Goal: Task Accomplishment & Management: Manage account settings

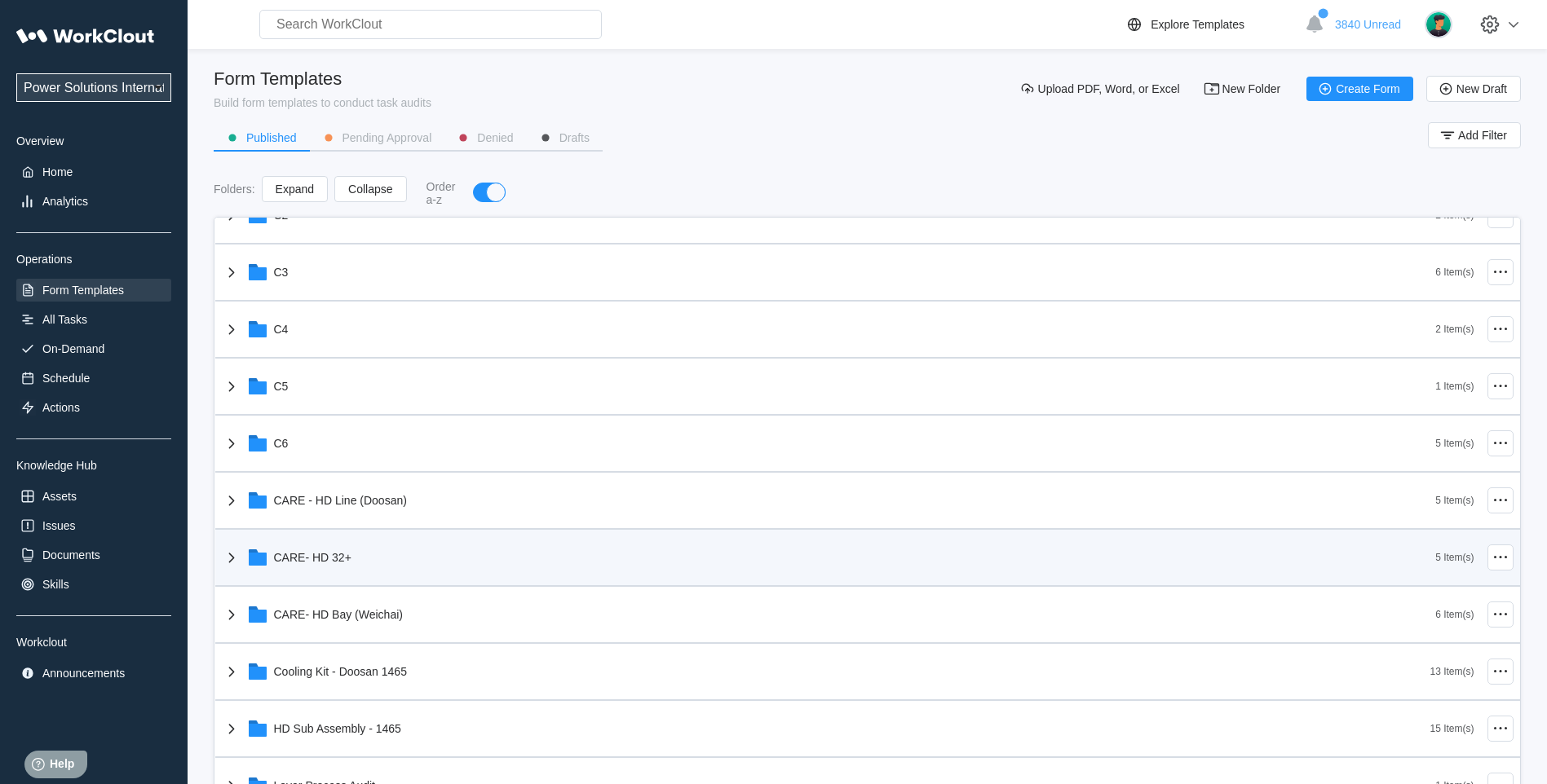
scroll to position [408, 0]
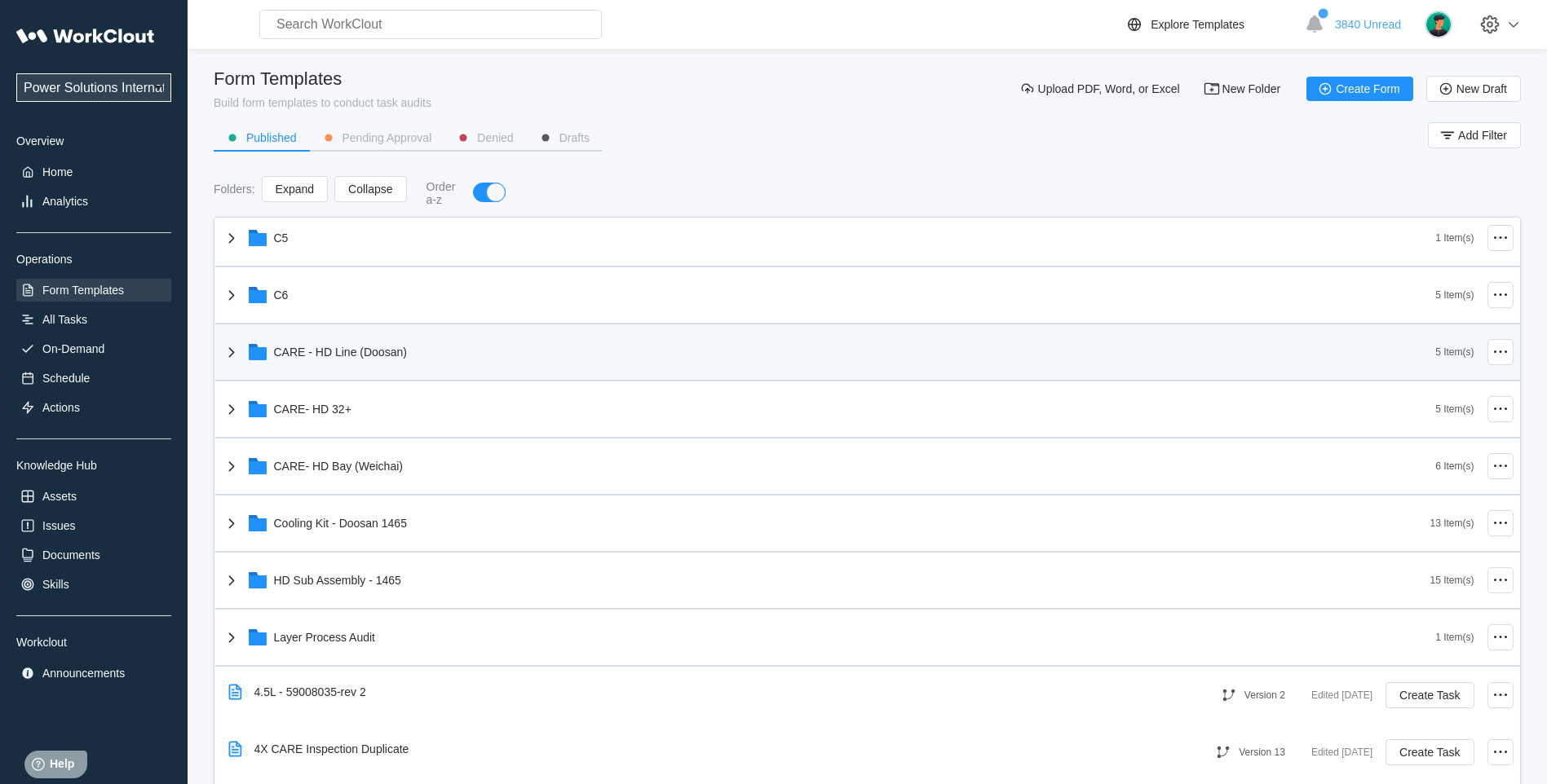
click at [228, 350] on icon at bounding box center [231, 351] width 19 height 19
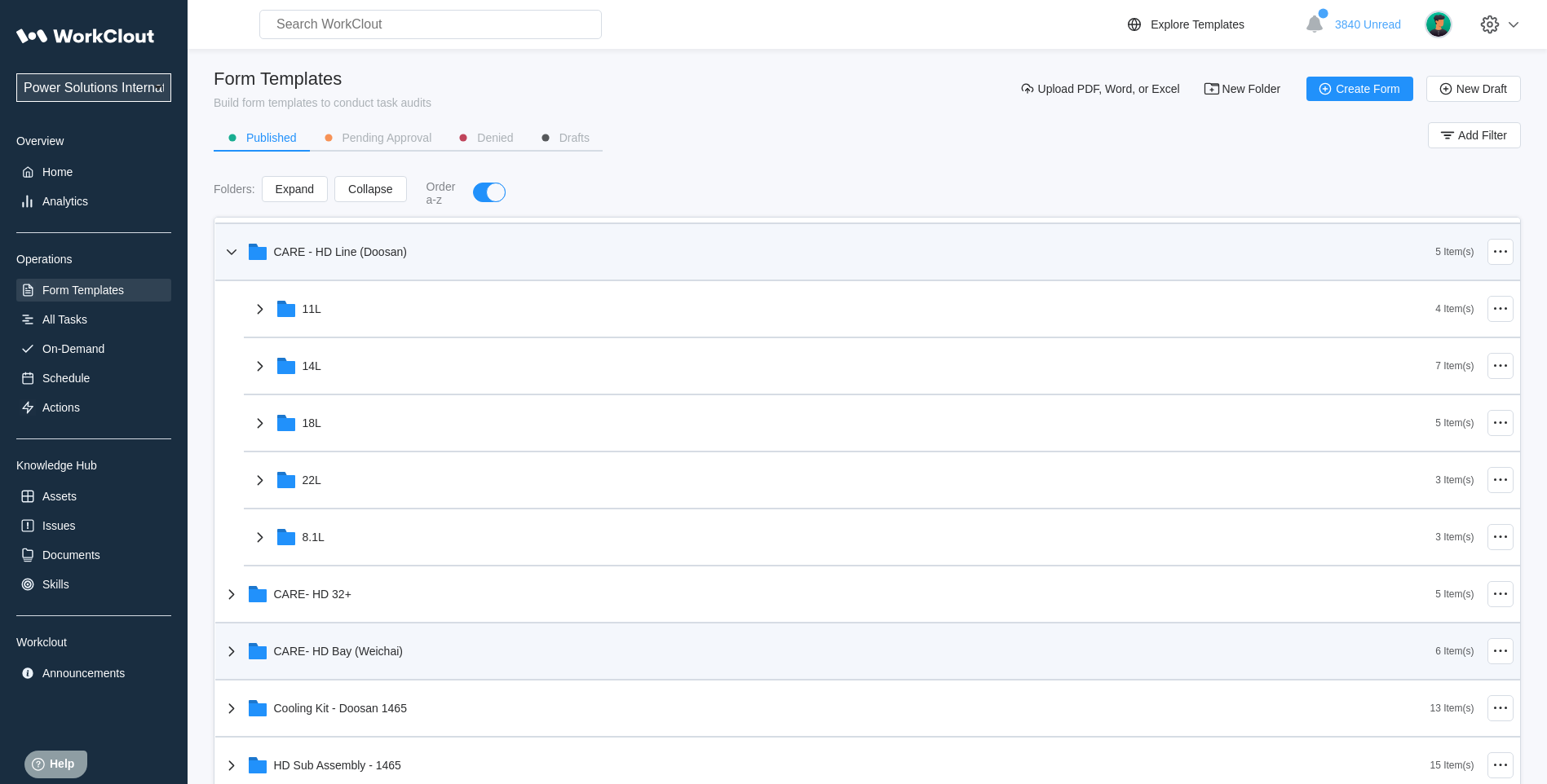
scroll to position [544, 0]
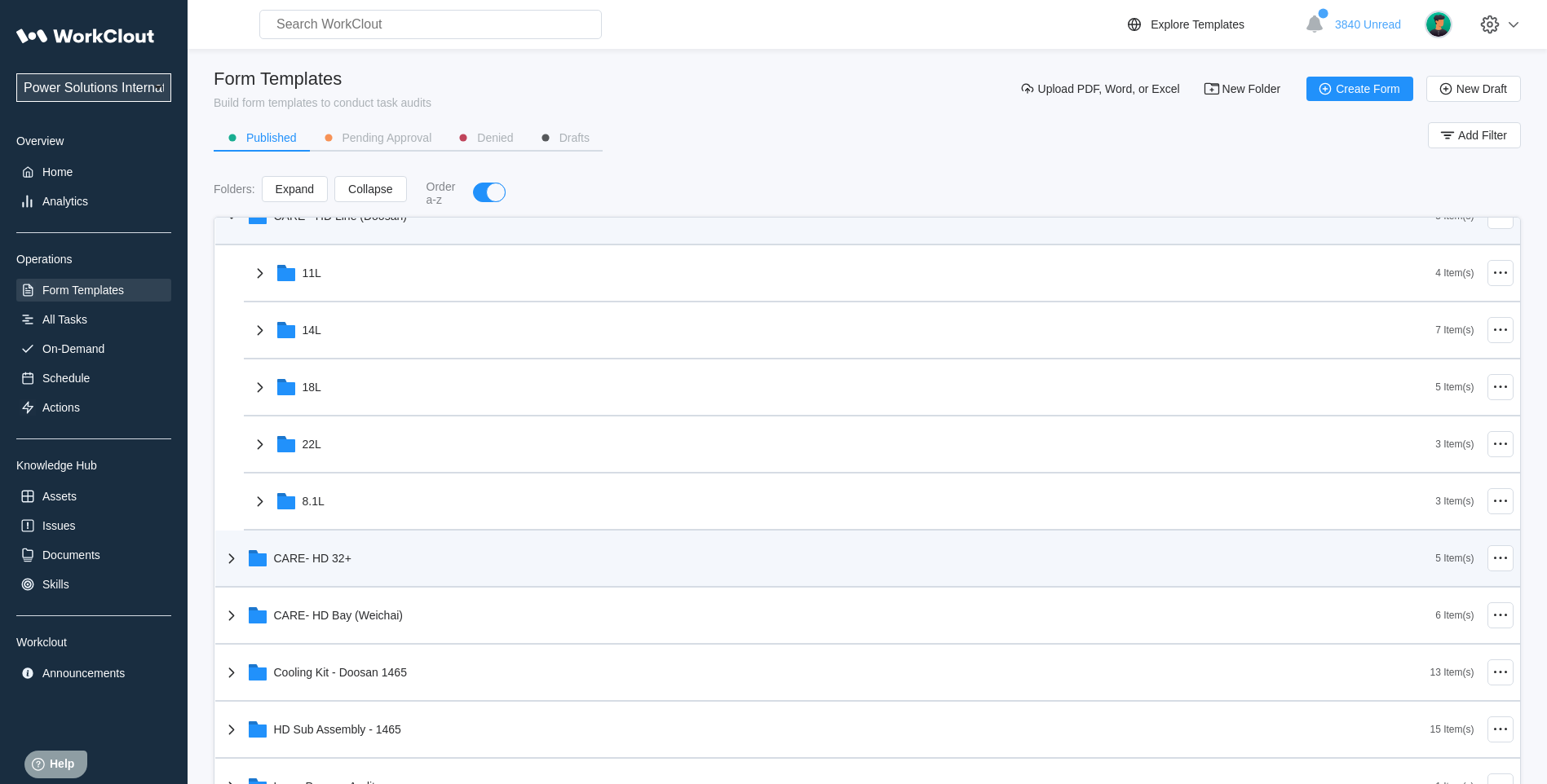
click at [236, 562] on icon at bounding box center [231, 558] width 19 height 19
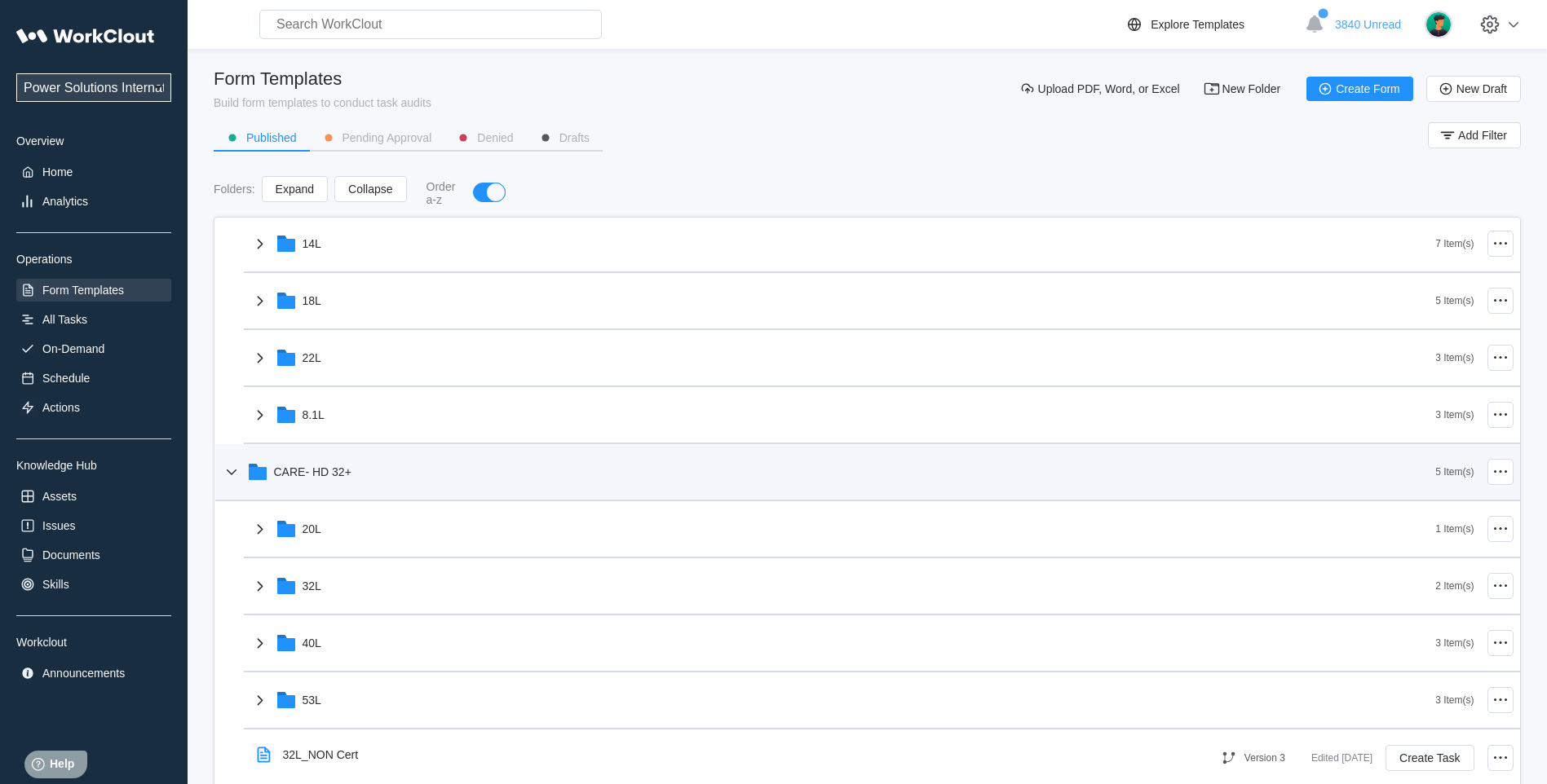
scroll to position [815, 0]
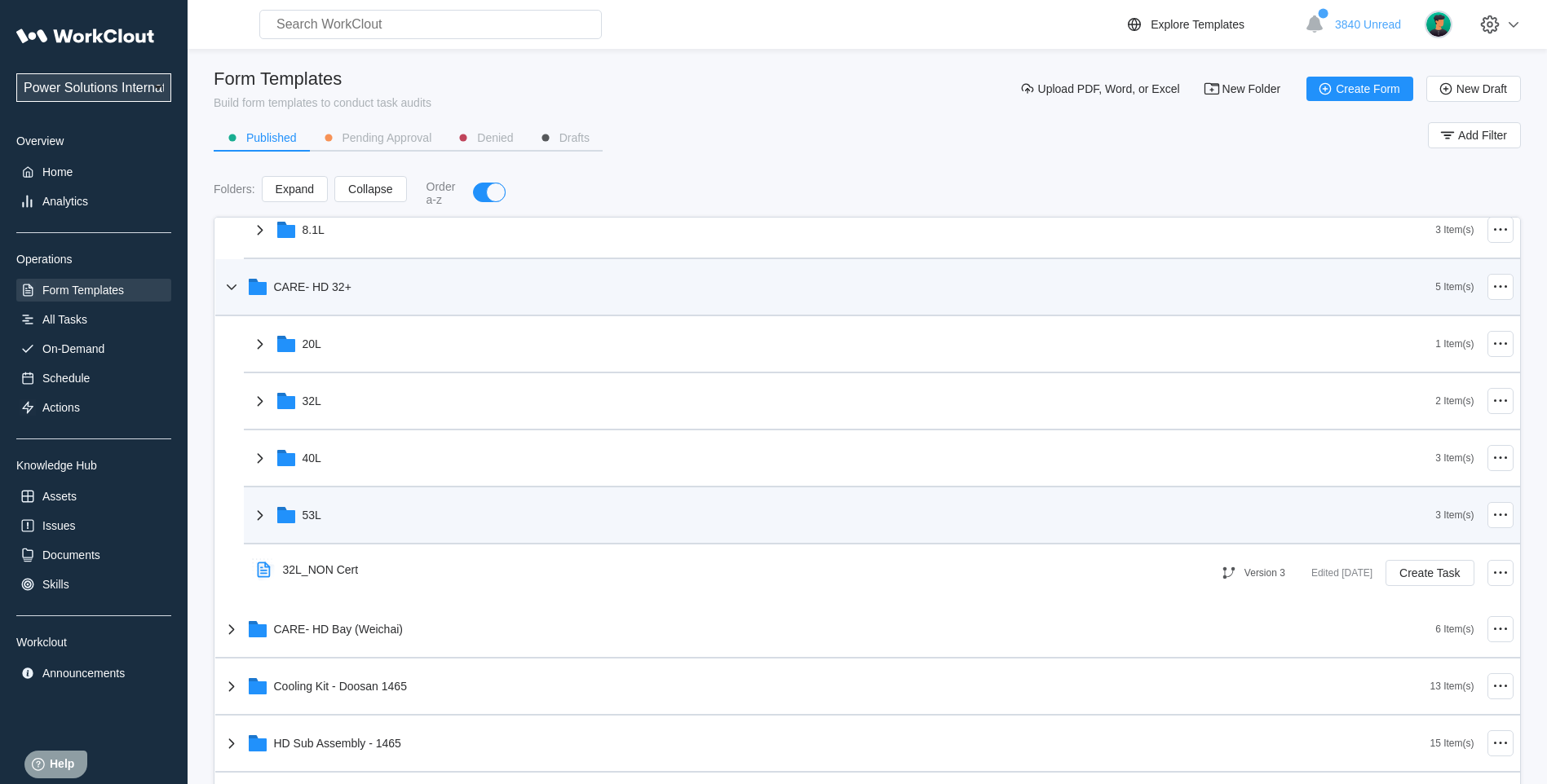
click at [257, 524] on icon at bounding box center [259, 515] width 19 height 19
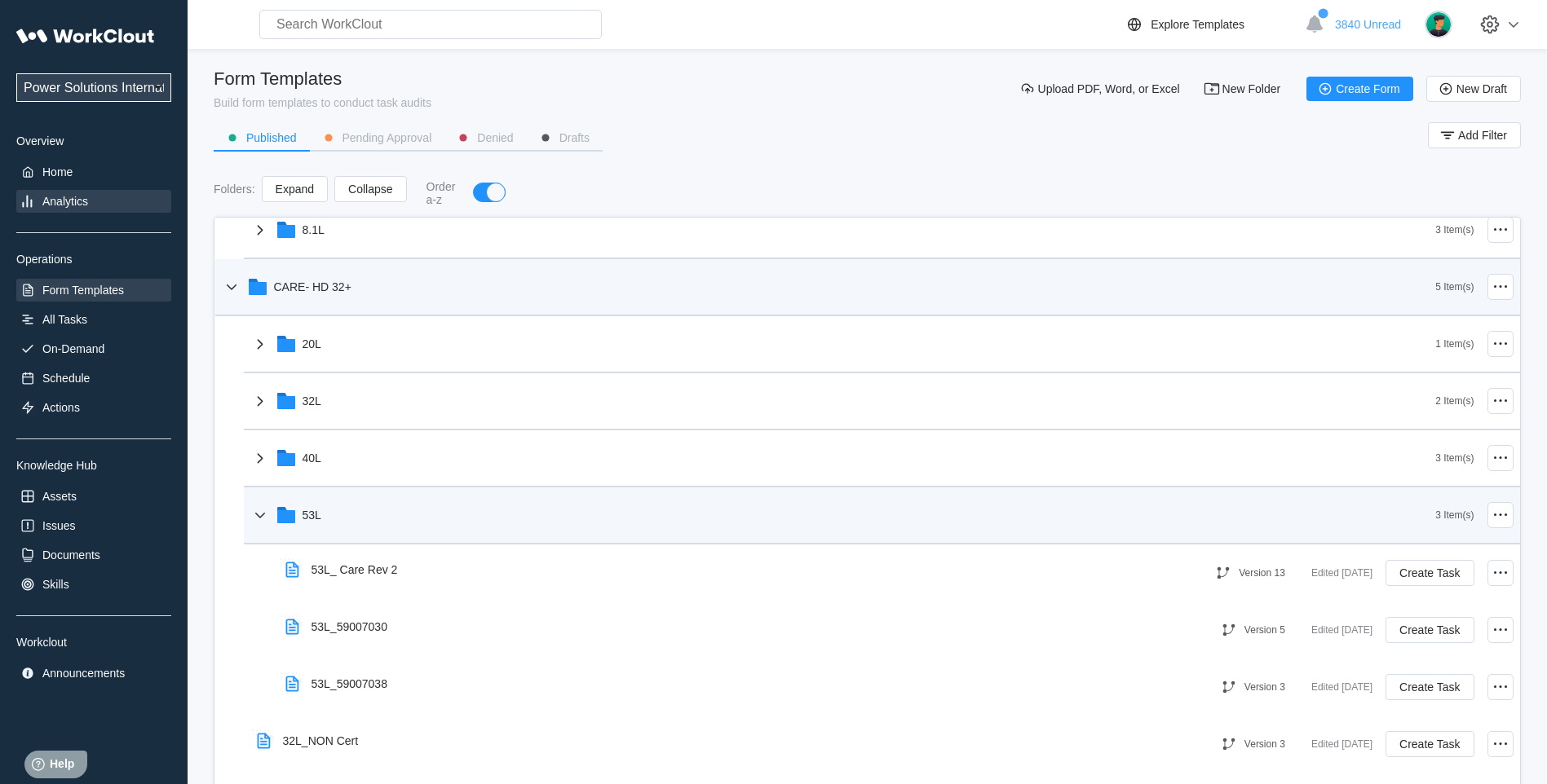
click at [54, 205] on div "Analytics" at bounding box center [65, 202] width 46 height 13
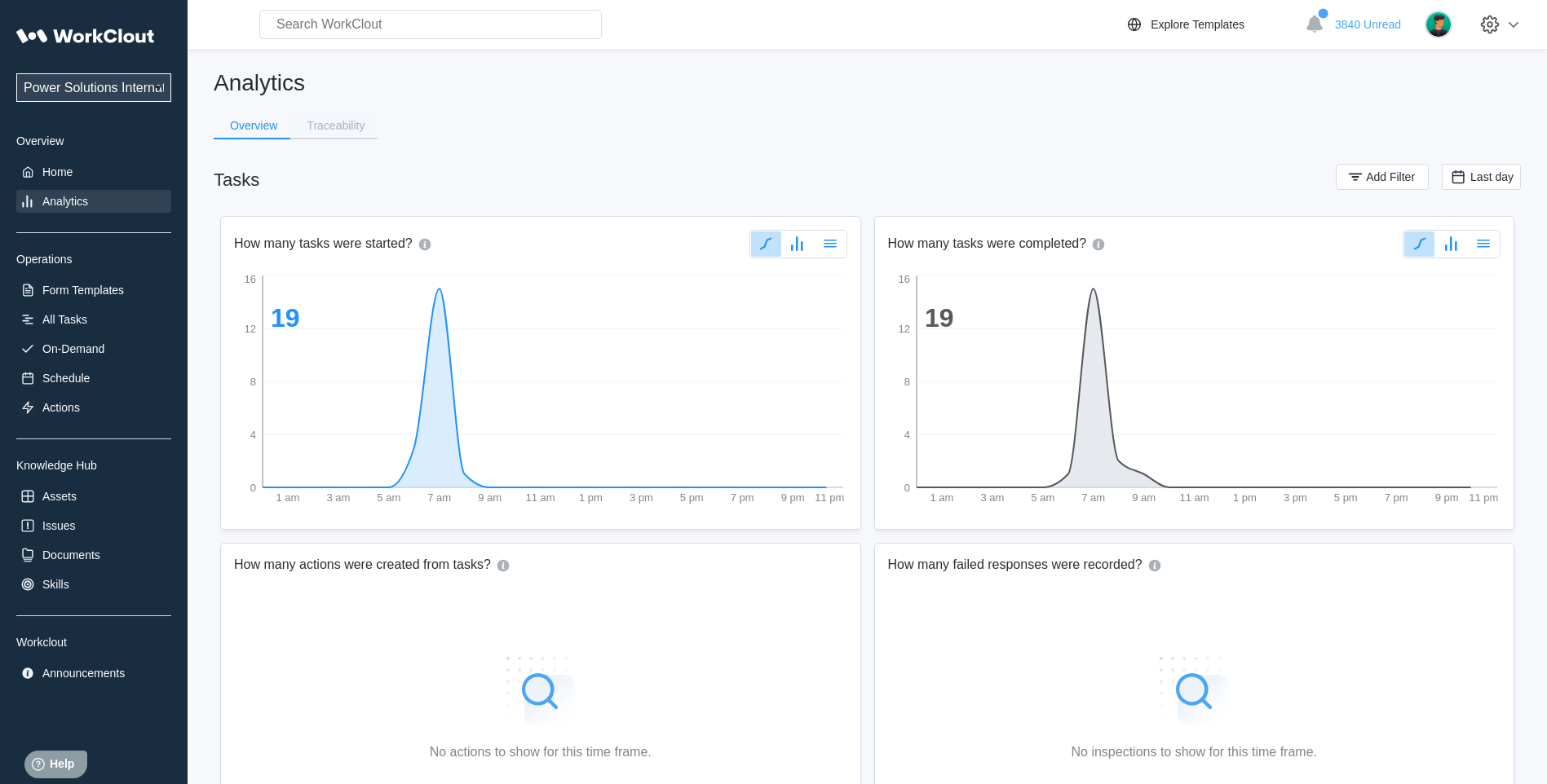
click at [326, 129] on div "Traceability" at bounding box center [335, 125] width 57 height 12
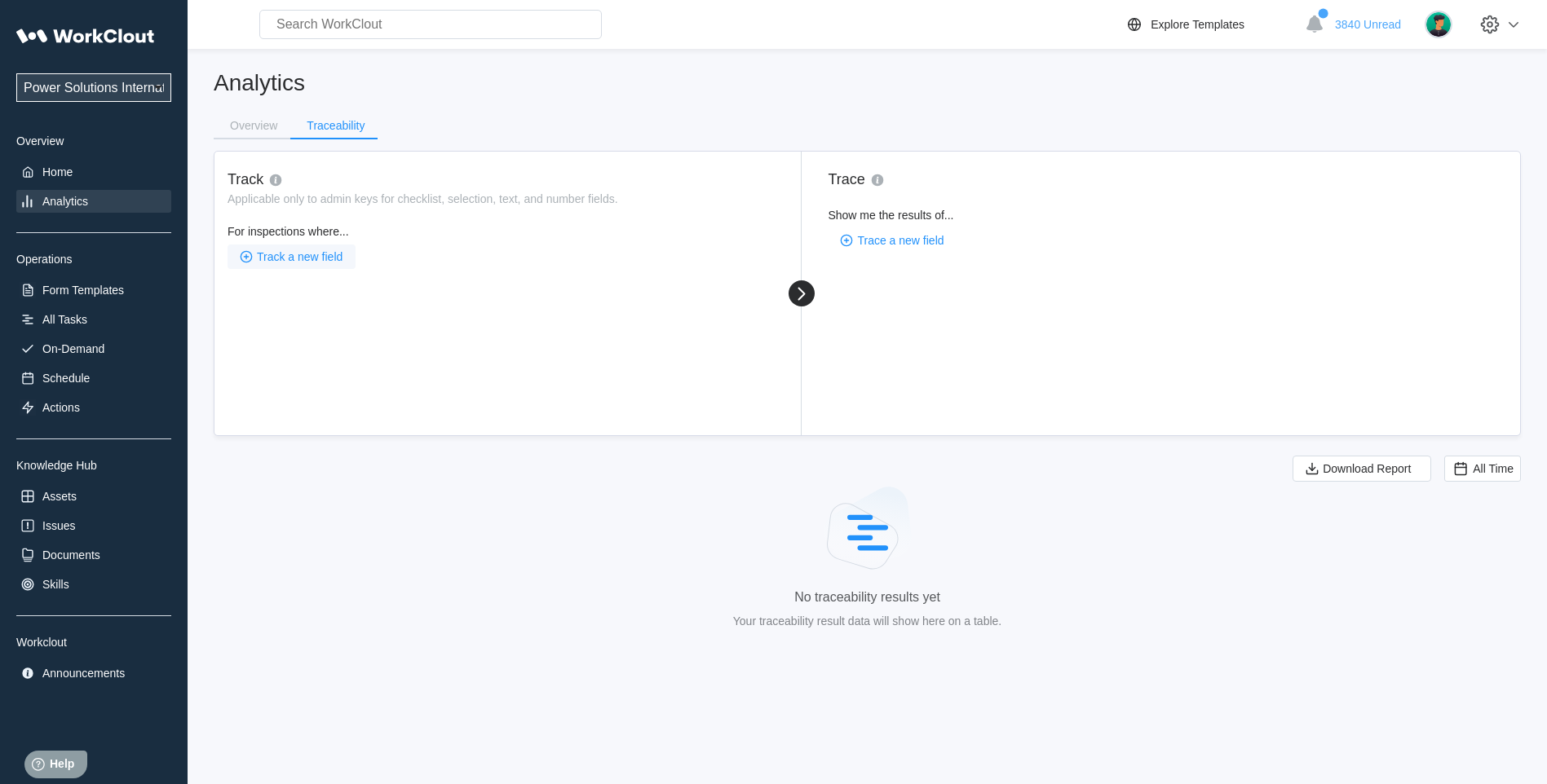
click at [290, 253] on span "Track a new field" at bounding box center [299, 256] width 86 height 12
type input "spedc"
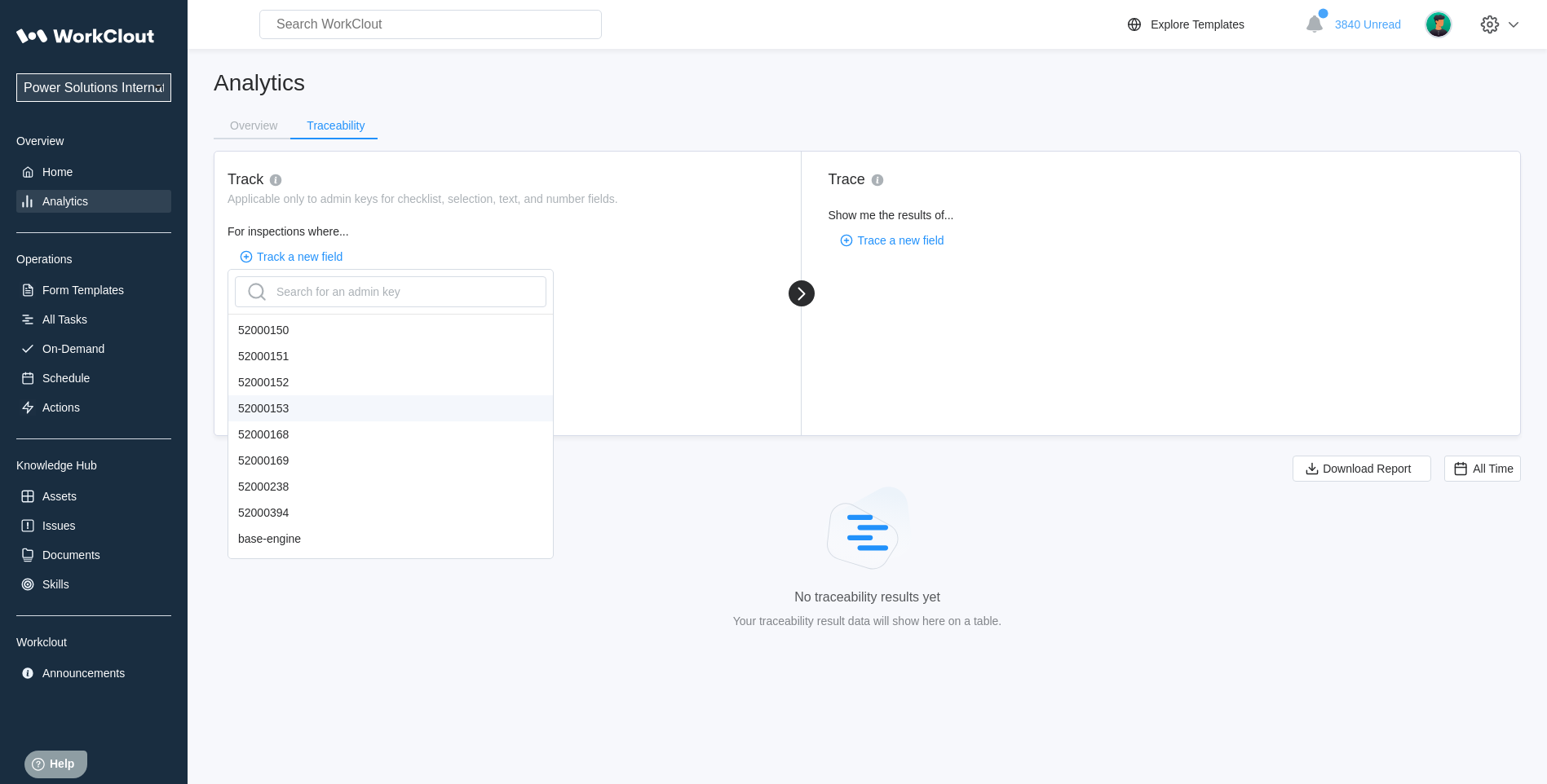
click at [329, 402] on div "52000153" at bounding box center [391, 408] width 325 height 26
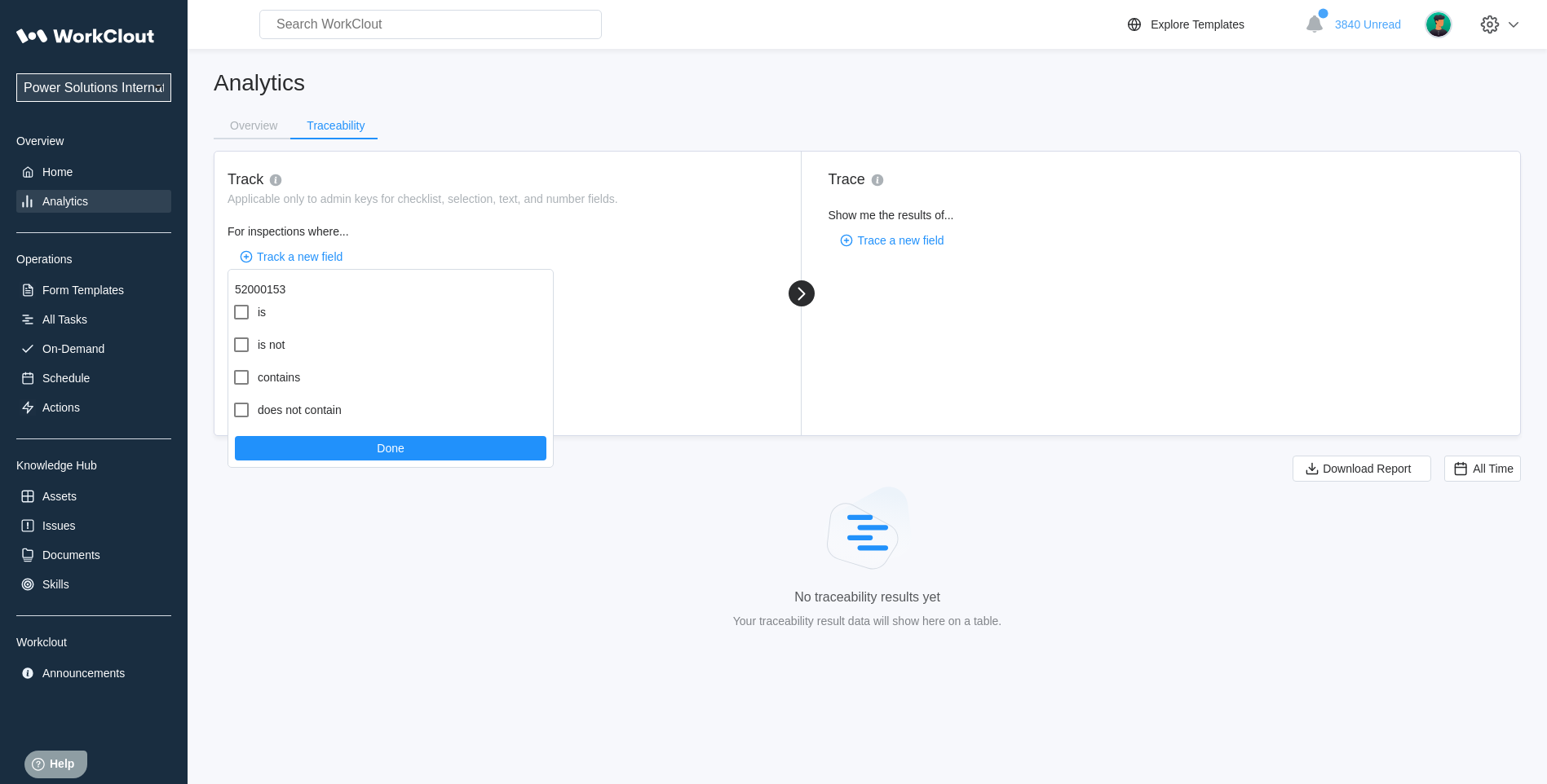
click at [297, 292] on div "52000153" at bounding box center [391, 285] width 325 height 29
click at [349, 442] on button "Done" at bounding box center [390, 448] width 311 height 25
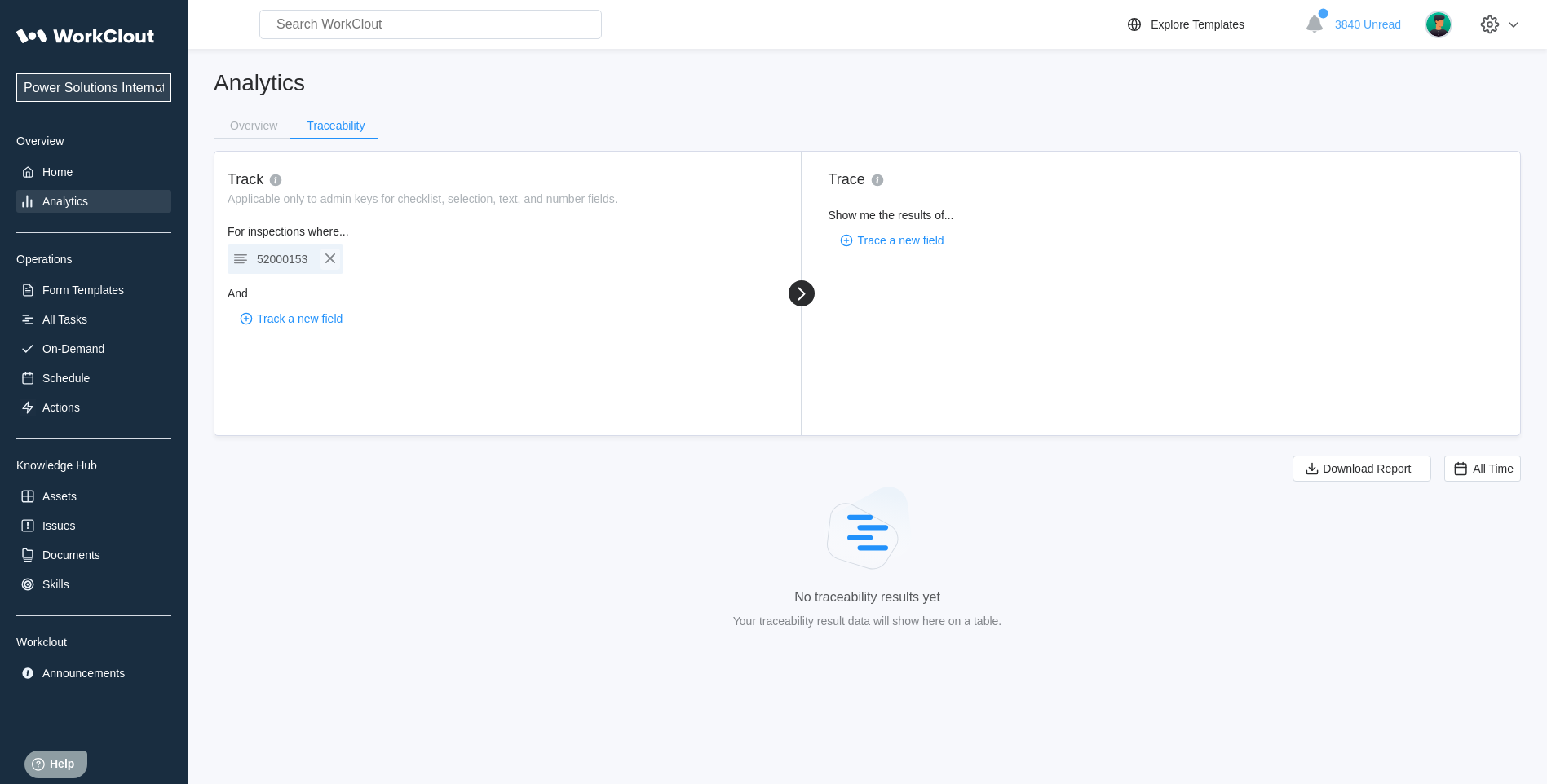
click at [324, 256] on icon "button" at bounding box center [329, 257] width 19 height 19
click at [316, 257] on span "Track a new field" at bounding box center [299, 256] width 86 height 12
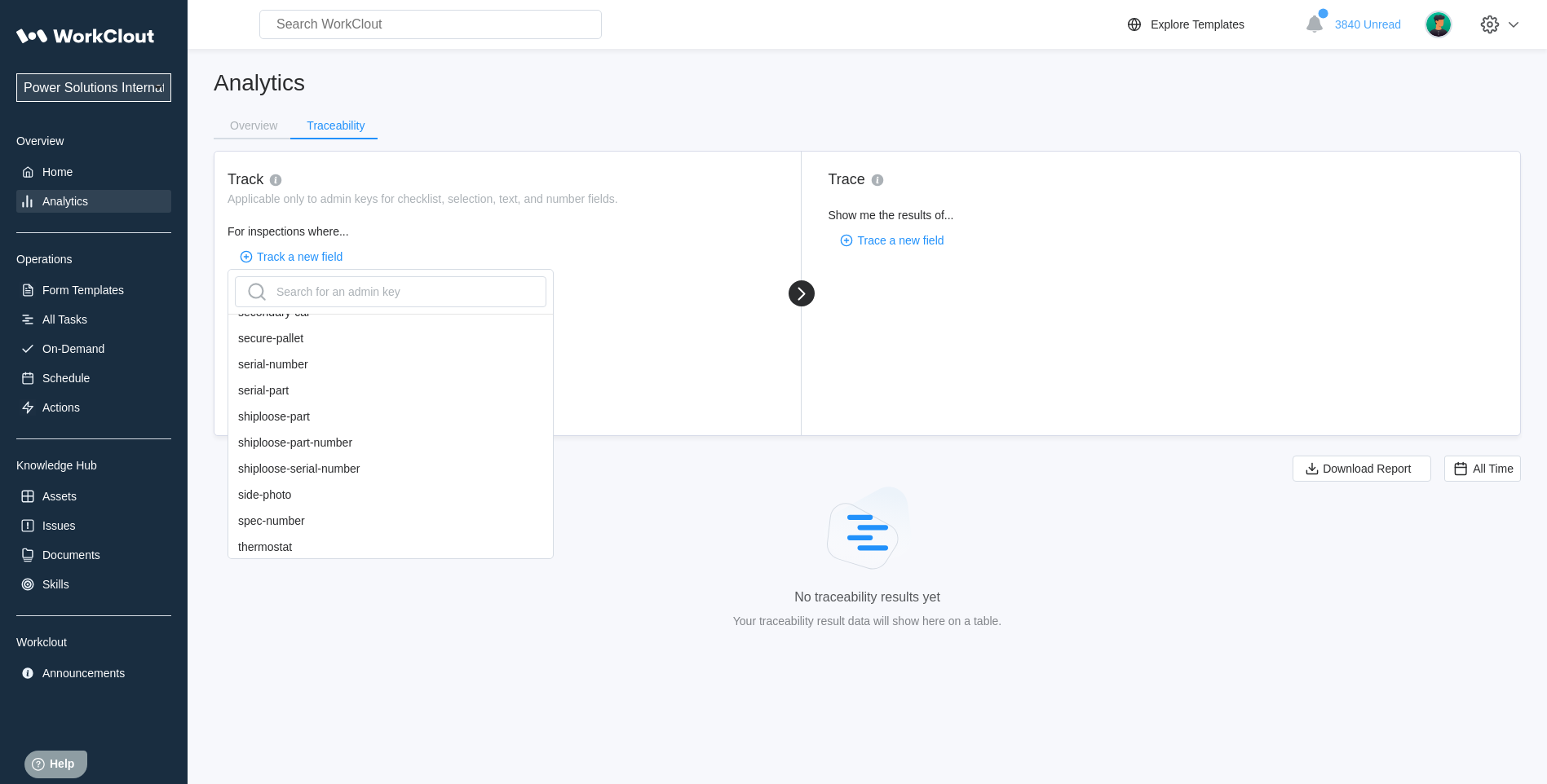
scroll to position [1327, 0]
click at [291, 496] on div "spec-number" at bounding box center [391, 490] width 325 height 26
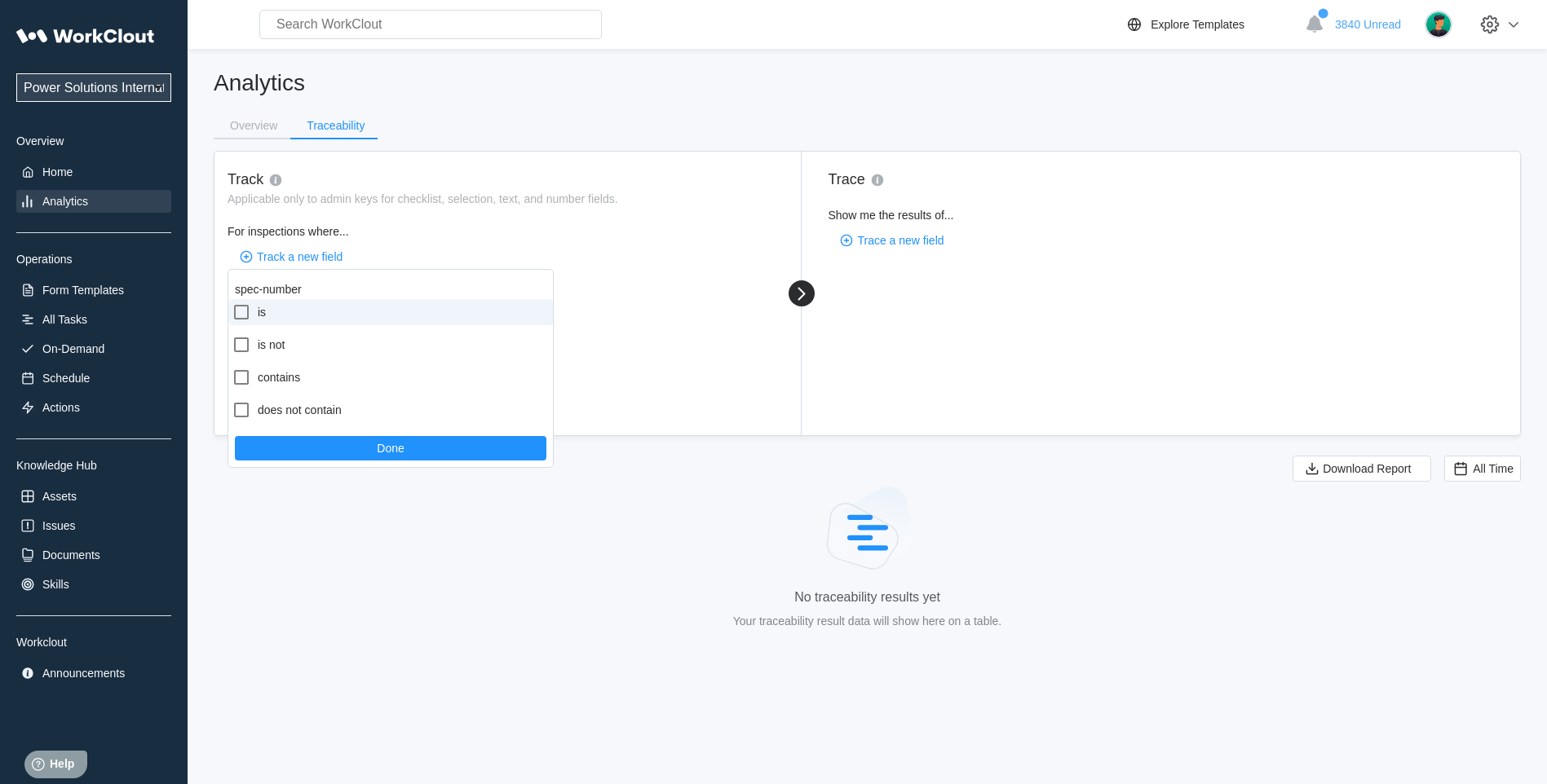
click at [234, 308] on icon at bounding box center [241, 312] width 15 height 15
click at [233, 303] on input "is" at bounding box center [232, 302] width 1 height 1
checkbox input "true"
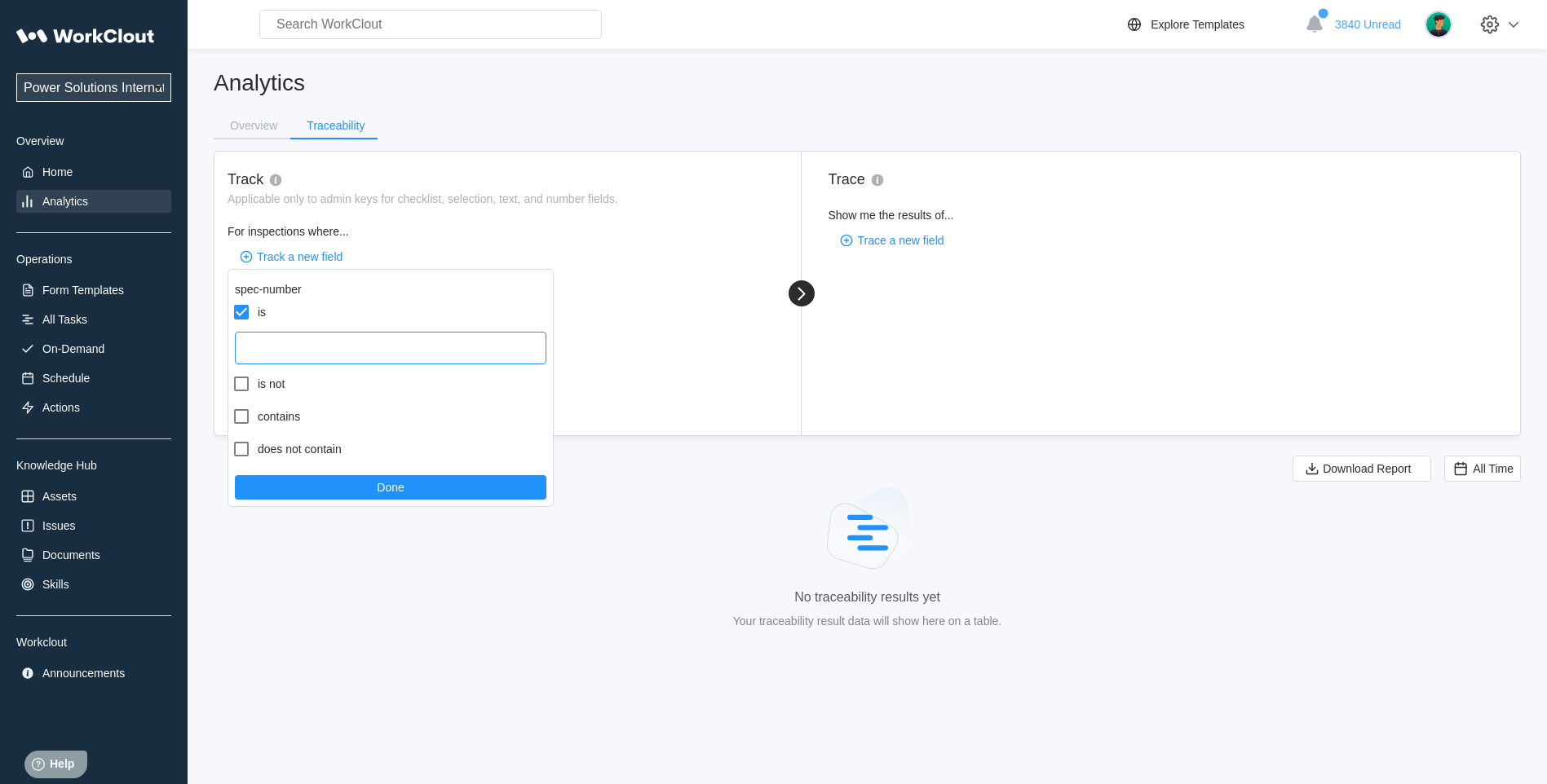
click at [295, 348] on input "text" at bounding box center [390, 349] width 311 height 33
type input "59007029"
click at [831, 68] on main "Analytics Overview Traceability Track Applicable only to admin keys for checkli…" at bounding box center [867, 361] width 1307 height 622
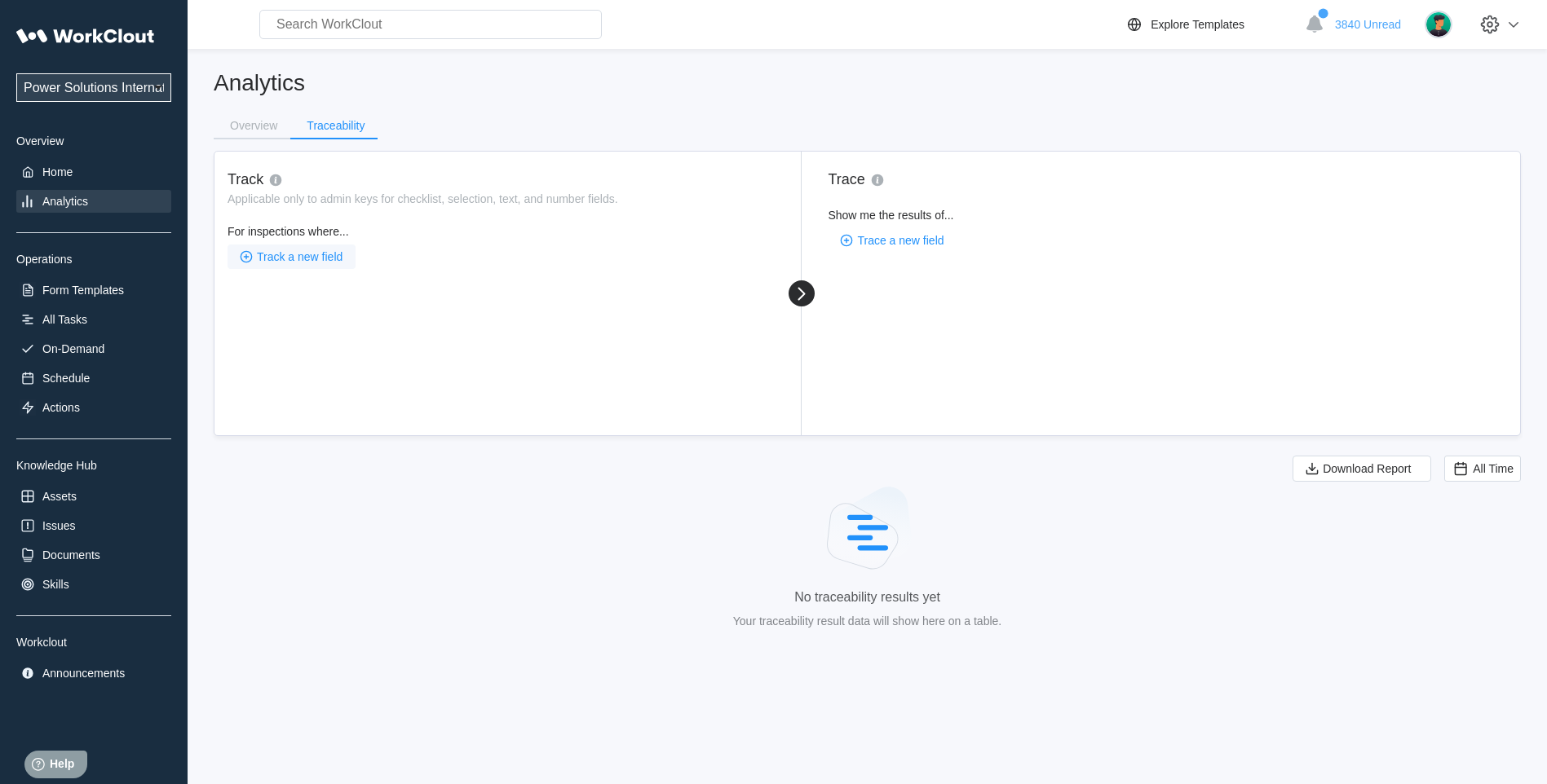
click at [310, 253] on span "Track a new field" at bounding box center [299, 256] width 86 height 12
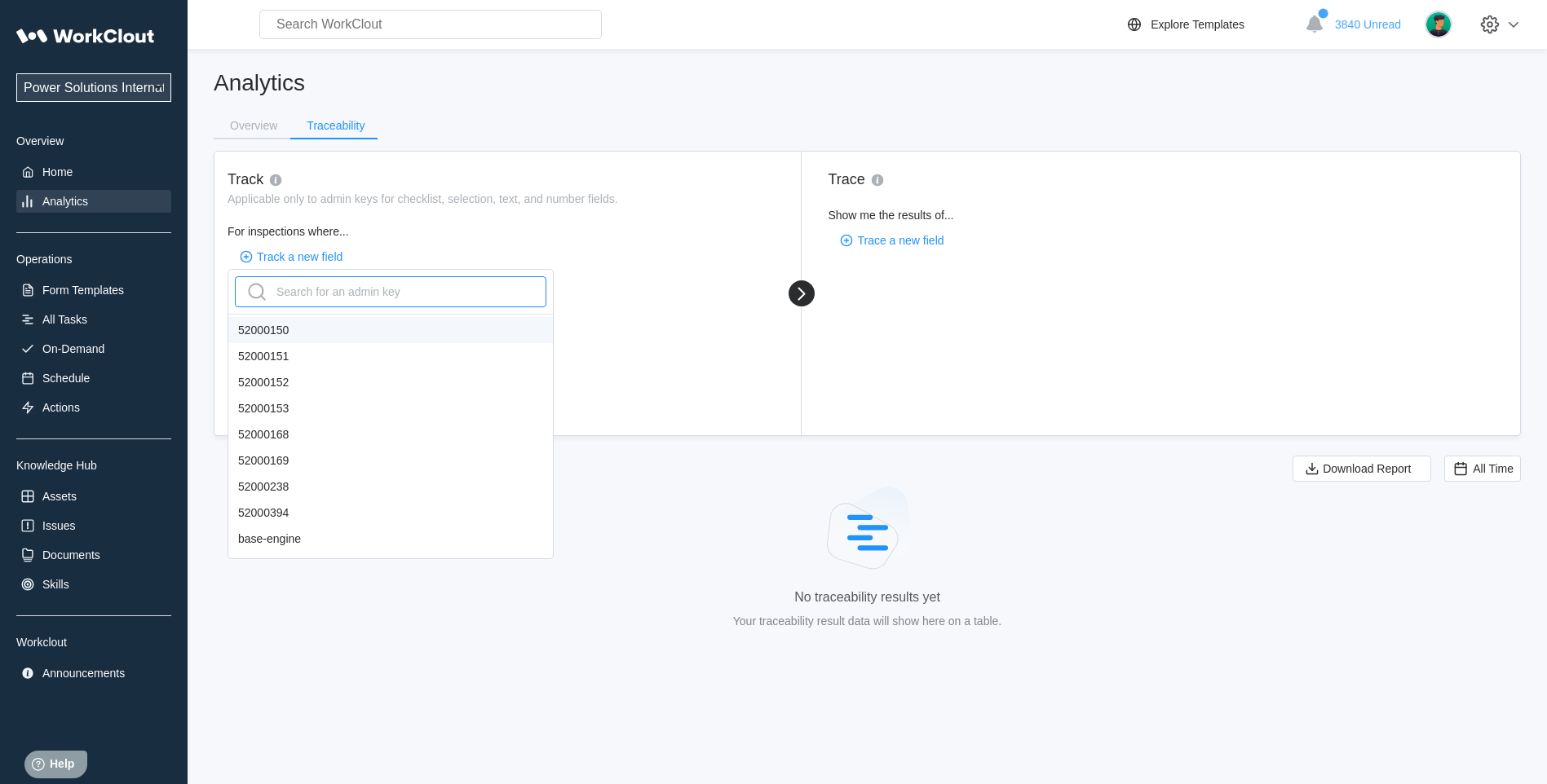
click at [317, 296] on div "Search for an admin key" at bounding box center [322, 292] width 157 height 26
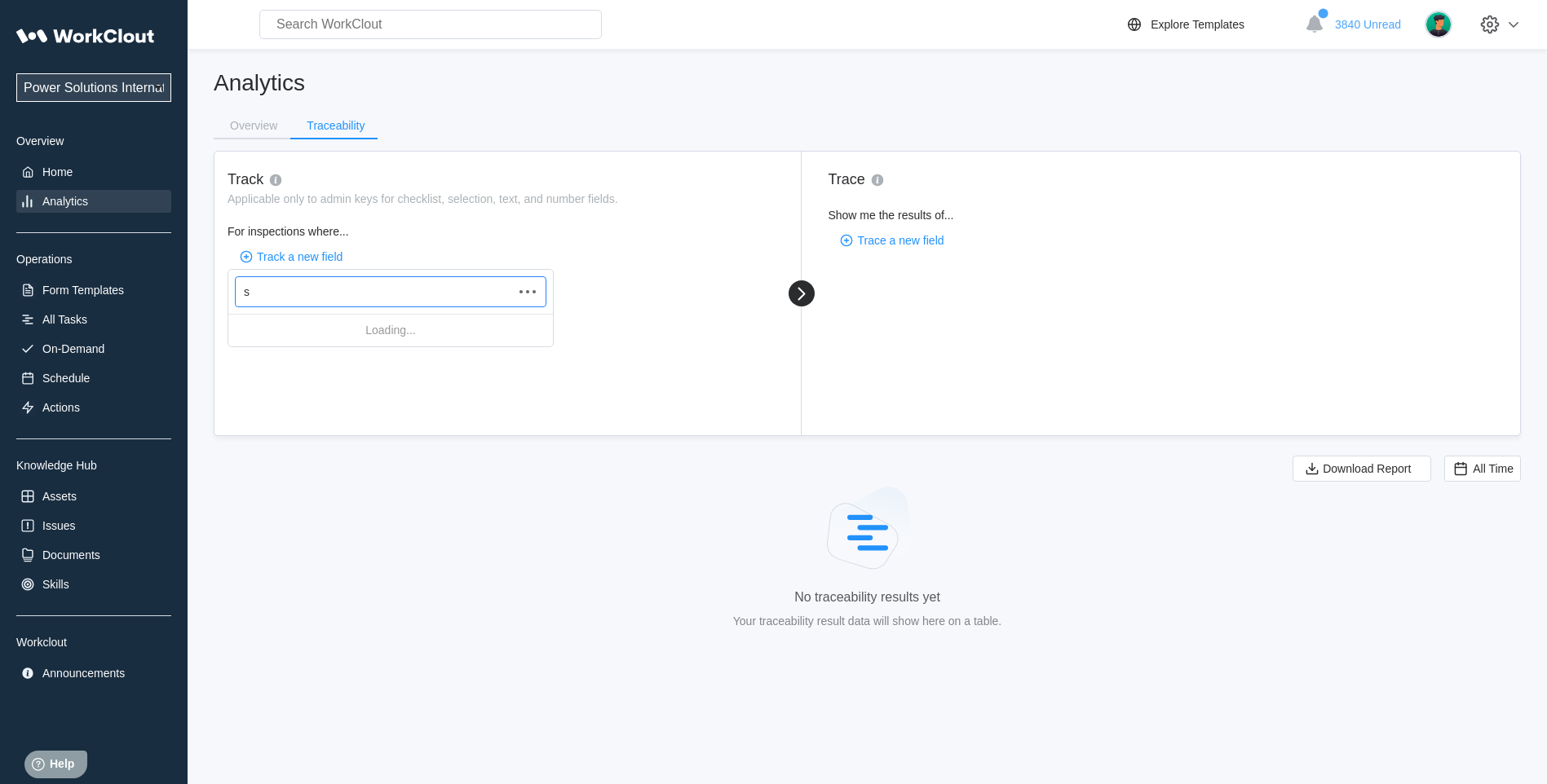
type input "sp"
click at [298, 335] on div "spec-number" at bounding box center [391, 330] width 325 height 26
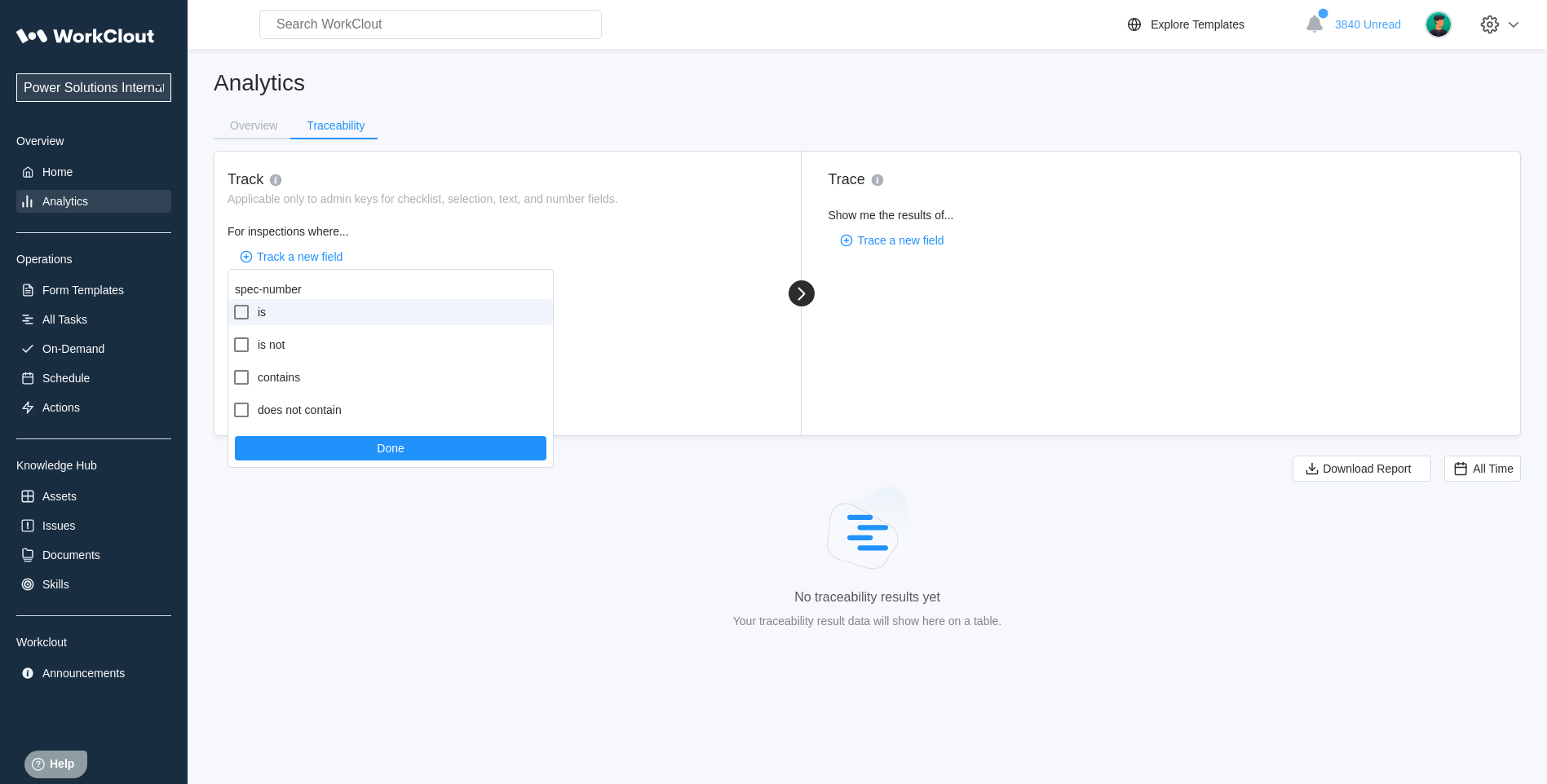
click at [241, 319] on icon at bounding box center [241, 312] width 15 height 15
click at [233, 303] on input "is" at bounding box center [232, 302] width 1 height 1
checkbox input "true"
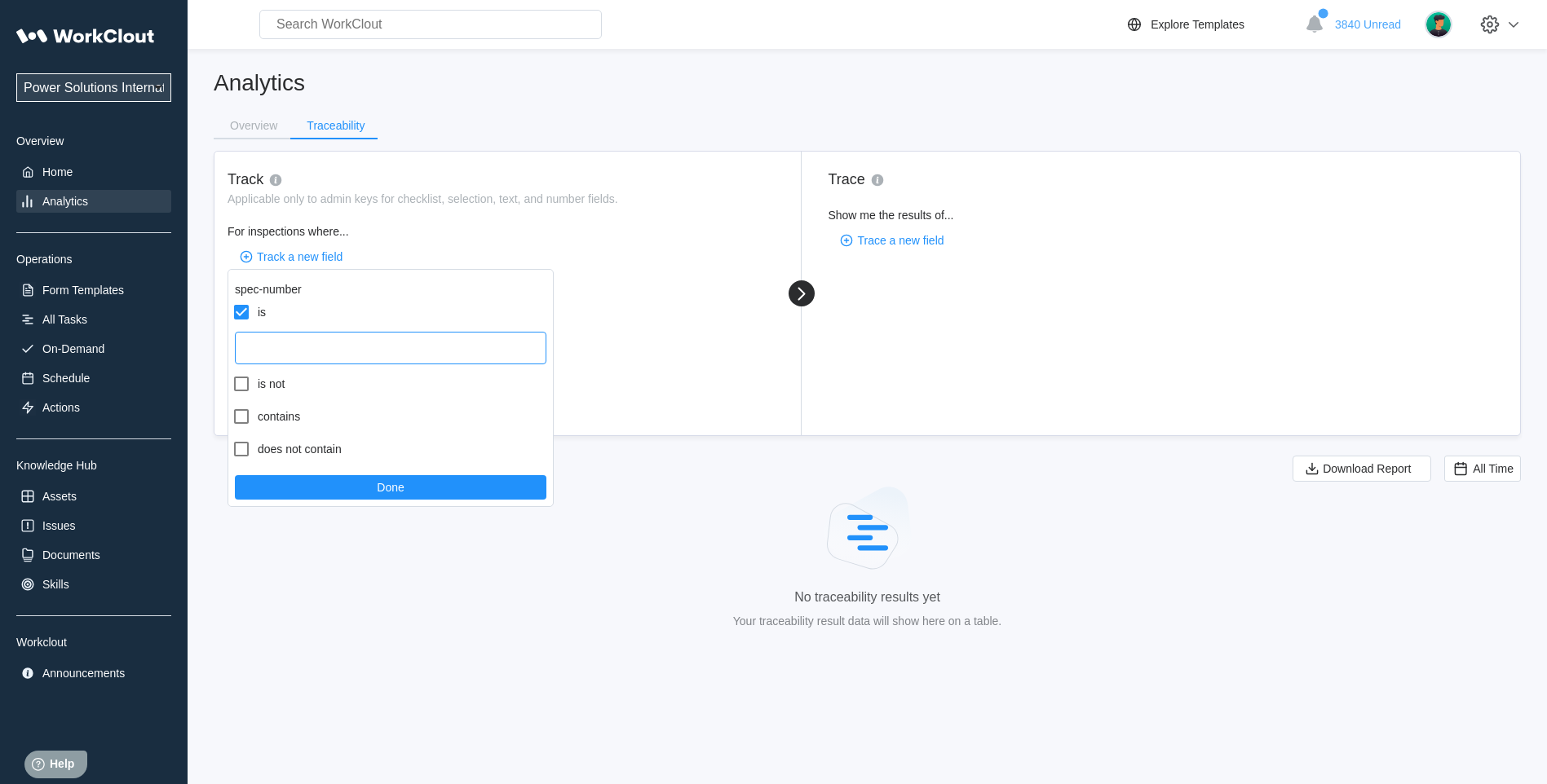
click at [259, 349] on input "text" at bounding box center [390, 349] width 311 height 33
type input "59007029"
click at [342, 499] on button "Done" at bounding box center [390, 487] width 311 height 25
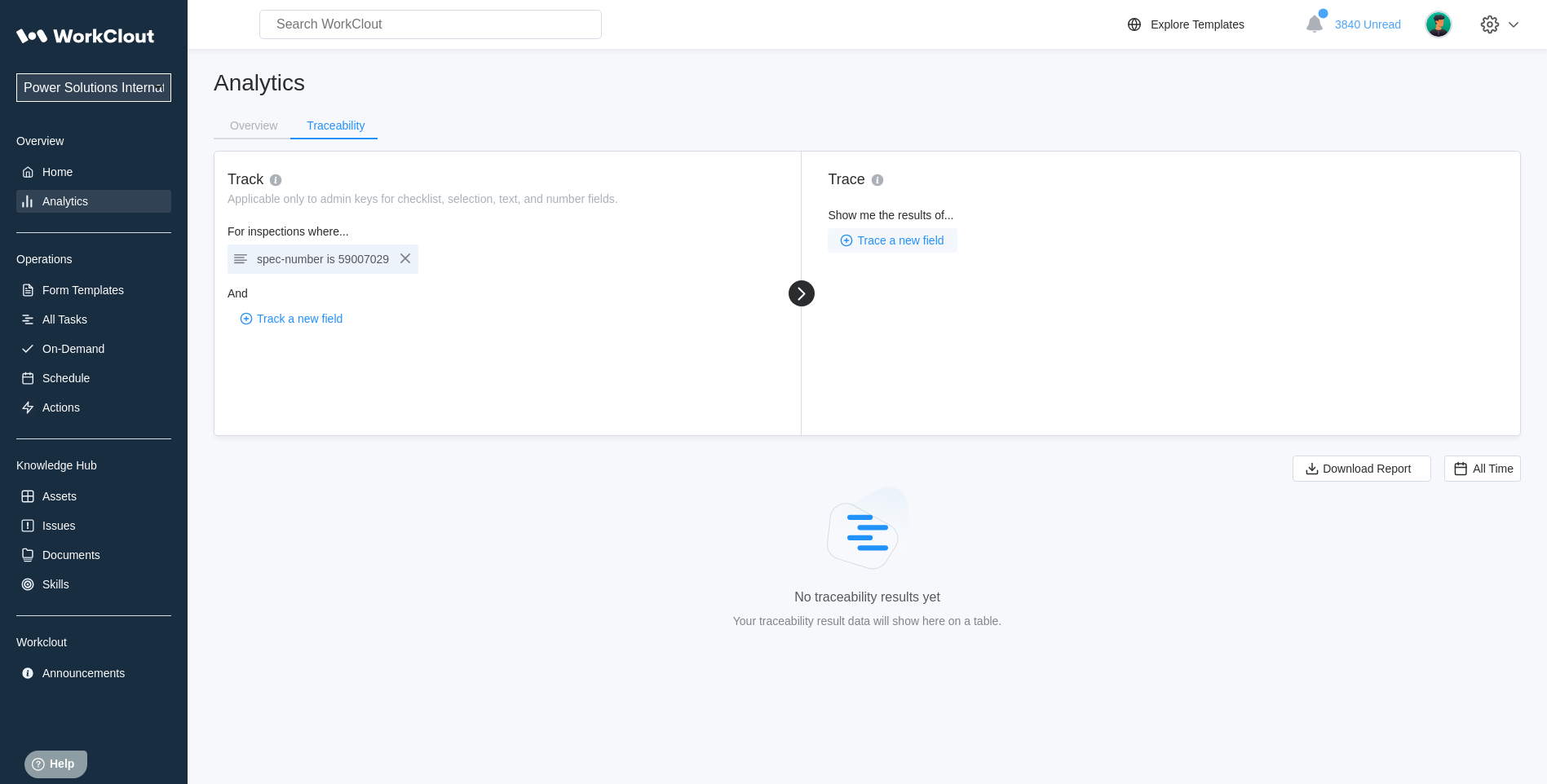
click at [903, 242] on span "Trace a new field" at bounding box center [900, 240] width 87 height 12
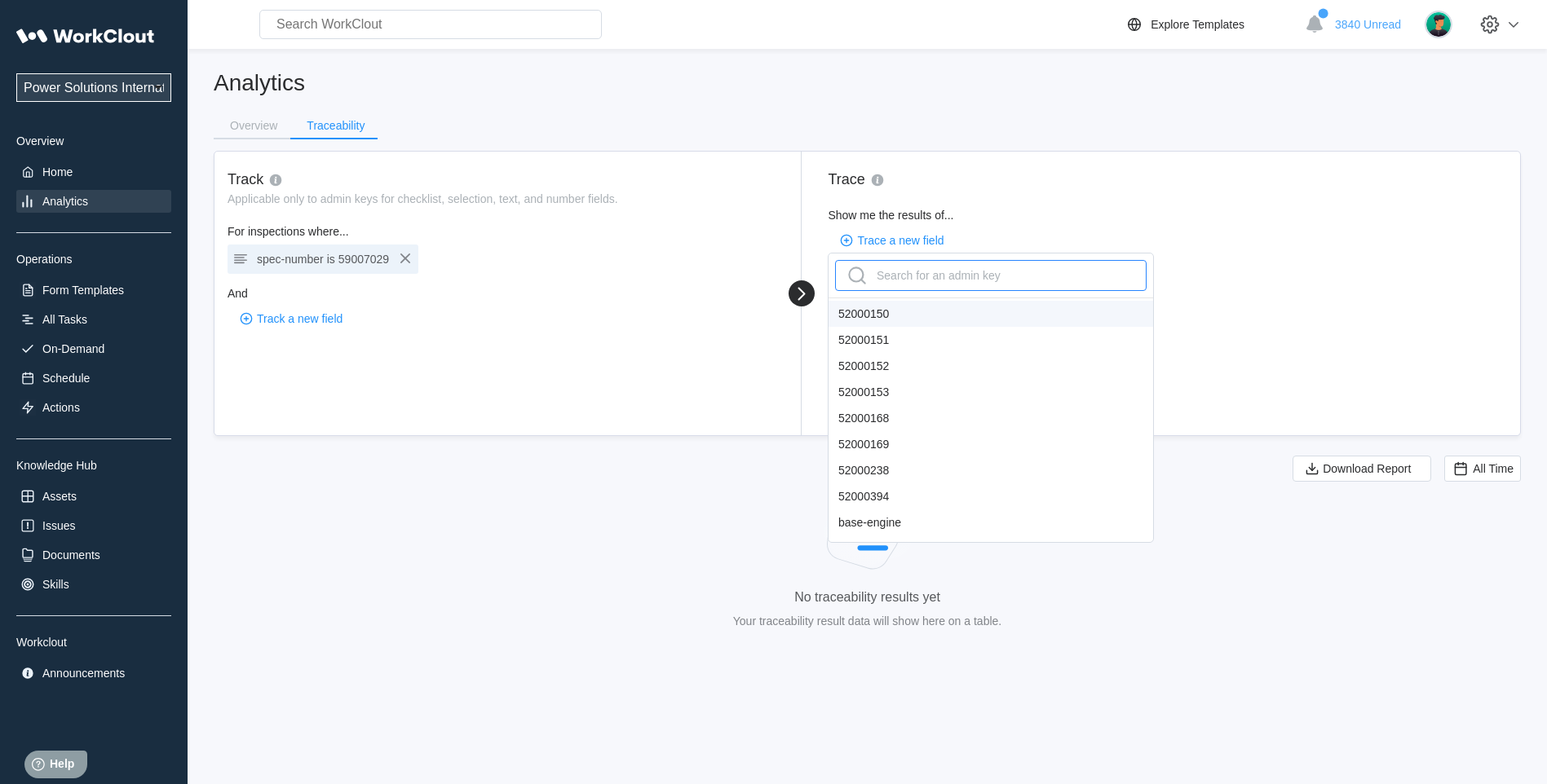
click at [898, 272] on div "Search for an admin key" at bounding box center [923, 276] width 157 height 26
type input "spec"
click at [869, 323] on div "spec-number" at bounding box center [991, 314] width 325 height 26
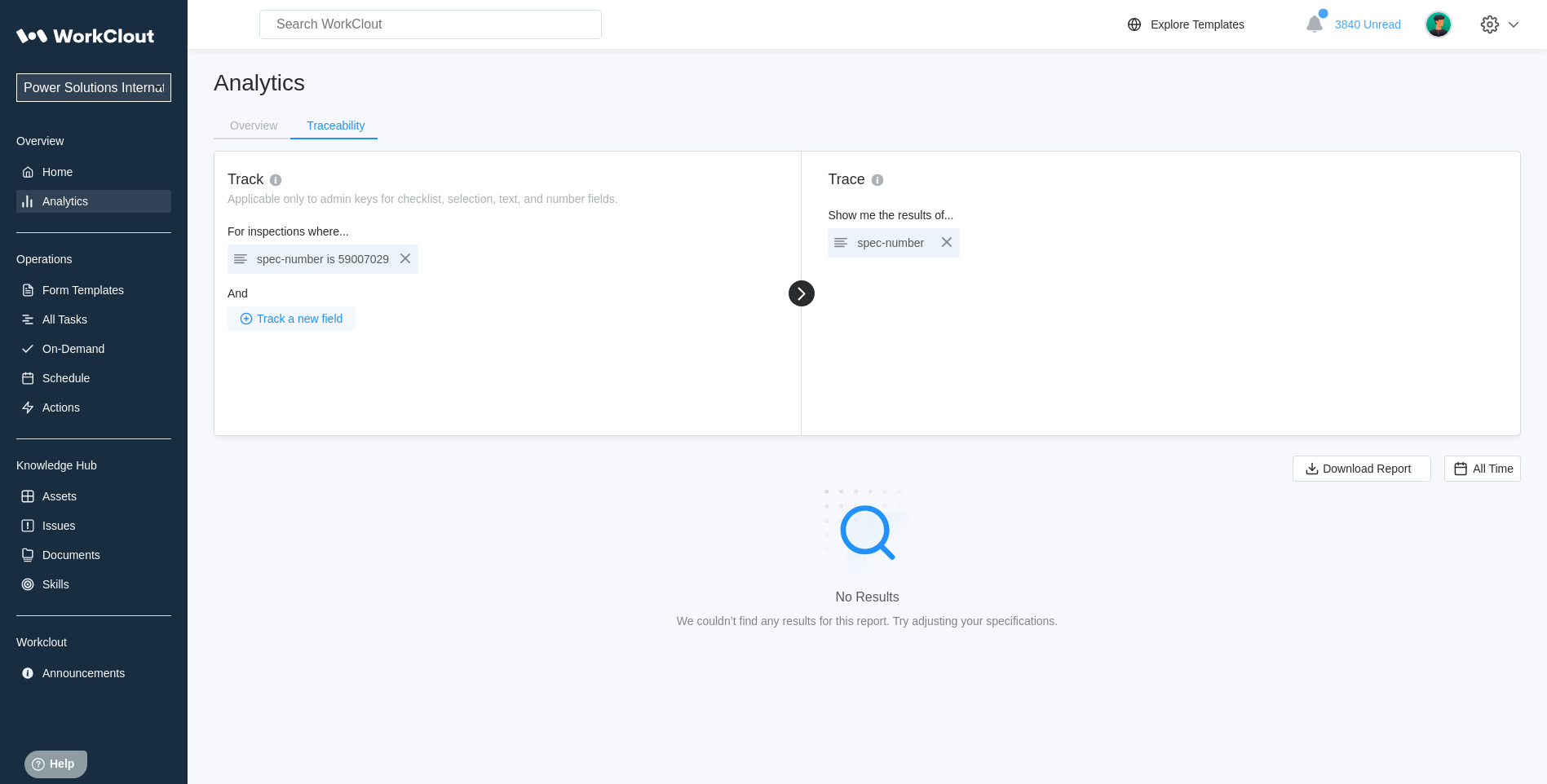
click at [300, 313] on span "Track a new field" at bounding box center [299, 319] width 86 height 12
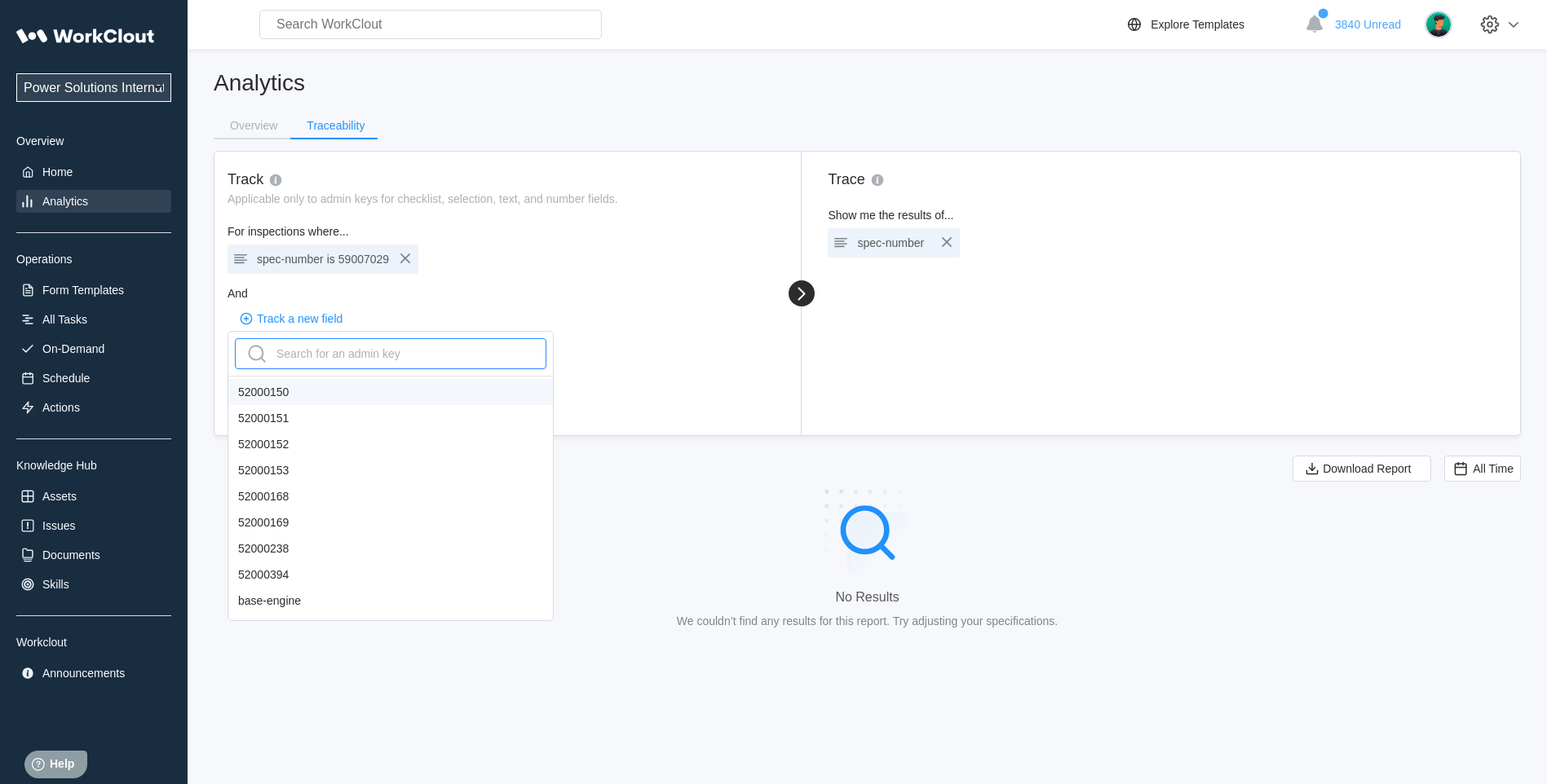
click at [312, 354] on div "Search for an admin key" at bounding box center [322, 353] width 157 height 26
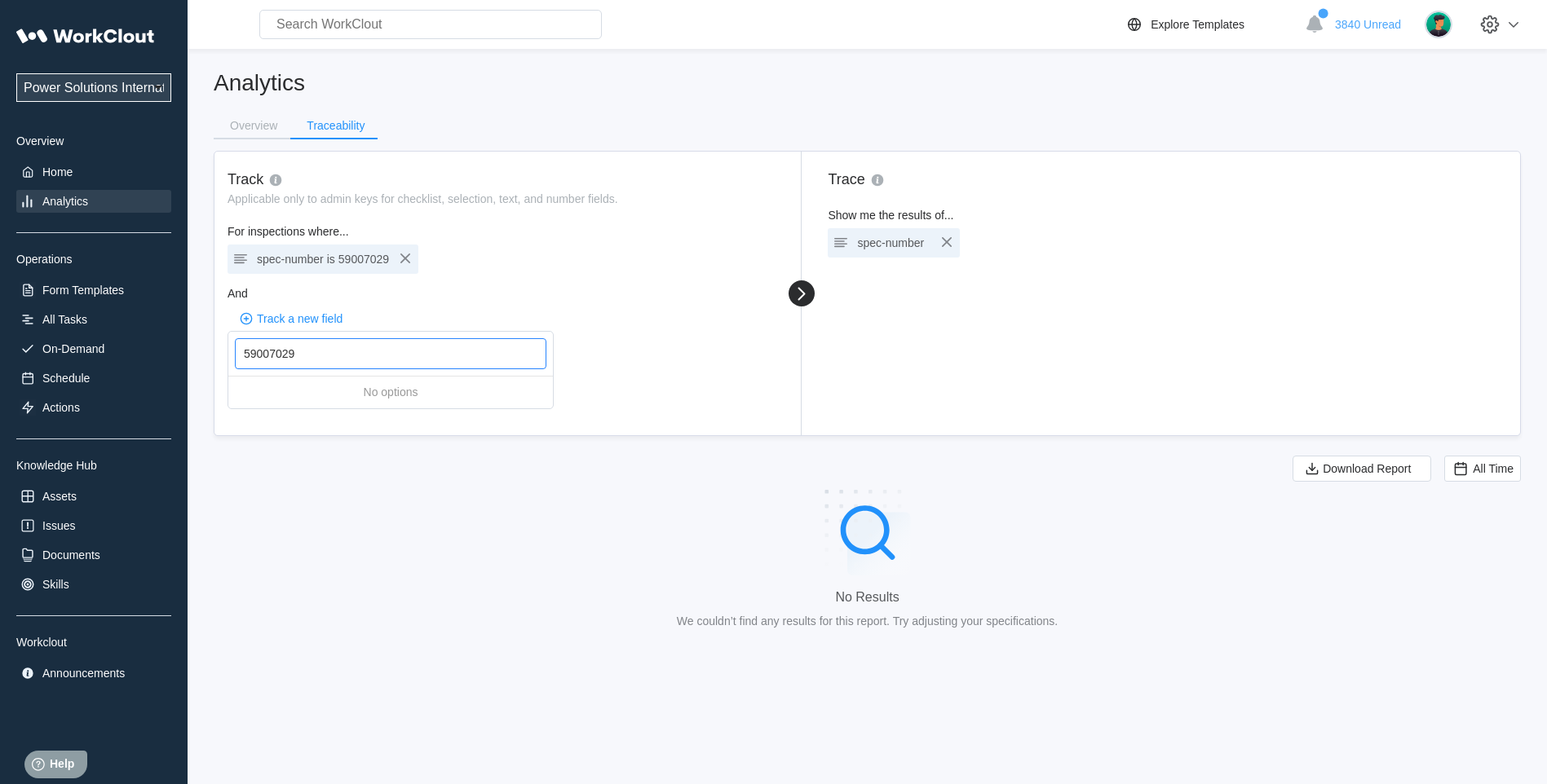
type input "59007029"
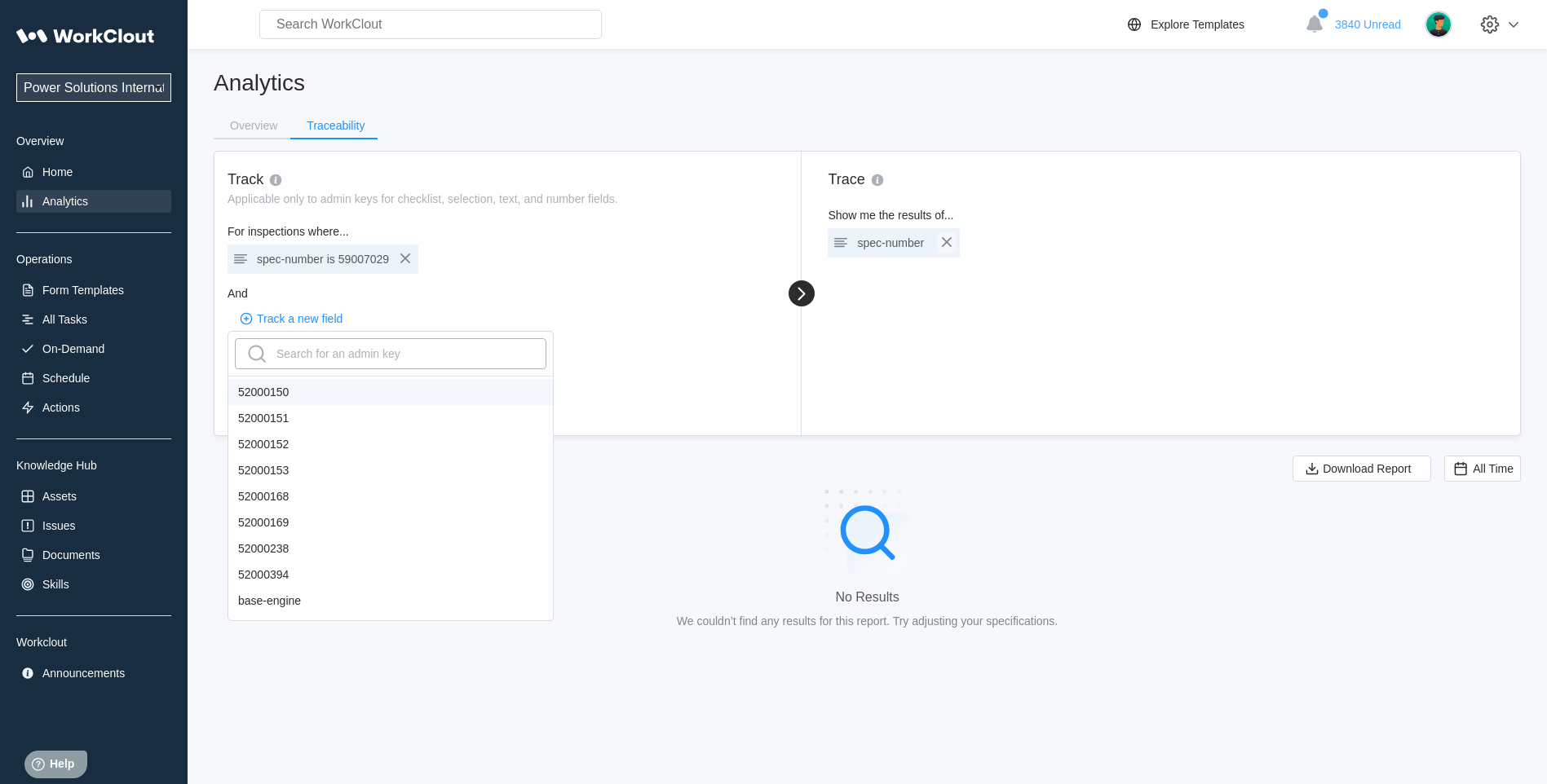
click at [945, 240] on icon "button" at bounding box center [946, 242] width 19 height 19
click at [371, 26] on input "text" at bounding box center [430, 25] width 342 height 29
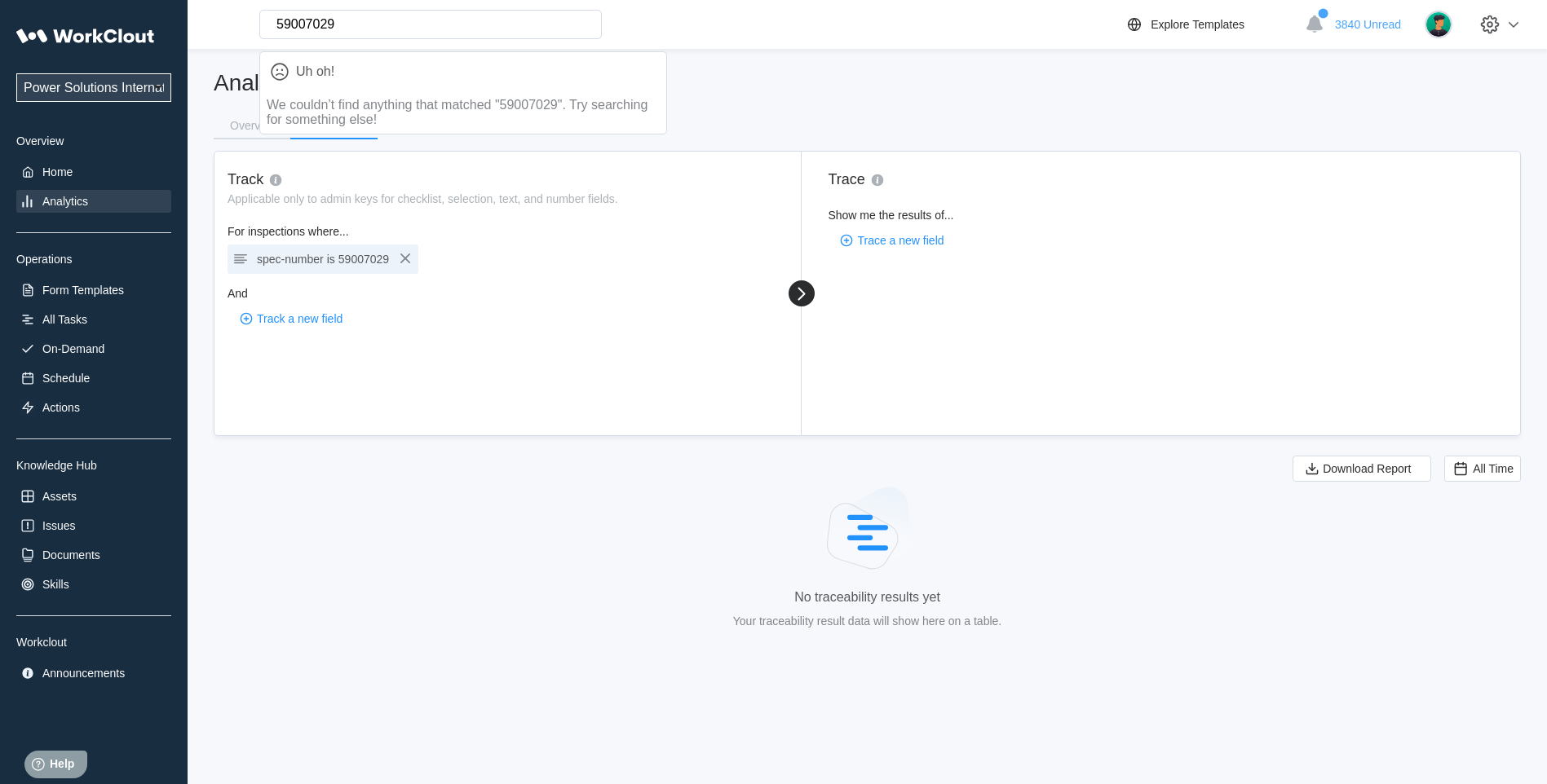
click at [371, 26] on input "59007029" at bounding box center [430, 25] width 342 height 29
type input "53L"
click at [444, 353] on div "Track Applicable only to admin keys for checklist, selection, text, and number …" at bounding box center [507, 293] width 587 height 284
click at [408, 256] on icon "button" at bounding box center [405, 258] width 10 height 10
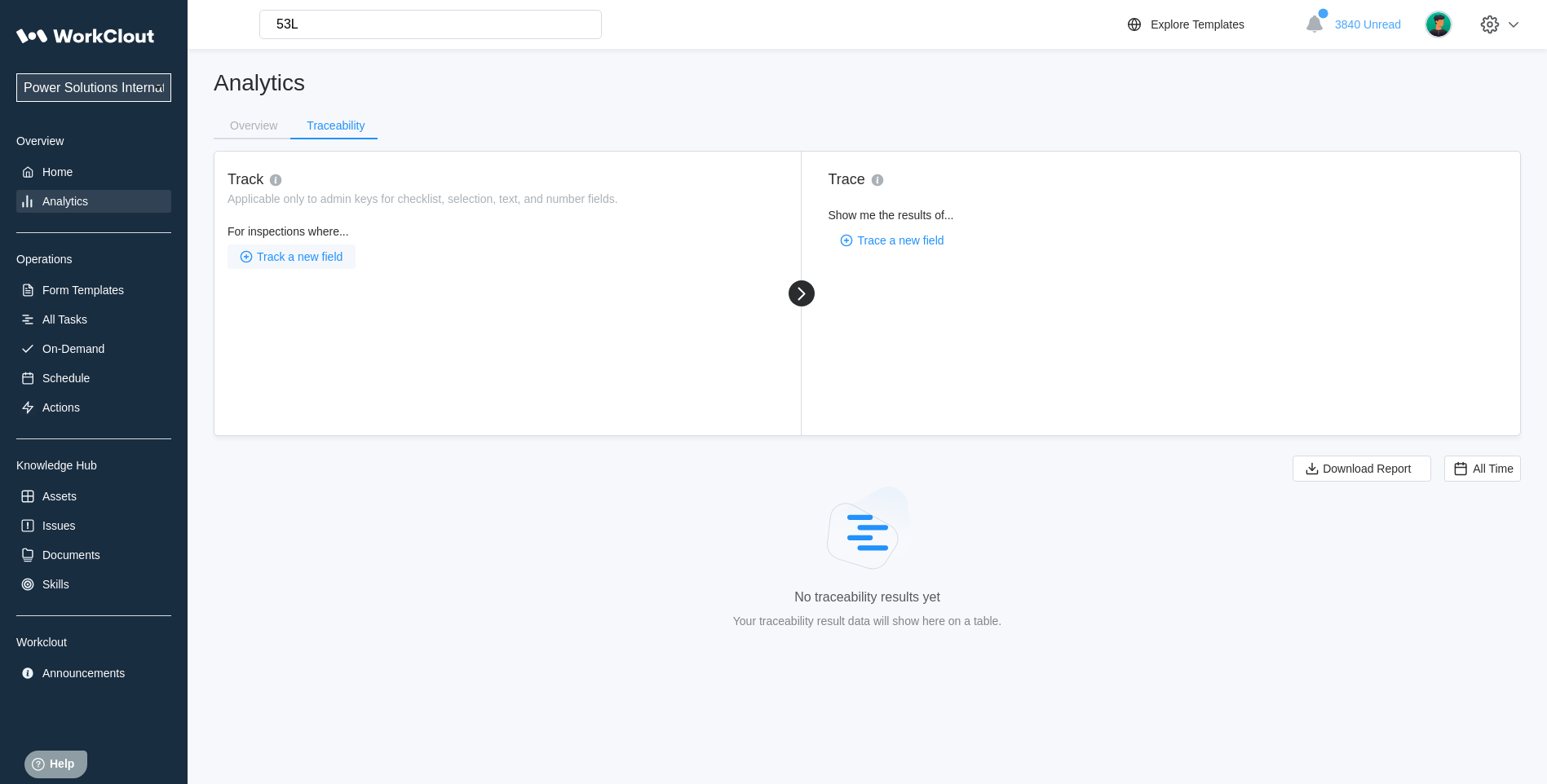
click at [319, 255] on span "Track a new field" at bounding box center [299, 256] width 86 height 12
click at [328, 295] on div "Search for an admin key" at bounding box center [322, 292] width 157 height 26
type input "sp"
click at [297, 326] on div "spec-number" at bounding box center [391, 330] width 325 height 26
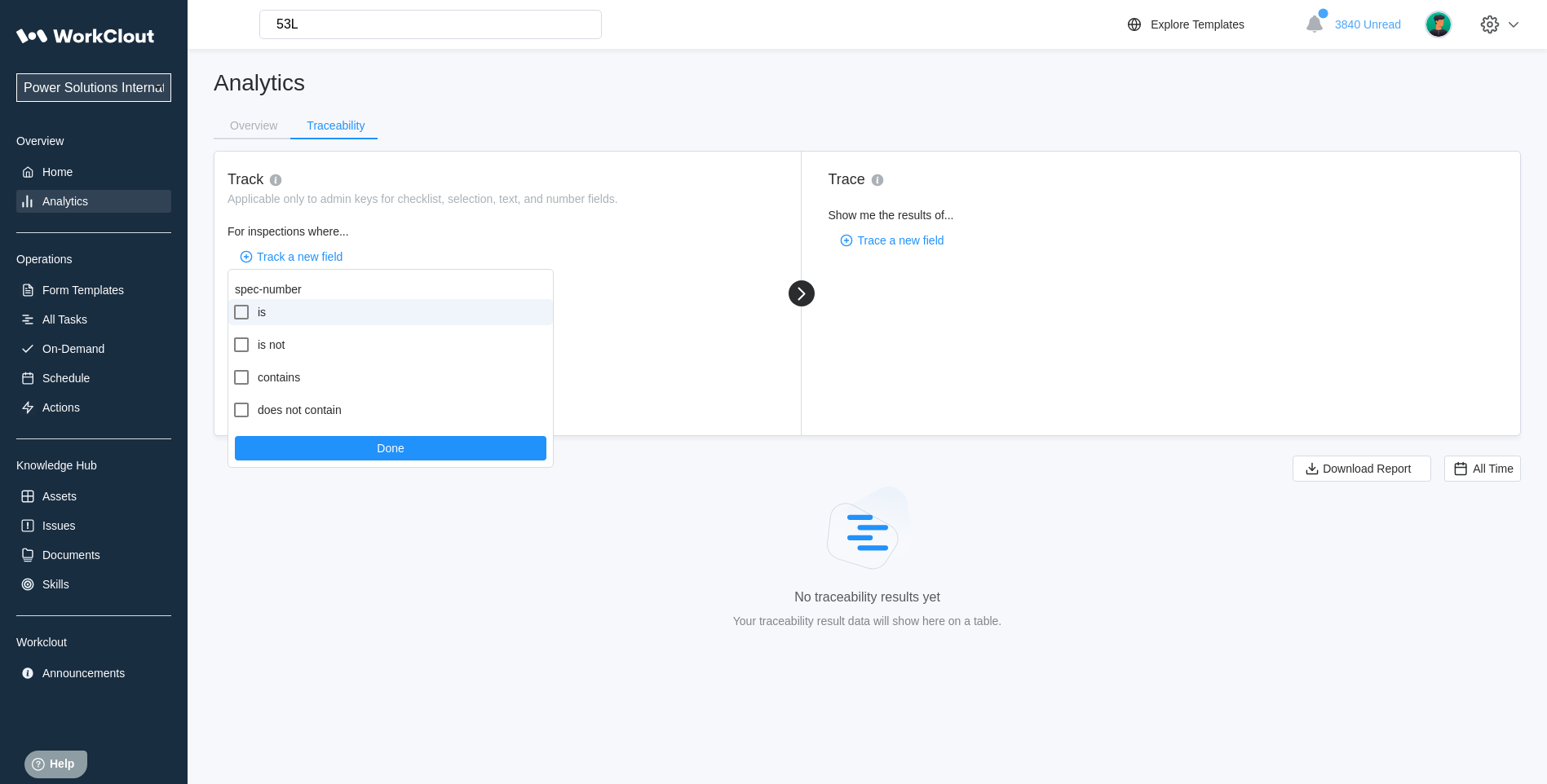
click at [241, 307] on icon at bounding box center [241, 312] width 15 height 15
click at [233, 303] on input "is" at bounding box center [232, 302] width 1 height 1
checkbox input "true"
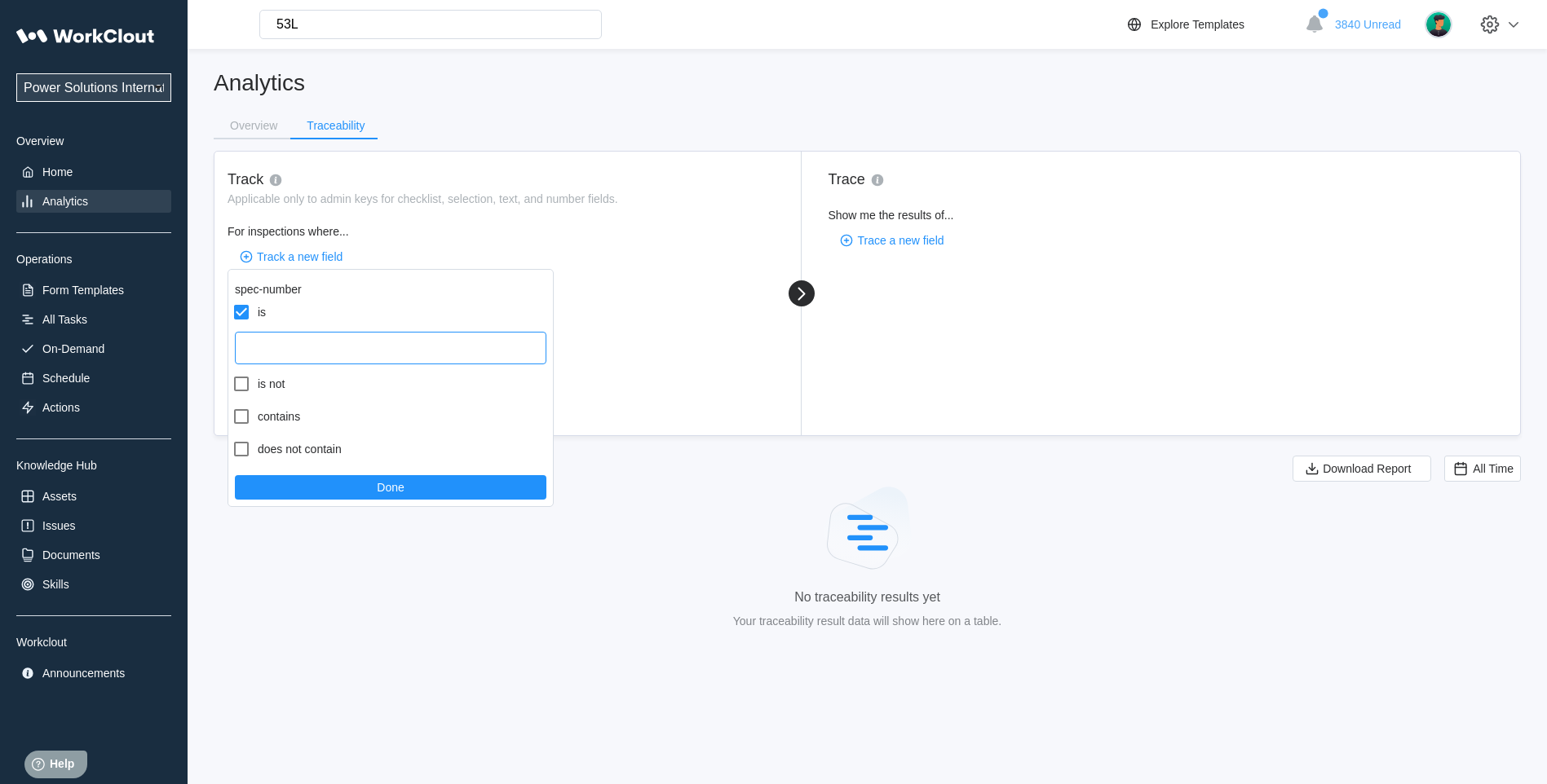
click at [331, 342] on input "text" at bounding box center [390, 349] width 311 height 33
click at [253, 357] on input "text" at bounding box center [390, 349] width 311 height 33
type input "59007030"
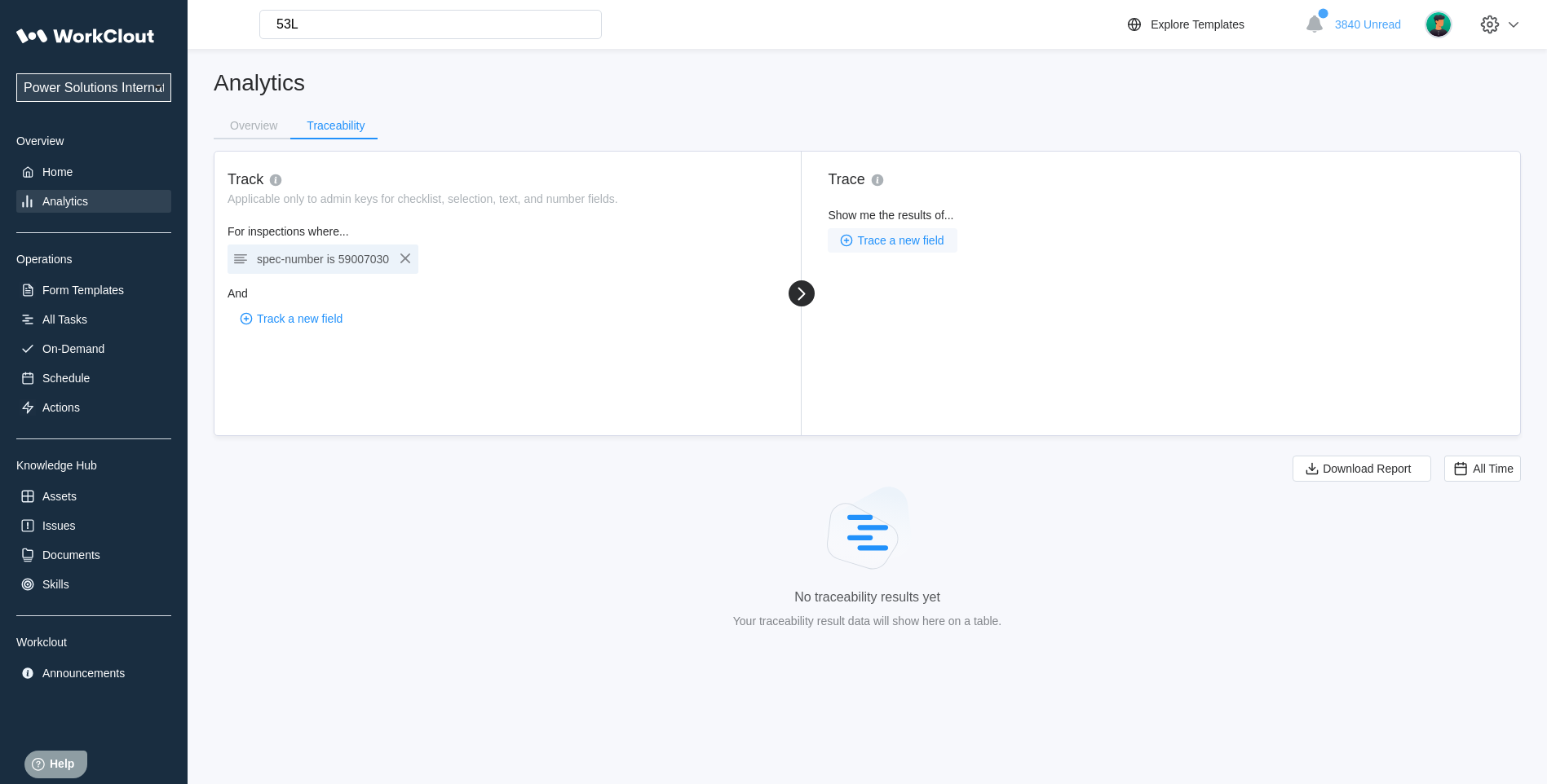
click at [875, 235] on span "Trace a new field" at bounding box center [900, 240] width 87 height 12
type input "sp"
click at [871, 309] on div "spec-number" at bounding box center [991, 314] width 325 height 26
click at [406, 258] on icon "button" at bounding box center [405, 258] width 10 height 10
click at [307, 257] on span "Track a new field" at bounding box center [299, 256] width 86 height 12
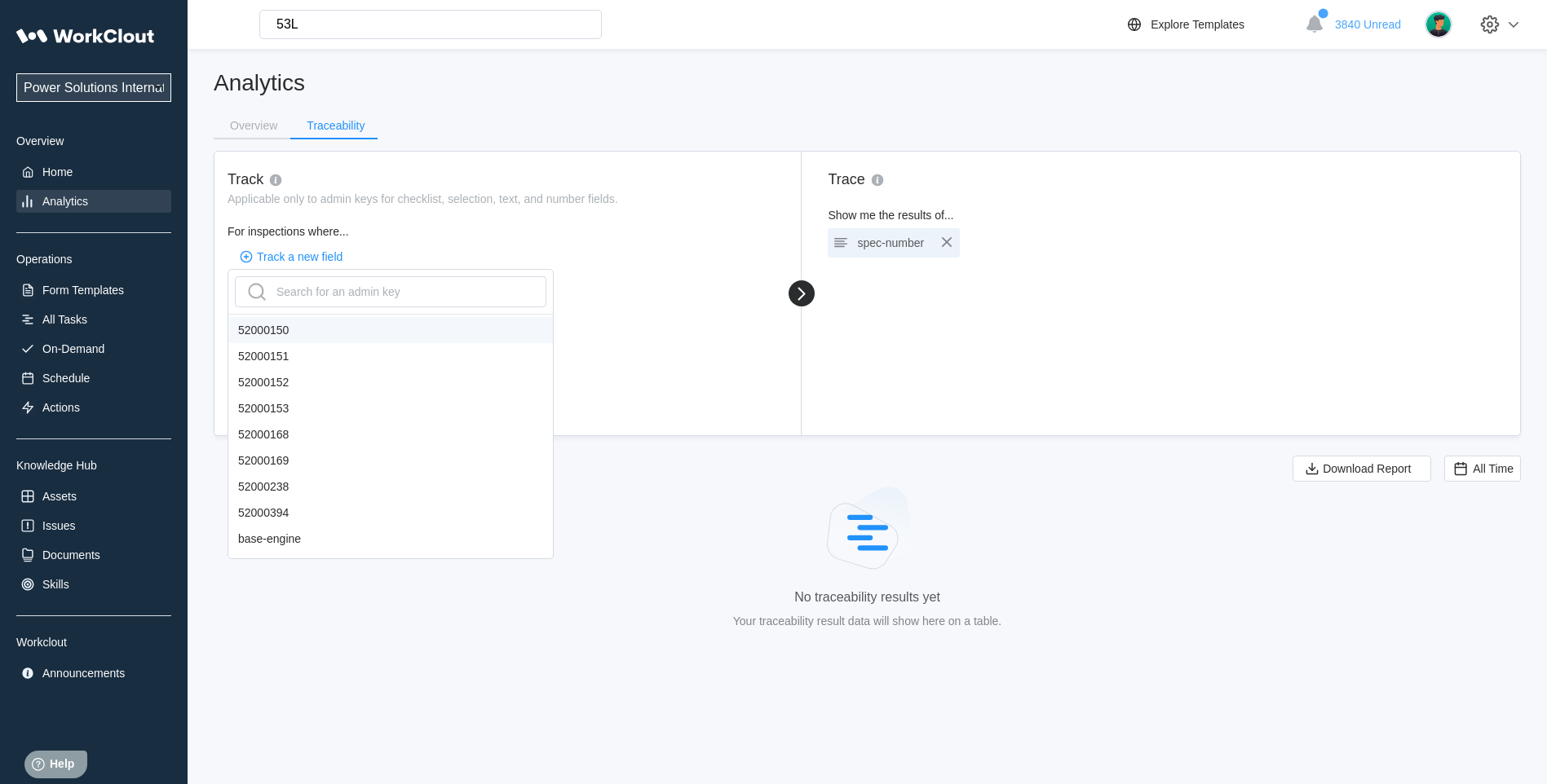
click at [64, 303] on div "Power Solutions International Power Solutions International 201 Overview Home A…" at bounding box center [94, 351] width 155 height 665
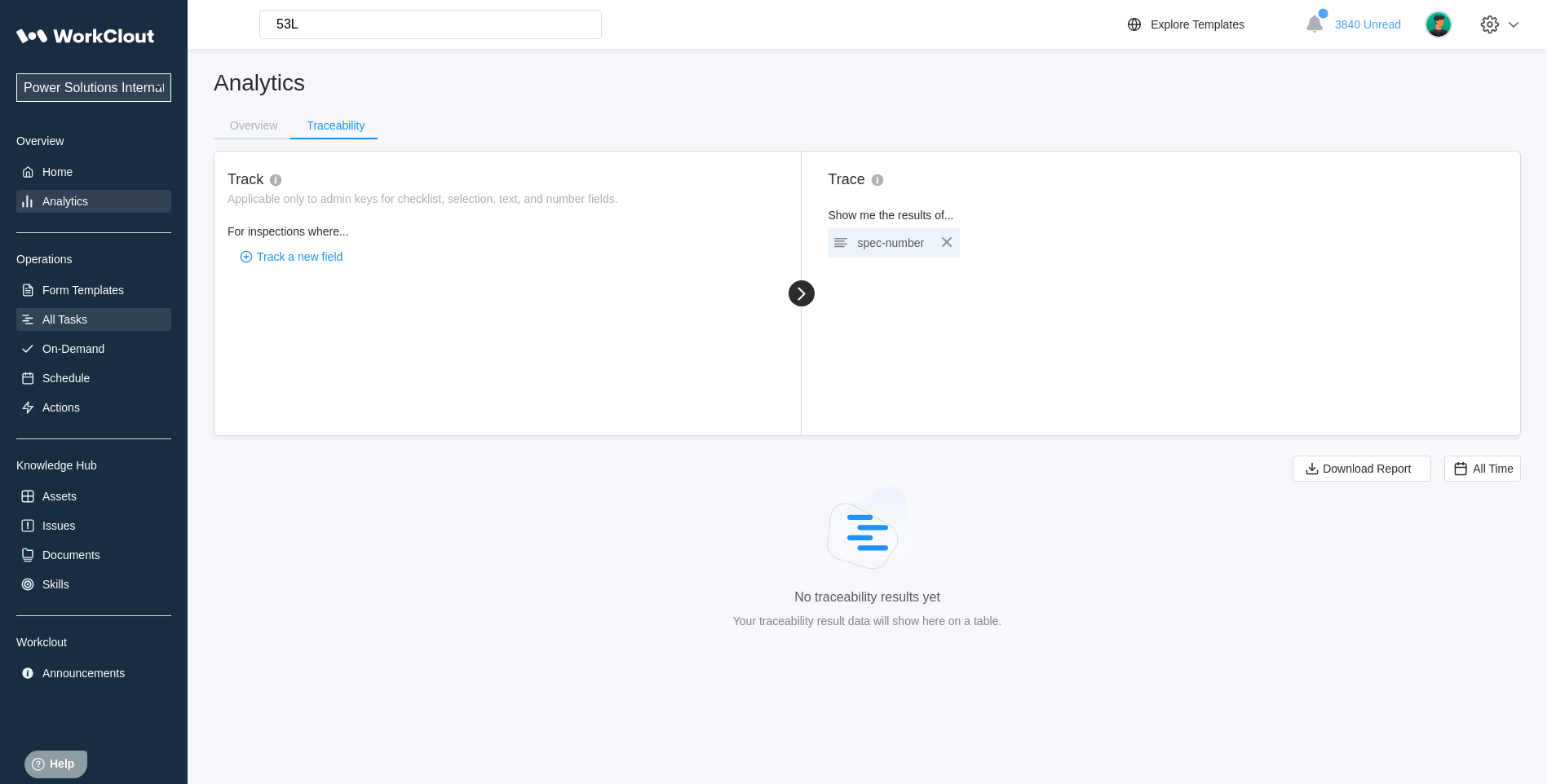
click at [56, 317] on div "All Tasks" at bounding box center [64, 319] width 45 height 13
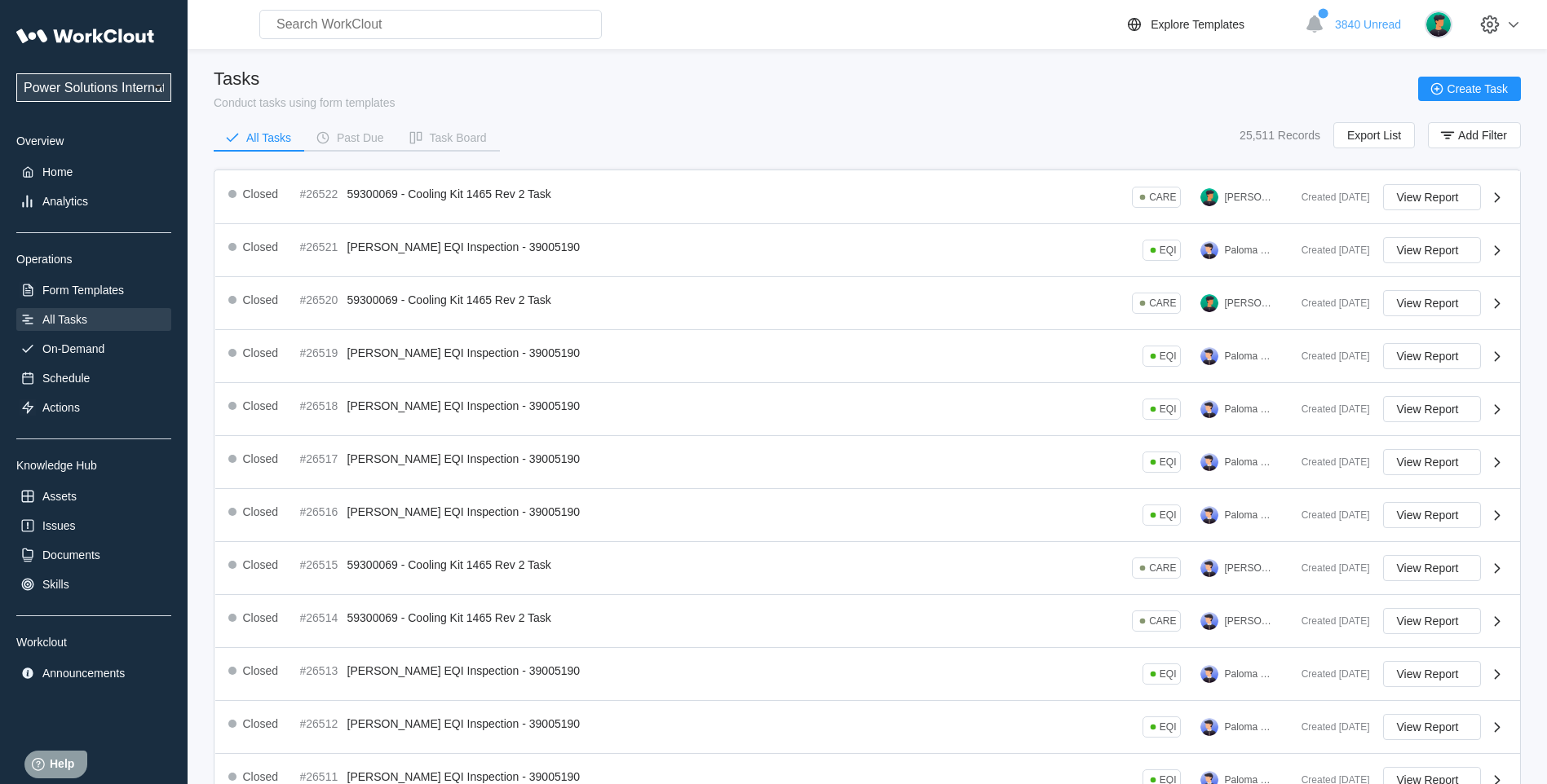
click at [370, 13] on input "text" at bounding box center [430, 25] width 342 height 29
type input "59007029"
click at [502, 96] on div "We couldn’t find anything that matched "59007029". Try searching for something …" at bounding box center [463, 112] width 406 height 42
click at [562, 110] on div "We couldn’t find anything that matched "59007029". Try searching for something …" at bounding box center [463, 112] width 393 height 29
click at [761, 114] on div "Tasks Conduct tasks using form templates Create Task All Tasks Past Due Task Bo…" at bounding box center [867, 116] width 1307 height 95
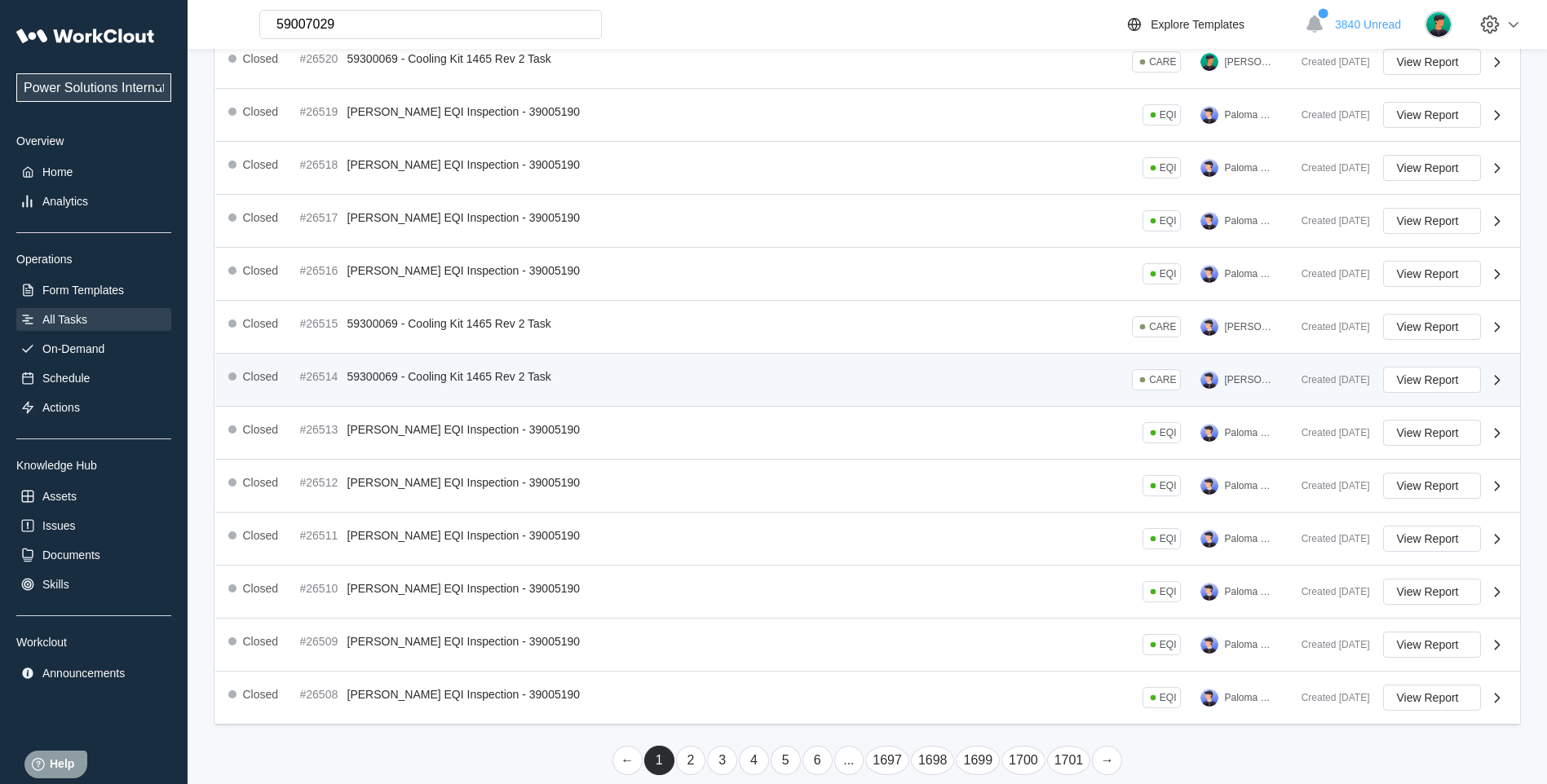
scroll to position [259, 0]
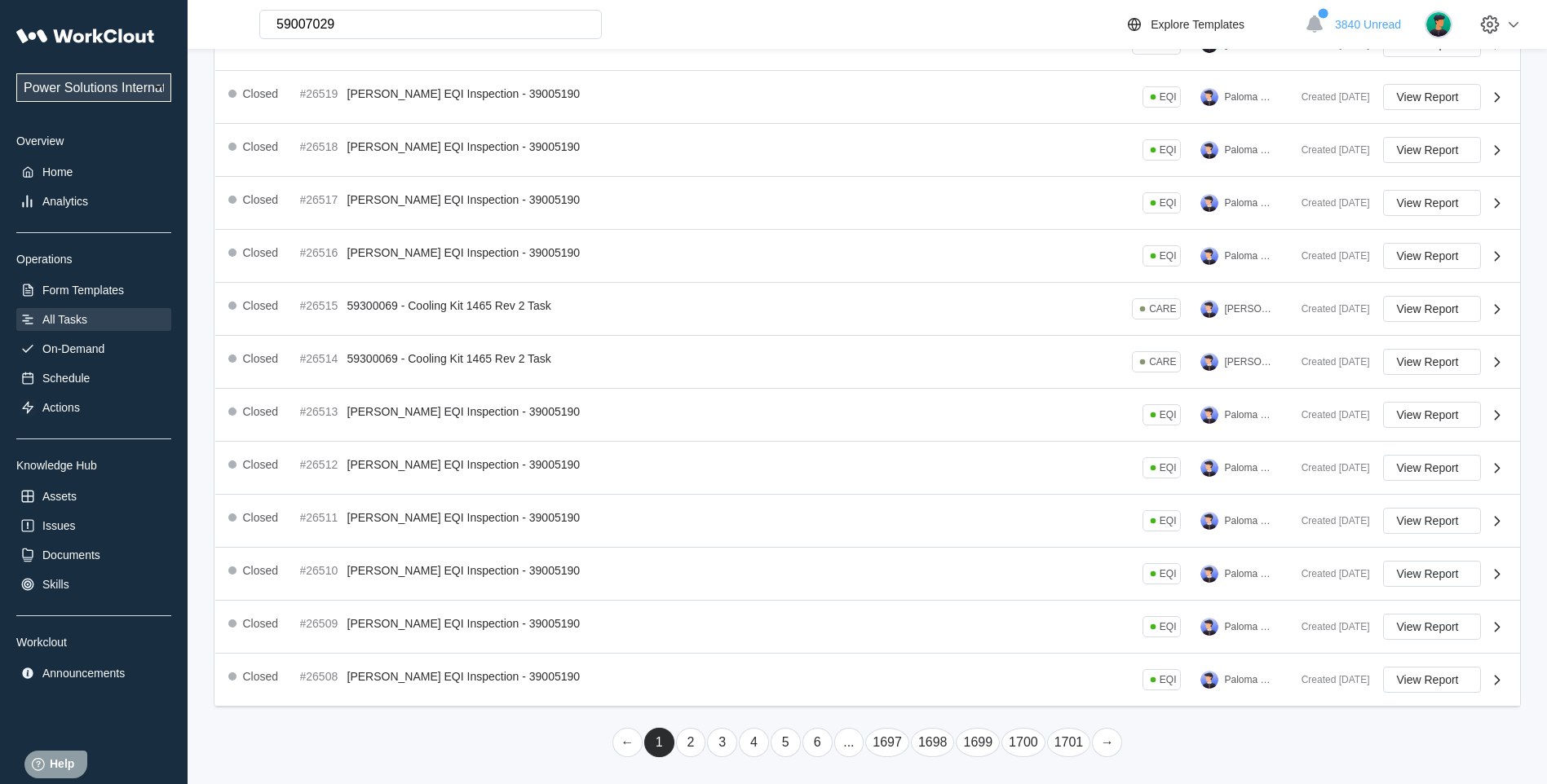
click at [695, 751] on link "2" at bounding box center [691, 743] width 30 height 29
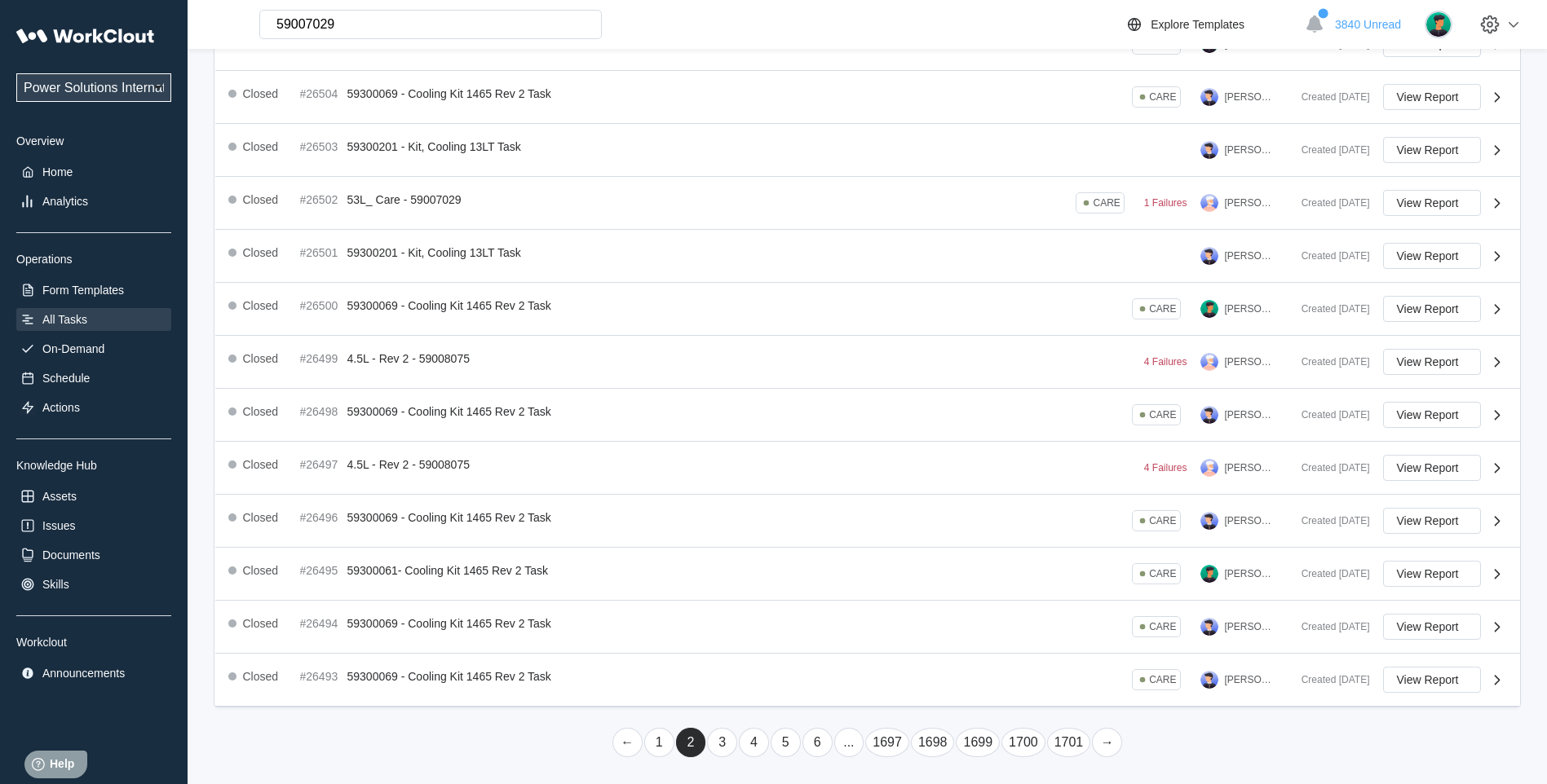
click at [723, 750] on link "3" at bounding box center [722, 743] width 30 height 29
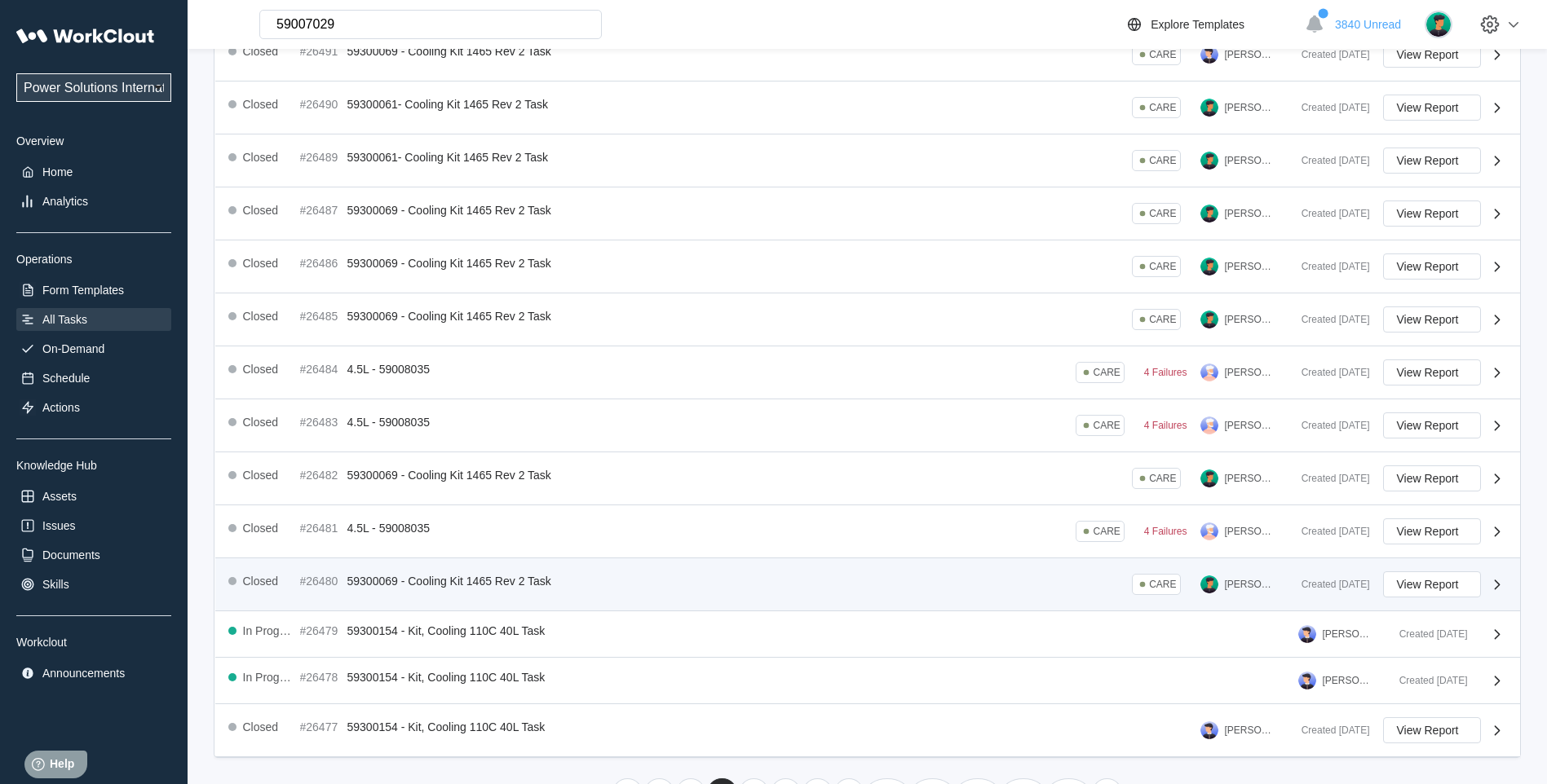
scroll to position [246, 0]
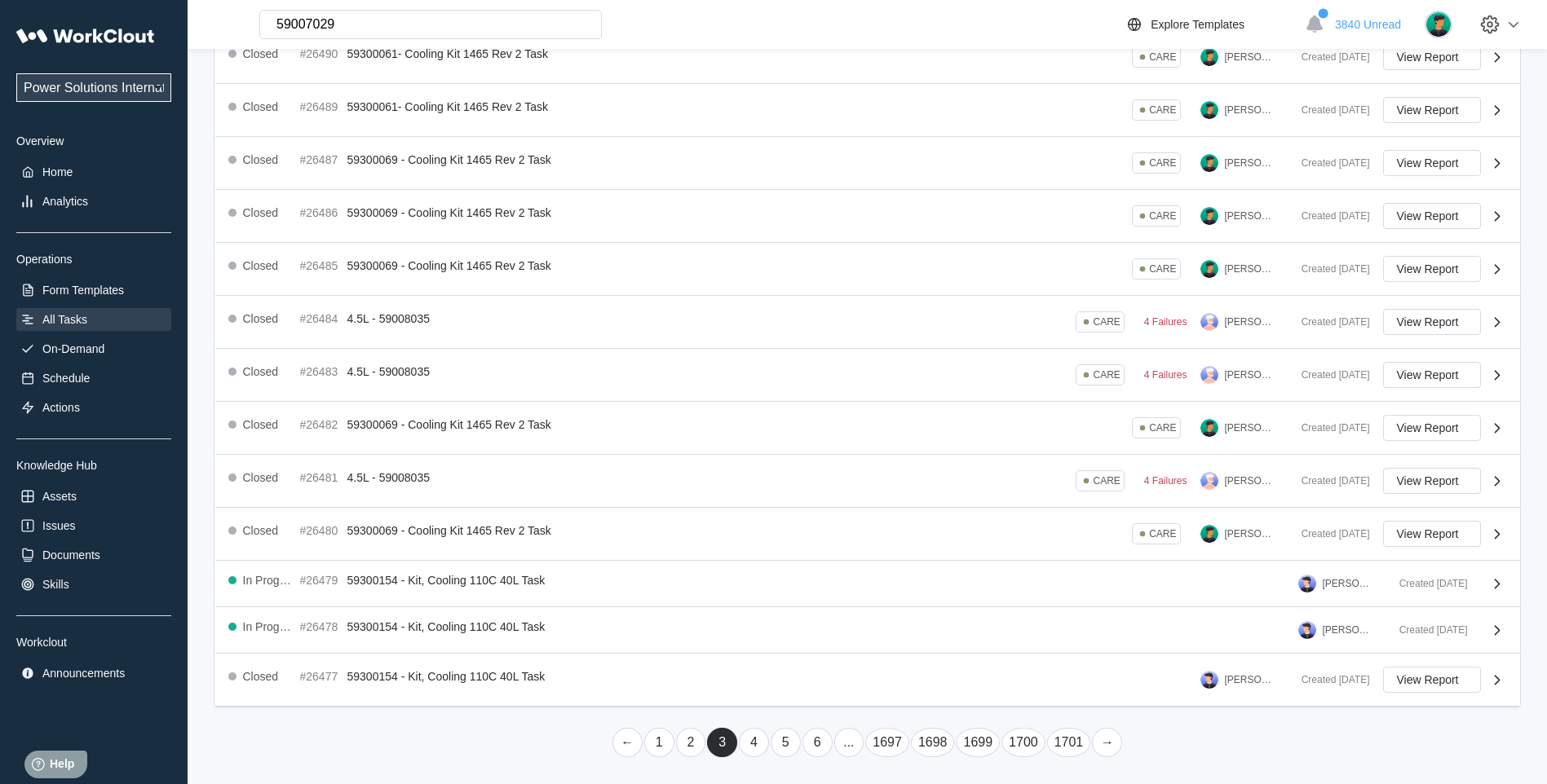
click at [755, 746] on link "4" at bounding box center [753, 743] width 30 height 29
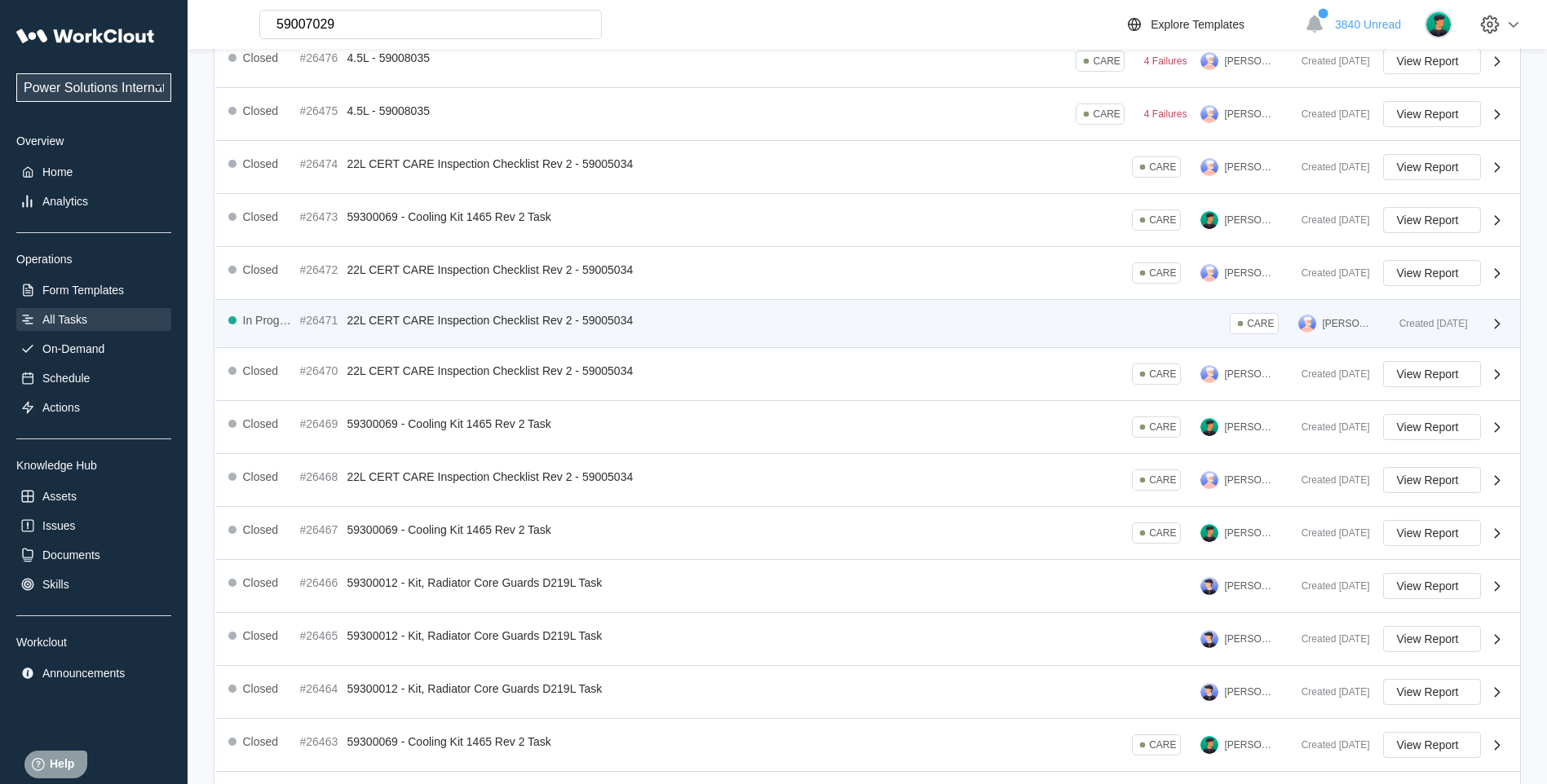
scroll to position [255, 0]
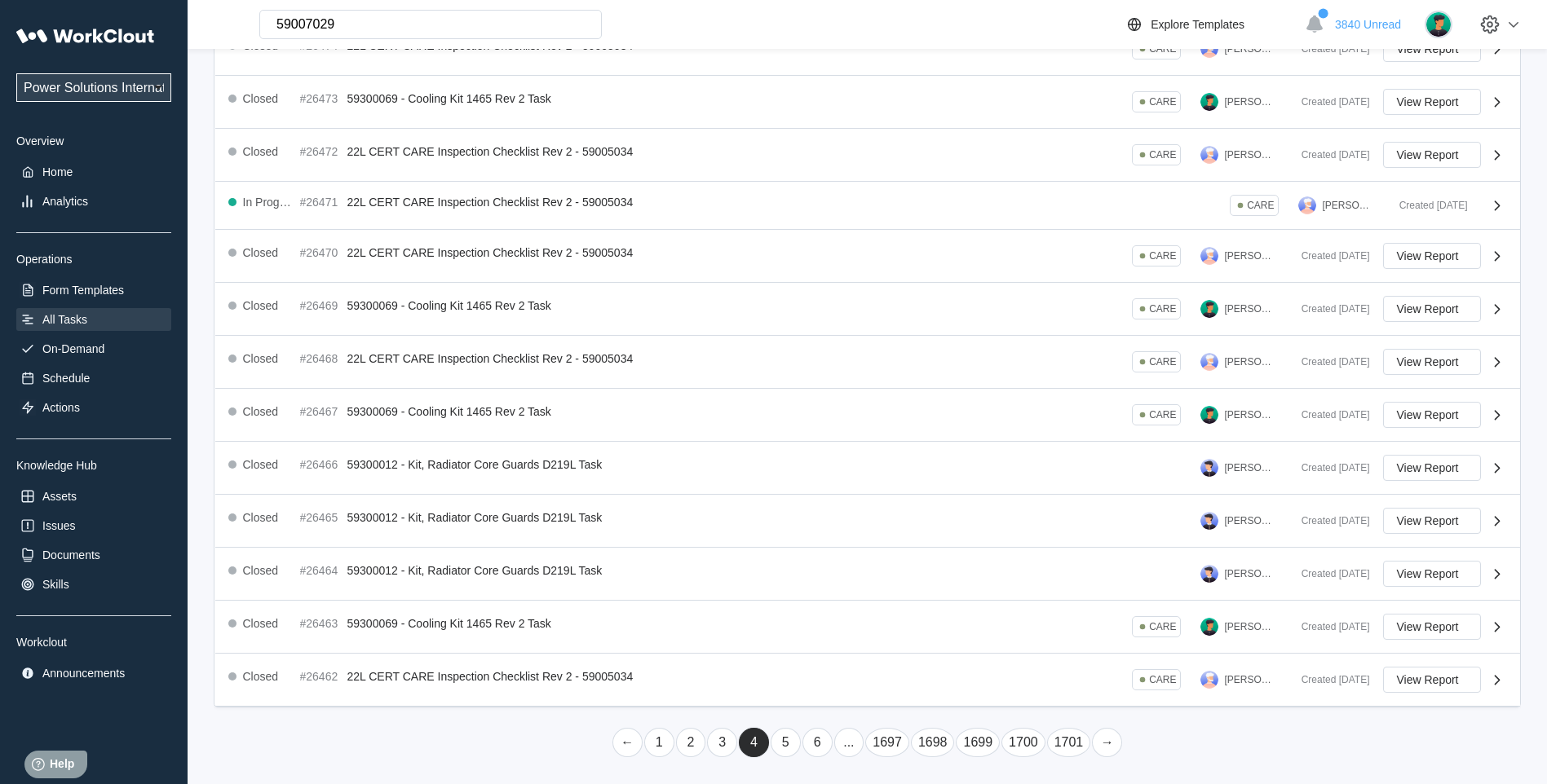
click at [791, 752] on link "5" at bounding box center [785, 743] width 30 height 29
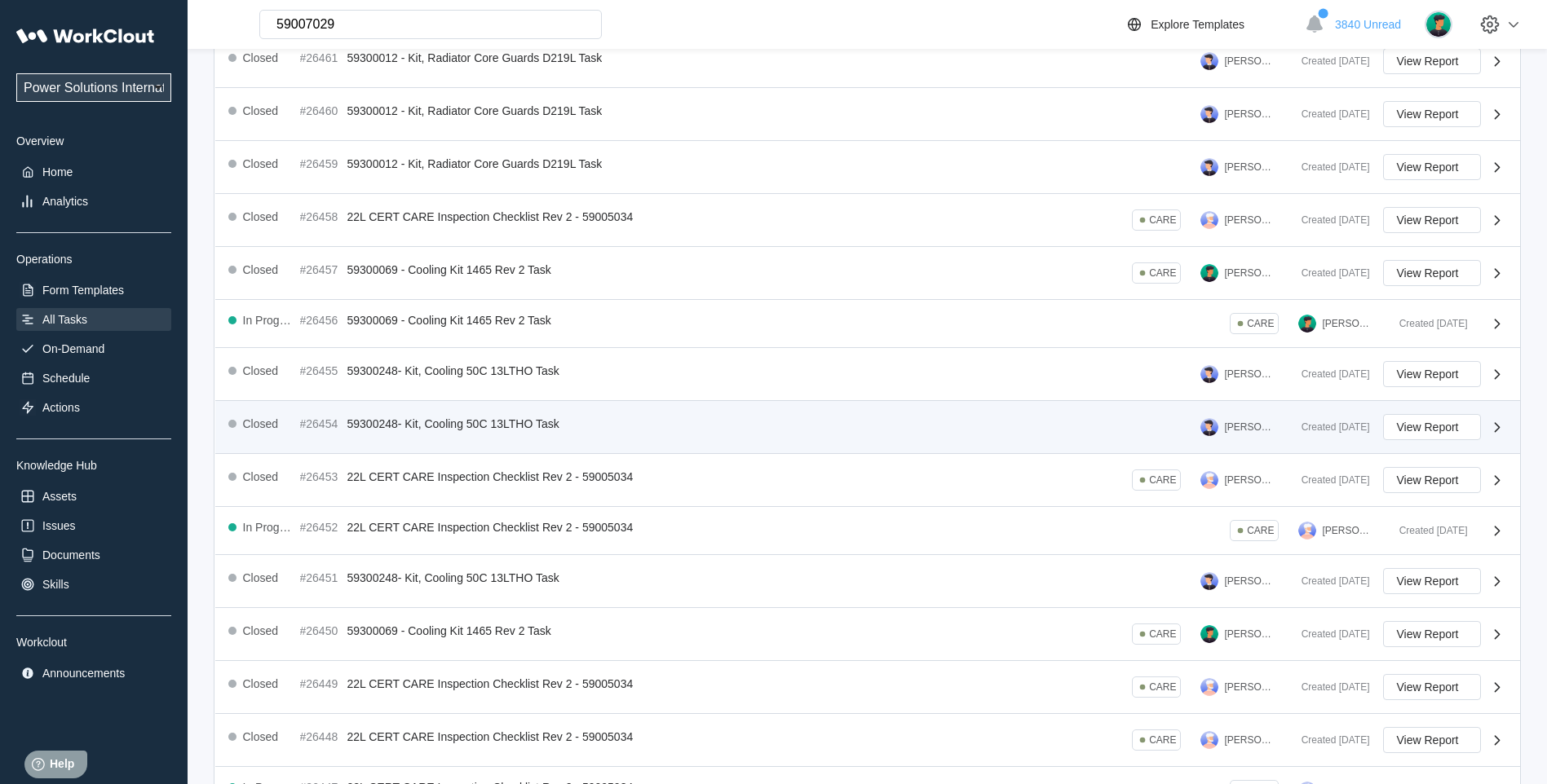
scroll to position [245, 0]
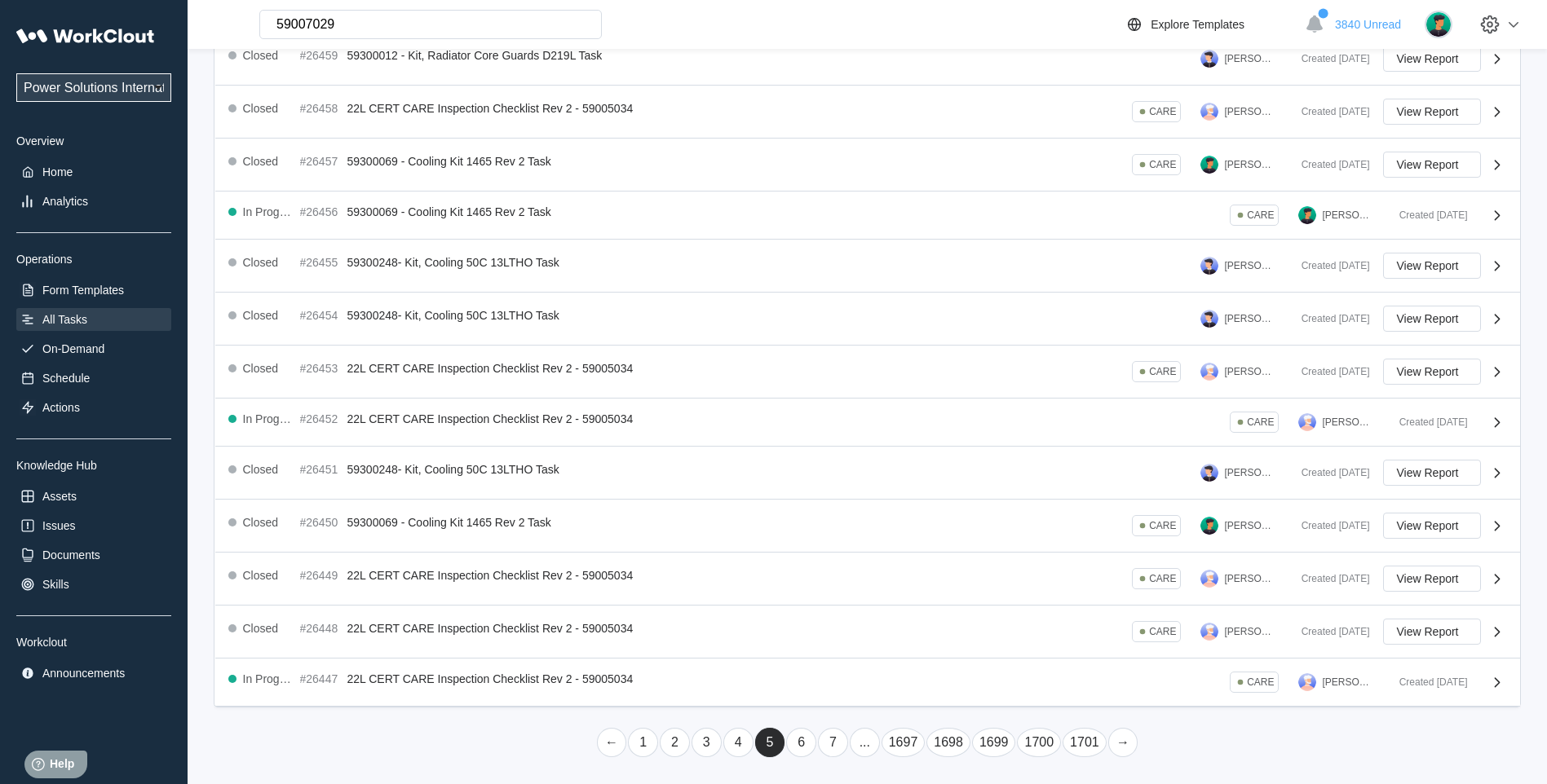
click at [800, 747] on link "6" at bounding box center [800, 743] width 30 height 29
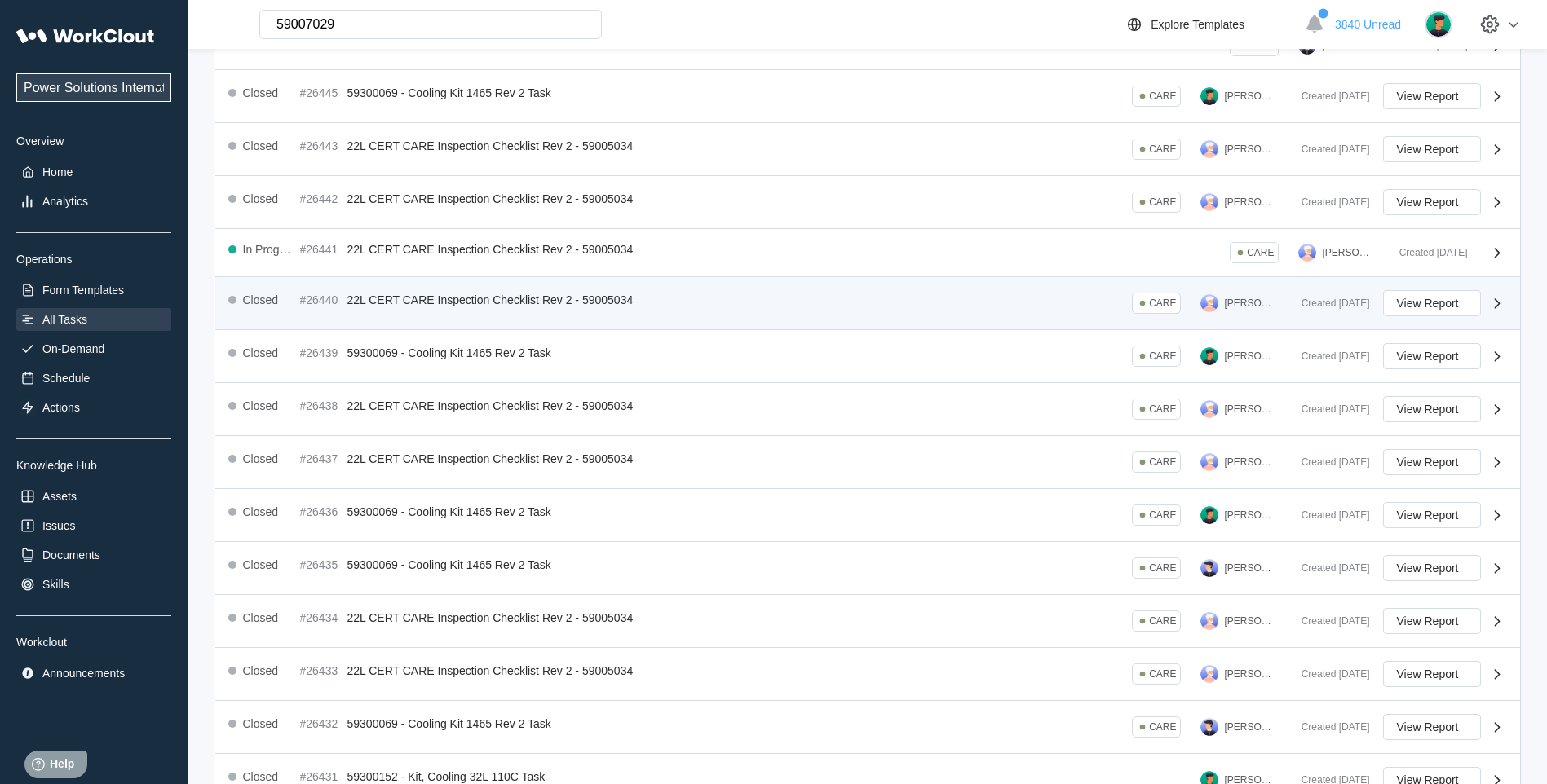
scroll to position [249, 0]
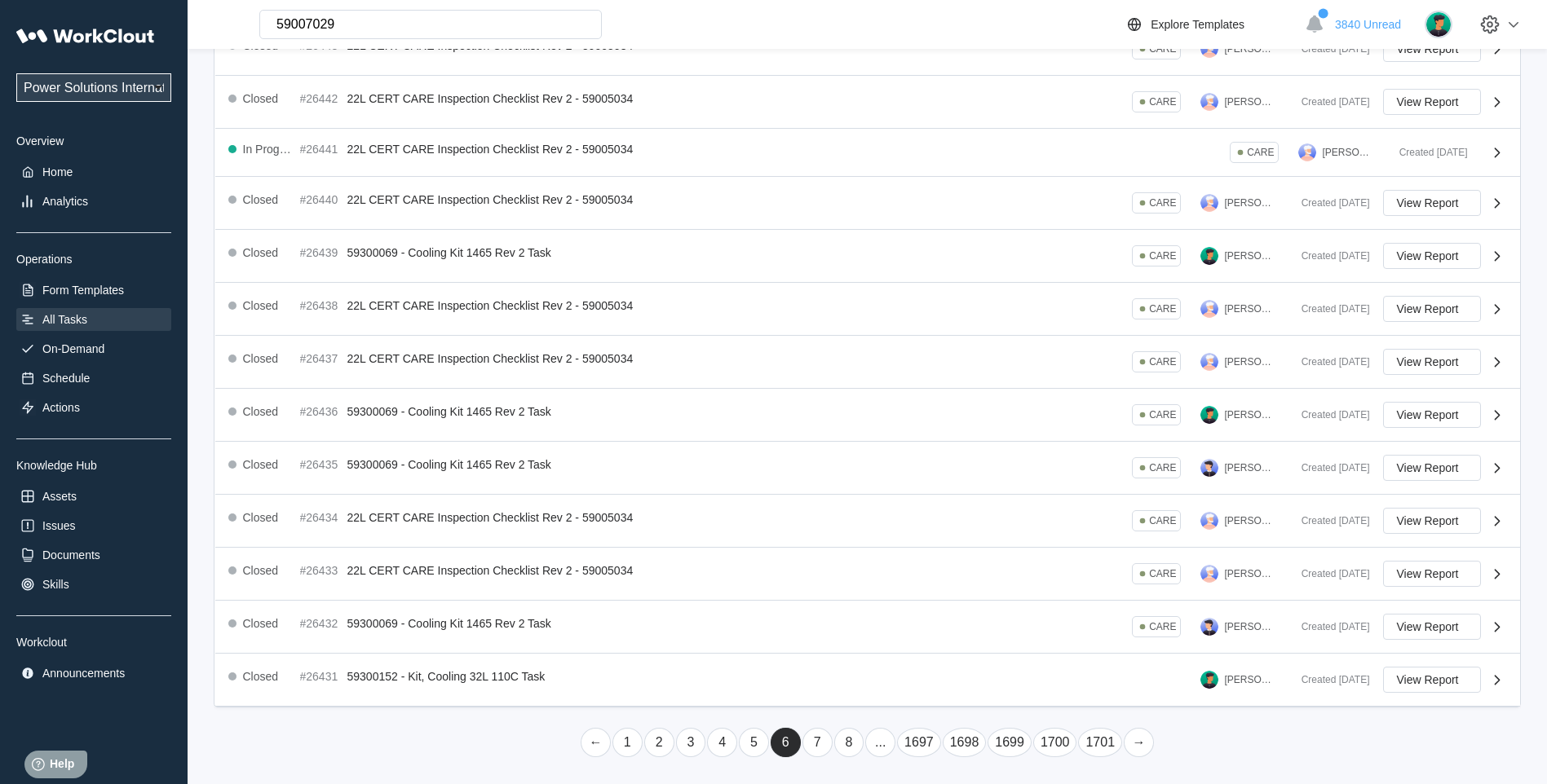
click at [812, 751] on link "7" at bounding box center [817, 743] width 30 height 29
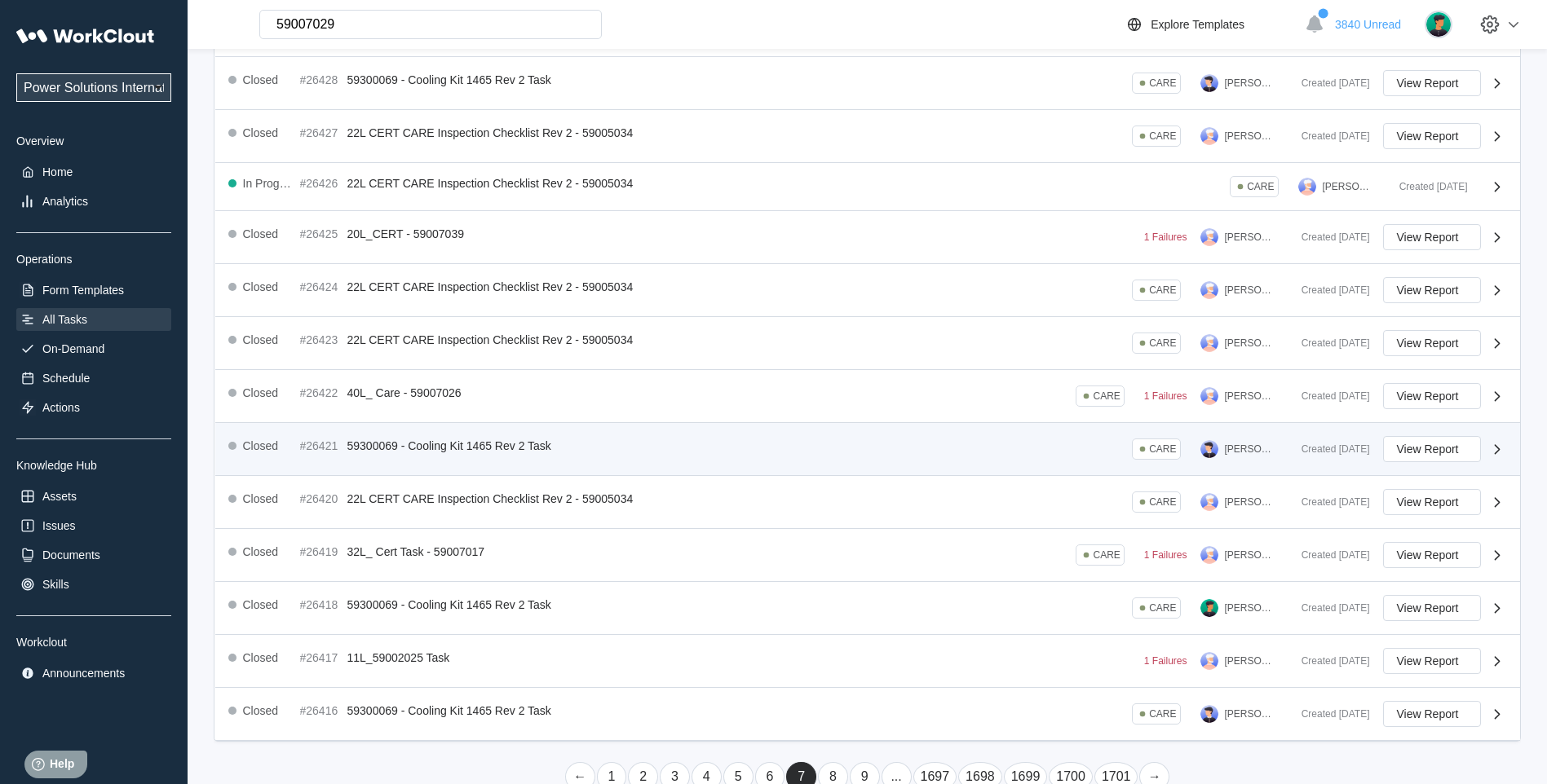
scroll to position [255, 0]
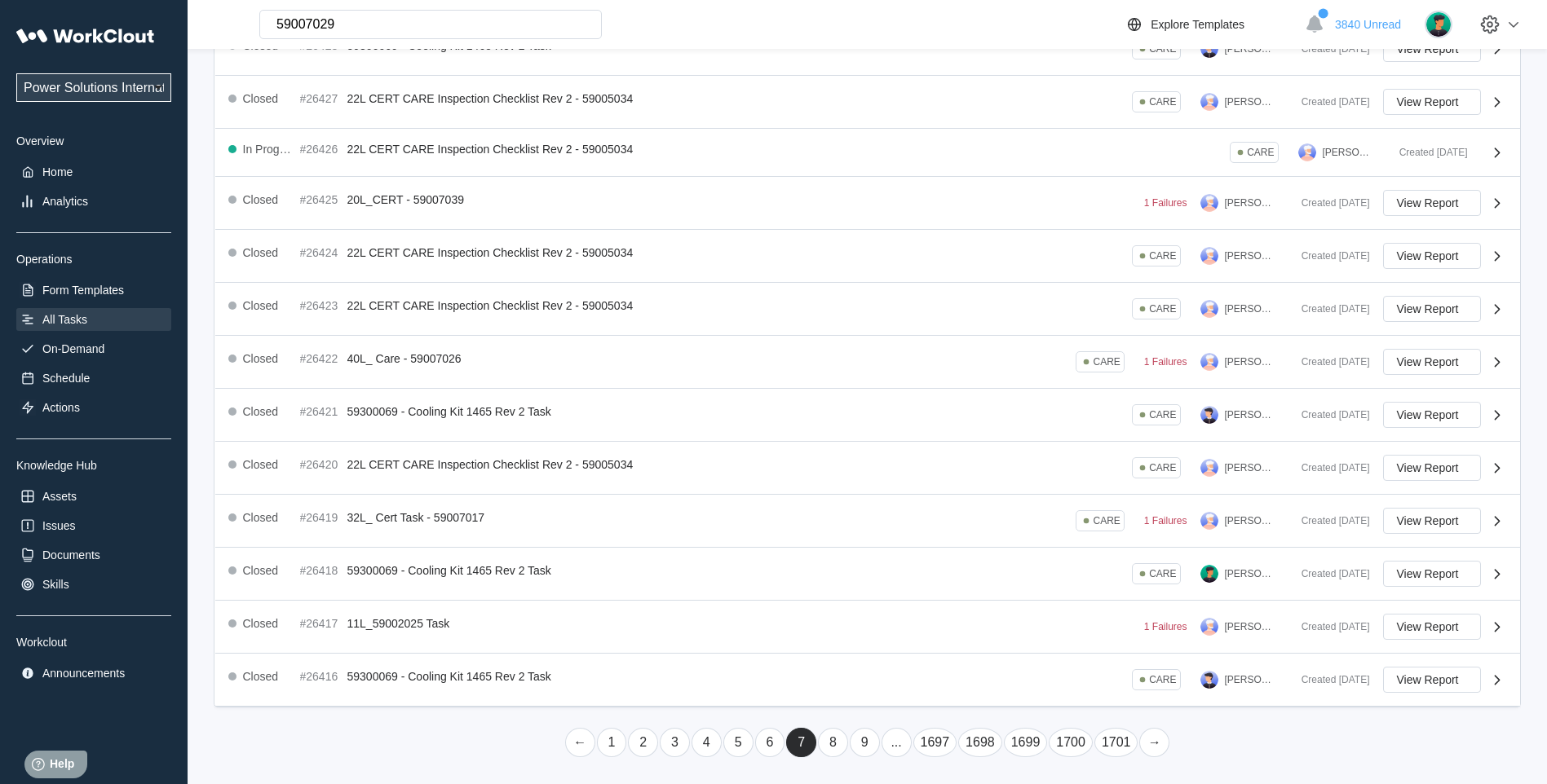
click at [828, 746] on link "8" at bounding box center [832, 743] width 30 height 29
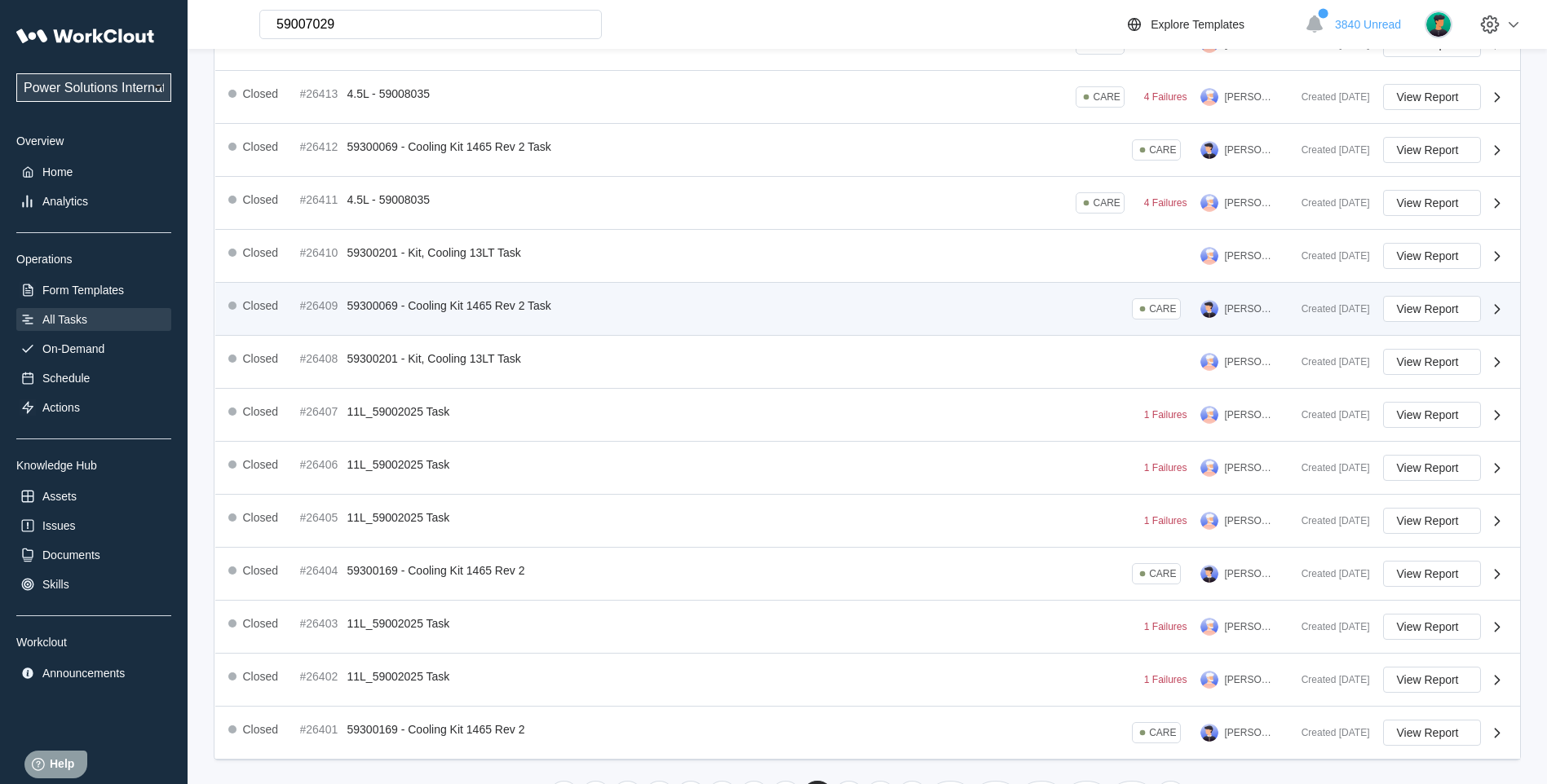
scroll to position [259, 0]
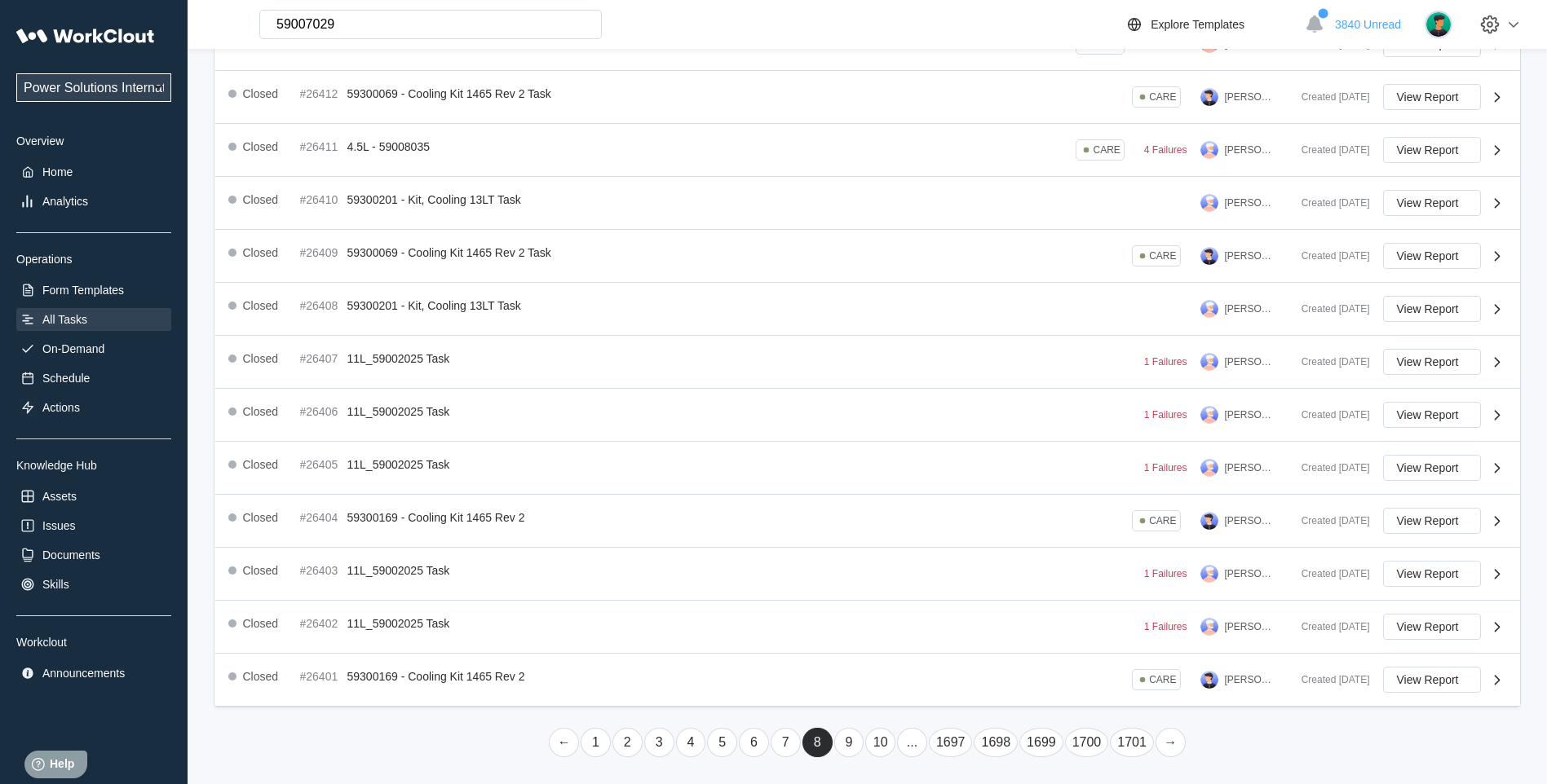
click at [857, 740] on link "9" at bounding box center [849, 743] width 30 height 29
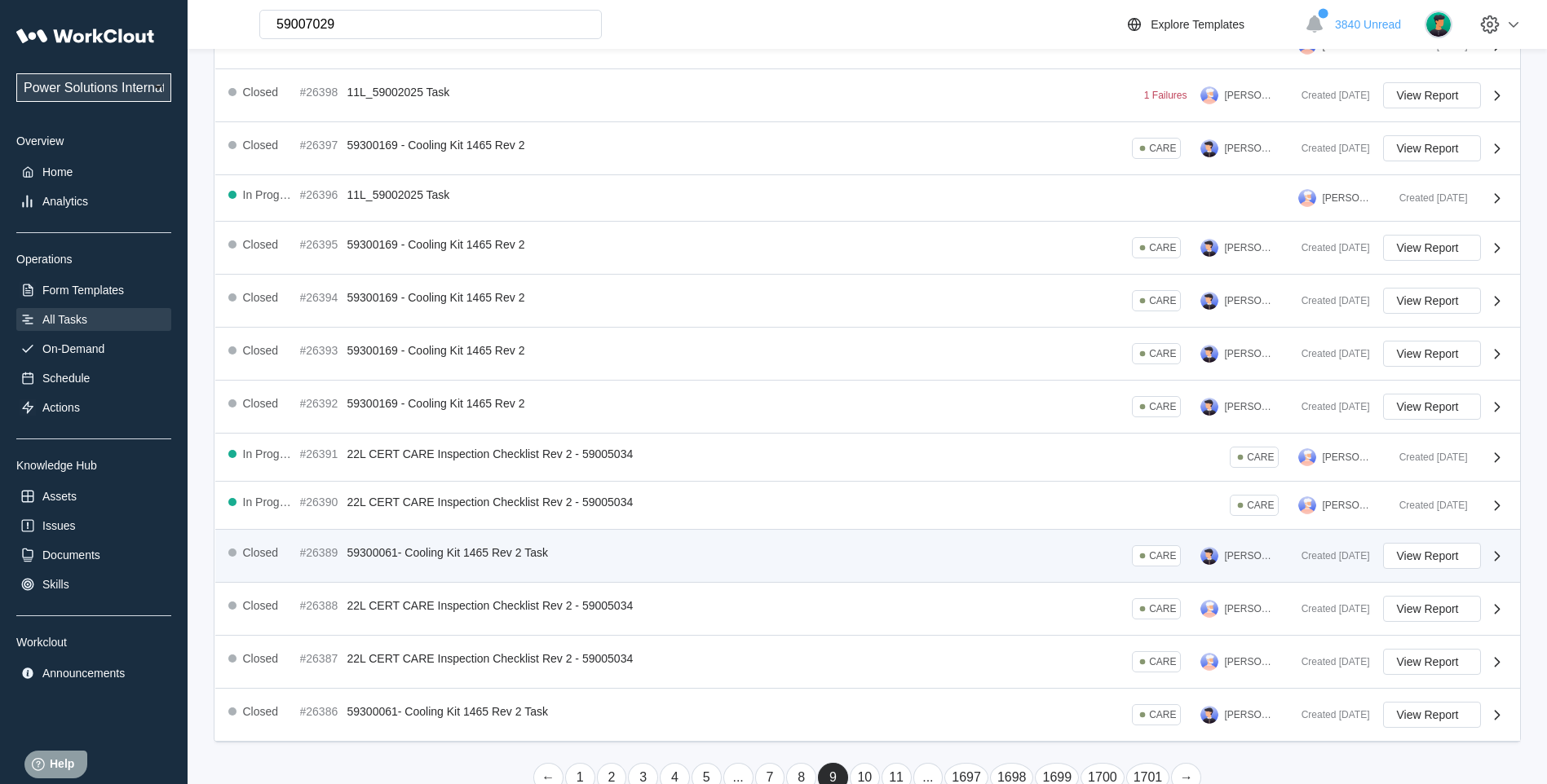
scroll to position [236, 0]
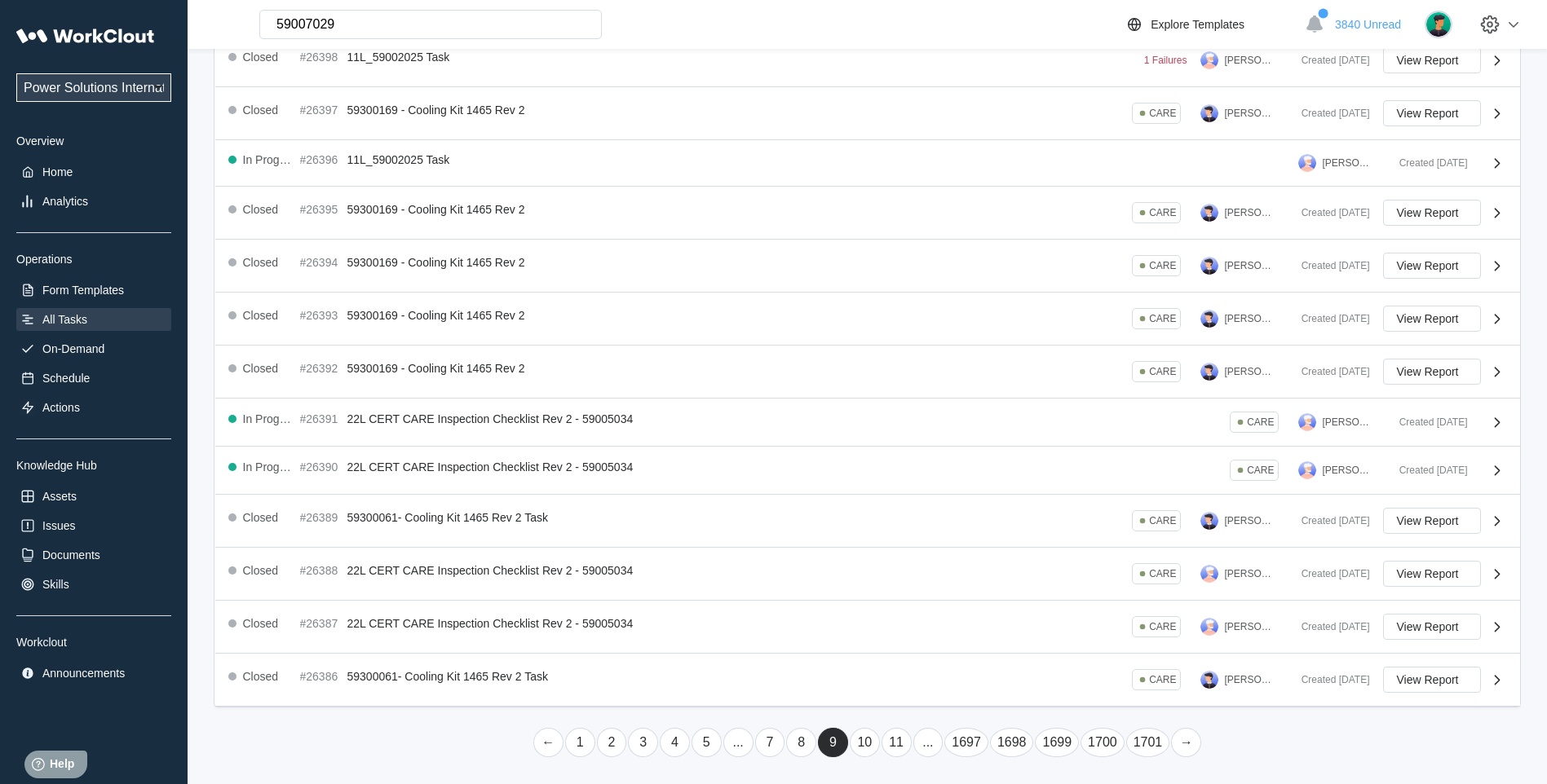
click at [866, 752] on link "10" at bounding box center [864, 743] width 30 height 29
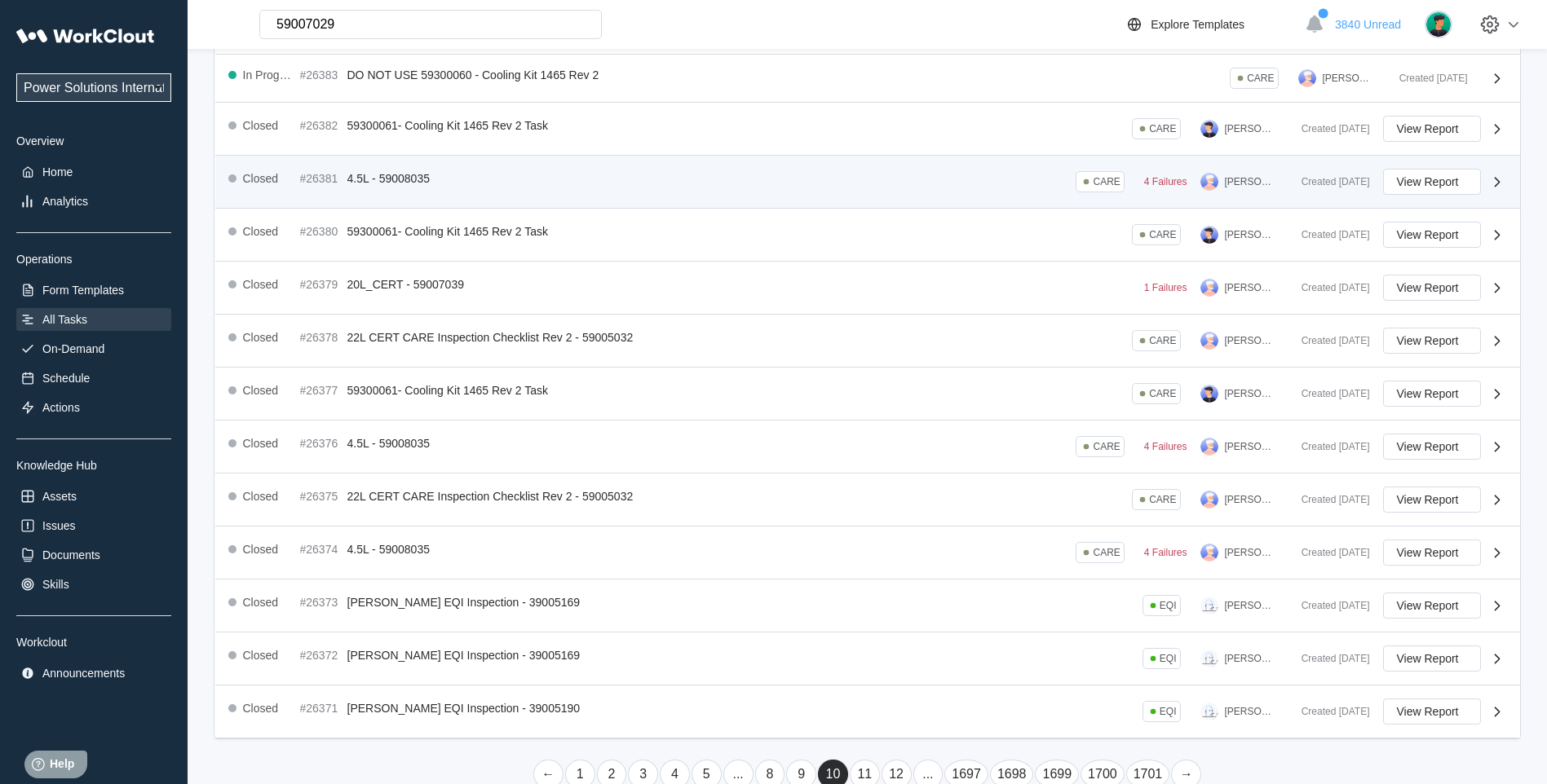
scroll to position [249, 0]
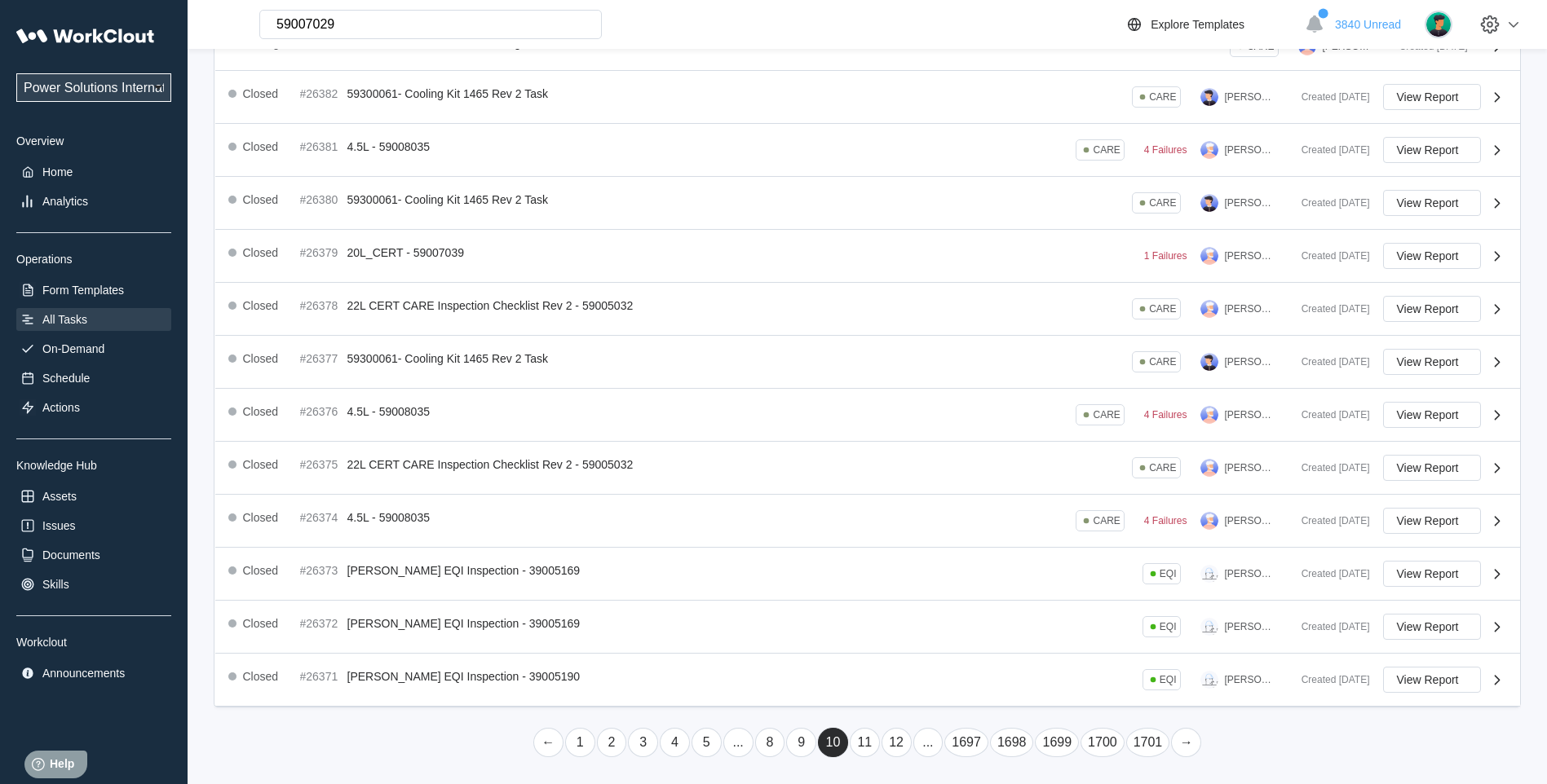
click at [867, 737] on link "11" at bounding box center [864, 743] width 30 height 29
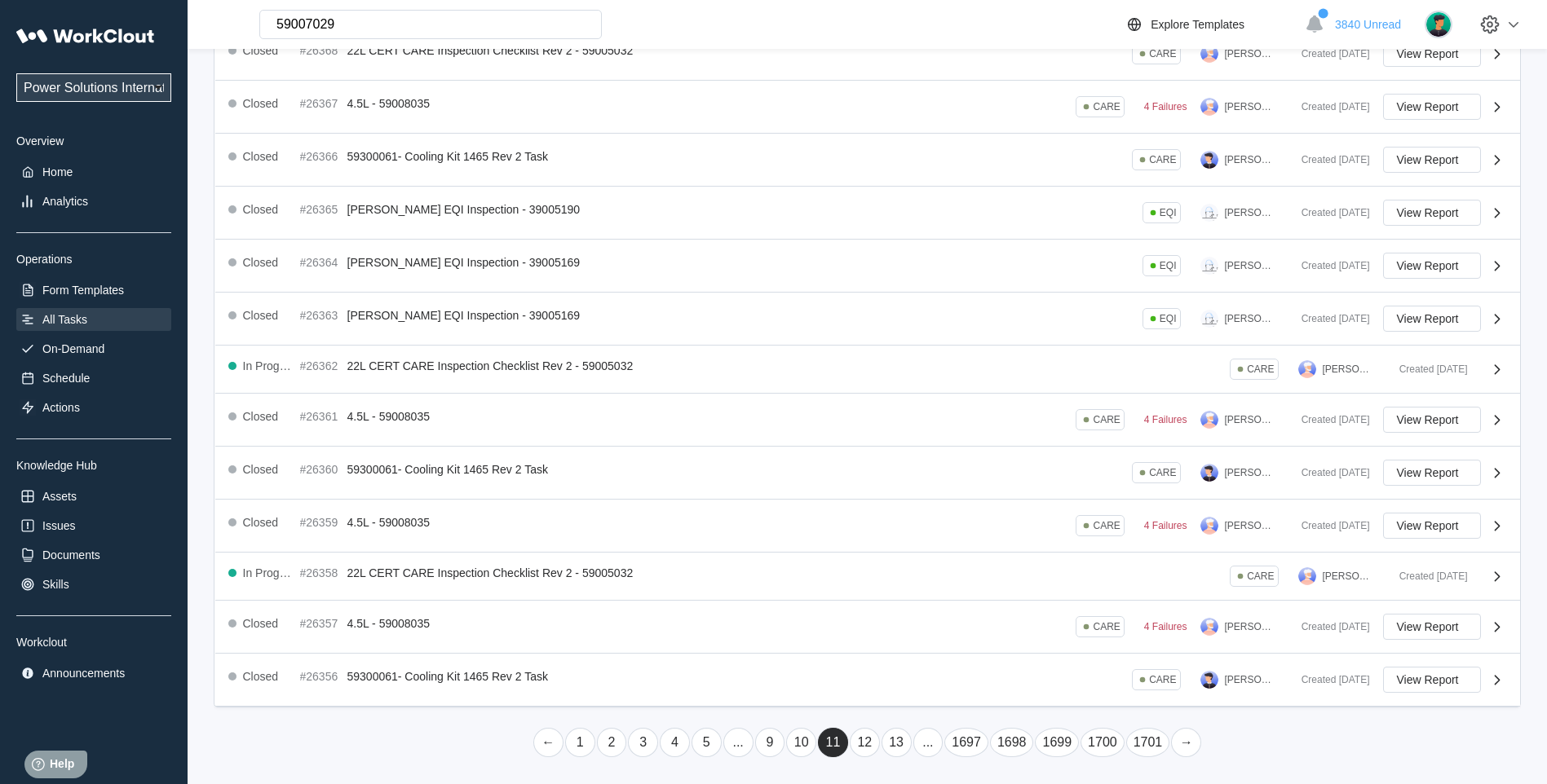
click at [873, 753] on link "12" at bounding box center [864, 743] width 30 height 29
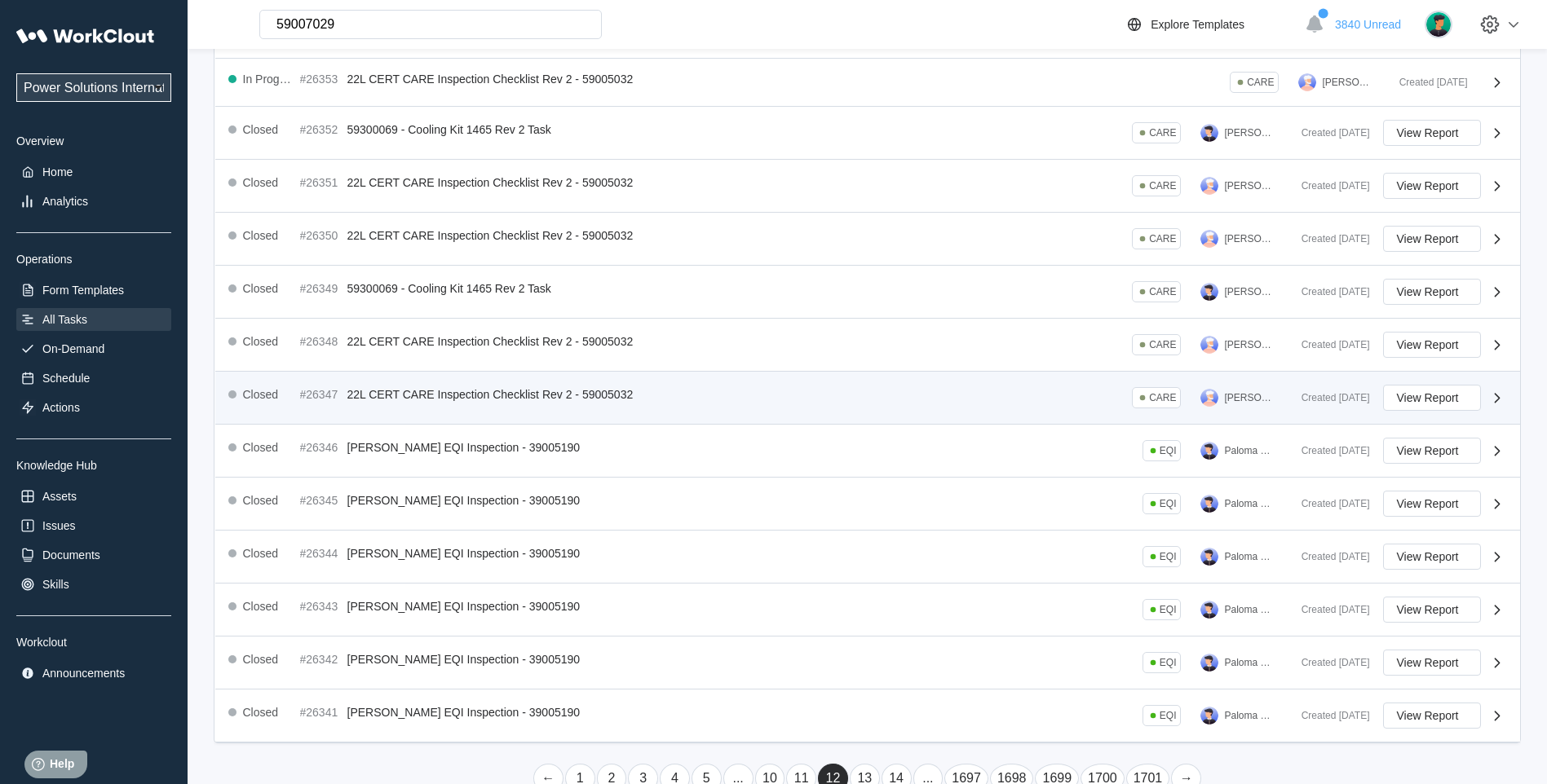
scroll to position [255, 0]
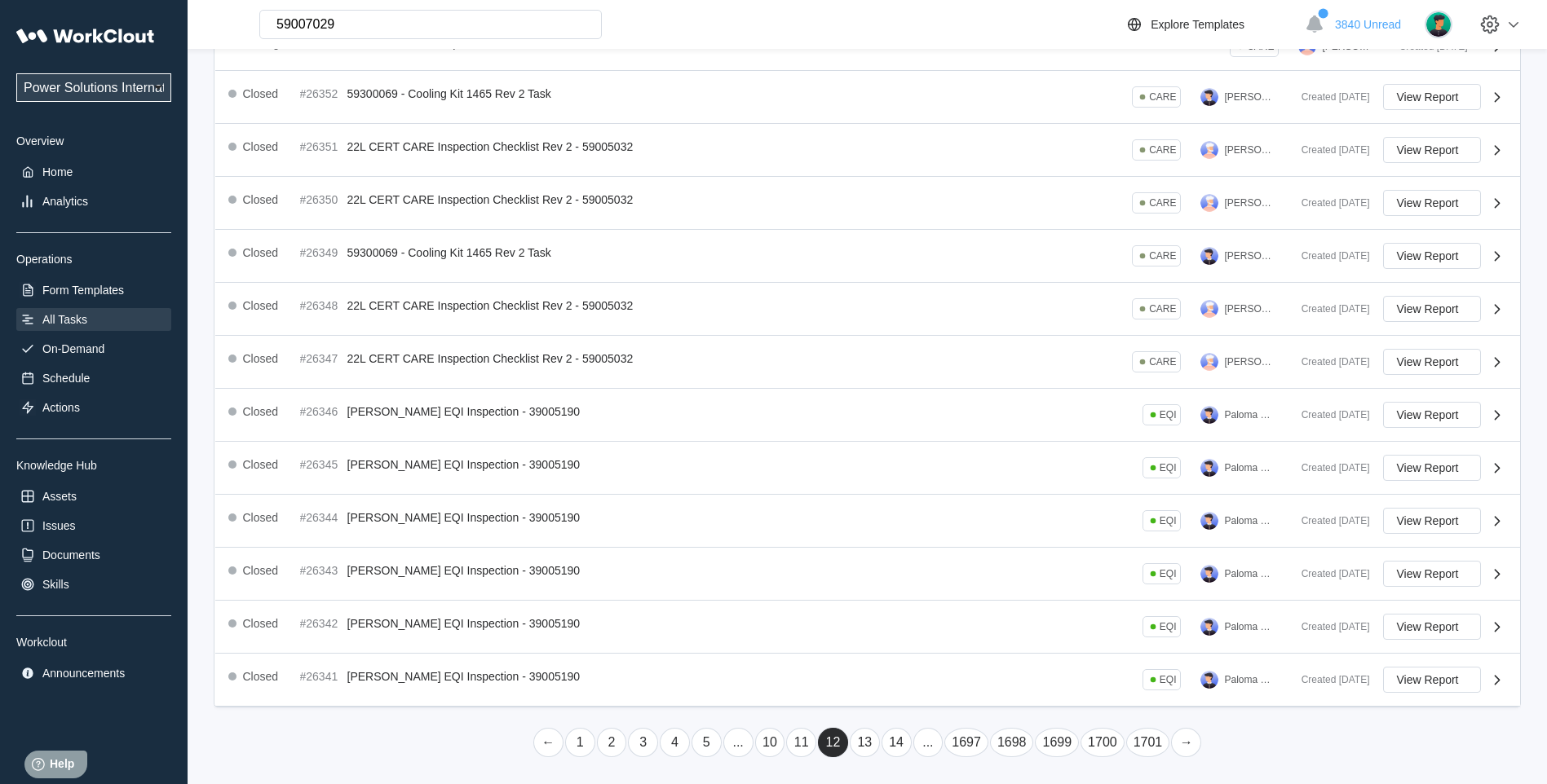
click at [861, 746] on link "13" at bounding box center [864, 743] width 30 height 29
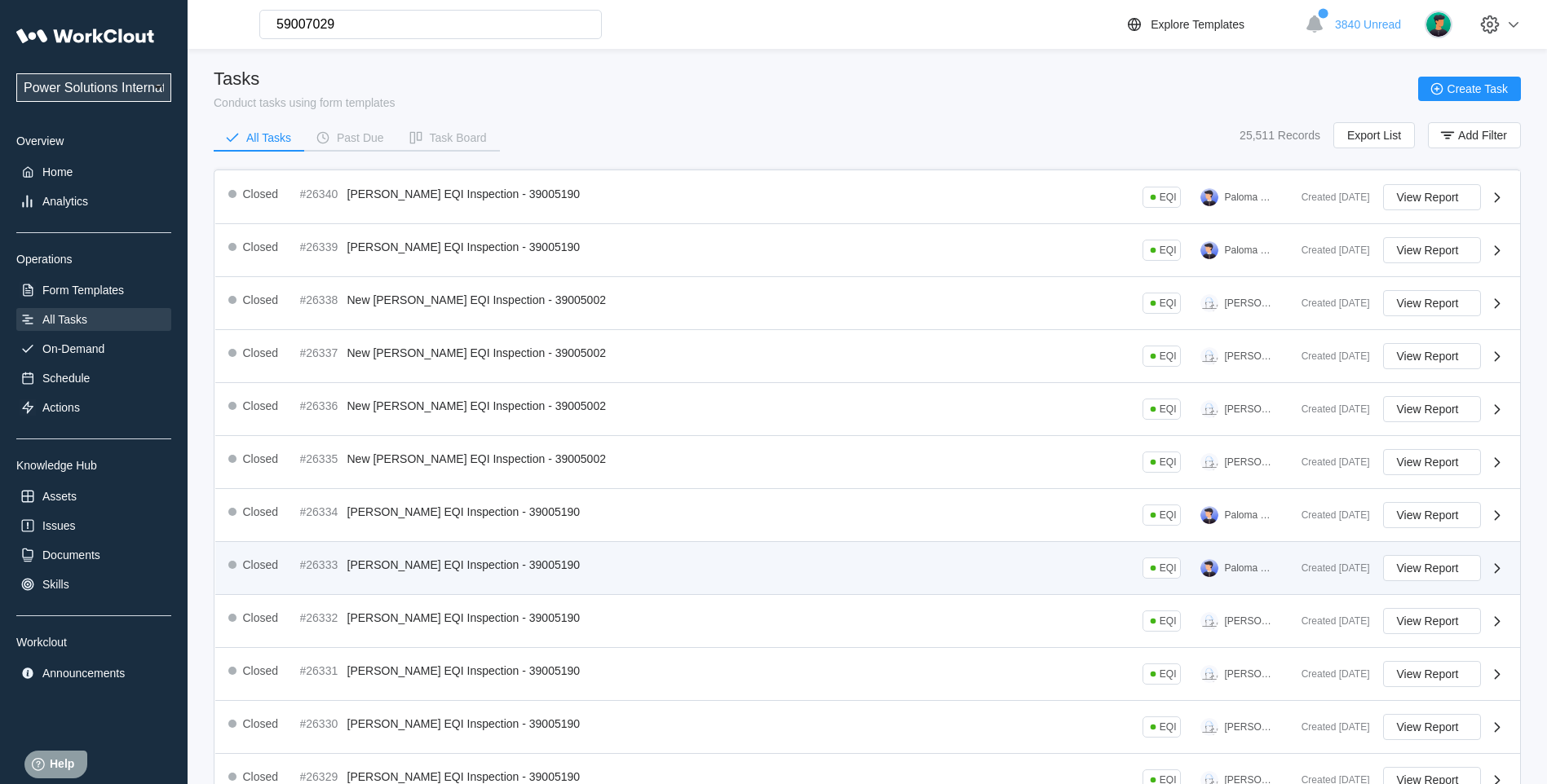
scroll to position [259, 0]
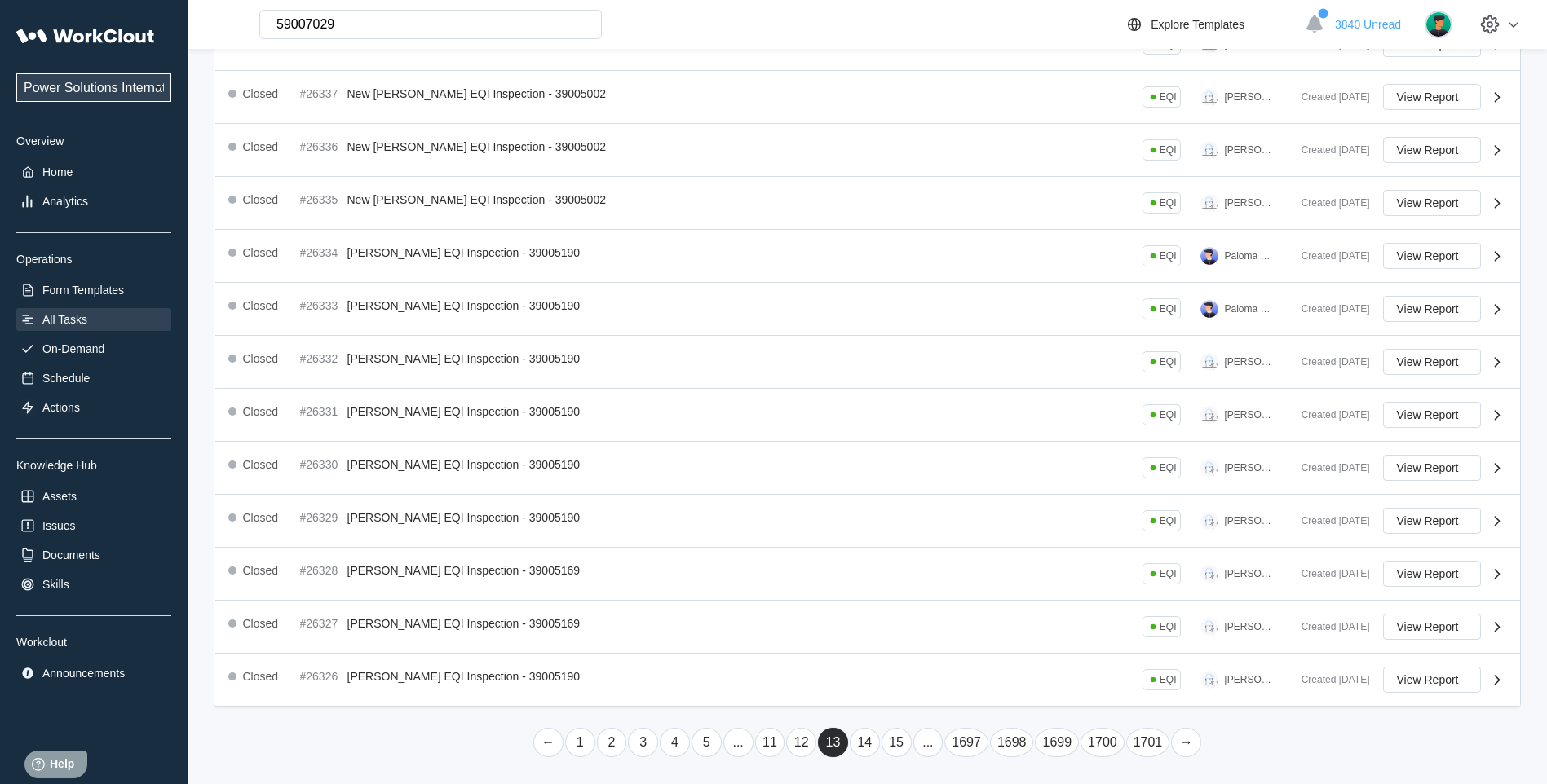
click at [868, 738] on link "14" at bounding box center [864, 743] width 30 height 29
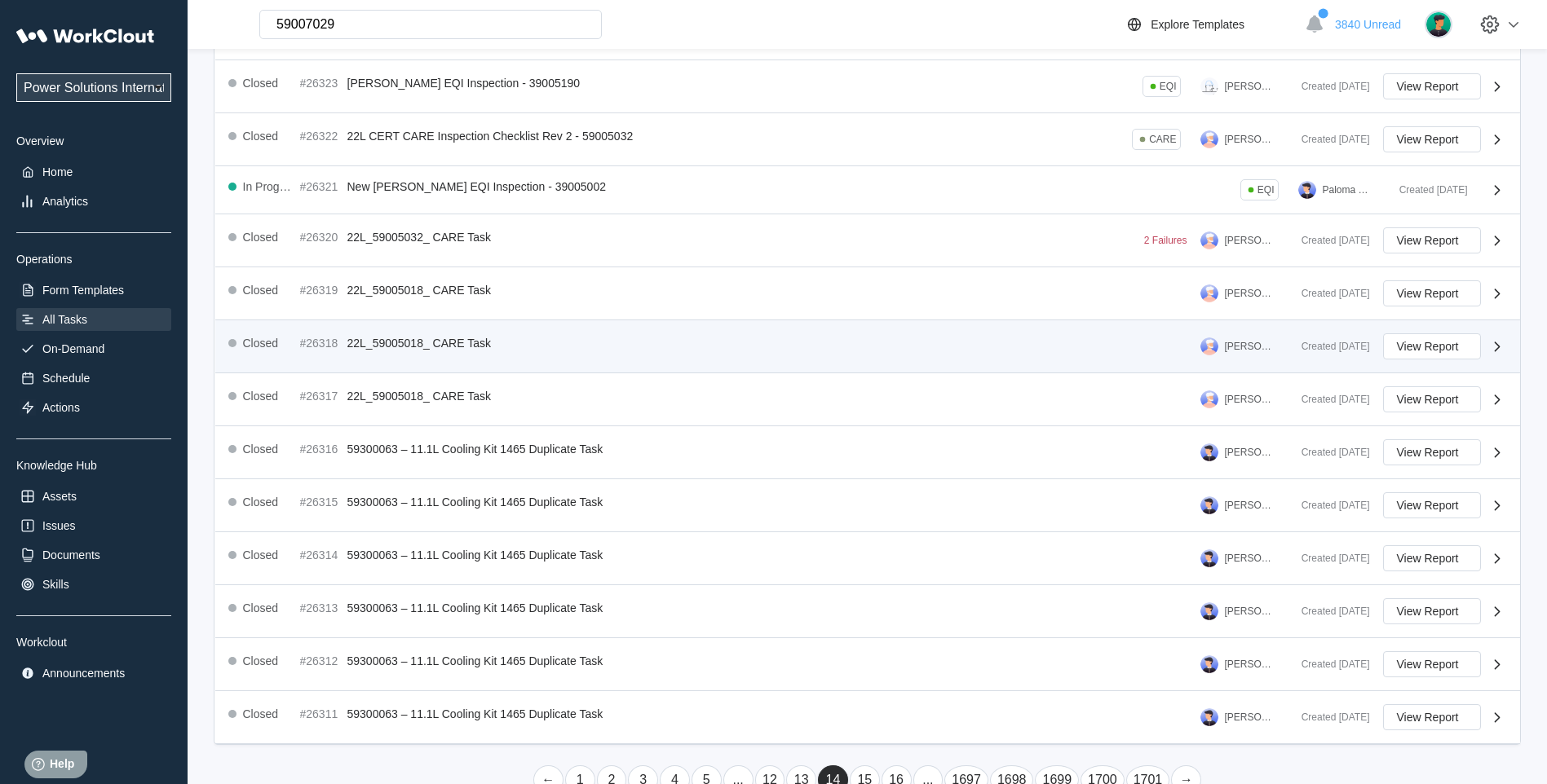
scroll to position [255, 0]
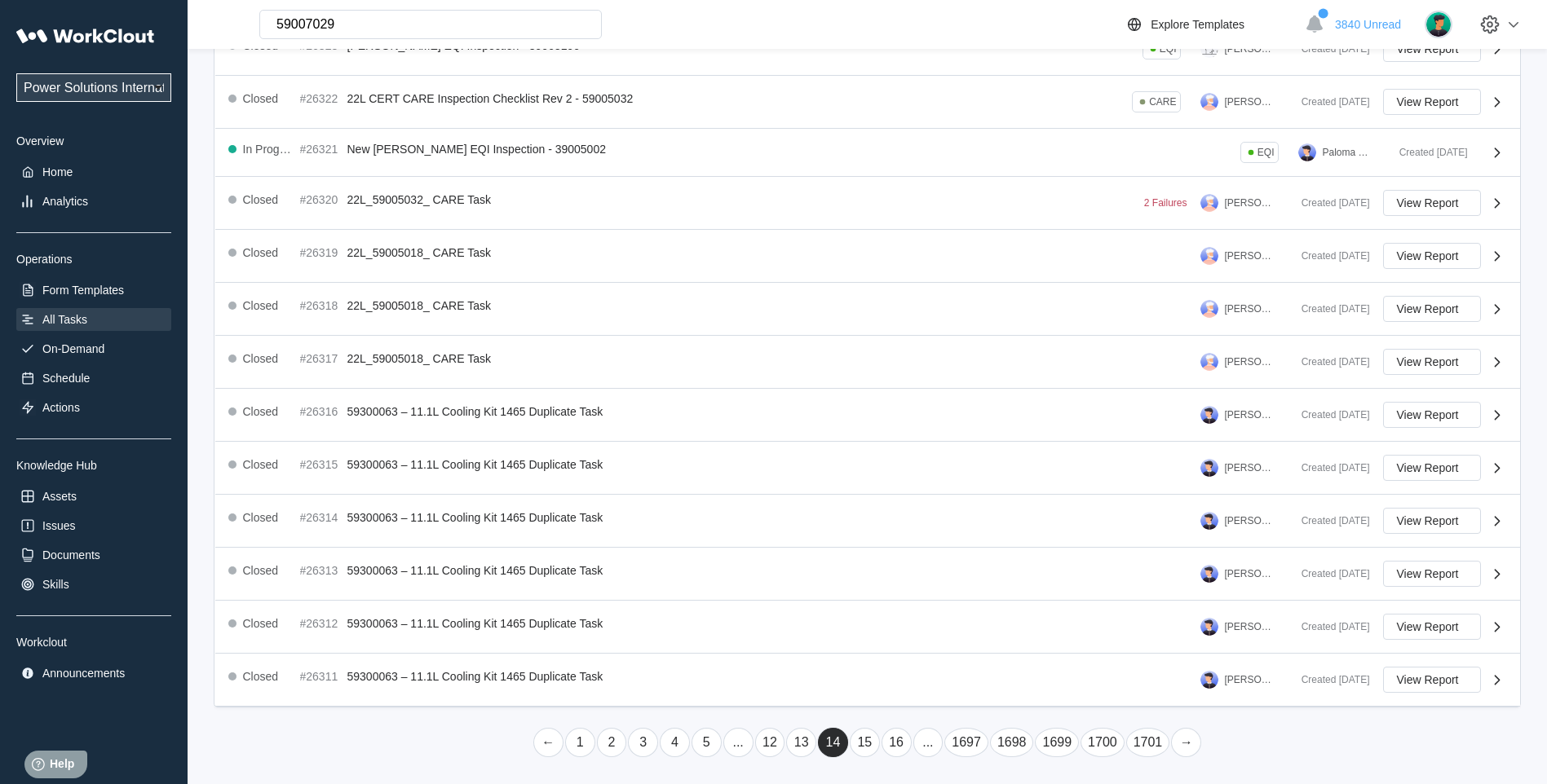
click at [872, 746] on link "15" at bounding box center [864, 743] width 30 height 29
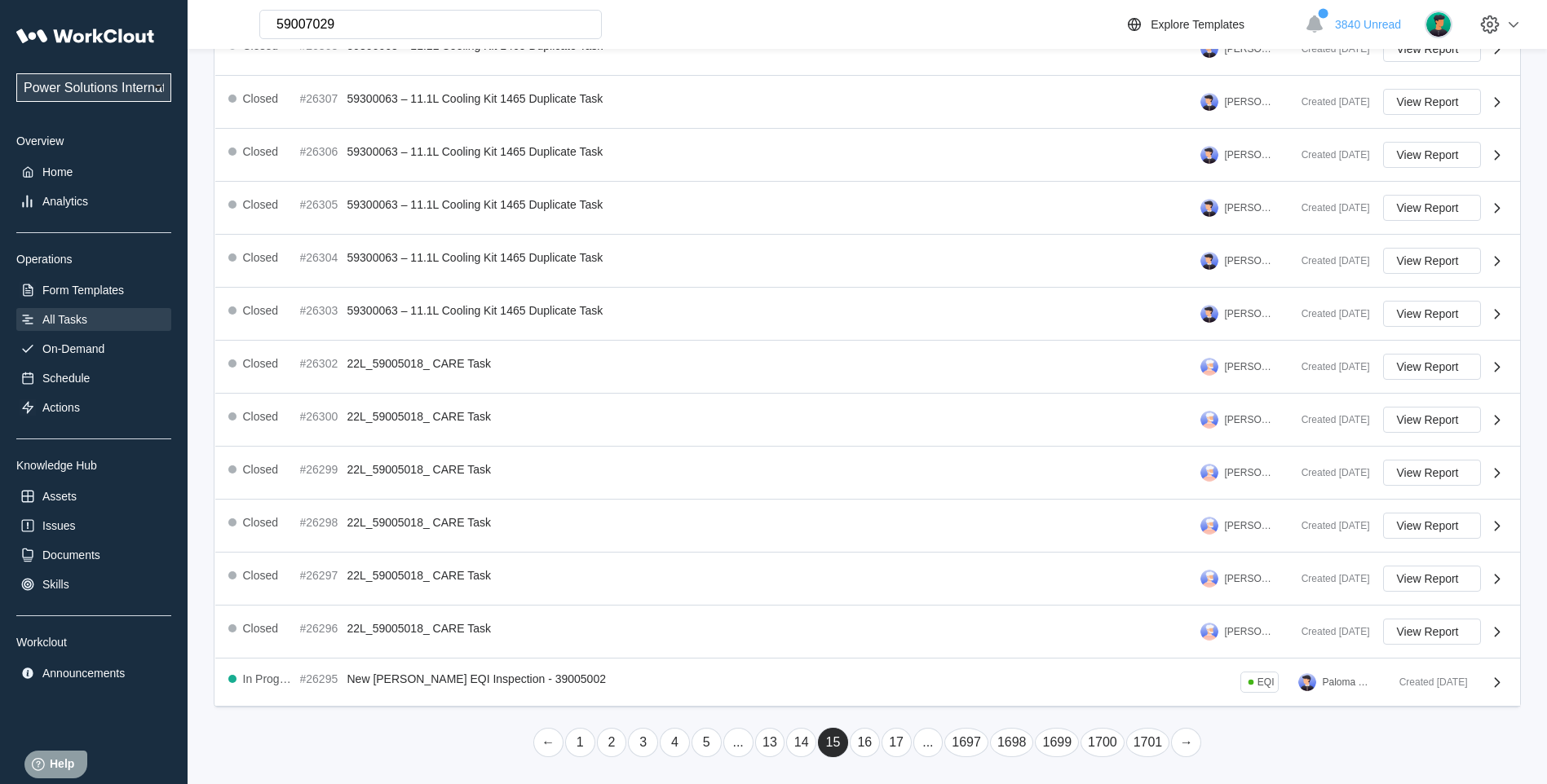
click at [849, 742] on li "16" at bounding box center [864, 743] width 32 height 31
click at [862, 743] on link "16" at bounding box center [864, 743] width 30 height 29
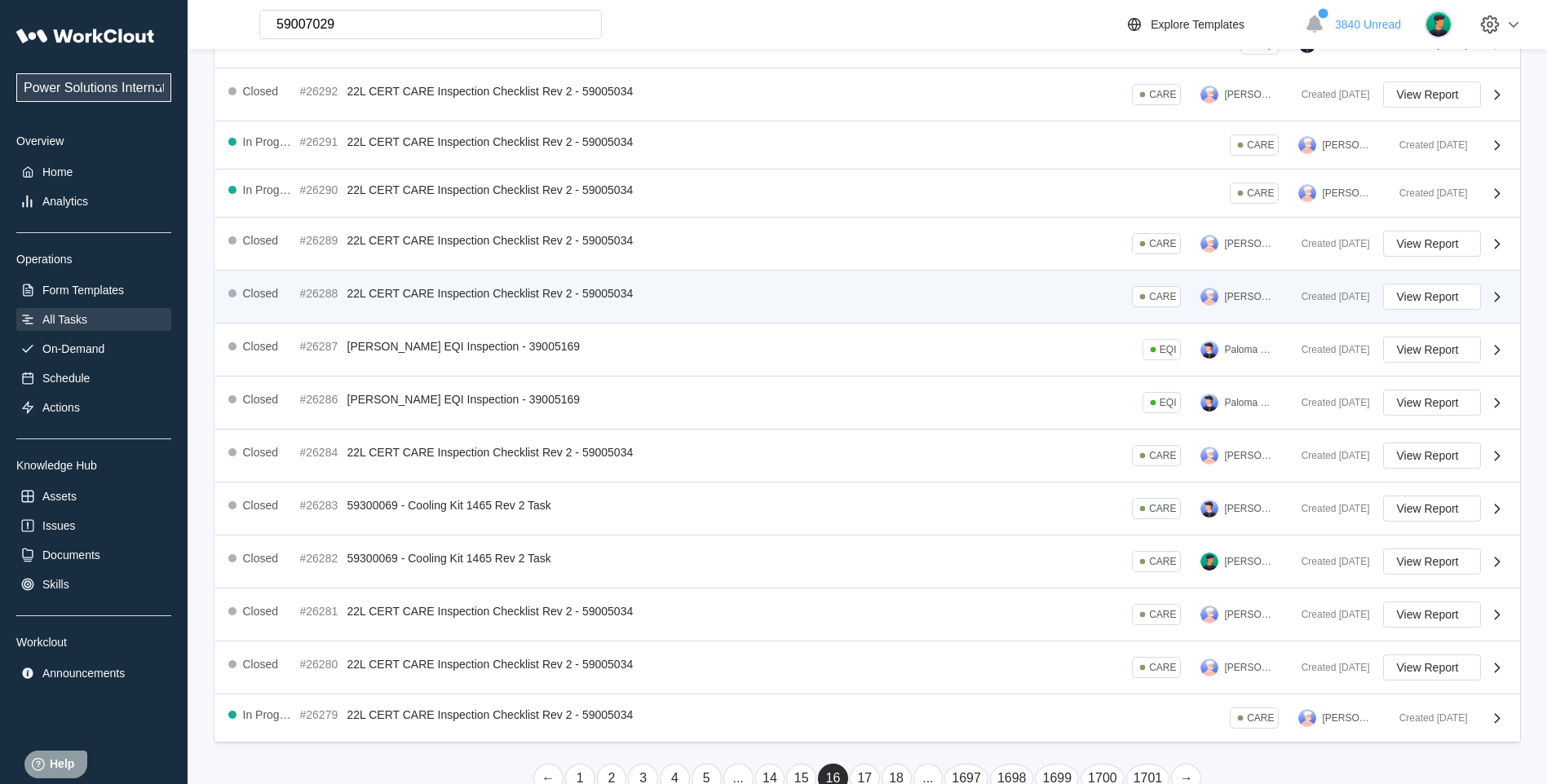
scroll to position [240, 0]
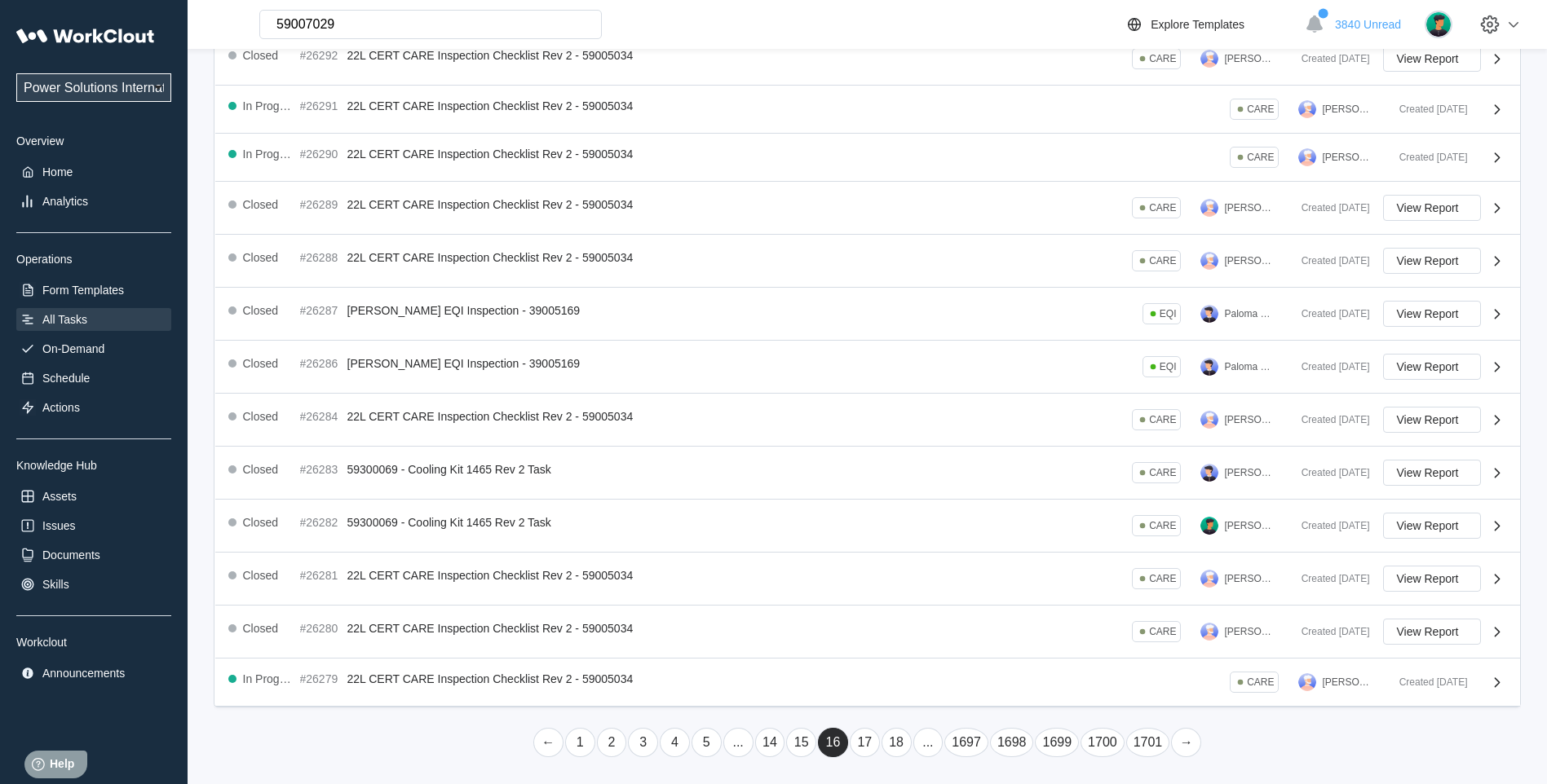
click at [578, 736] on link "1" at bounding box center [580, 743] width 30 height 29
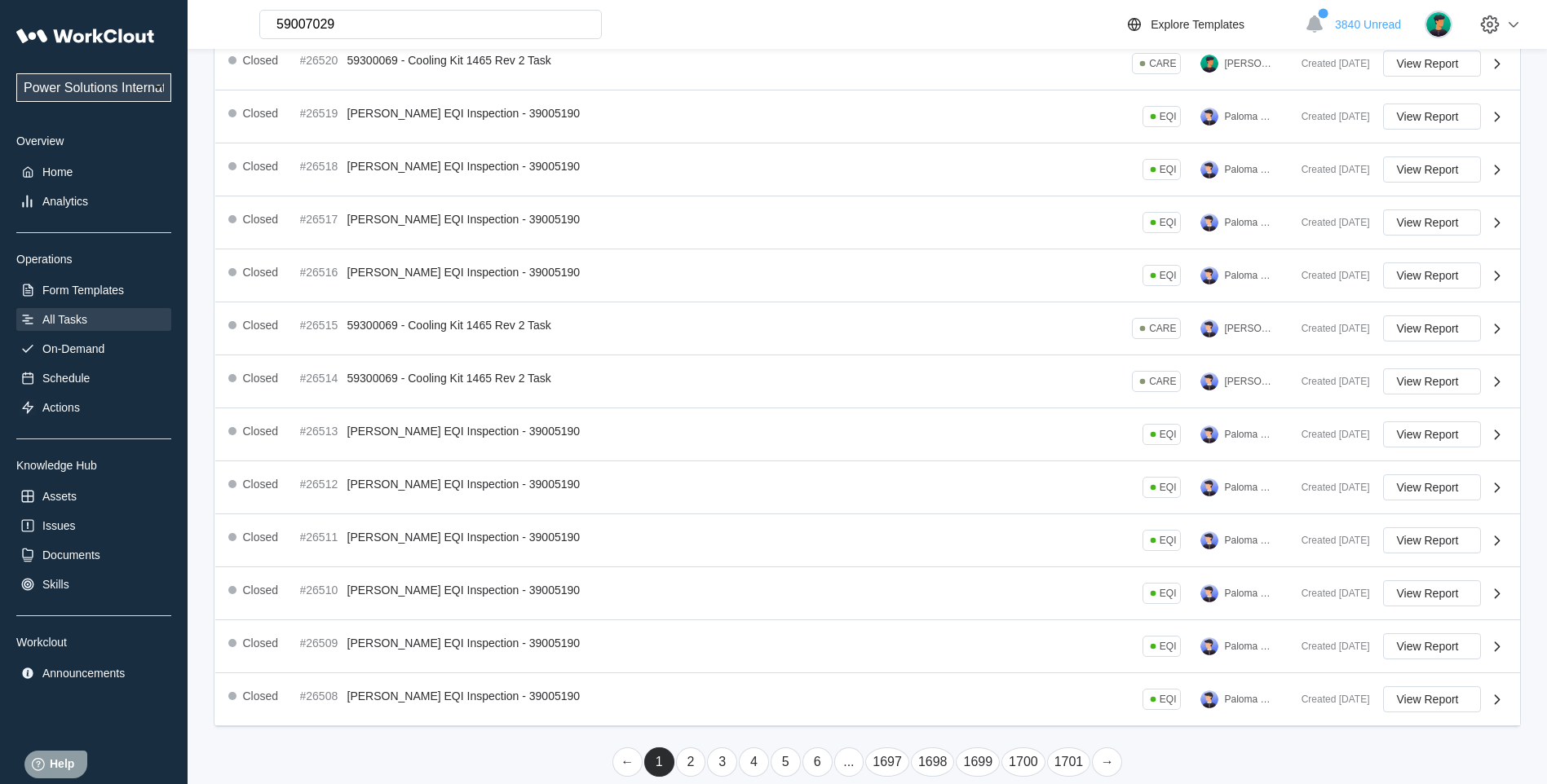
scroll to position [0, 0]
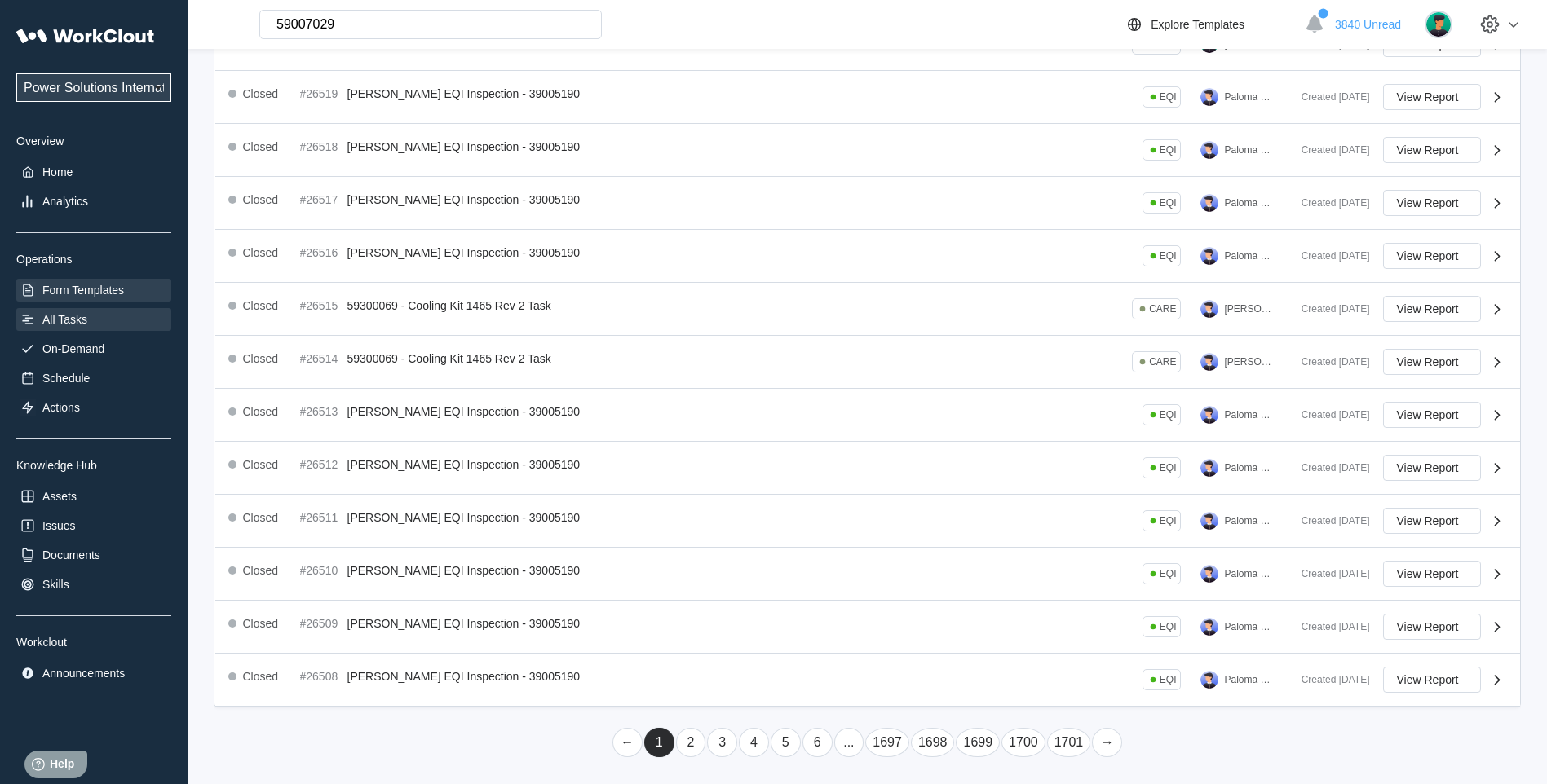
click at [80, 294] on div "Form Templates" at bounding box center [82, 290] width 81 height 13
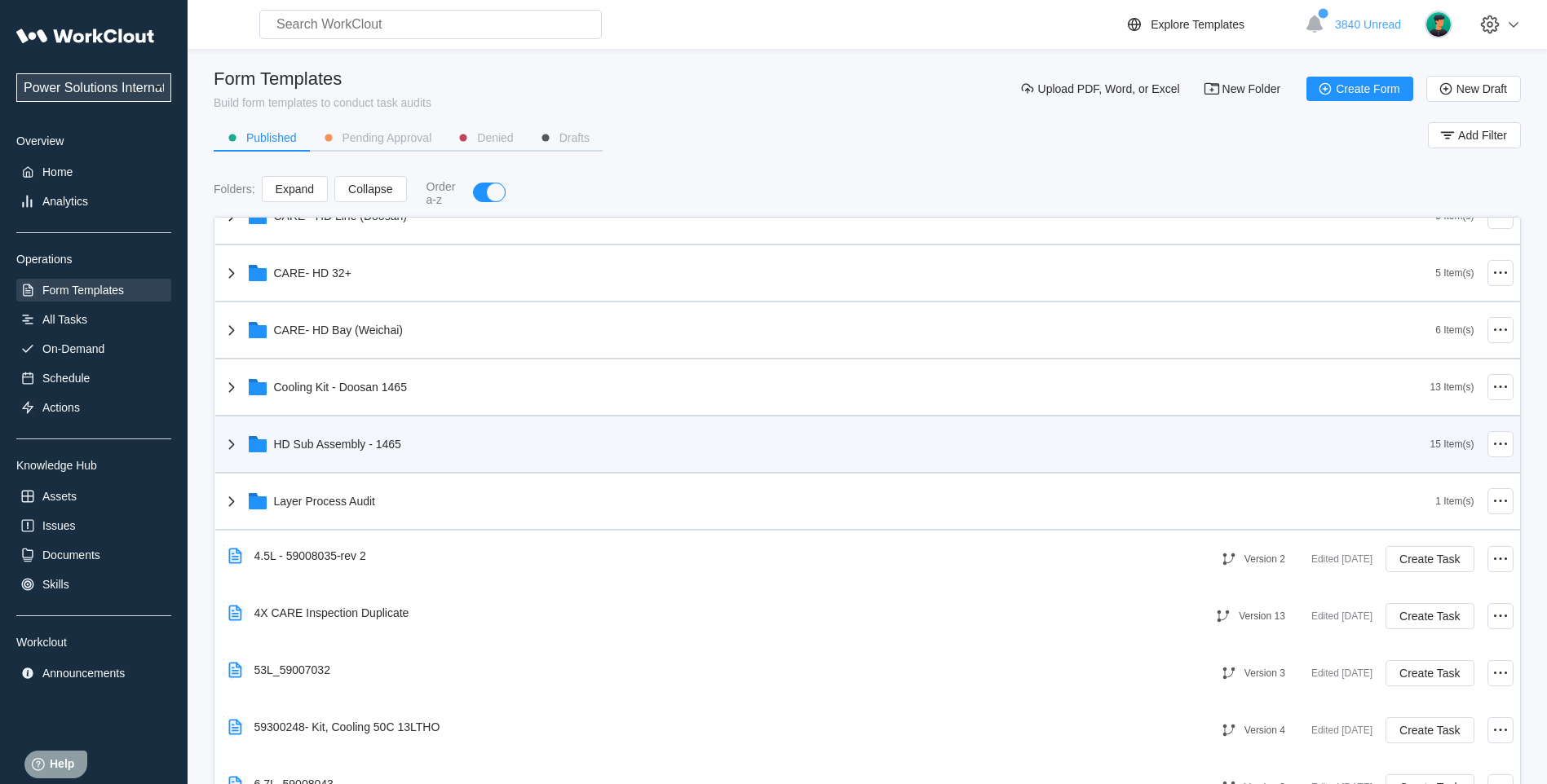
scroll to position [408, 0]
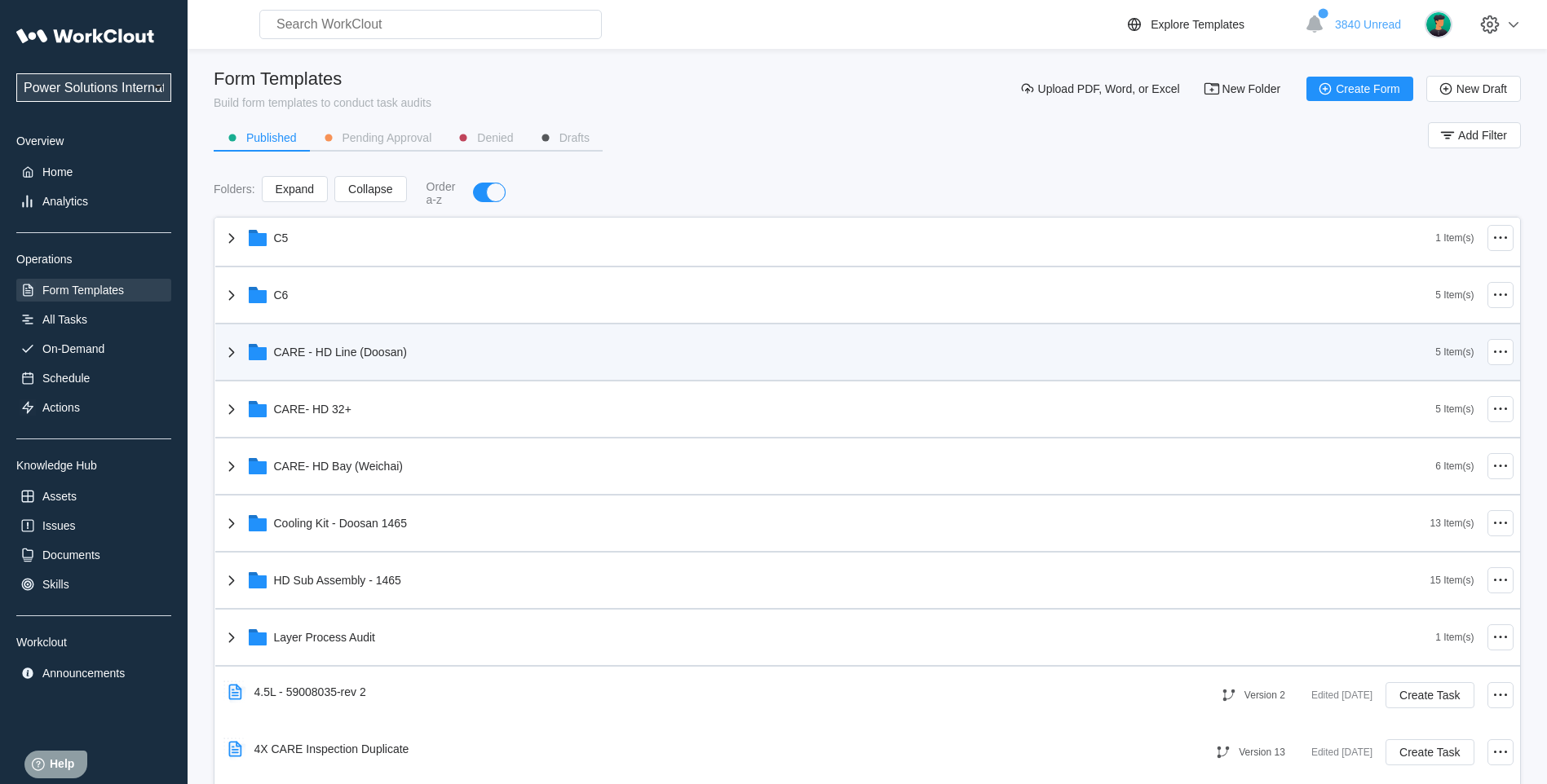
click at [241, 352] on icon at bounding box center [231, 351] width 19 height 19
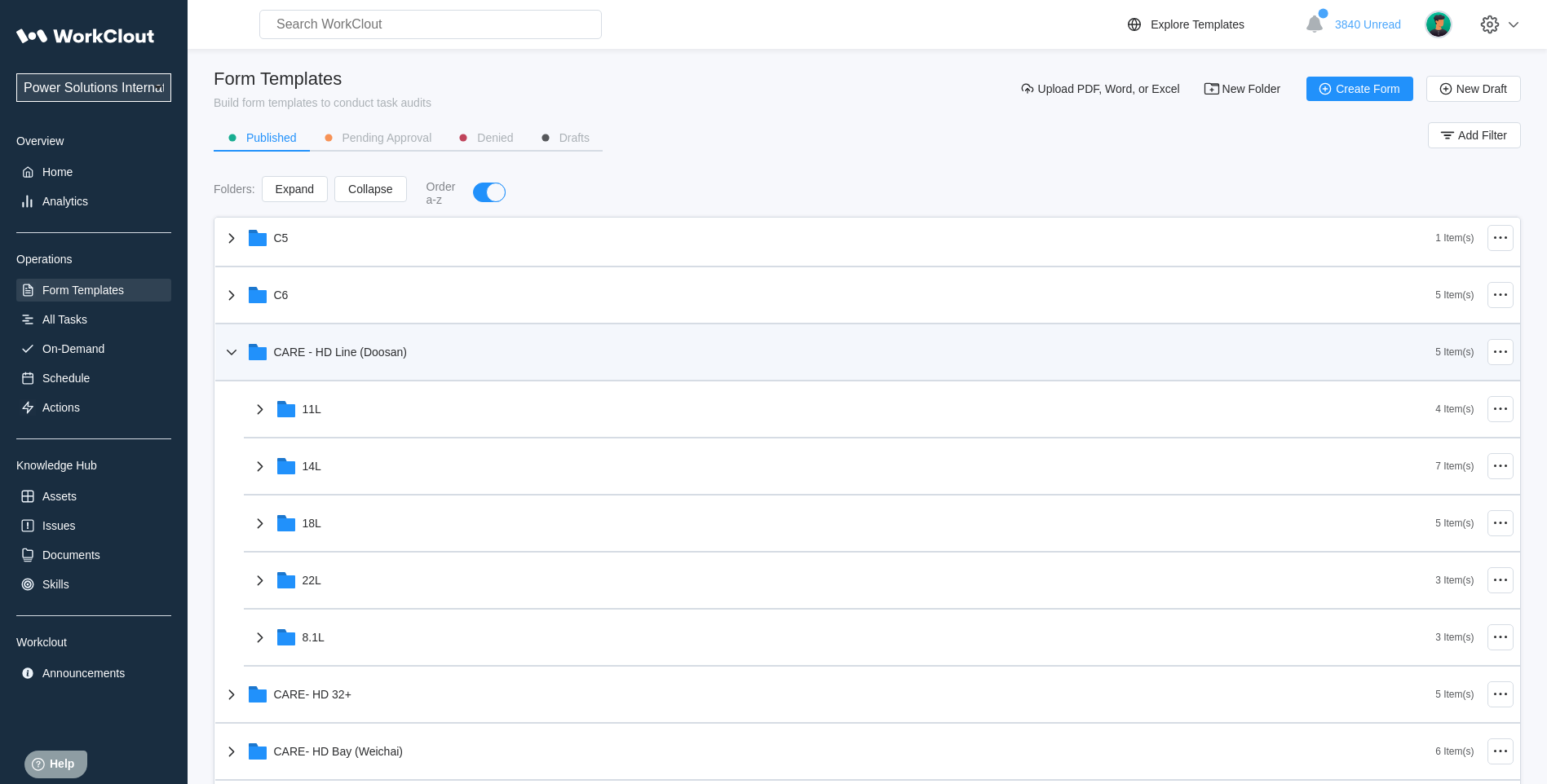
click at [241, 352] on icon at bounding box center [231, 351] width 19 height 19
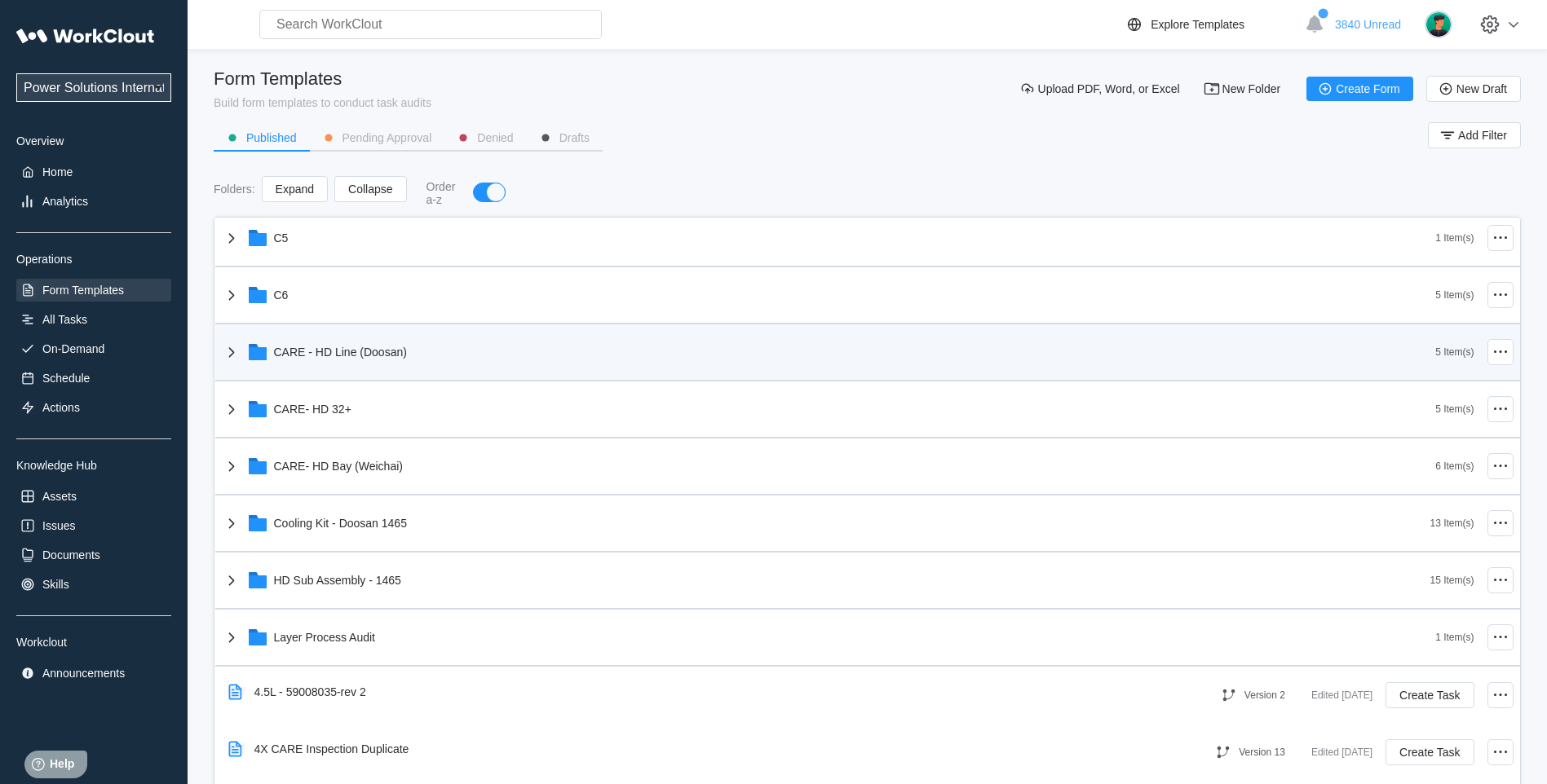
click at [241, 352] on icon at bounding box center [231, 351] width 19 height 19
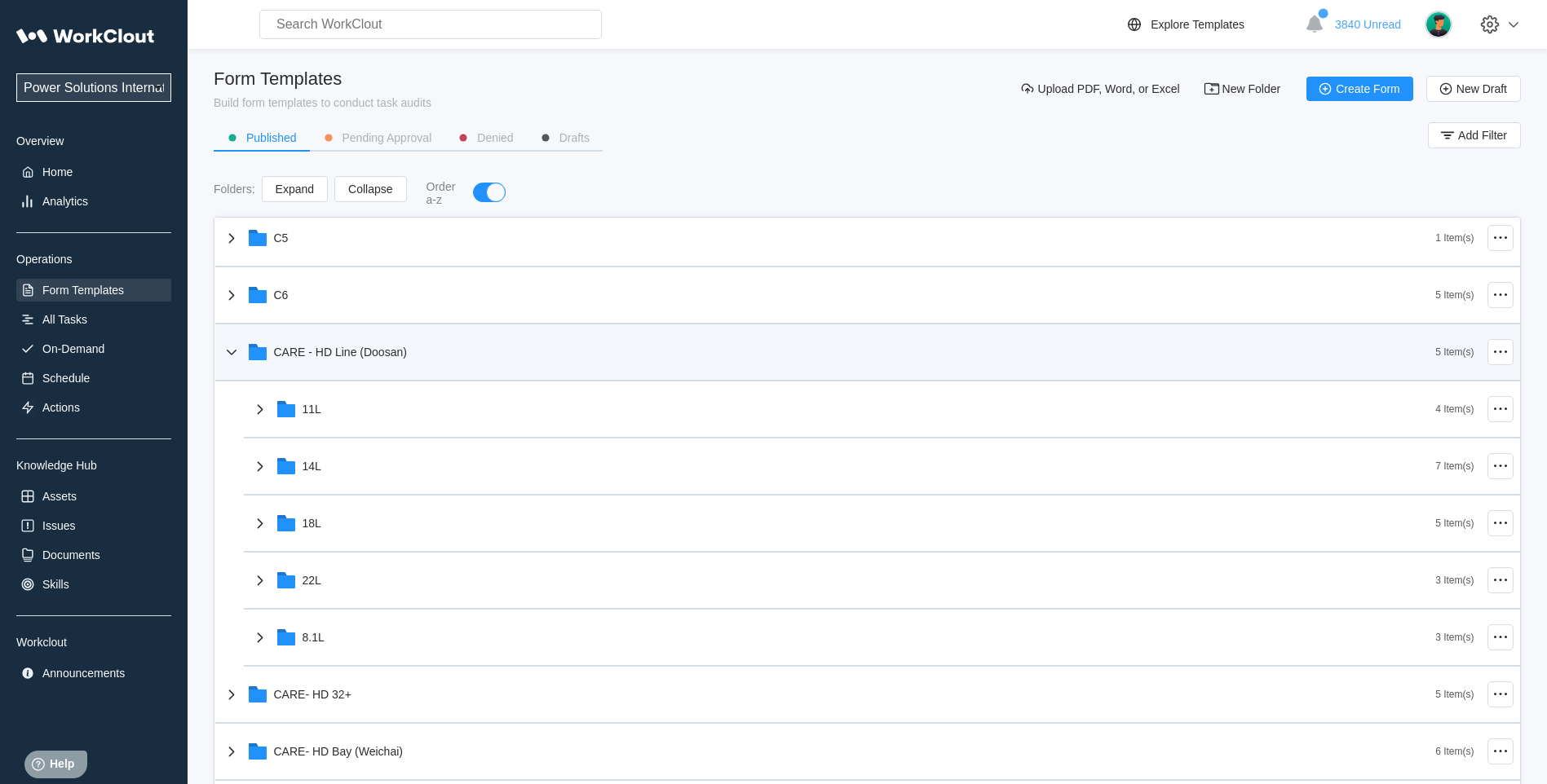
click at [241, 352] on icon at bounding box center [231, 351] width 19 height 19
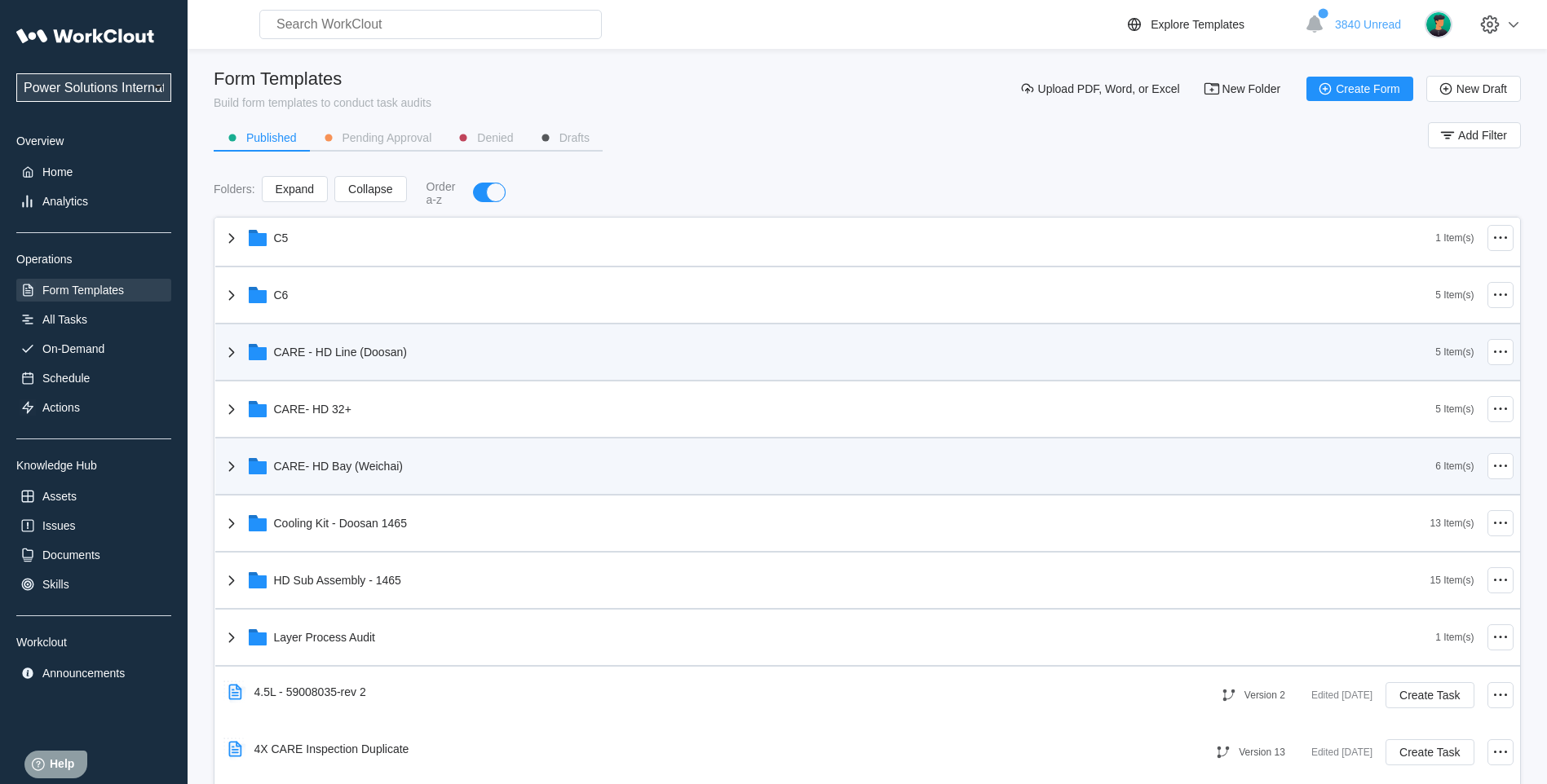
click at [241, 467] on icon at bounding box center [231, 465] width 19 height 19
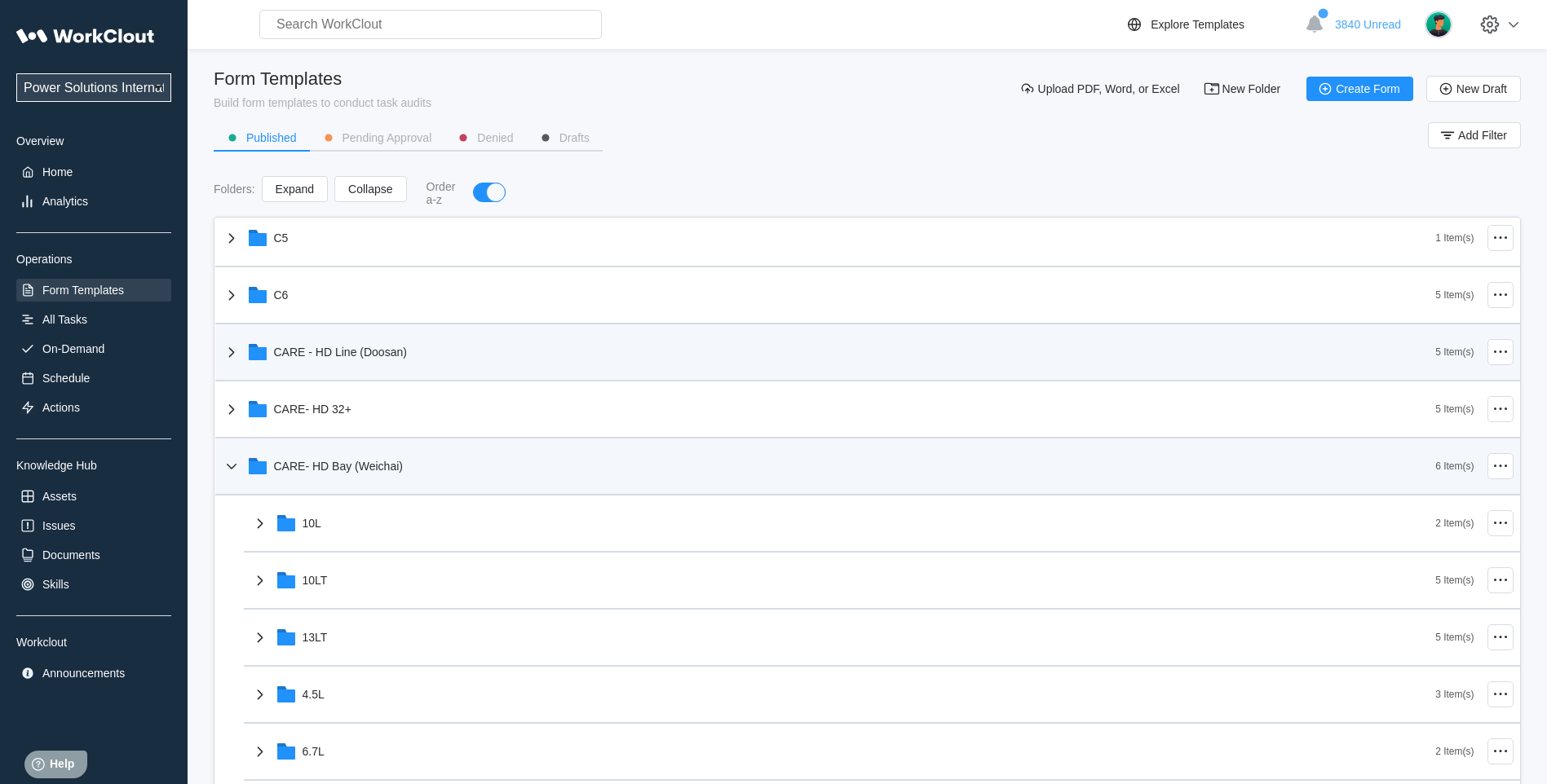
click at [241, 467] on icon at bounding box center [231, 465] width 19 height 19
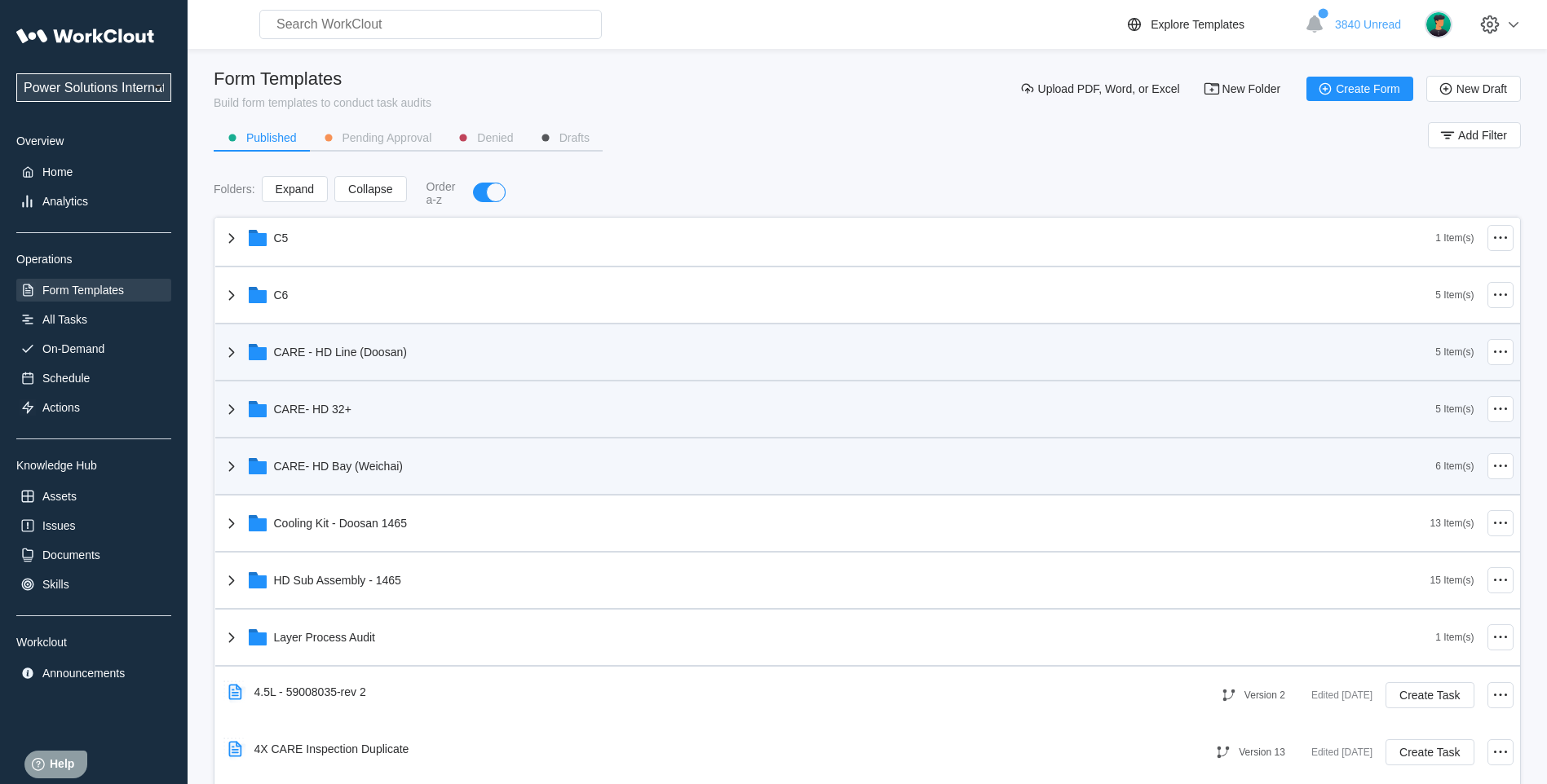
click at [238, 410] on icon at bounding box center [231, 409] width 19 height 19
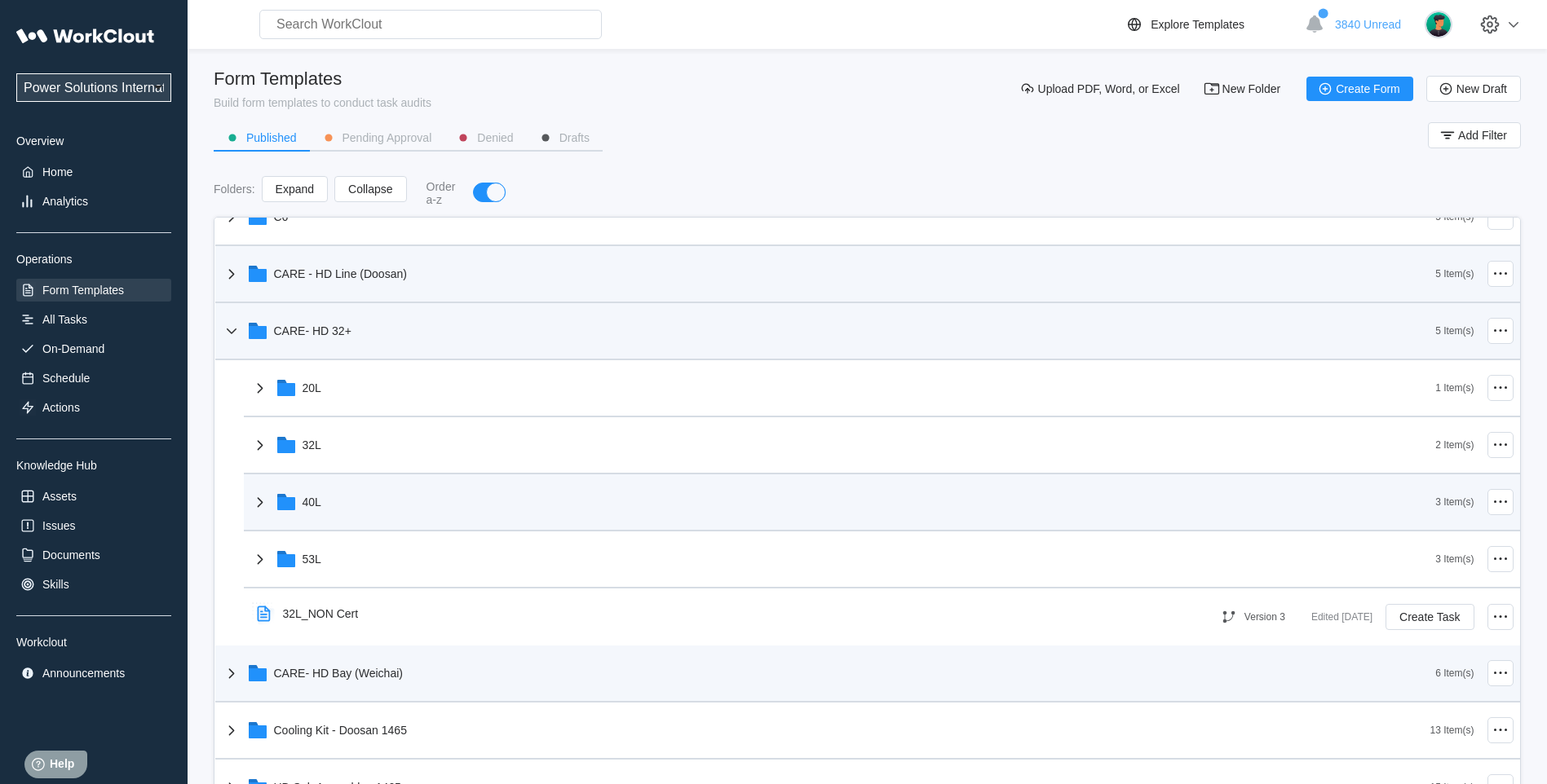
scroll to position [544, 0]
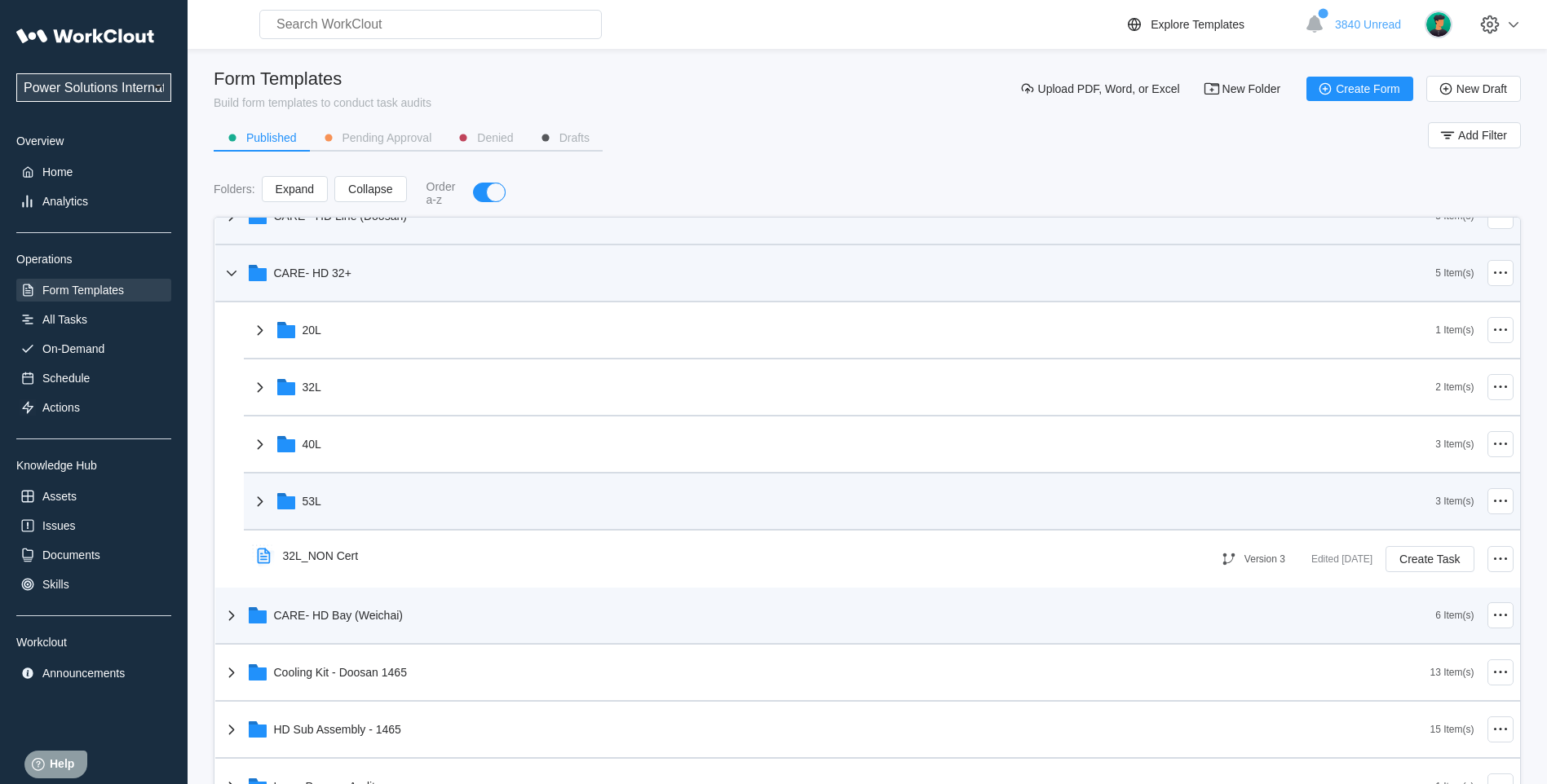
click at [264, 501] on icon at bounding box center [259, 501] width 19 height 19
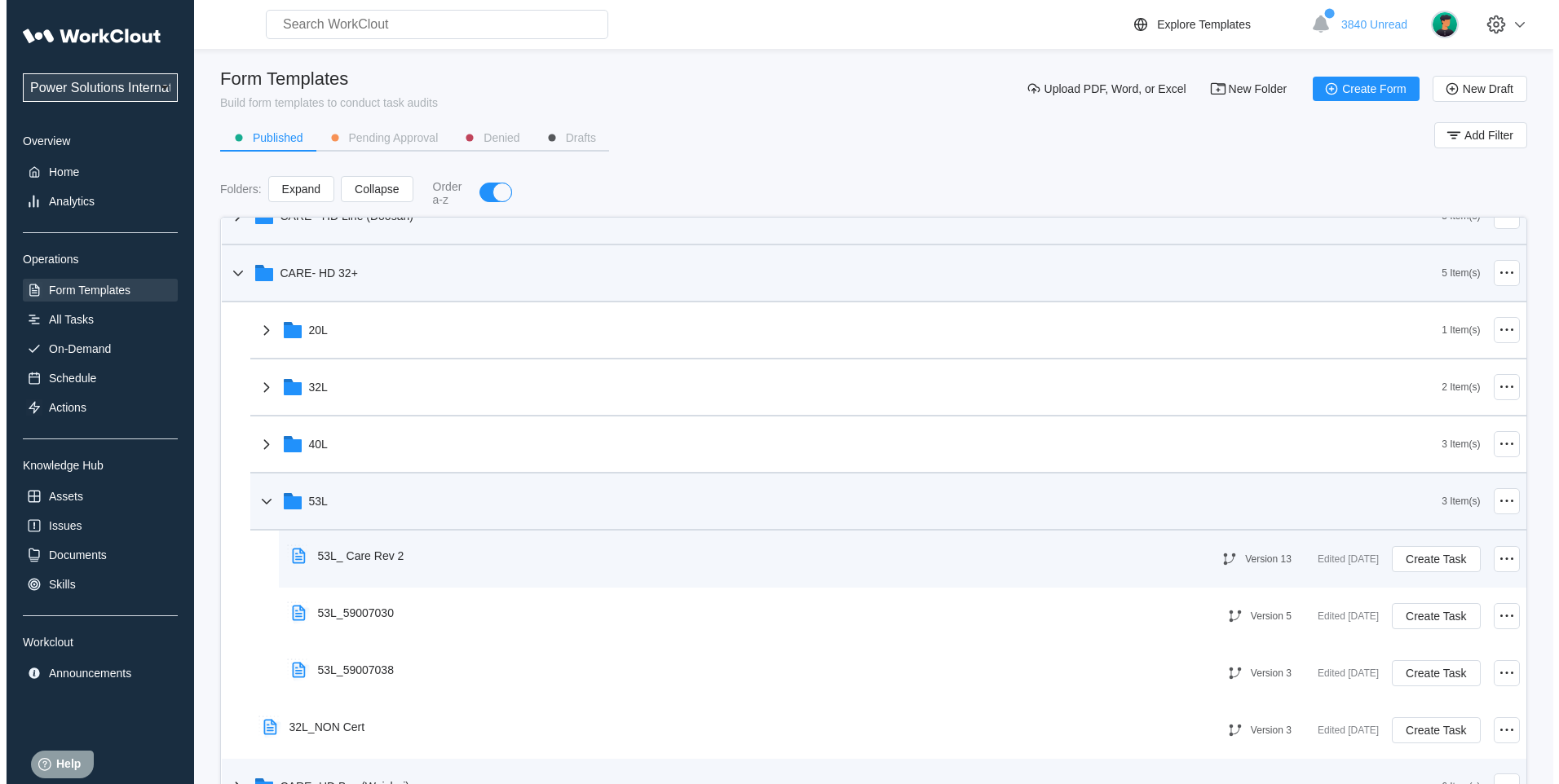
scroll to position [679, 0]
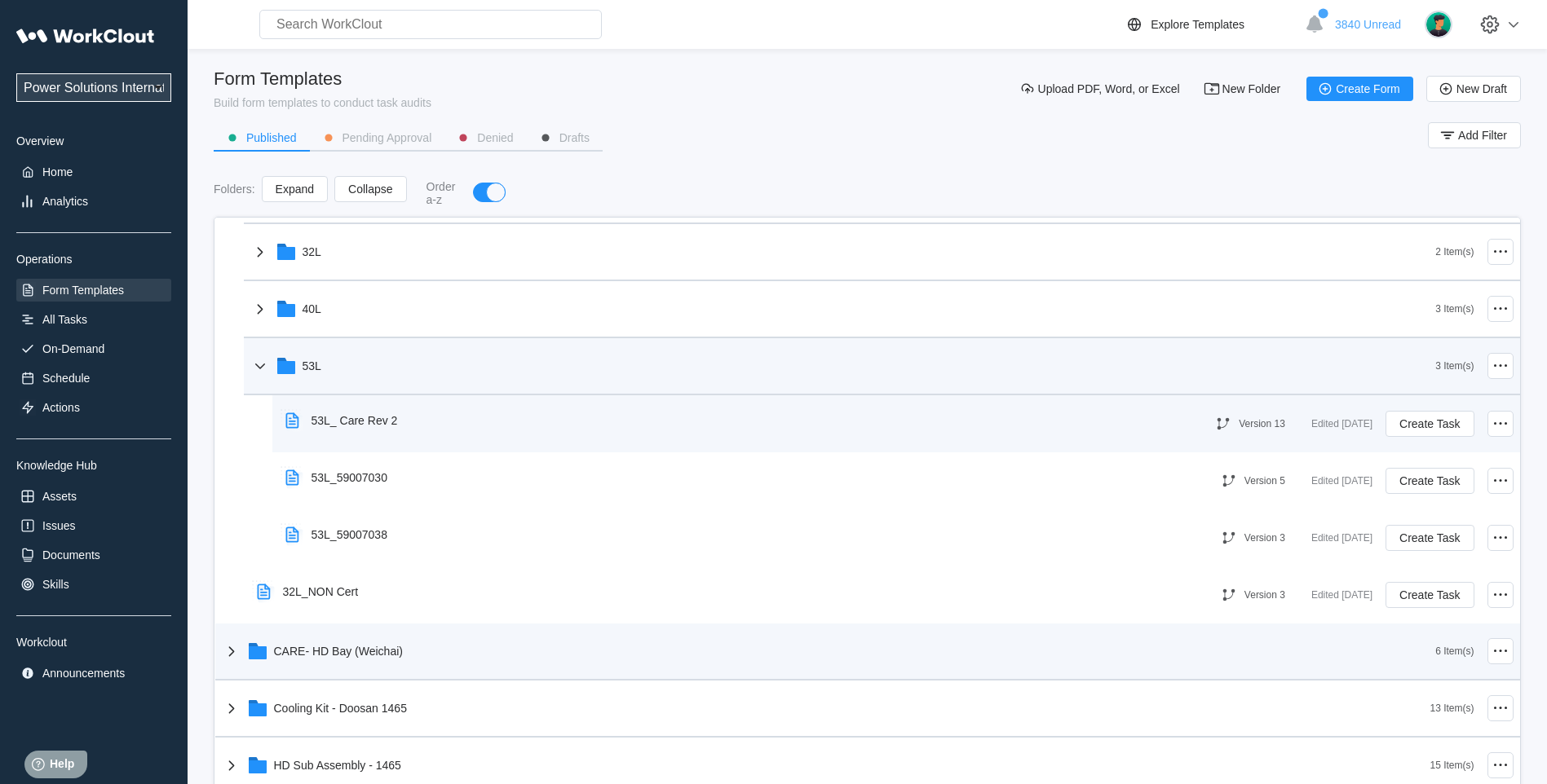
click at [339, 421] on div "53L_ Care Rev 2" at bounding box center [354, 421] width 87 height 13
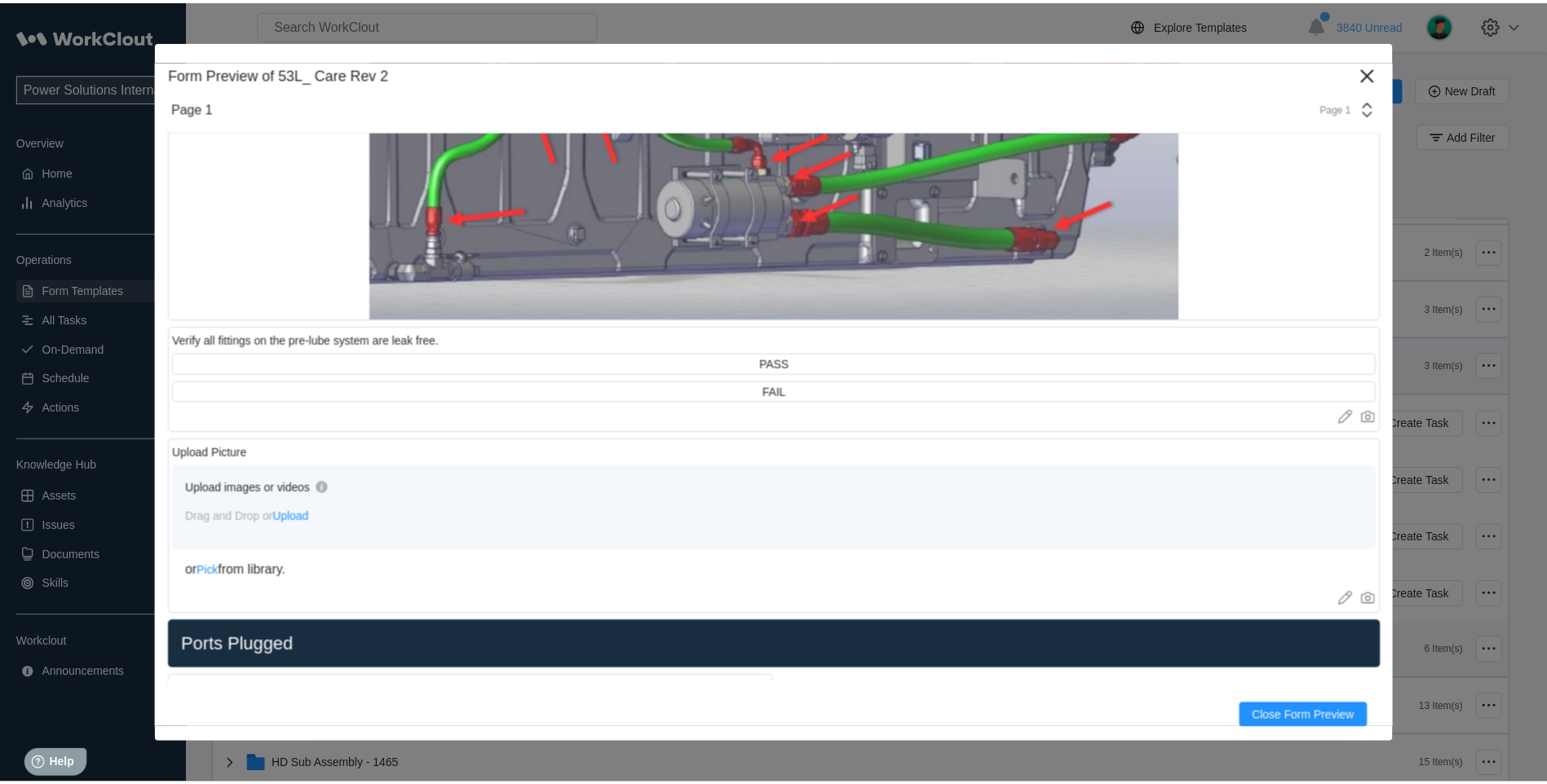
scroll to position [6662, 0]
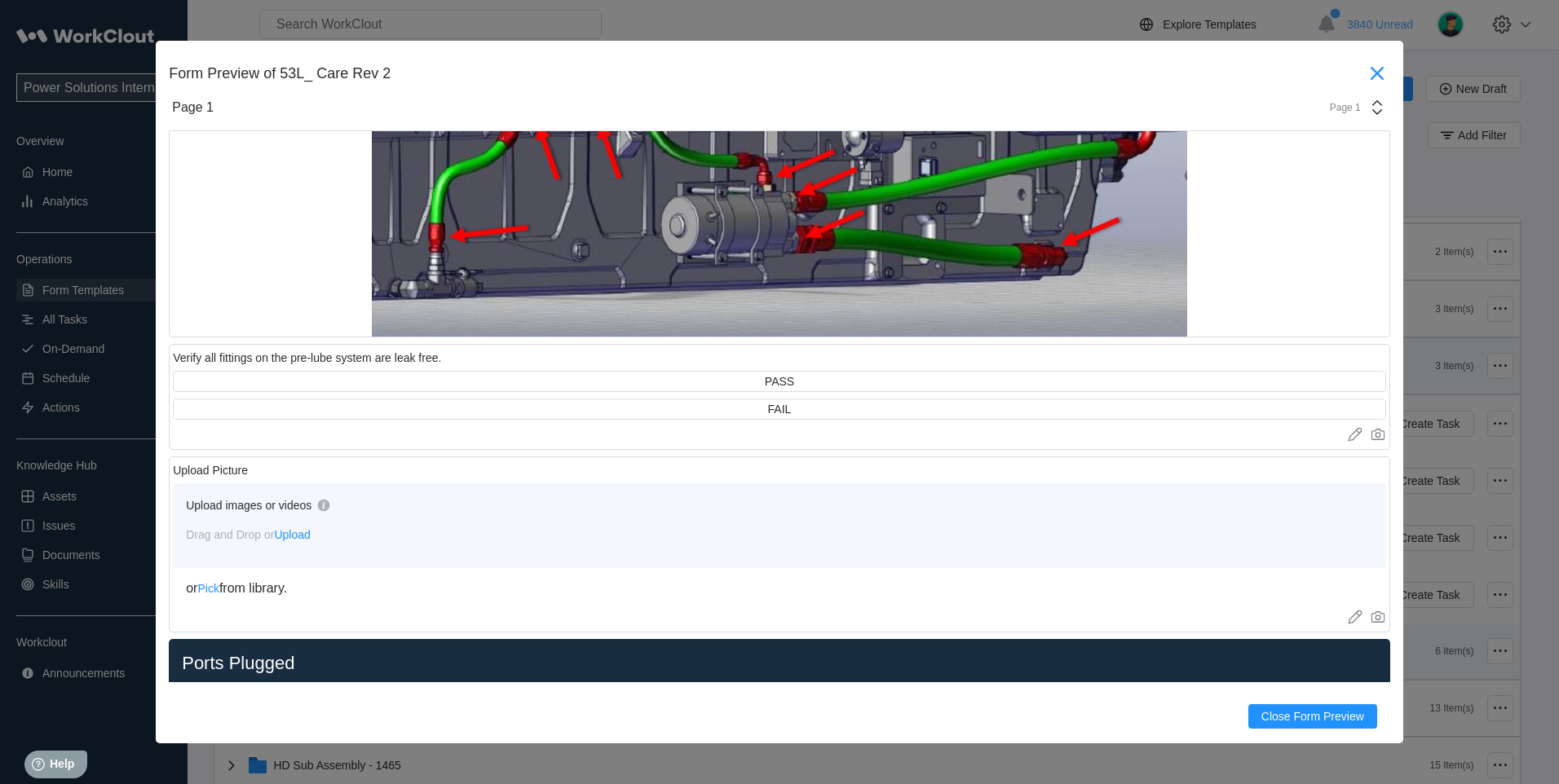
click at [1376, 73] on icon at bounding box center [1377, 73] width 26 height 26
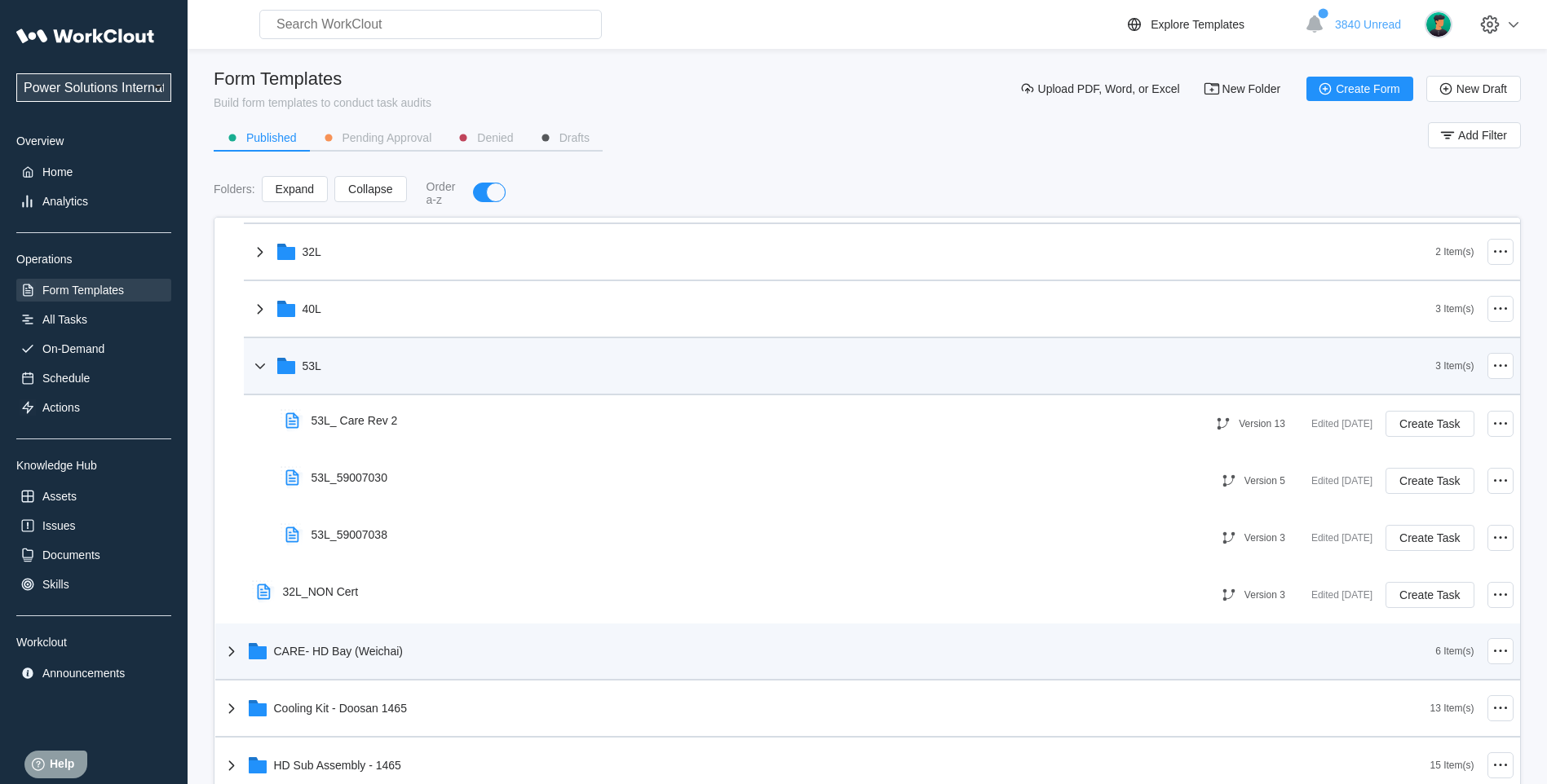
click at [429, 23] on input "text" at bounding box center [430, 25] width 342 height 29
type input "5"
type input "care"
click at [83, 313] on div "All Tasks" at bounding box center [64, 319] width 45 height 13
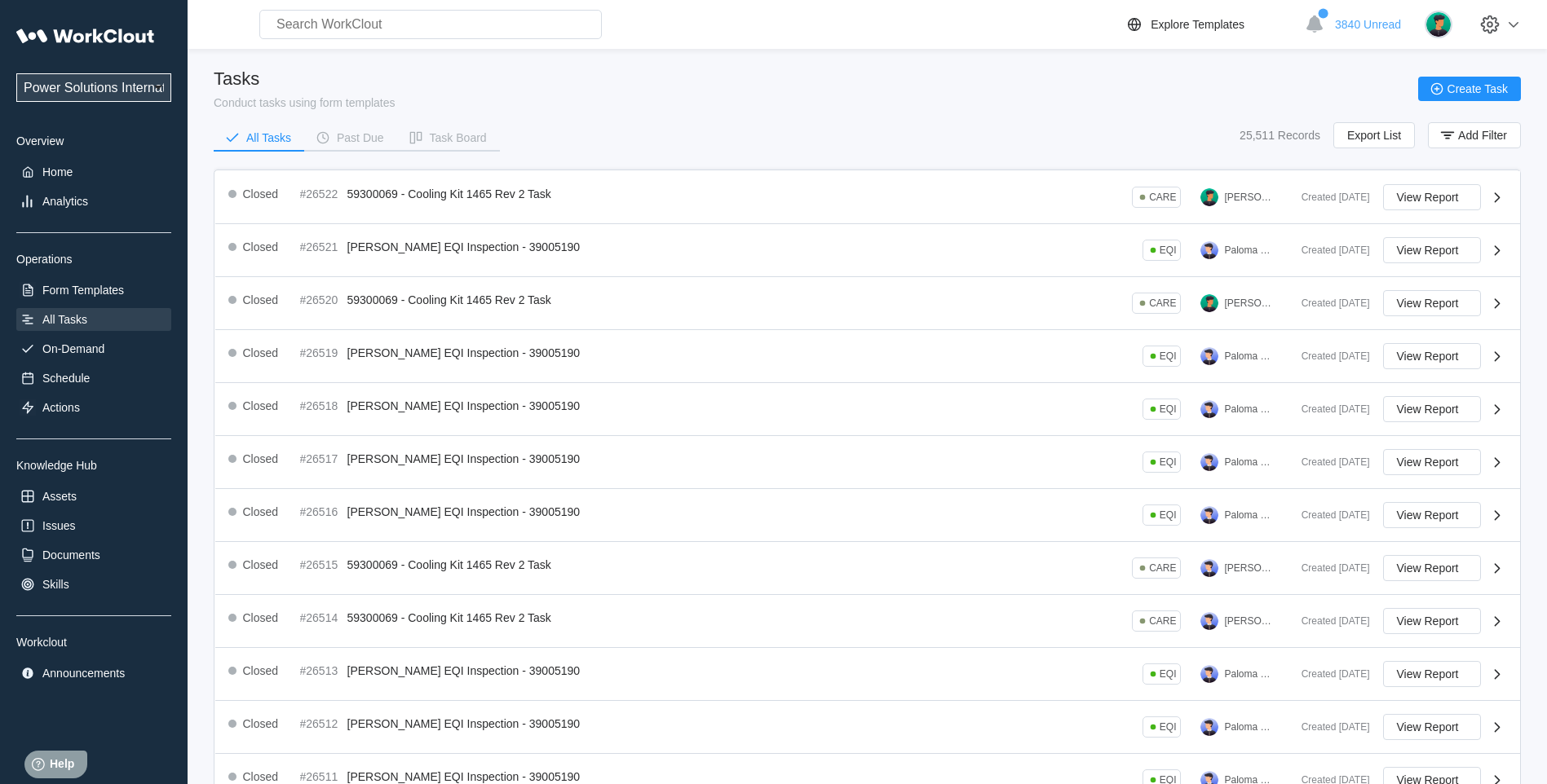
click at [340, 19] on input "text" at bounding box center [430, 25] width 342 height 29
type input "c"
type input "3"
type input "6"
click at [108, 344] on div "On-Demand" at bounding box center [94, 349] width 155 height 23
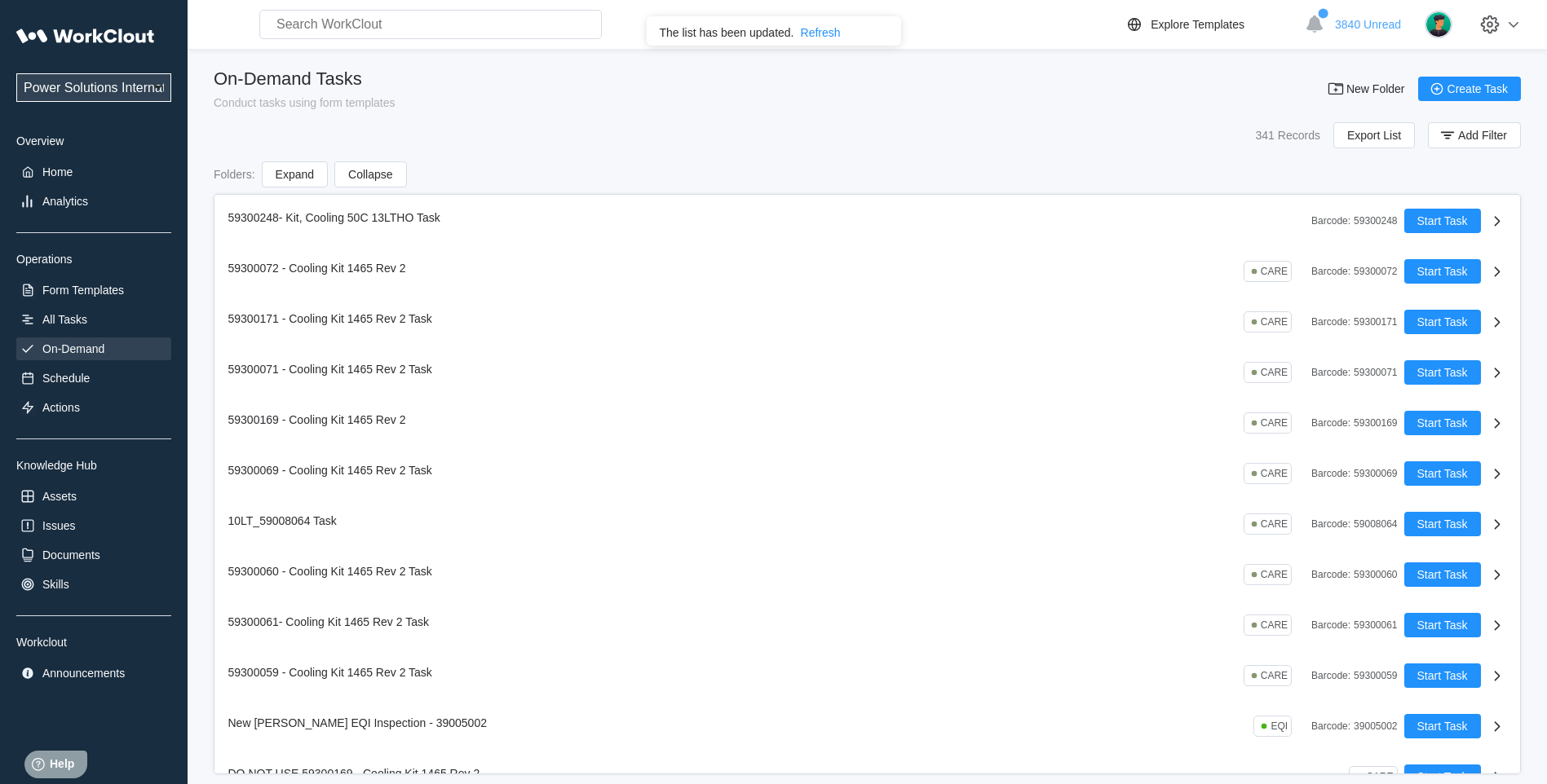
scroll to position [815, 0]
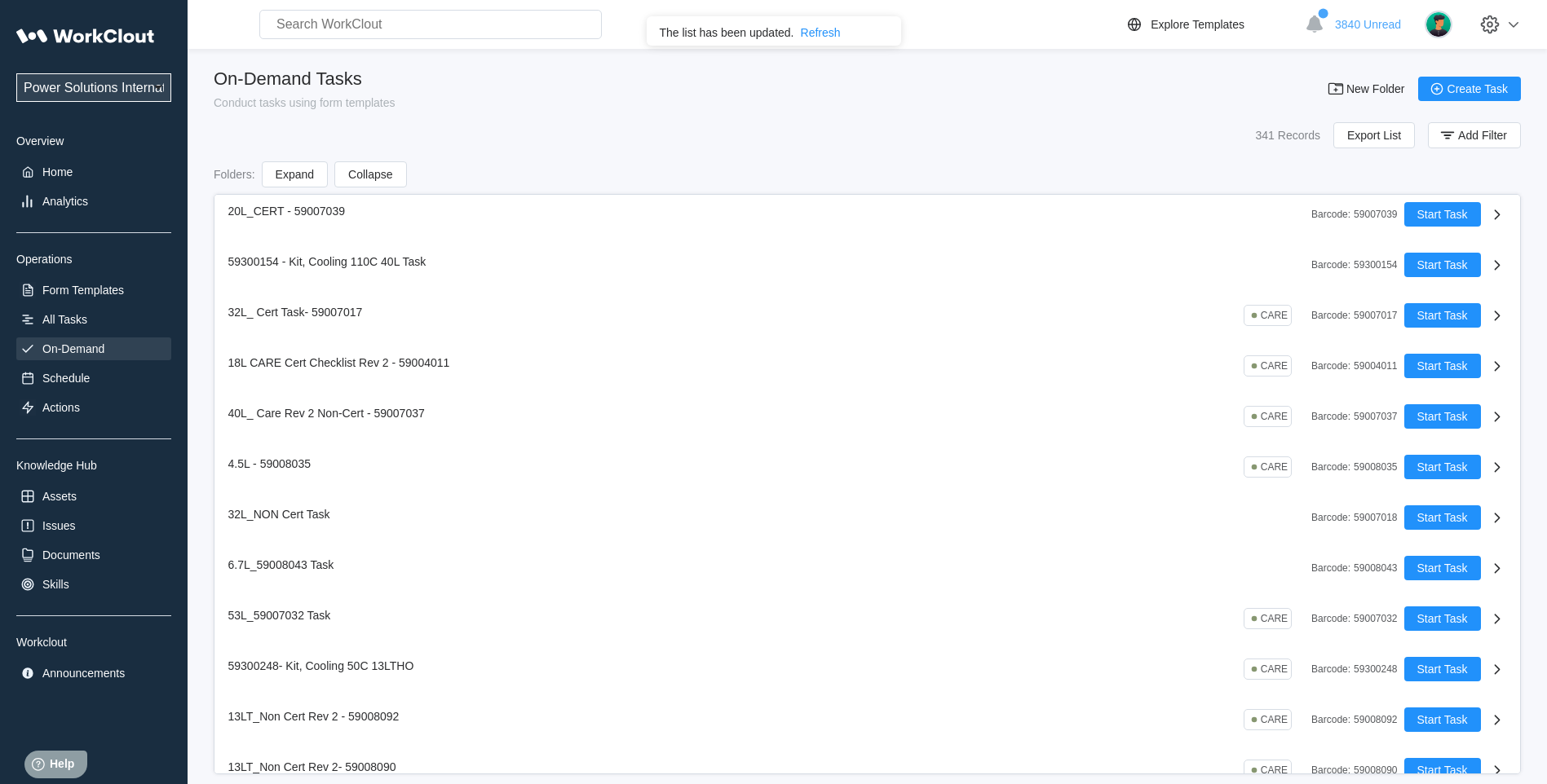
click at [341, 20] on input "text" at bounding box center [430, 25] width 342 height 29
type input "5"
type input "care"
click at [99, 294] on div "Form Templates" at bounding box center [82, 290] width 81 height 13
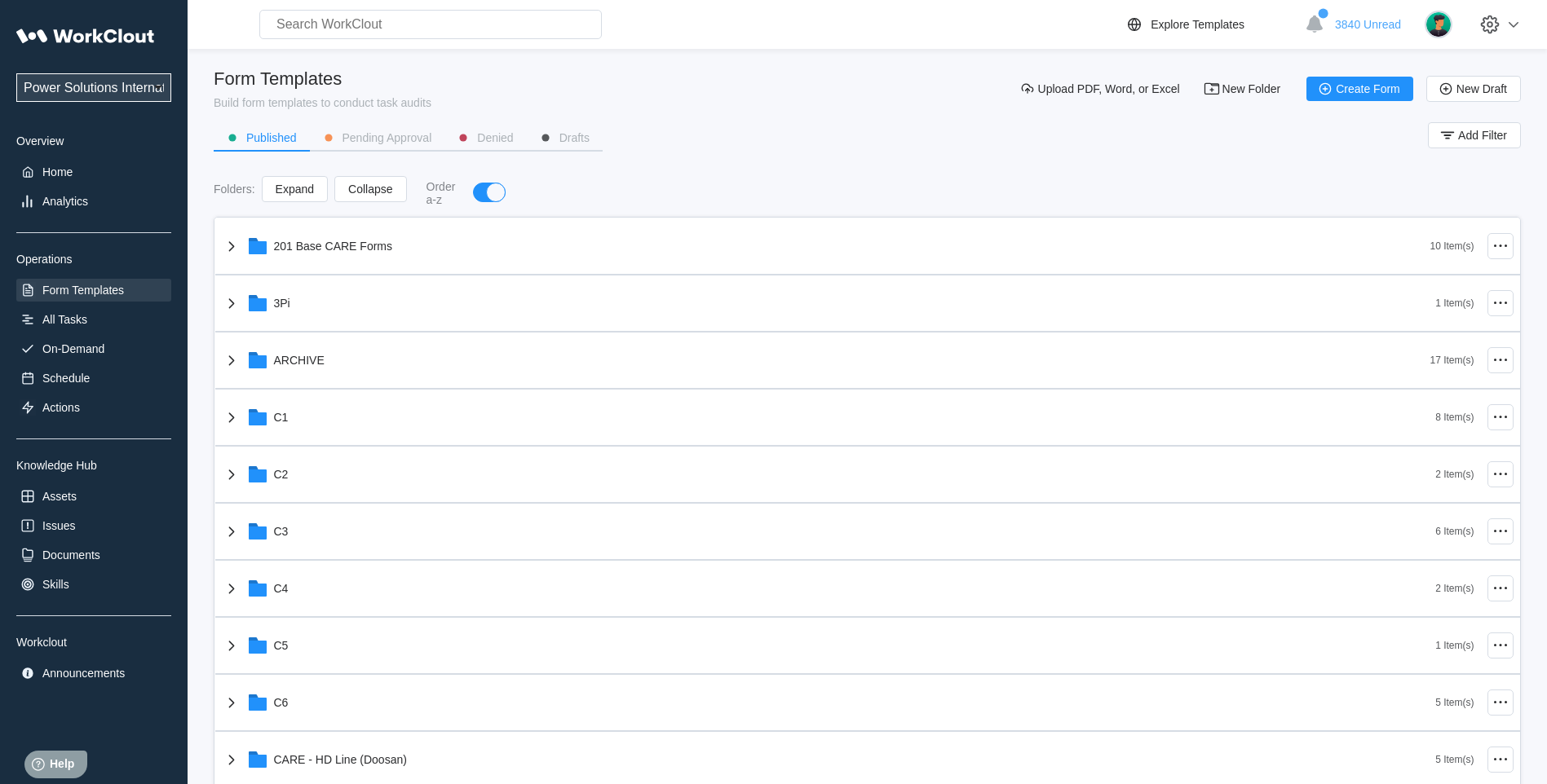
click at [56, 316] on div "All Tasks" at bounding box center [64, 319] width 45 height 13
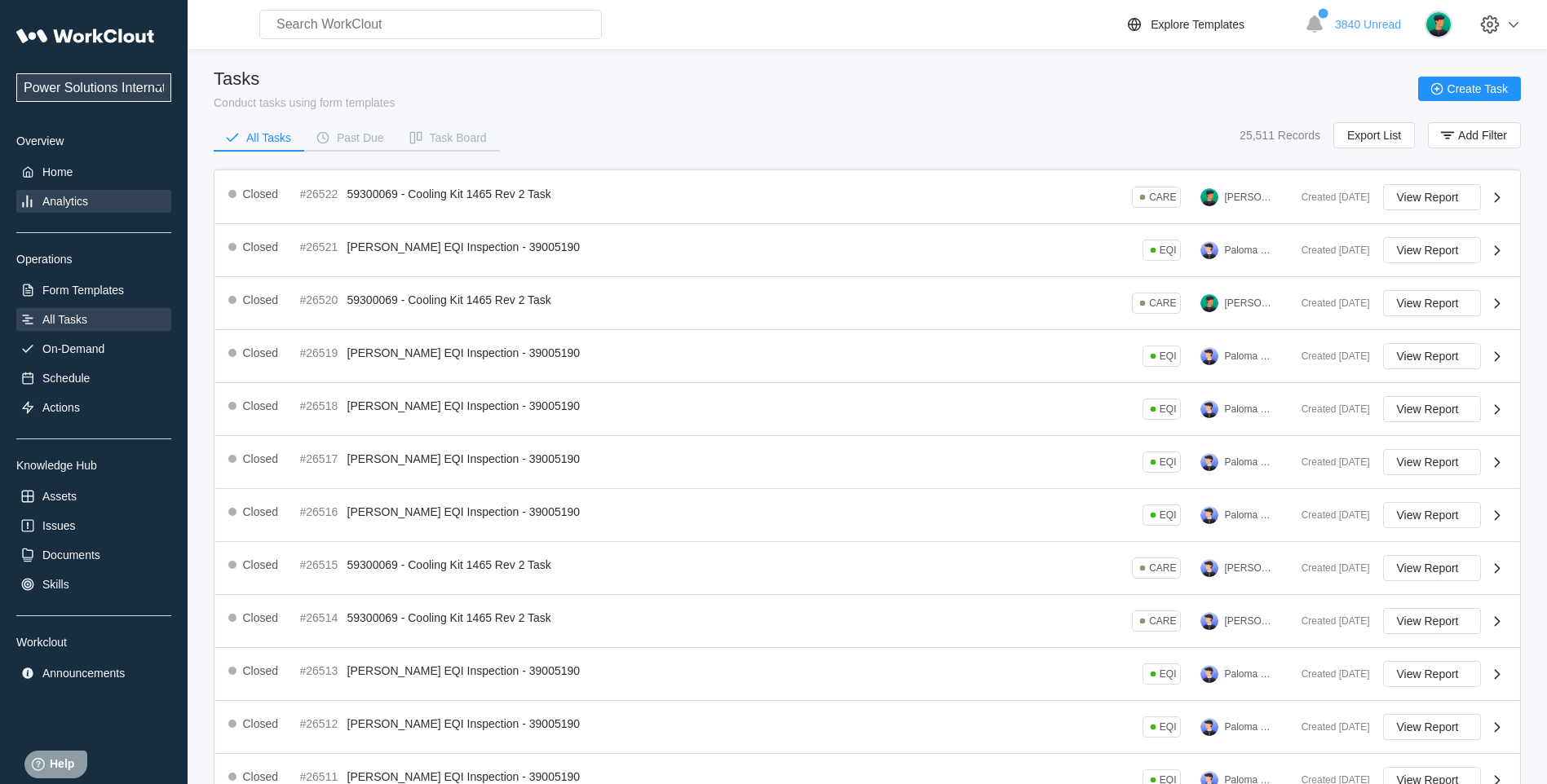
click at [71, 199] on div "Analytics" at bounding box center [65, 202] width 46 height 13
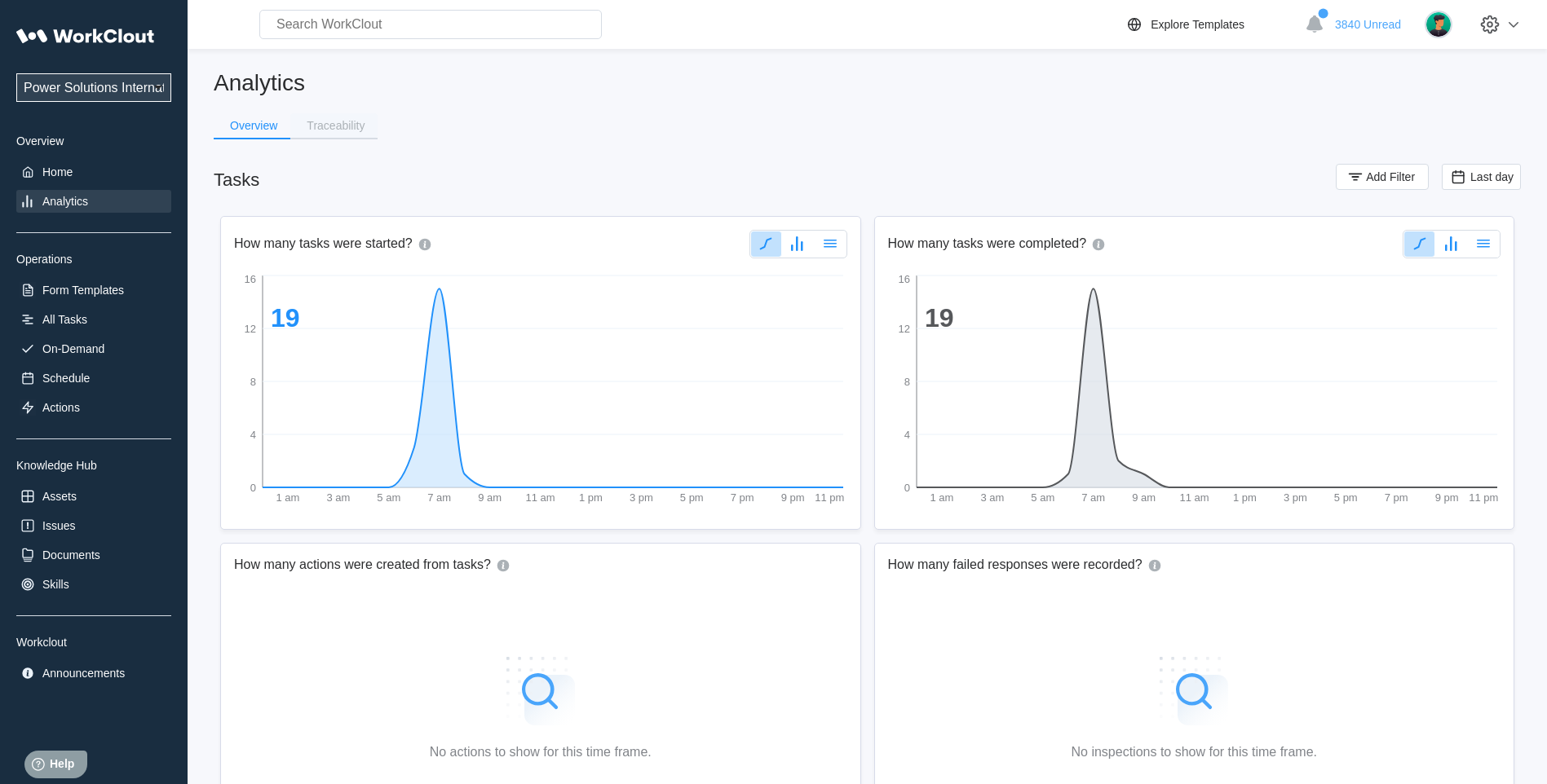
click at [334, 122] on div "Traceability" at bounding box center [335, 125] width 57 height 12
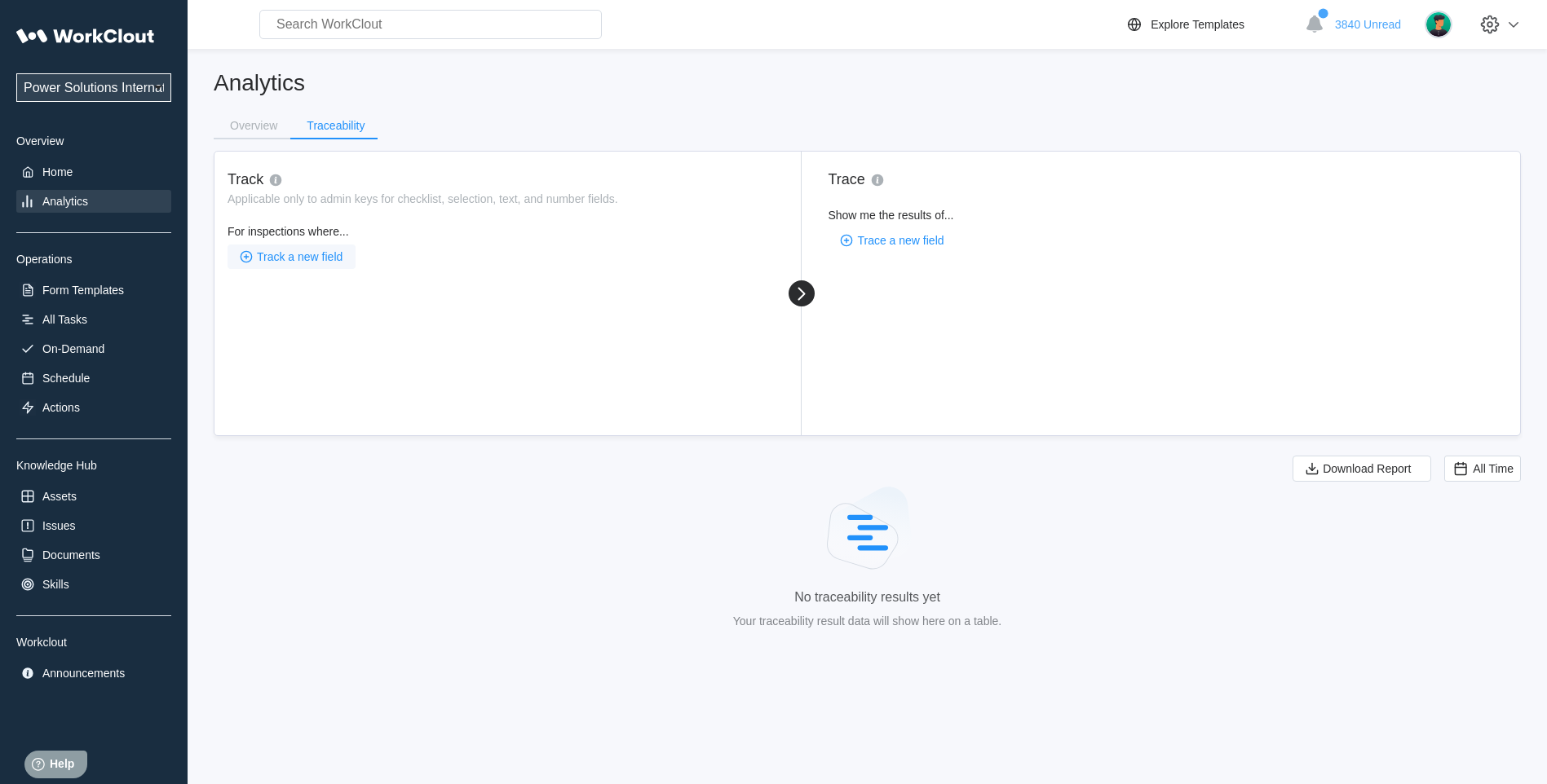
click at [266, 258] on span "Track a new field" at bounding box center [299, 256] width 86 height 12
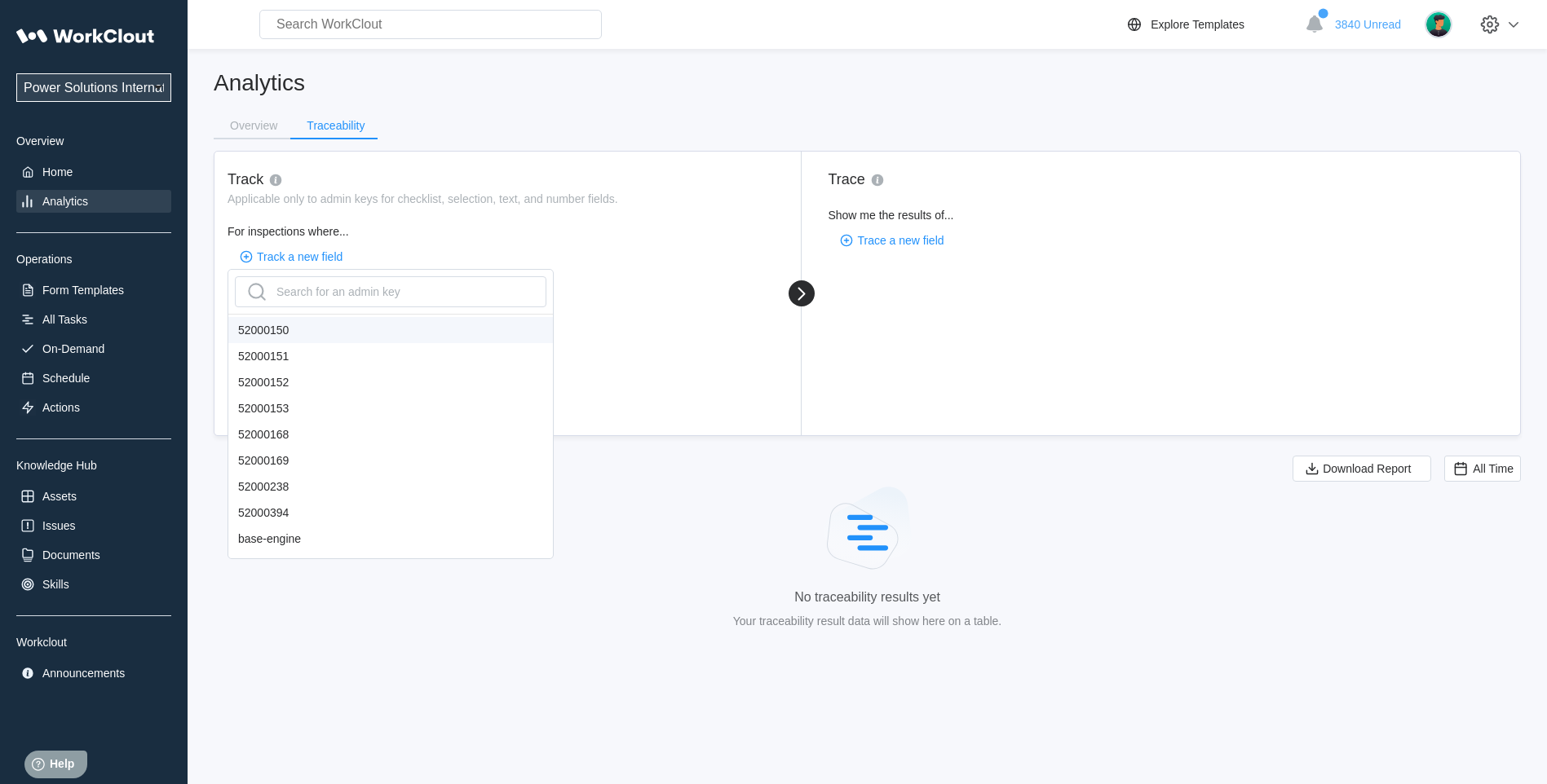
click at [300, 272] on div "Search for an admin key 52000150 52000151 52000152 52000153 52000168 52000169 5…" at bounding box center [390, 414] width 326 height 290
click at [300, 288] on div "Search for an admin key" at bounding box center [322, 292] width 157 height 26
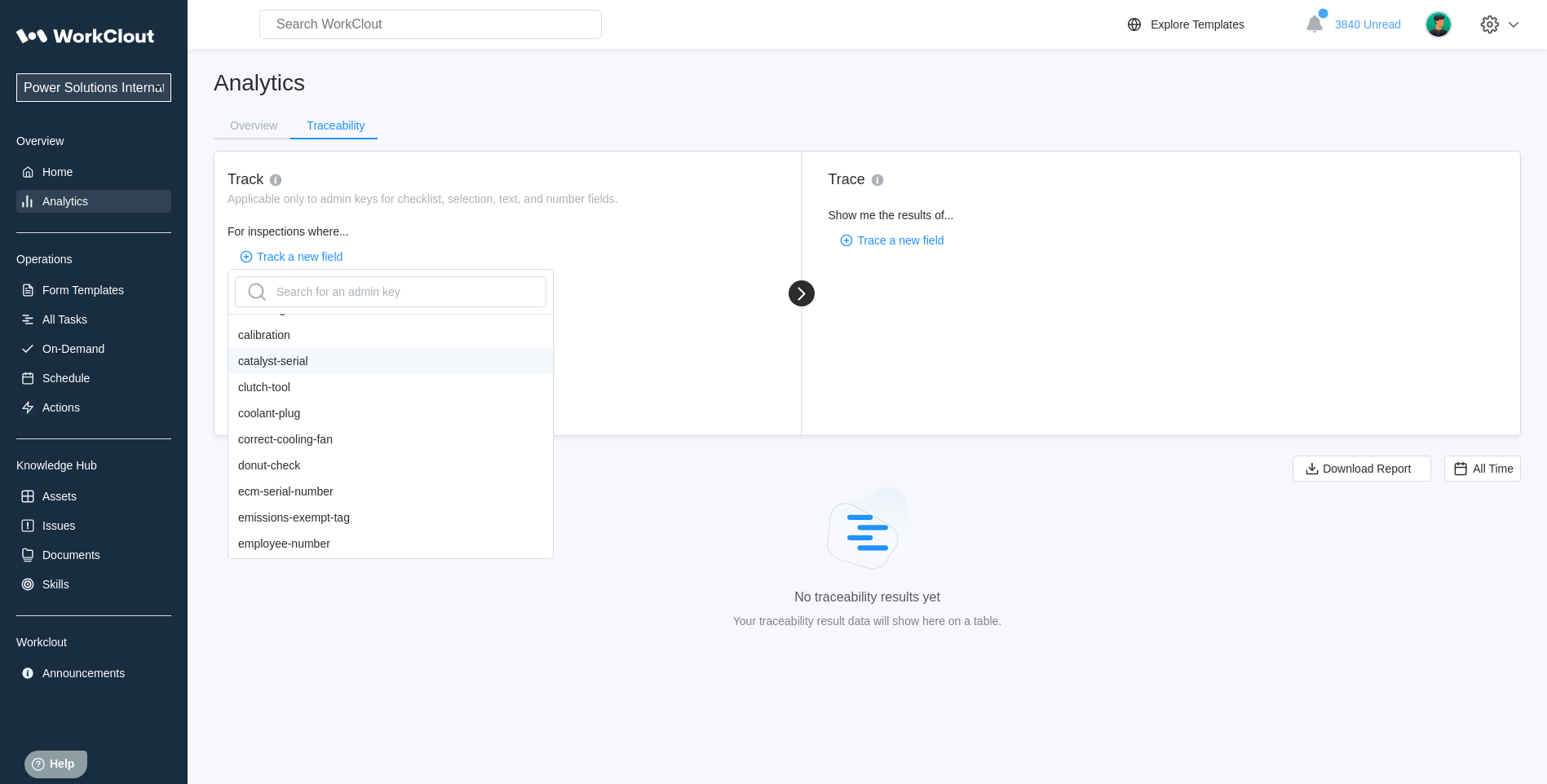
click at [319, 356] on div "catalyst-serial" at bounding box center [391, 361] width 325 height 26
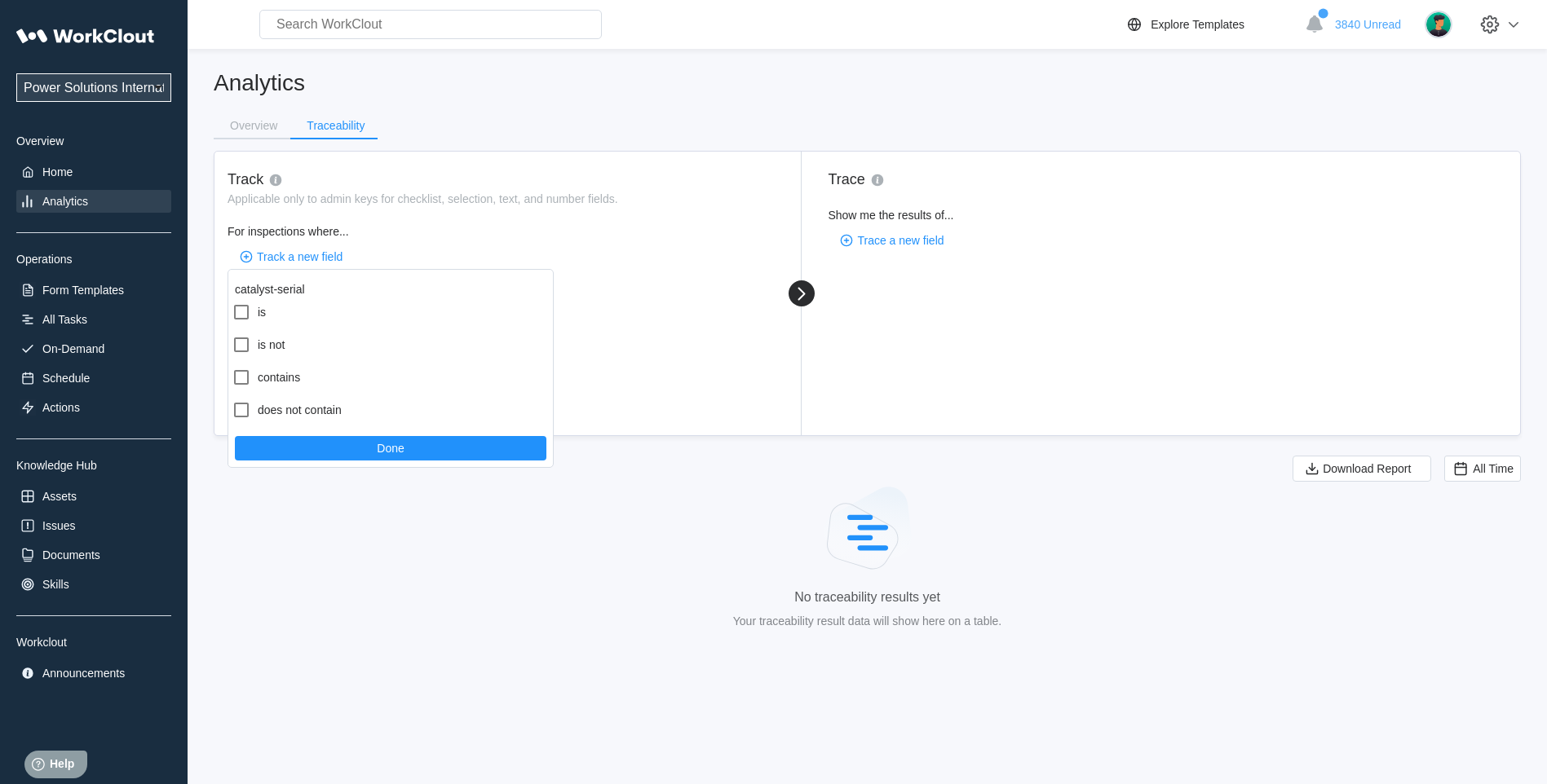
click at [285, 284] on div "catalyst-serial" at bounding box center [391, 285] width 325 height 29
click at [287, 251] on span "Track a new field" at bounding box center [299, 256] width 86 height 12
click at [291, 254] on span "Track a new field" at bounding box center [299, 256] width 86 height 12
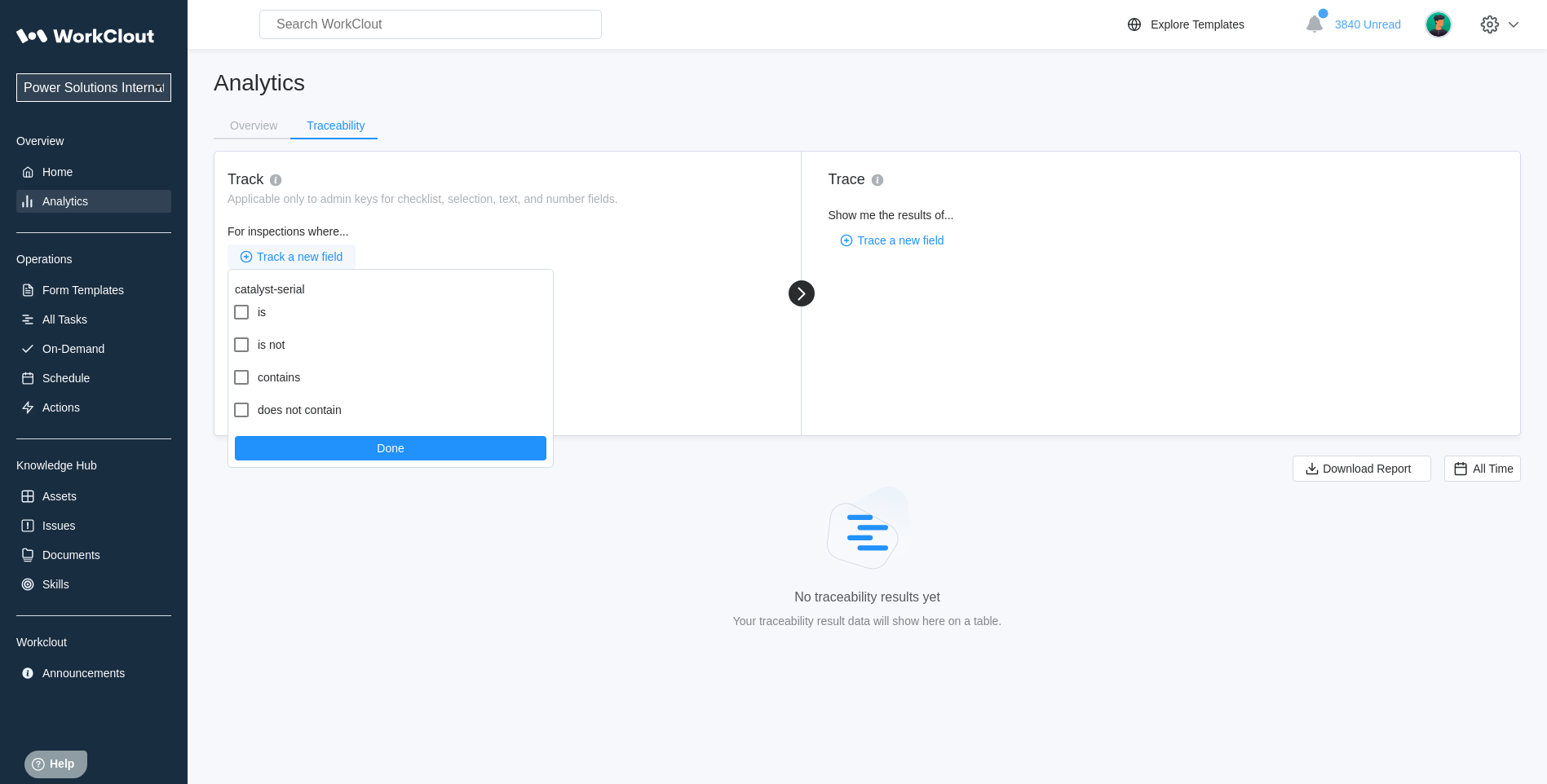
click at [291, 254] on span "Track a new field" at bounding box center [299, 256] width 86 height 12
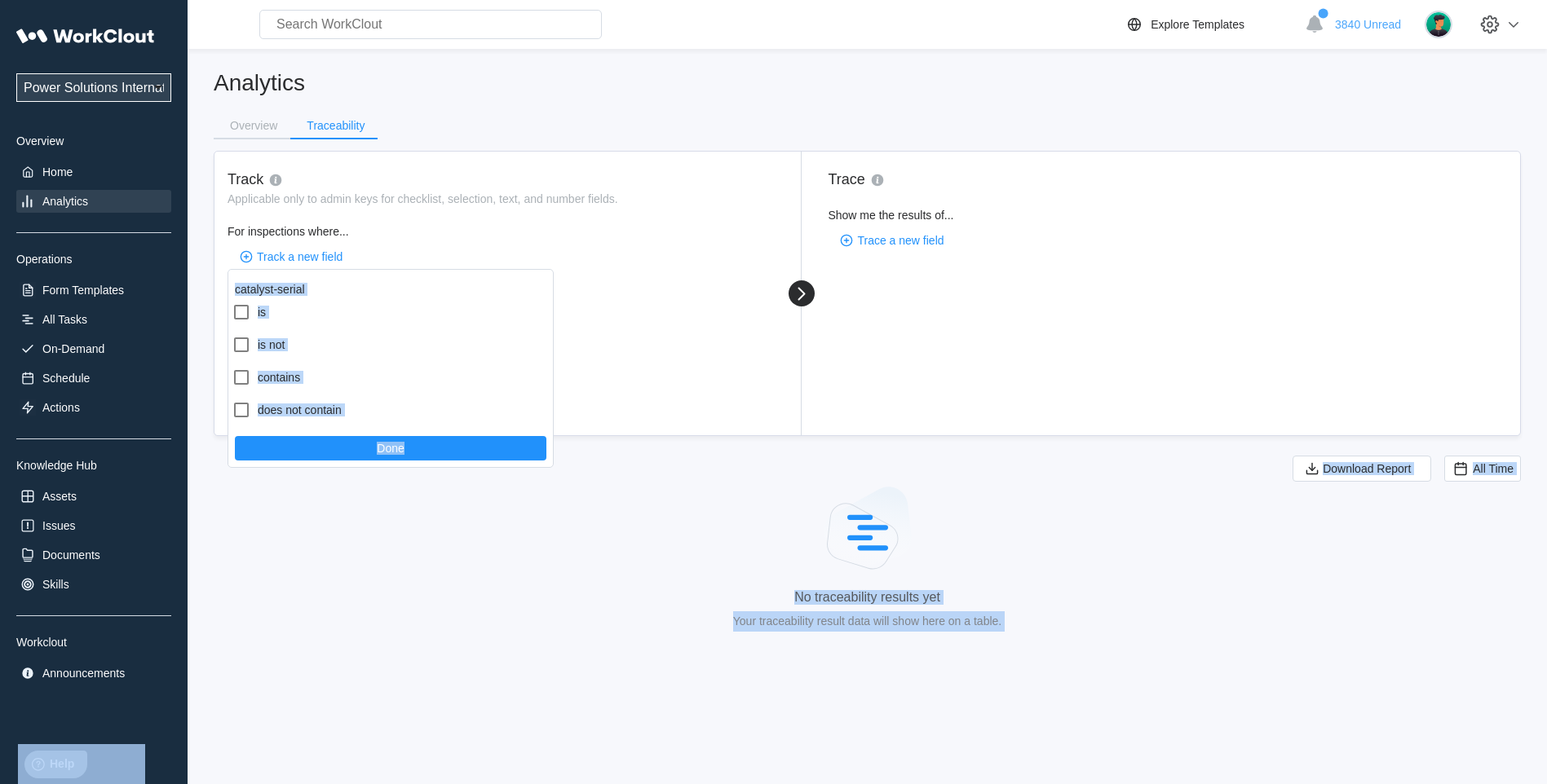
click at [276, 463] on body "Power Solutions International Power Solutions International 201 Overview Home A…" at bounding box center [773, 392] width 1547 height 784
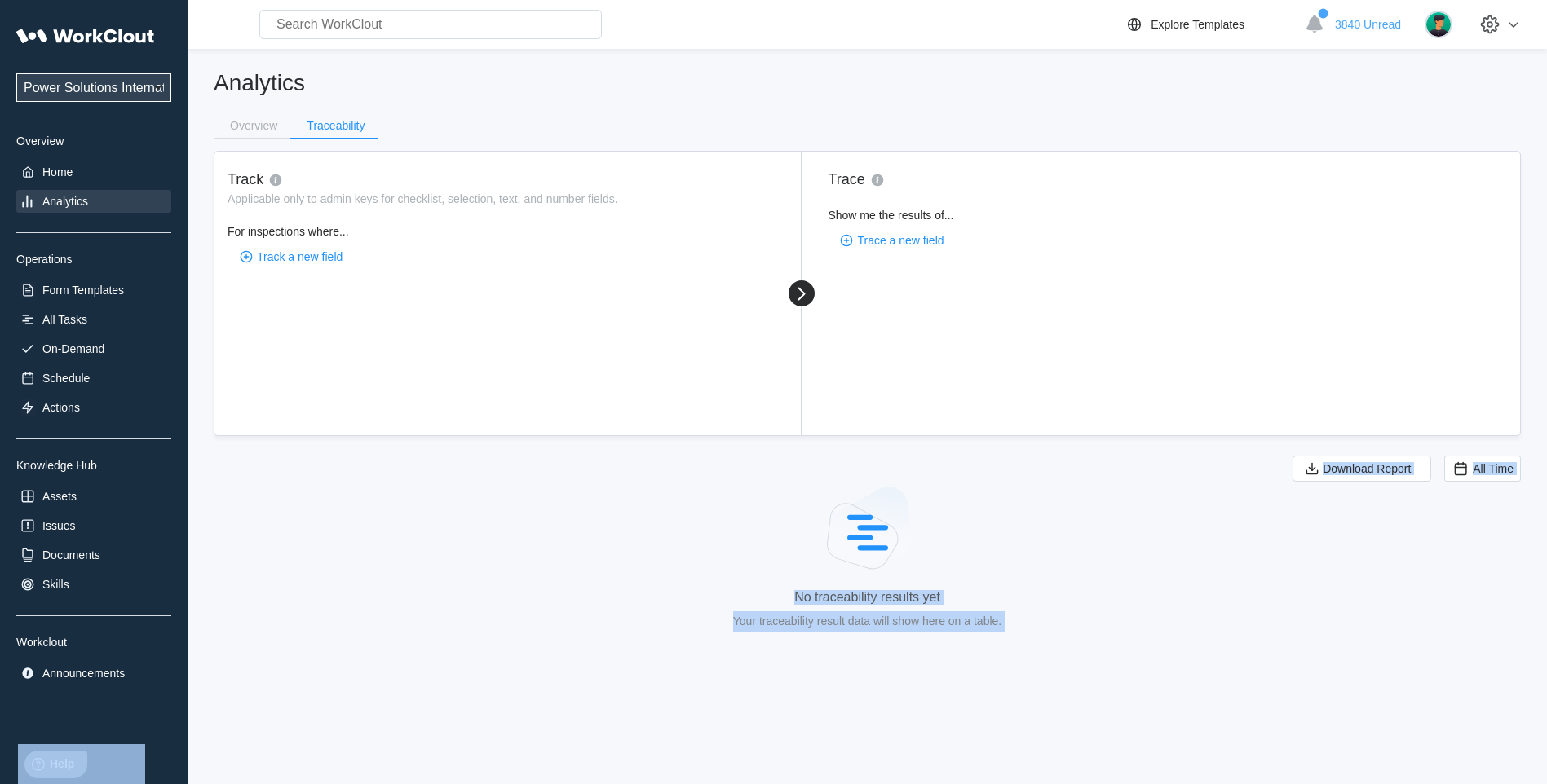
drag, startPoint x: 276, startPoint y: 463, endPoint x: 270, endPoint y: 413, distance: 50.4
click at [279, 439] on div "Analytics Overview Traceability Track Applicable only to admin keys for checkli…" at bounding box center [867, 357] width 1307 height 577
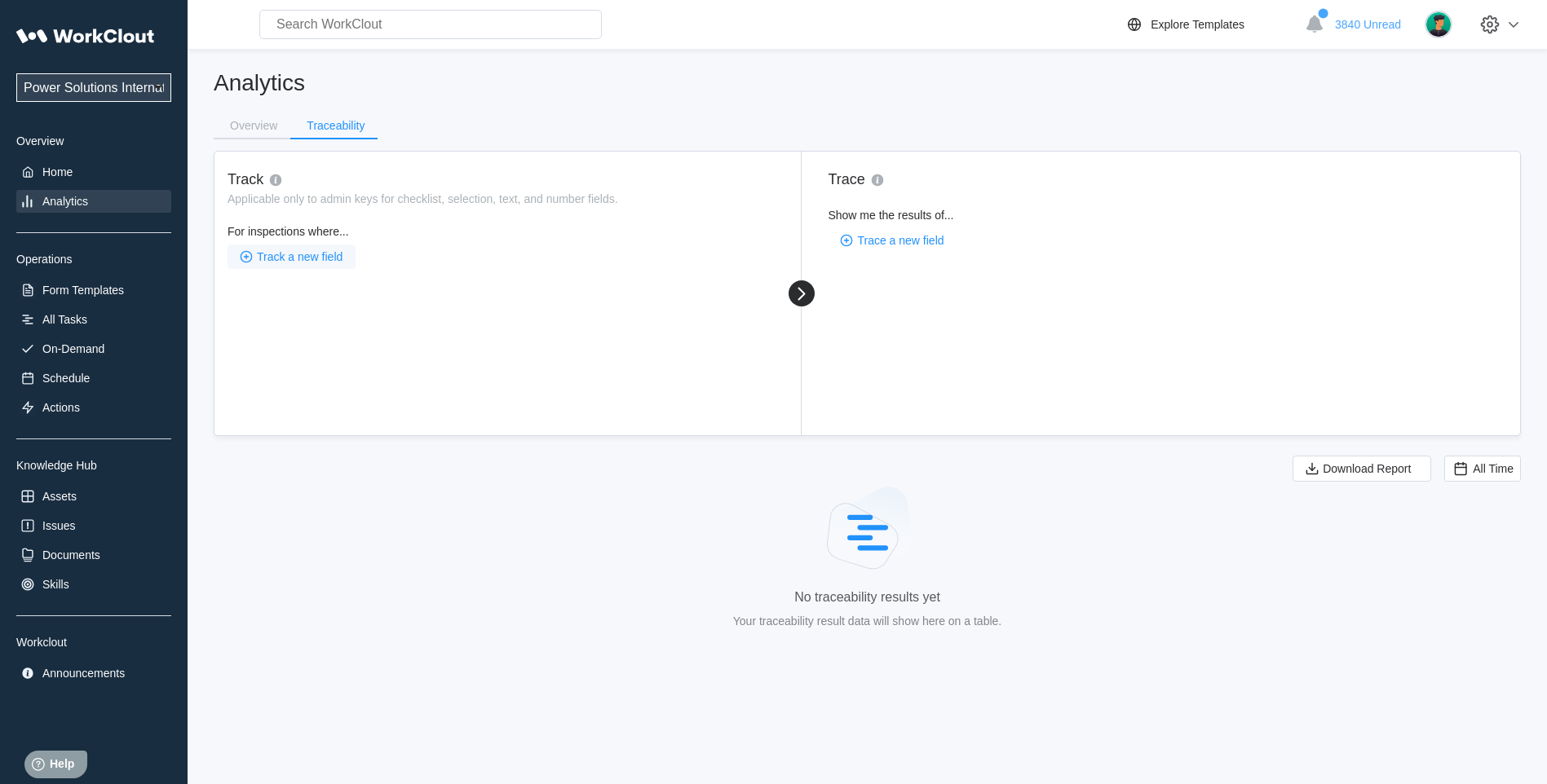
click at [304, 259] on span "Track a new field" at bounding box center [299, 256] width 86 height 12
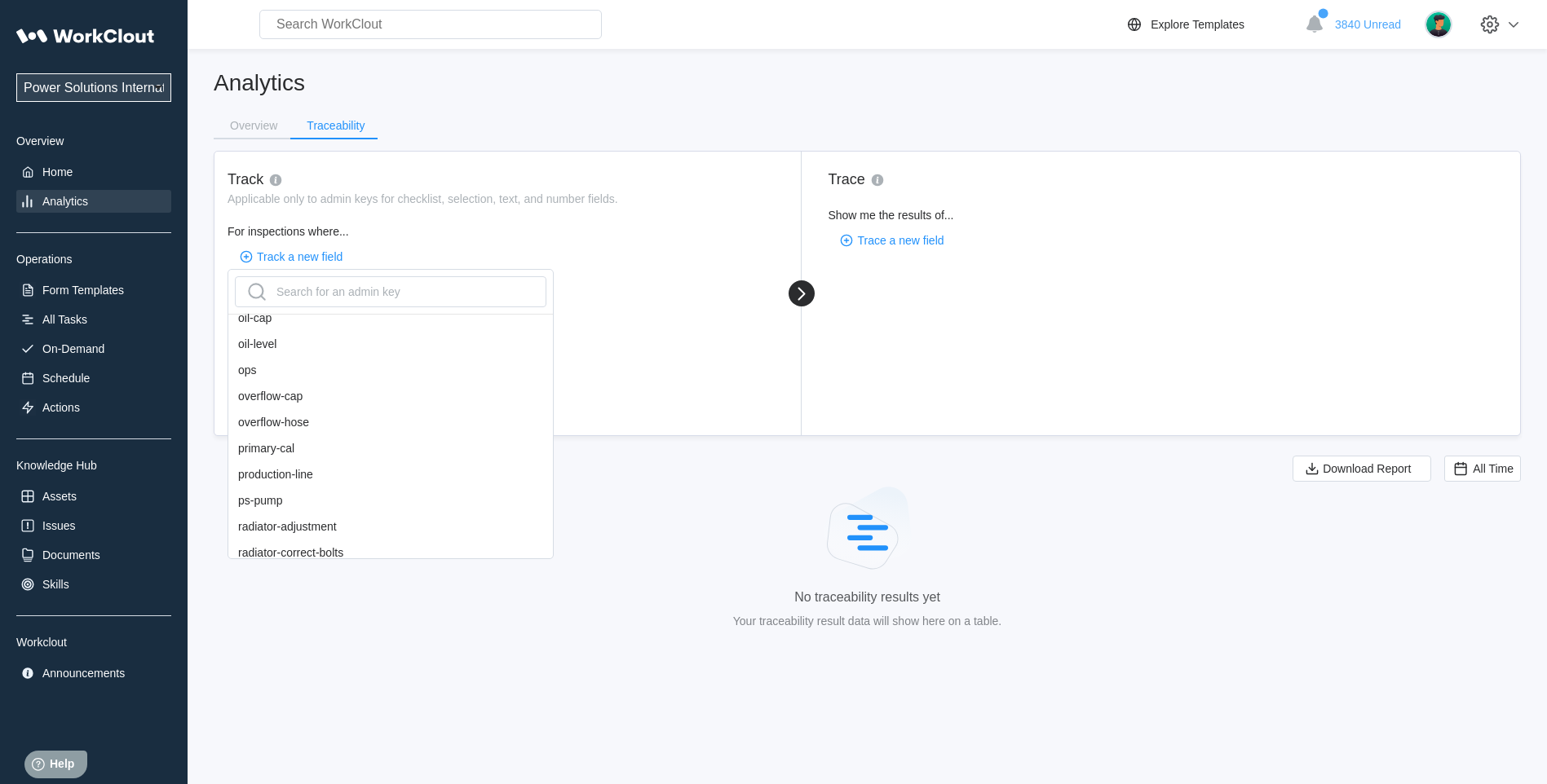
scroll to position [1327, 0]
click at [371, 409] on div "shiploose-part-number" at bounding box center [391, 412] width 325 height 26
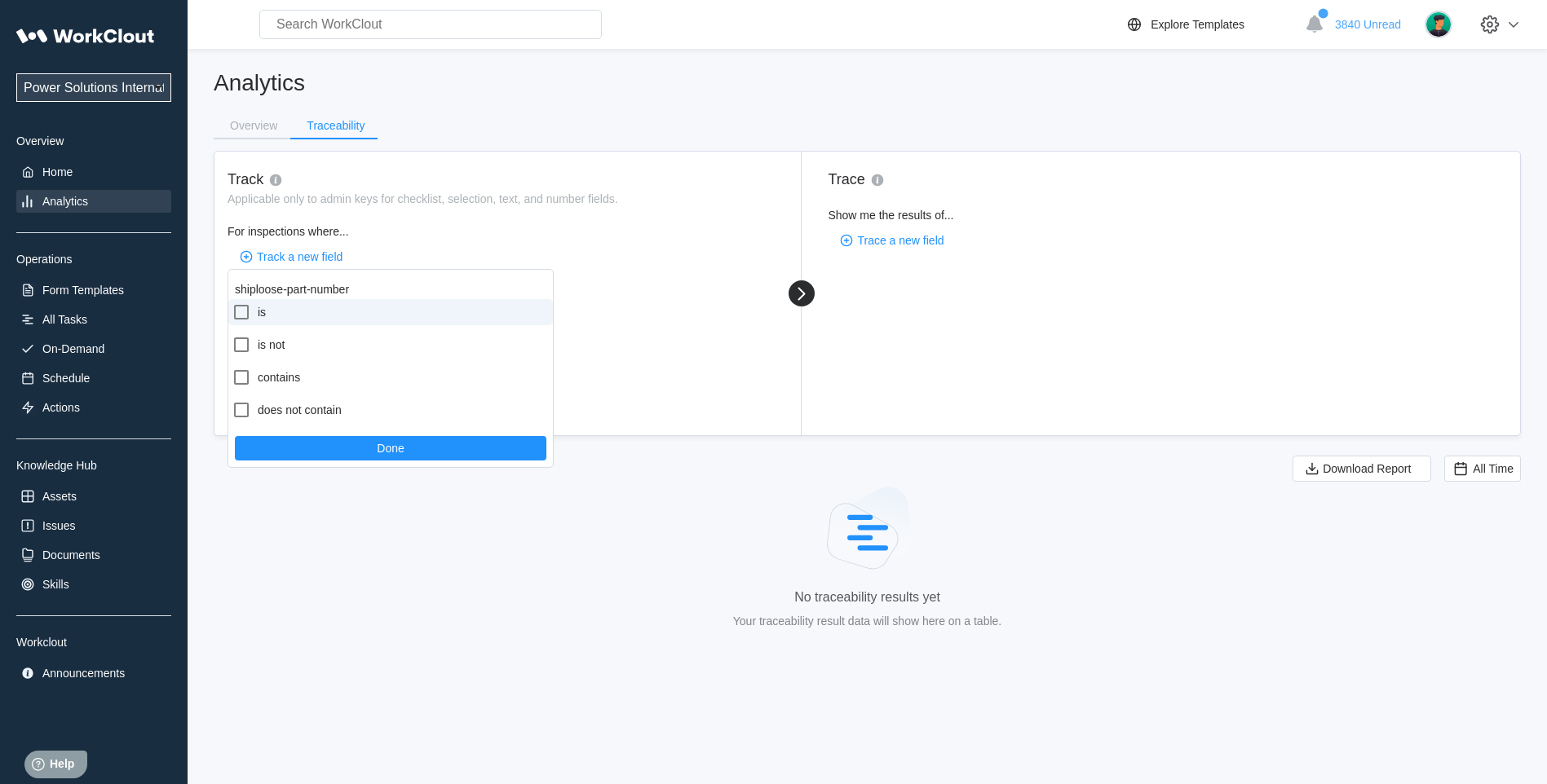
click at [251, 314] on div at bounding box center [245, 311] width 26 height 19
click at [233, 303] on input "is" at bounding box center [232, 302] width 1 height 1
checkbox input "true"
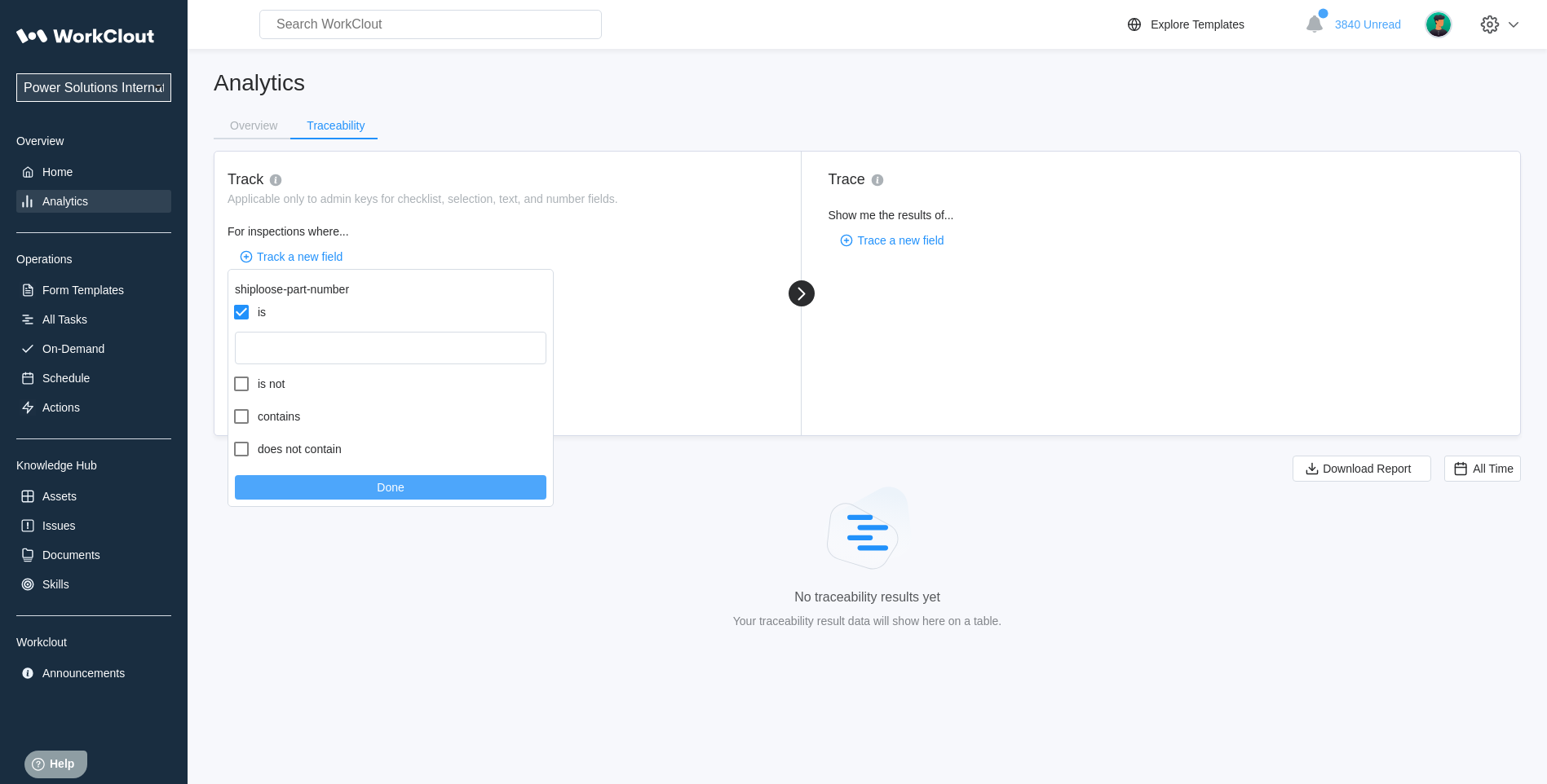
click at [390, 490] on span "Done" at bounding box center [390, 487] width 26 height 12
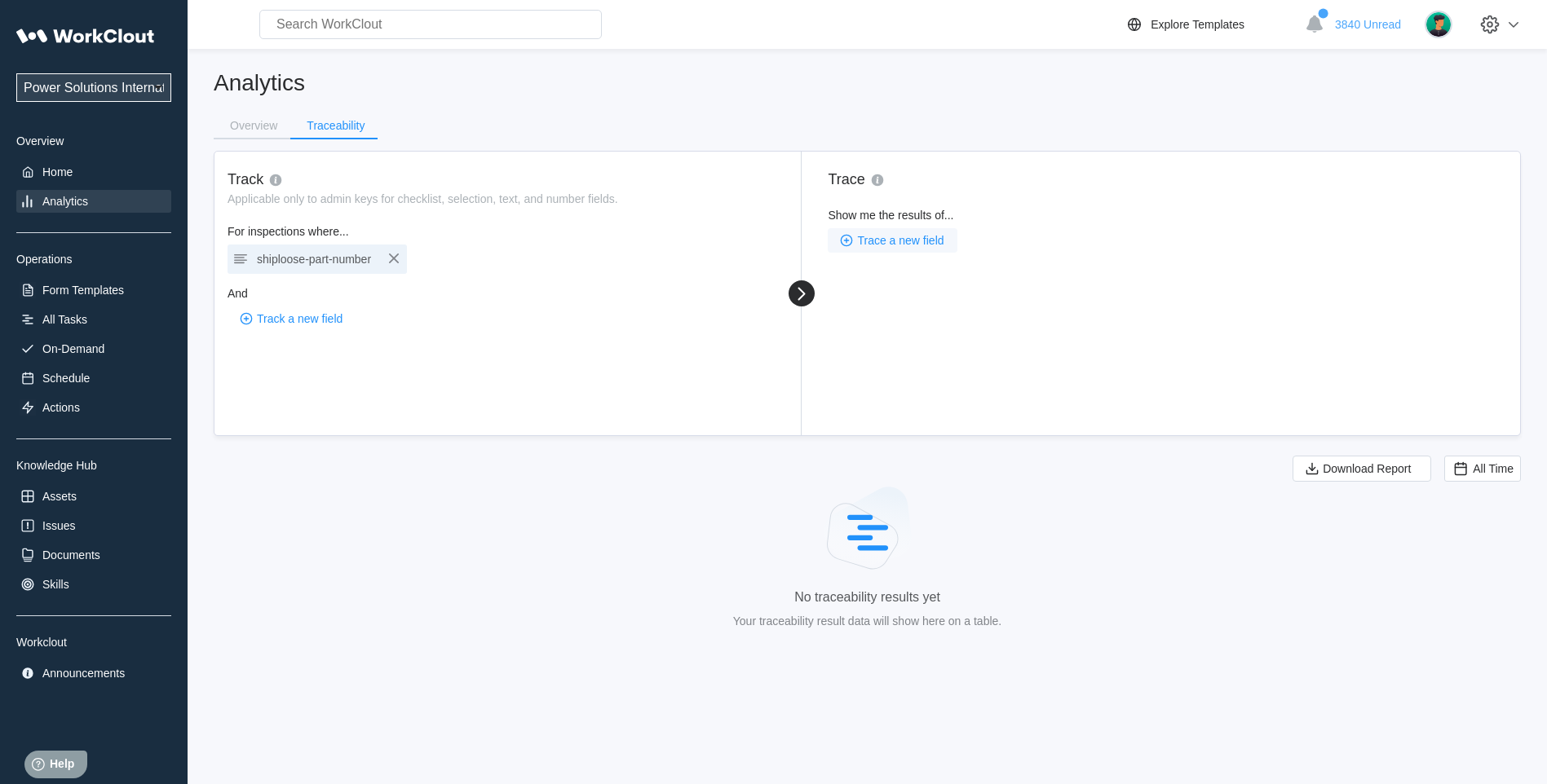
click at [886, 237] on span "Trace a new field" at bounding box center [900, 240] width 87 height 12
click at [879, 274] on div "Search for an admin key" at bounding box center [923, 276] width 157 height 26
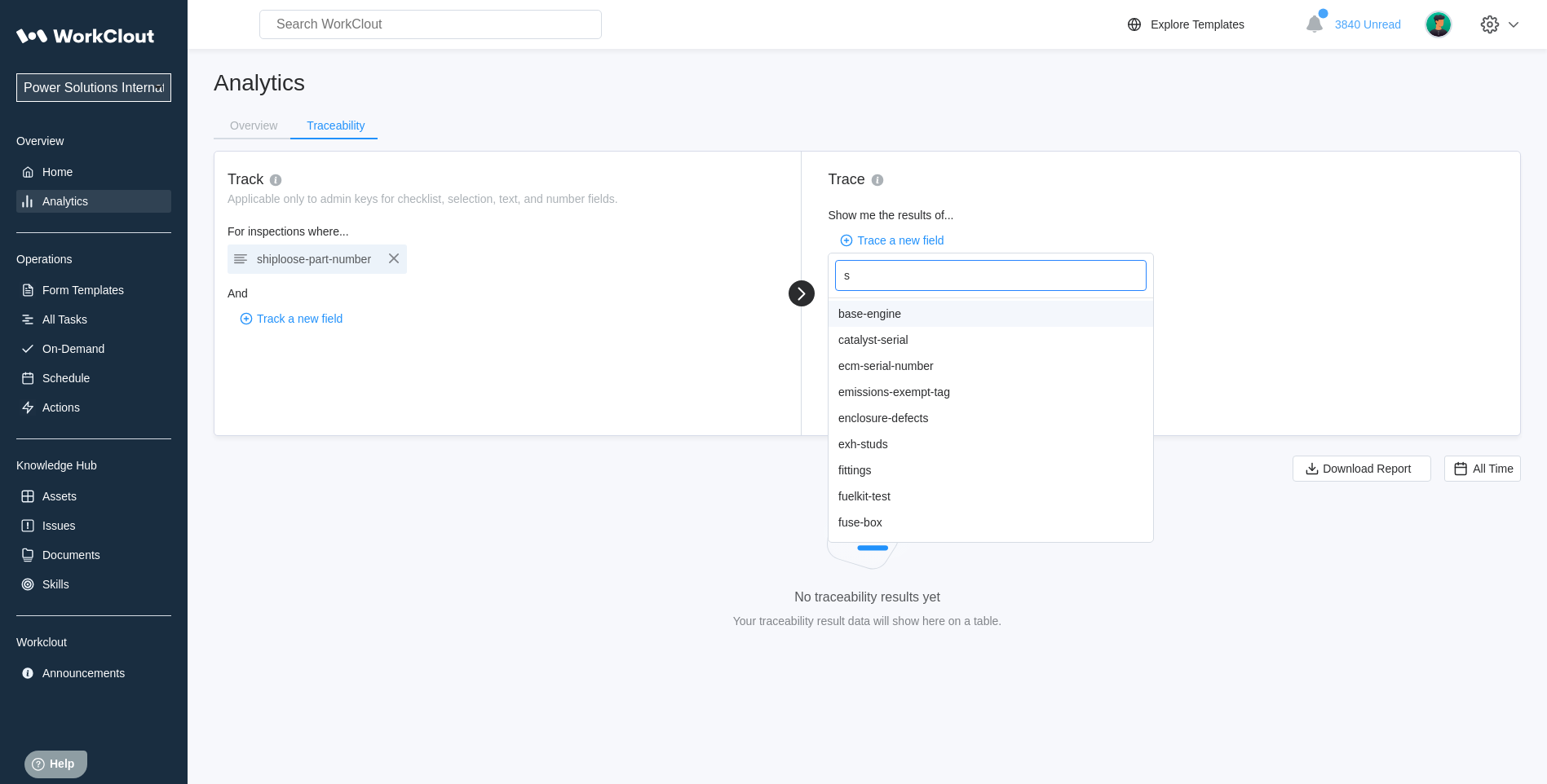
type input "sh"
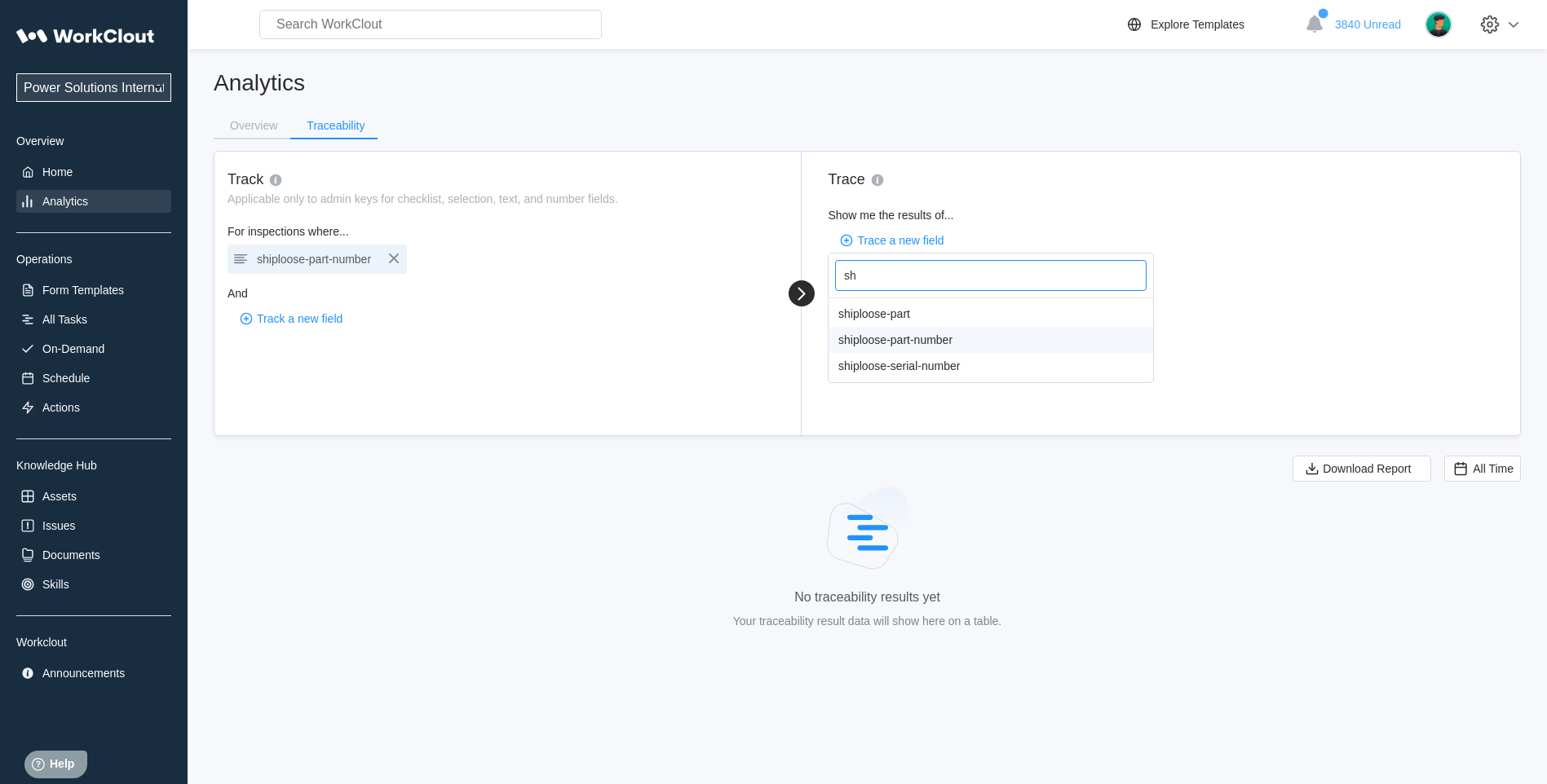
click at [1029, 343] on div "shiploose-part-number" at bounding box center [991, 340] width 325 height 26
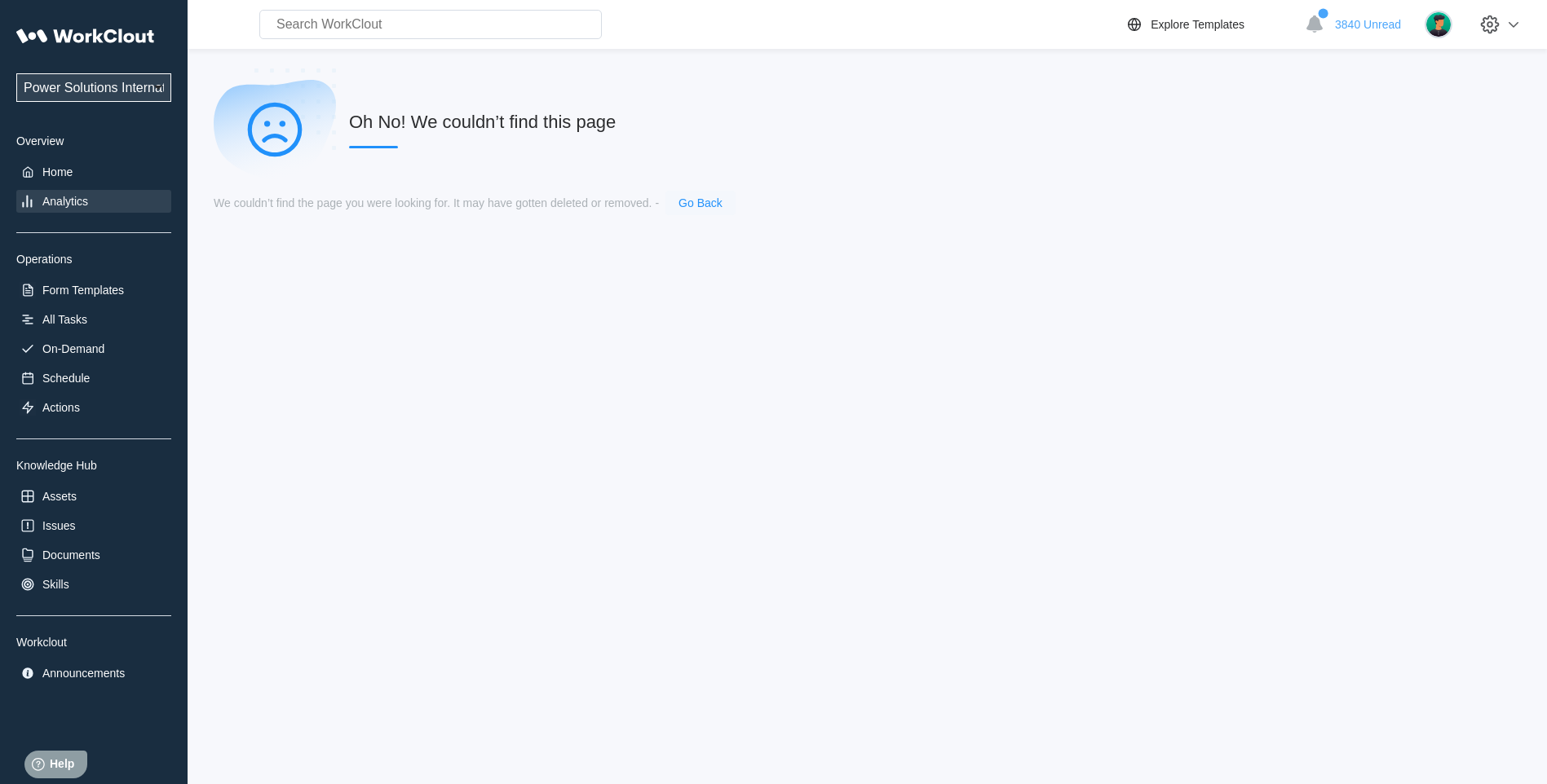
click at [702, 198] on link "Go Back" at bounding box center [700, 203] width 44 height 13
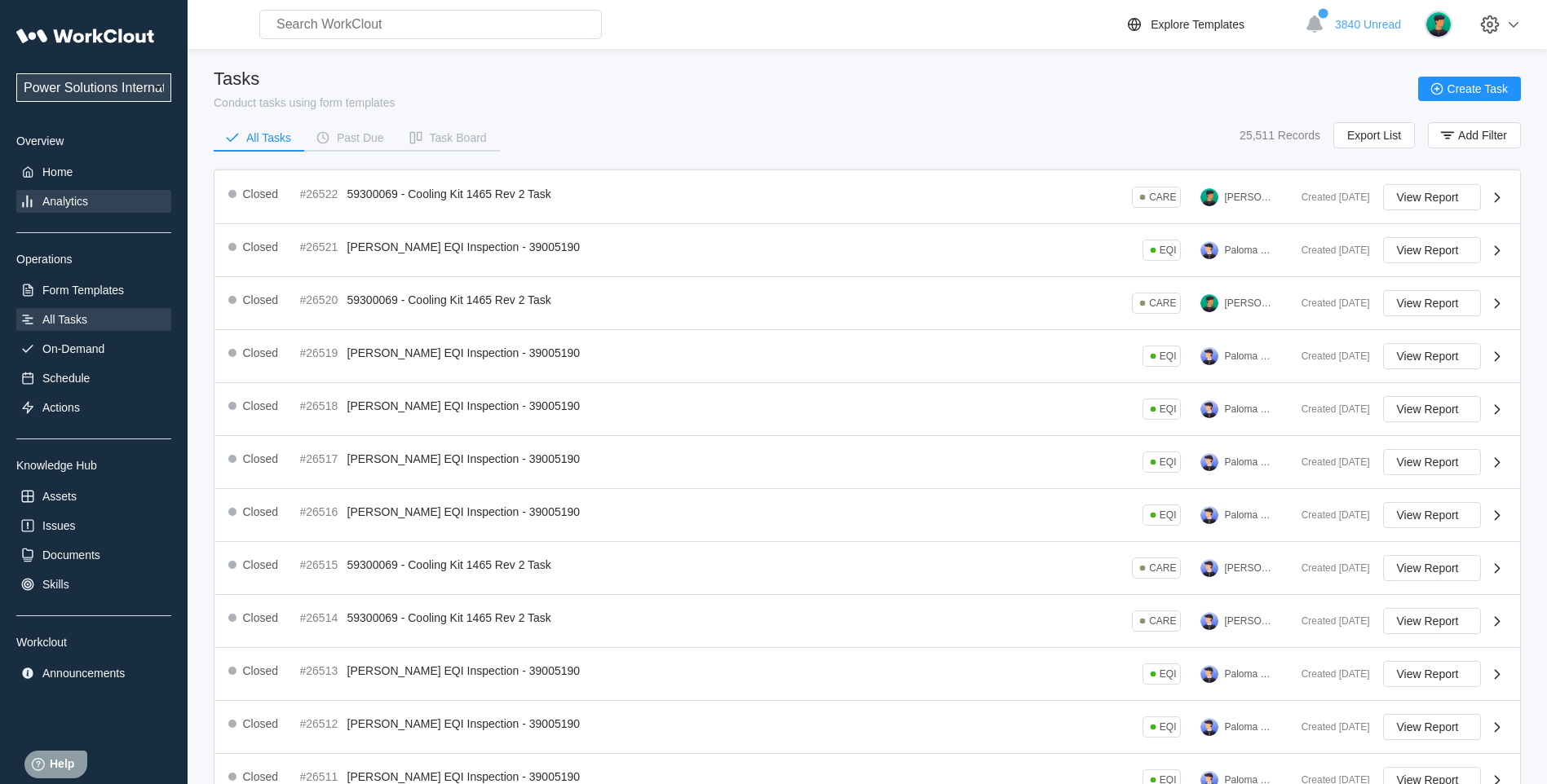
click at [67, 202] on div "Analytics" at bounding box center [65, 202] width 46 height 13
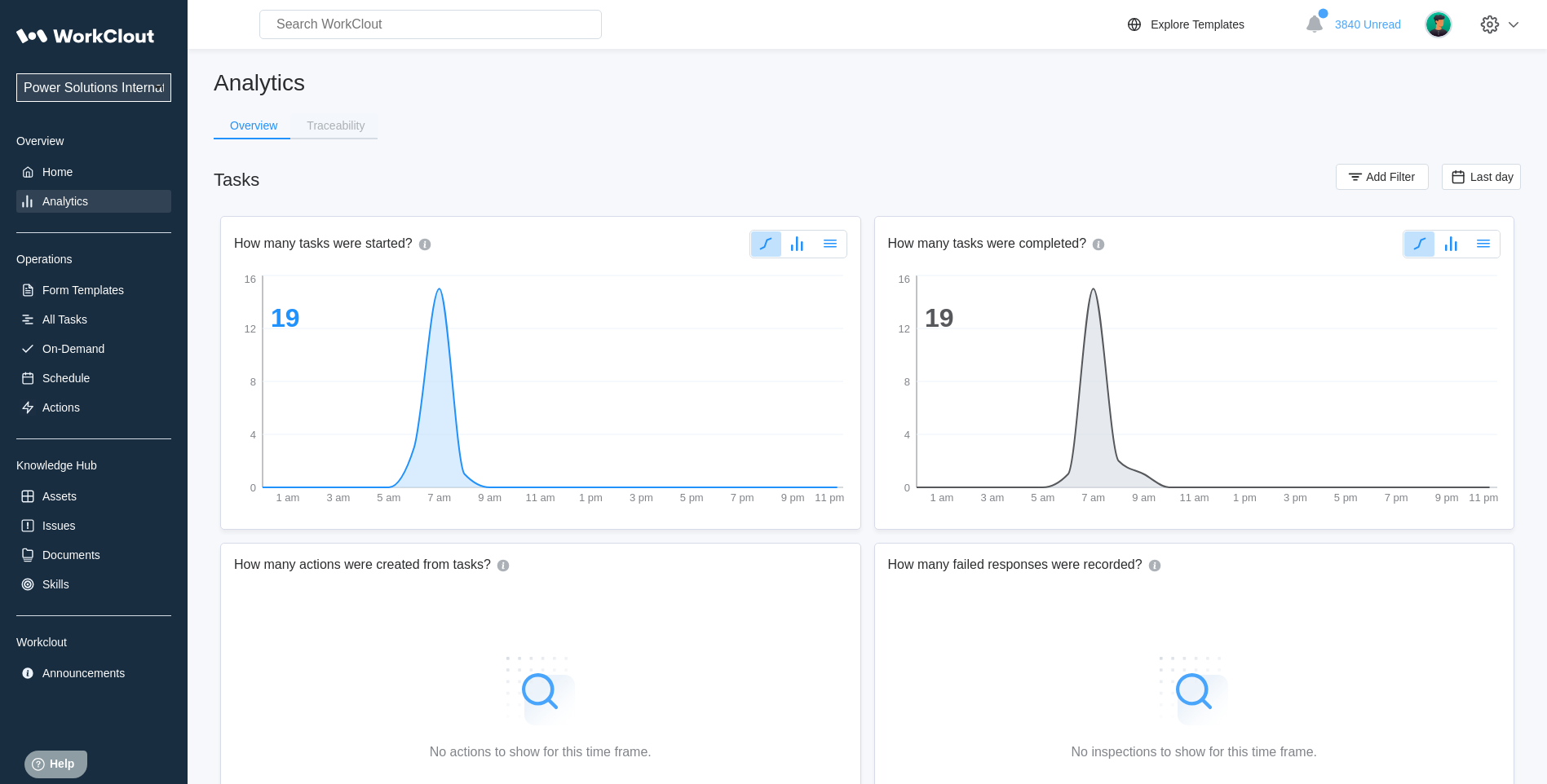
click at [326, 123] on div "Traceability" at bounding box center [335, 125] width 57 height 12
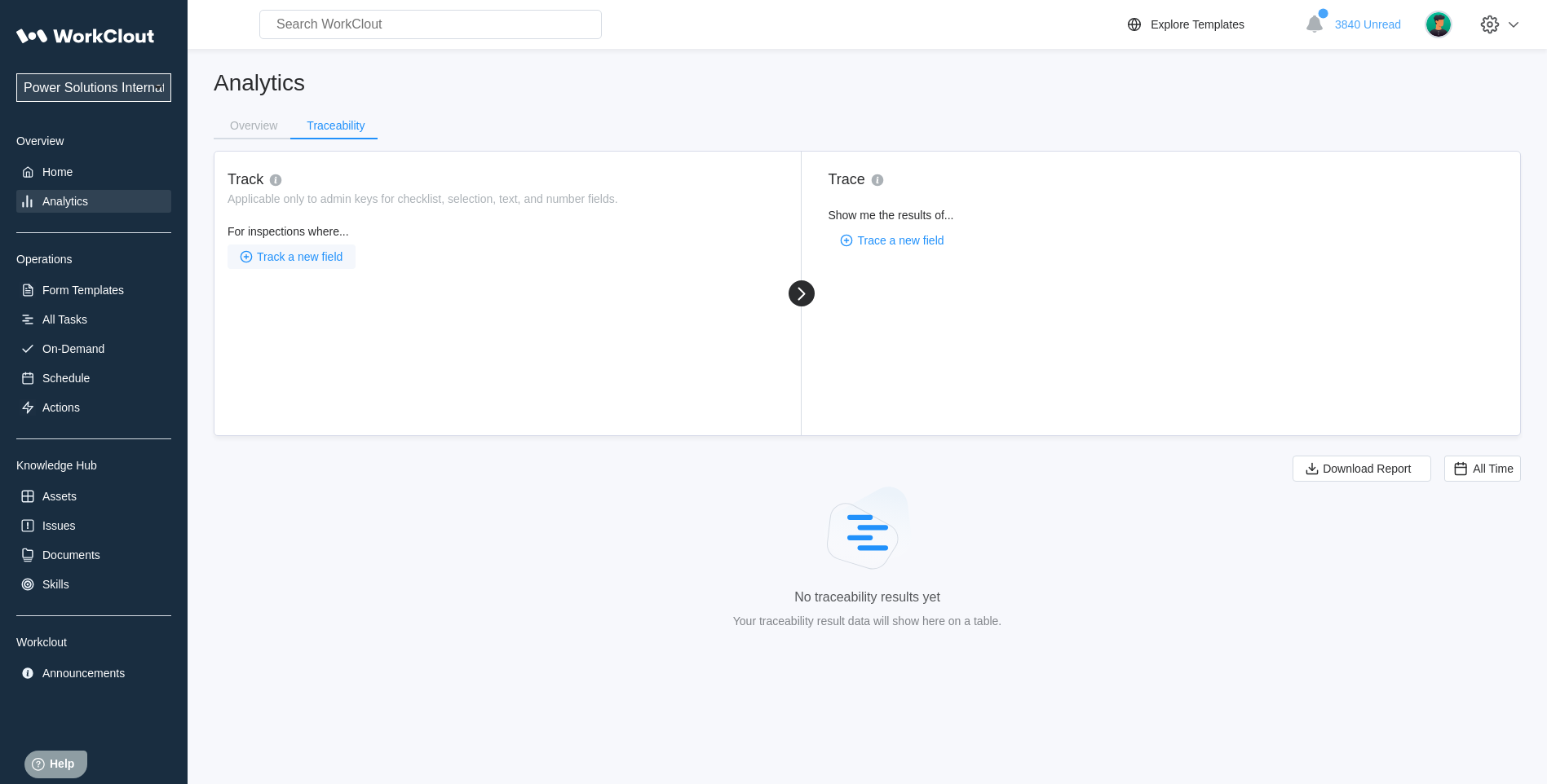
click at [308, 256] on span "Track a new field" at bounding box center [299, 256] width 86 height 12
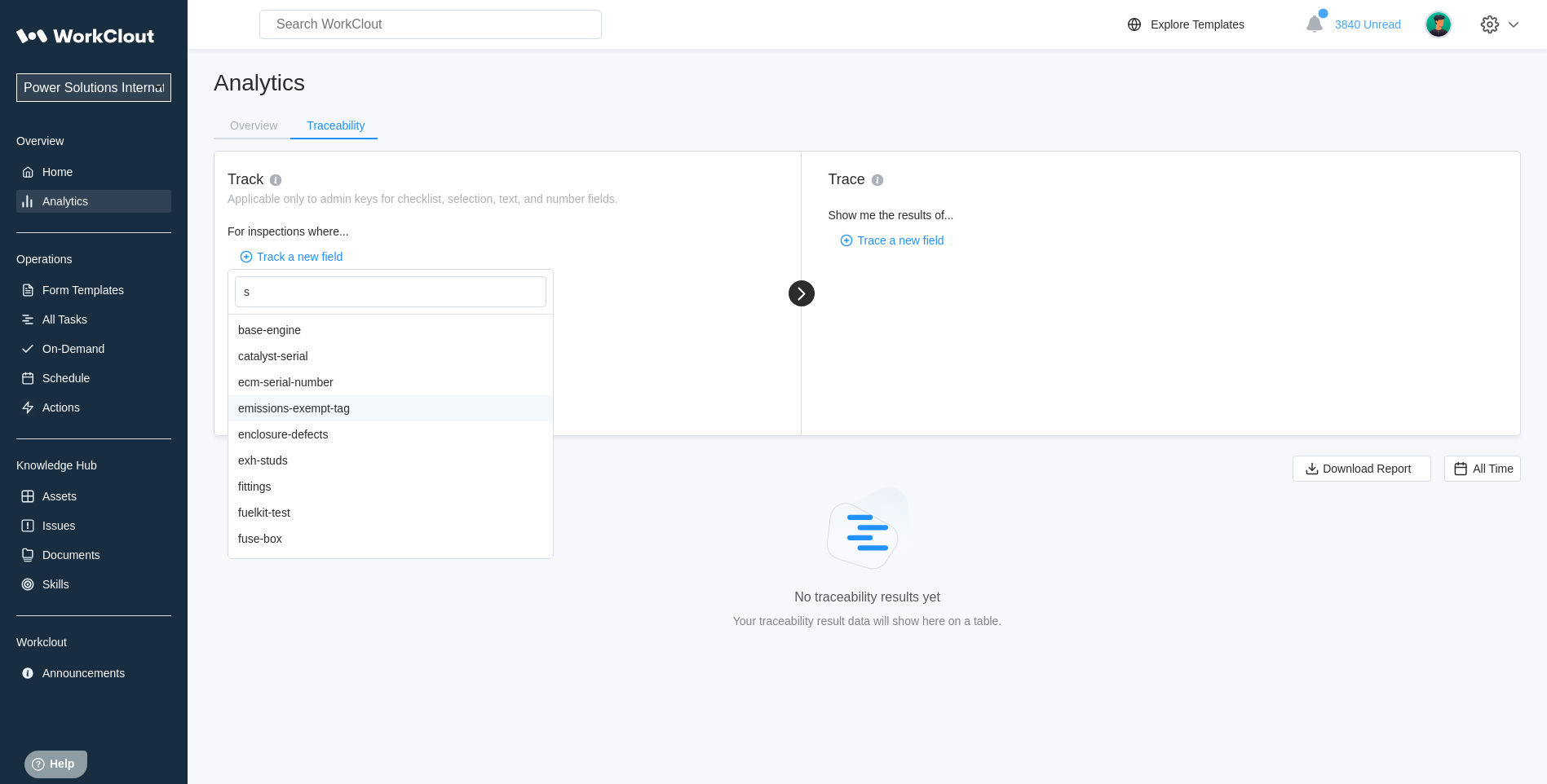
type input "sh"
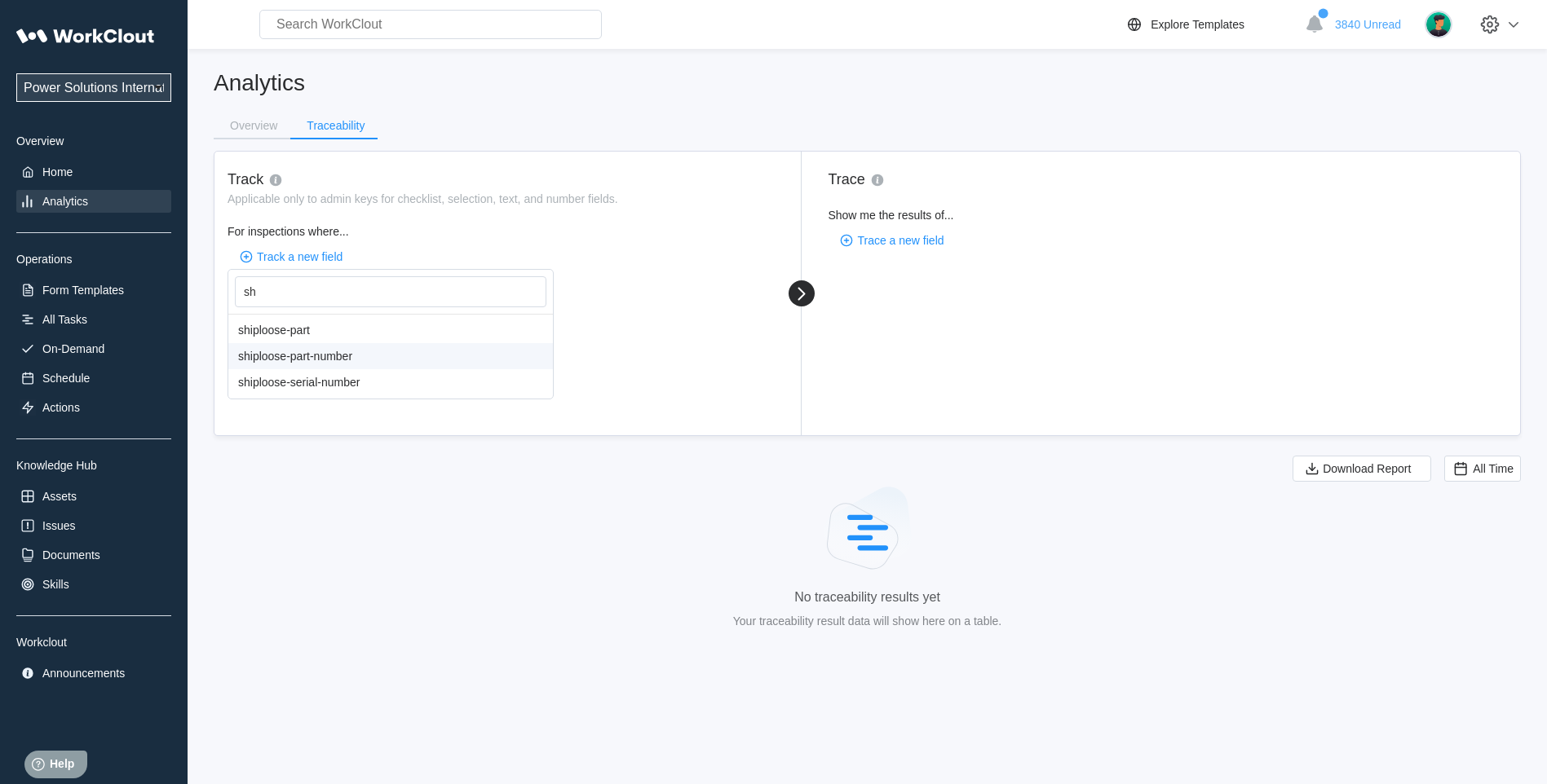
click at [281, 358] on div "shiploose-part-number" at bounding box center [391, 356] width 325 height 26
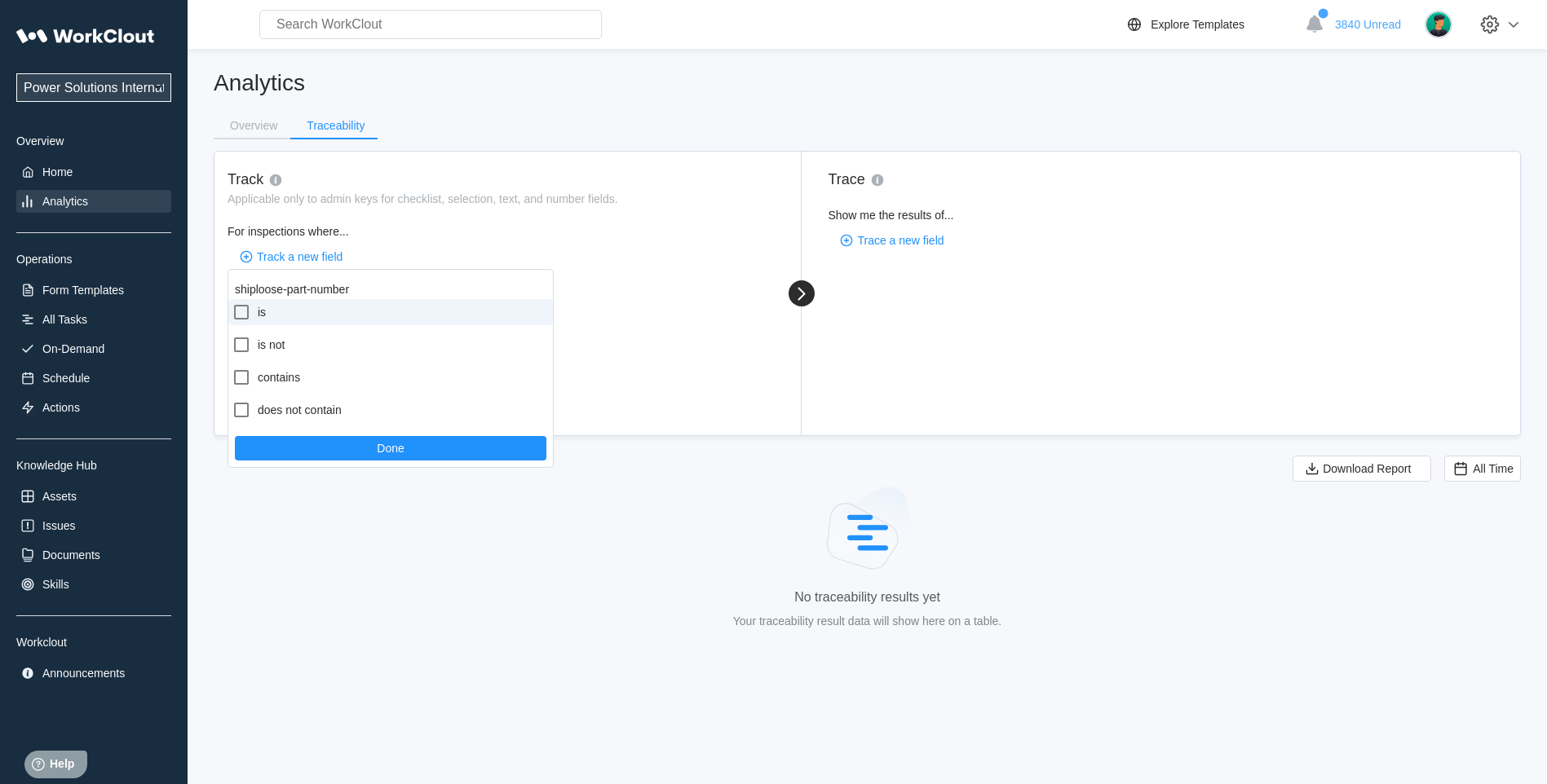
click at [248, 314] on icon at bounding box center [241, 312] width 15 height 15
click at [233, 303] on input "is" at bounding box center [232, 302] width 1 height 1
checkbox input "true"
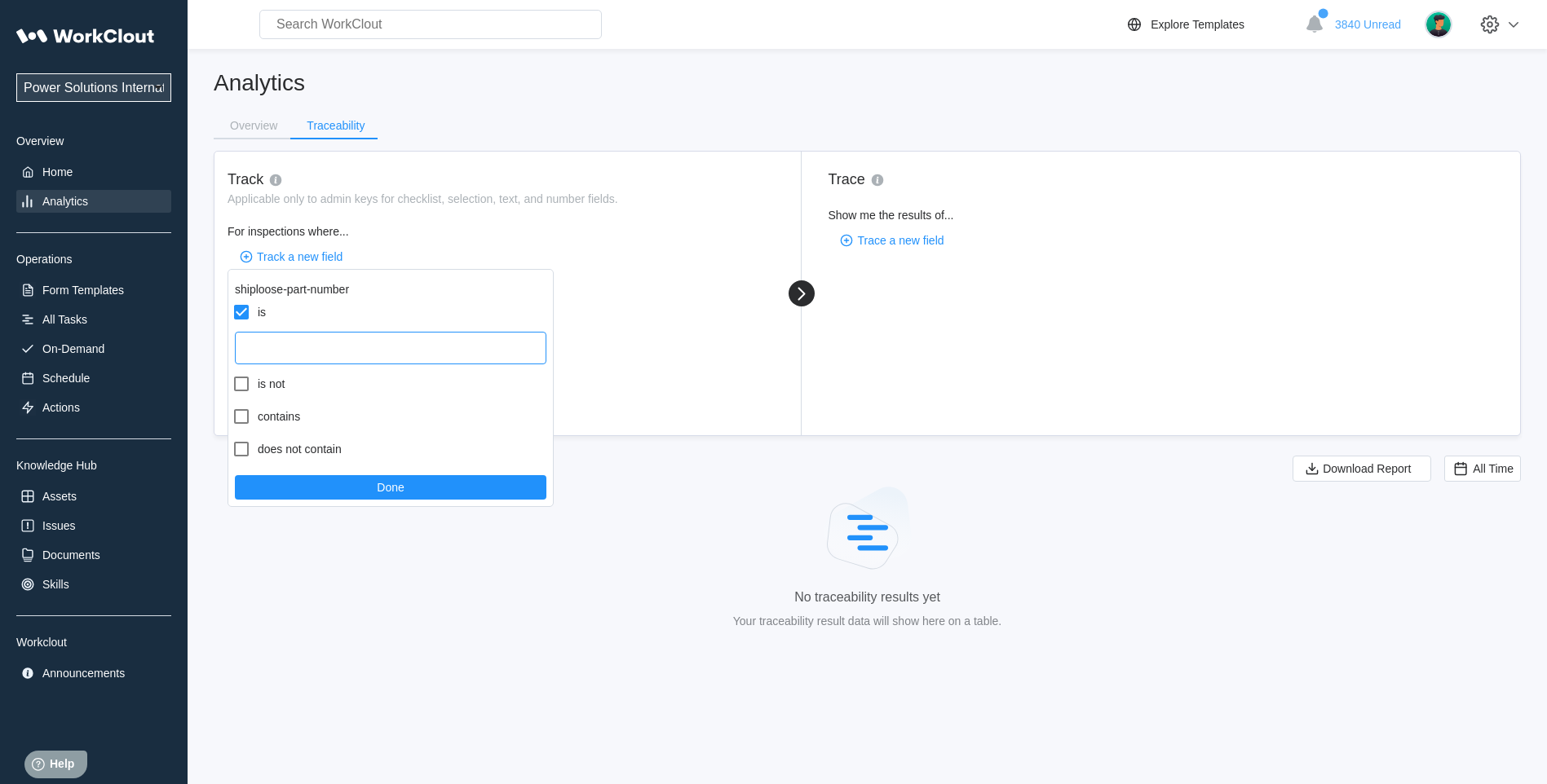
click at [348, 354] on input "text" at bounding box center [390, 349] width 311 height 33
click at [291, 355] on input "text" at bounding box center [390, 349] width 311 height 33
paste input "58070025"
type input "58070025"
click at [907, 239] on span "Trace a new field" at bounding box center [900, 240] width 87 height 12
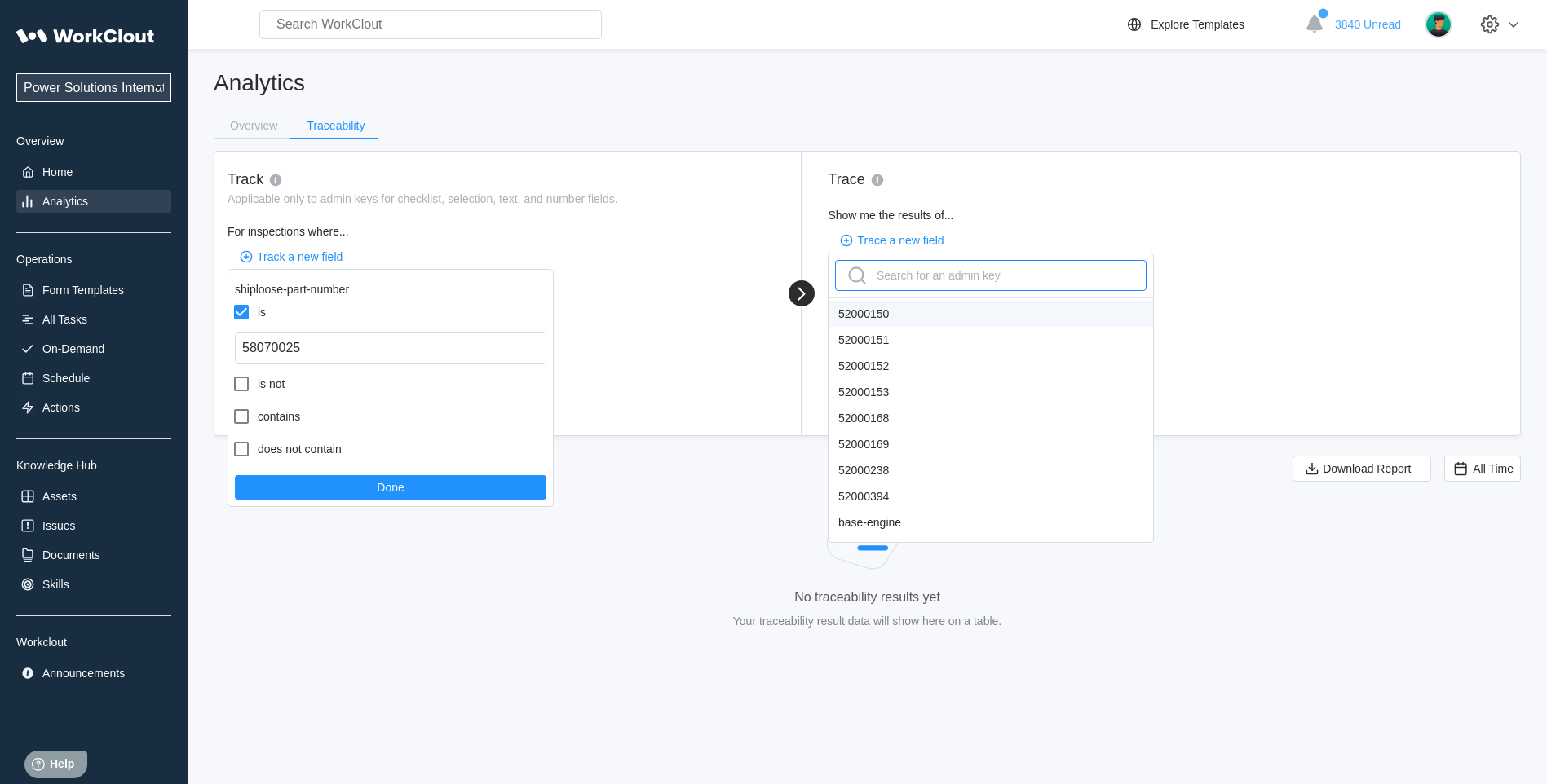
click at [913, 276] on div "Search for an admin key" at bounding box center [923, 276] width 157 height 26
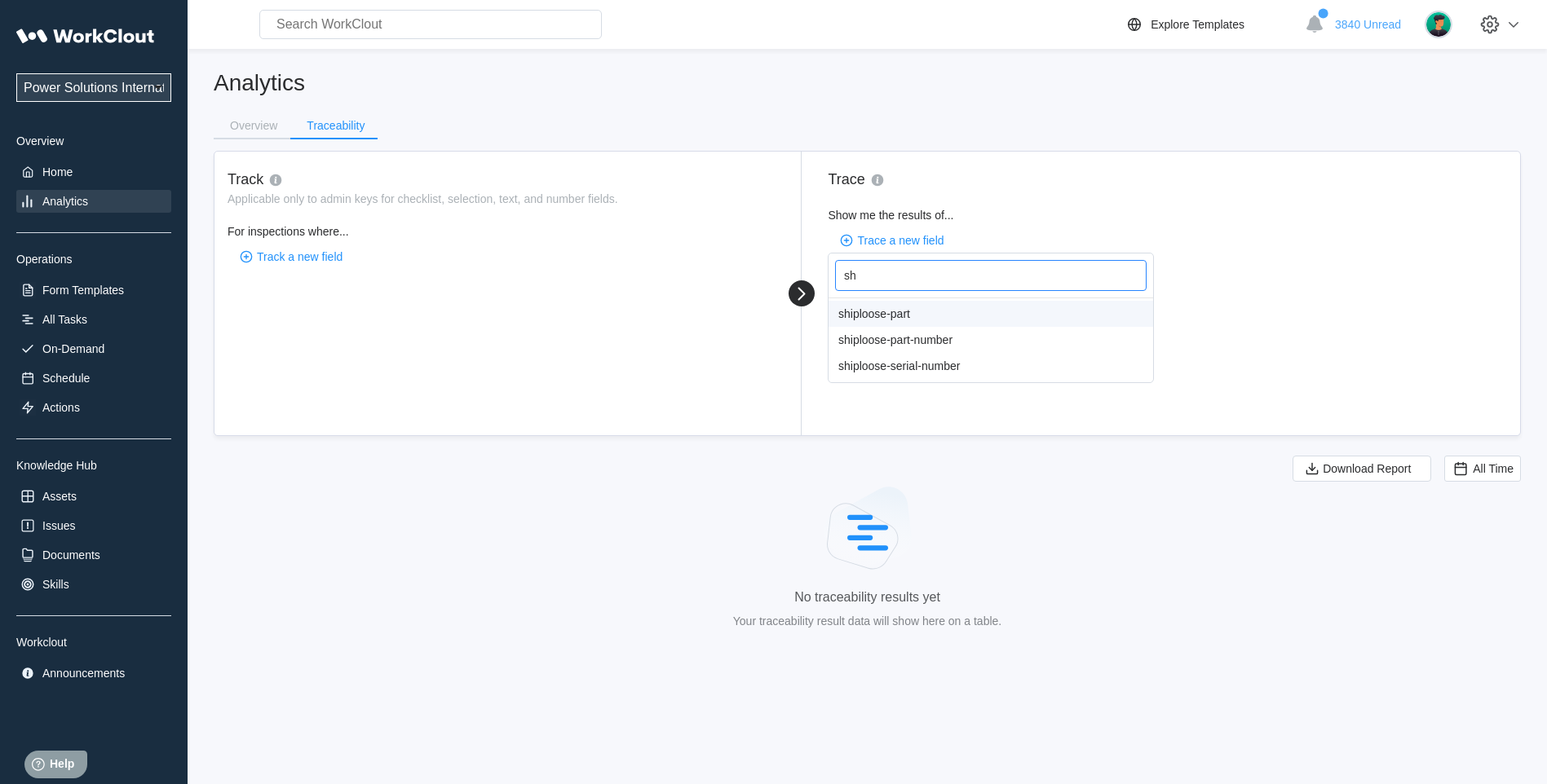
type input "shi"
click at [904, 340] on div "shiploose-part-number" at bounding box center [991, 340] width 325 height 26
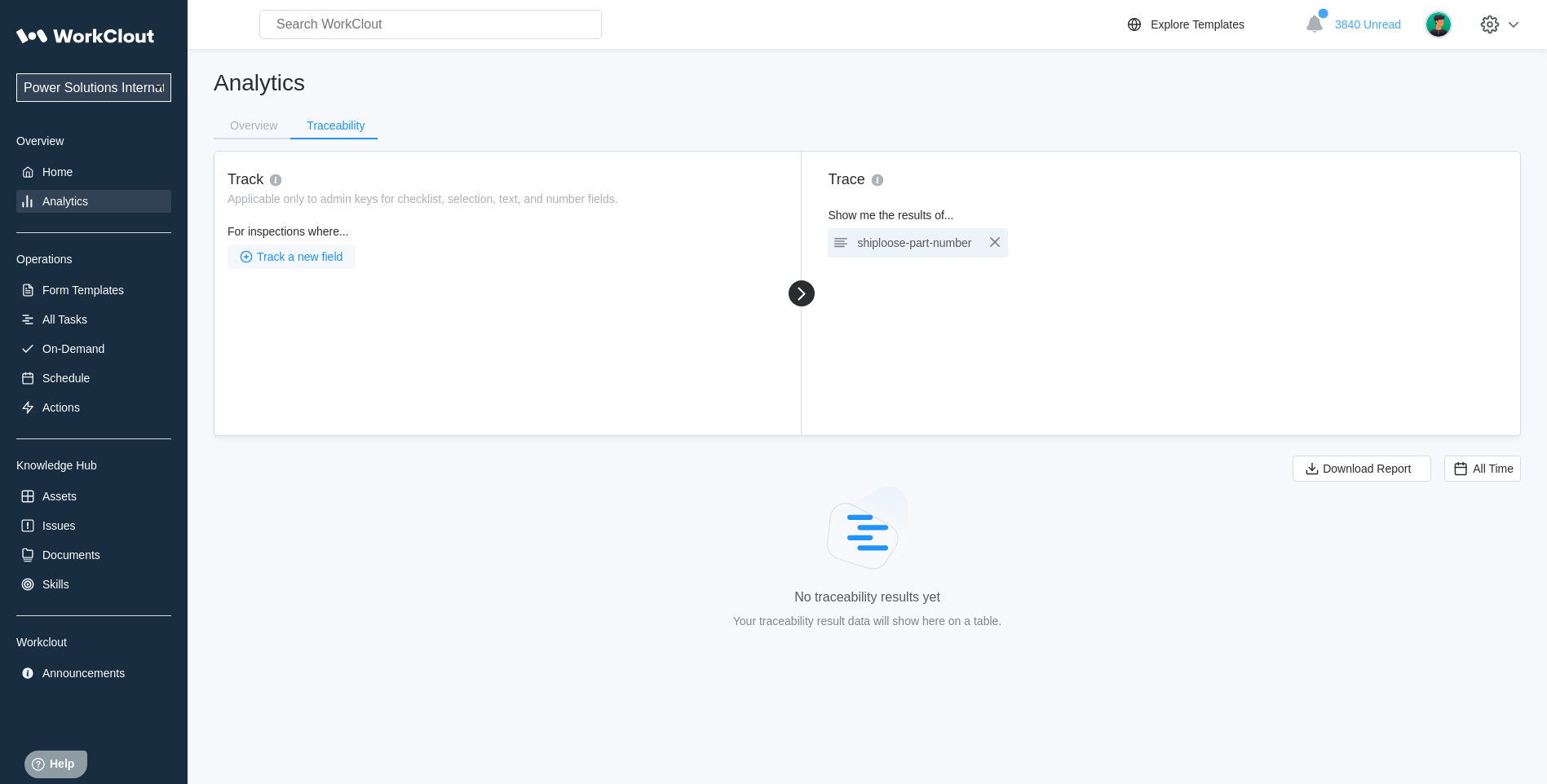
click at [299, 263] on button "Track a new field" at bounding box center [291, 256] width 128 height 25
click at [302, 287] on div "Search for an admin key" at bounding box center [322, 292] width 157 height 26
type input "shi"
click at [309, 261] on span "Track a new field" at bounding box center [299, 256] width 86 height 12
click at [311, 256] on span "Track a new field" at bounding box center [299, 256] width 86 height 12
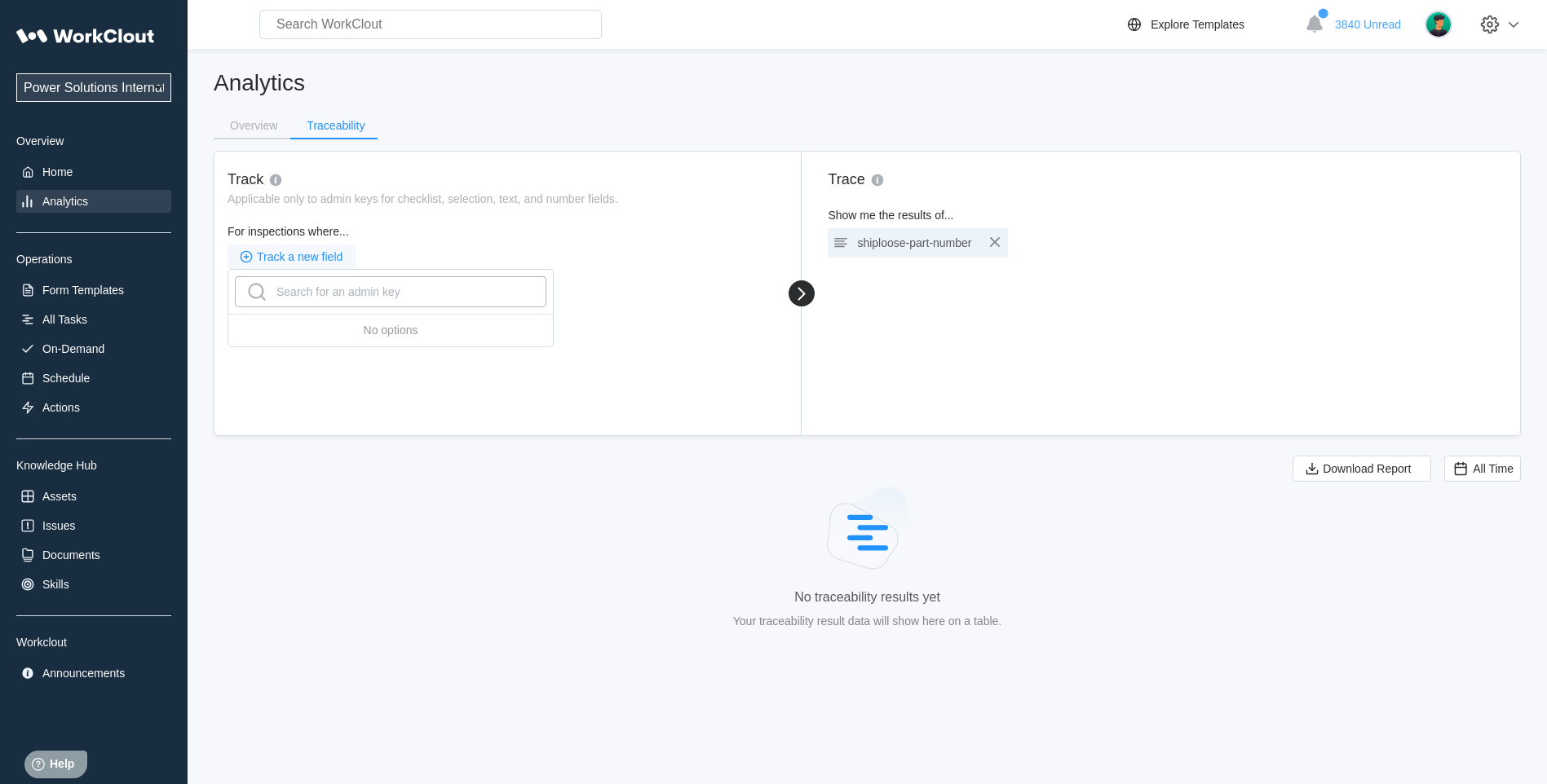
click at [304, 256] on span "Track a new field" at bounding box center [299, 256] width 86 height 12
click at [369, 357] on div "Track Applicable only to admin keys for checklist, selection, text, and number …" at bounding box center [507, 293] width 587 height 284
click at [337, 315] on div "Track Applicable only to admin keys for checklist, selection, text, and number …" at bounding box center [507, 293] width 587 height 284
click at [298, 251] on span "Track a new field" at bounding box center [299, 256] width 86 height 12
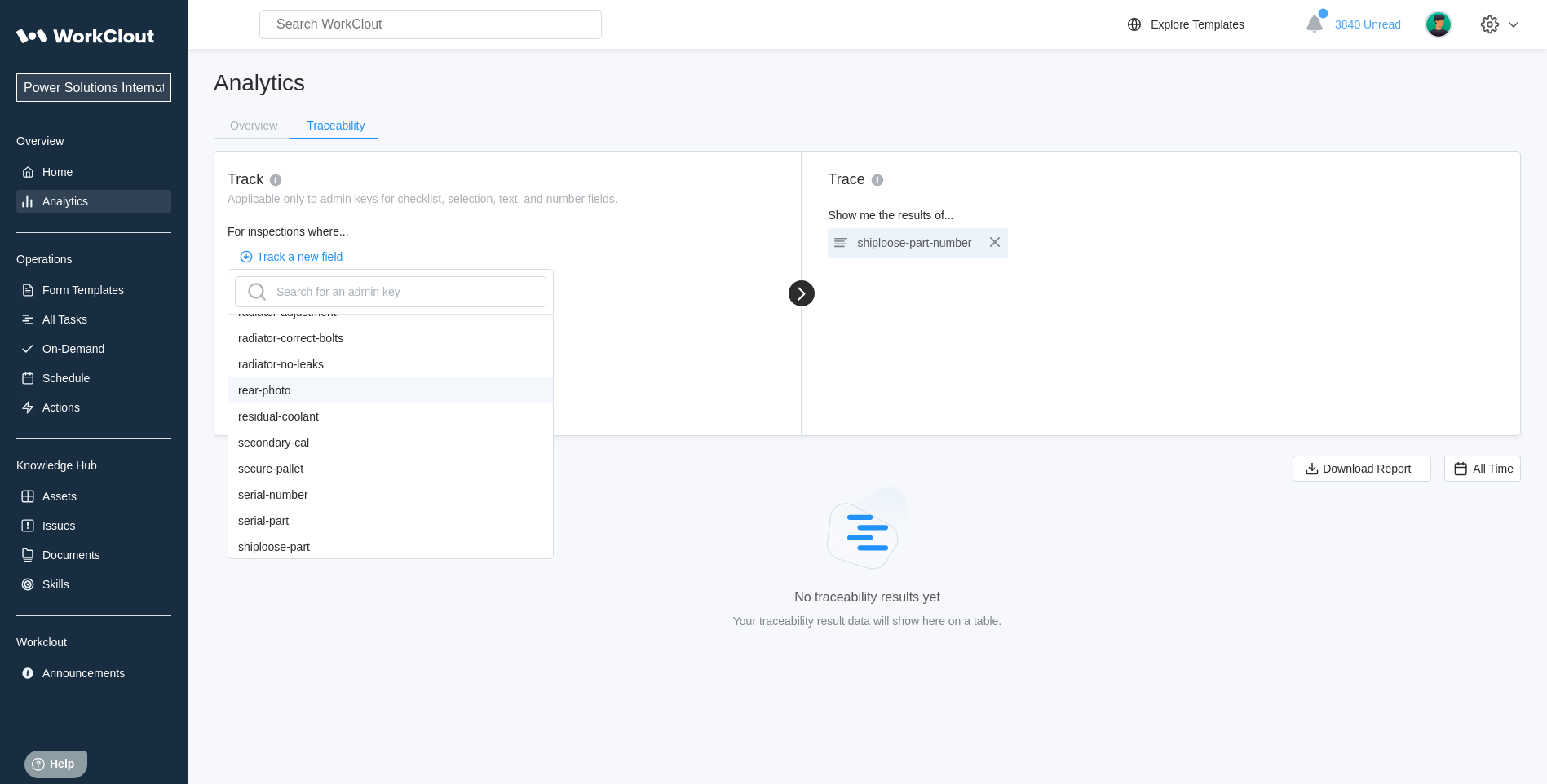
scroll to position [1327, 0]
click at [340, 405] on div "shiploose-part-number" at bounding box center [391, 412] width 325 height 26
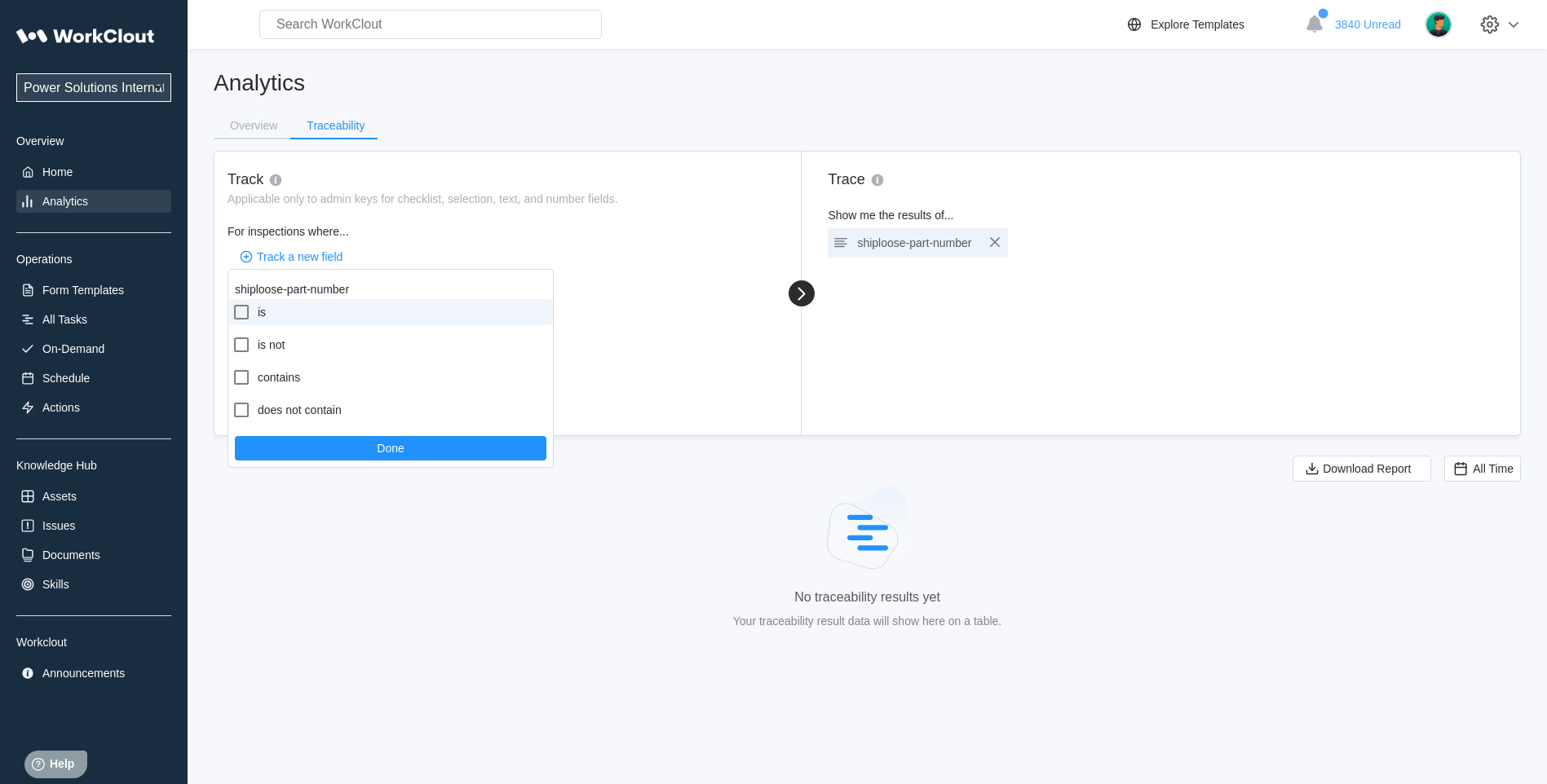
click at [242, 314] on icon at bounding box center [241, 311] width 19 height 19
click at [233, 303] on input "is" at bounding box center [232, 302] width 1 height 1
checkbox input "true"
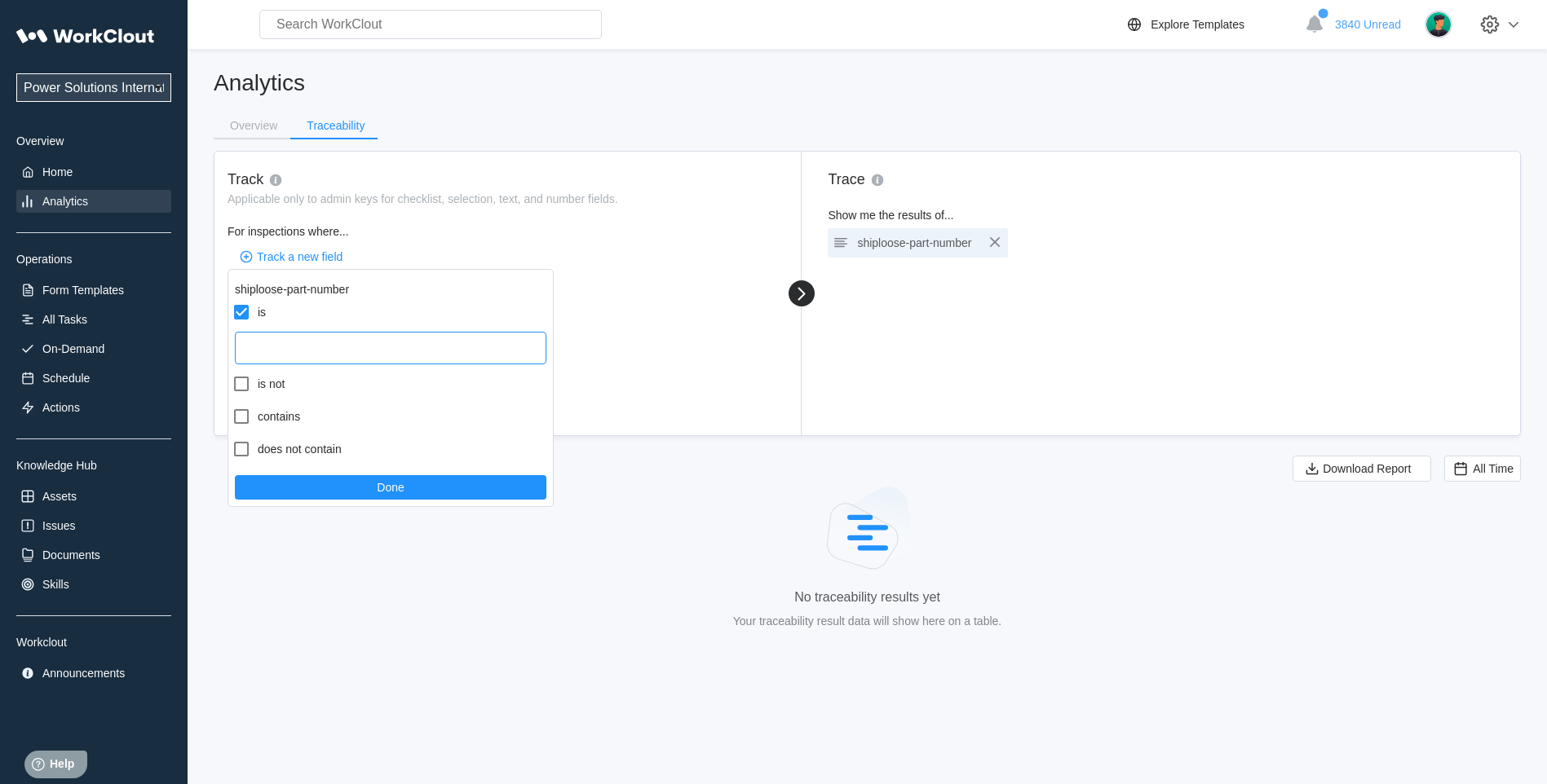
click at [264, 349] on input "text" at bounding box center [390, 349] width 311 height 33
paste input "58070025"
type input "58070025"
click at [287, 485] on button "Done" at bounding box center [390, 487] width 311 height 25
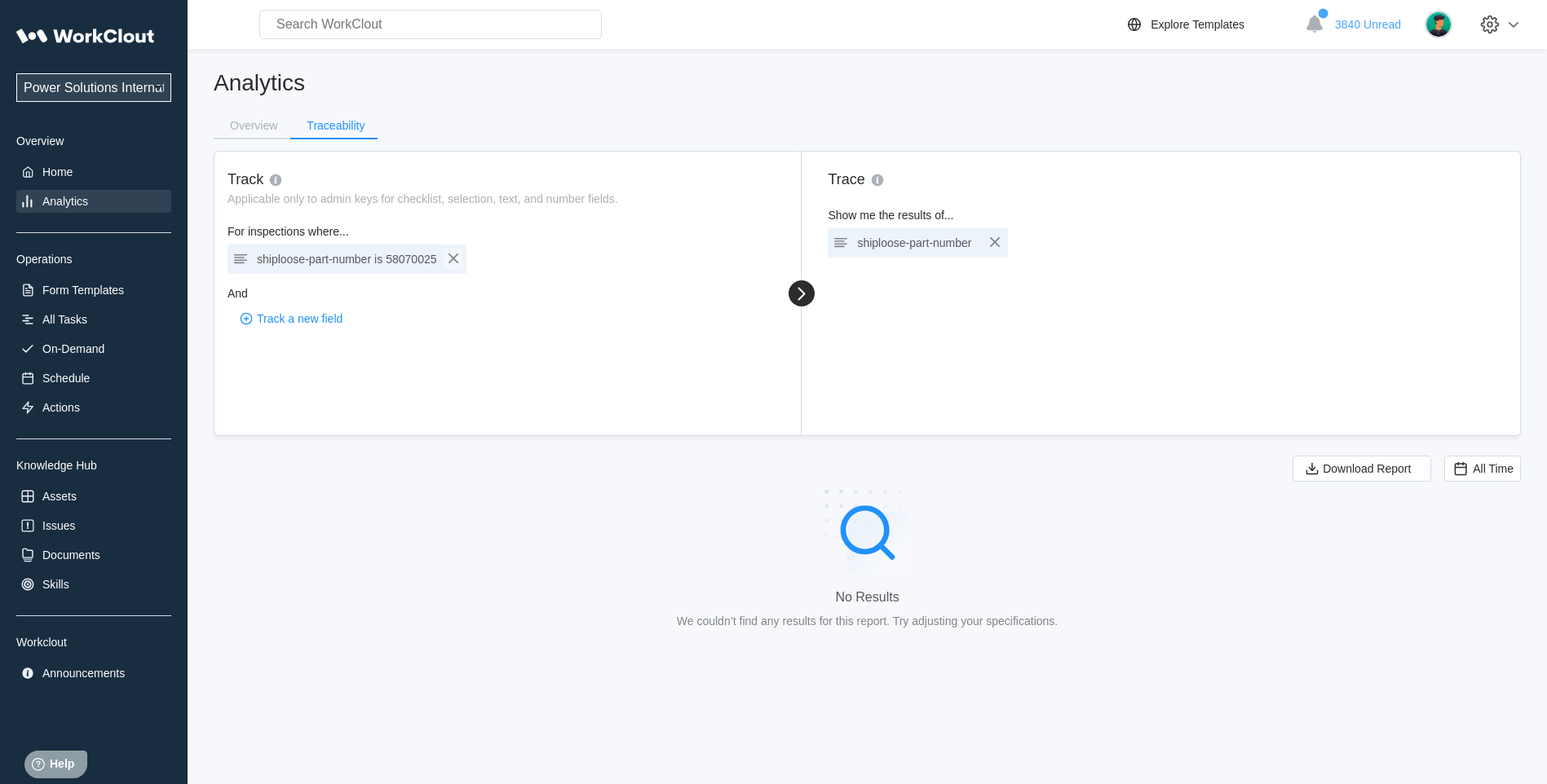
click at [451, 258] on icon "button" at bounding box center [453, 257] width 19 height 19
click at [994, 238] on icon "button" at bounding box center [994, 242] width 19 height 19
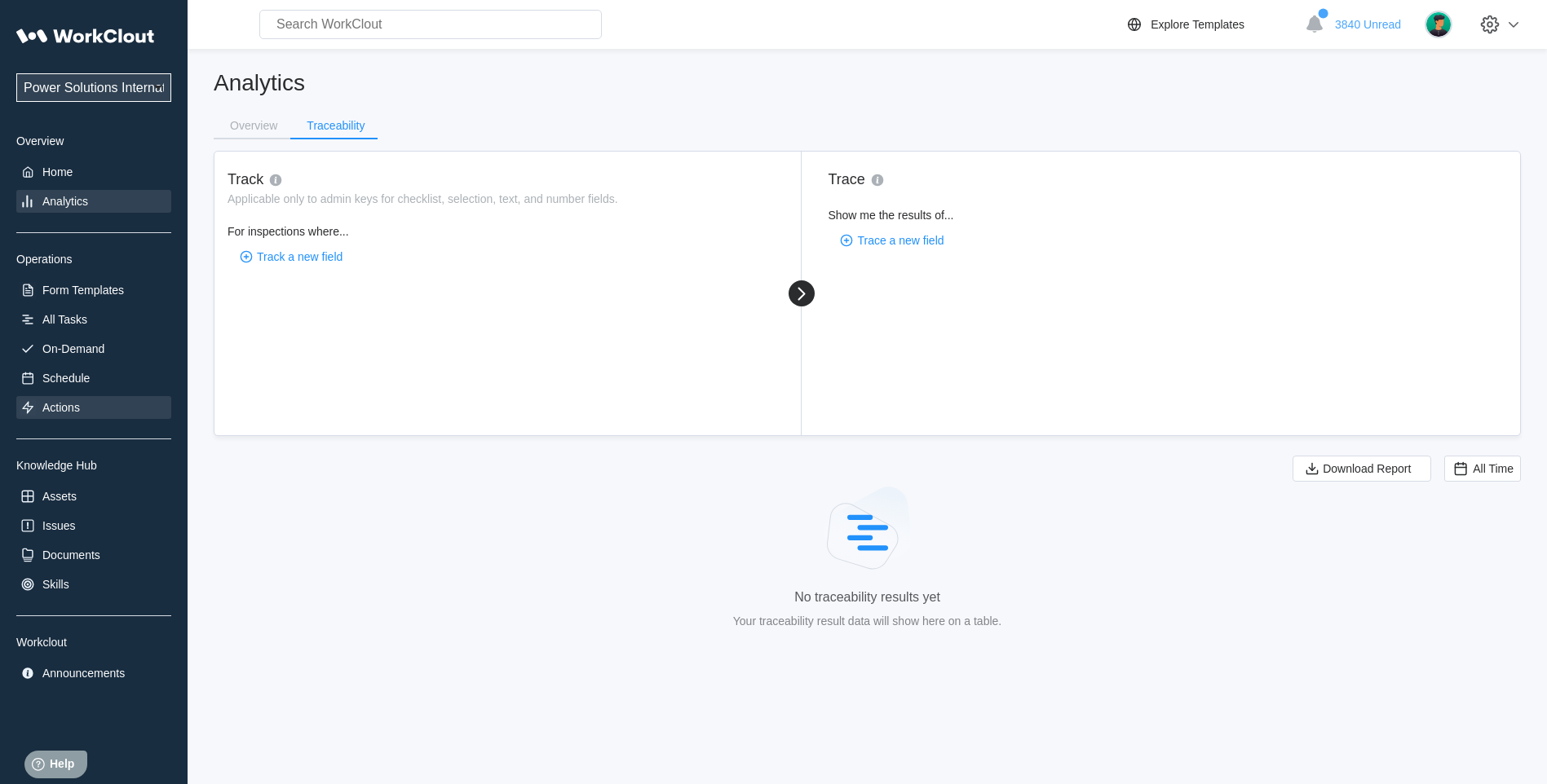
click at [67, 405] on div "Actions" at bounding box center [60, 408] width 37 height 13
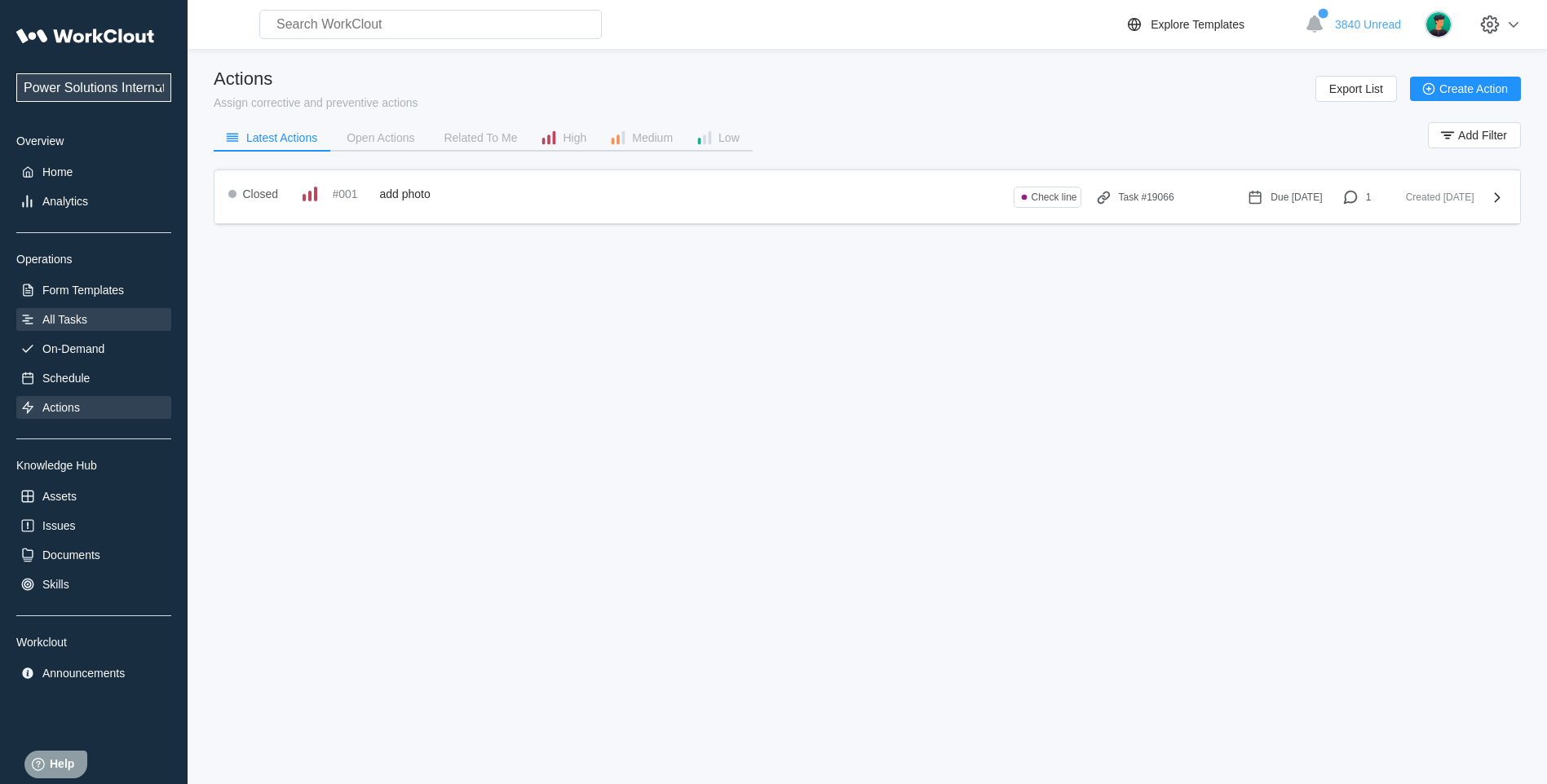
click at [65, 318] on div "All Tasks" at bounding box center [64, 319] width 45 height 13
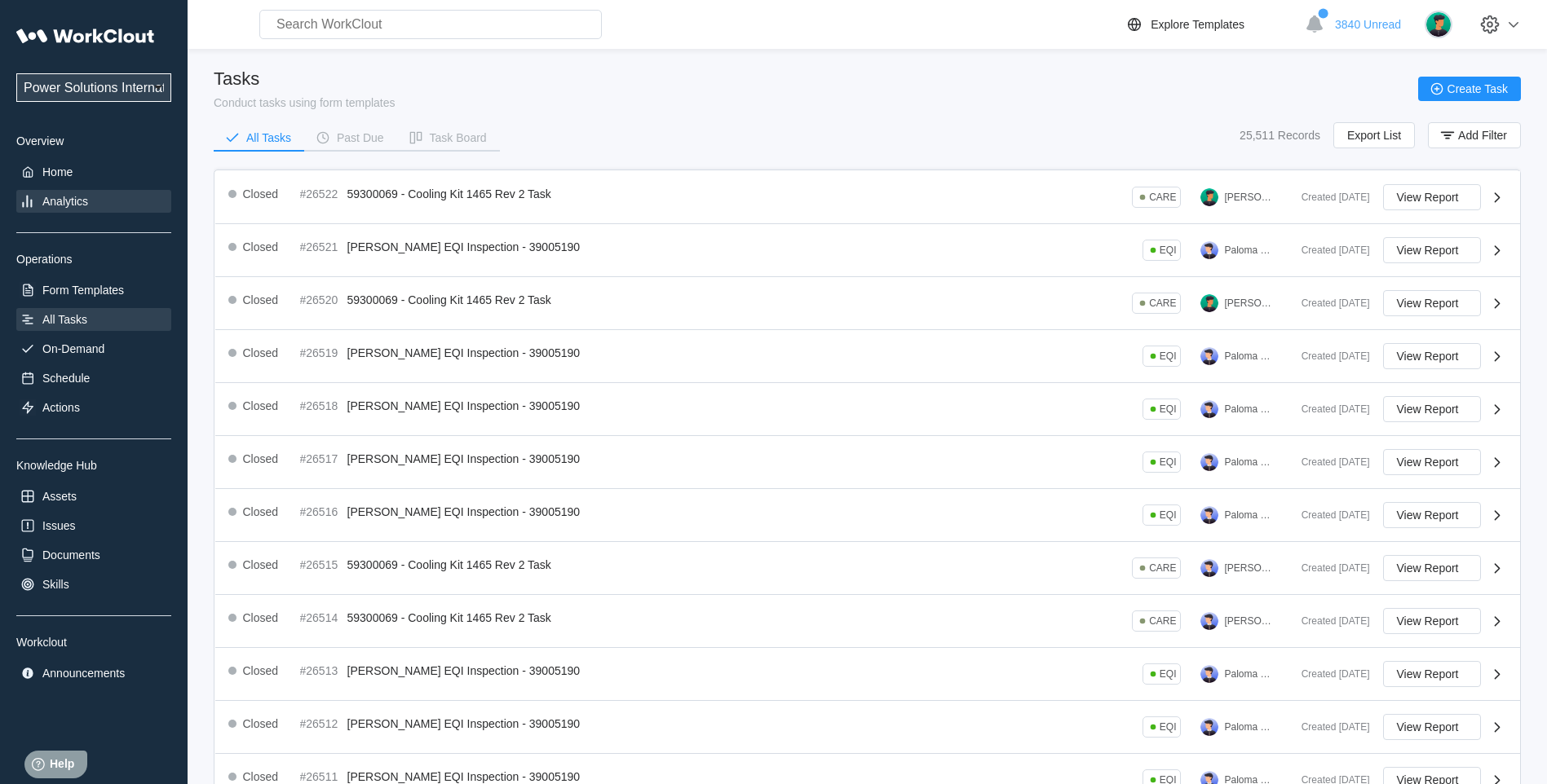
click at [60, 191] on div "Analytics" at bounding box center [94, 201] width 155 height 23
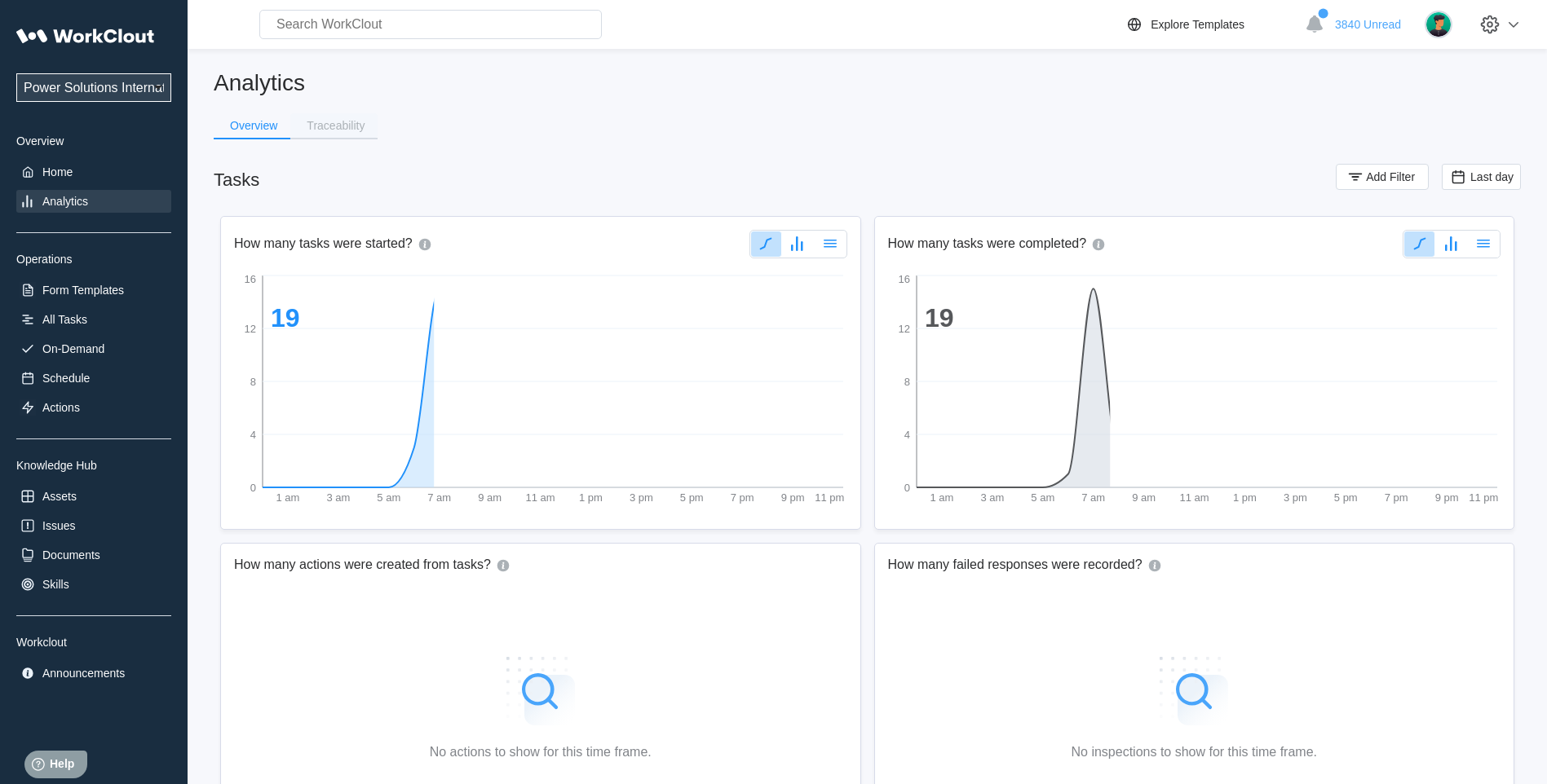
click at [327, 126] on div "Traceability" at bounding box center [335, 125] width 57 height 12
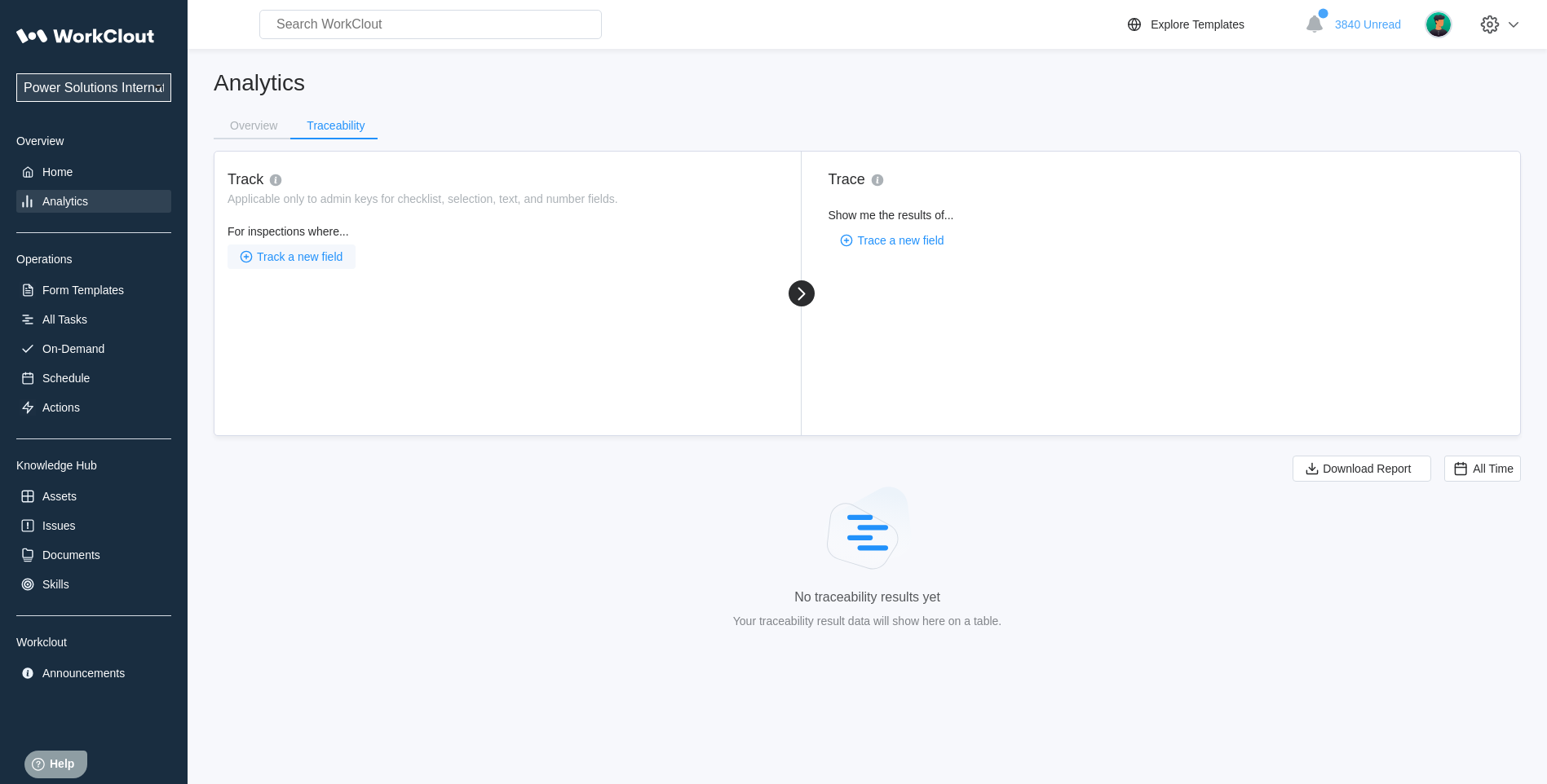
click at [296, 259] on span "Track a new field" at bounding box center [299, 256] width 86 height 12
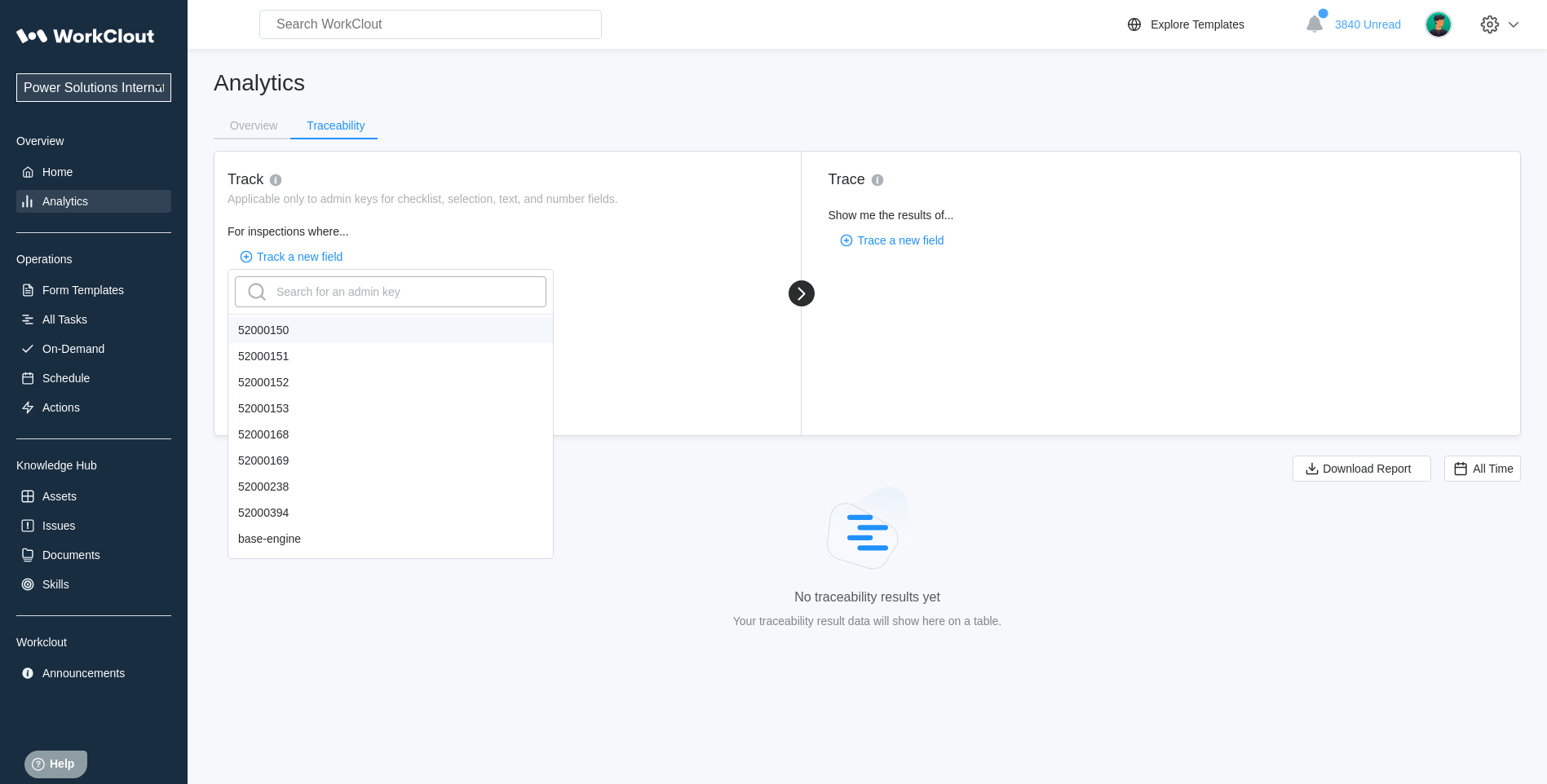
click at [301, 287] on div "Search for an admin key" at bounding box center [322, 292] width 157 height 26
click at [307, 260] on span "Track a new field" at bounding box center [299, 256] width 86 height 12
click at [291, 287] on div "Search for an admin key" at bounding box center [322, 292] width 157 height 26
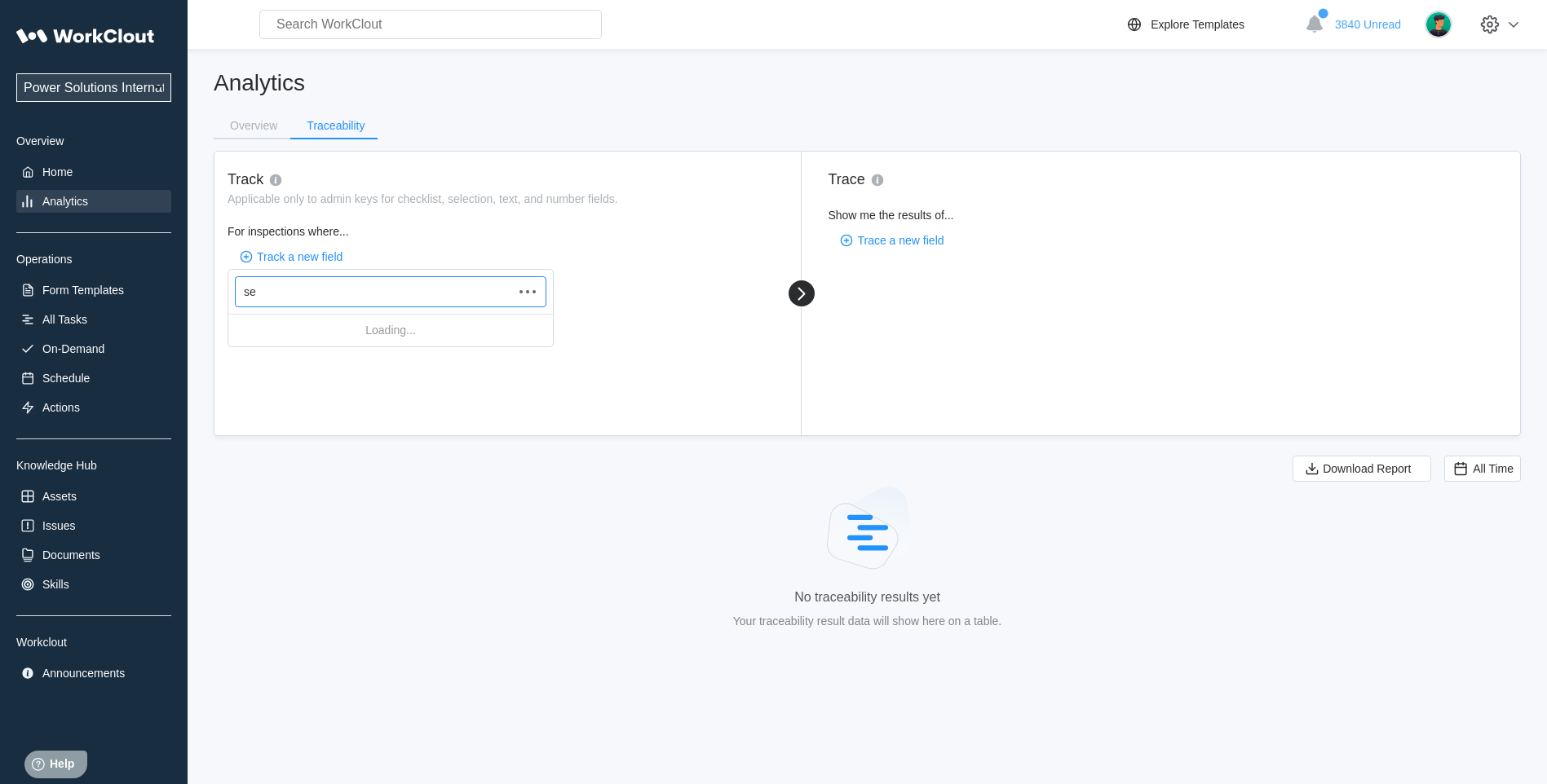
type input "ser"
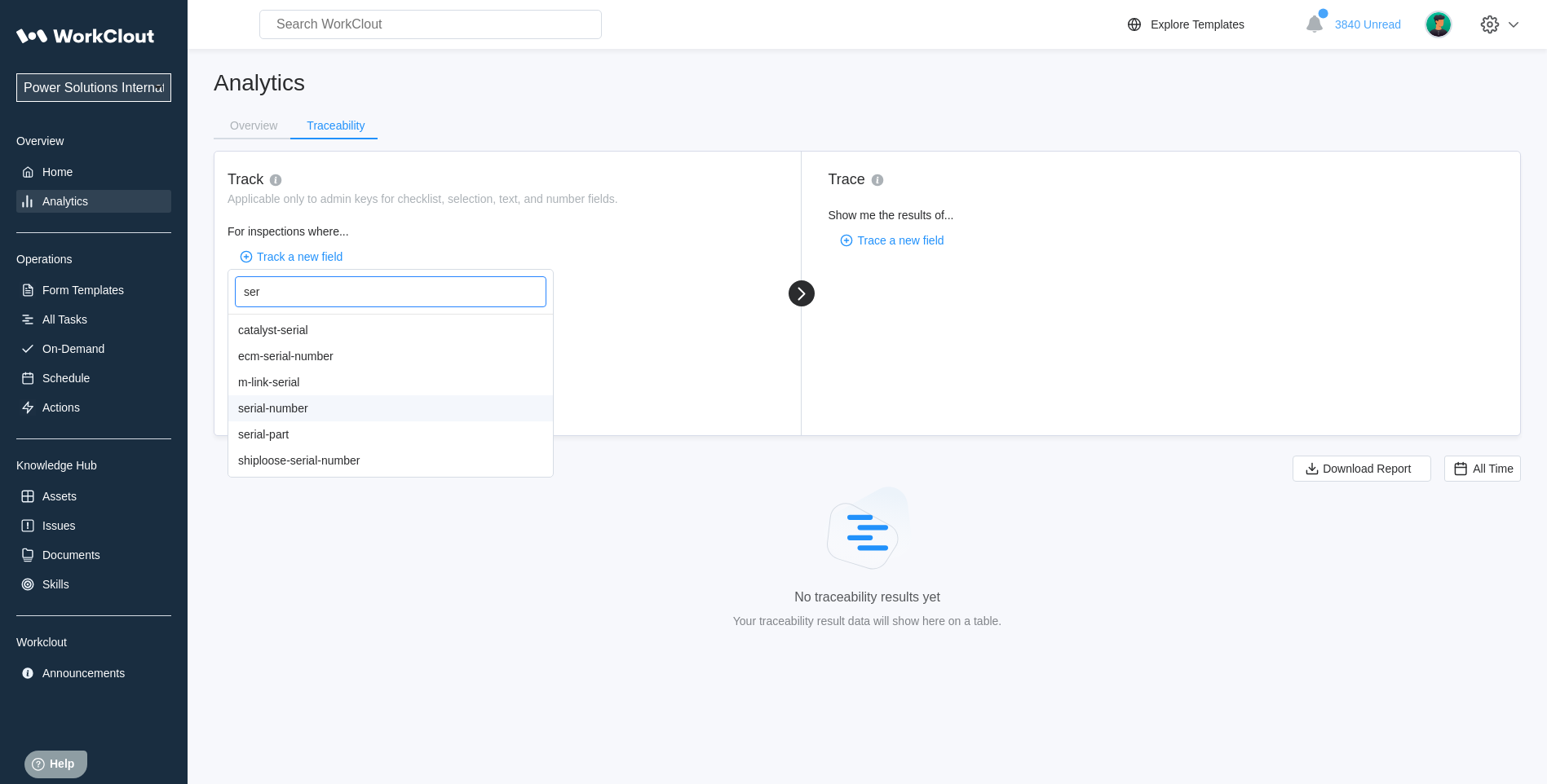
click at [319, 410] on div "serial-number" at bounding box center [391, 408] width 325 height 26
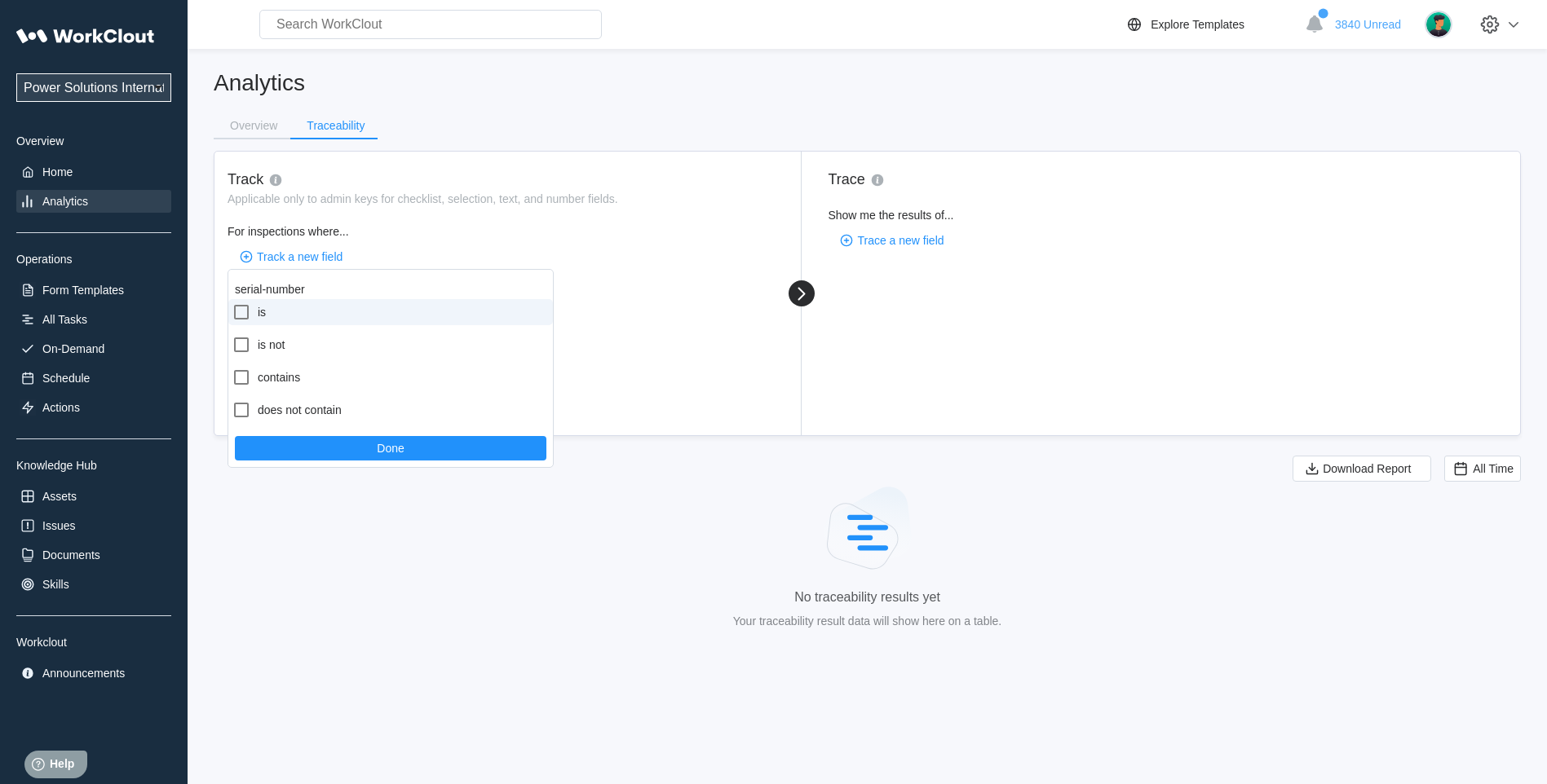
click at [246, 316] on icon at bounding box center [241, 311] width 19 height 19
click at [233, 303] on input "is" at bounding box center [232, 302] width 1 height 1
checkbox input "true"
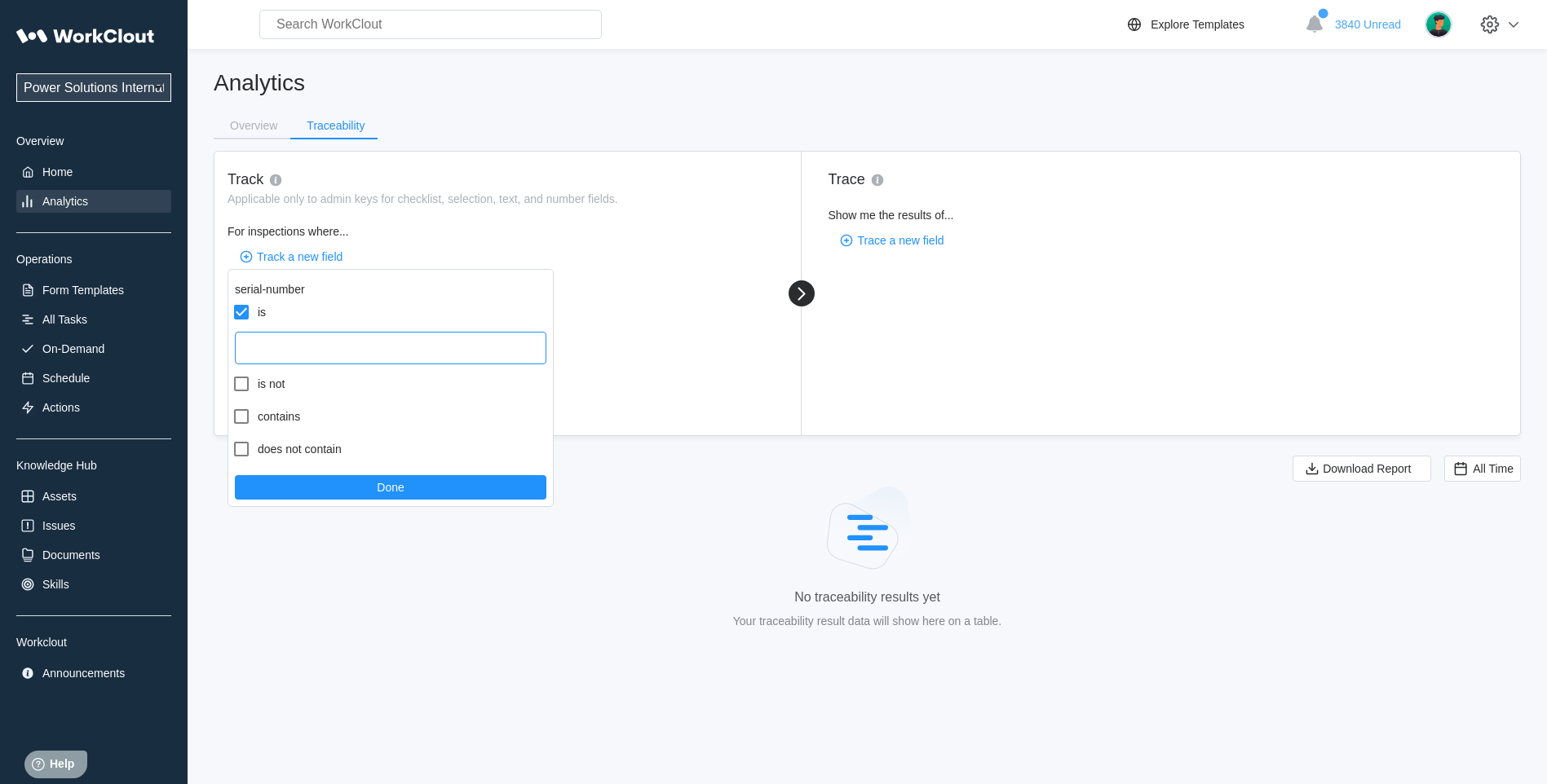
click at [295, 357] on input "text" at bounding box center [390, 349] width 311 height 33
drag, startPoint x: 331, startPoint y: 347, endPoint x: 271, endPoint y: 355, distance: 60.5
click at [271, 355] on input "4525d000222" at bounding box center [390, 349] width 311 height 33
type input "4525c000178"
click at [375, 493] on button "Done" at bounding box center [390, 487] width 311 height 25
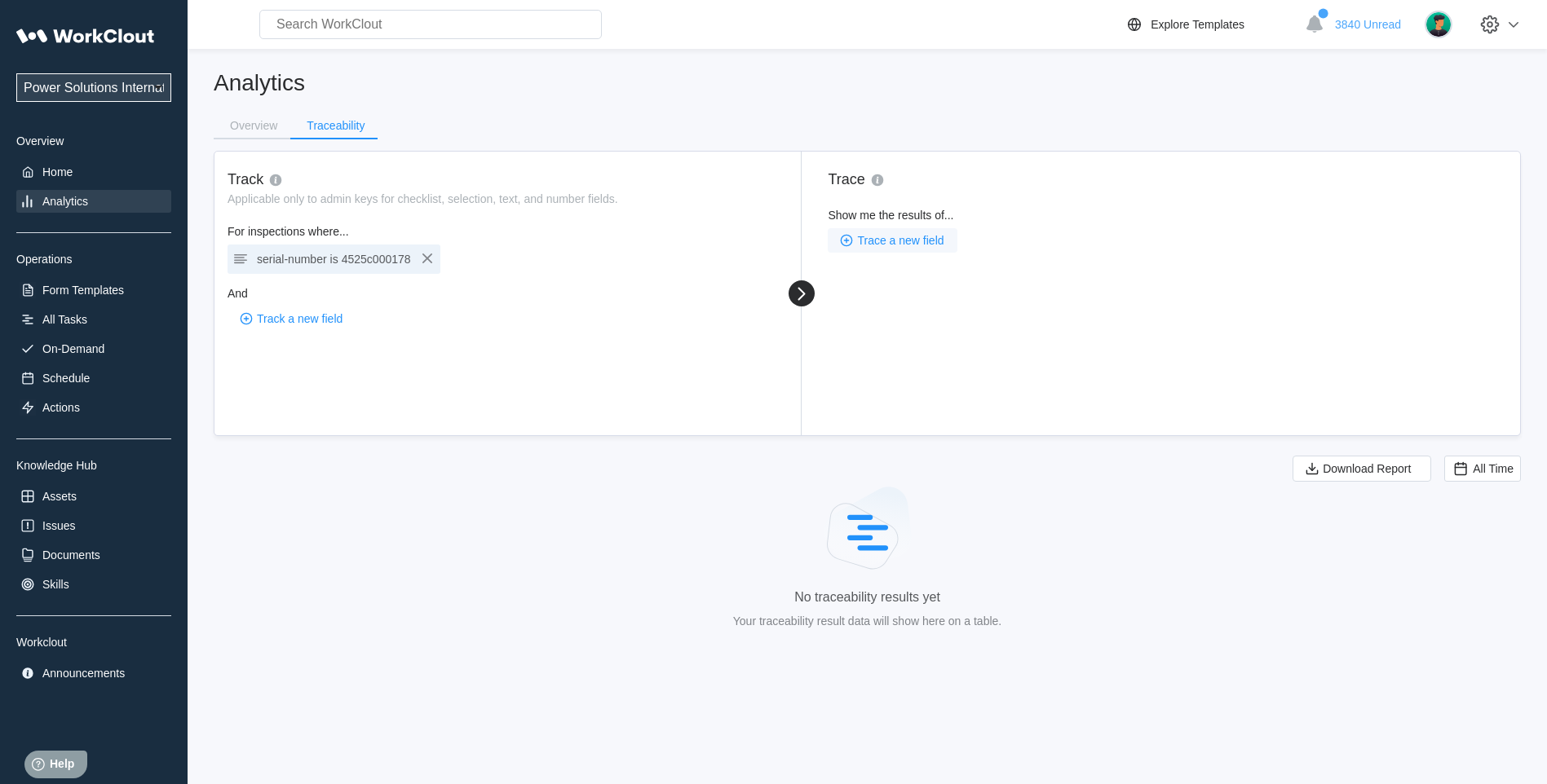
click at [914, 239] on span "Trace a new field" at bounding box center [900, 240] width 87 height 12
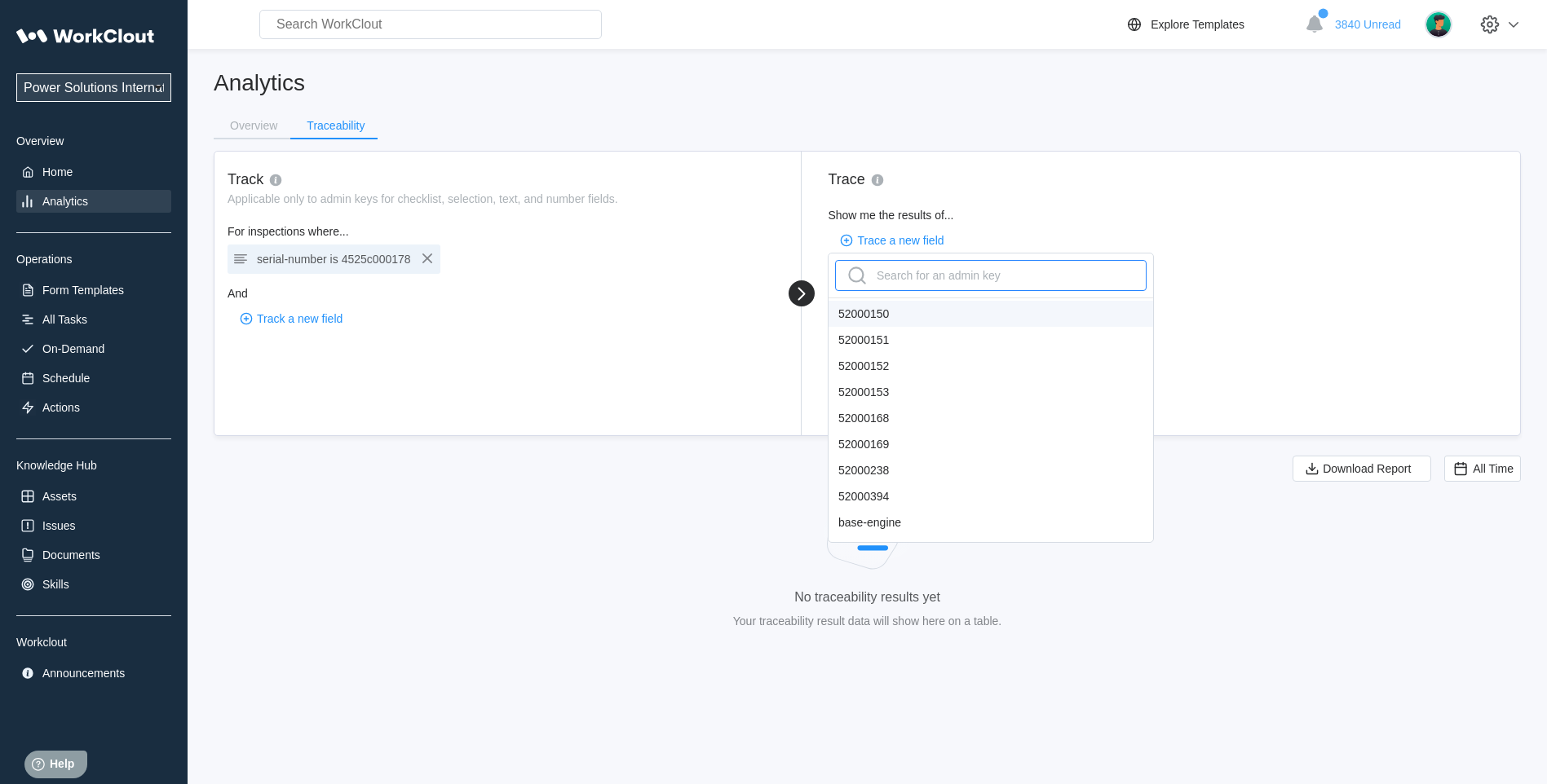
click at [906, 277] on div "Search for an admin key" at bounding box center [923, 276] width 157 height 26
type input "se"
click at [900, 517] on div "serial-number" at bounding box center [991, 522] width 325 height 26
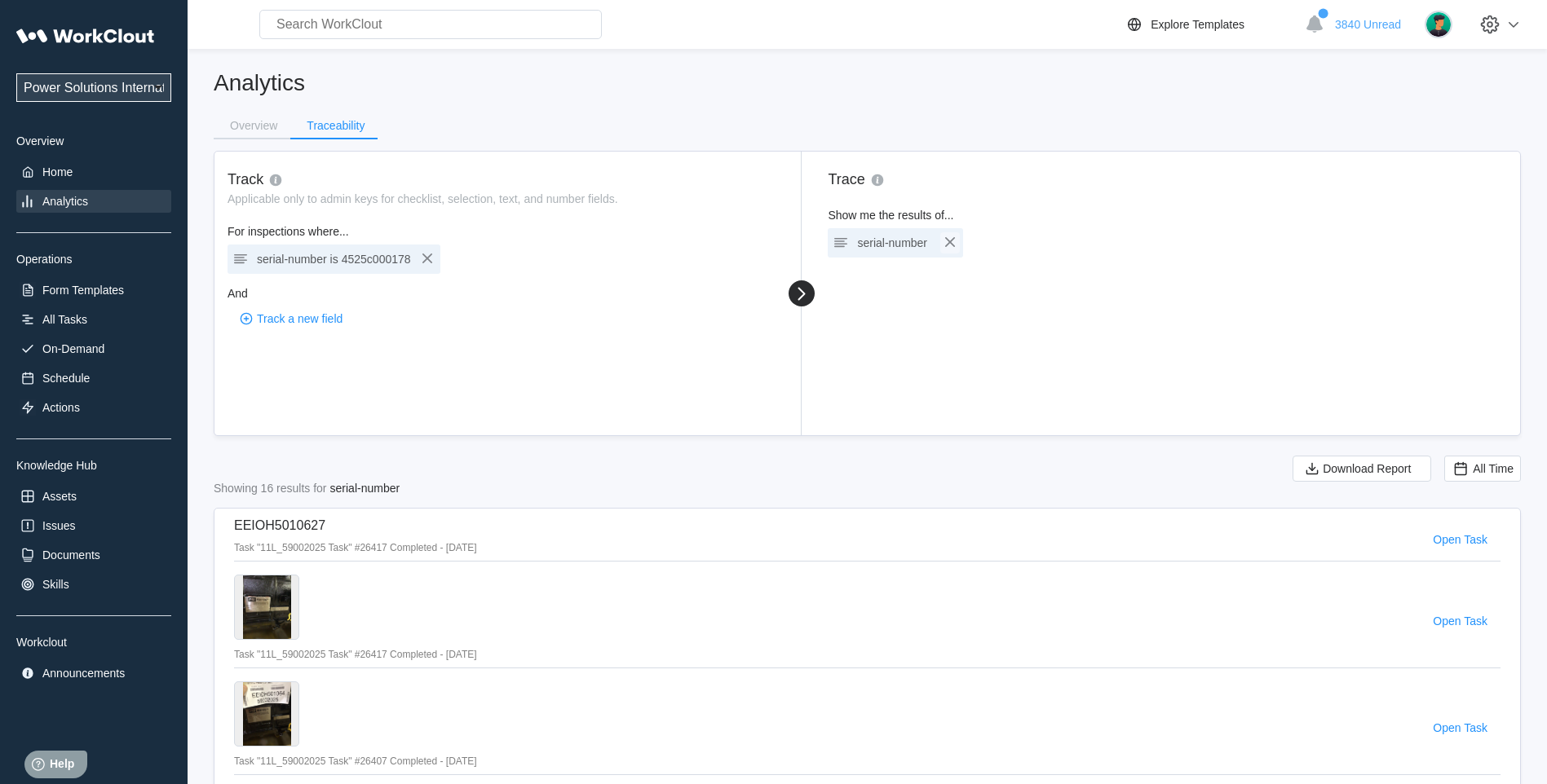
click at [950, 241] on icon "button" at bounding box center [949, 242] width 19 height 19
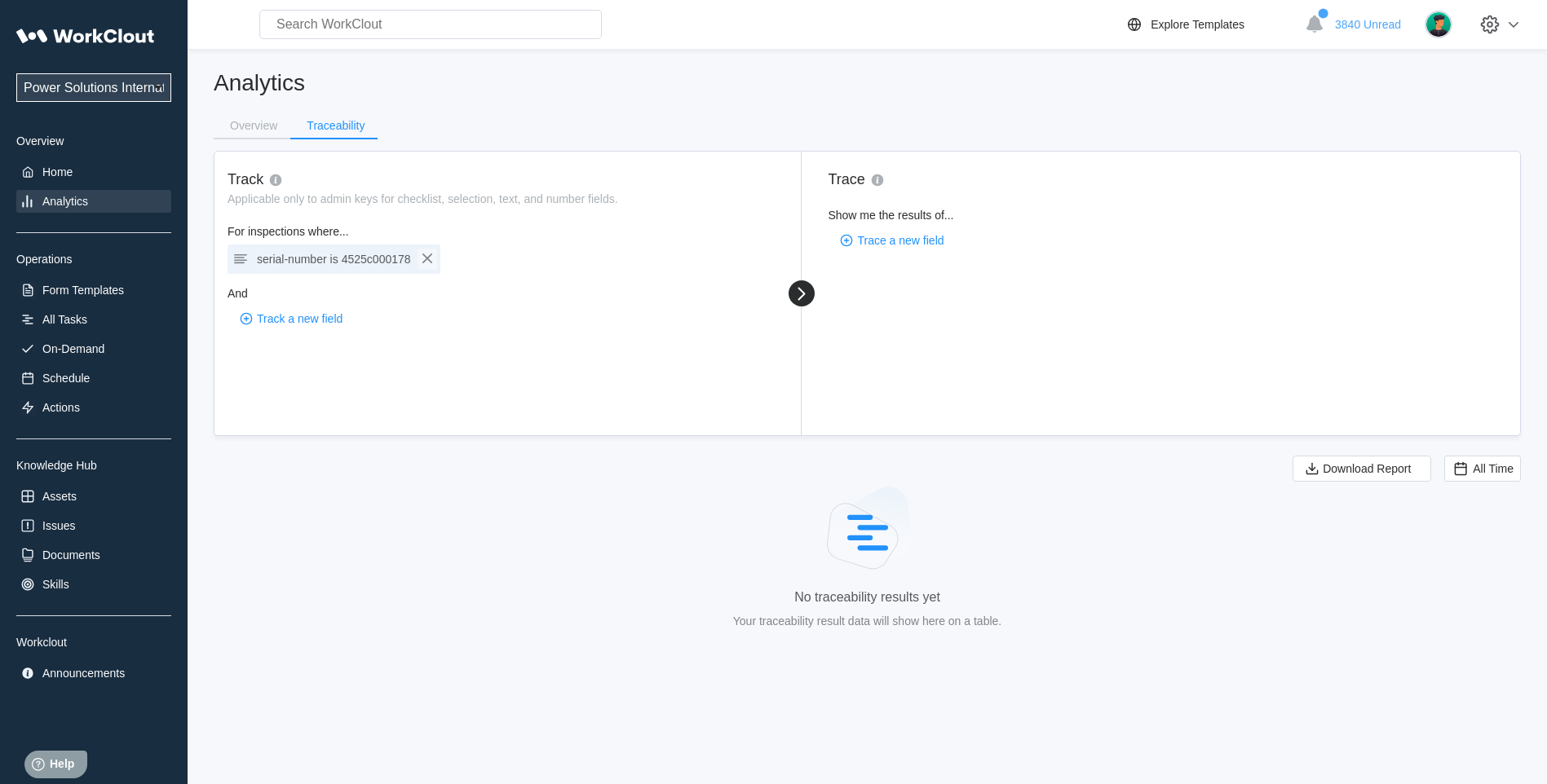
click at [429, 256] on icon "button" at bounding box center [427, 258] width 10 height 10
click at [307, 258] on span "Track a new field" at bounding box center [299, 256] width 86 height 12
type input "engine"
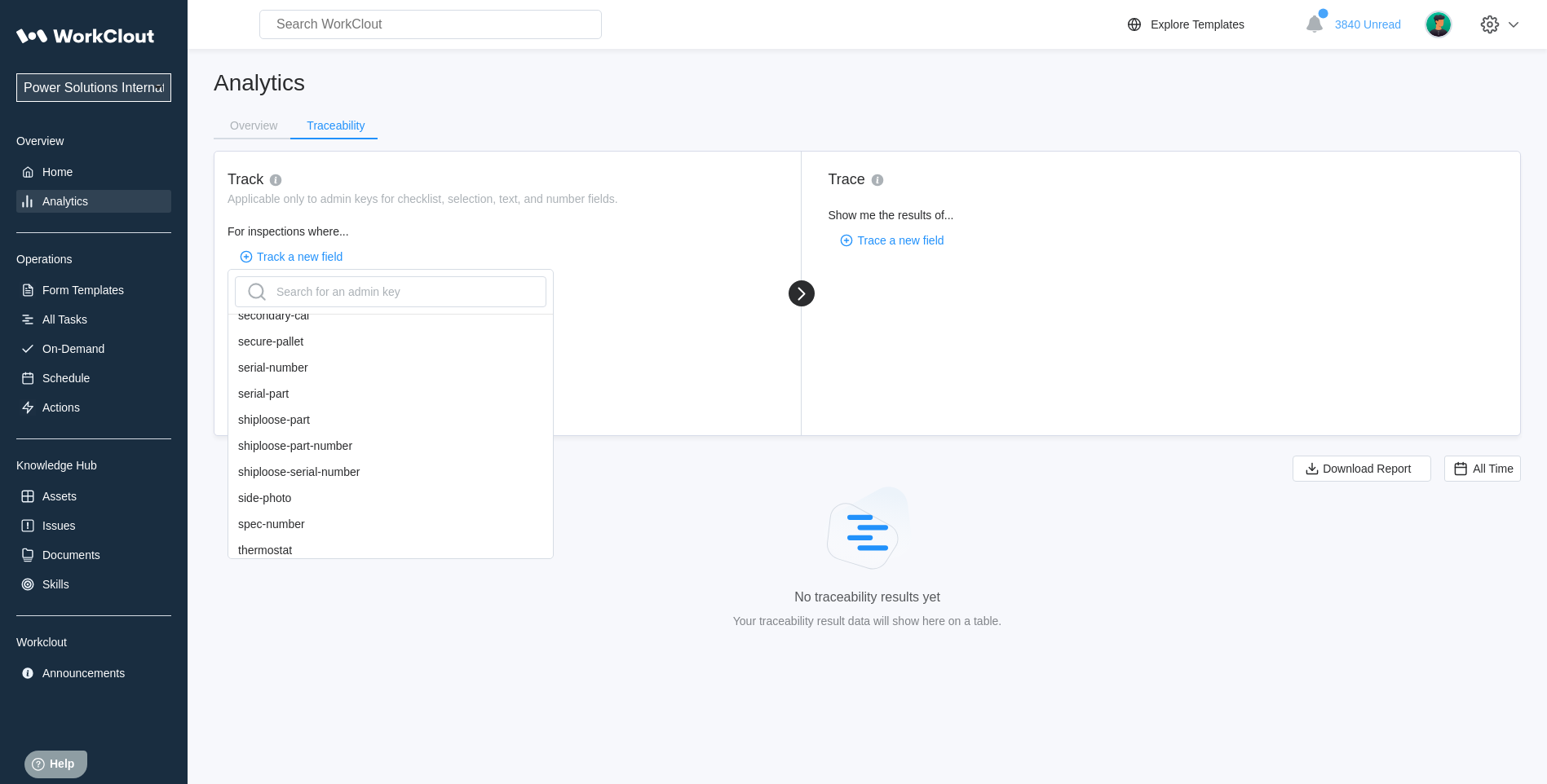
scroll to position [1327, 0]
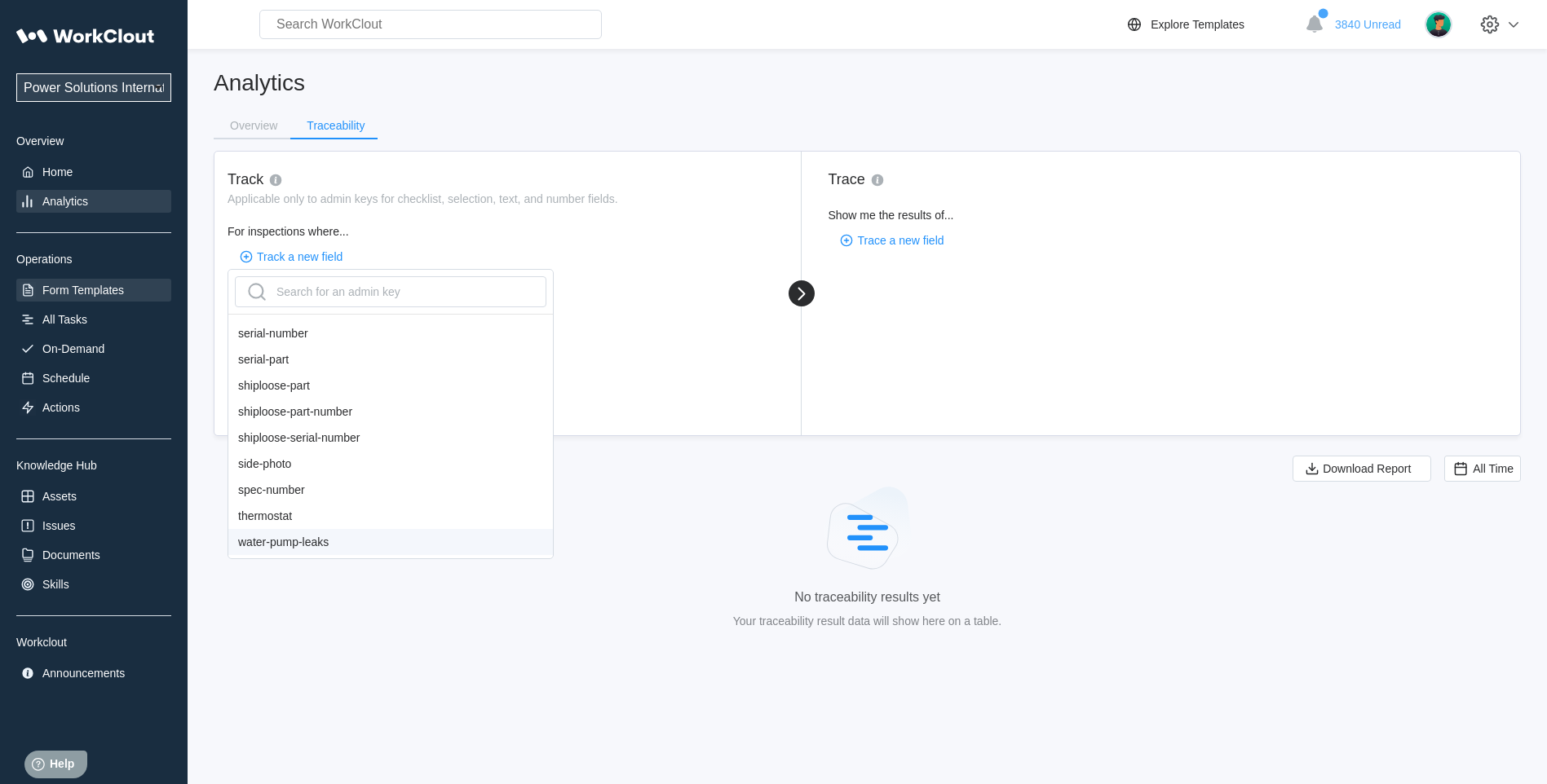
click at [88, 301] on div "Form Templates" at bounding box center [94, 290] width 155 height 23
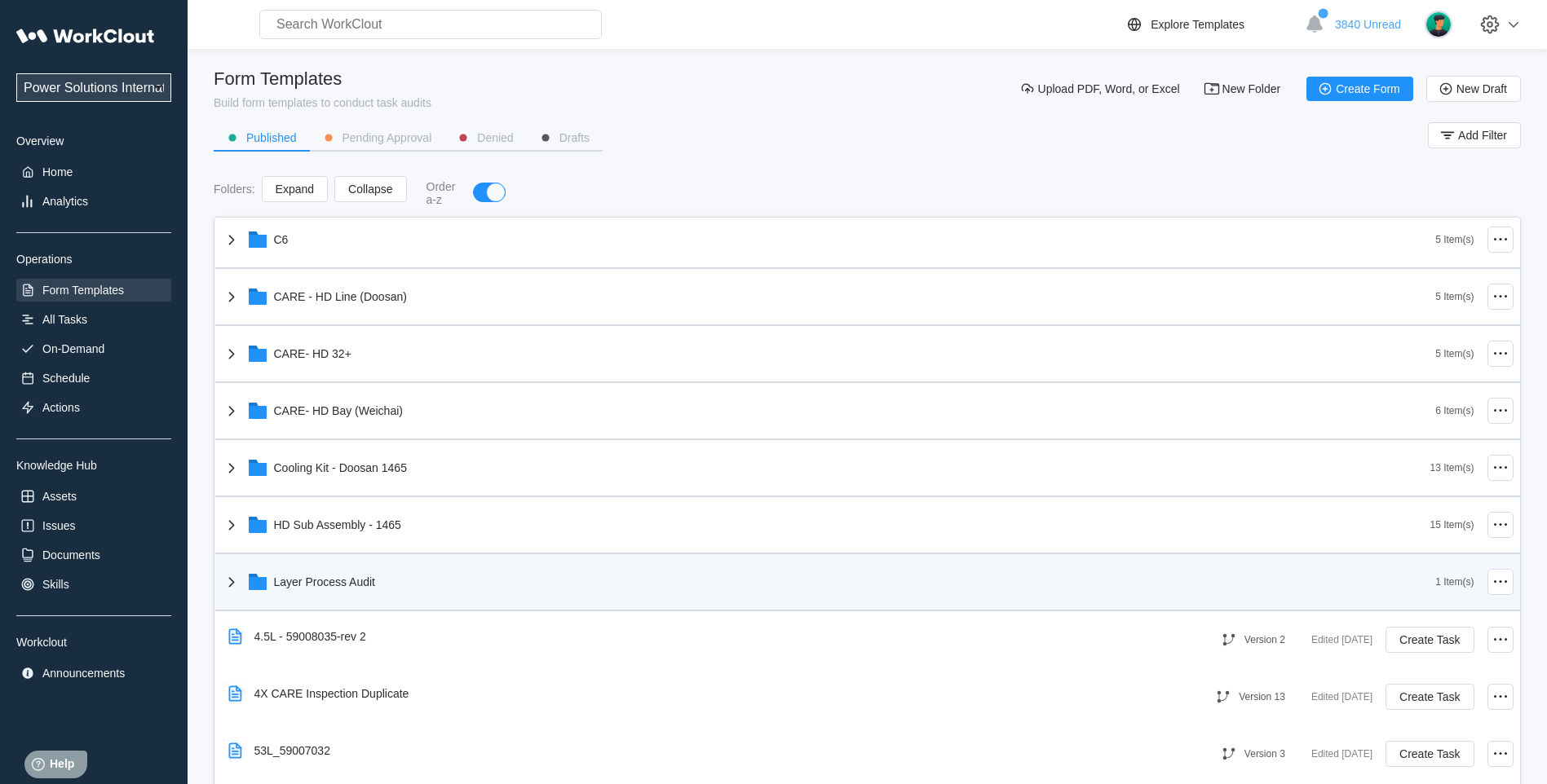
scroll to position [408, 0]
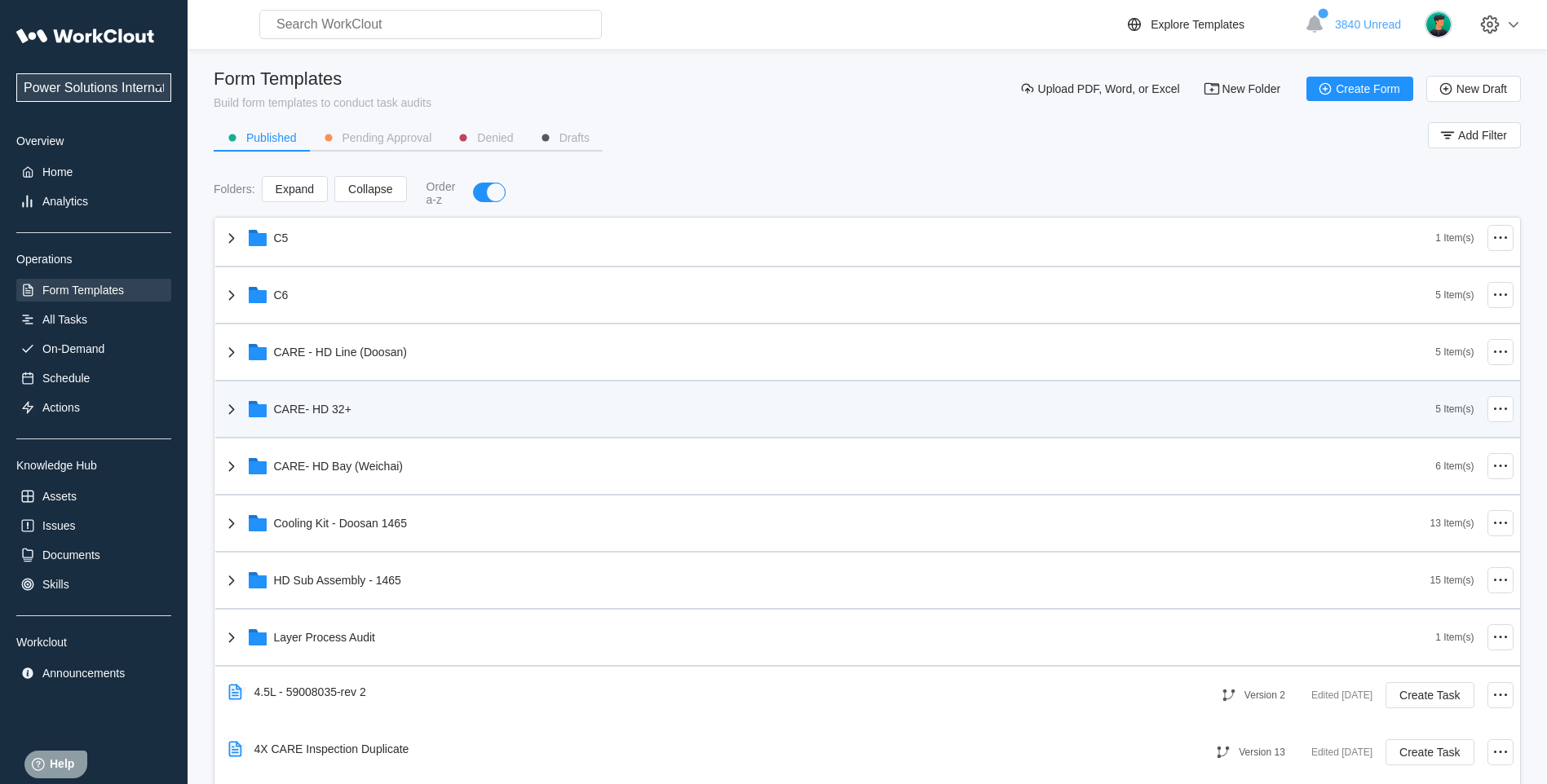
click at [232, 403] on icon at bounding box center [231, 409] width 19 height 19
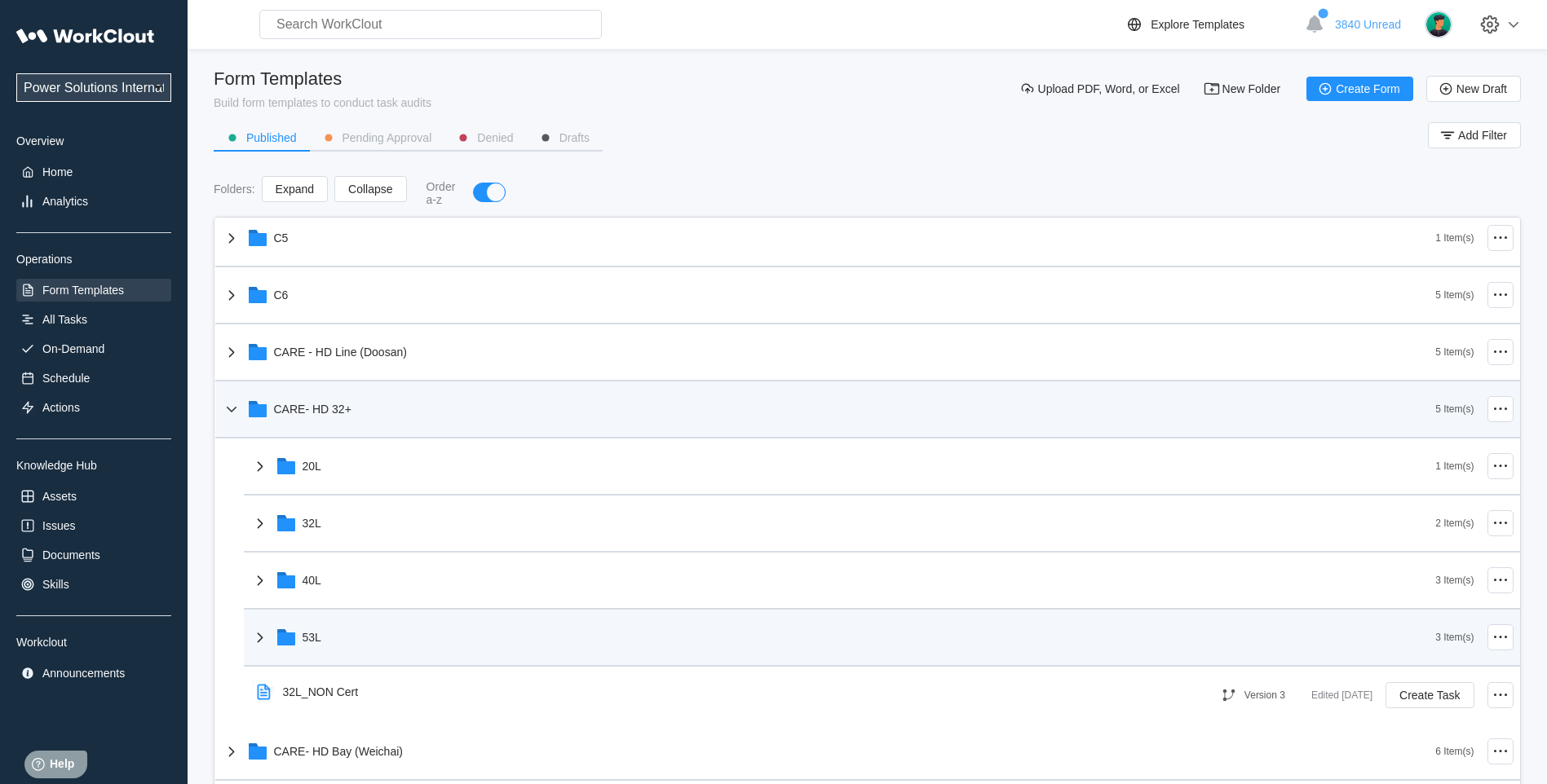
click at [263, 641] on icon at bounding box center [259, 637] width 19 height 19
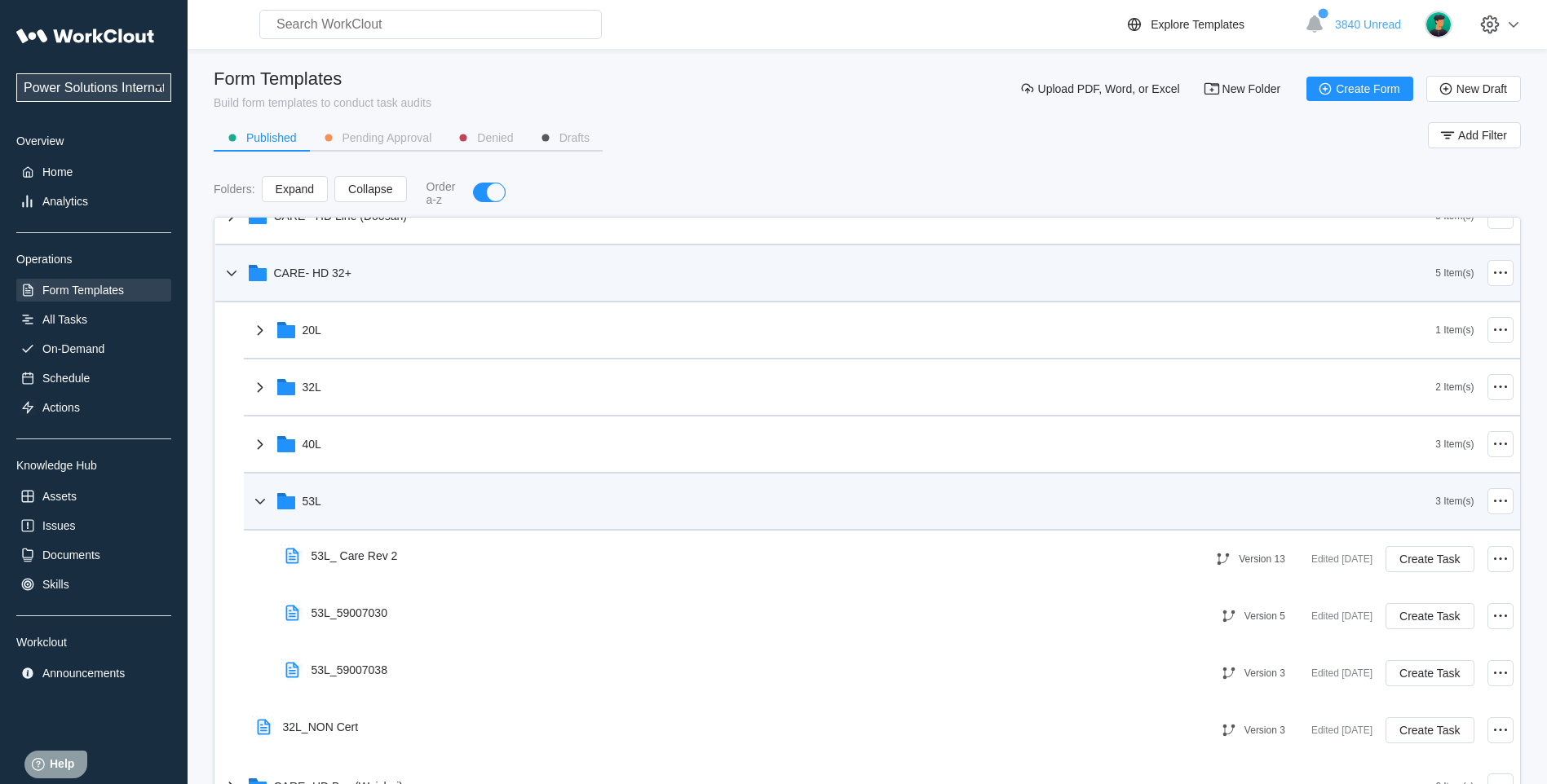
scroll to position [679, 0]
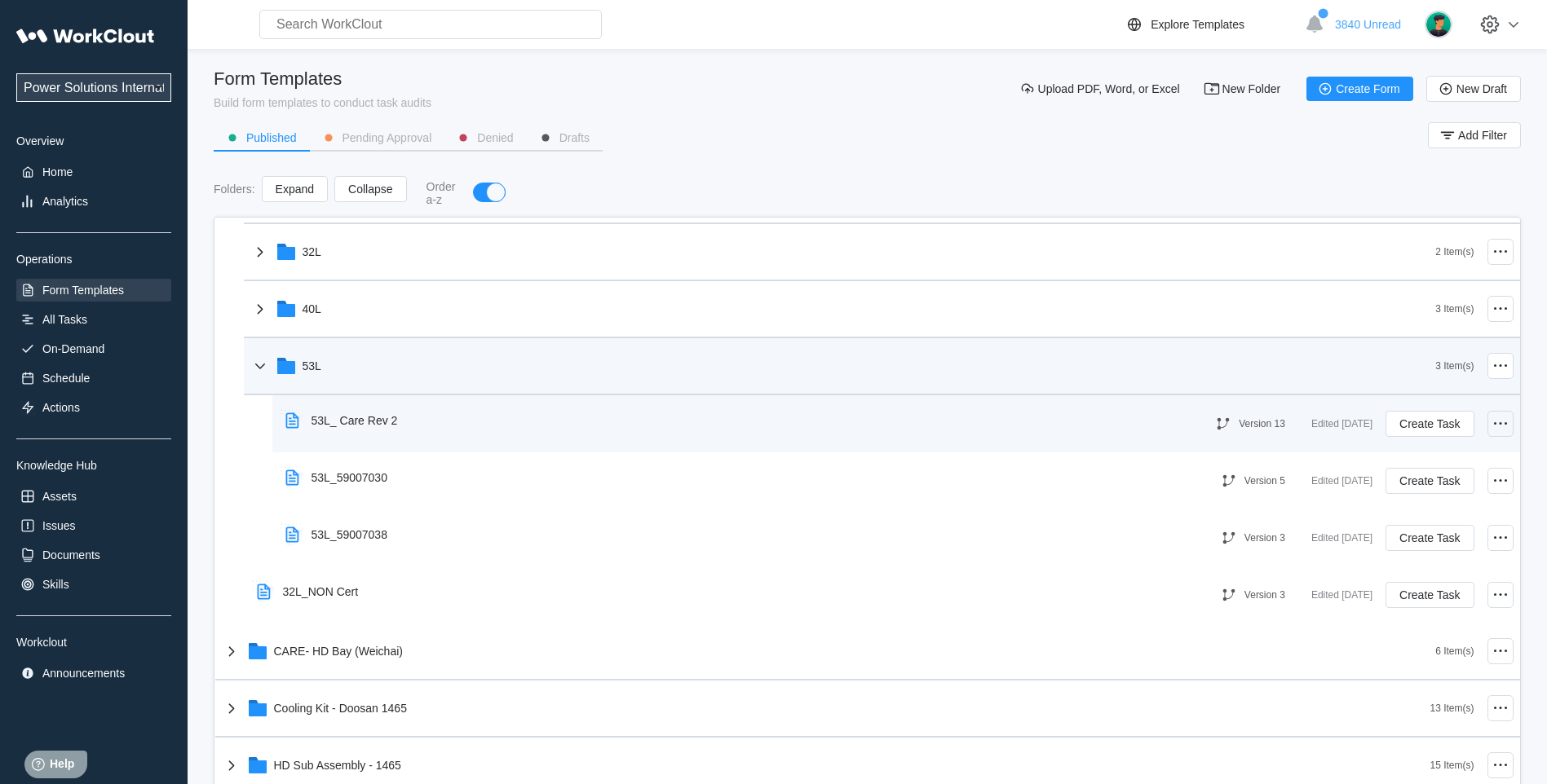
click at [1490, 424] on icon at bounding box center [1500, 423] width 19 height 19
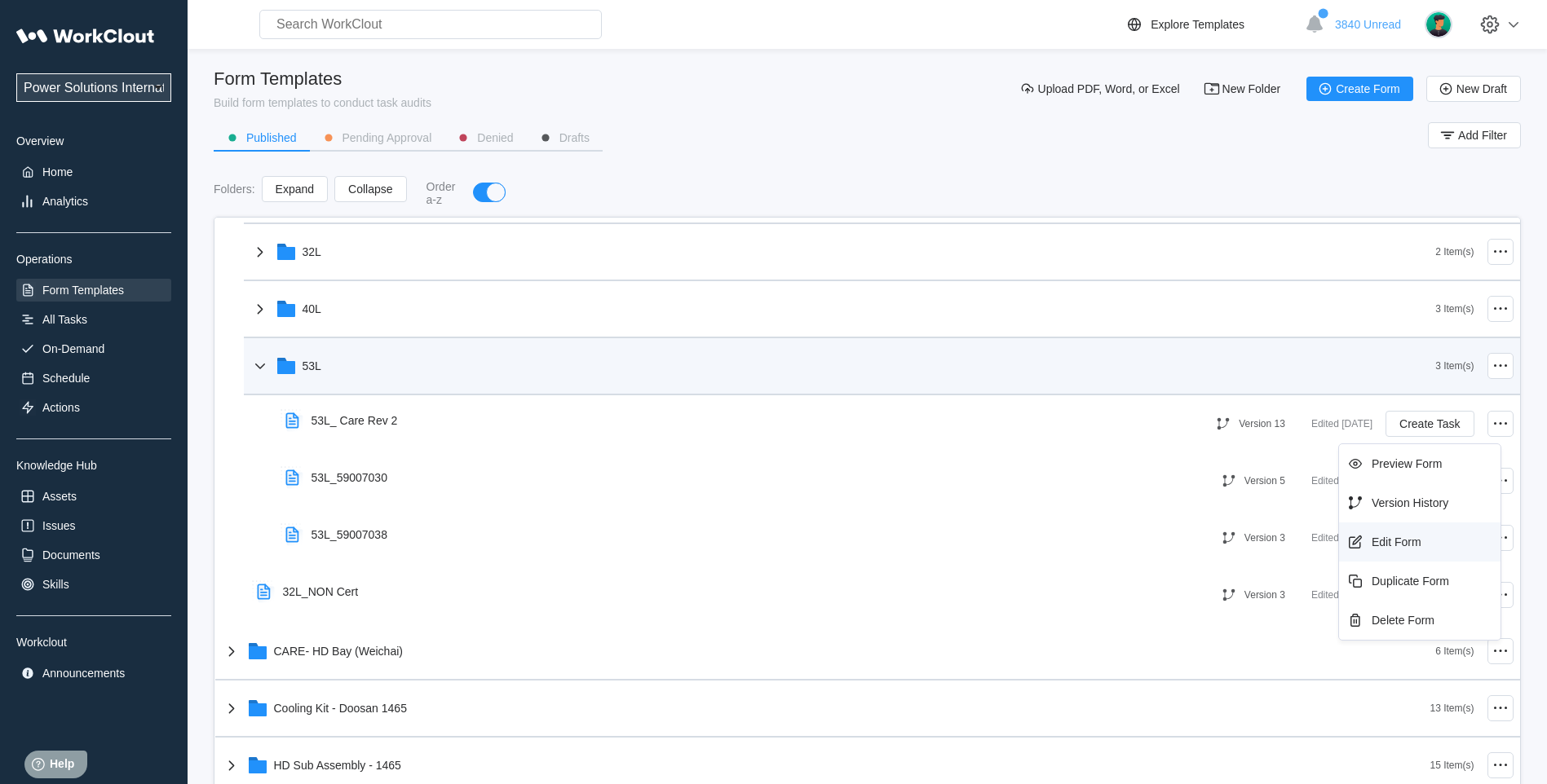
click at [1407, 538] on div "Edit Form" at bounding box center [1396, 542] width 49 height 13
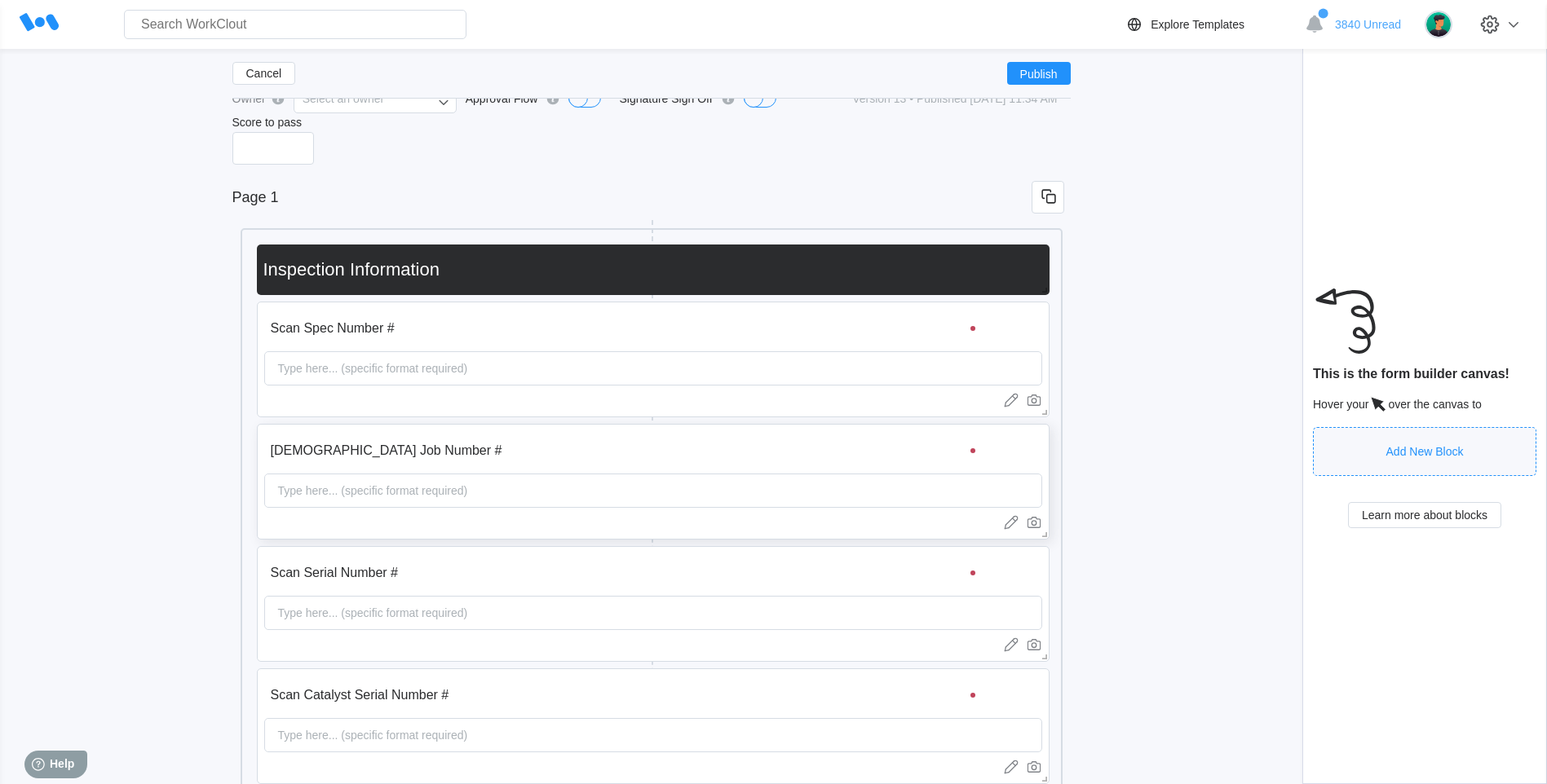
scroll to position [136, 0]
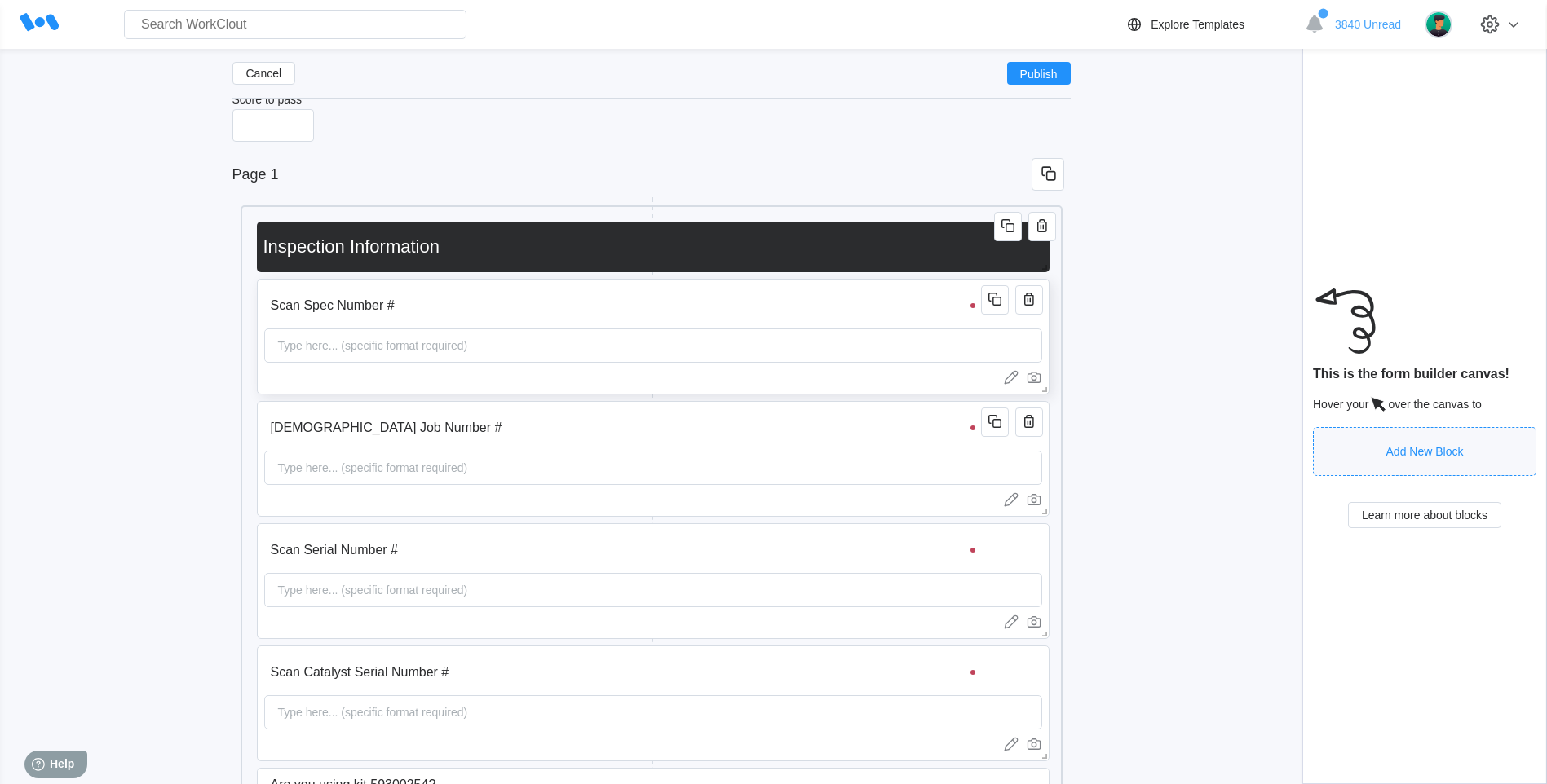
click at [340, 356] on div "Type here... (specific format required)" at bounding box center [372, 346] width 203 height 33
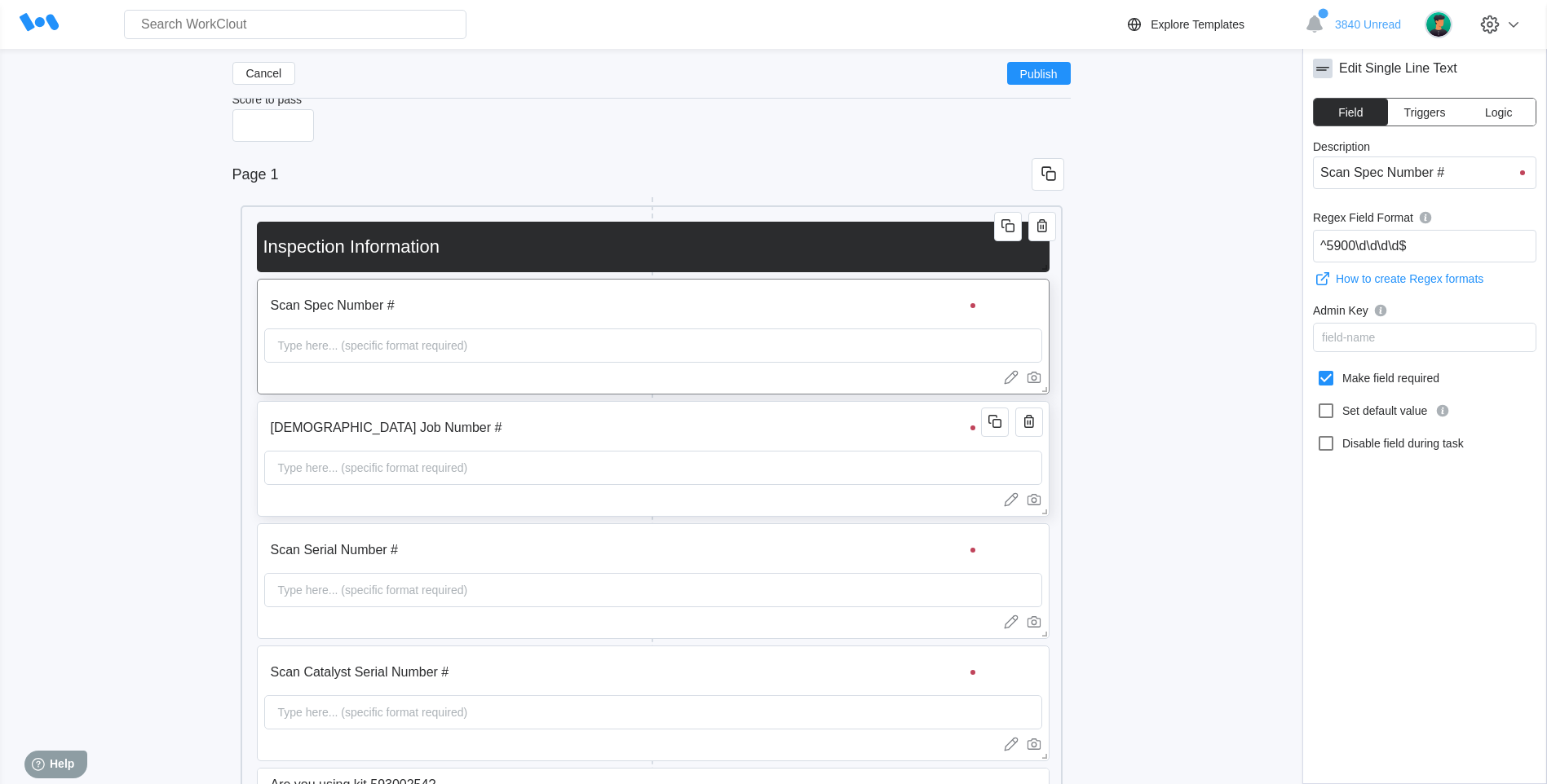
click at [369, 463] on div "Type here... (specific format required)" at bounding box center [372, 468] width 203 height 33
click at [356, 595] on div "Type here... (specific format required)" at bounding box center [372, 591] width 203 height 33
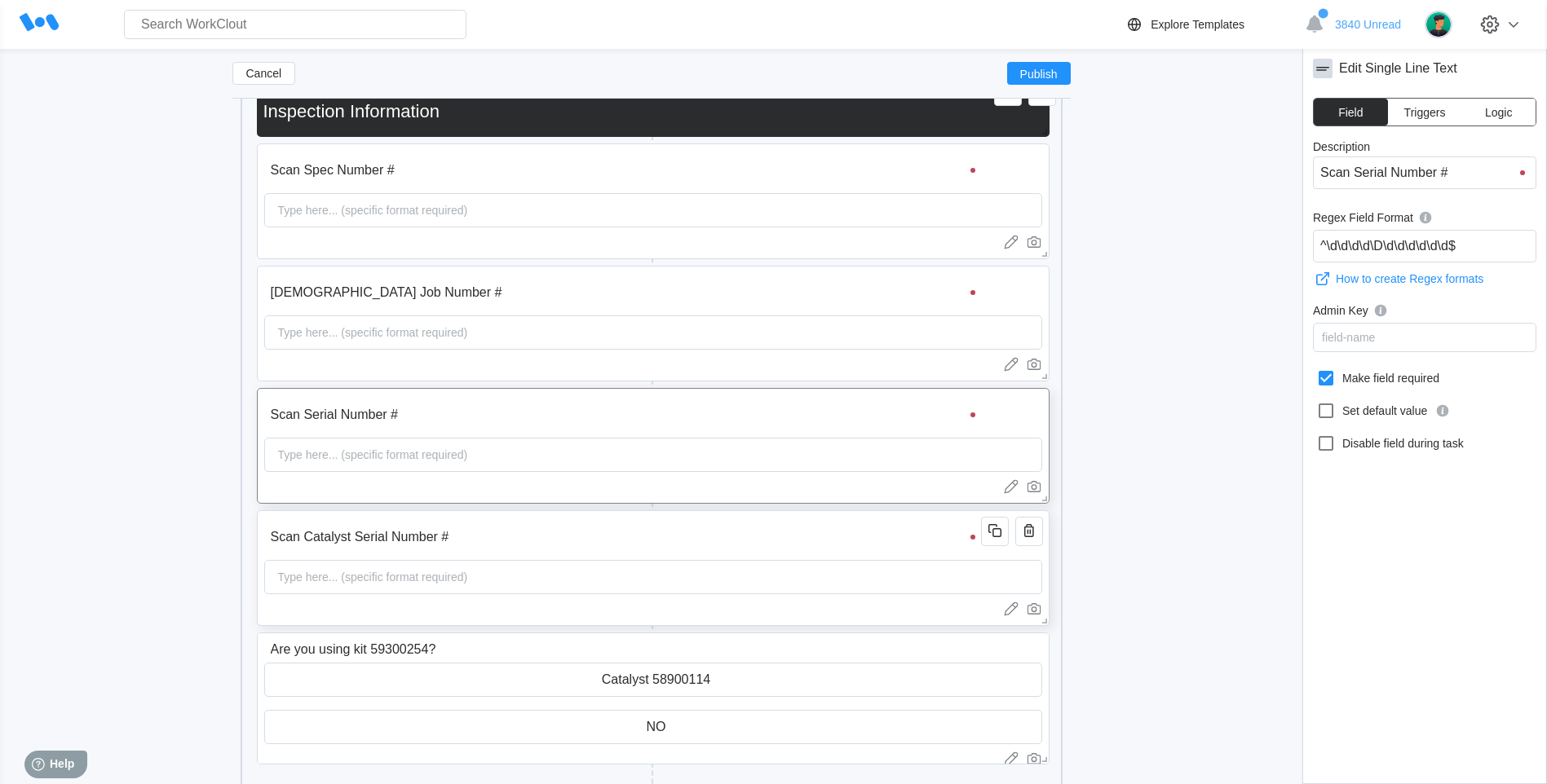
click at [356, 589] on div "Type here... (specific format required)" at bounding box center [372, 578] width 203 height 33
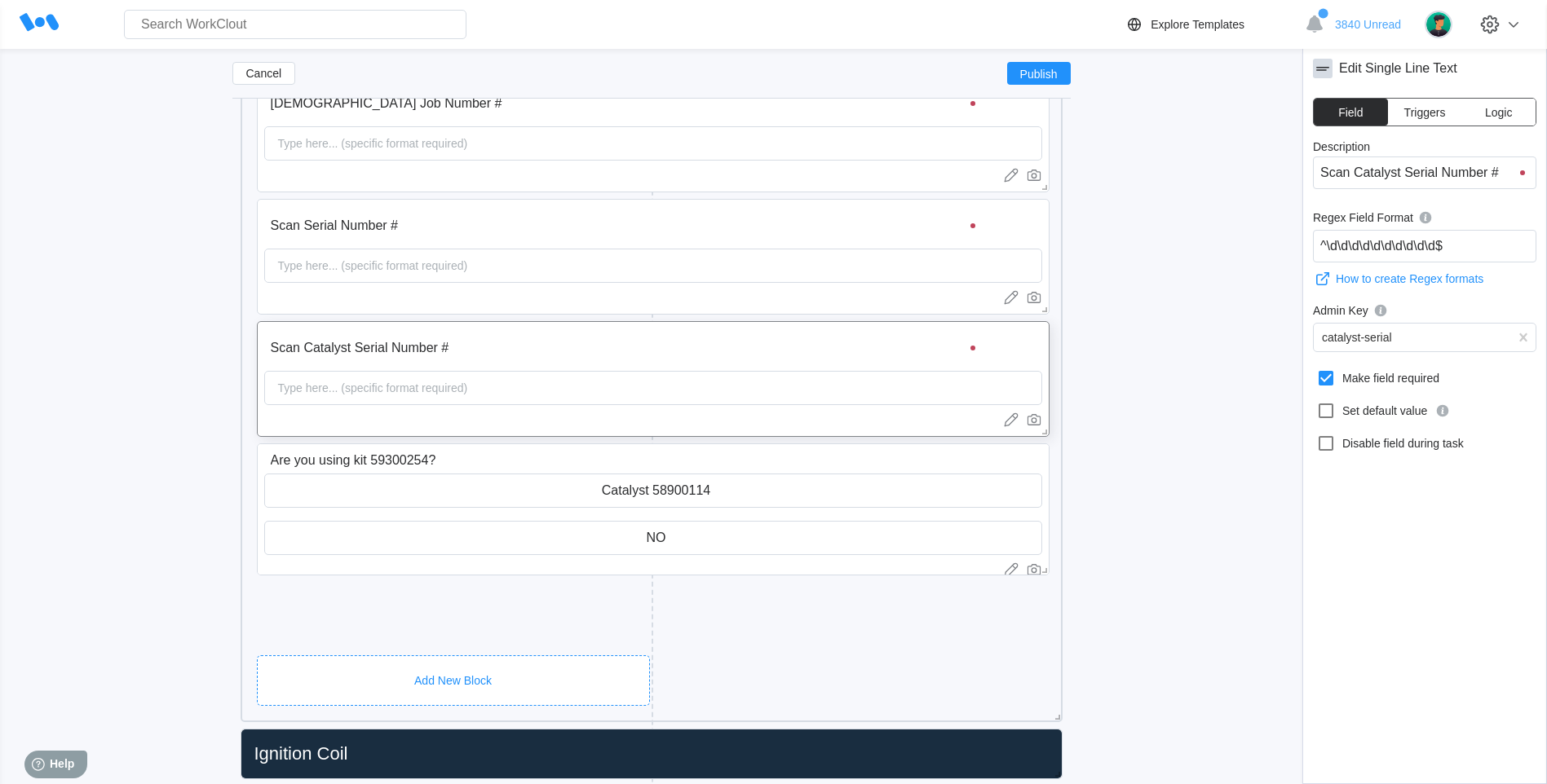
scroll to position [557, 0]
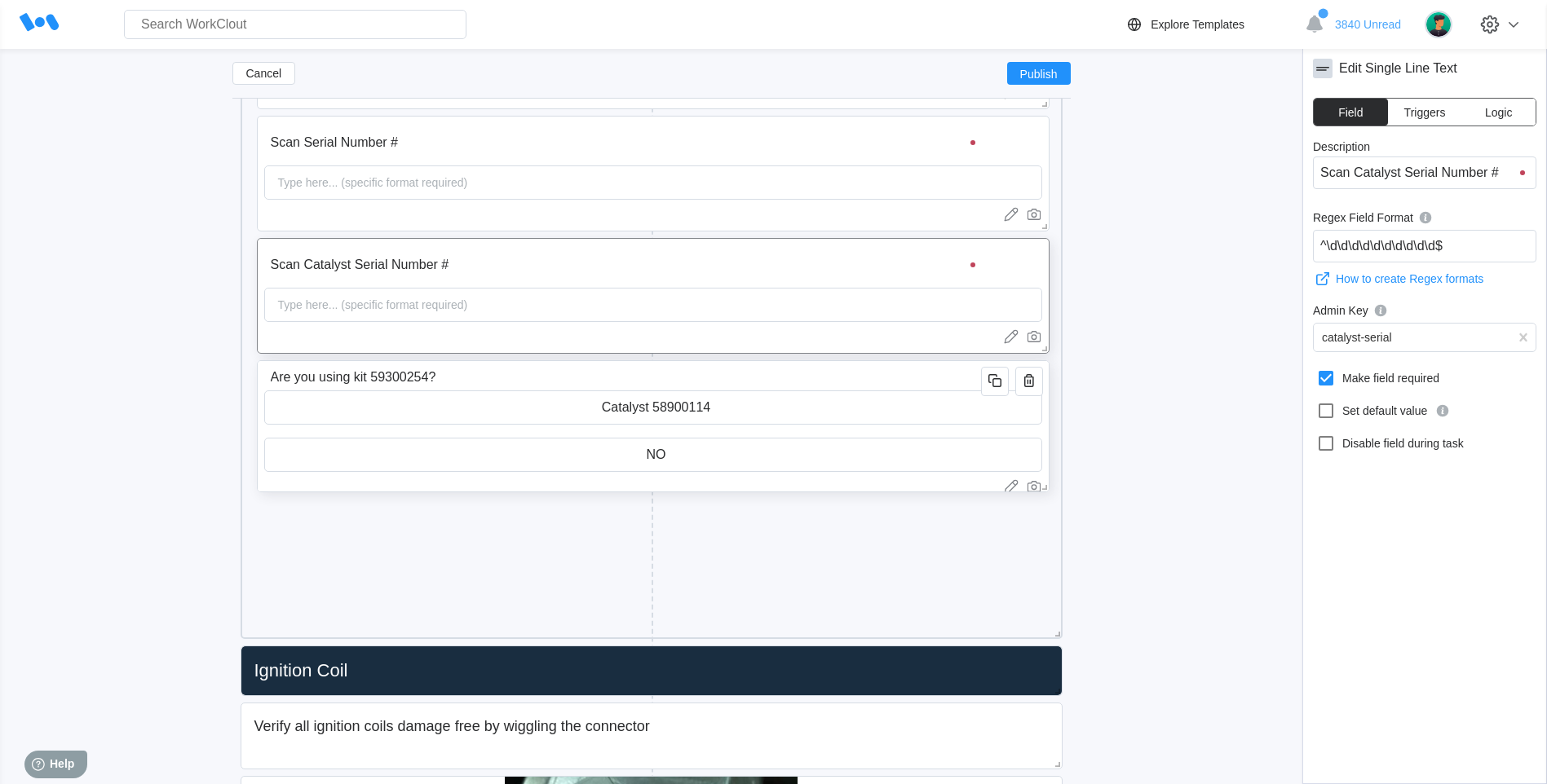
click at [319, 371] on input "Are you using kit 59300254?" at bounding box center [625, 378] width 723 height 33
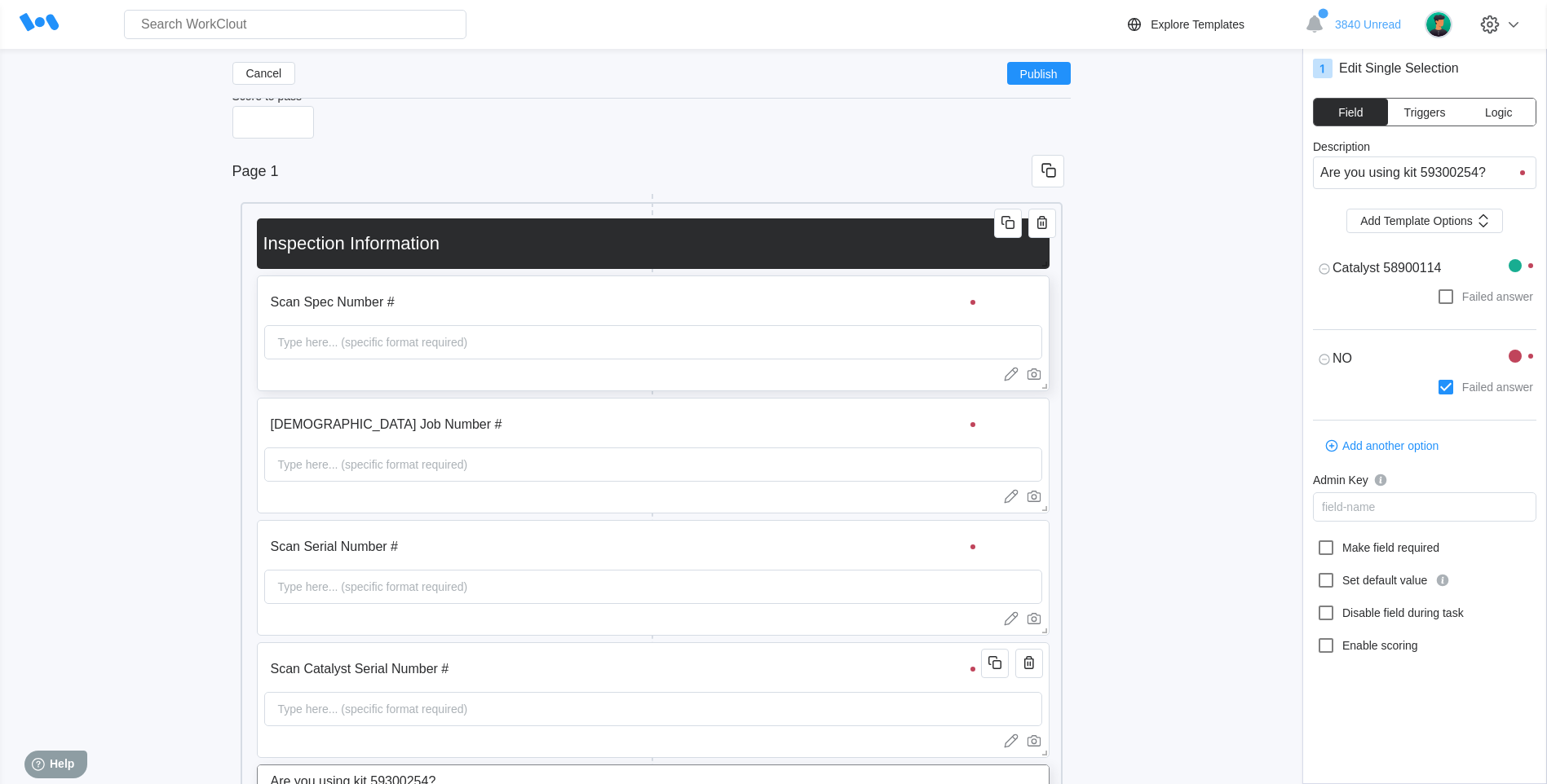
scroll to position [149, 0]
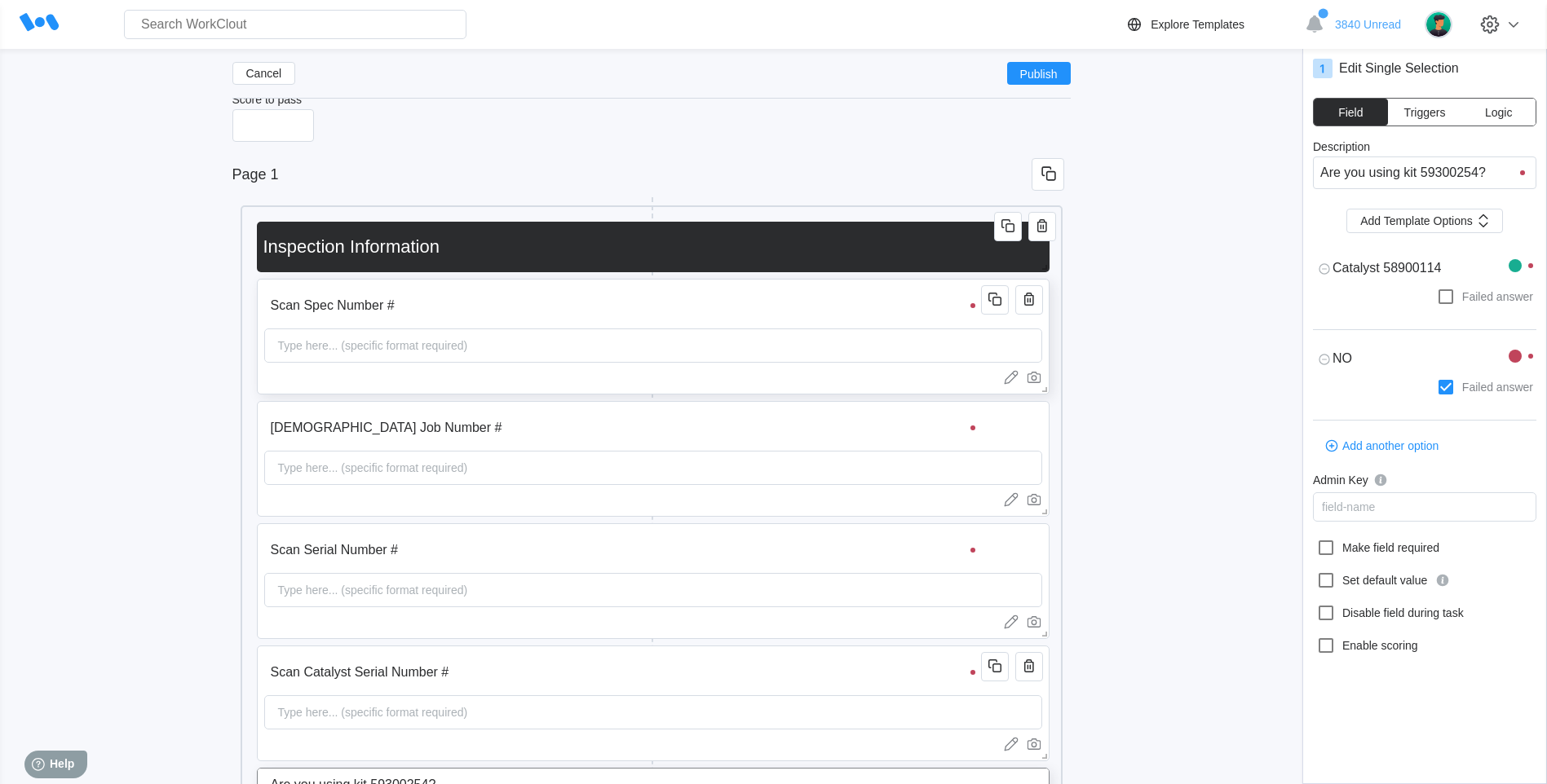
click at [333, 337] on div "Type here... (specific format required)" at bounding box center [372, 346] width 203 height 33
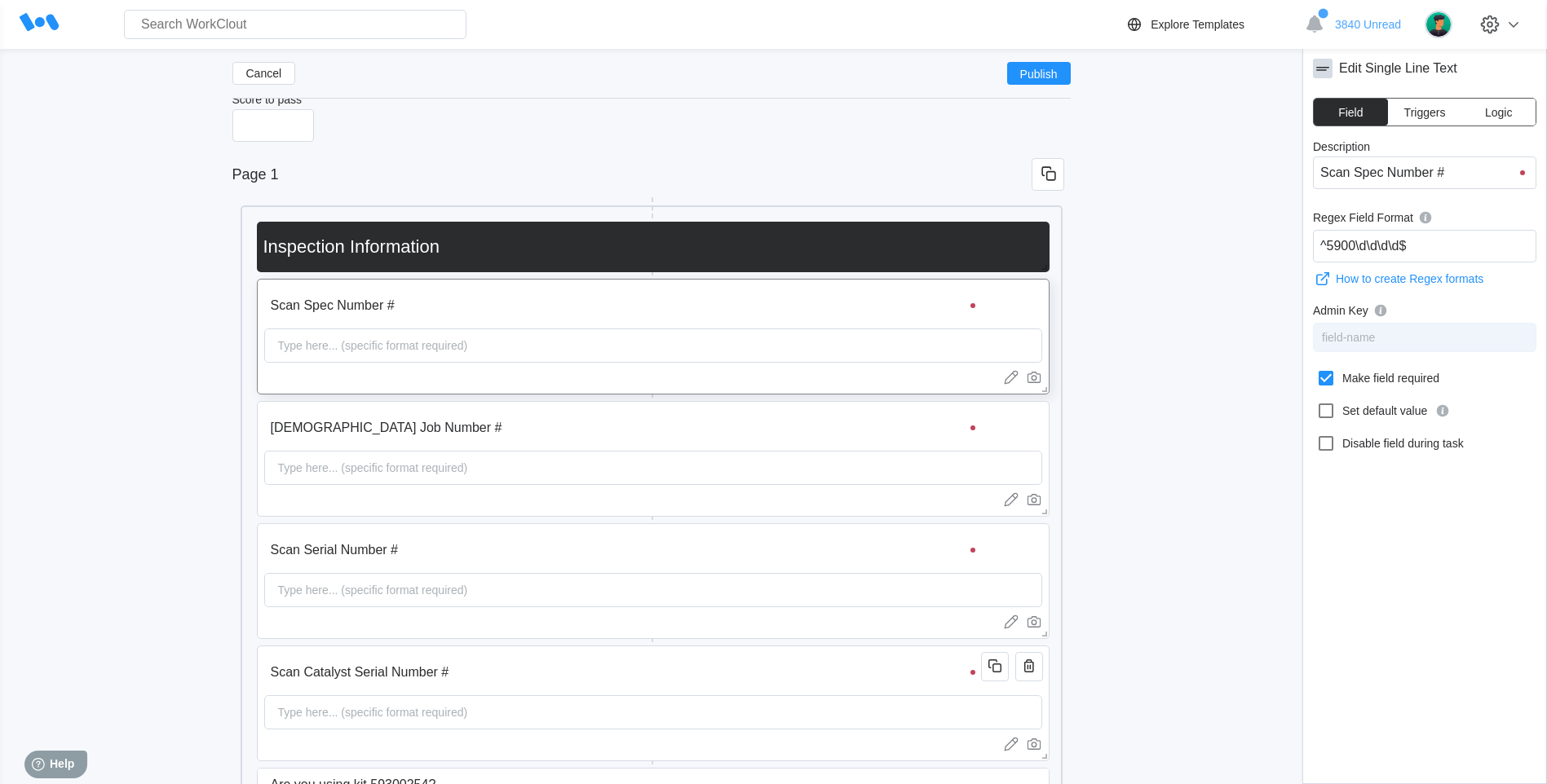
click at [1368, 335] on div "field-name" at bounding box center [1348, 338] width 53 height 13
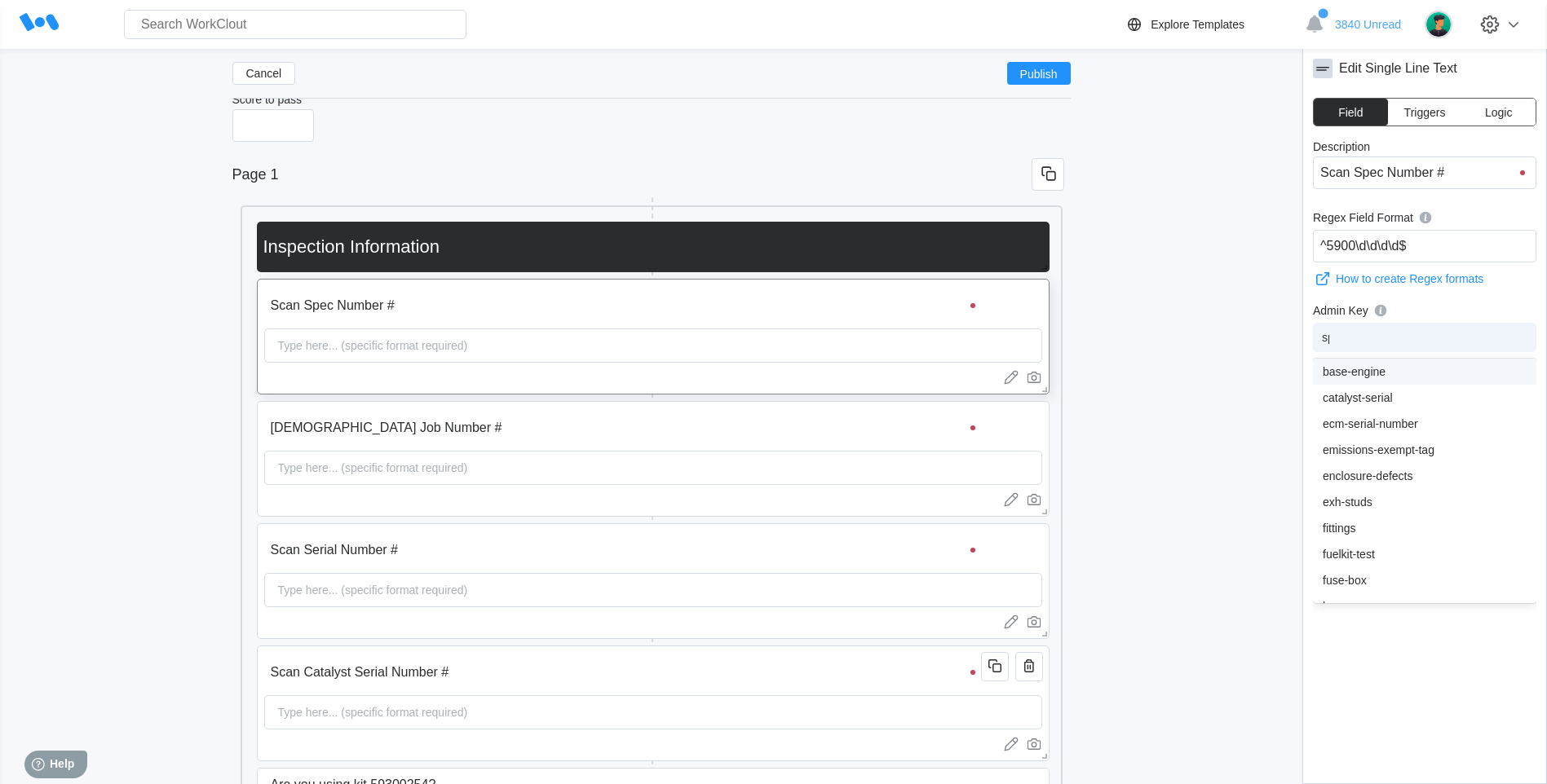
type input "spe"
click at [1358, 368] on div "spec-number" at bounding box center [1424, 371] width 204 height 13
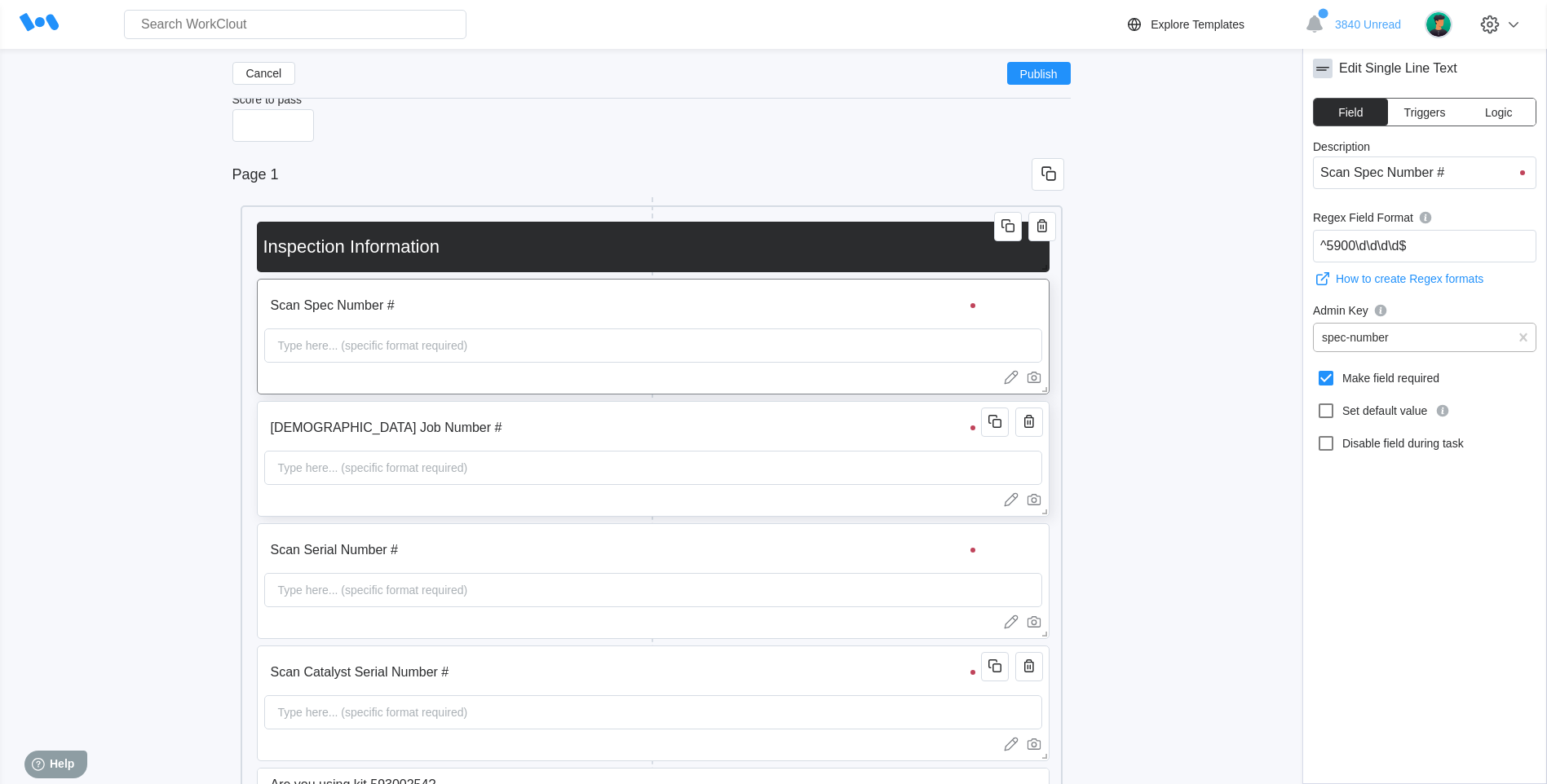
click at [320, 468] on div "Type here... (specific format required)" at bounding box center [372, 468] width 203 height 33
click at [1376, 335] on div "field-name" at bounding box center [1424, 337] width 222 height 23
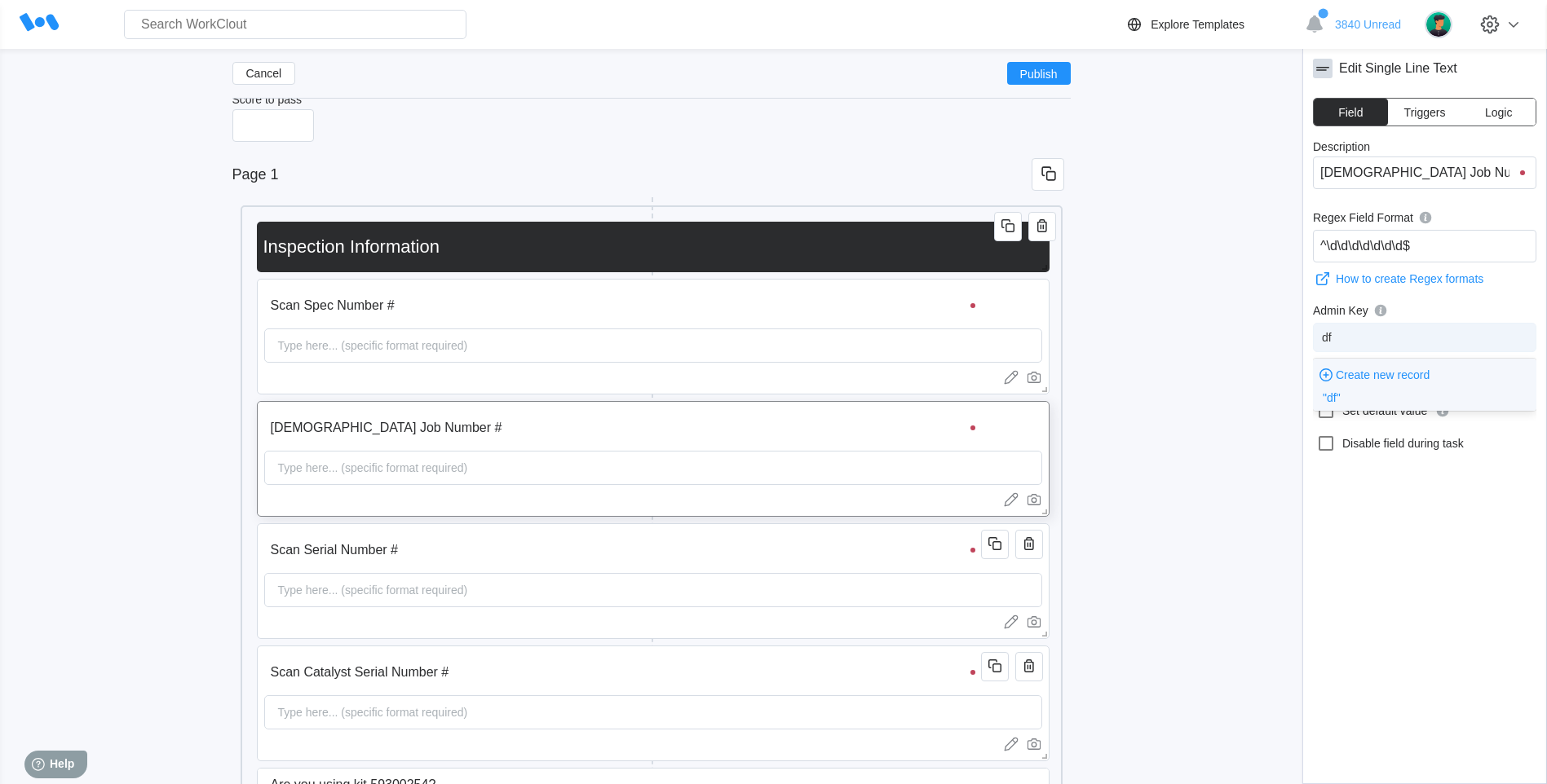
type input "d"
type input "j"
click at [1365, 375] on div "job-number" at bounding box center [1424, 371] width 204 height 13
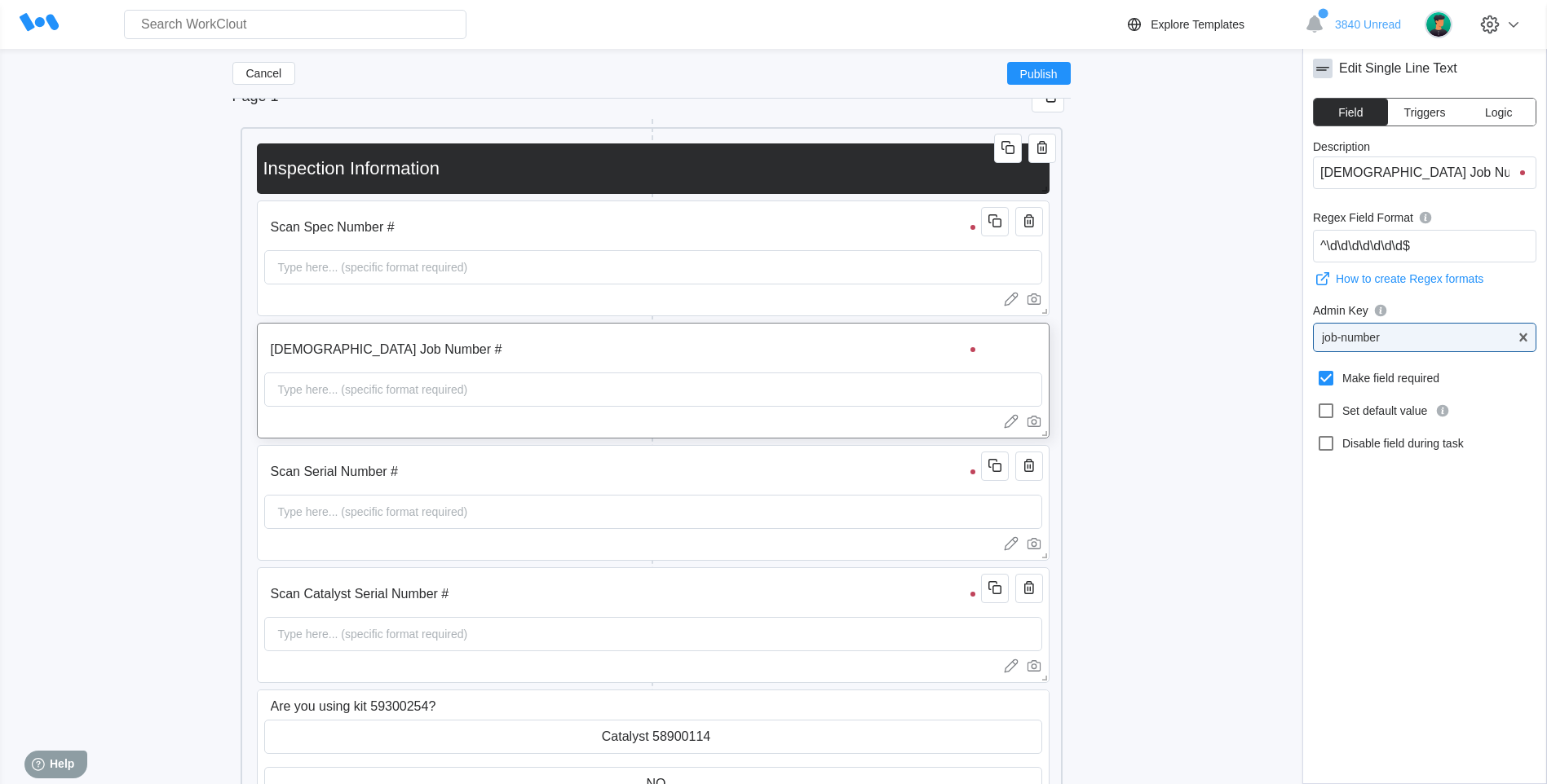
scroll to position [285, 0]
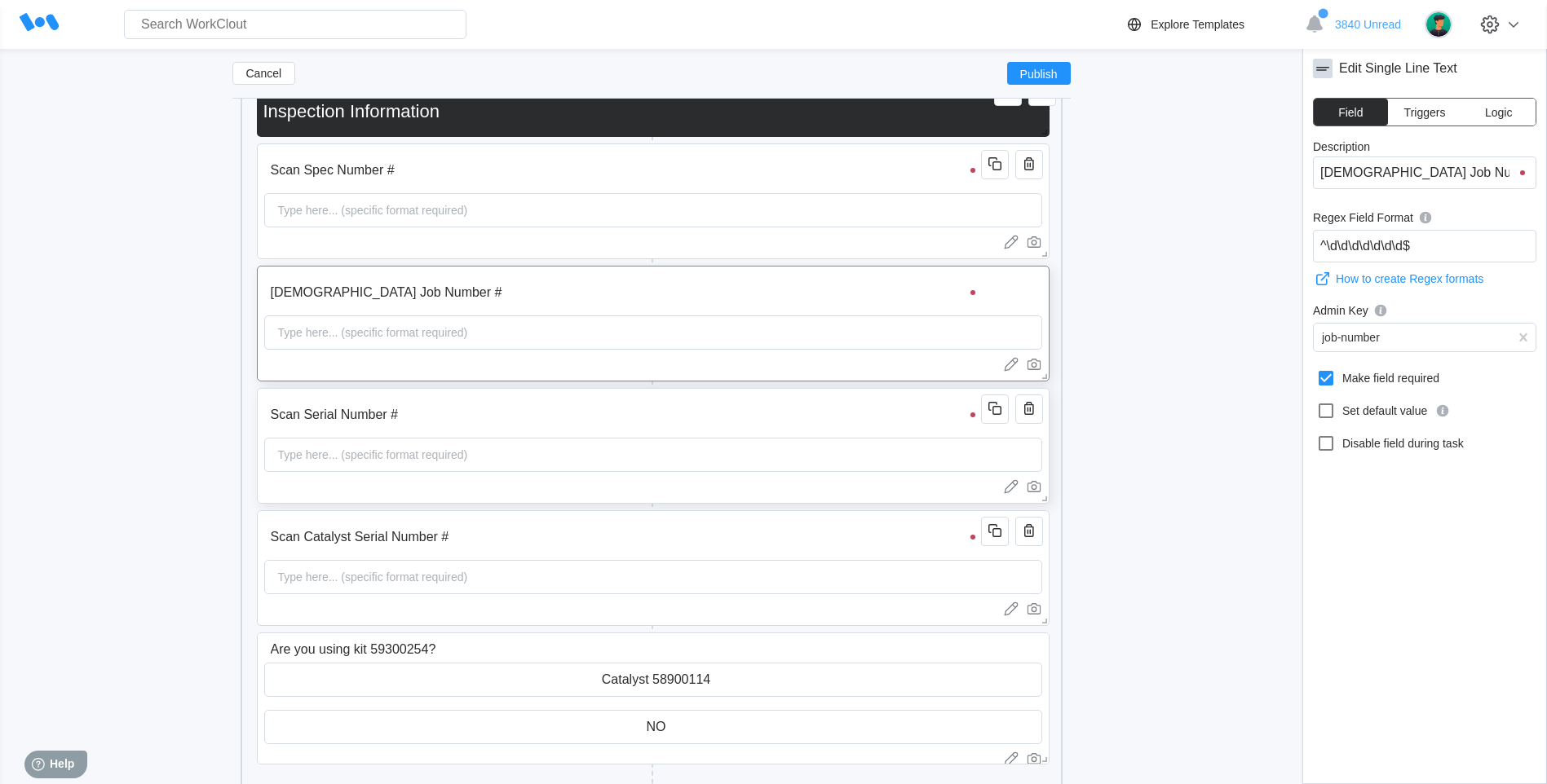
click at [310, 459] on div "Type here... (specific format required)" at bounding box center [372, 455] width 203 height 33
click at [1346, 341] on div "field-name" at bounding box center [1348, 338] width 53 height 13
type input "se"
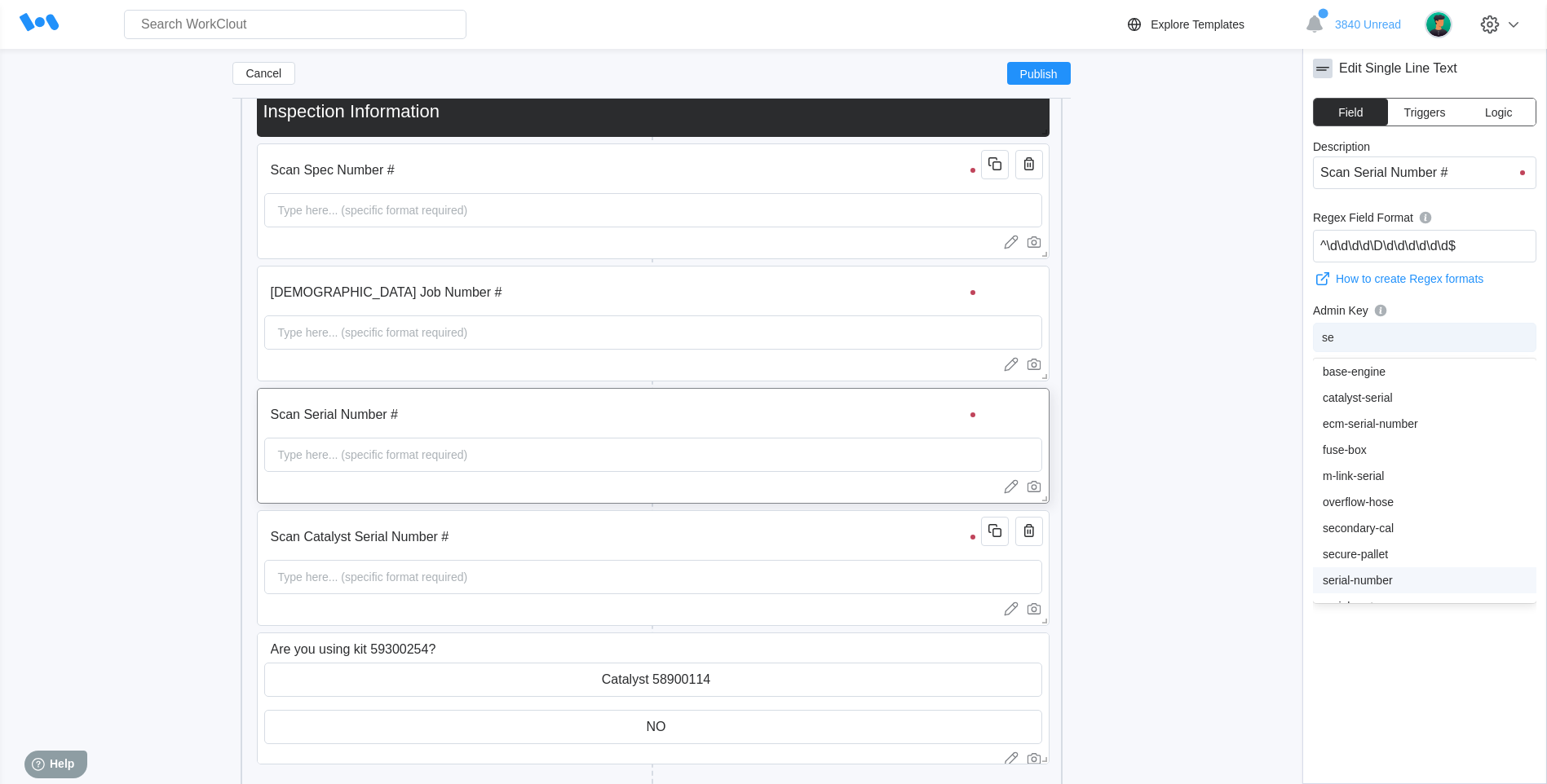
click at [1346, 576] on div "serial-number" at bounding box center [1424, 580] width 204 height 13
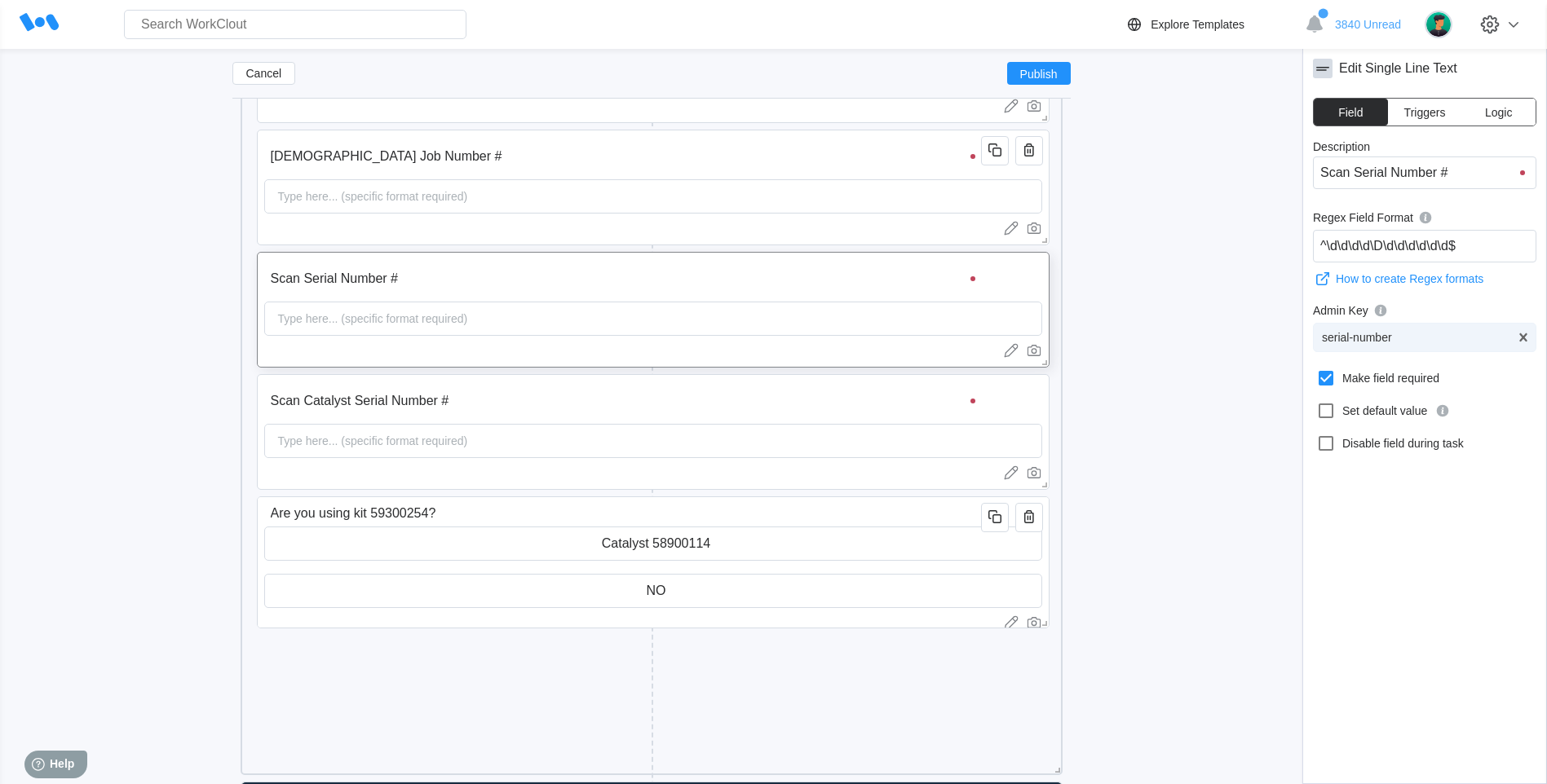
scroll to position [557, 0]
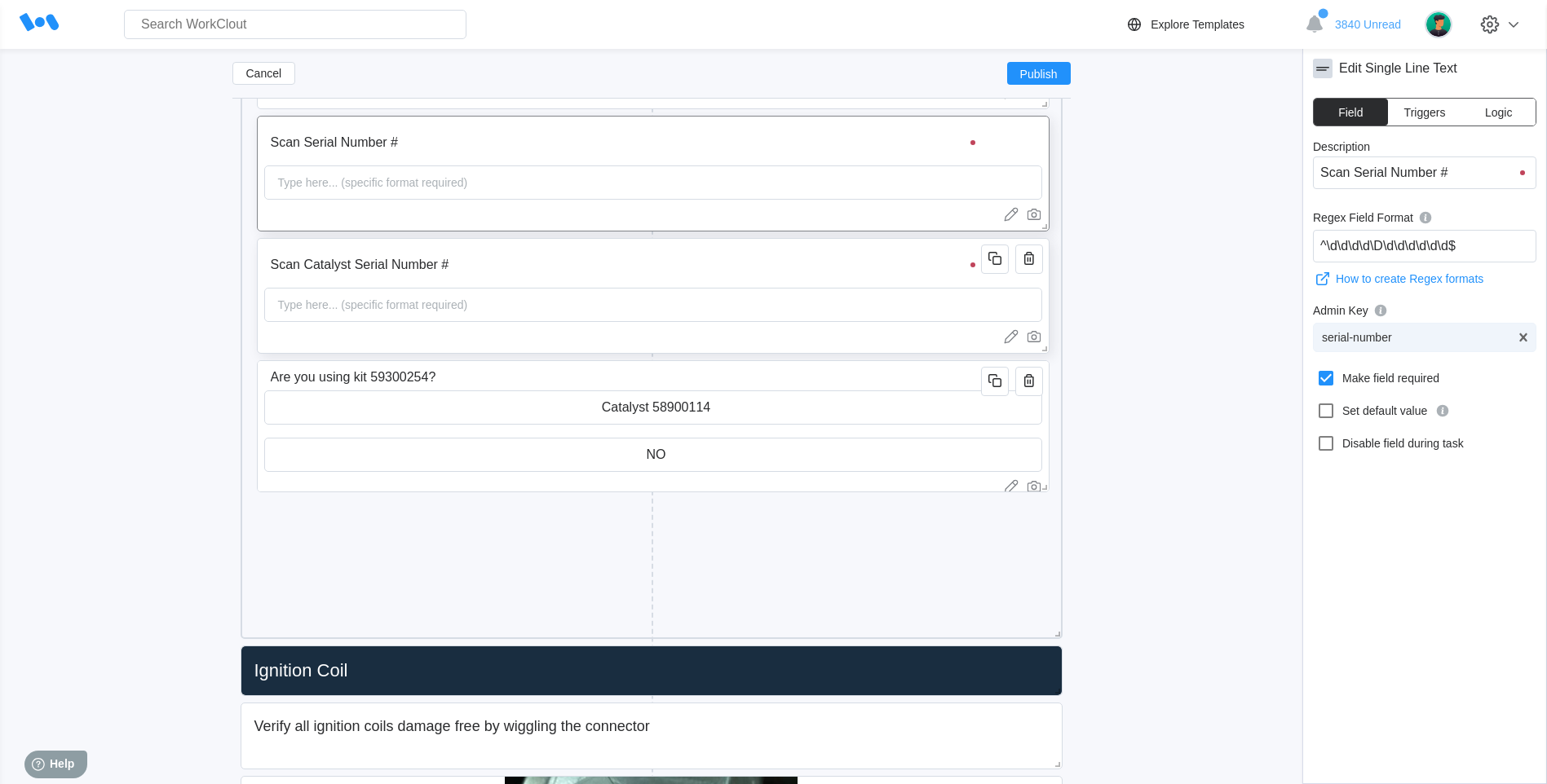
click at [407, 319] on div "Type here... (specific format required)" at bounding box center [372, 305] width 203 height 33
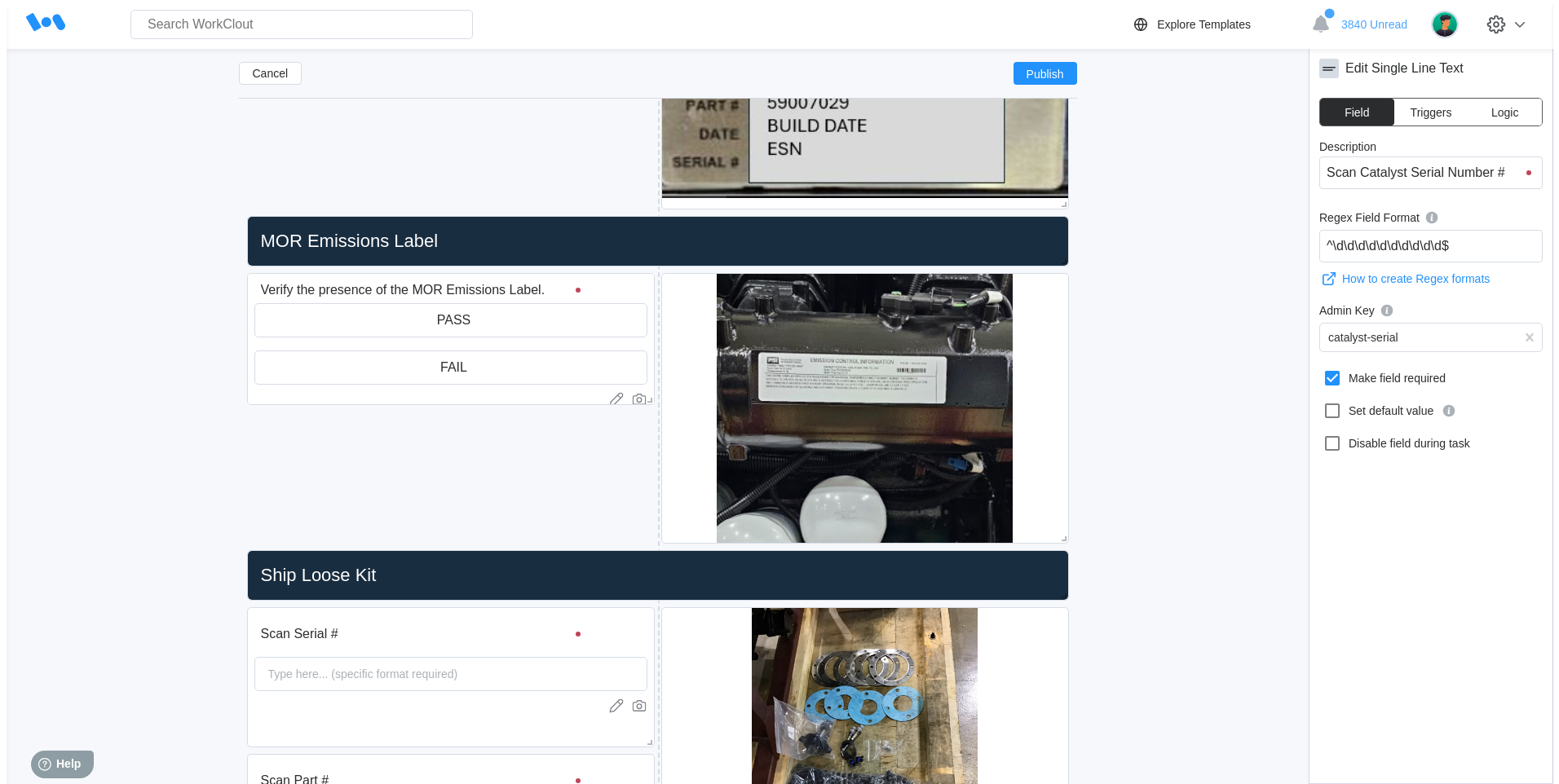
scroll to position [2459, 0]
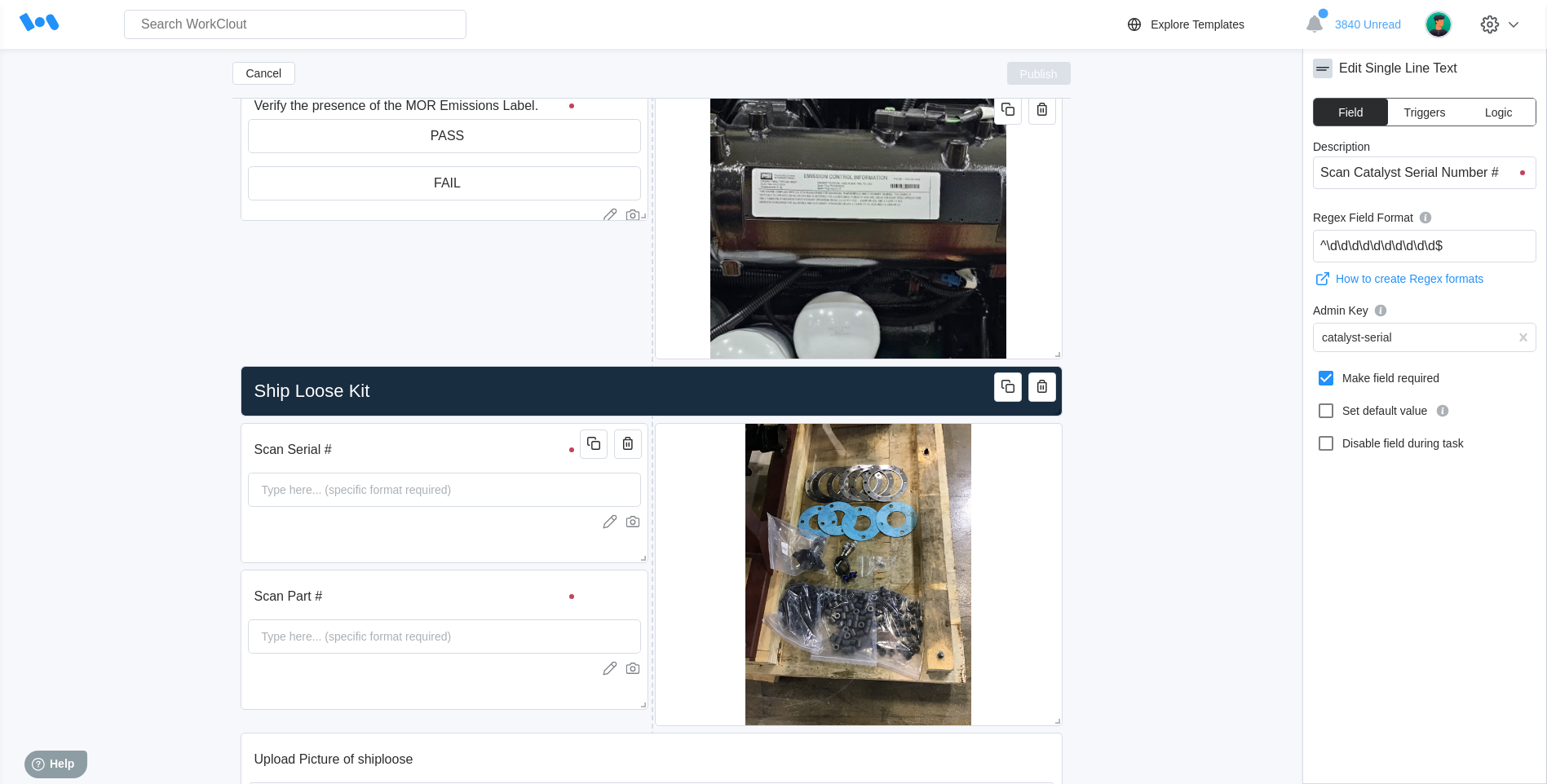
click at [1038, 67] on button "Publish" at bounding box center [1039, 73] width 64 height 23
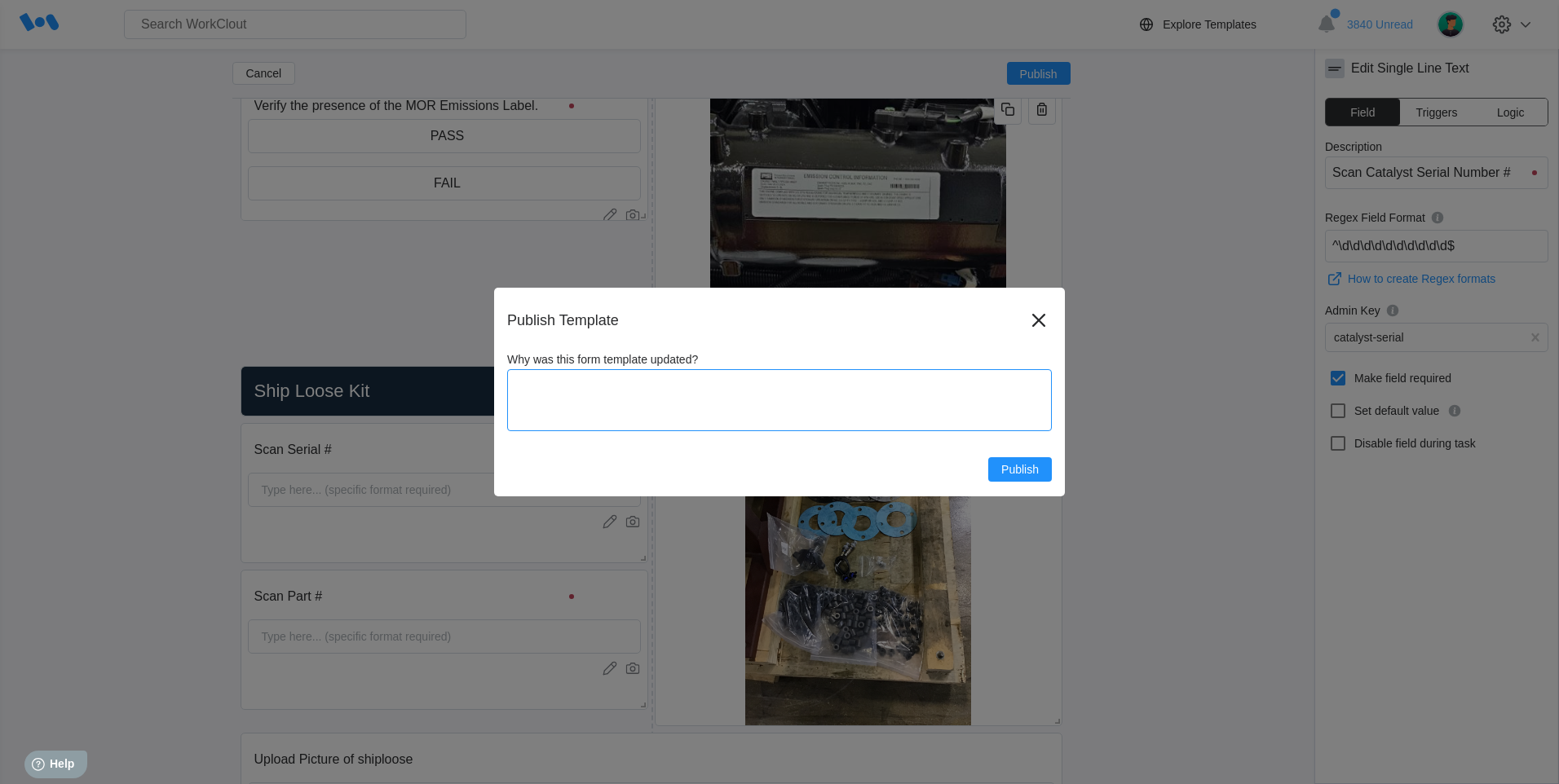
click at [567, 406] on textarea "Why was this form template updated?" at bounding box center [780, 401] width 545 height 62
type textarea "A"
type textarea "x"
type textarea "Ad"
type textarea "x"
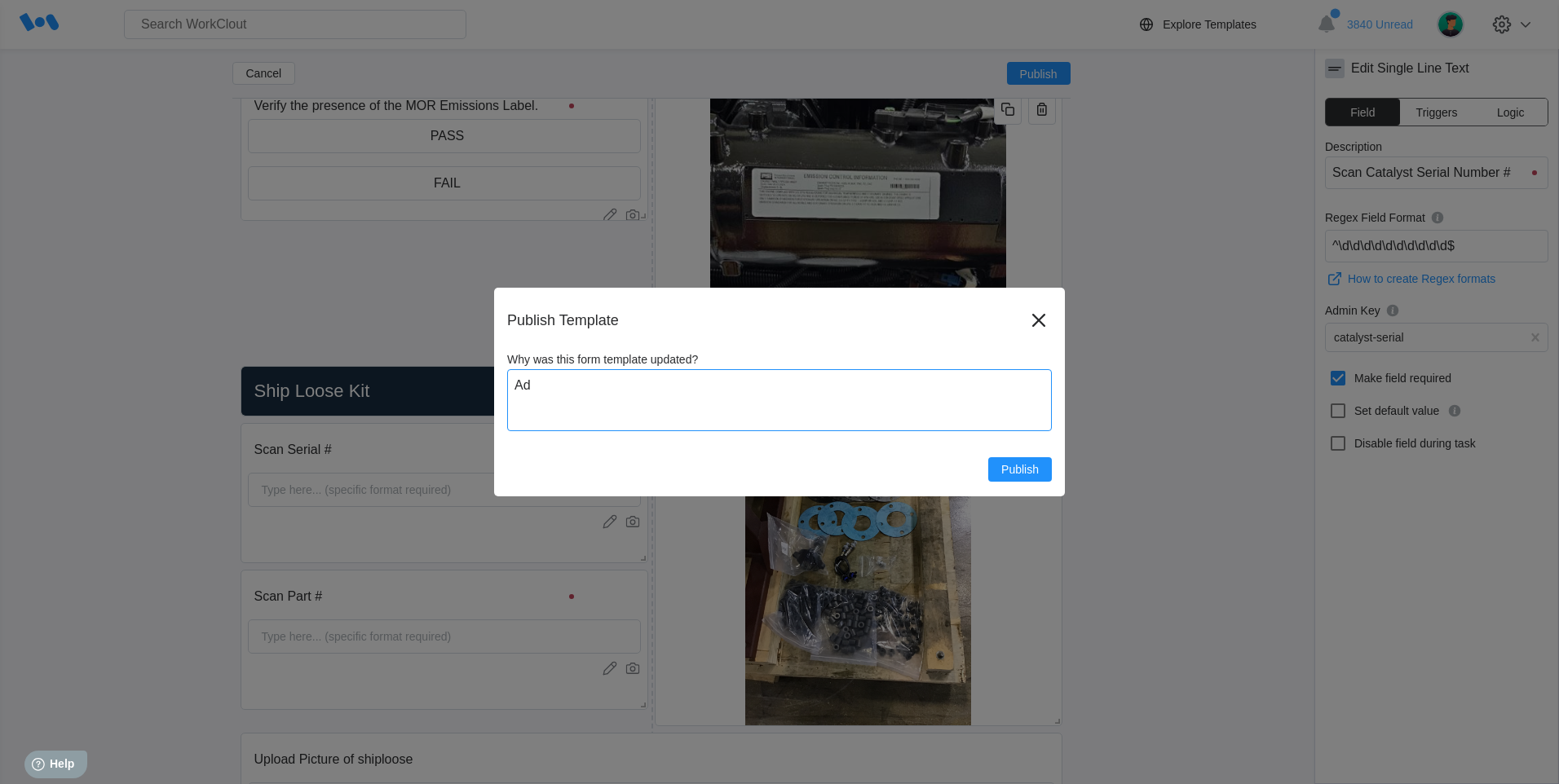
type textarea "Adm"
type textarea "x"
type textarea "Admi"
type textarea "x"
type textarea "Admin"
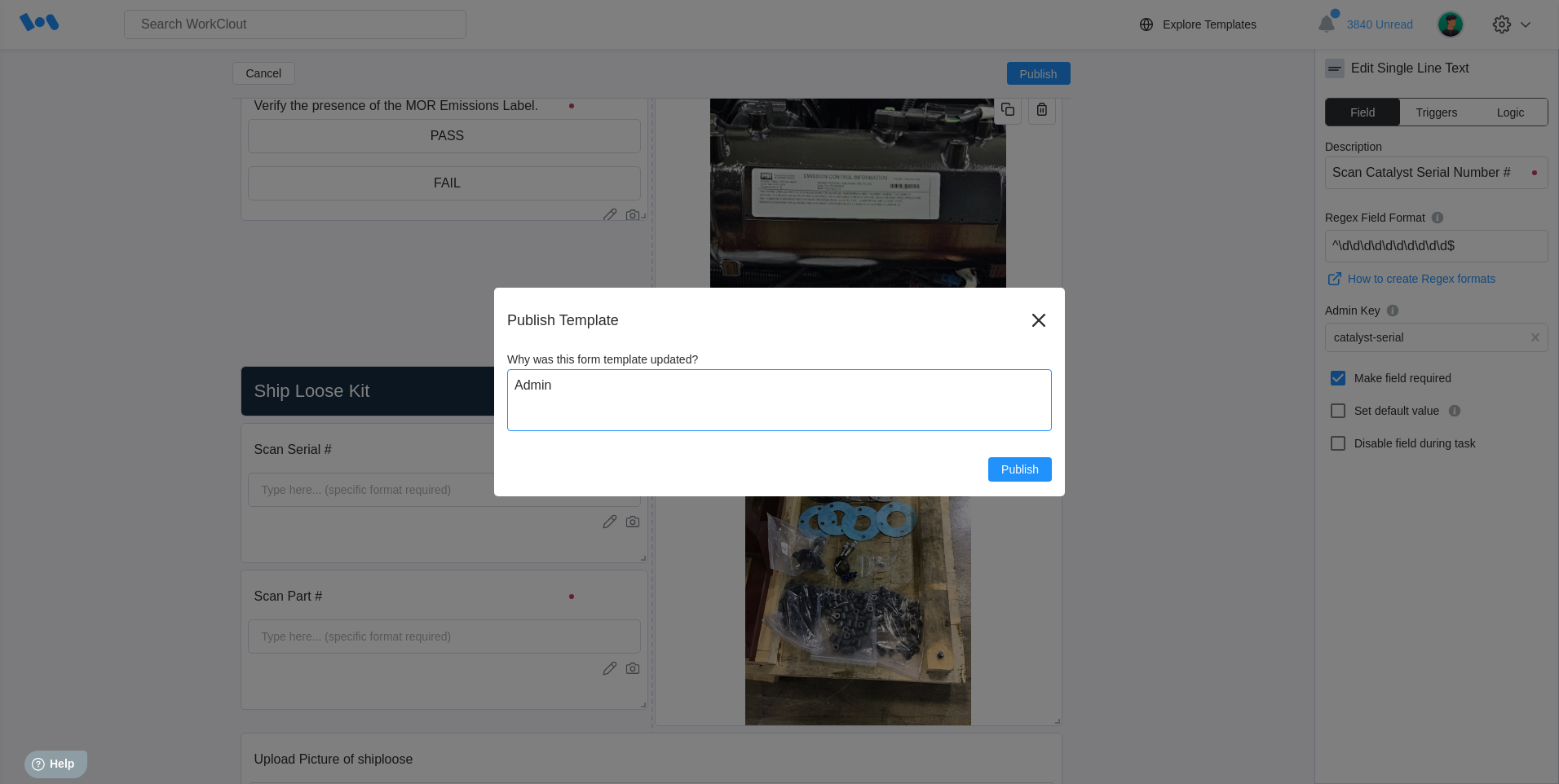
type textarea "x"
type textarea "Admin"
type textarea "x"
type textarea "Admin K"
type textarea "x"
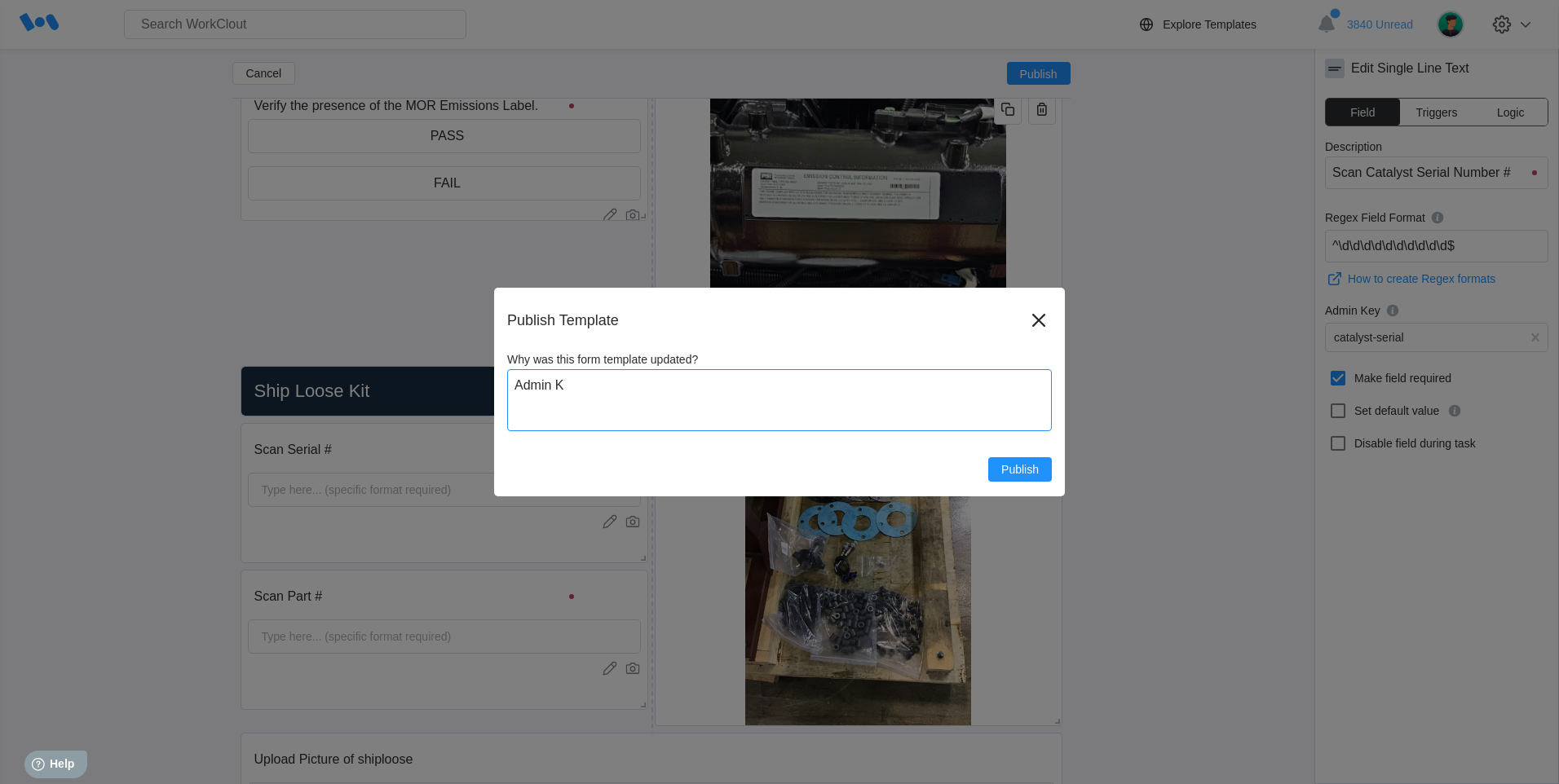
type textarea "Admin Ke"
type textarea "x"
type textarea "Admin Key"
type textarea "x"
type textarea "Admin Key"
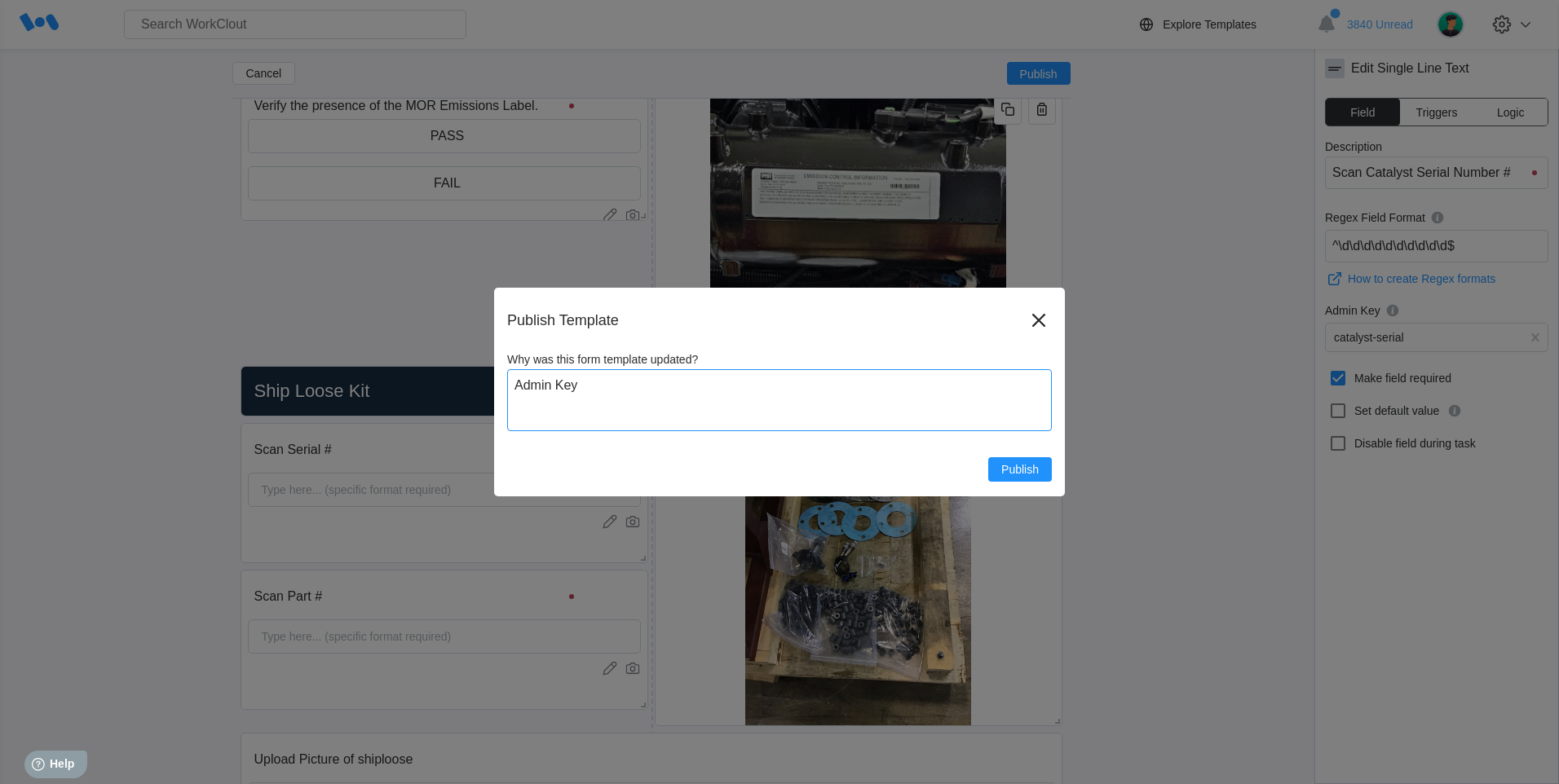
type textarea "x"
type textarea "Admin Key up"
type textarea "x"
type textarea "Admin Key update"
type textarea "x"
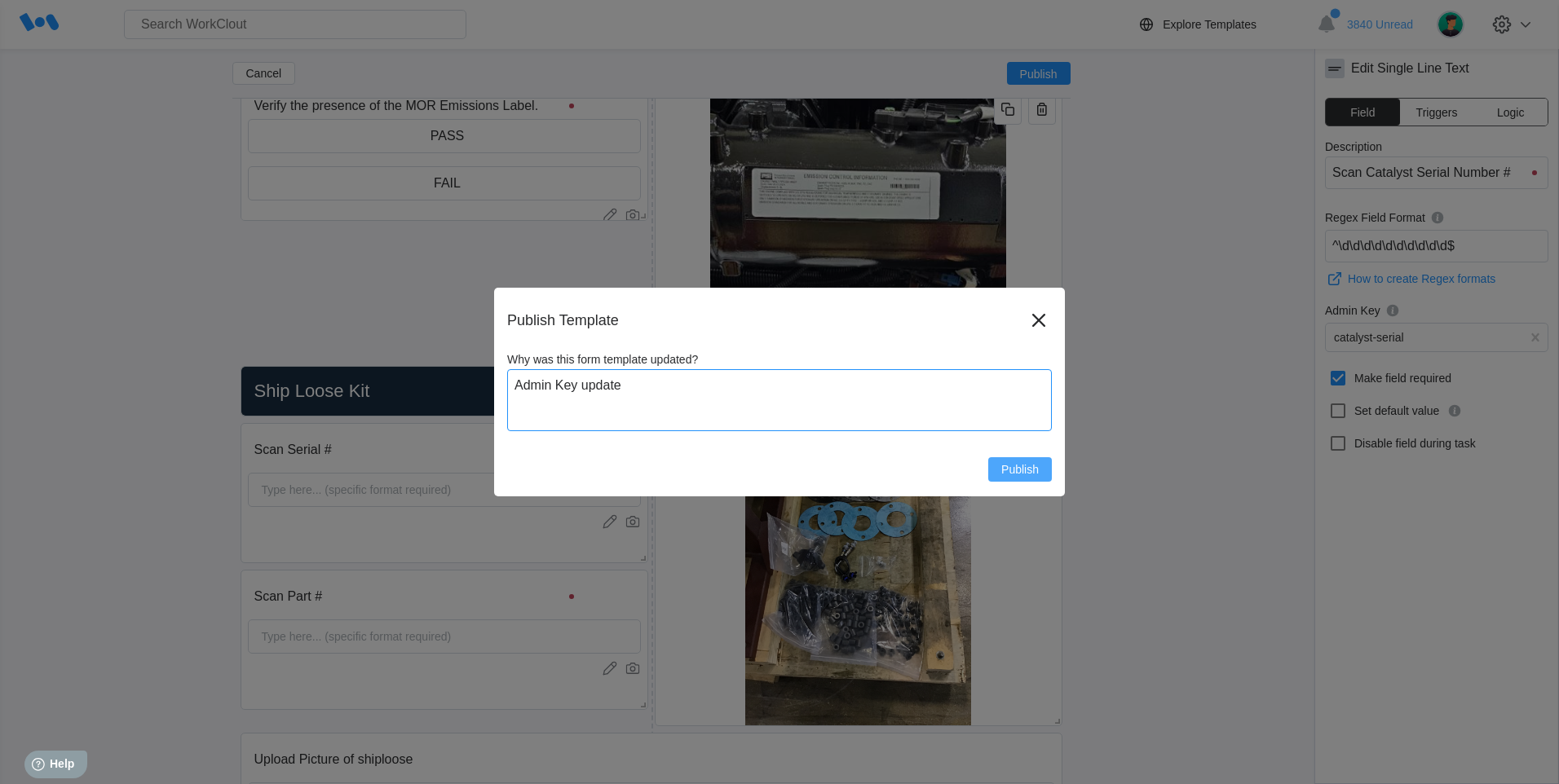
type textarea "Admin Key update"
click at [1029, 483] on div "Publish Template Why was this form template updated? Admin Key update x Publish" at bounding box center [779, 392] width 570 height 209
click at [1029, 476] on span "Publish" at bounding box center [1020, 469] width 37 height 12
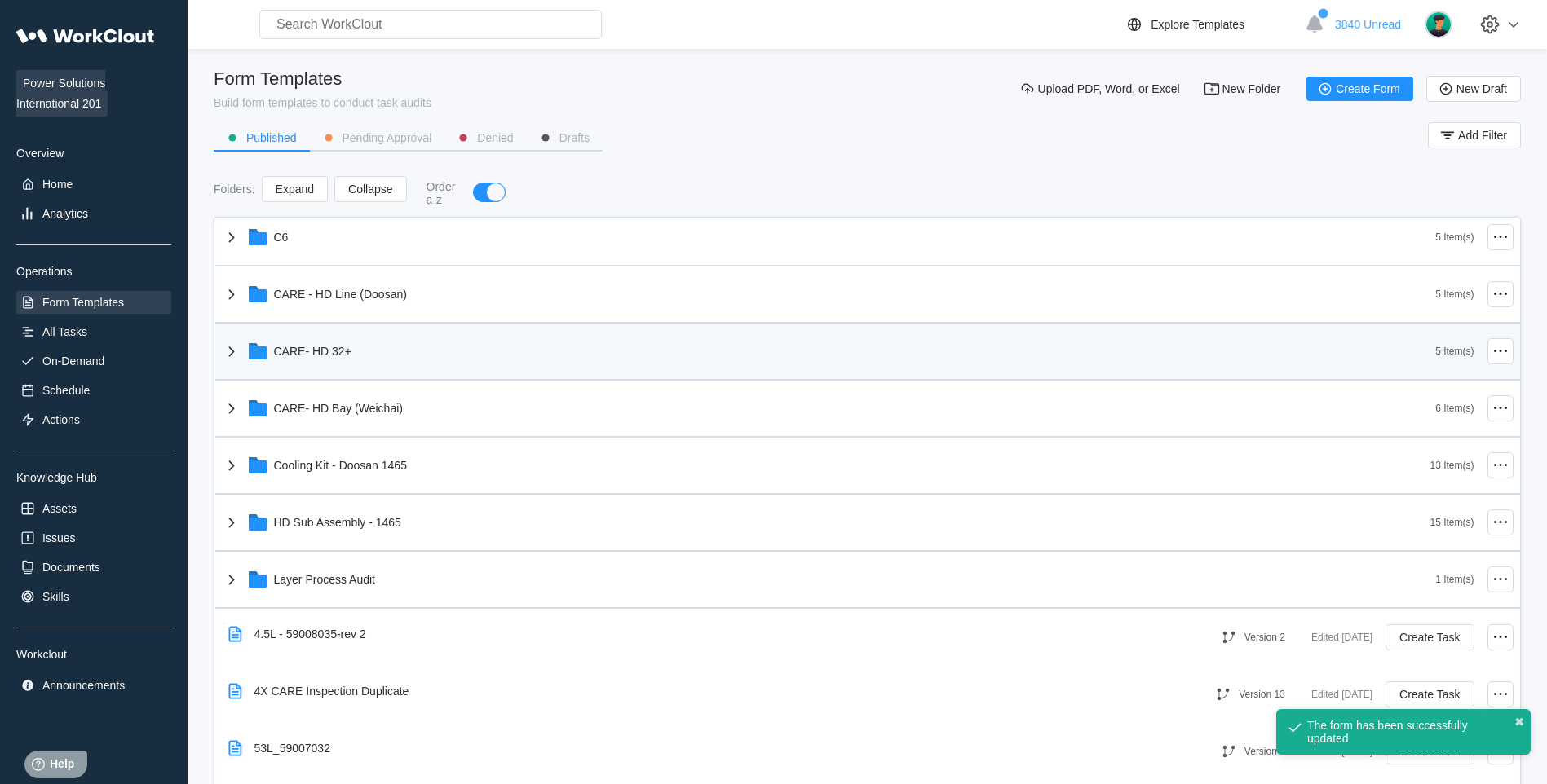
scroll to position [408, 0]
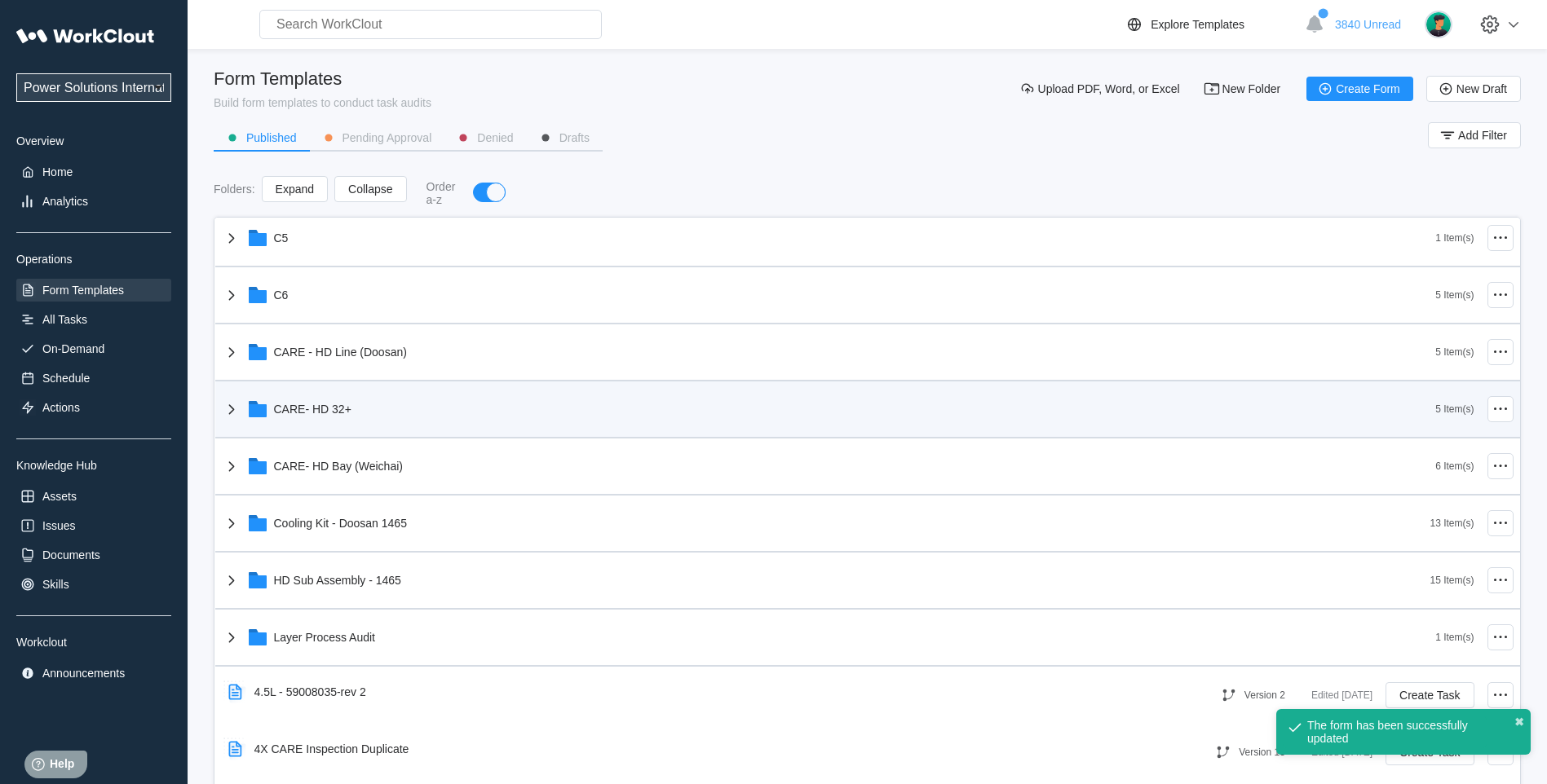
click at [229, 414] on icon at bounding box center [231, 409] width 19 height 19
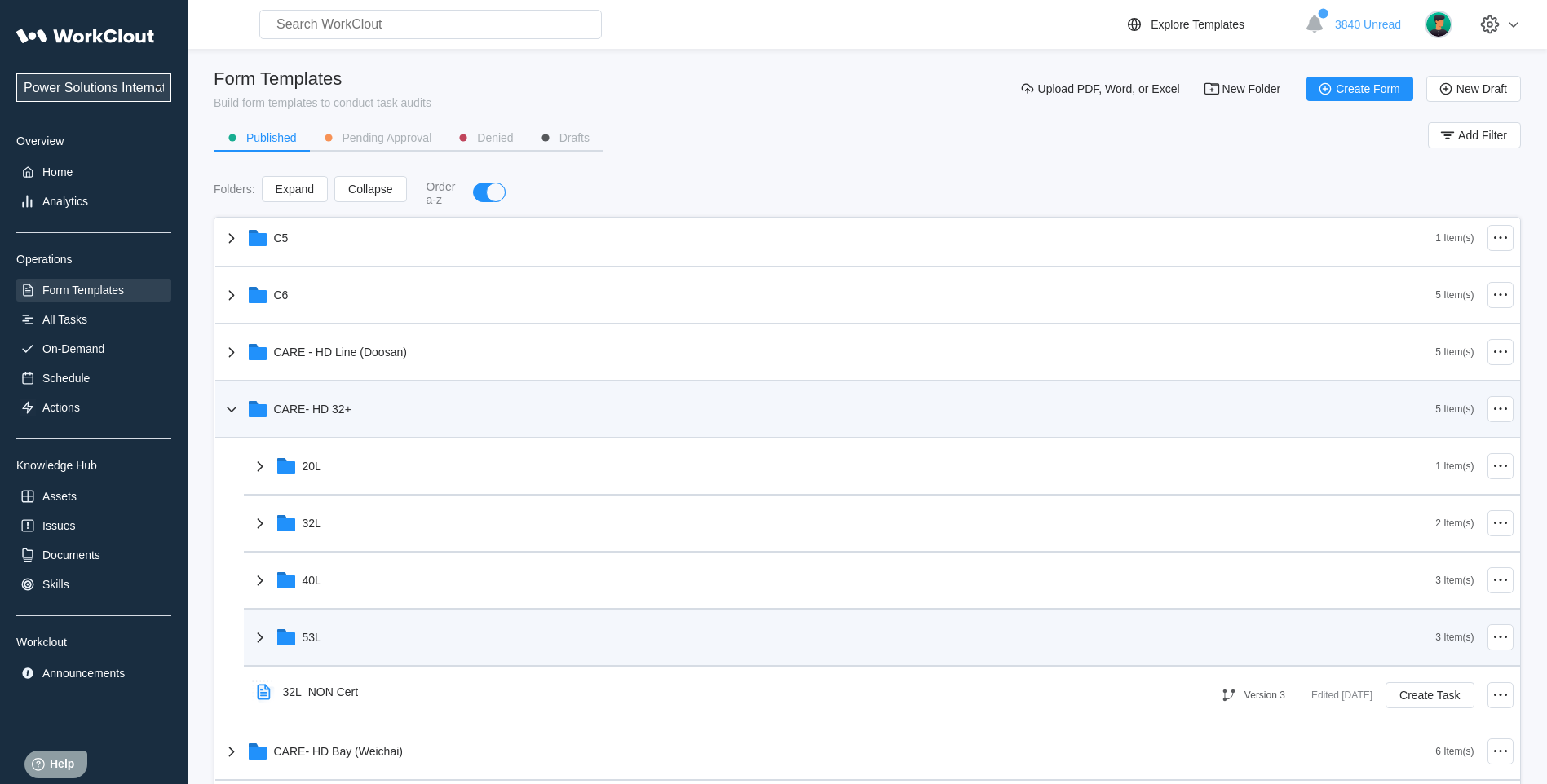
click at [260, 638] on icon at bounding box center [259, 637] width 19 height 19
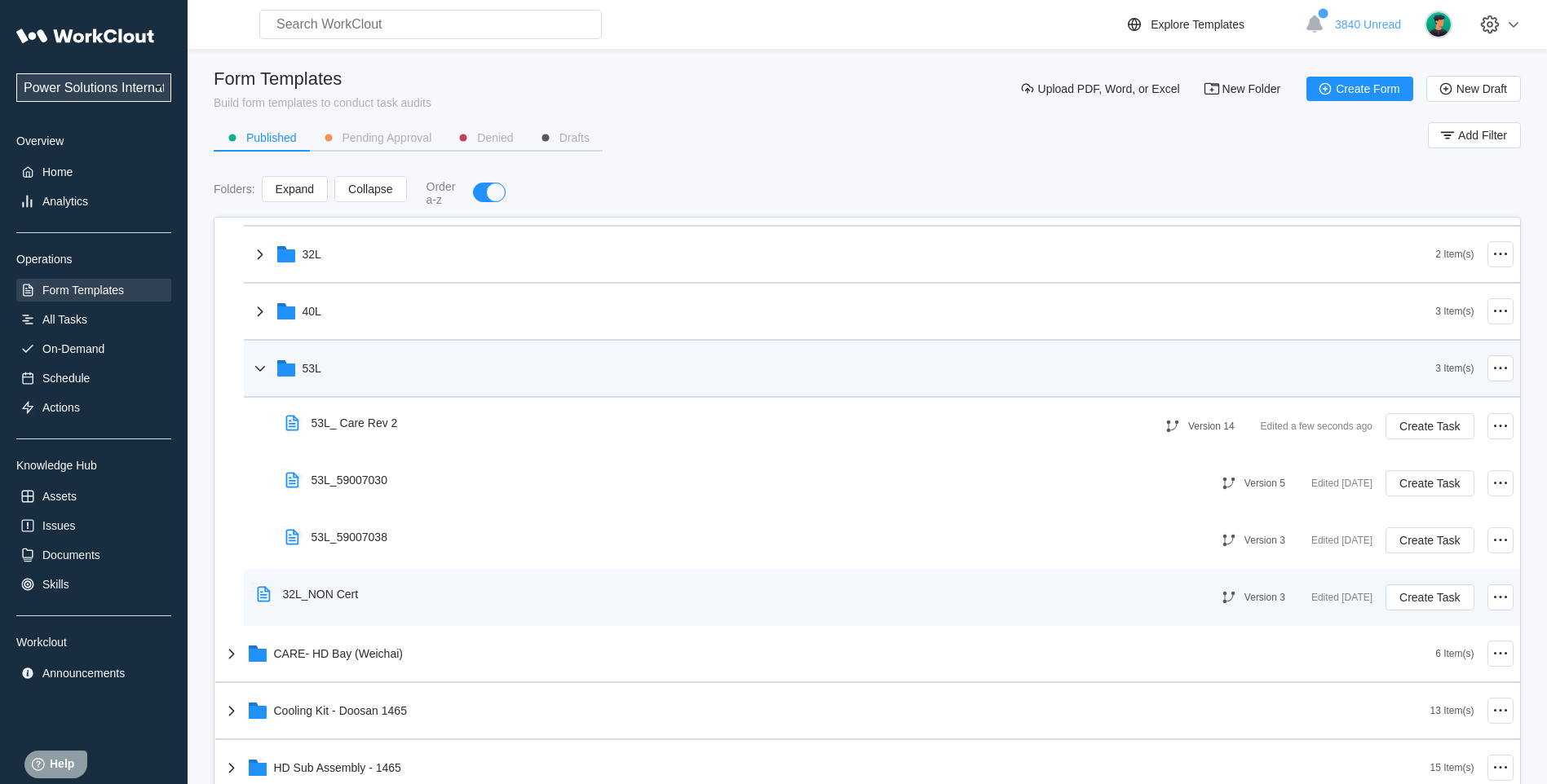
scroll to position [679, 0]
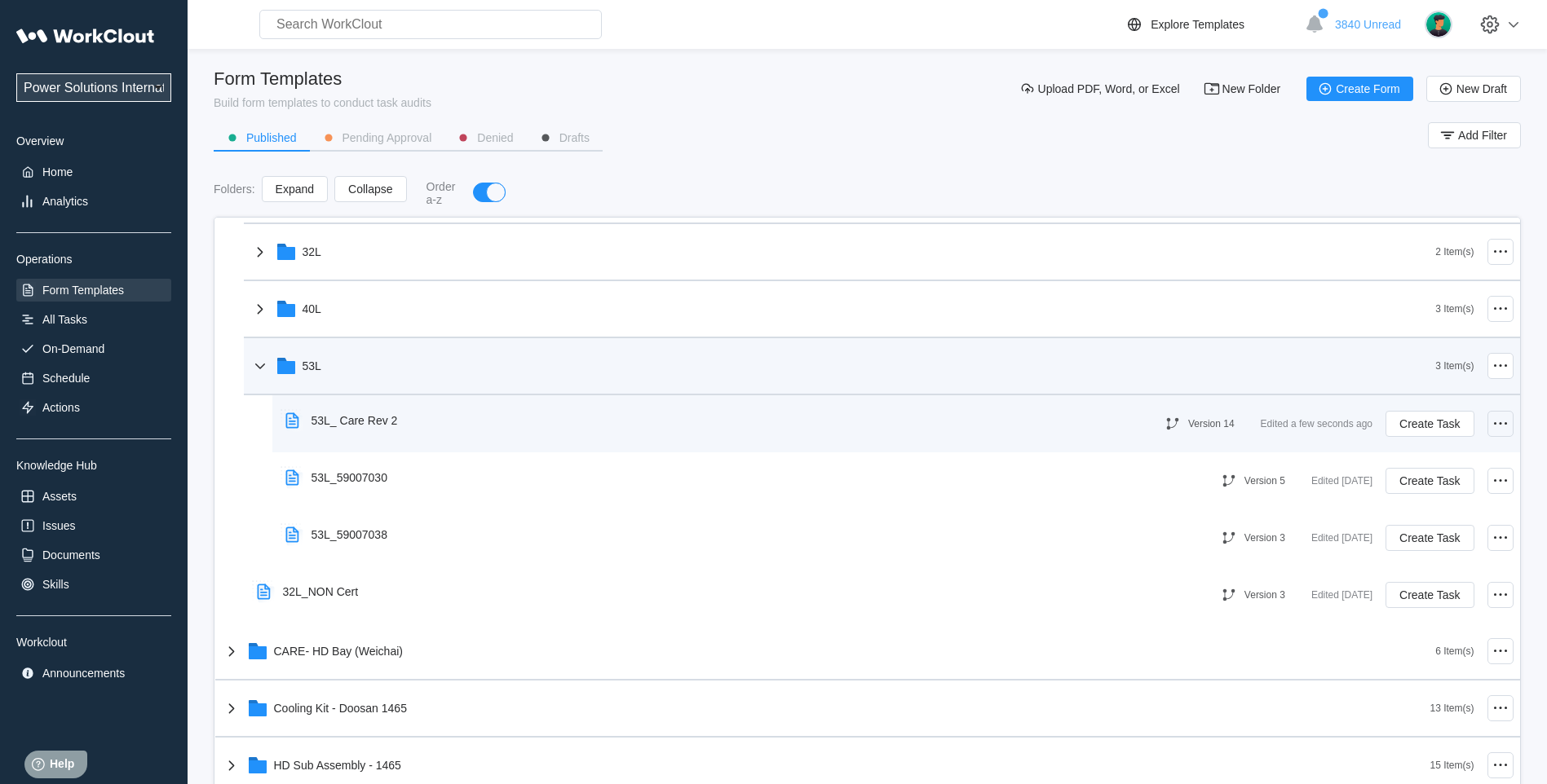
click at [1490, 423] on icon at bounding box center [1500, 423] width 19 height 19
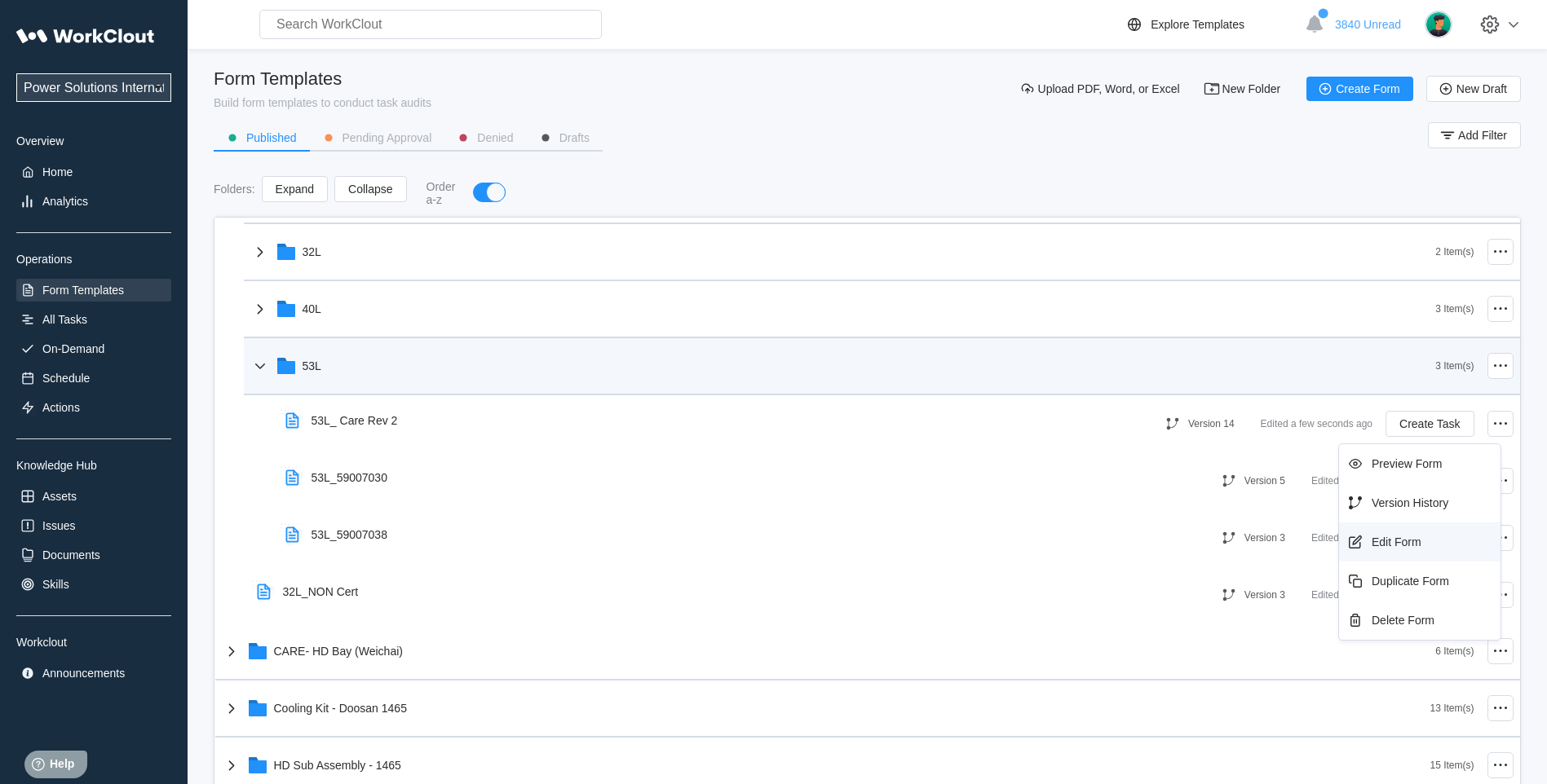
click at [1395, 547] on div "Edit Form" at bounding box center [1396, 542] width 49 height 13
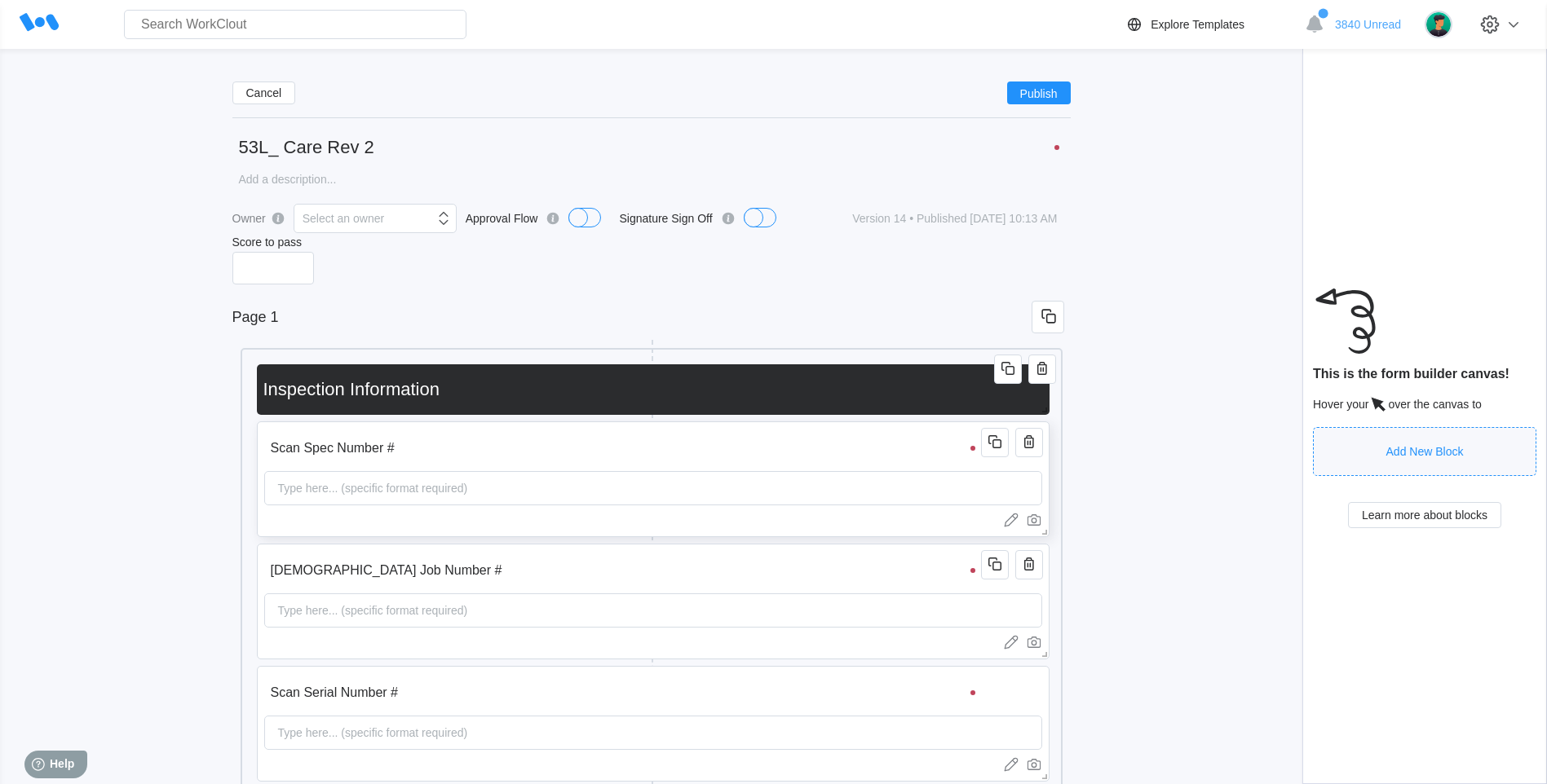
click at [401, 506] on div "Type here... (specific format required)" at bounding box center [653, 488] width 778 height 35
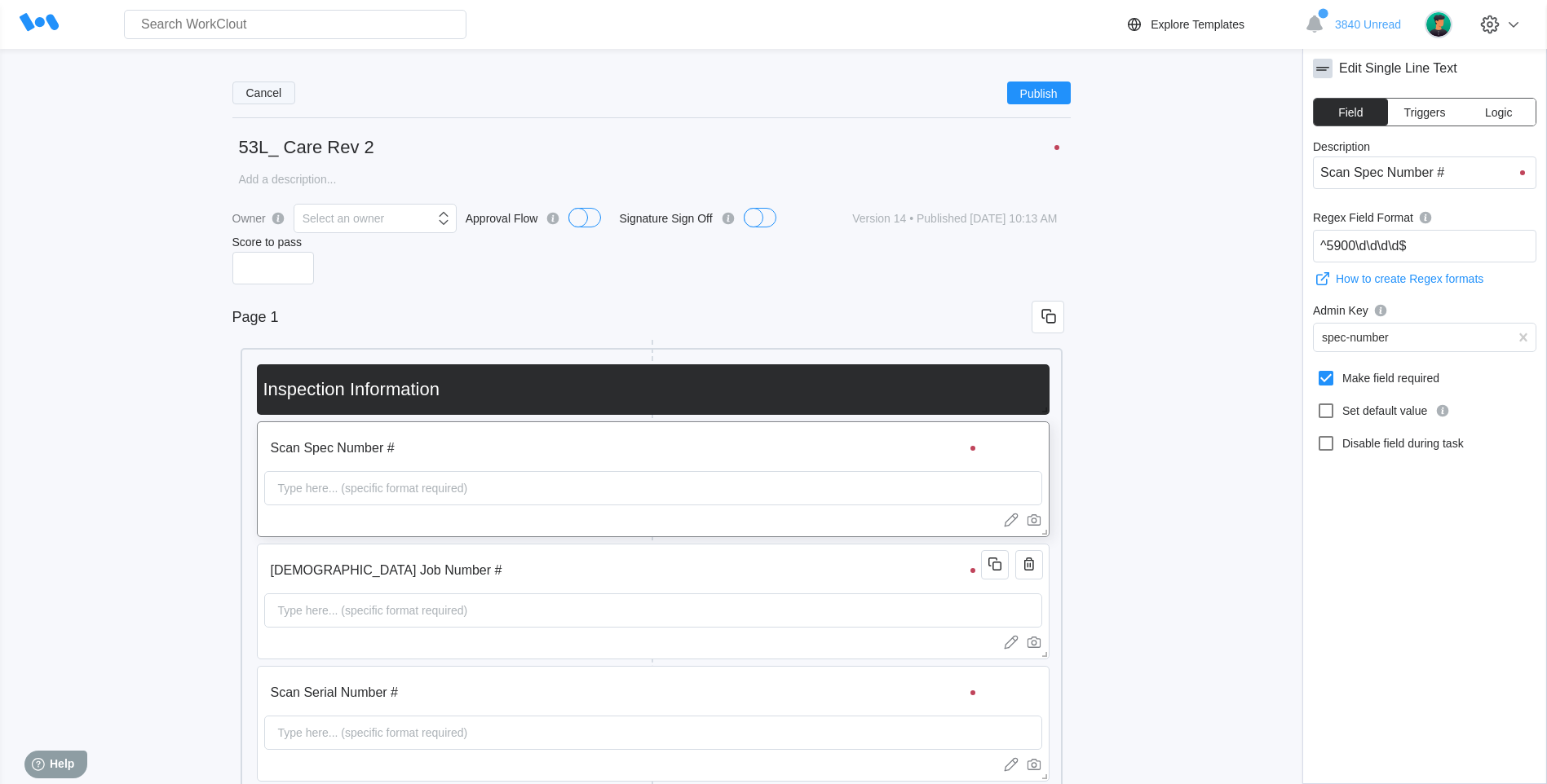
click at [271, 98] on span "Cancel" at bounding box center [264, 93] width 36 height 12
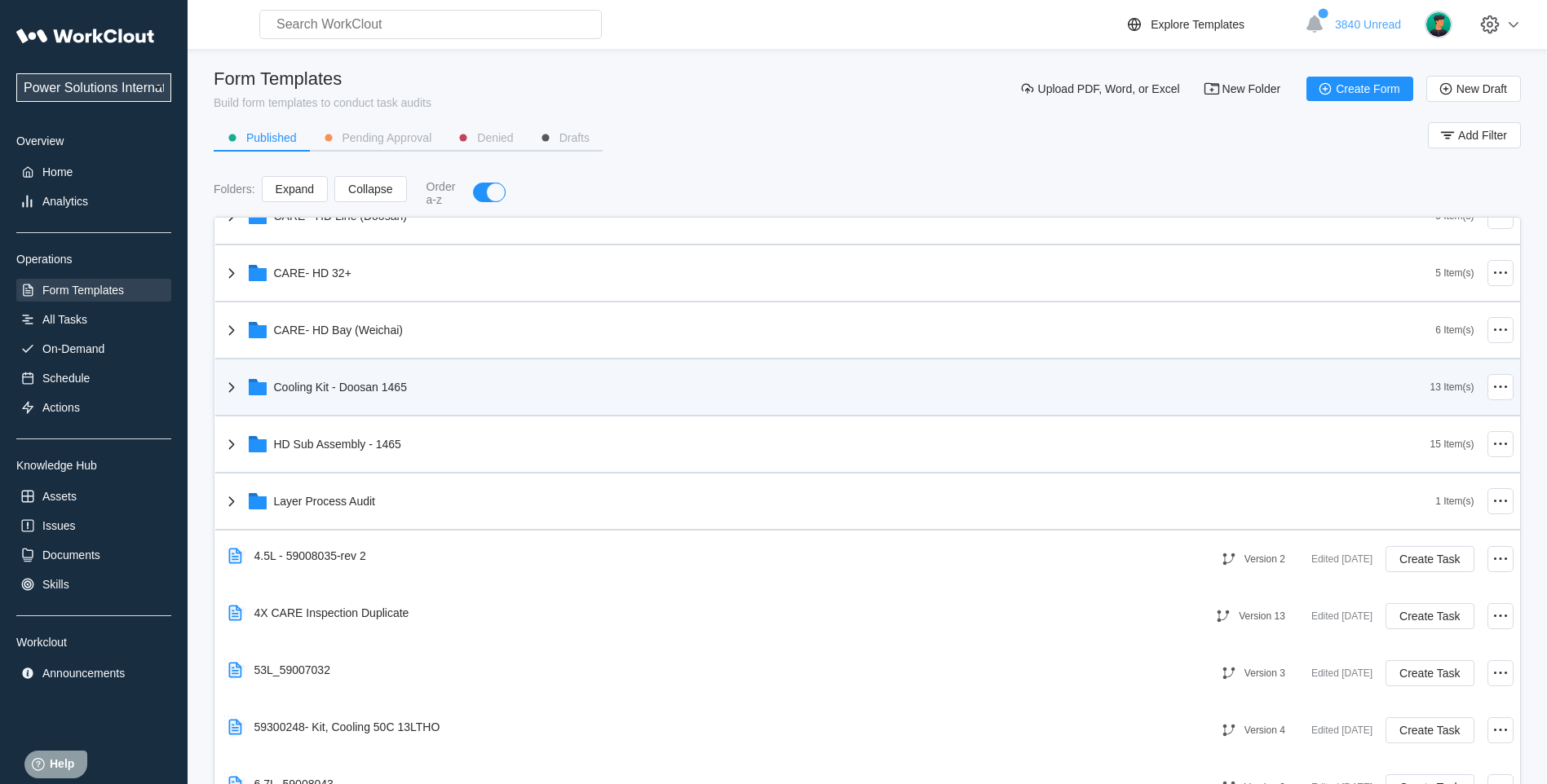
scroll to position [408, 0]
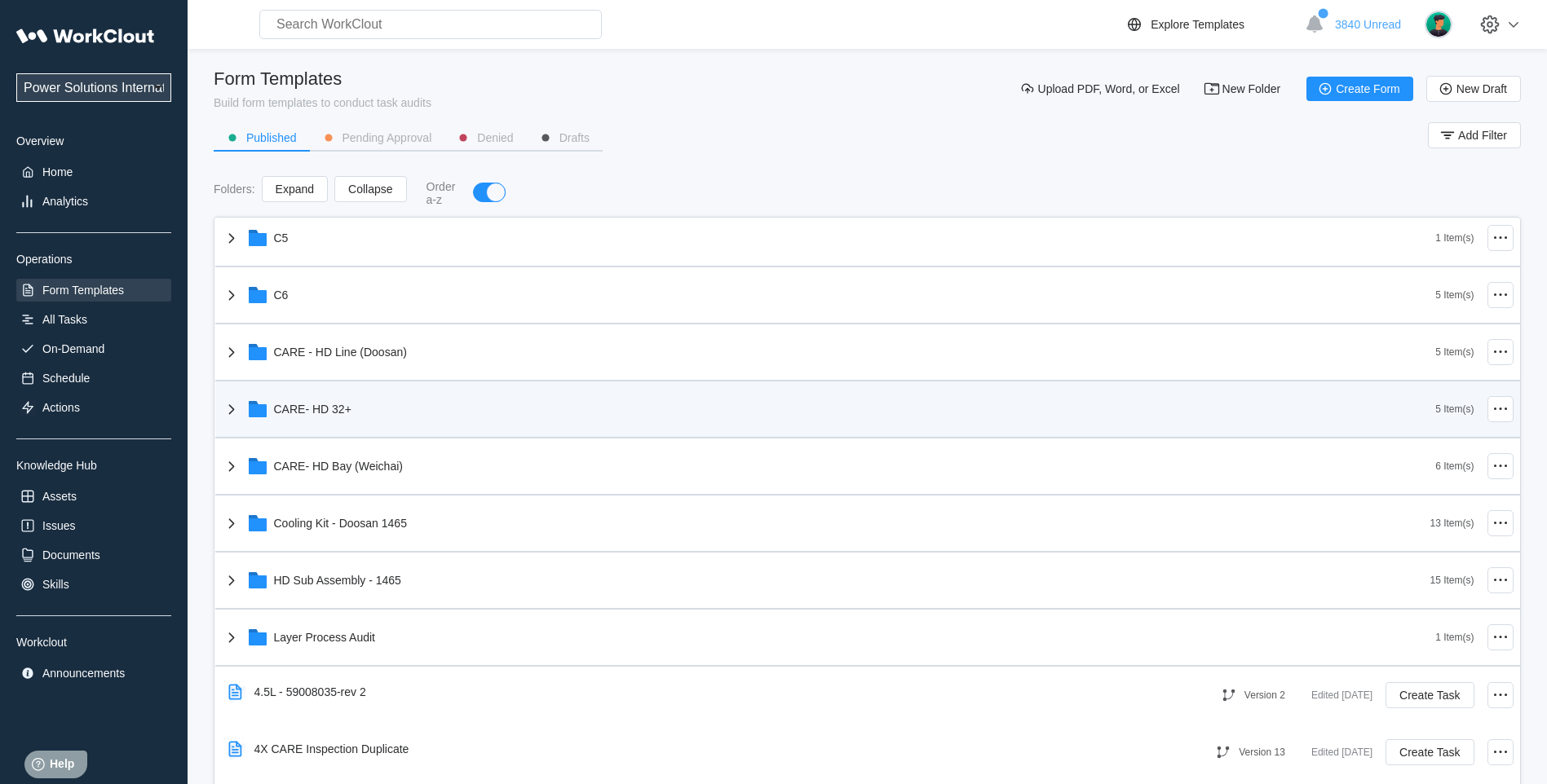
click at [235, 400] on icon at bounding box center [231, 409] width 19 height 19
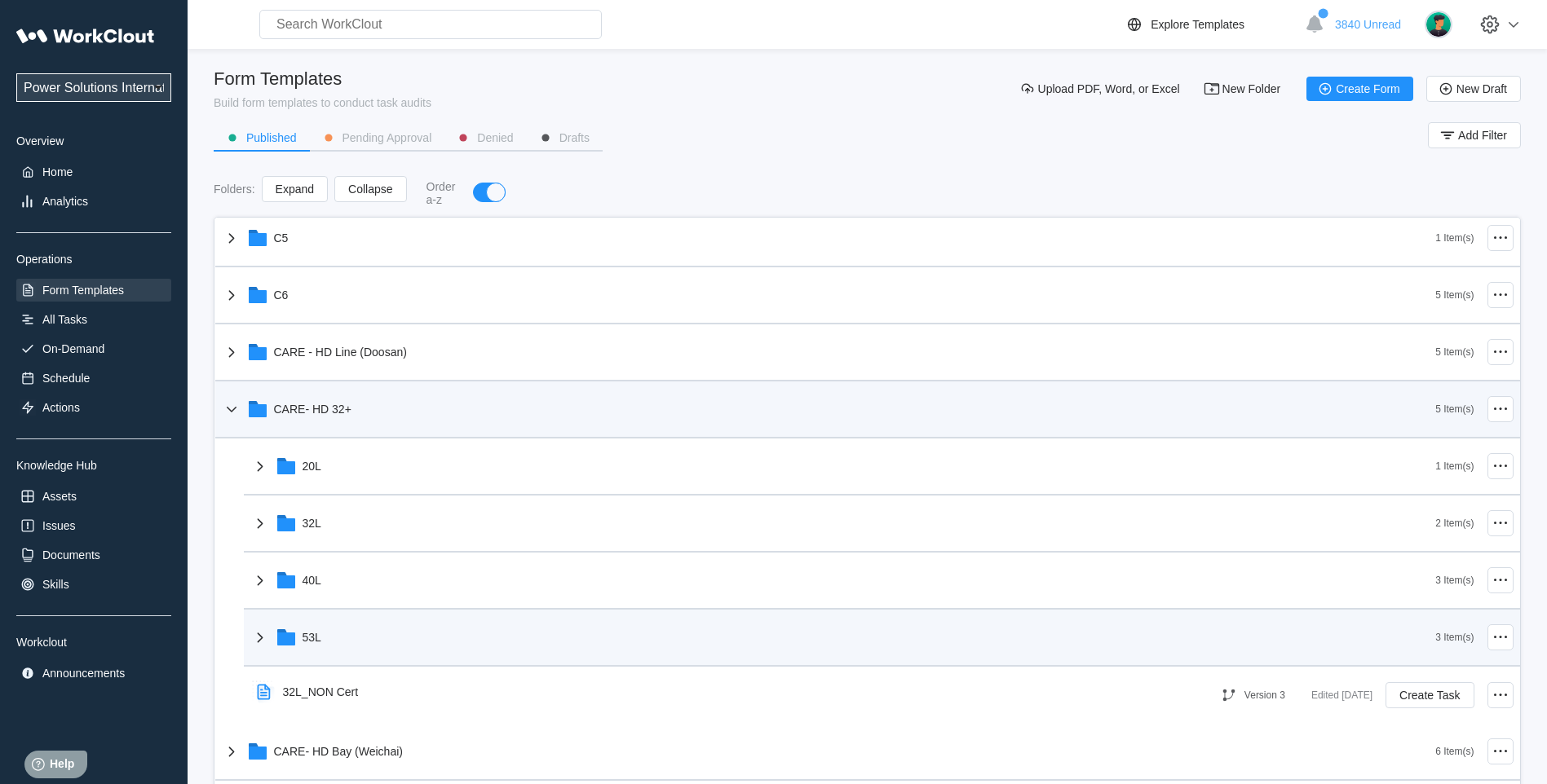
click at [256, 636] on icon at bounding box center [259, 637] width 19 height 19
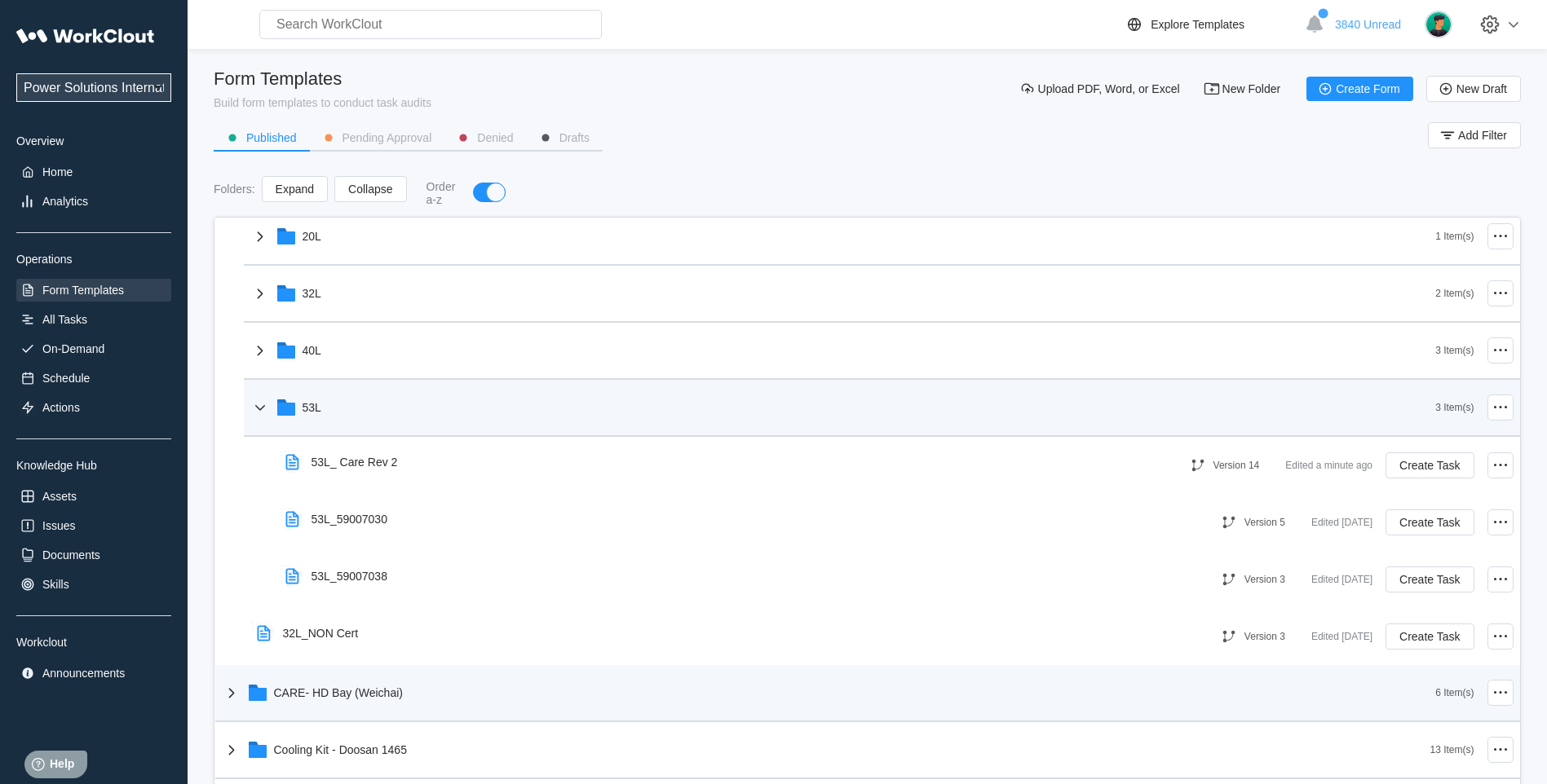
scroll to position [815, 0]
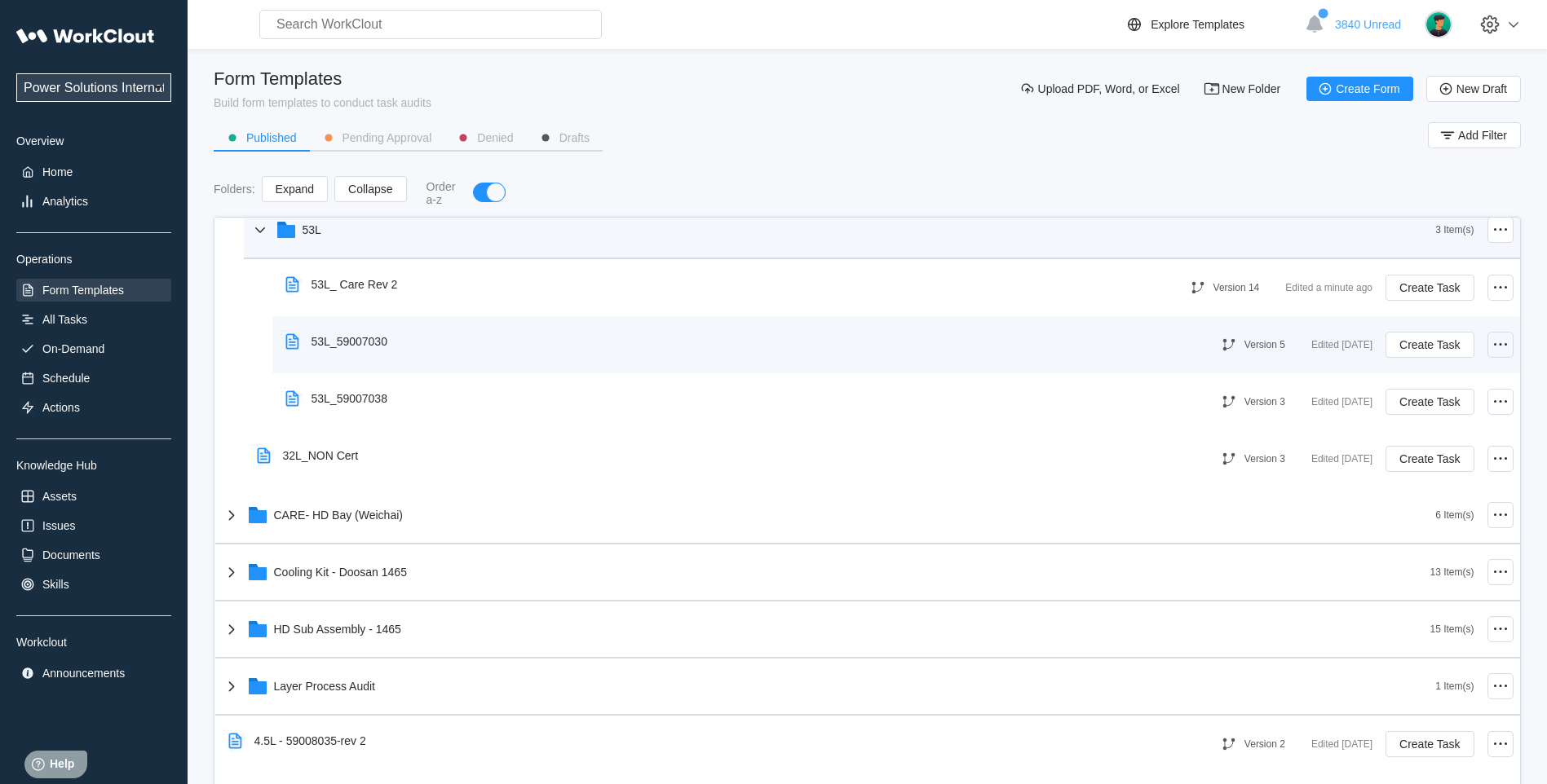
click at [1496, 347] on icon at bounding box center [1500, 344] width 19 height 19
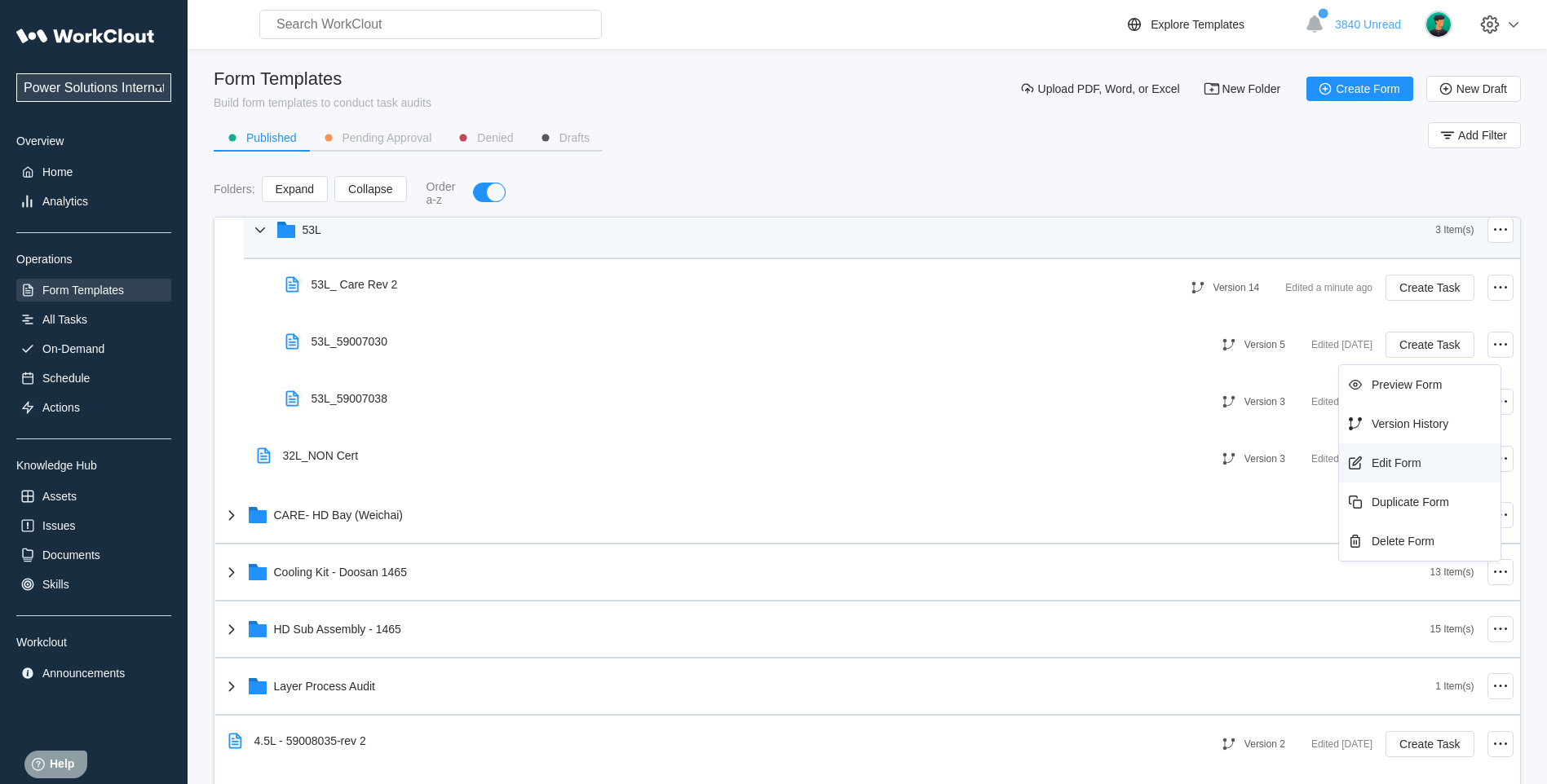
click at [1383, 464] on div "Edit Form" at bounding box center [1396, 463] width 49 height 13
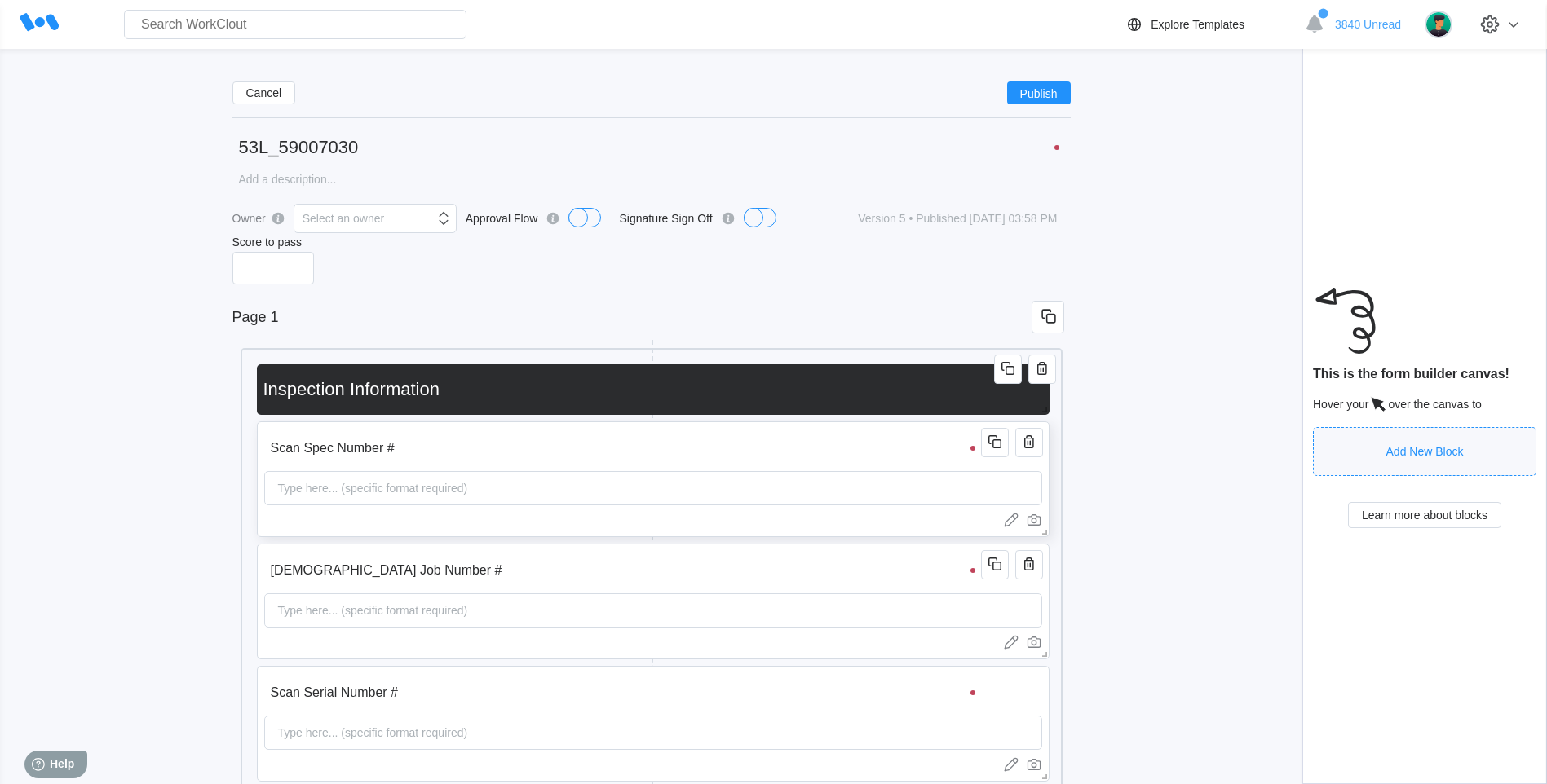
click at [409, 488] on div "Type here... (specific format required)" at bounding box center [372, 488] width 203 height 33
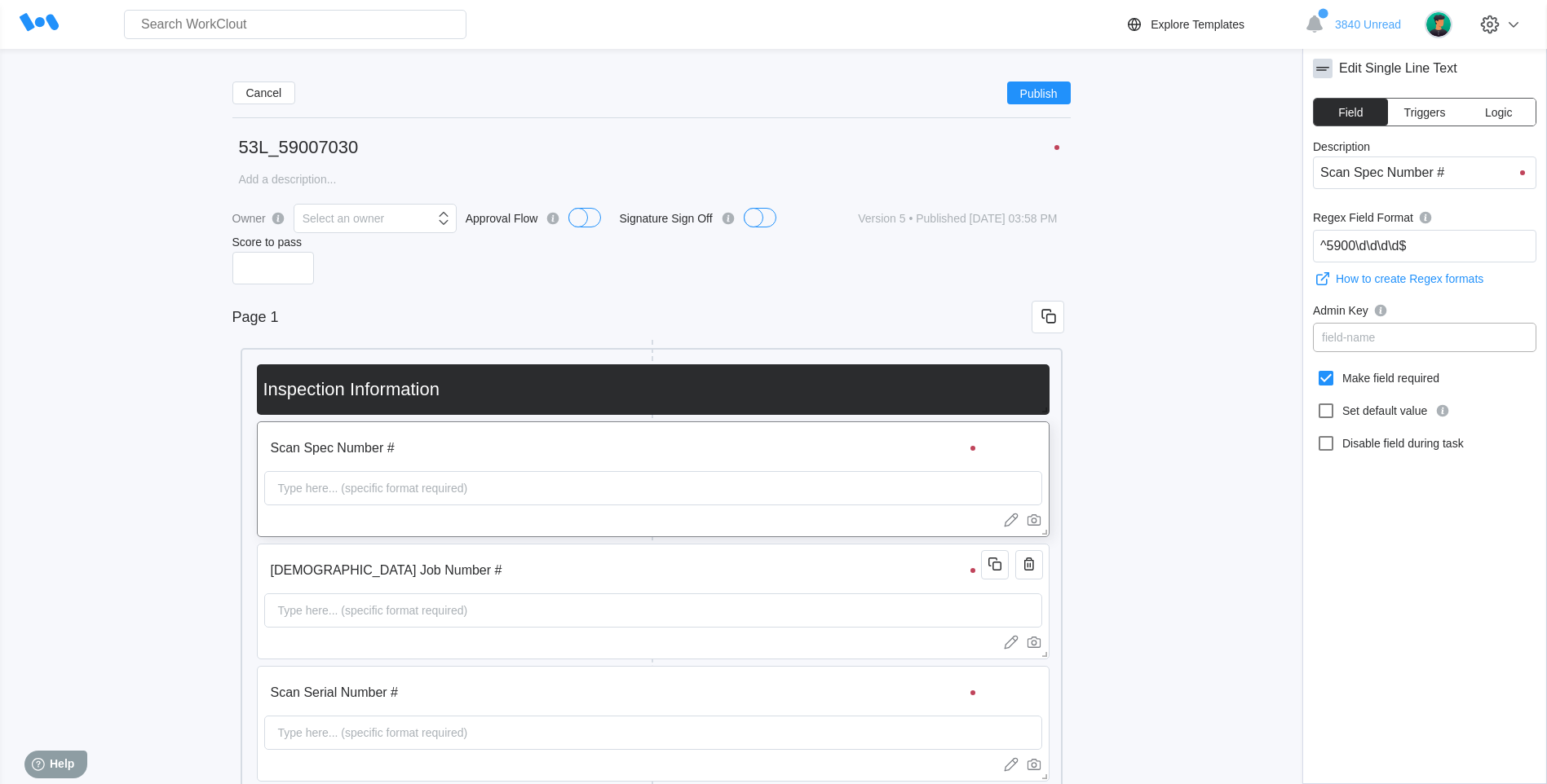
click at [1410, 340] on div "field-name" at bounding box center [1424, 337] width 222 height 23
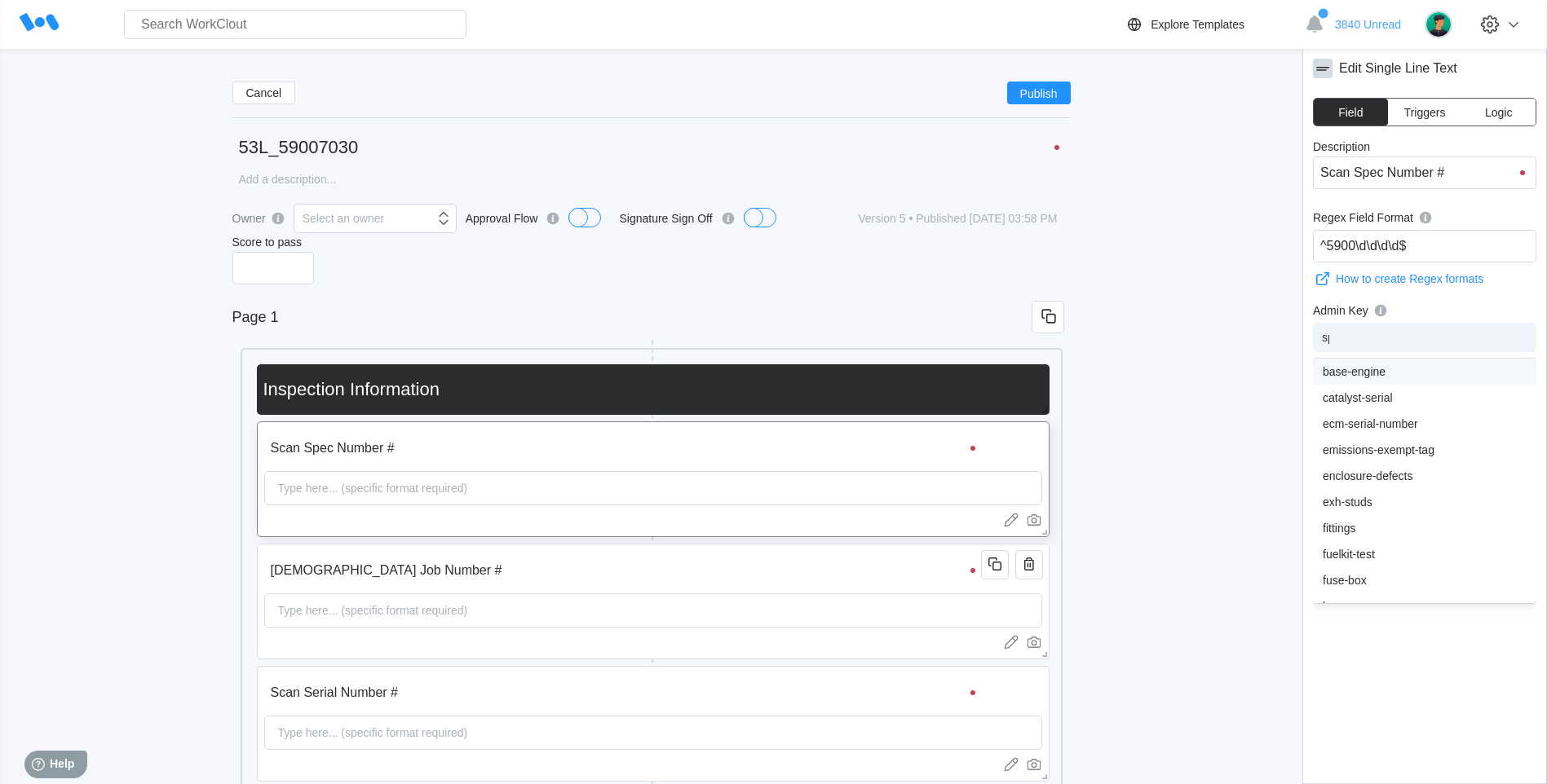
type input "spe"
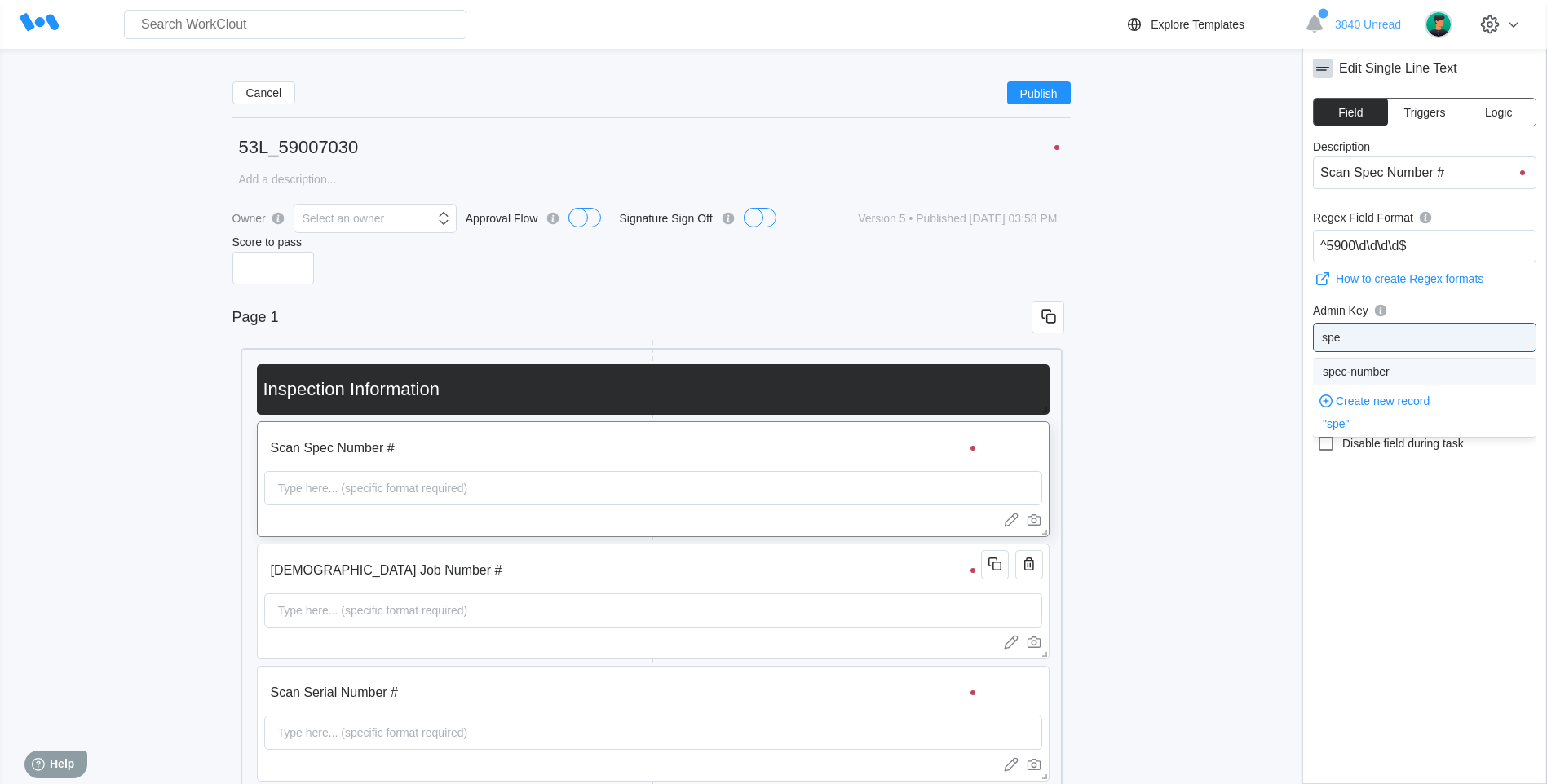
click at [1383, 365] on div "spec-number" at bounding box center [1424, 371] width 204 height 13
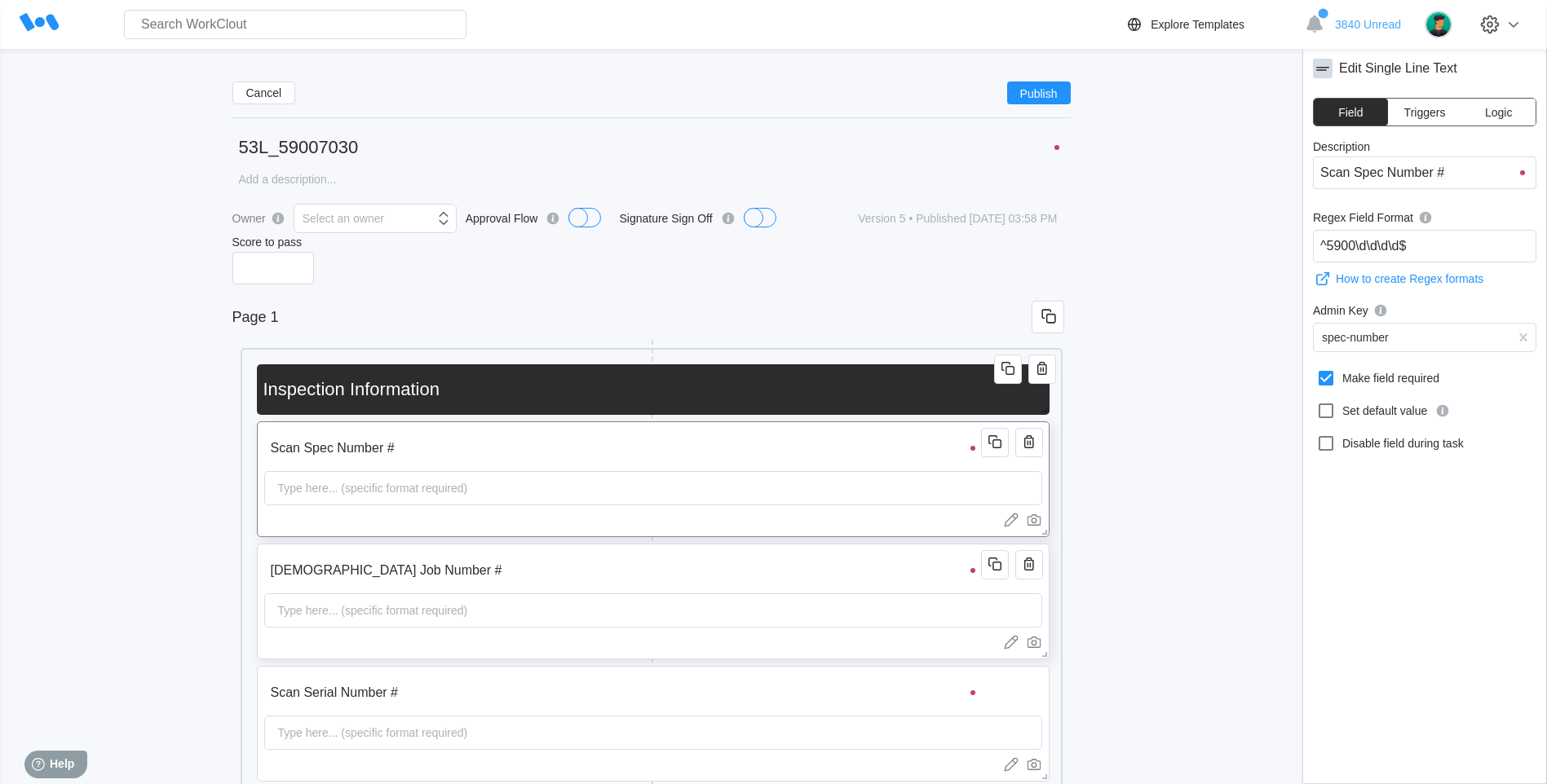
click at [394, 622] on div "Type here... (specific format required)" at bounding box center [372, 611] width 203 height 33
click at [1405, 333] on div "field-name" at bounding box center [1424, 337] width 222 height 23
type input "jo"
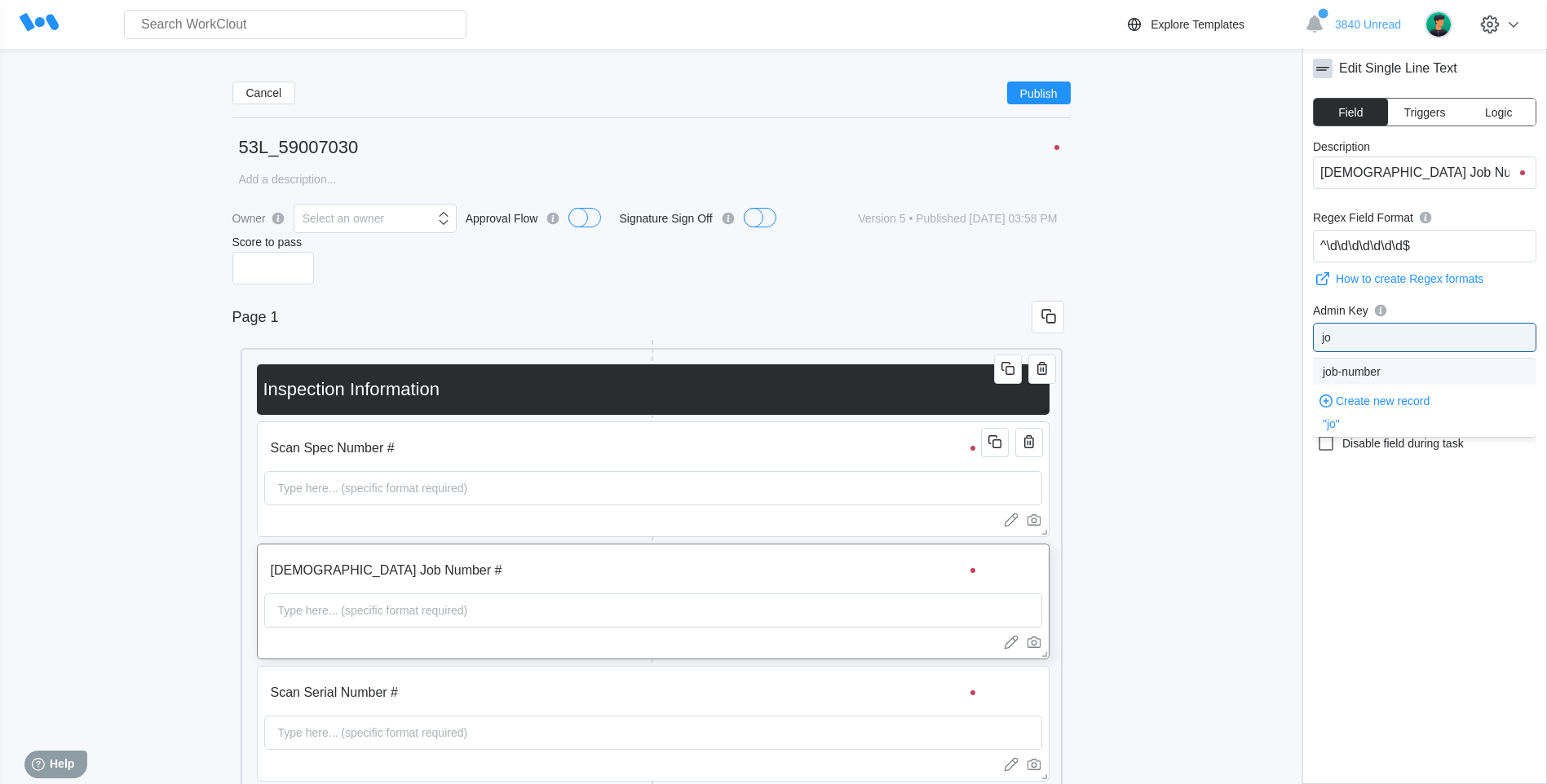
click at [1365, 366] on div "job-number" at bounding box center [1424, 371] width 204 height 13
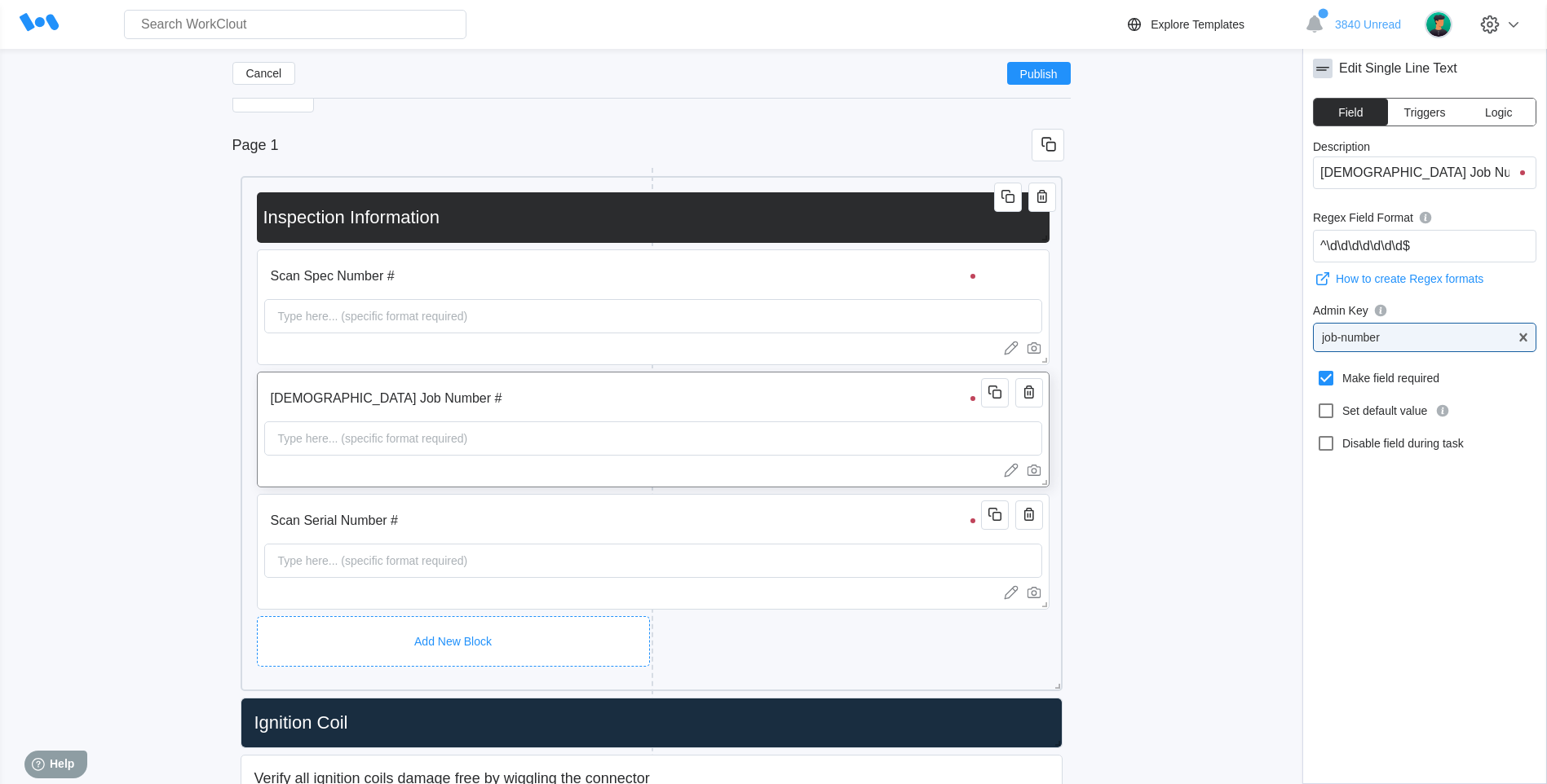
scroll to position [271, 0]
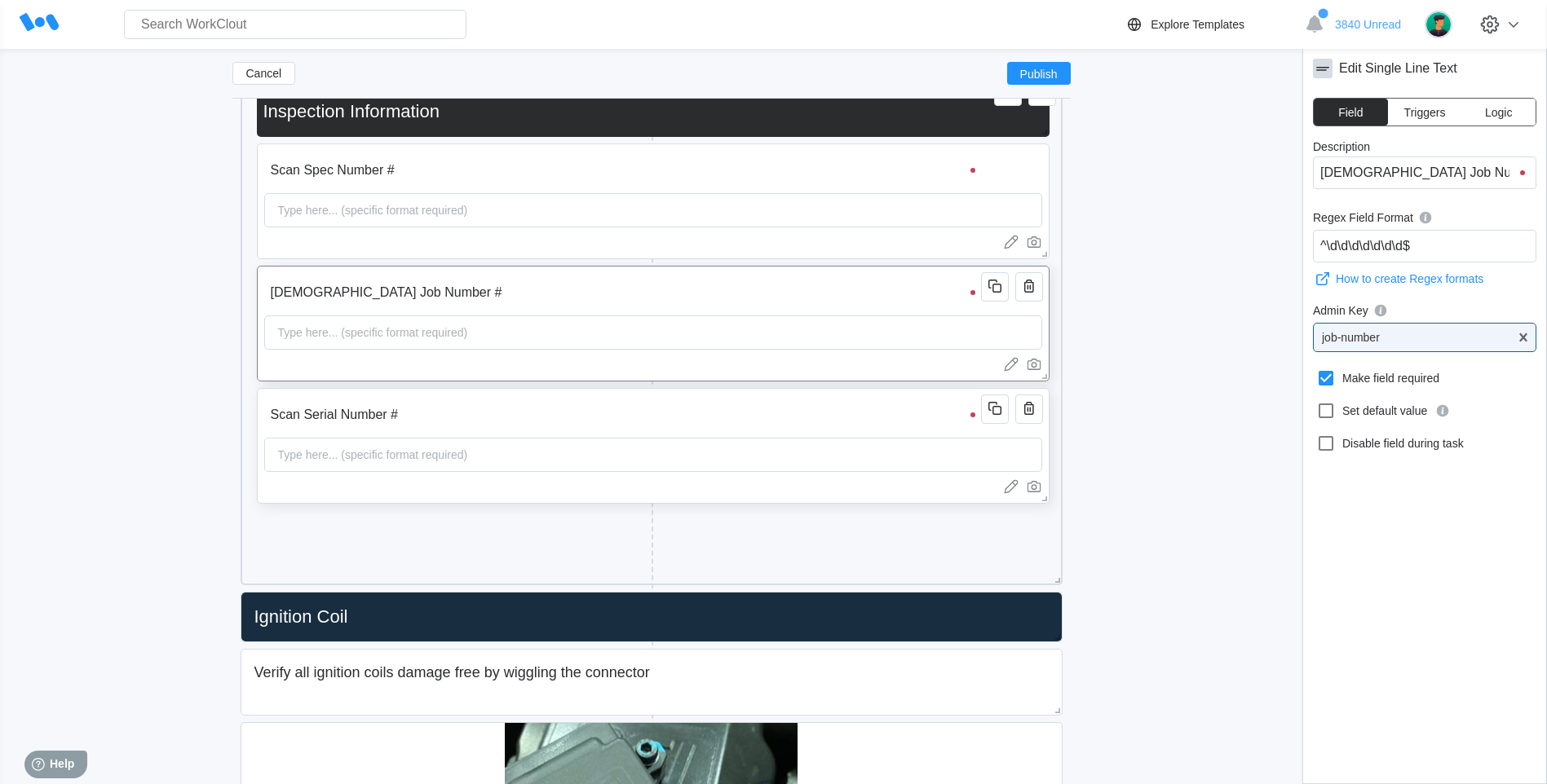
click at [416, 463] on div "Type here... (specific format required)" at bounding box center [372, 455] width 203 height 33
click at [1430, 339] on div "field-name" at bounding box center [1424, 337] width 222 height 23
type input "se"
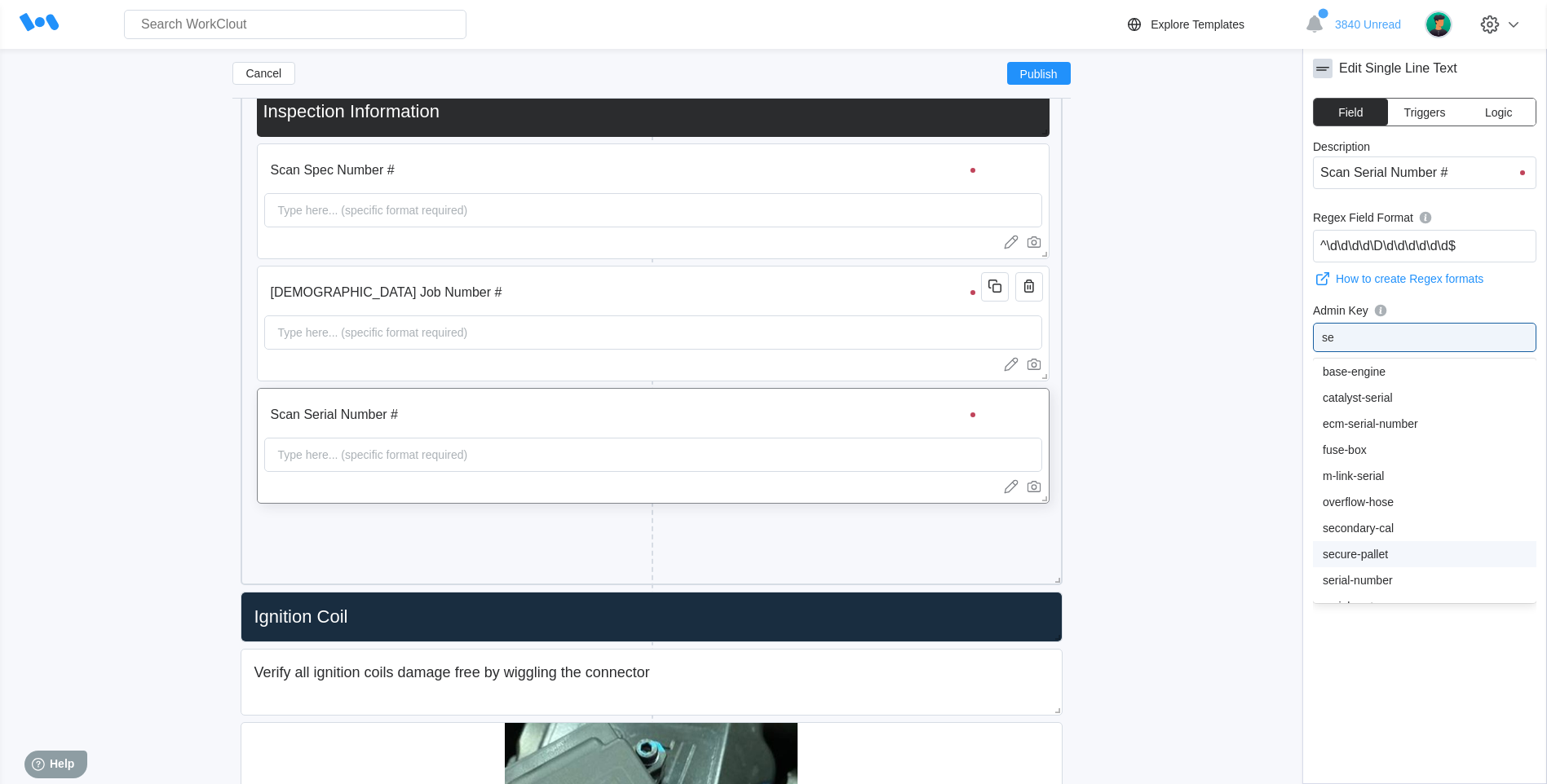
scroll to position [136, 0]
click at [1367, 444] on div "serial-number" at bounding box center [1424, 444] width 204 height 13
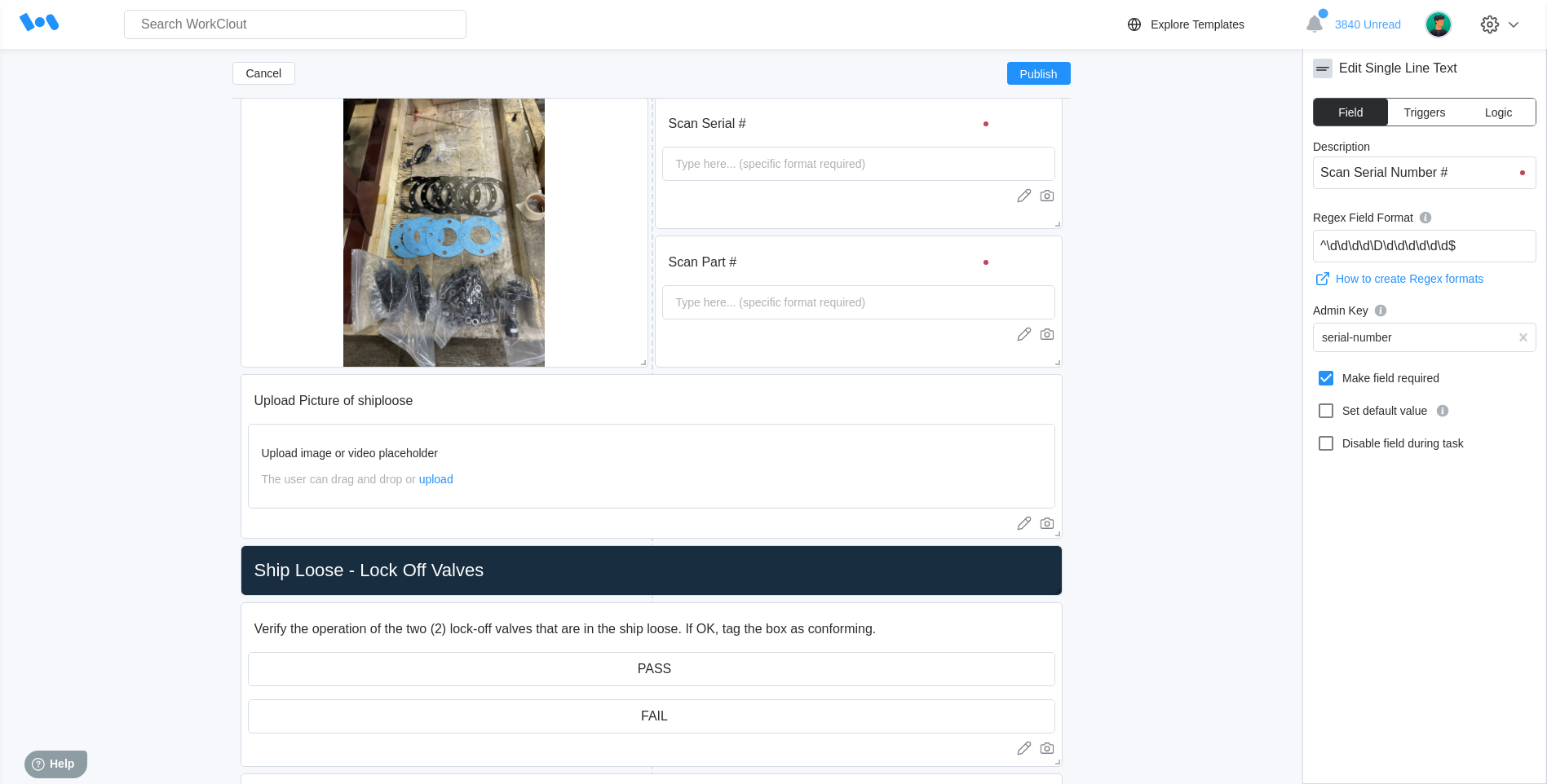
scroll to position [2731, 0]
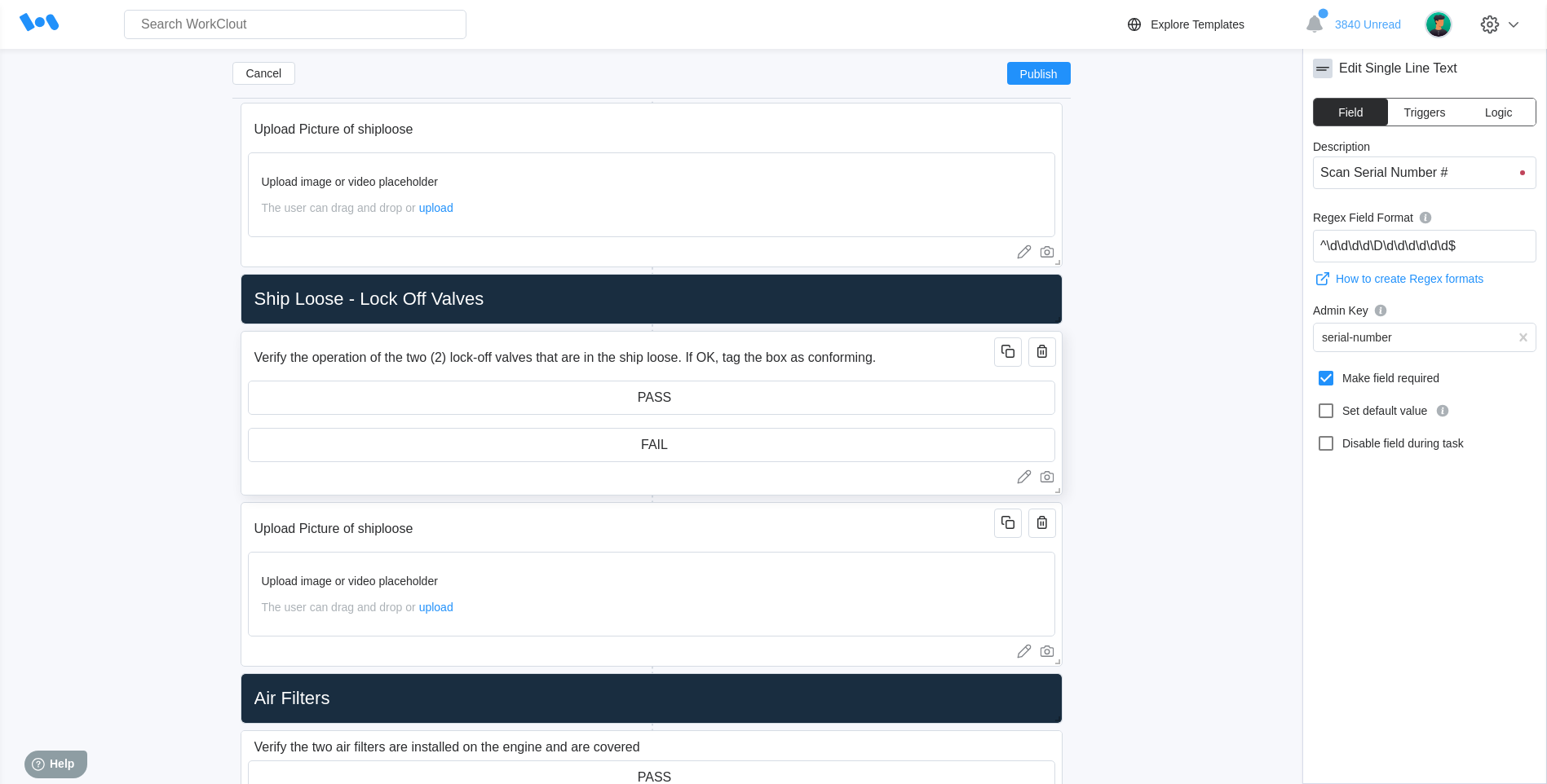
click at [578, 346] on input "Verify the operation of the two (2) lock-off valves that are in the ship loose.…" at bounding box center [624, 358] width 752 height 33
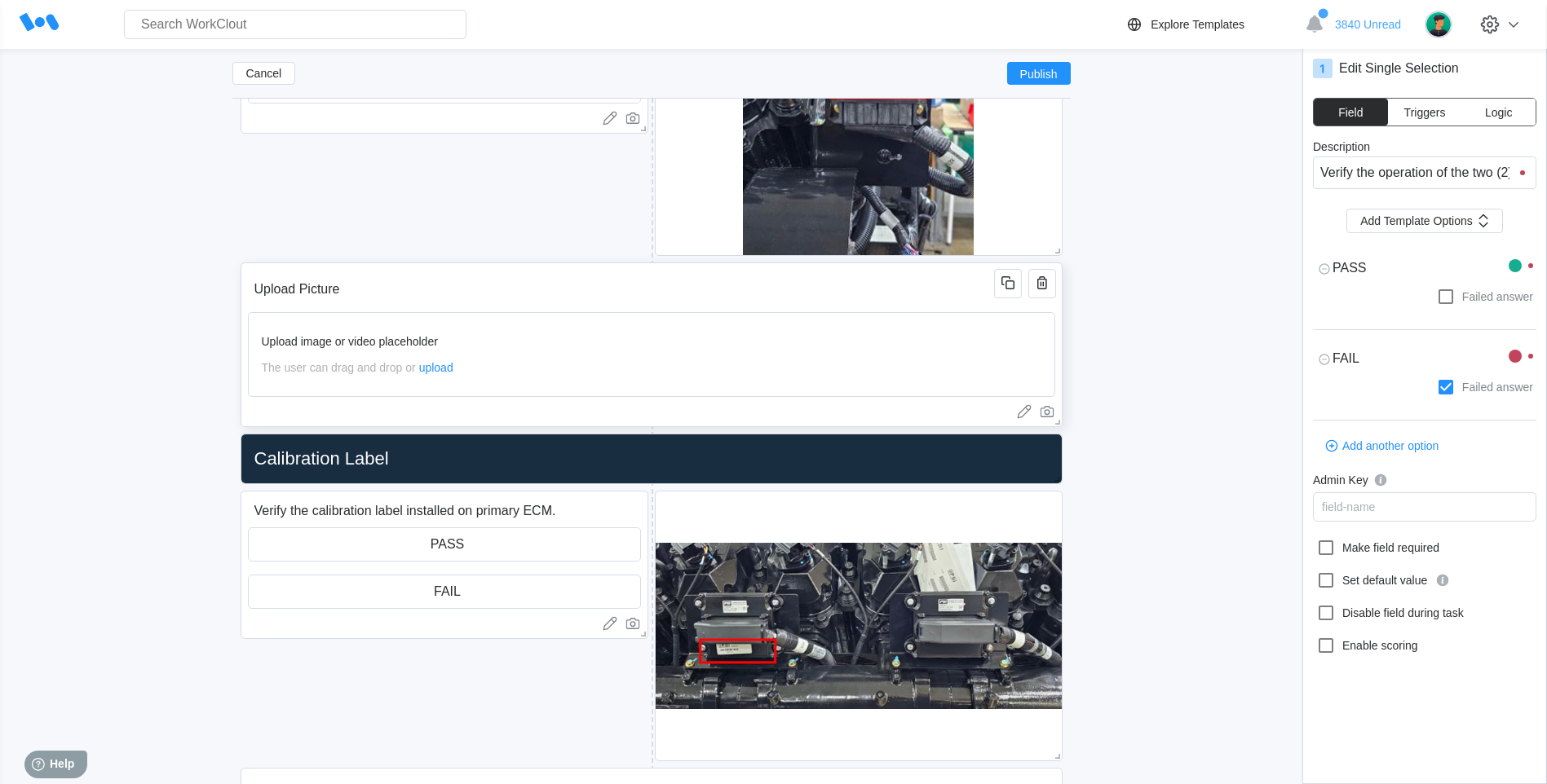
scroll to position [3954, 0]
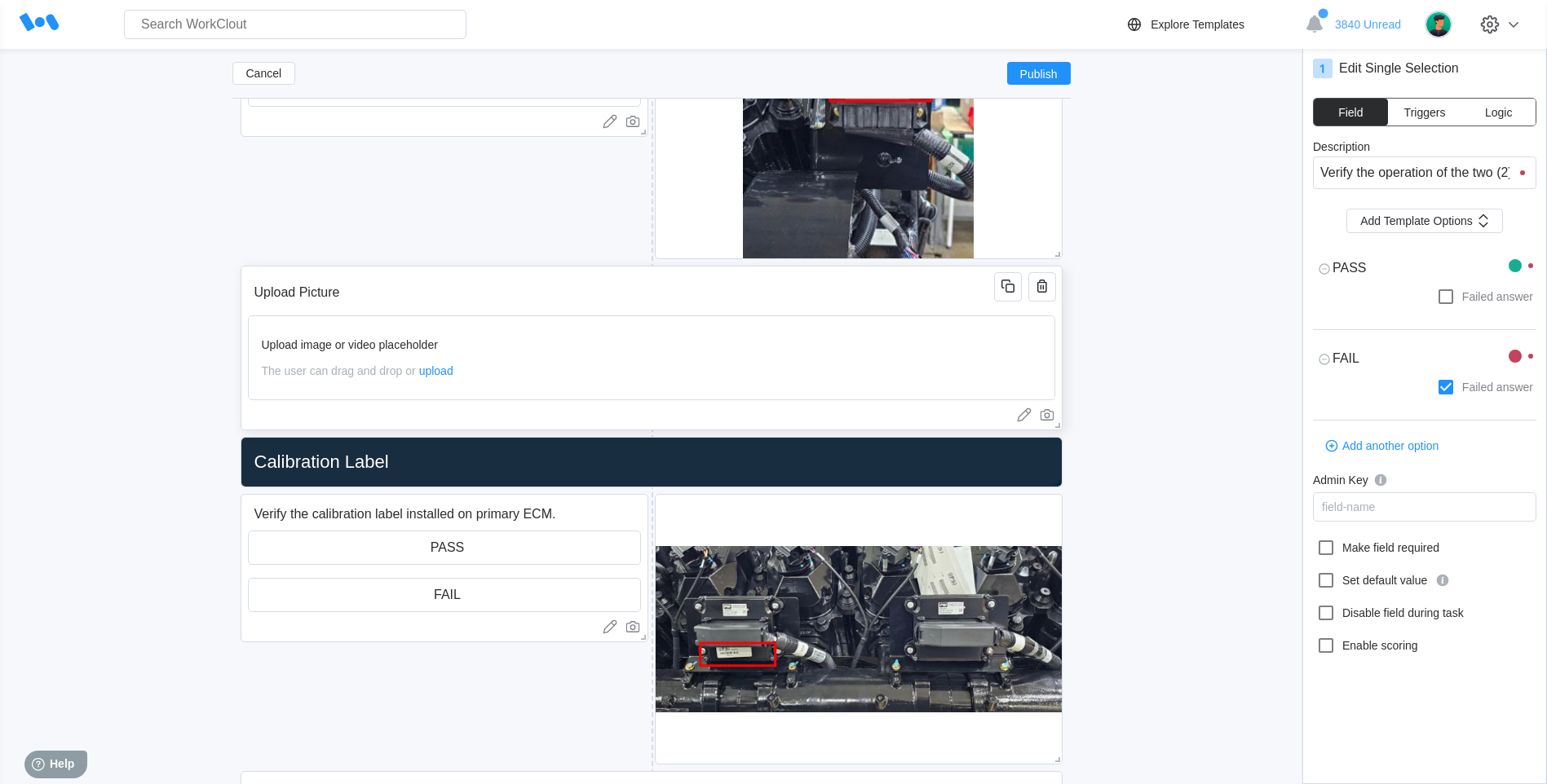
click at [485, 302] on input "Upload Picture" at bounding box center [624, 293] width 752 height 33
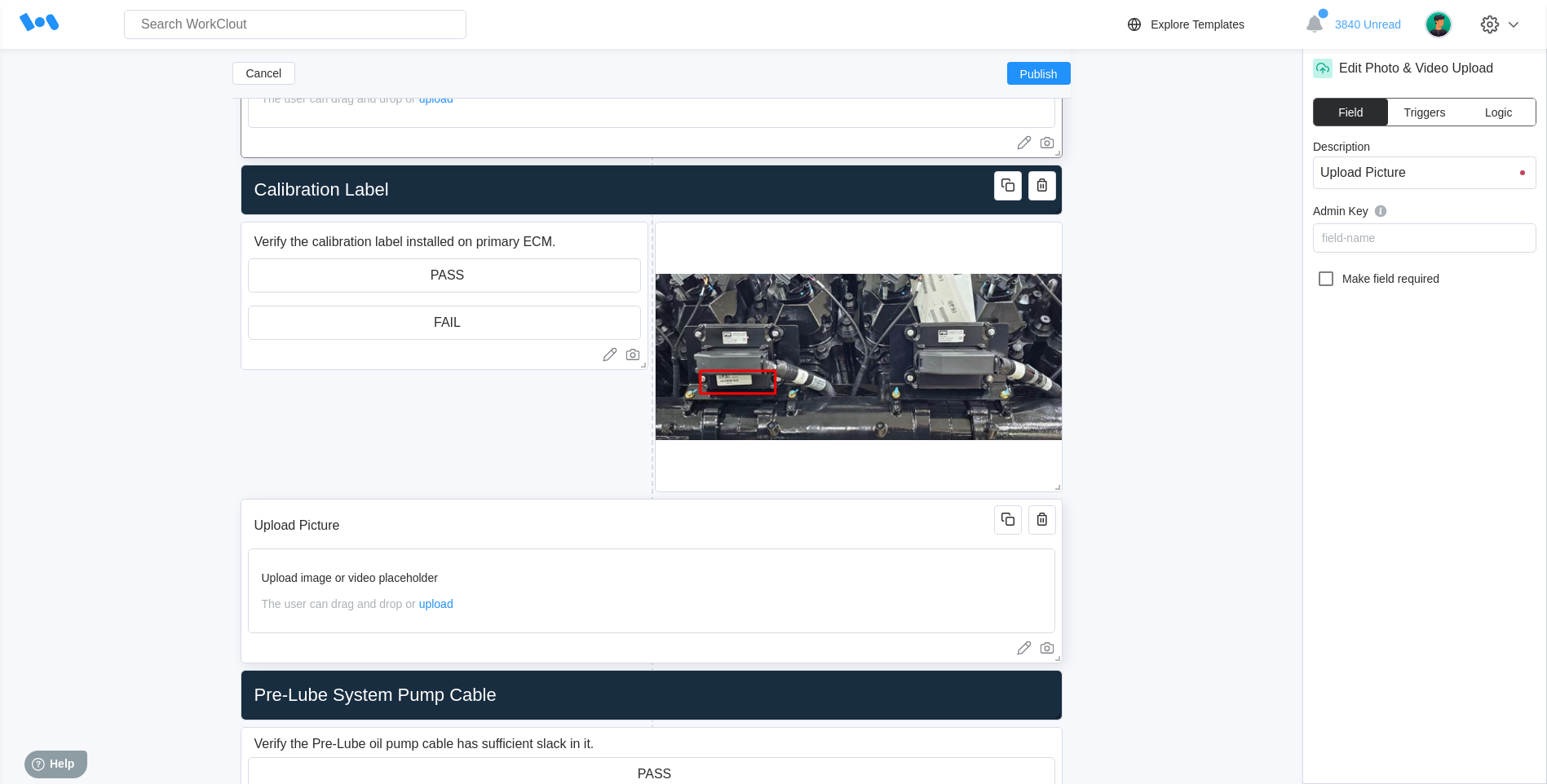
scroll to position [4362, 0]
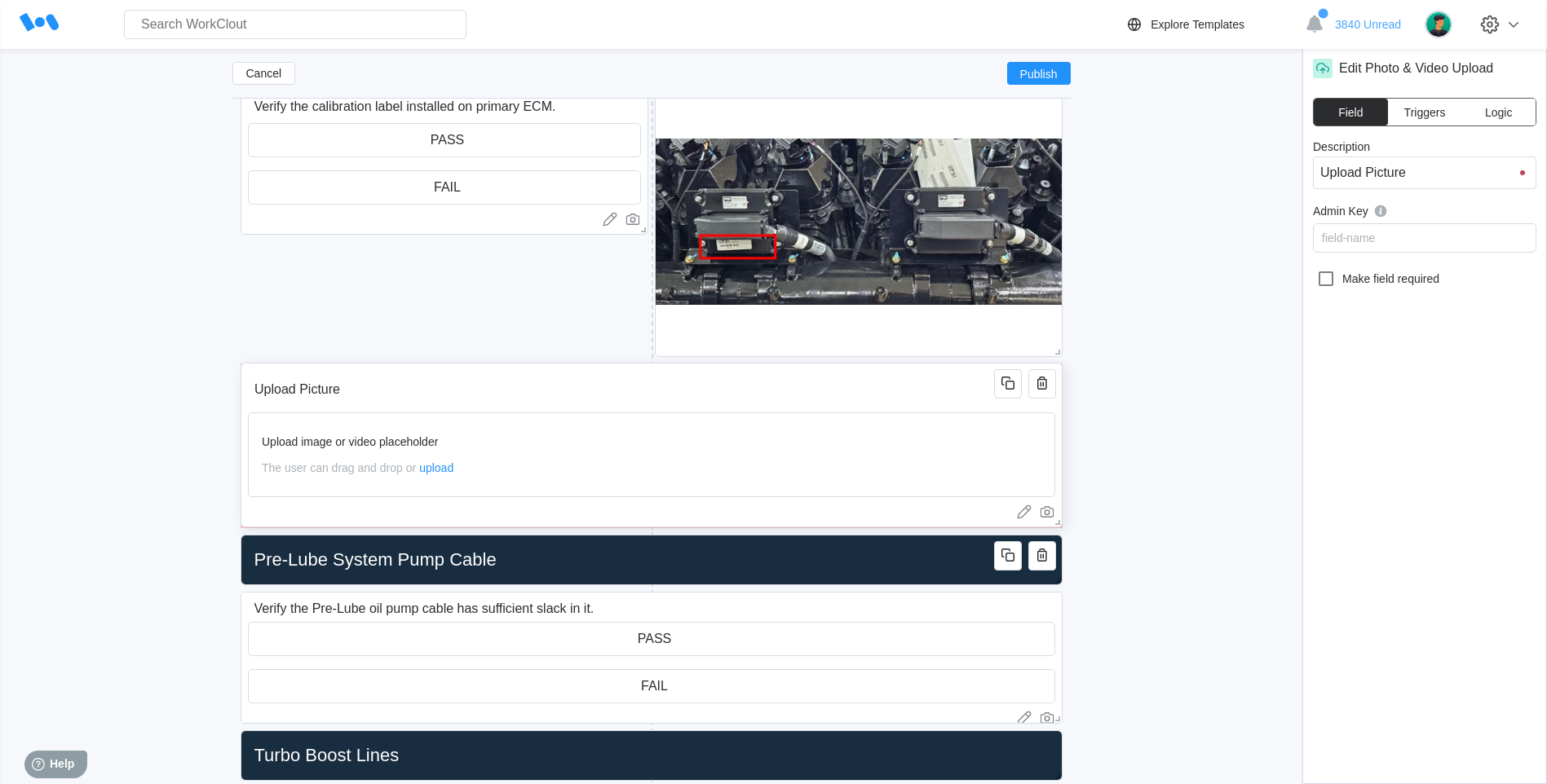
click at [517, 402] on input "Upload Picture" at bounding box center [624, 390] width 752 height 33
click at [559, 385] on input "Upload Picture" at bounding box center [624, 391] width 752 height 33
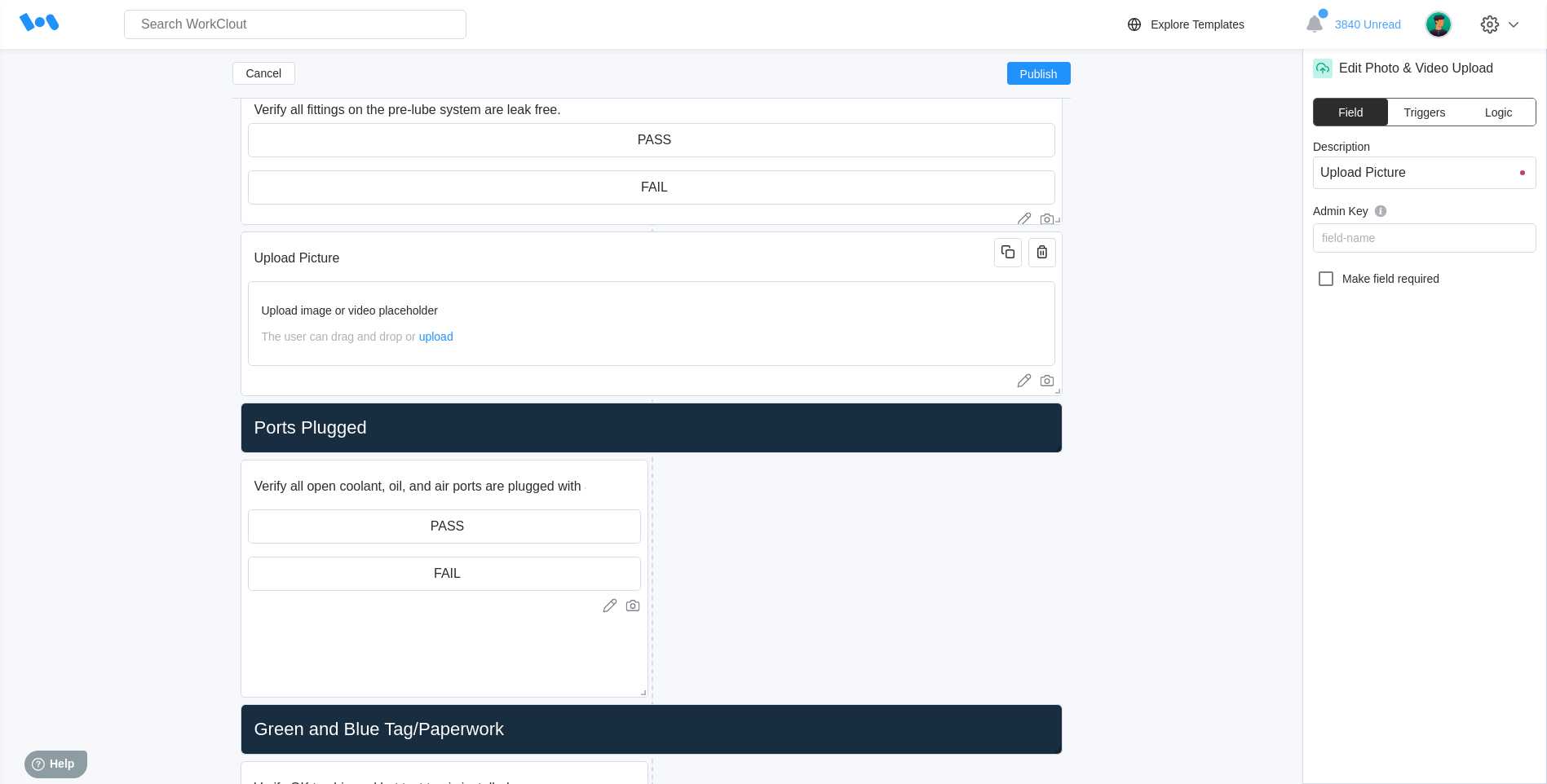
scroll to position [6808, 0]
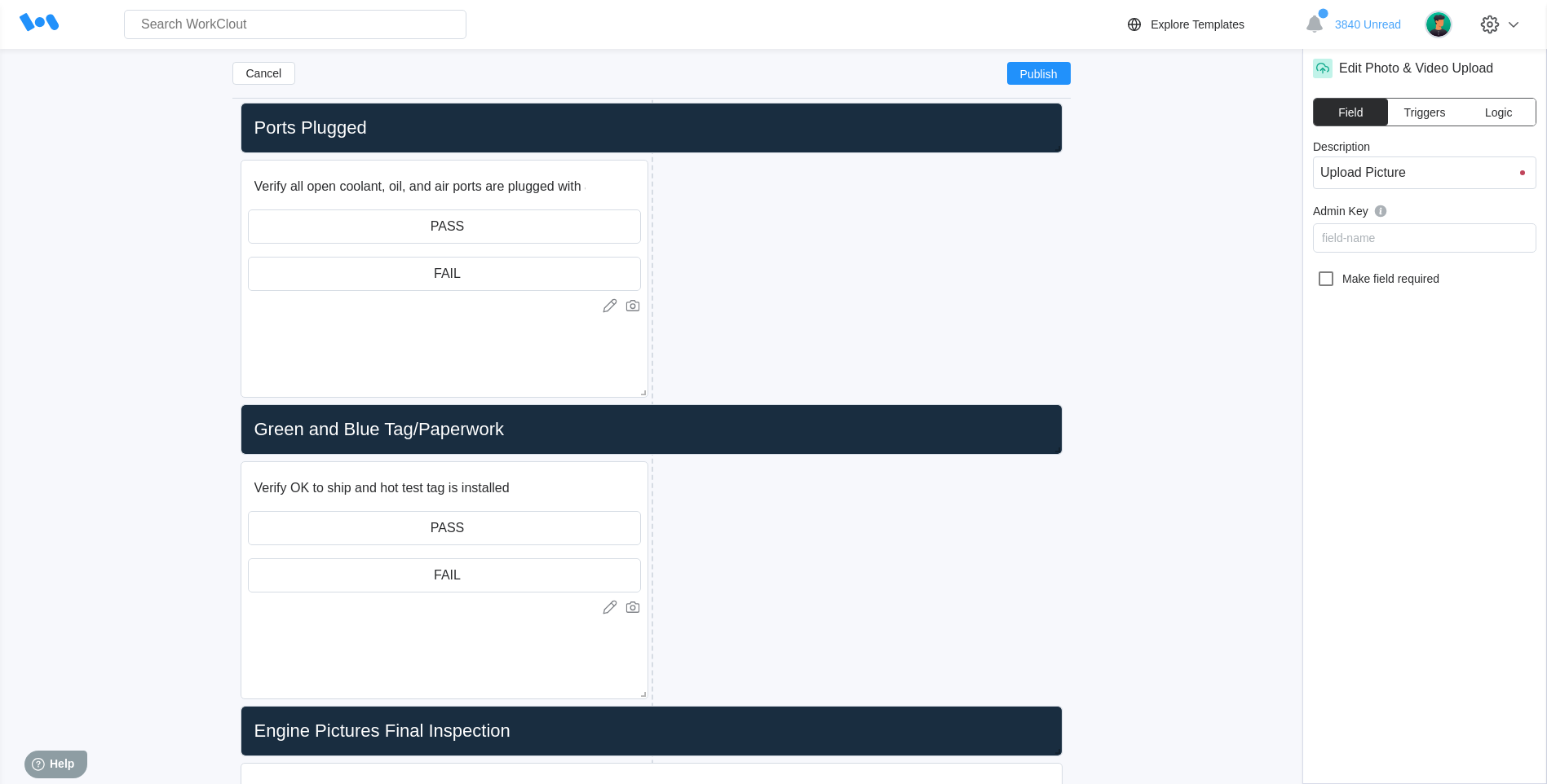
click at [649, 436] on input "Green and Blue Tag/Paperwork" at bounding box center [648, 430] width 800 height 33
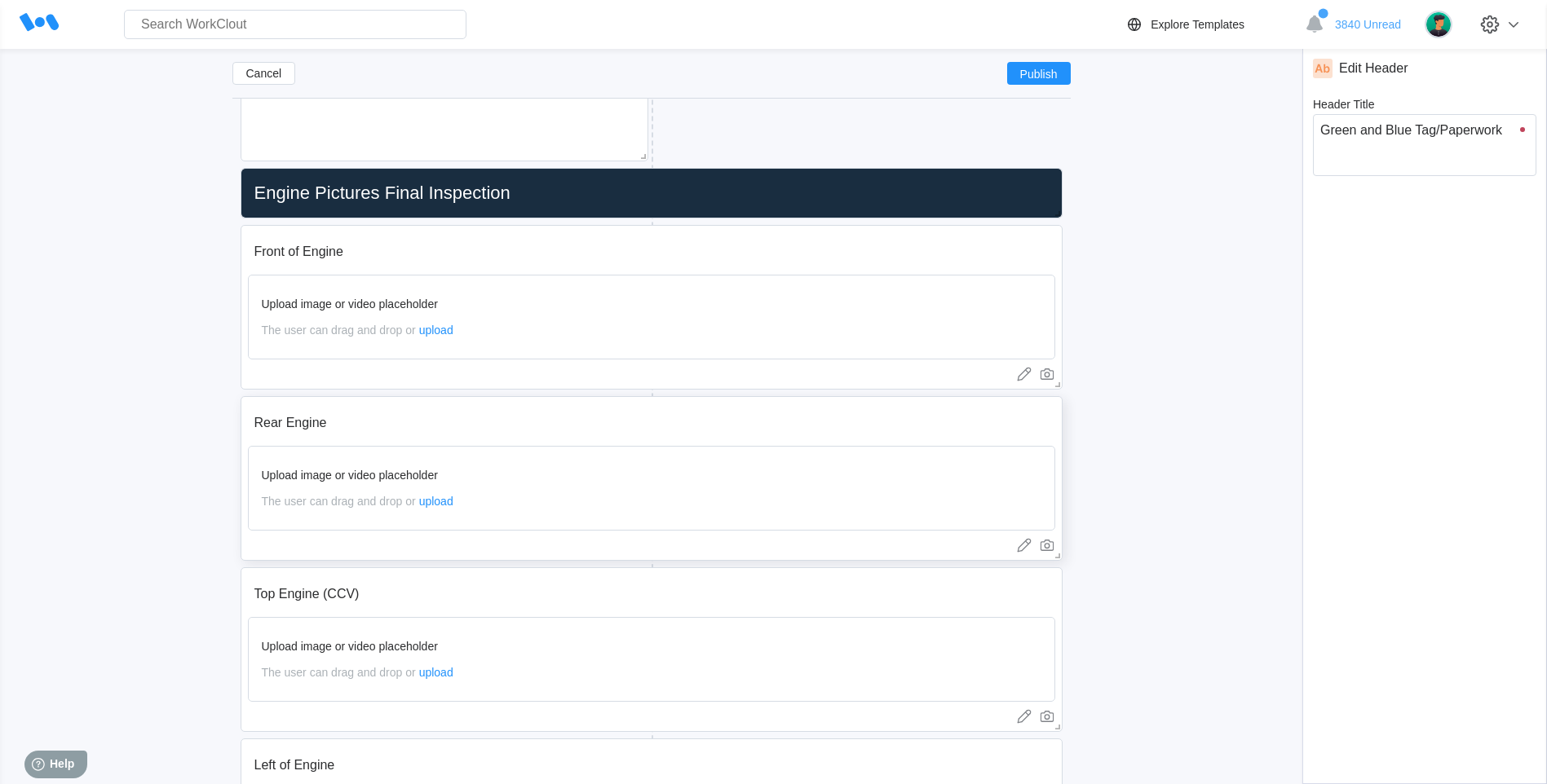
scroll to position [7352, 0]
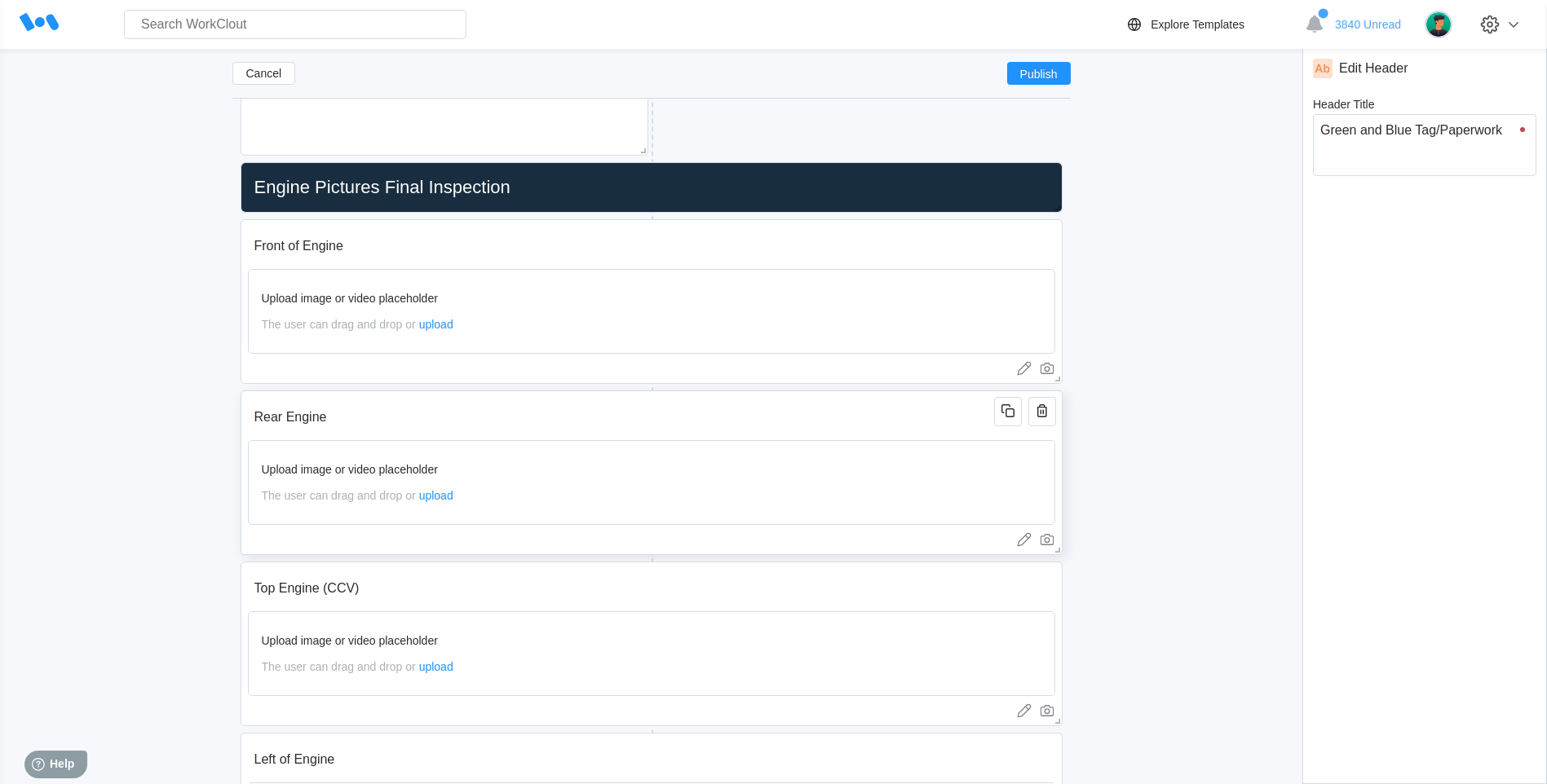
click at [362, 434] on div "Rear Engine Upload image or video placeholder The user can drag and drop or upl…" at bounding box center [652, 473] width 822 height 164
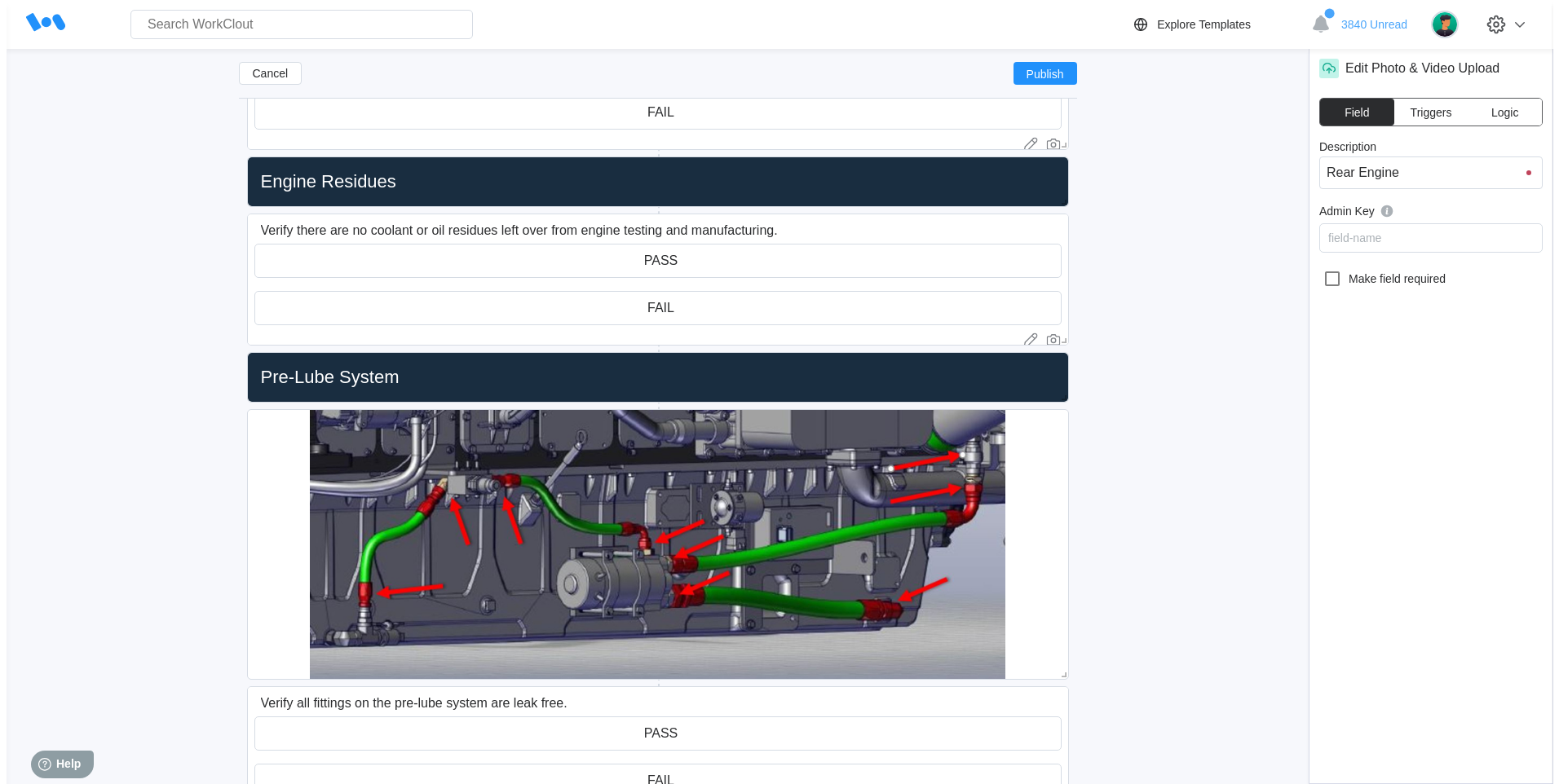
scroll to position [5370, 0]
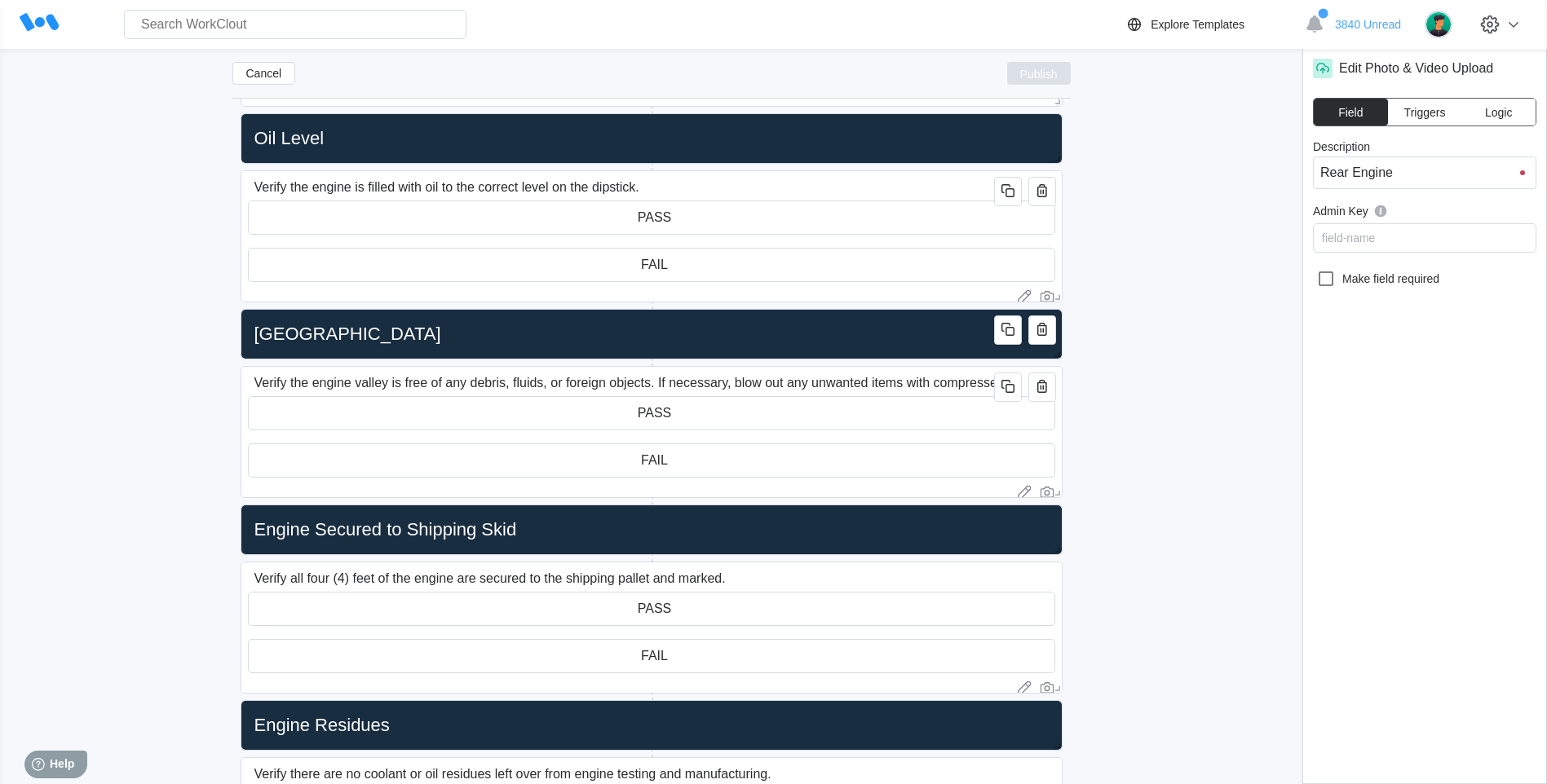
click at [1050, 73] on span "Publish" at bounding box center [1039, 73] width 37 height 10
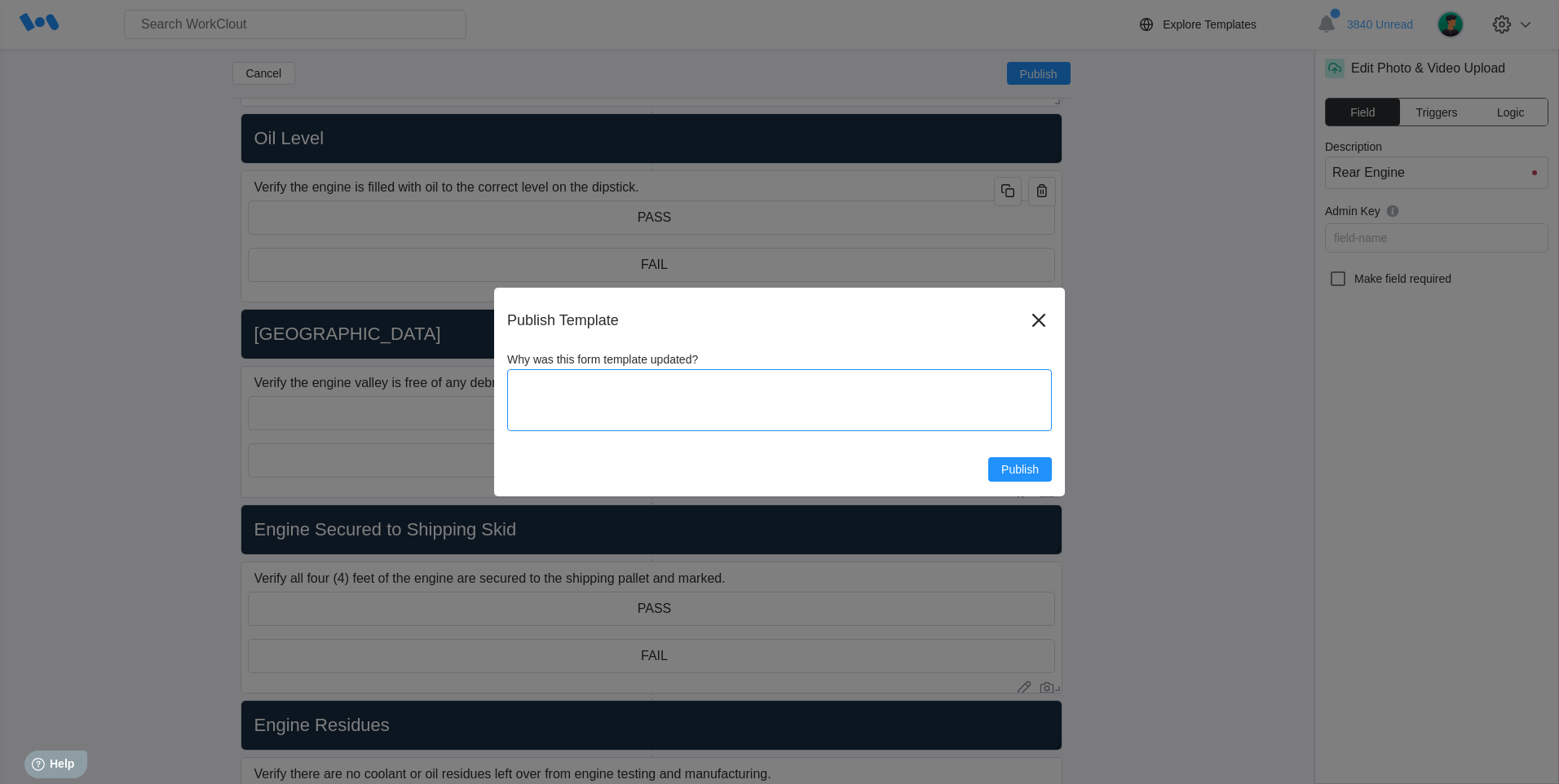
click at [654, 399] on textarea "Why was this form template updated?" at bounding box center [780, 401] width 545 height 62
type textarea "up"
type textarea "x"
type textarea "update"
type textarea "x"
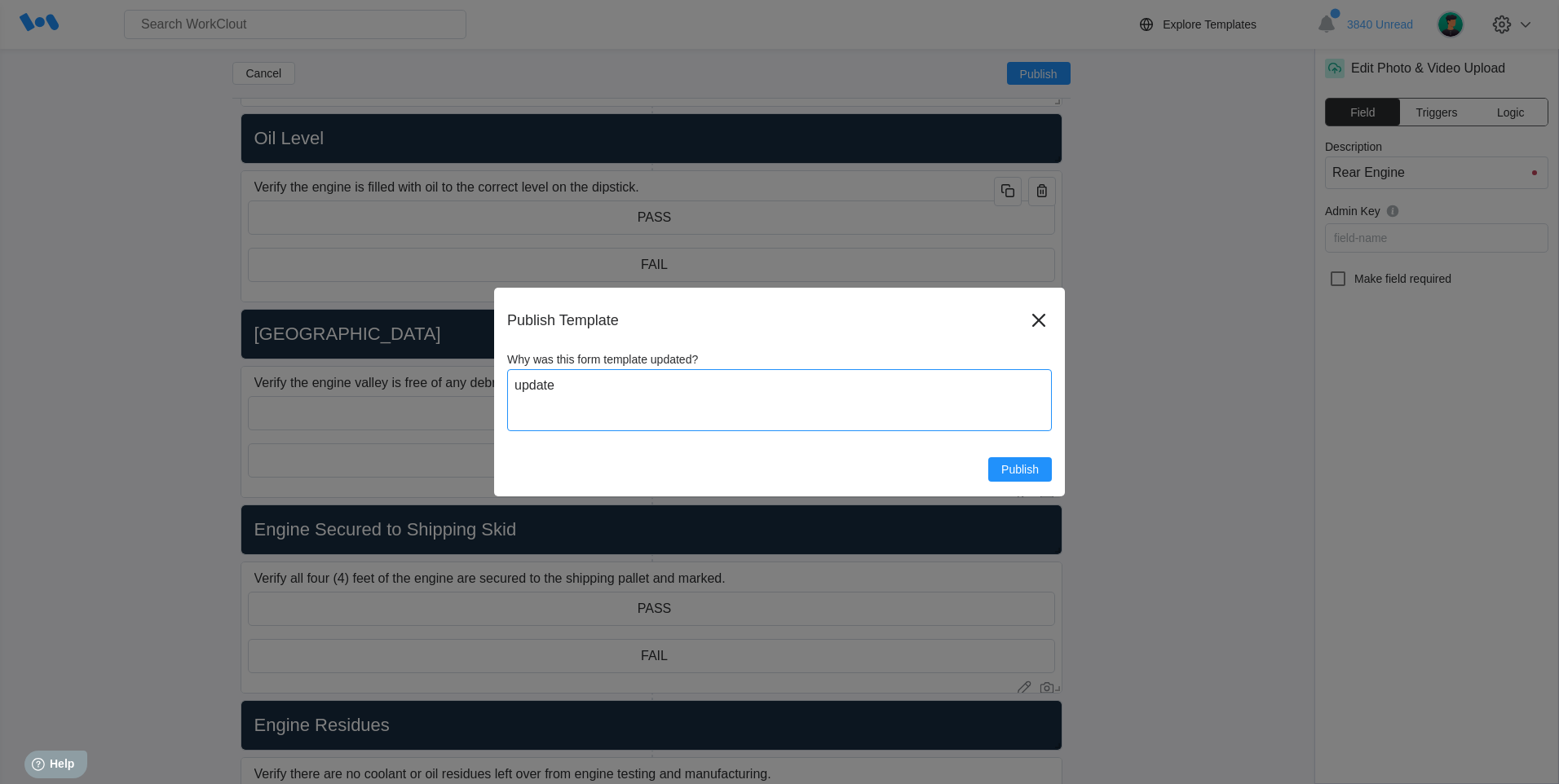
type textarea "update a"
type textarea "x"
type textarea "update ad"
type textarea "x"
type textarea "update admi"
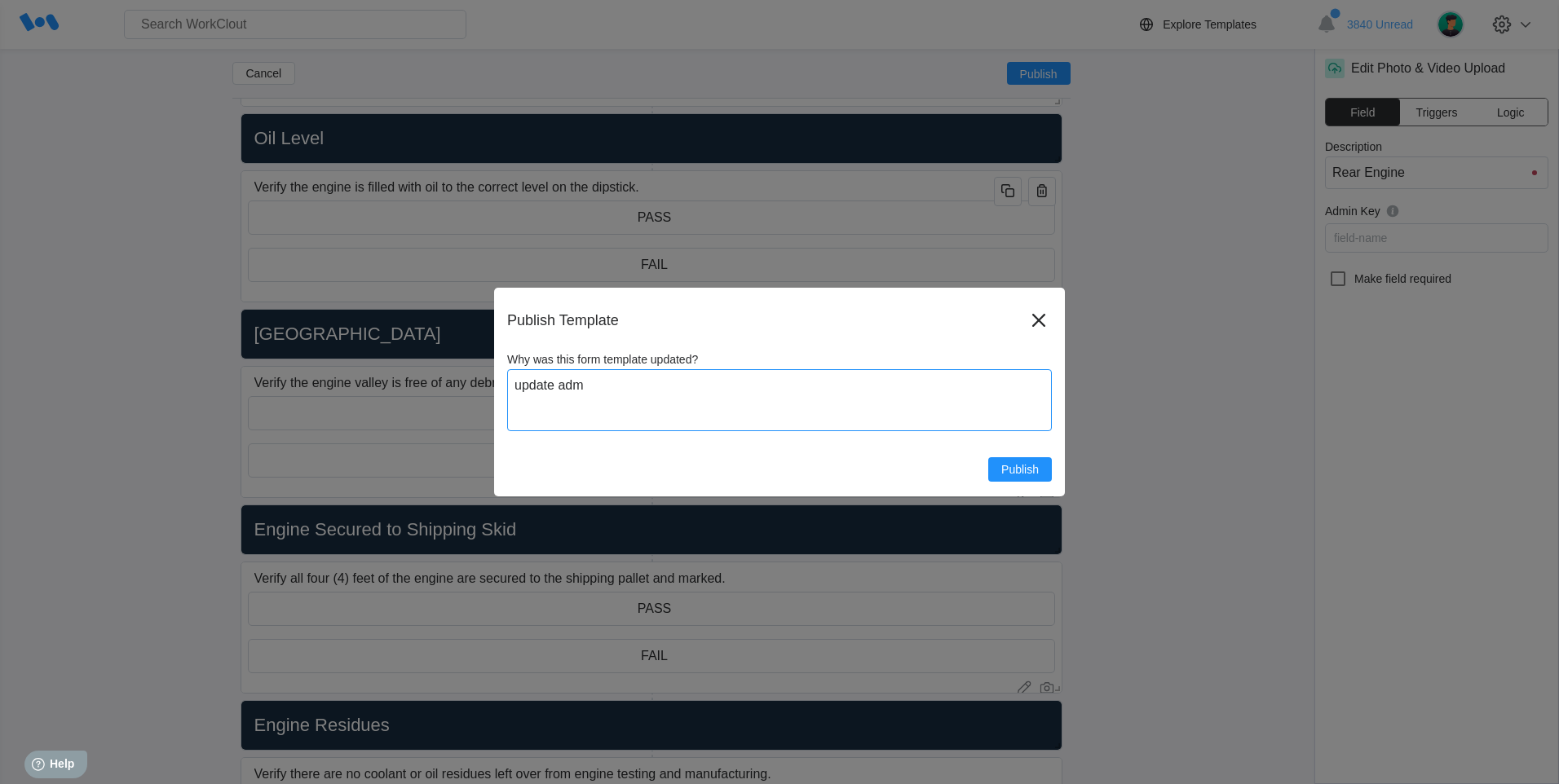
type textarea "x"
type textarea "update admin"
type textarea "x"
type textarea "update admin"
type textarea "x"
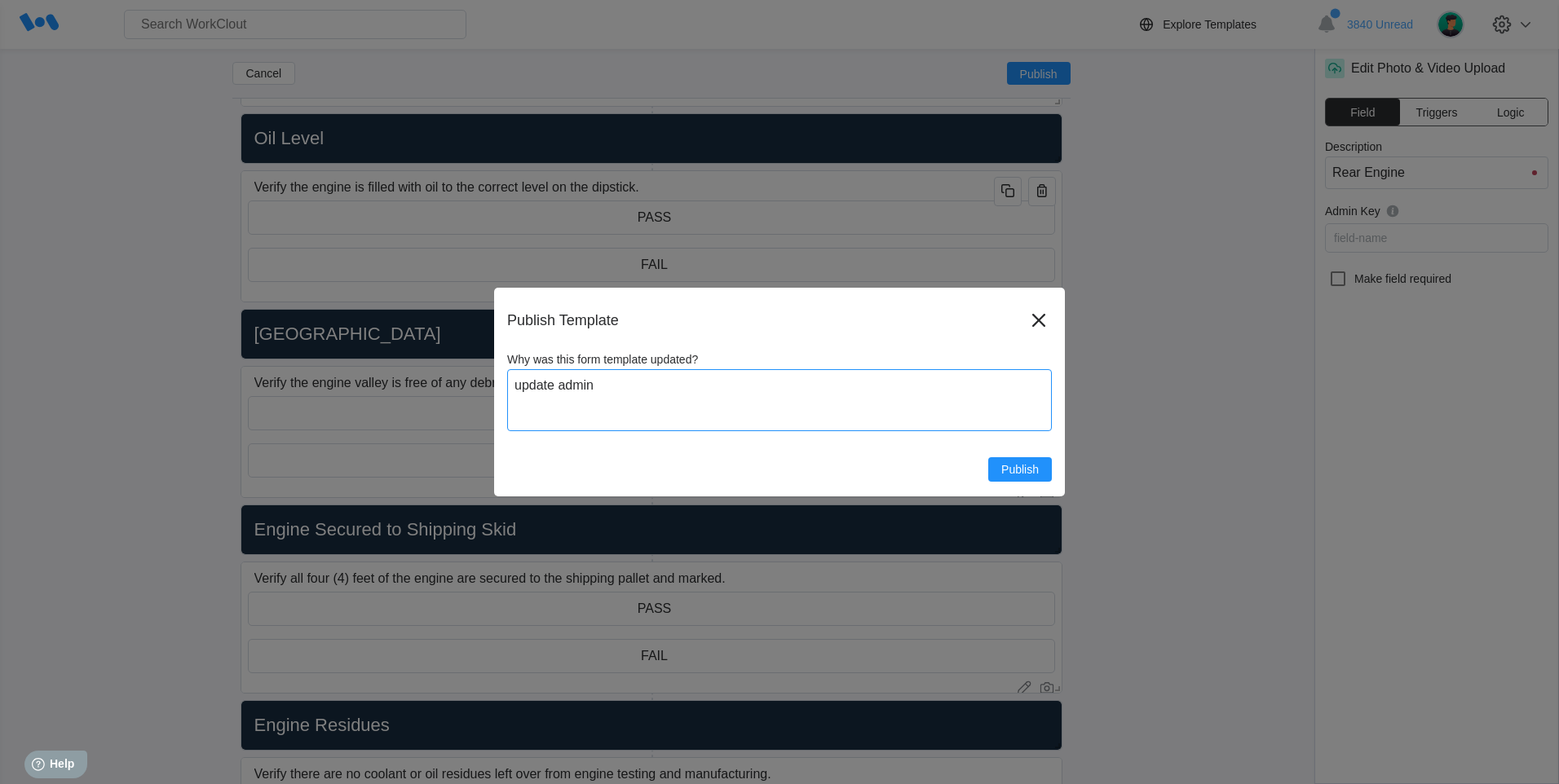
type textarea "update admin k"
type textarea "x"
type textarea "update admin key"
type textarea "x"
type textarea "update admin key"
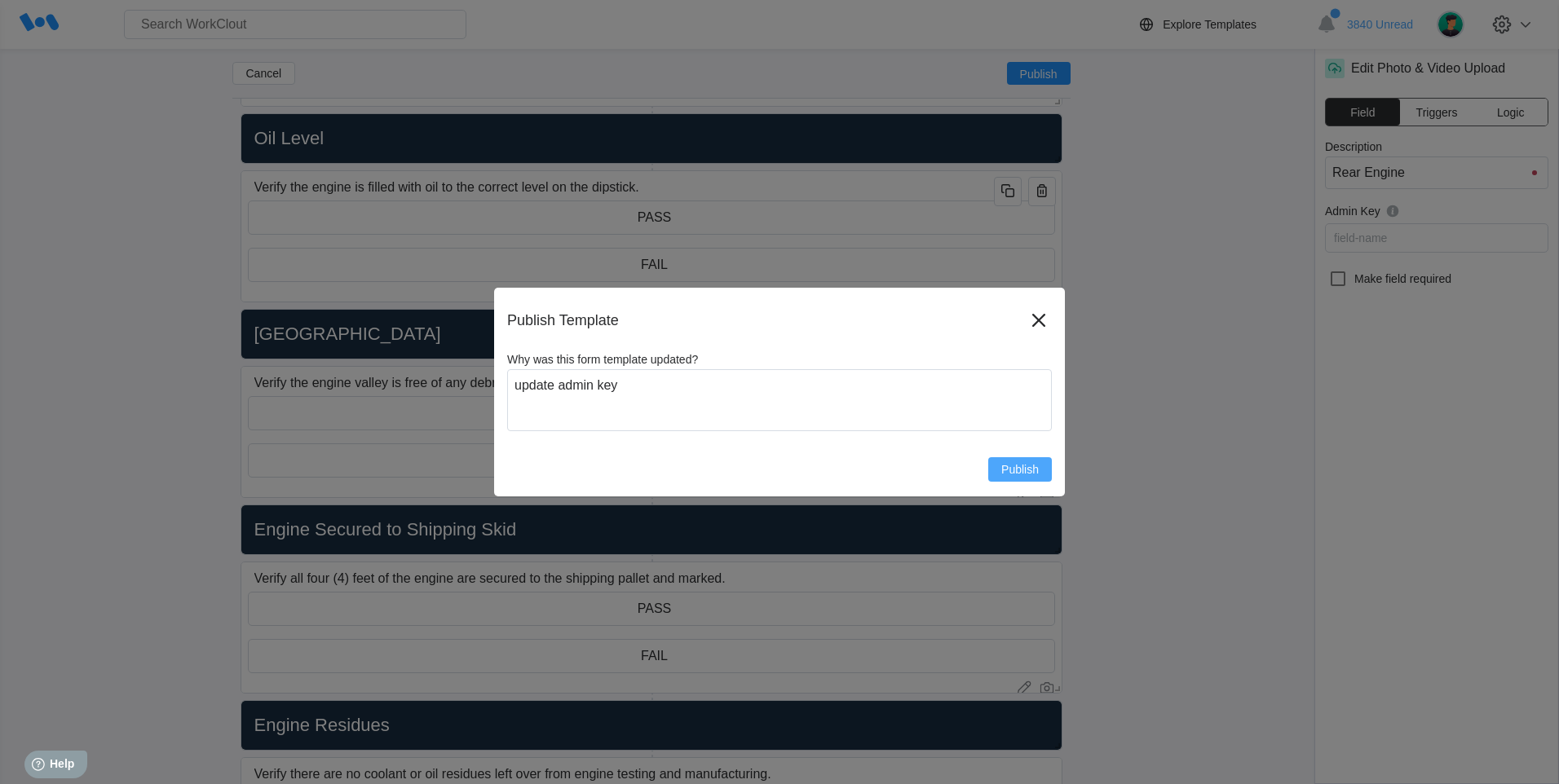
click at [1024, 469] on span "Publish" at bounding box center [1020, 469] width 37 height 12
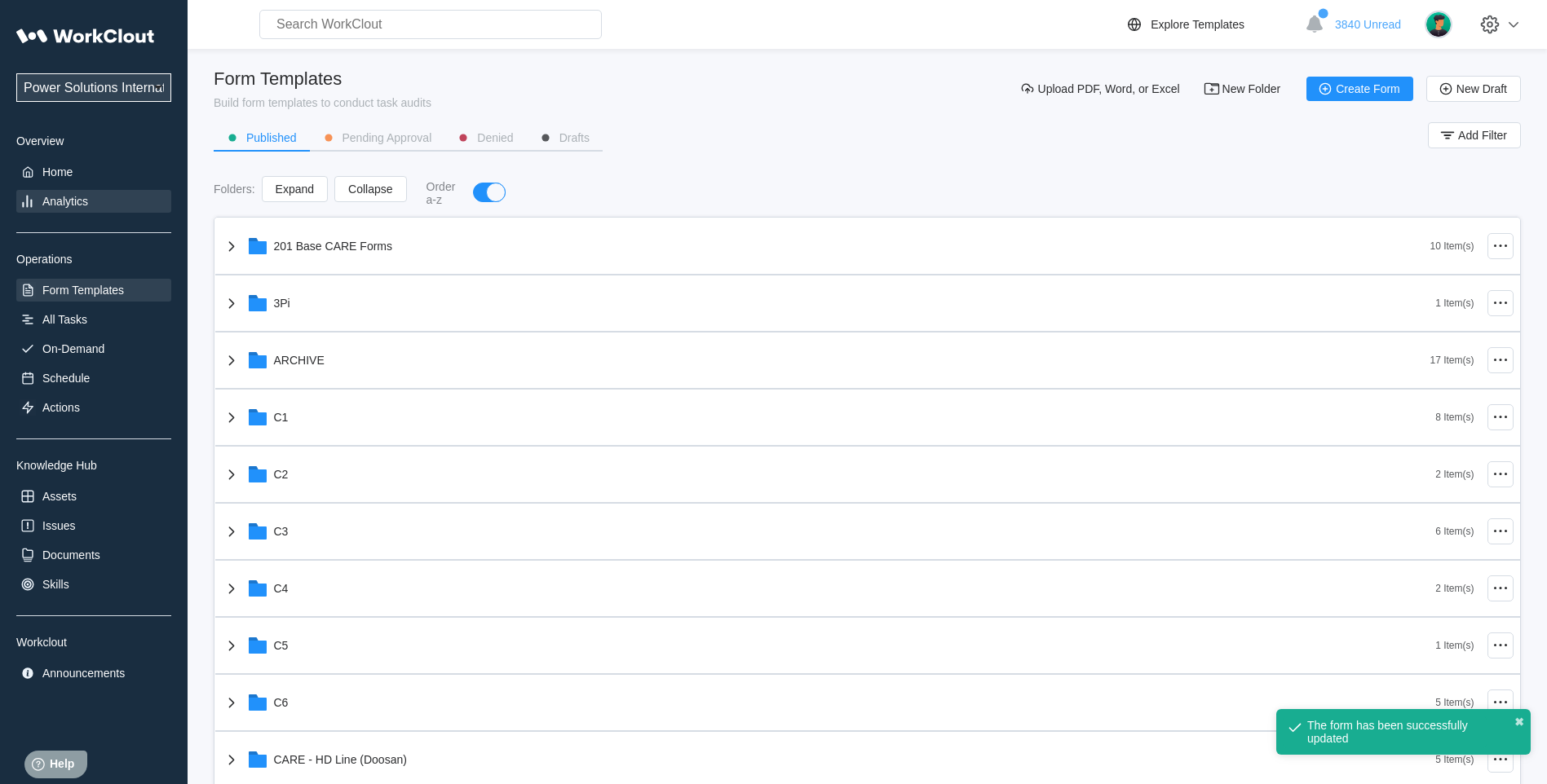
click at [51, 210] on div "Analytics" at bounding box center [94, 201] width 155 height 23
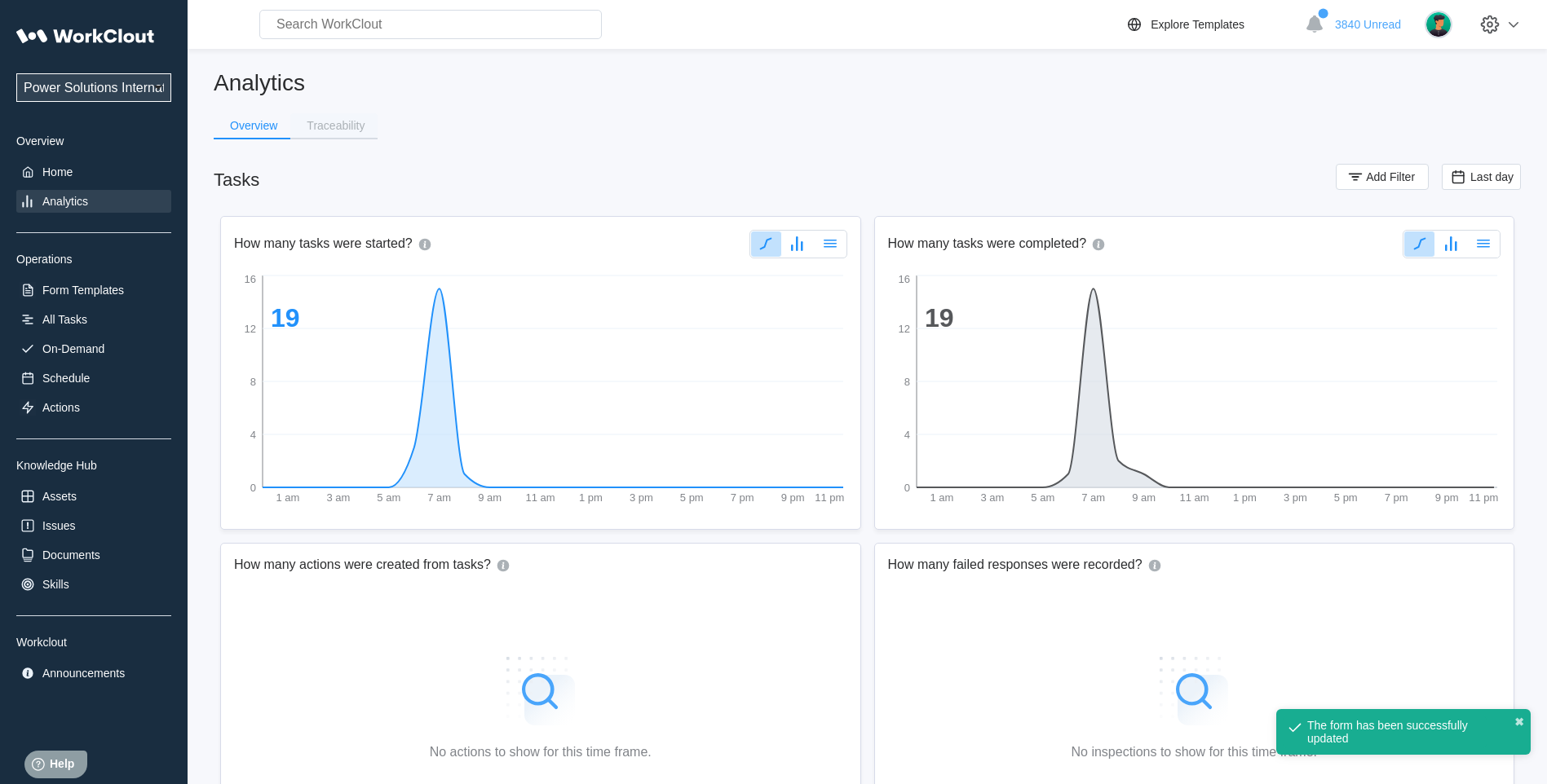
click at [340, 119] on button "Traceability" at bounding box center [334, 125] width 88 height 25
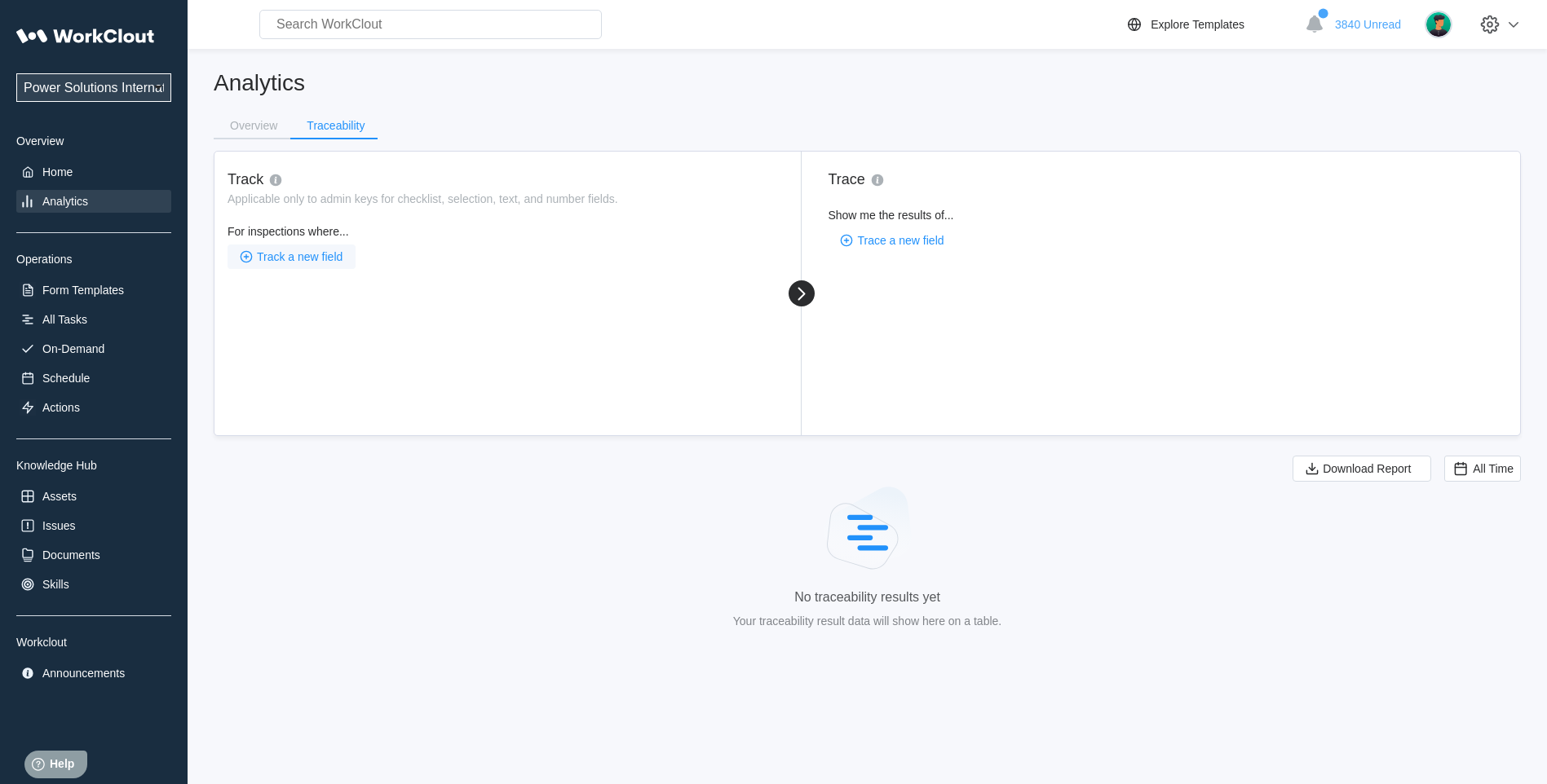
click at [271, 261] on span "Track a new field" at bounding box center [299, 256] width 86 height 12
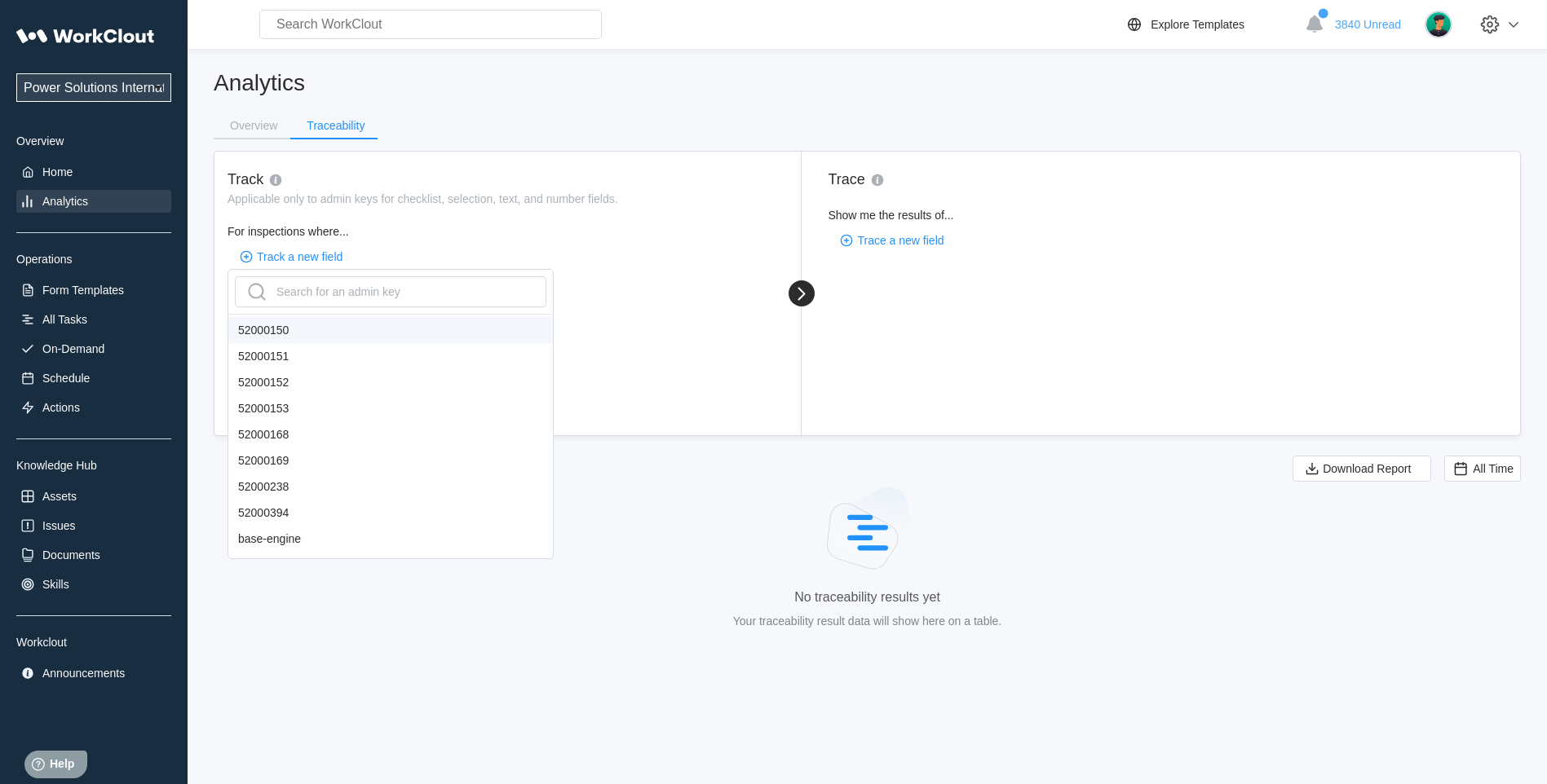
click at [84, 333] on div "Power Solutions International Power Solutions International 201 Overview Home A…" at bounding box center [94, 351] width 155 height 665
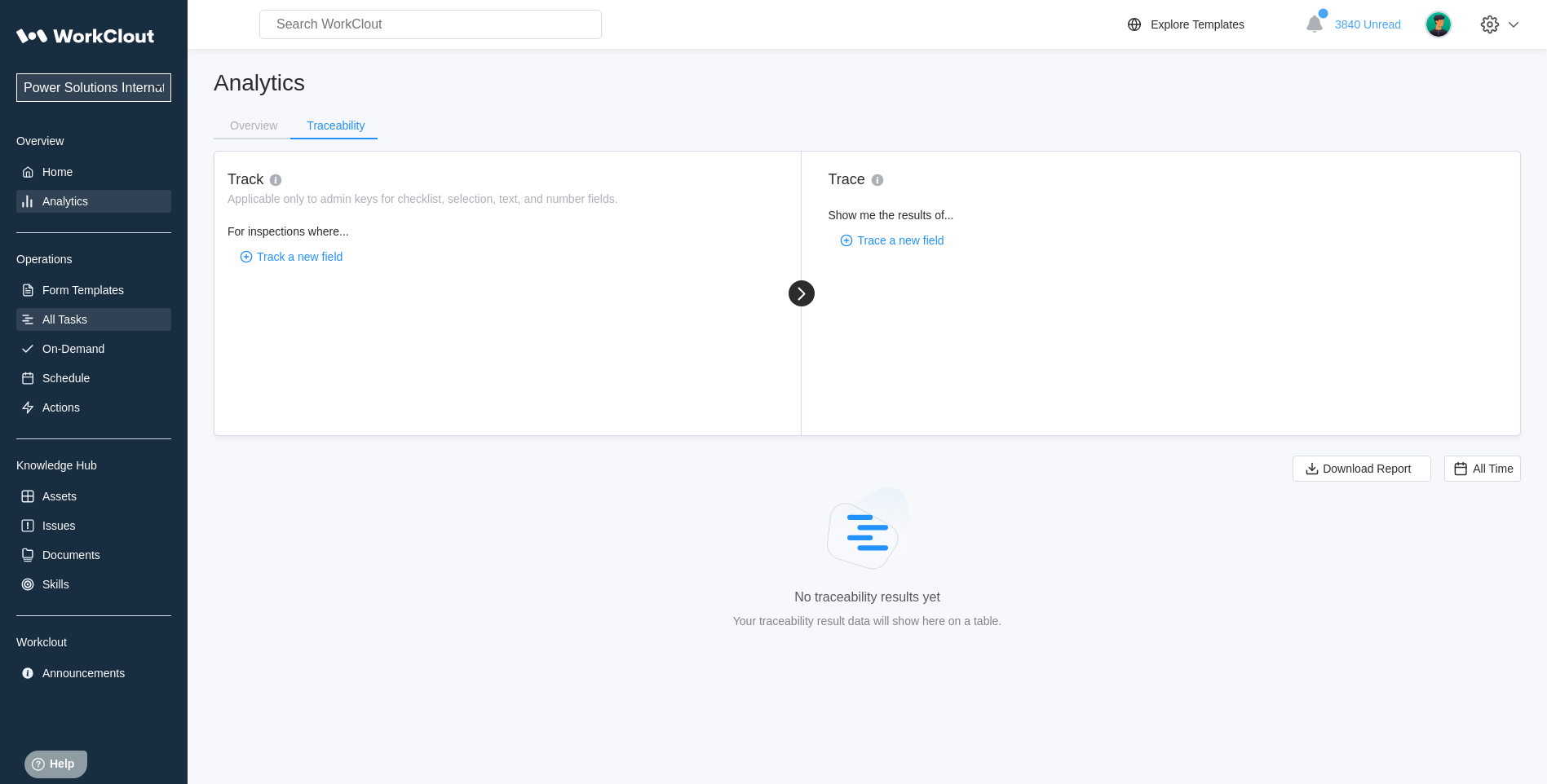
click at [84, 319] on div "All Tasks" at bounding box center [64, 319] width 45 height 13
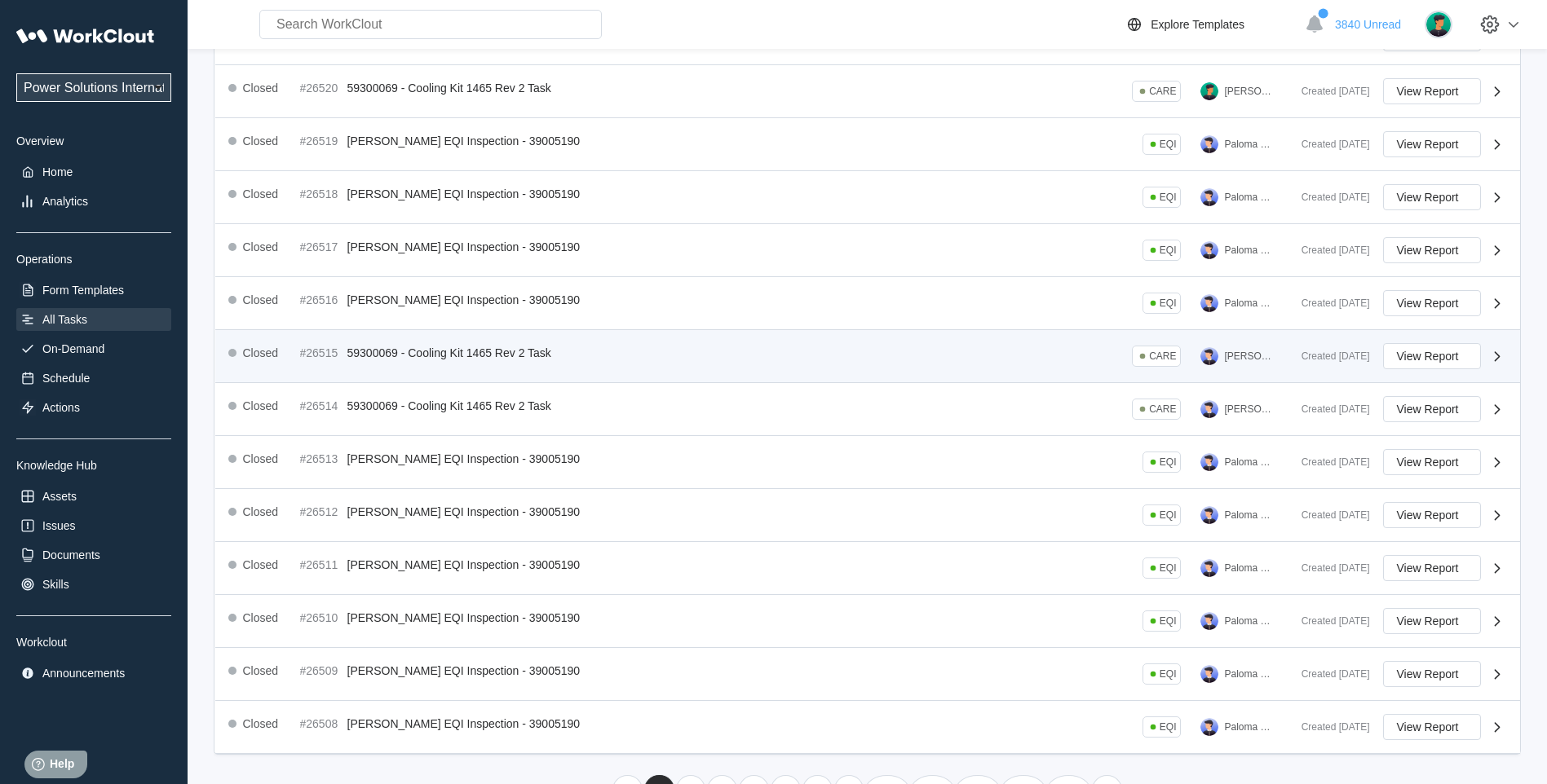
scroll to position [259, 0]
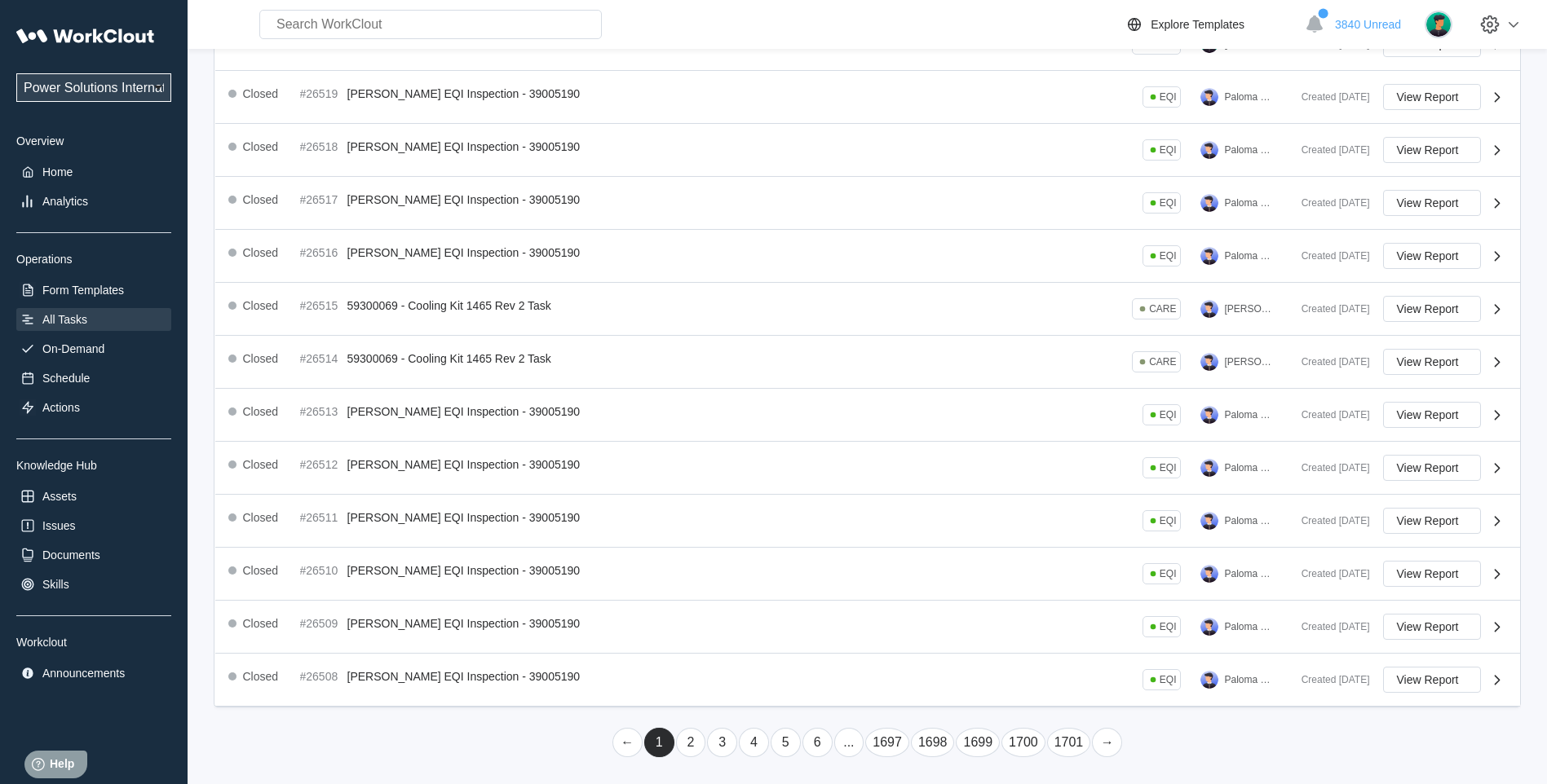
click at [688, 744] on link "2" at bounding box center [691, 743] width 30 height 29
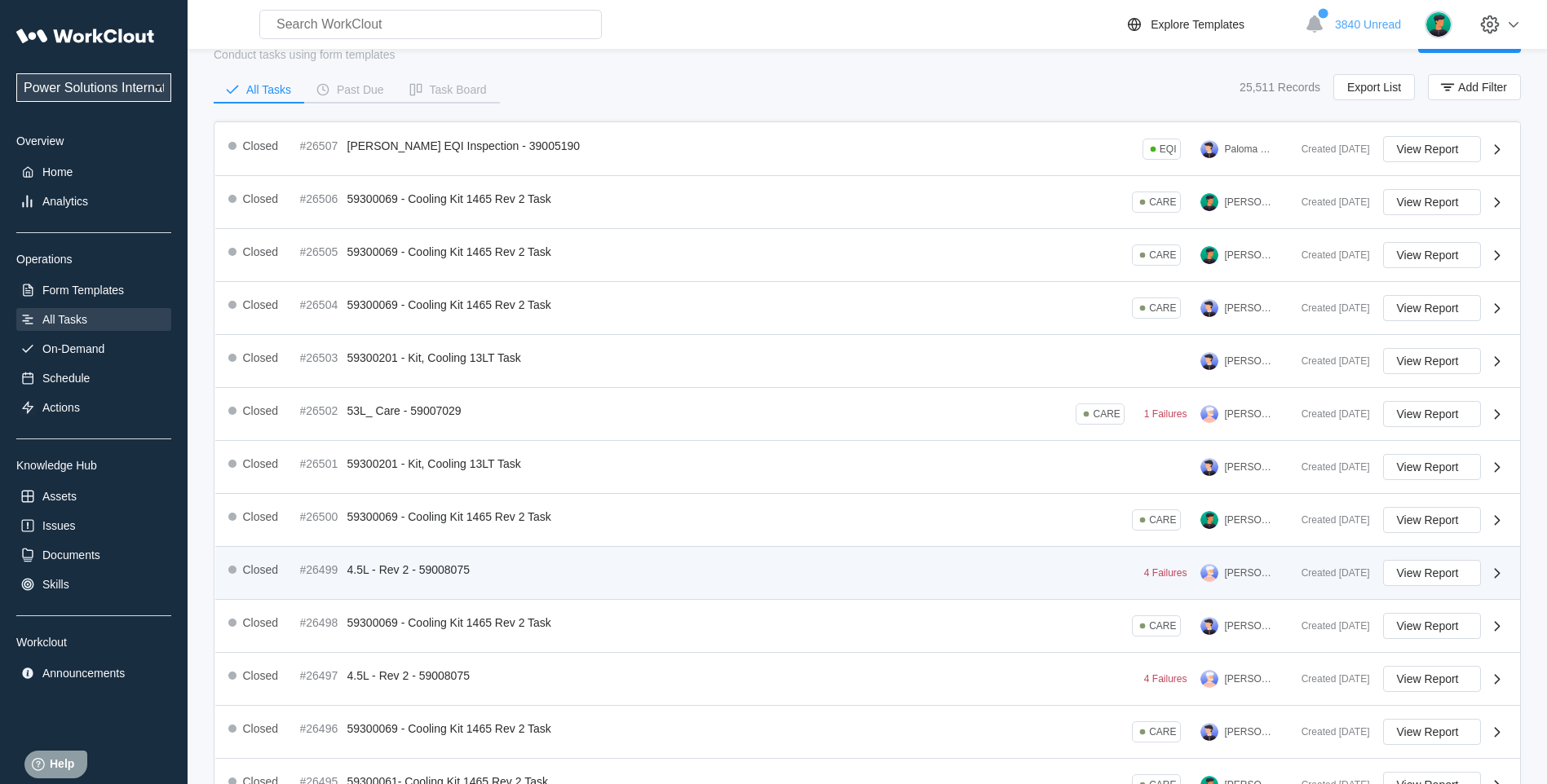
scroll to position [0, 0]
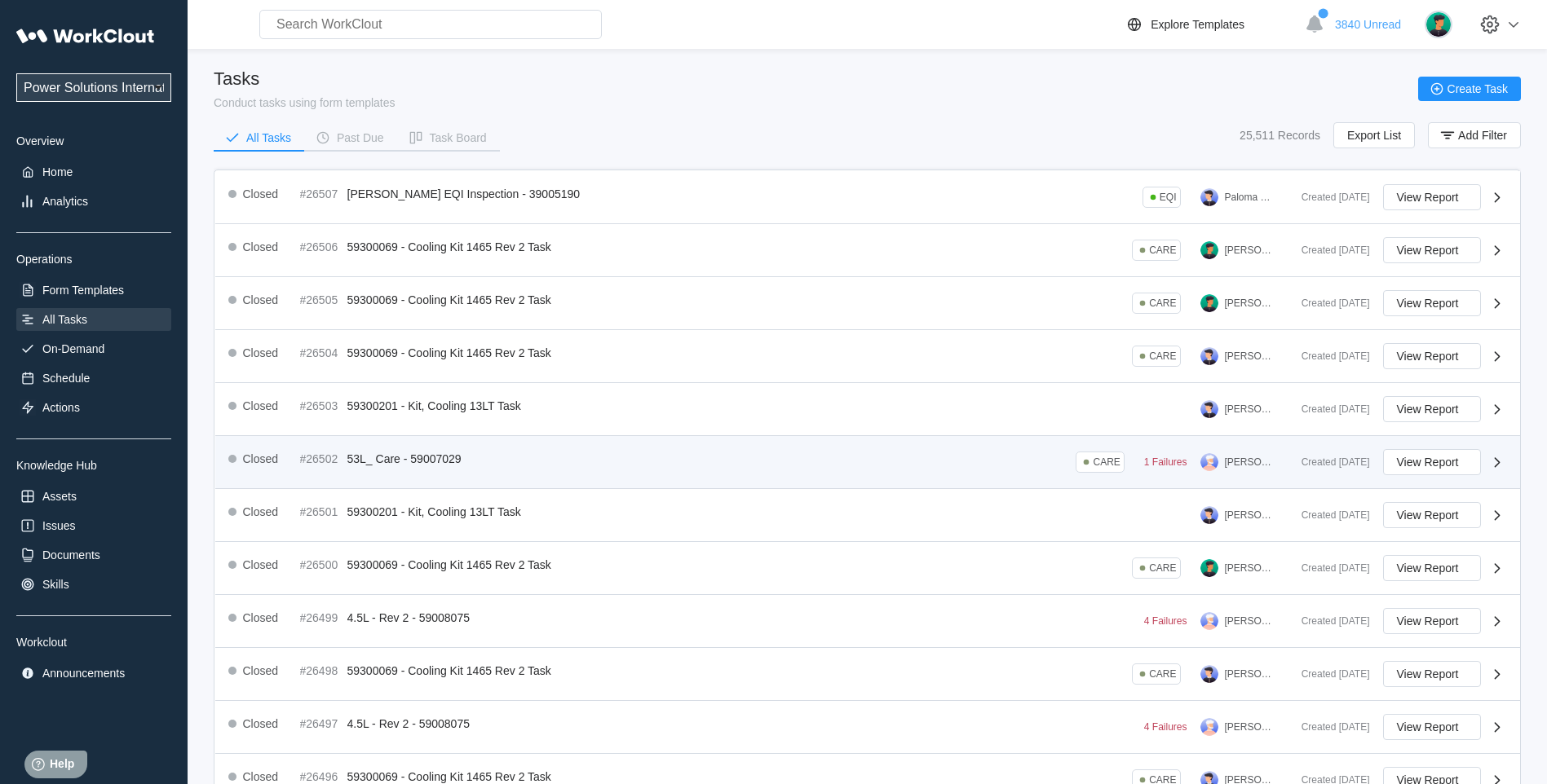
click at [460, 469] on div "Closed #26502 53L_ Care - 59007029 CARE 1 Failures [PERSON_NAME]" at bounding box center [758, 462] width 1060 height 26
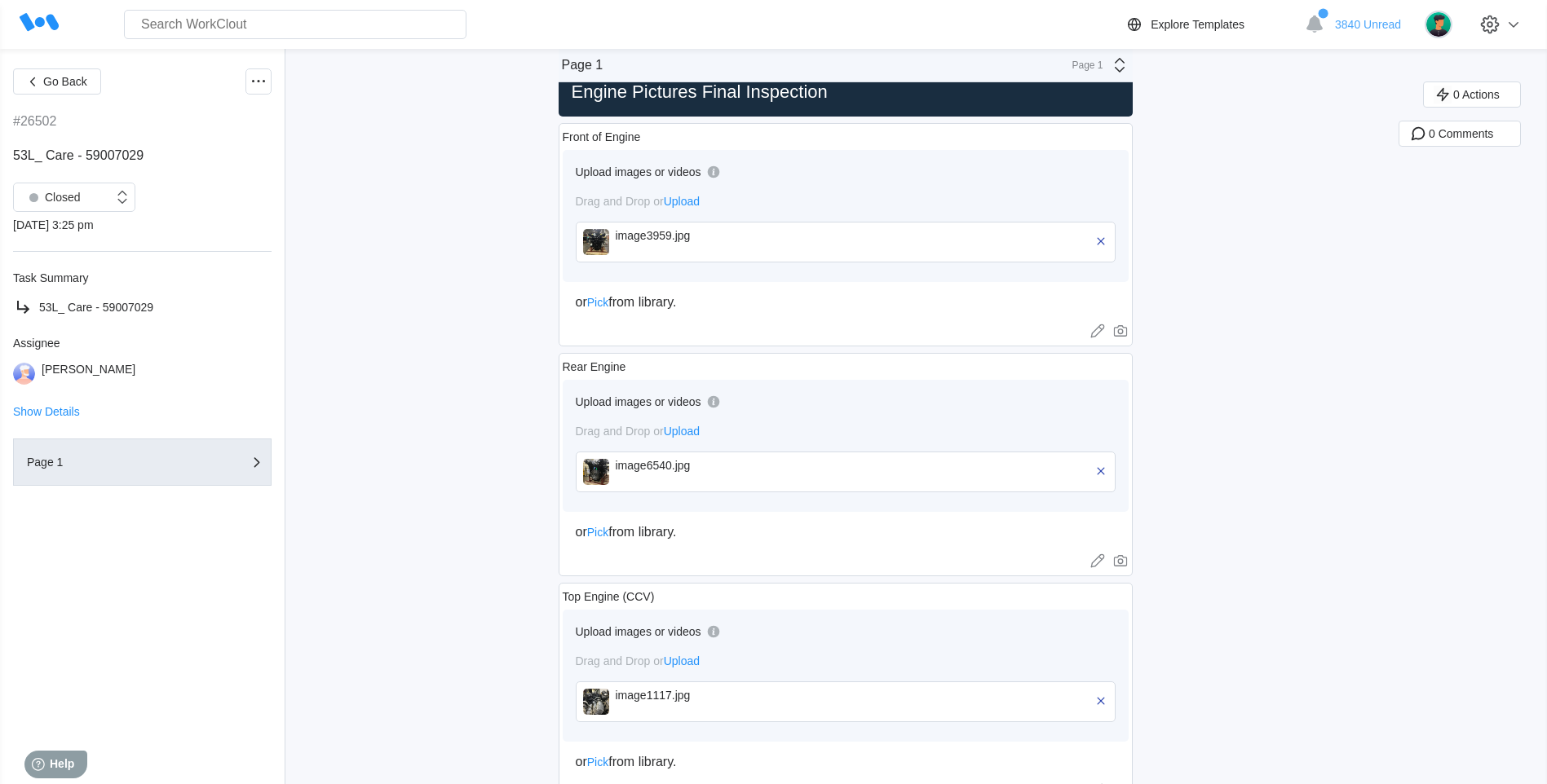
scroll to position [7354, 0]
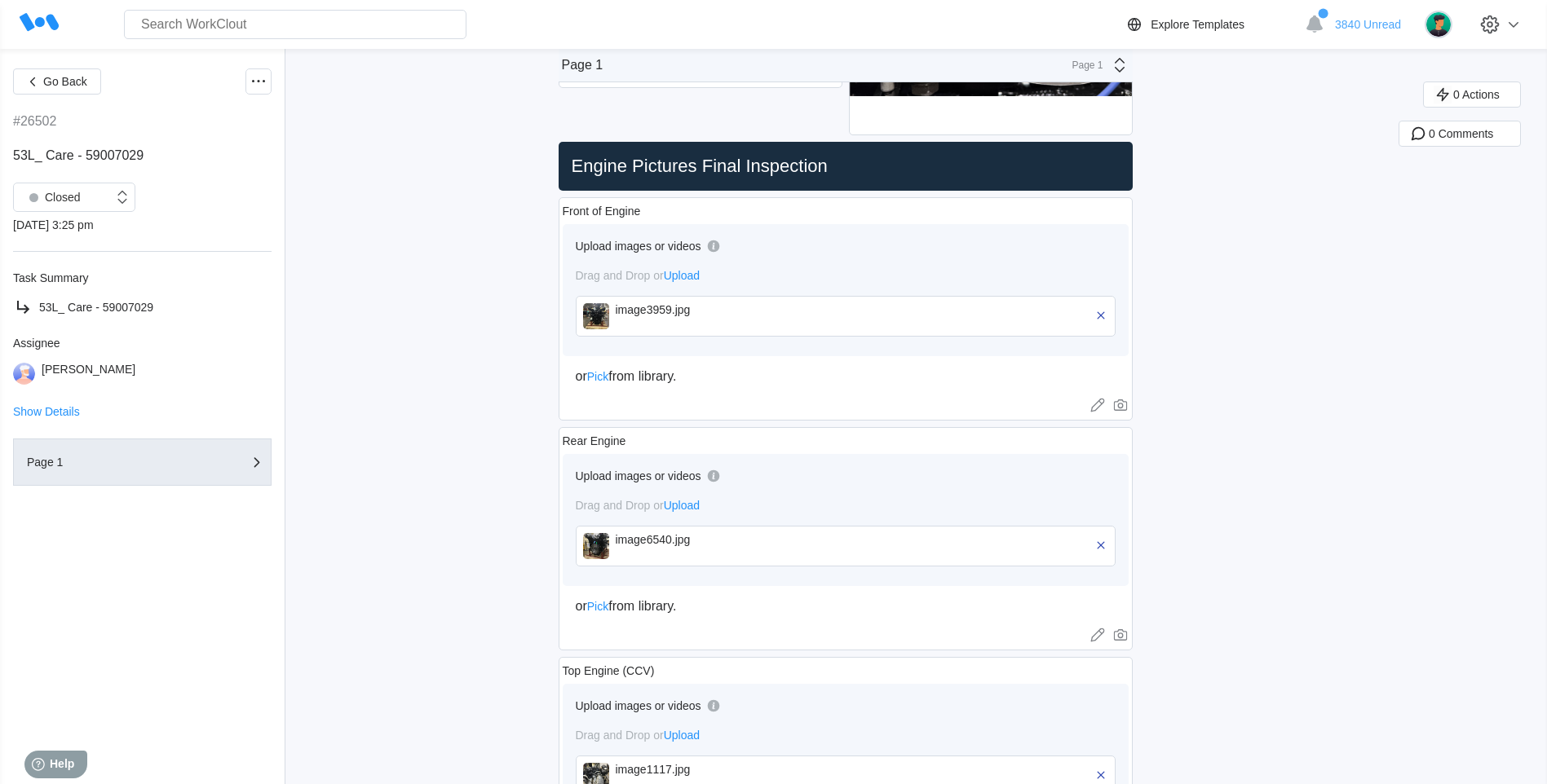
click at [601, 321] on img at bounding box center [596, 316] width 26 height 26
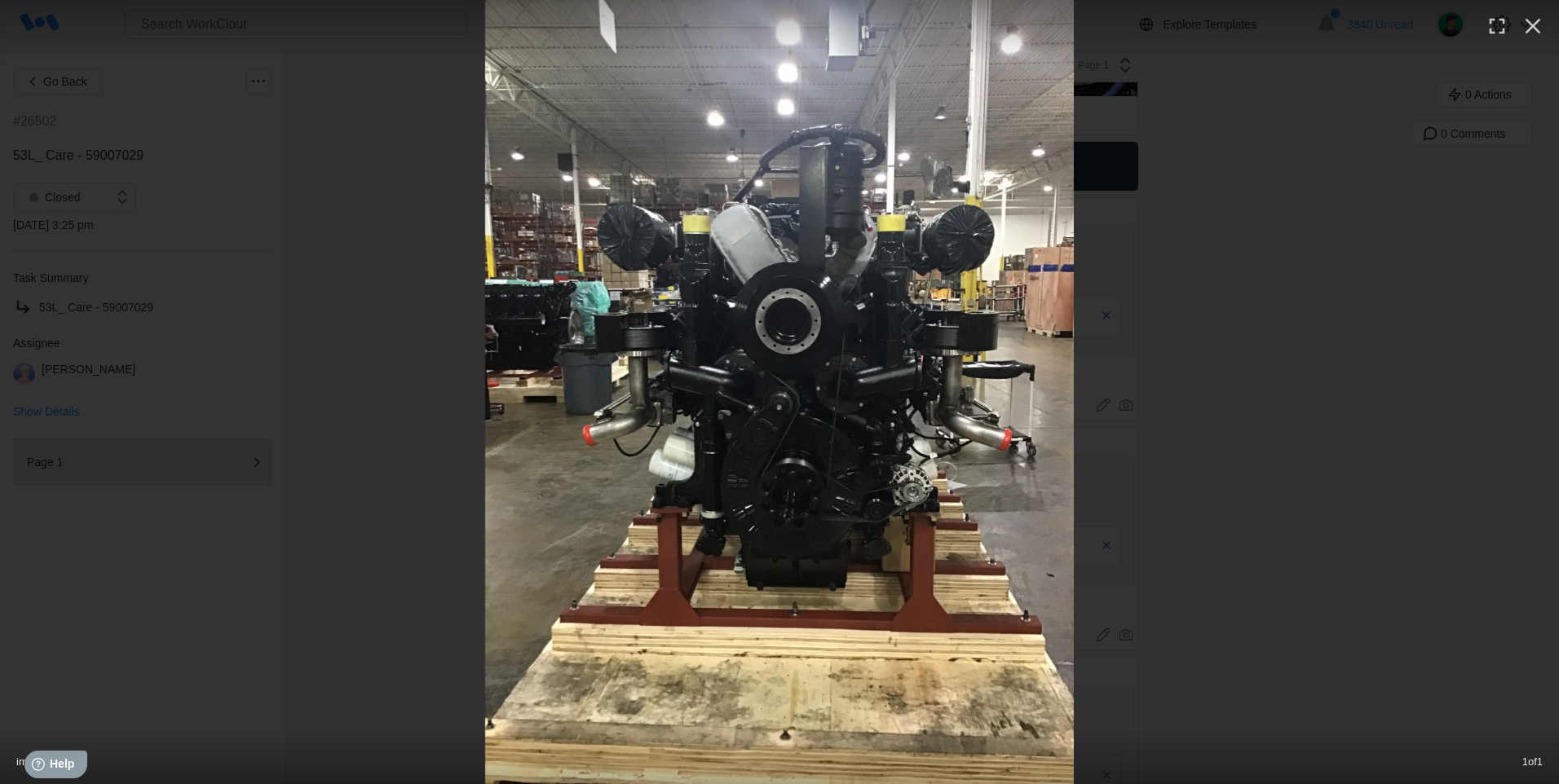
click at [822, 579] on img at bounding box center [780, 392] width 589 height 784
click at [958, 323] on div at bounding box center [780, 392] width 1559 height 784
click at [959, 374] on img at bounding box center [780, 392] width 589 height 784
click at [556, 597] on img at bounding box center [780, 392] width 589 height 784
click at [558, 597] on img at bounding box center [780, 392] width 589 height 784
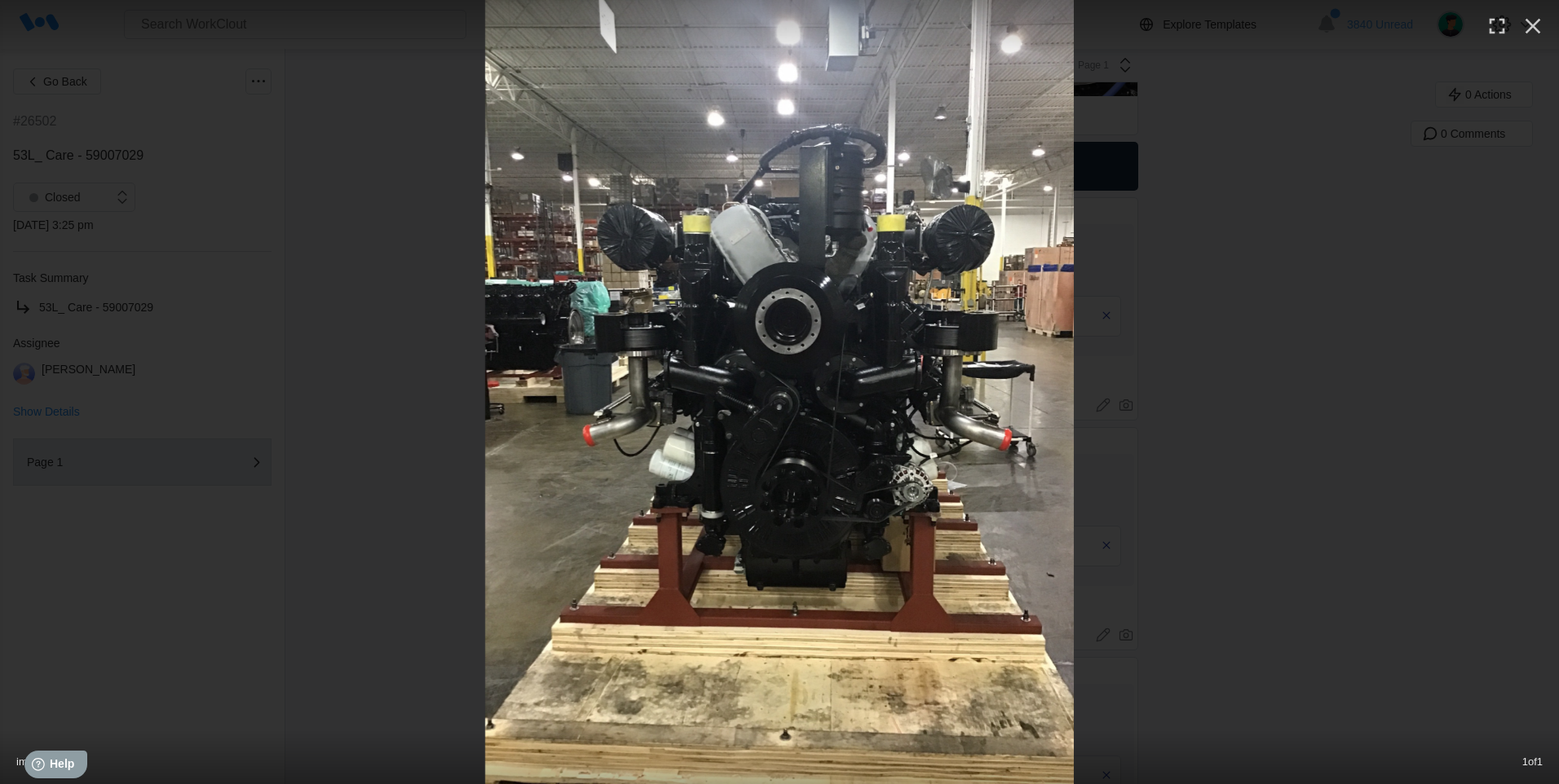
click at [558, 597] on img at bounding box center [780, 392] width 589 height 784
click at [794, 595] on img at bounding box center [780, 392] width 589 height 784
click at [793, 596] on img at bounding box center [780, 392] width 589 height 784
click at [790, 596] on img at bounding box center [780, 392] width 589 height 784
click at [1538, 25] on icon "button" at bounding box center [1533, 26] width 26 height 26
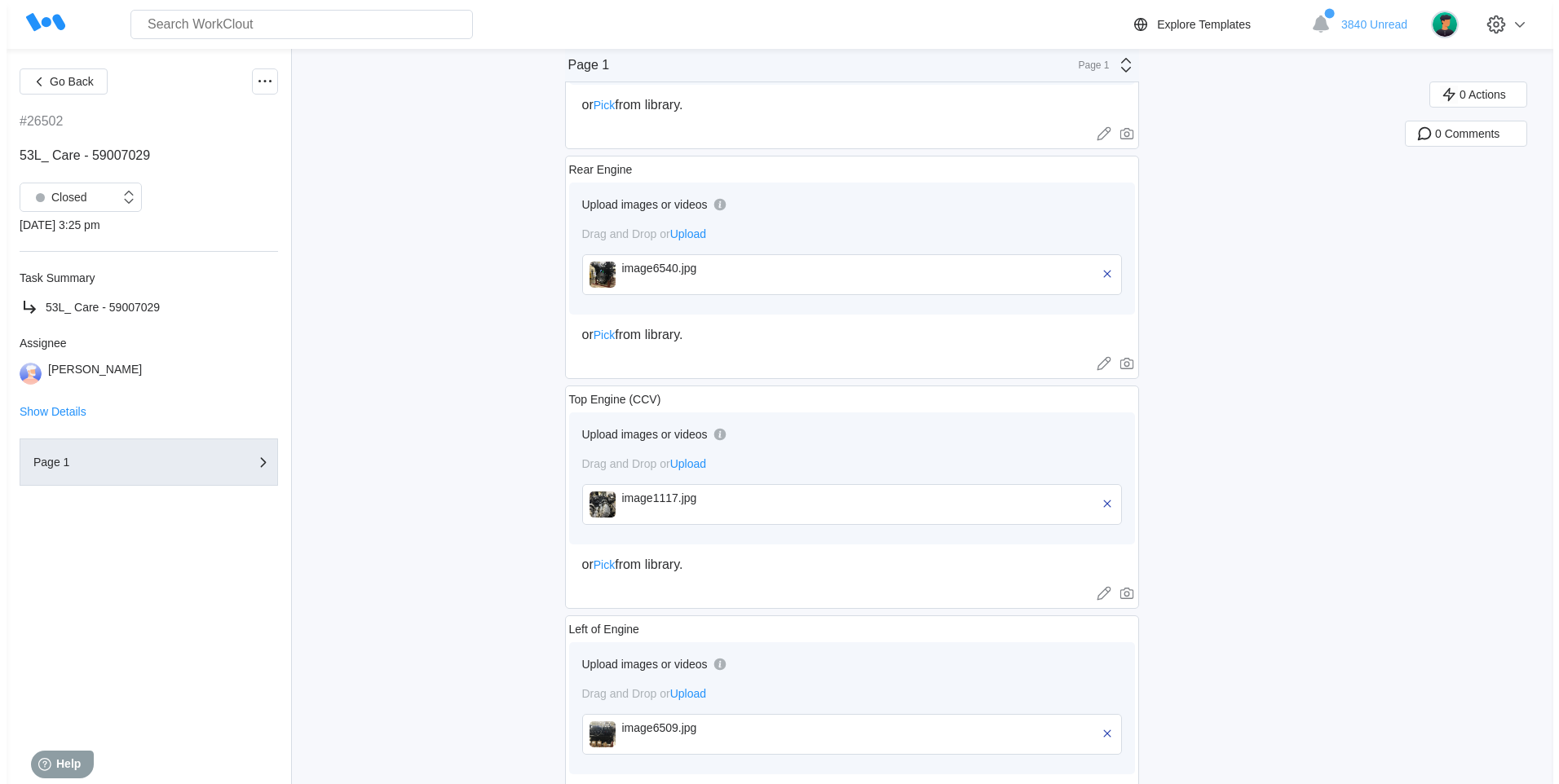
scroll to position [8169, 0]
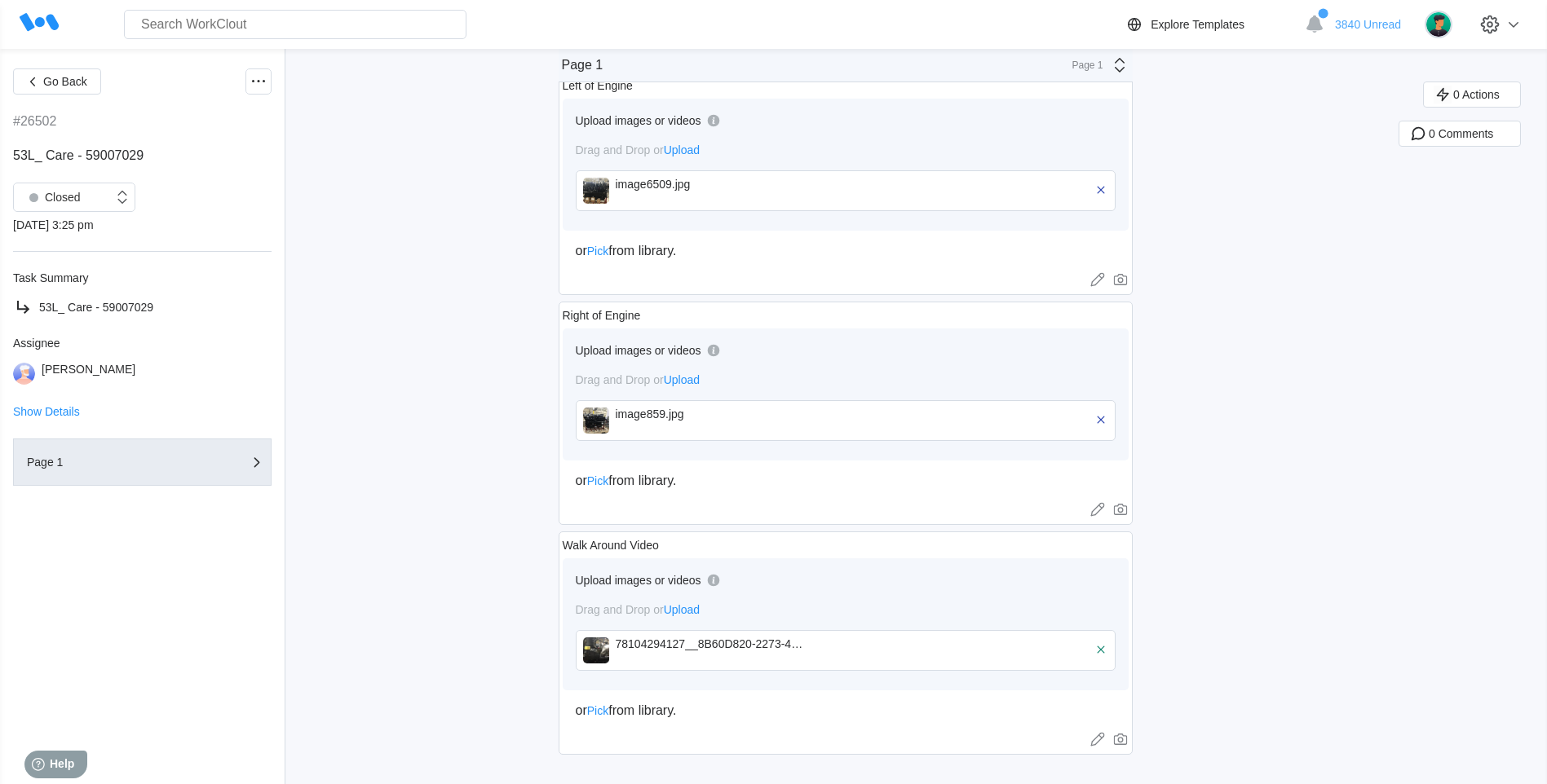
click at [585, 657] on div "78104294127__8B60D820-2273-4D16-A2B7-A1686FEFF882final.mp4" at bounding box center [845, 651] width 539 height 41
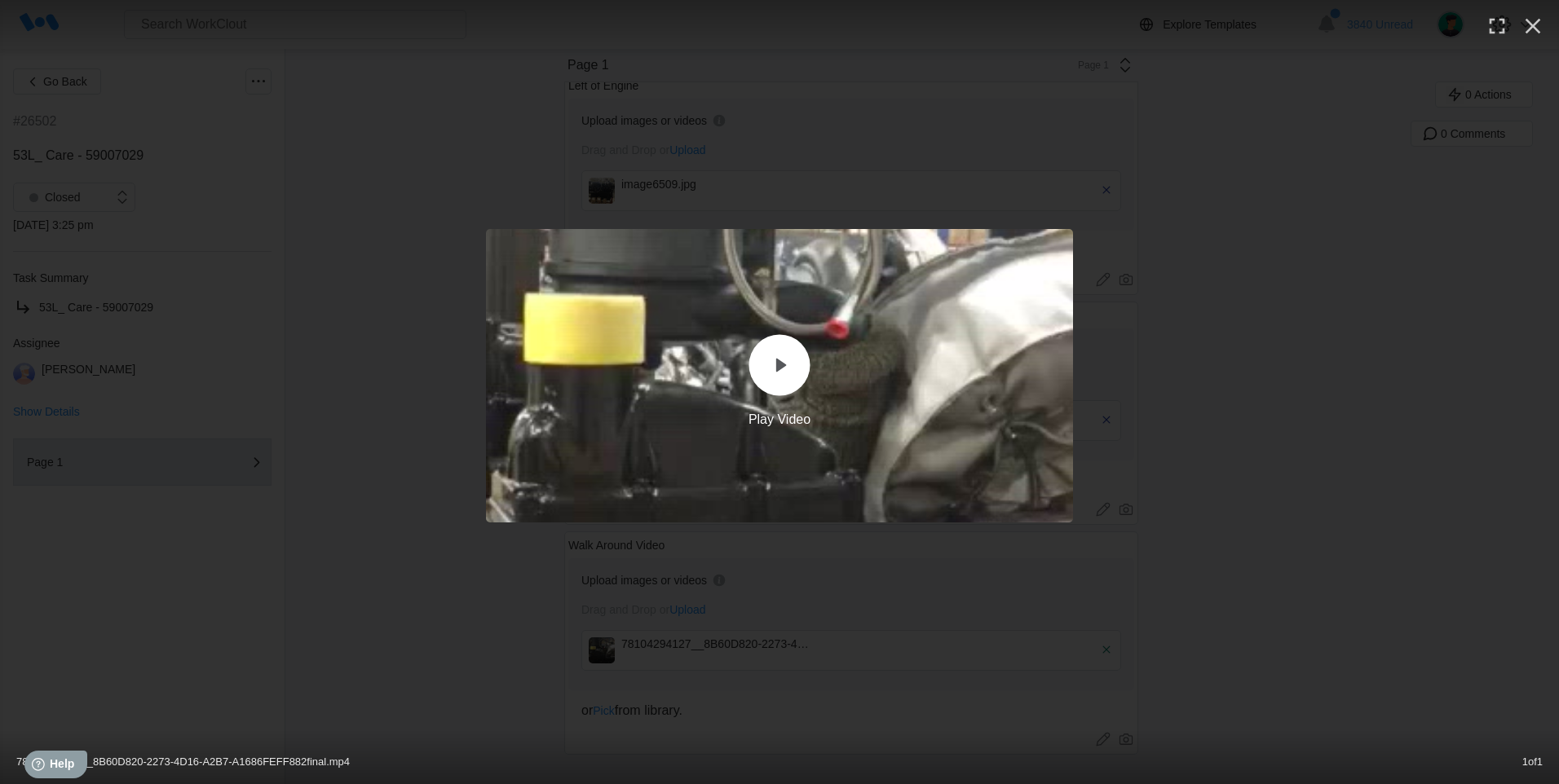
click at [781, 366] on icon at bounding box center [782, 365] width 11 height 14
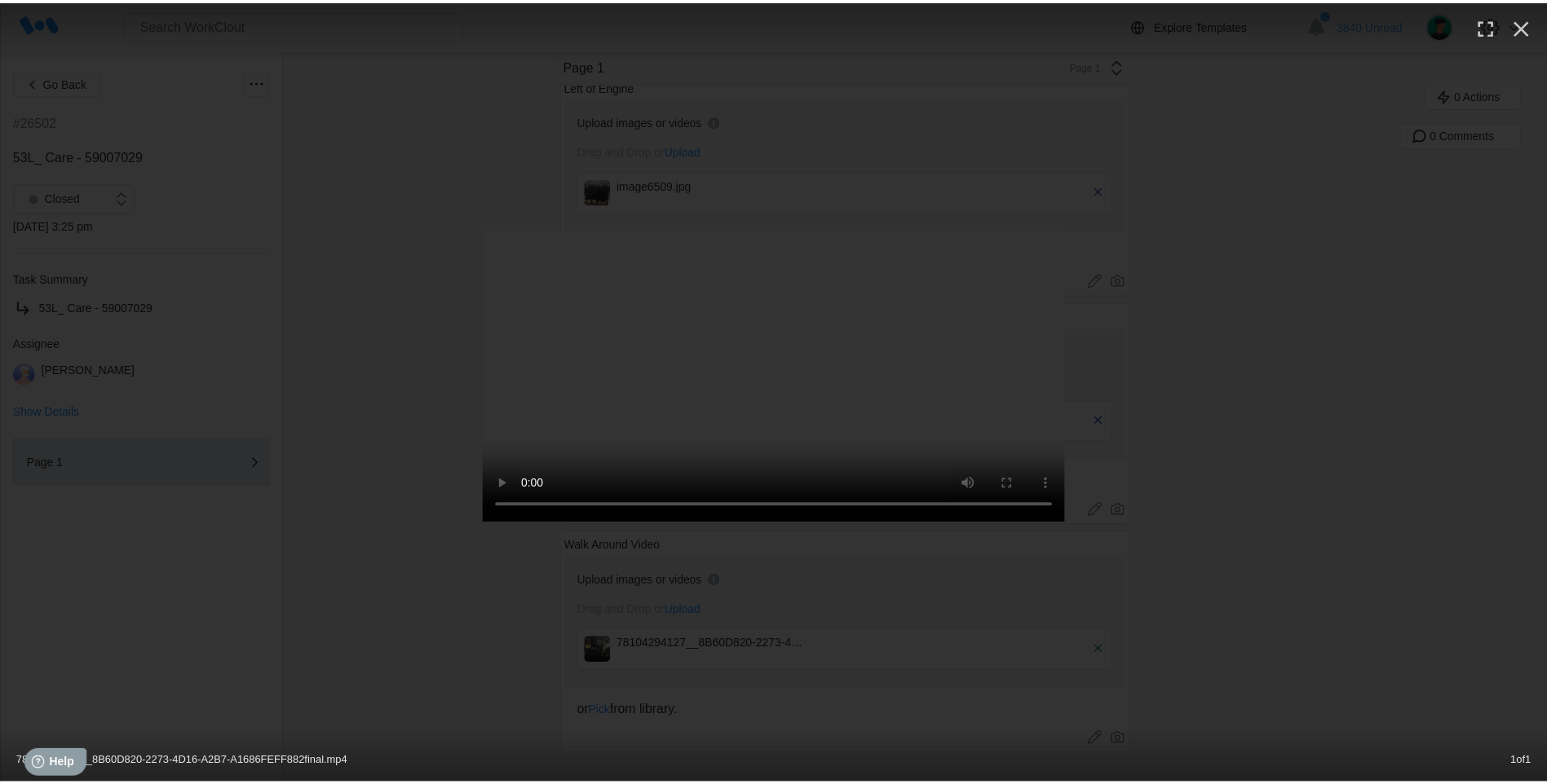
scroll to position [0, 0]
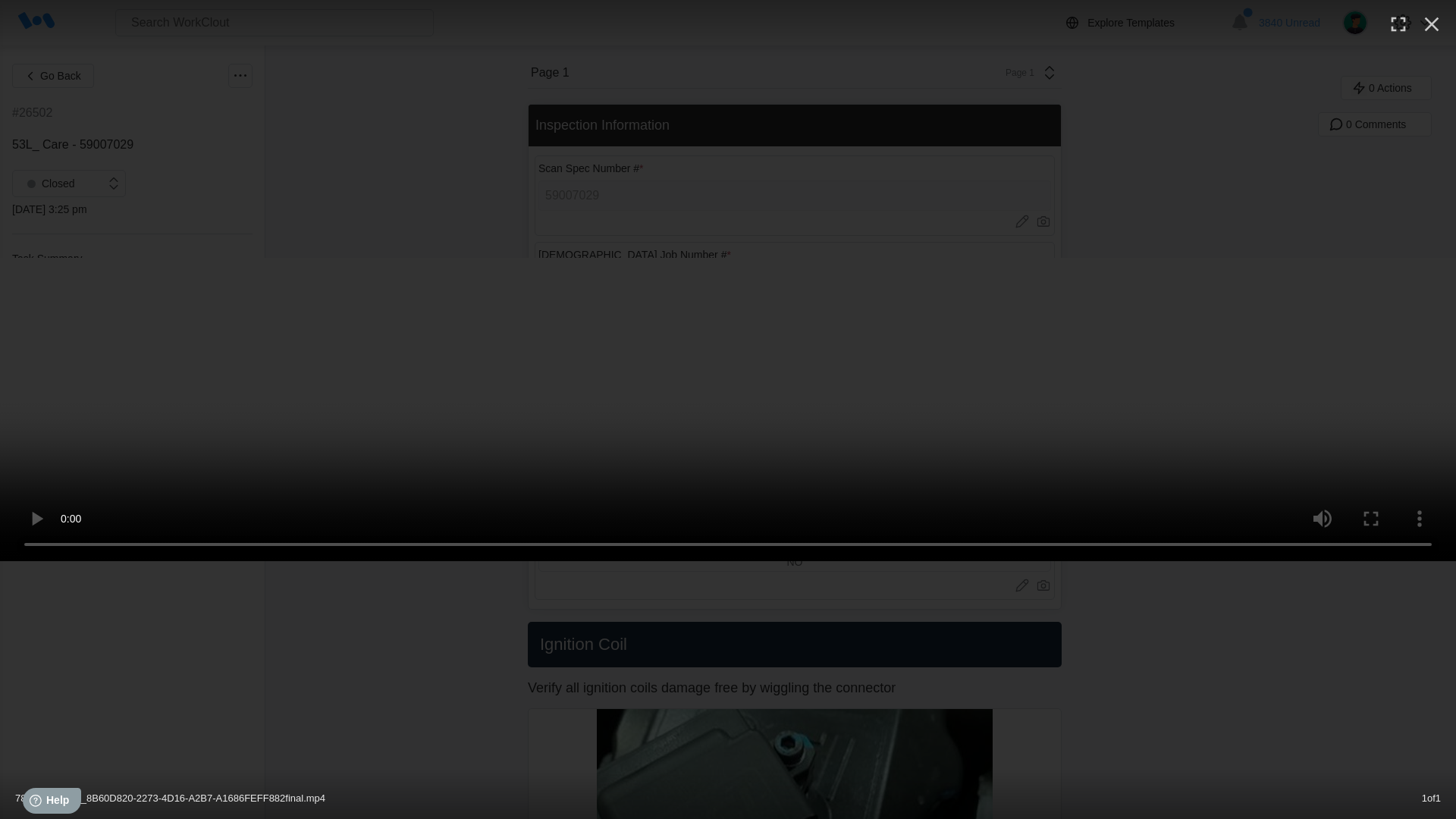
drag, startPoint x: 1442, startPoint y: 16, endPoint x: 823, endPoint y: 11, distance: 619.0
click at [1430, 258] on video at bounding box center [728, 409] width 1456 height 303
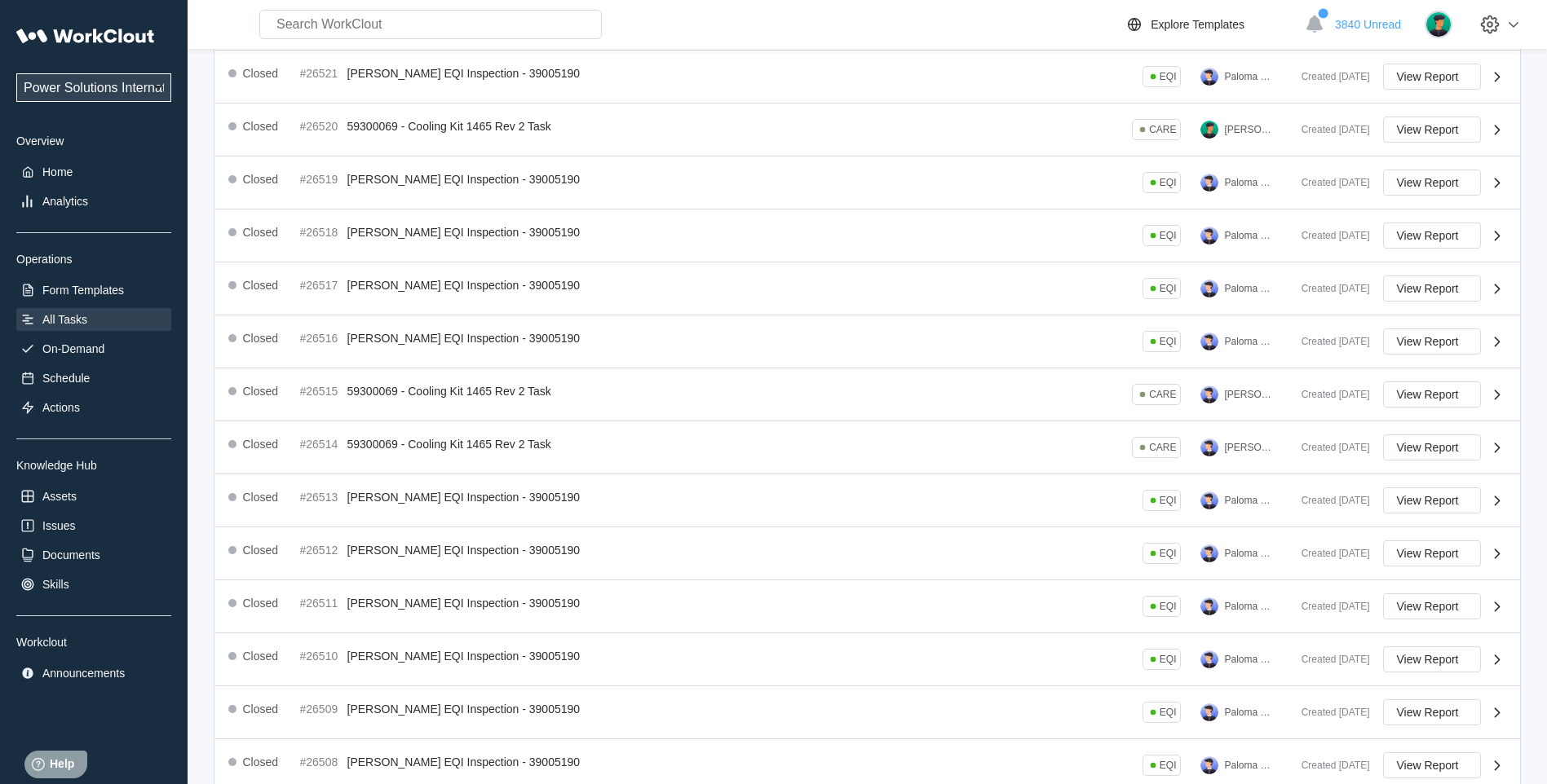
scroll to position [259, 0]
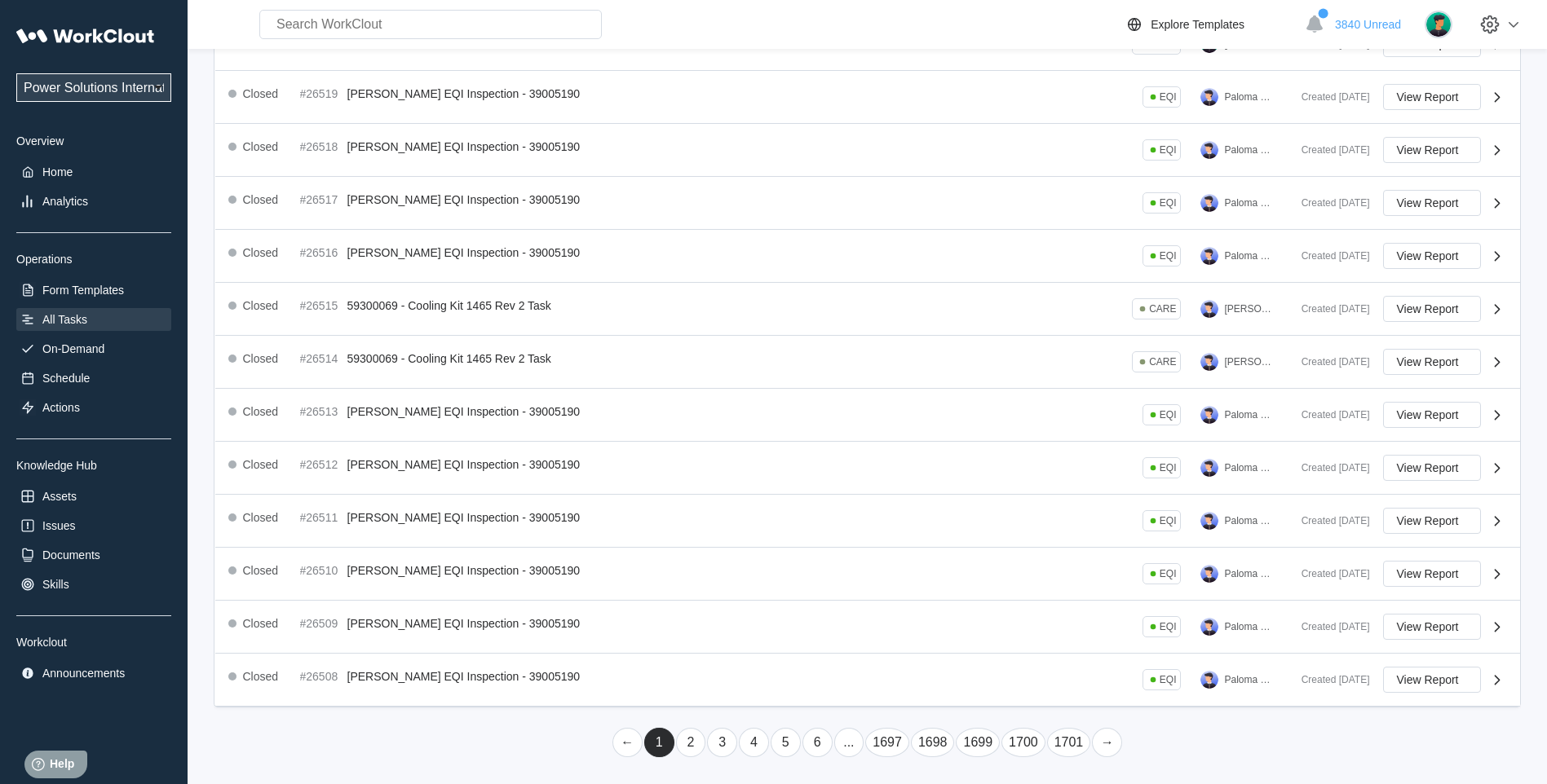
click at [691, 752] on link "2" at bounding box center [691, 743] width 30 height 29
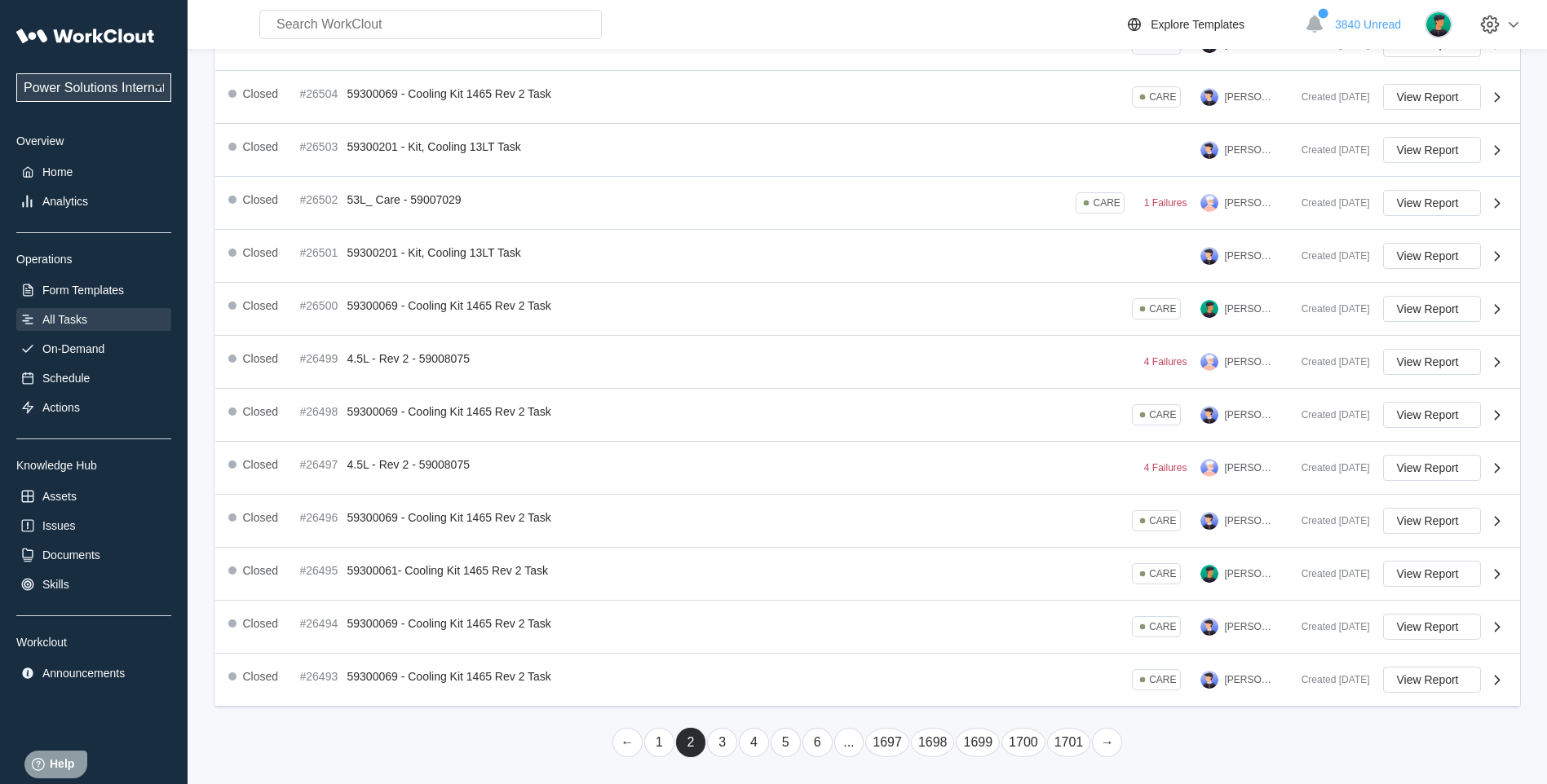
click at [723, 745] on link "3" at bounding box center [722, 743] width 30 height 29
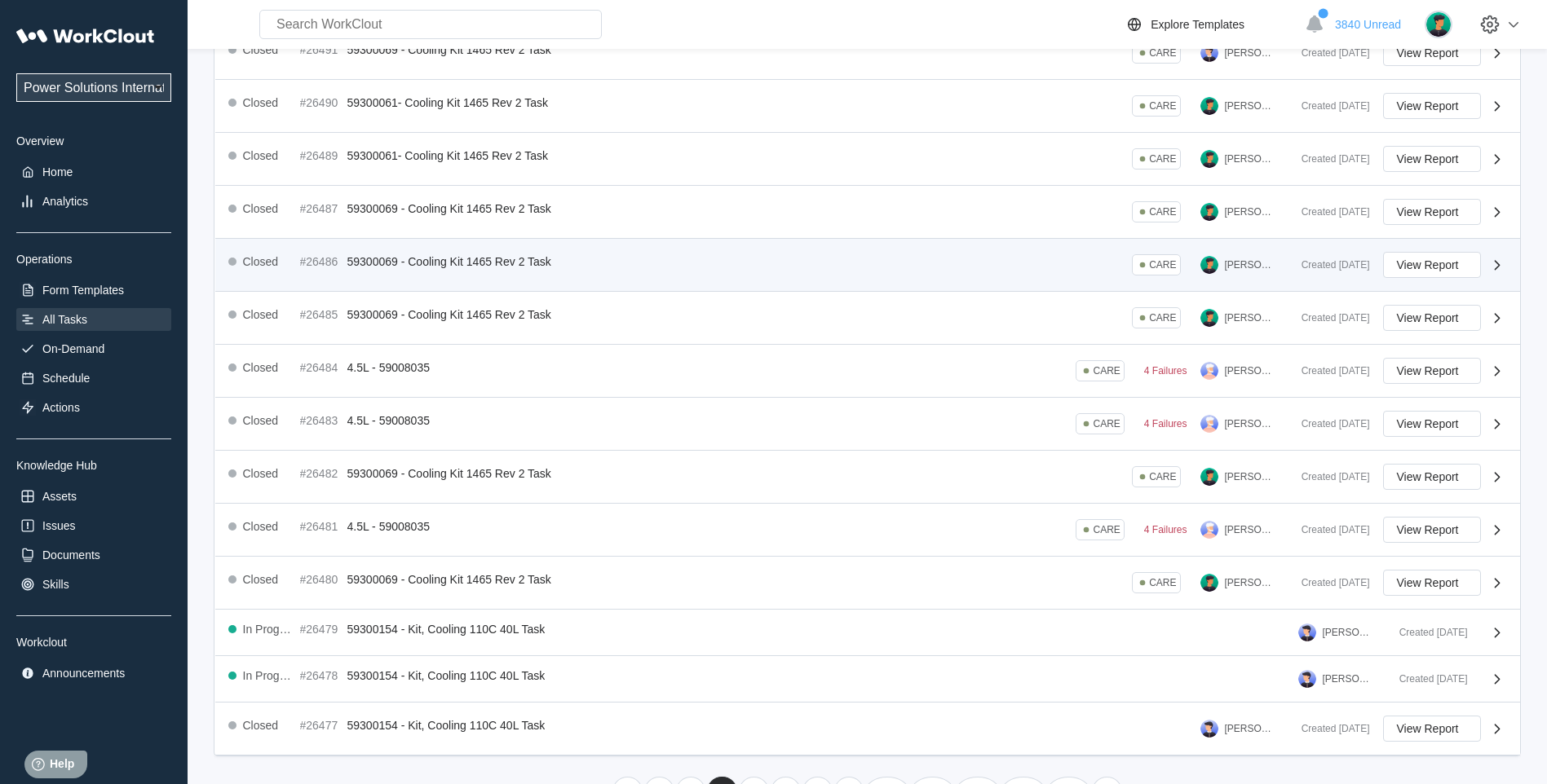
scroll to position [246, 0]
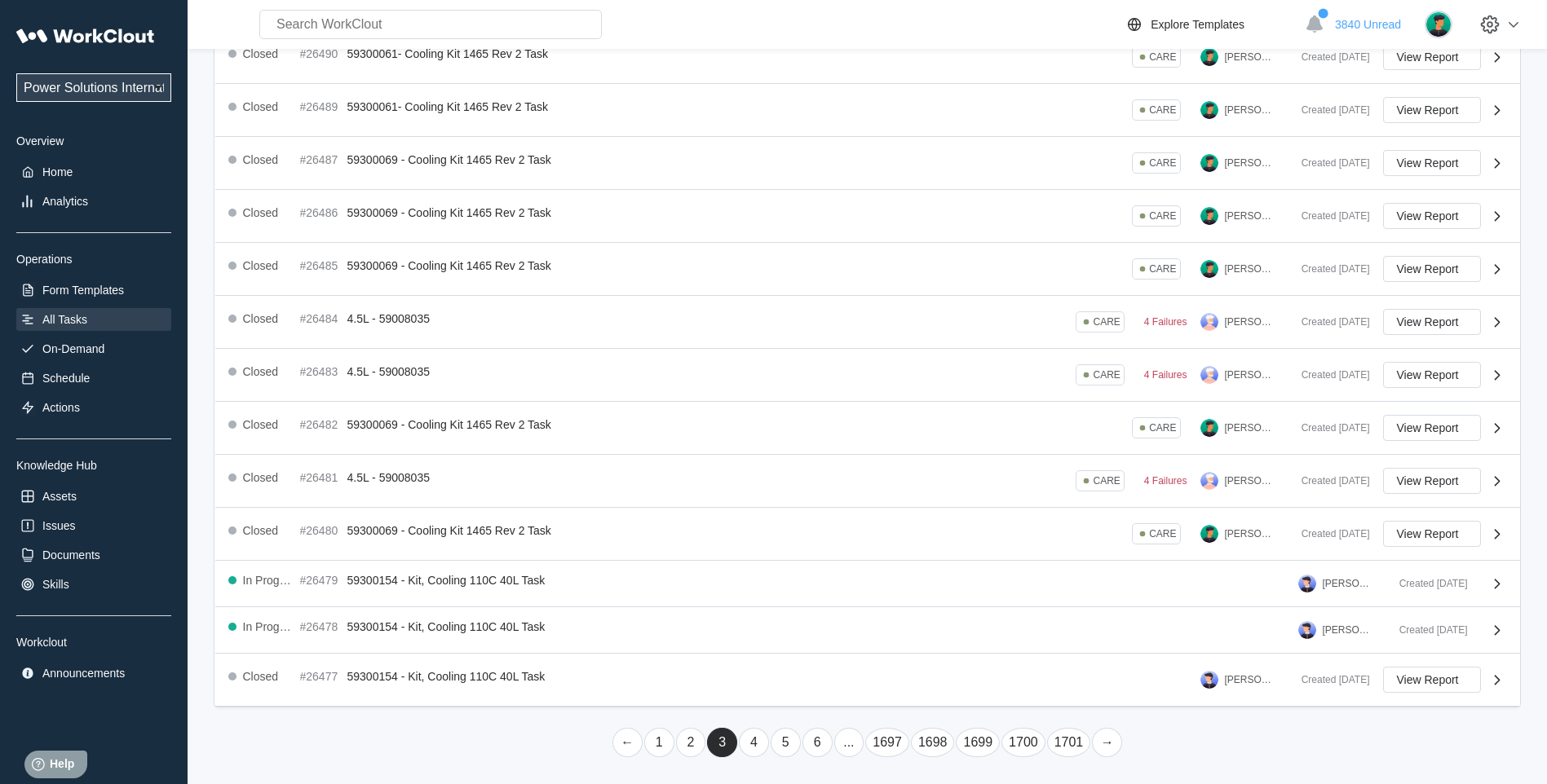
click at [756, 740] on link "4" at bounding box center [753, 743] width 30 height 29
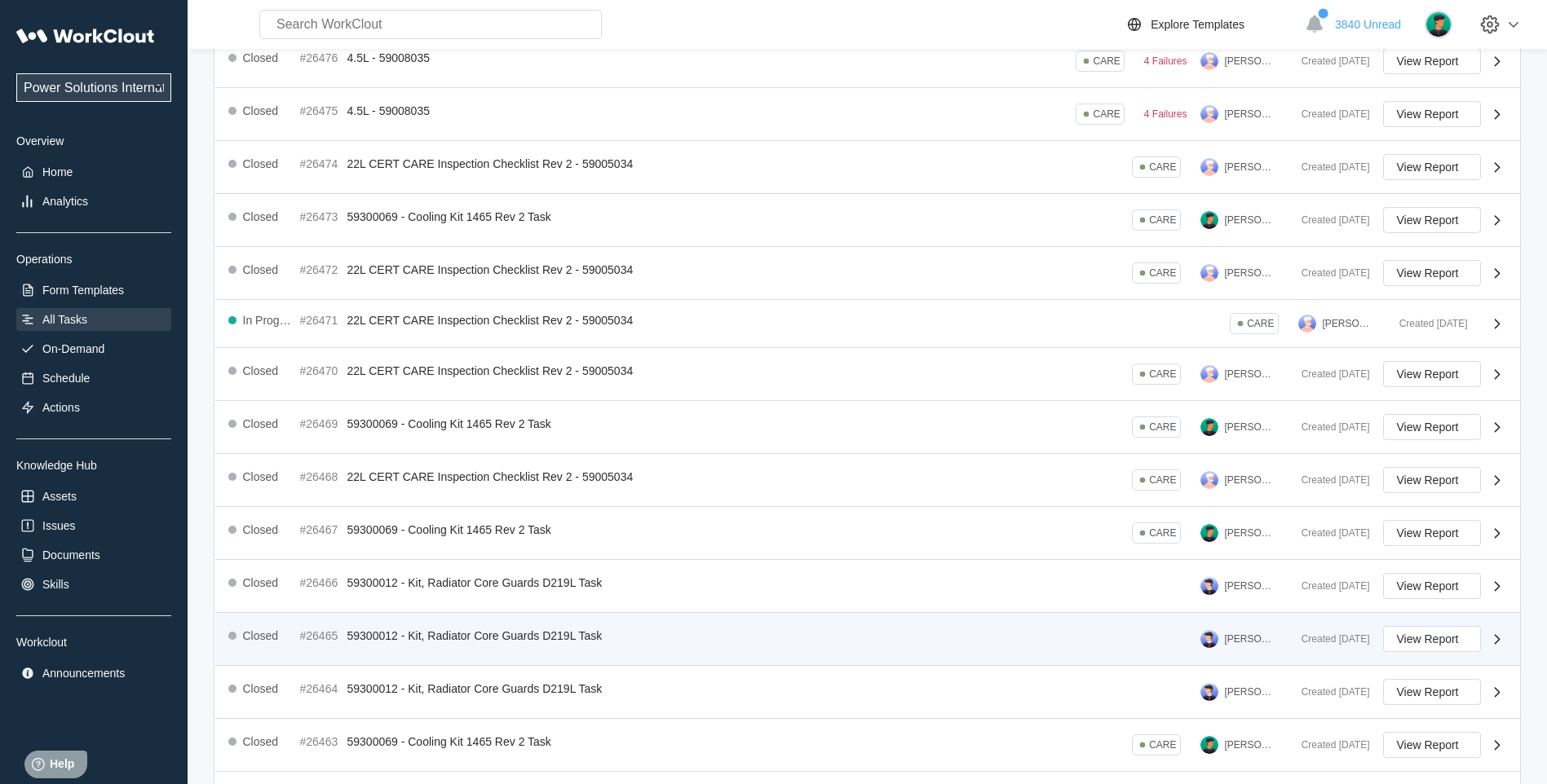
scroll to position [255, 0]
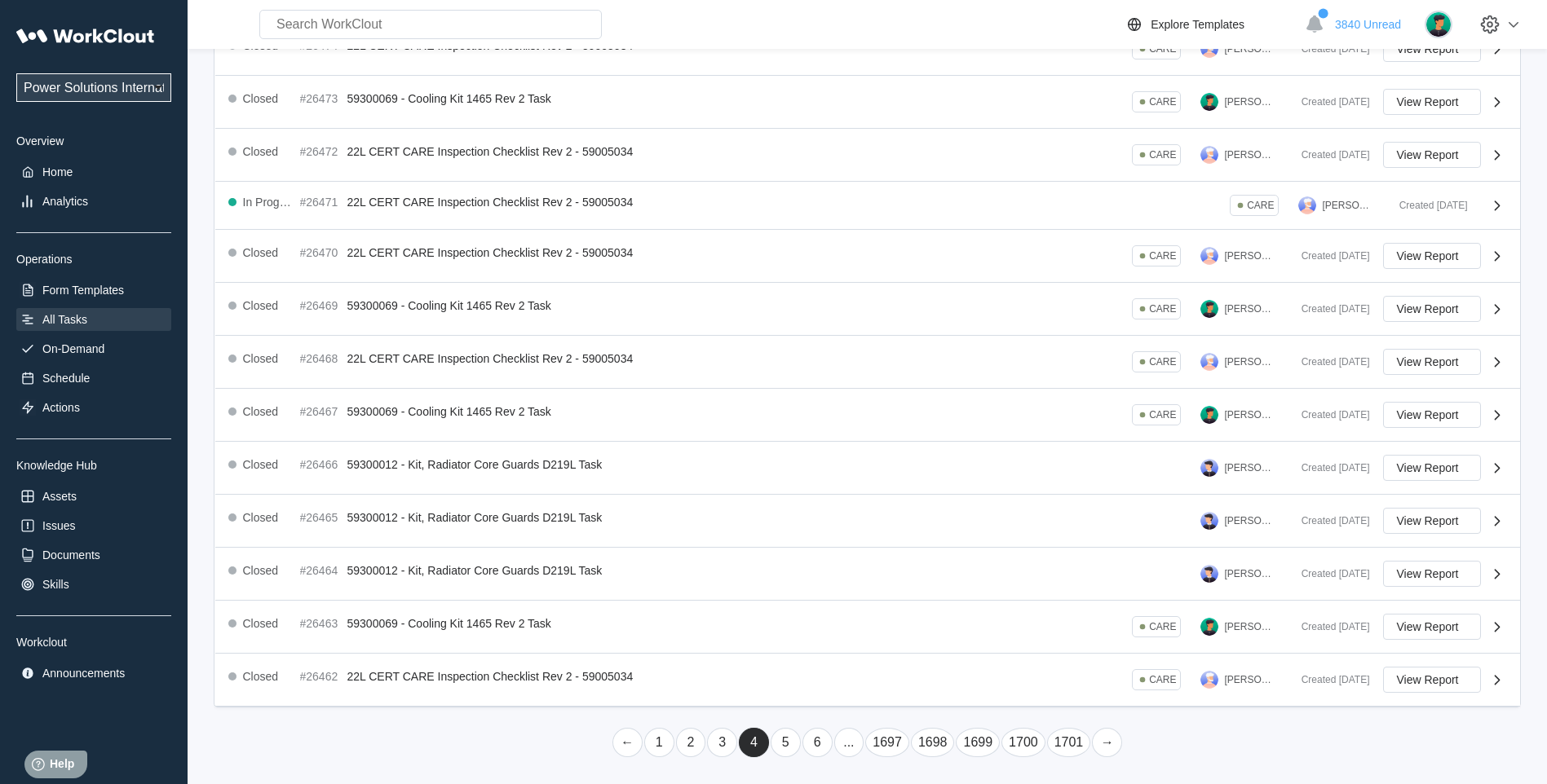
click at [784, 743] on link "5" at bounding box center [785, 743] width 30 height 29
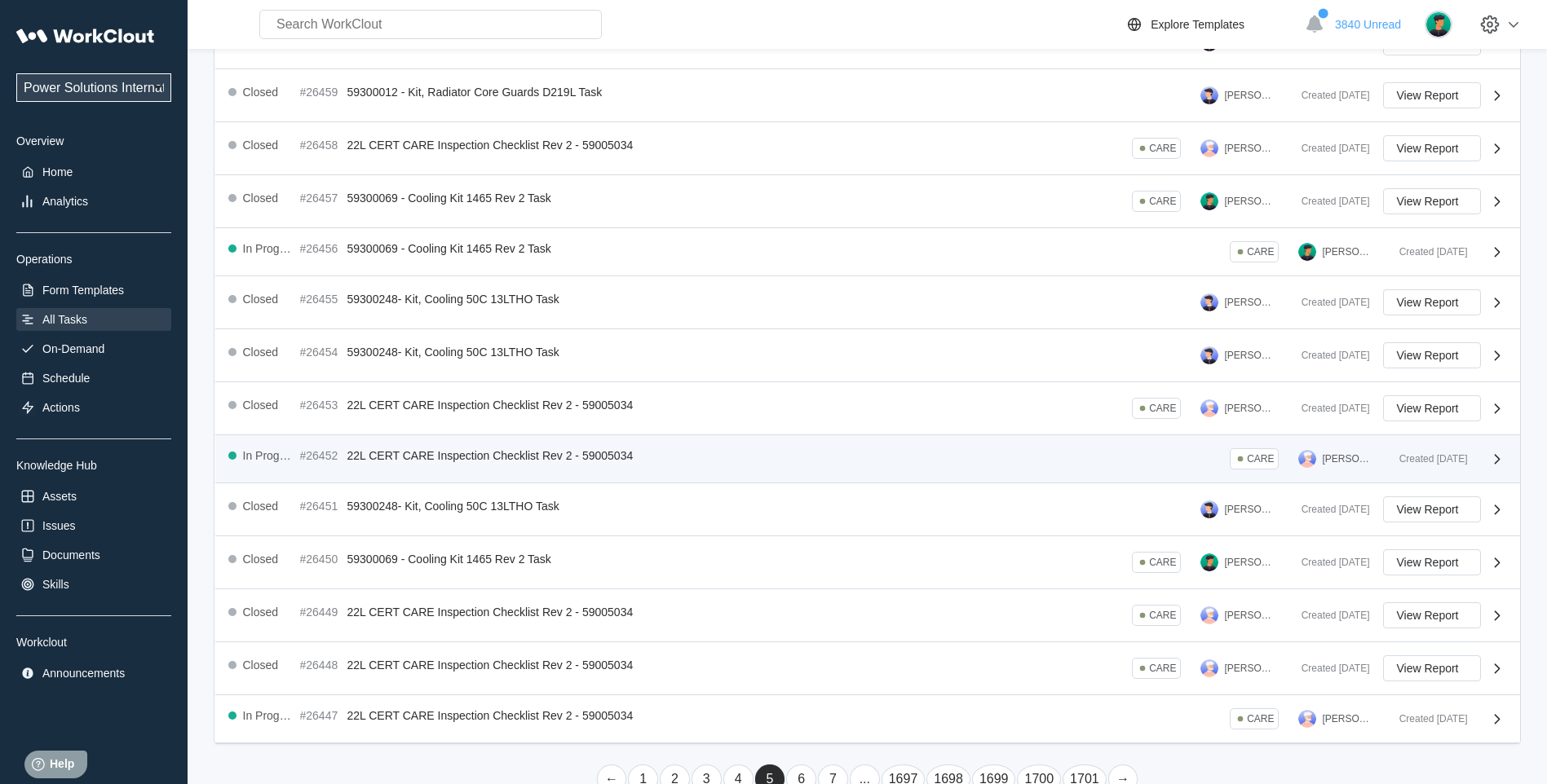
scroll to position [245, 0]
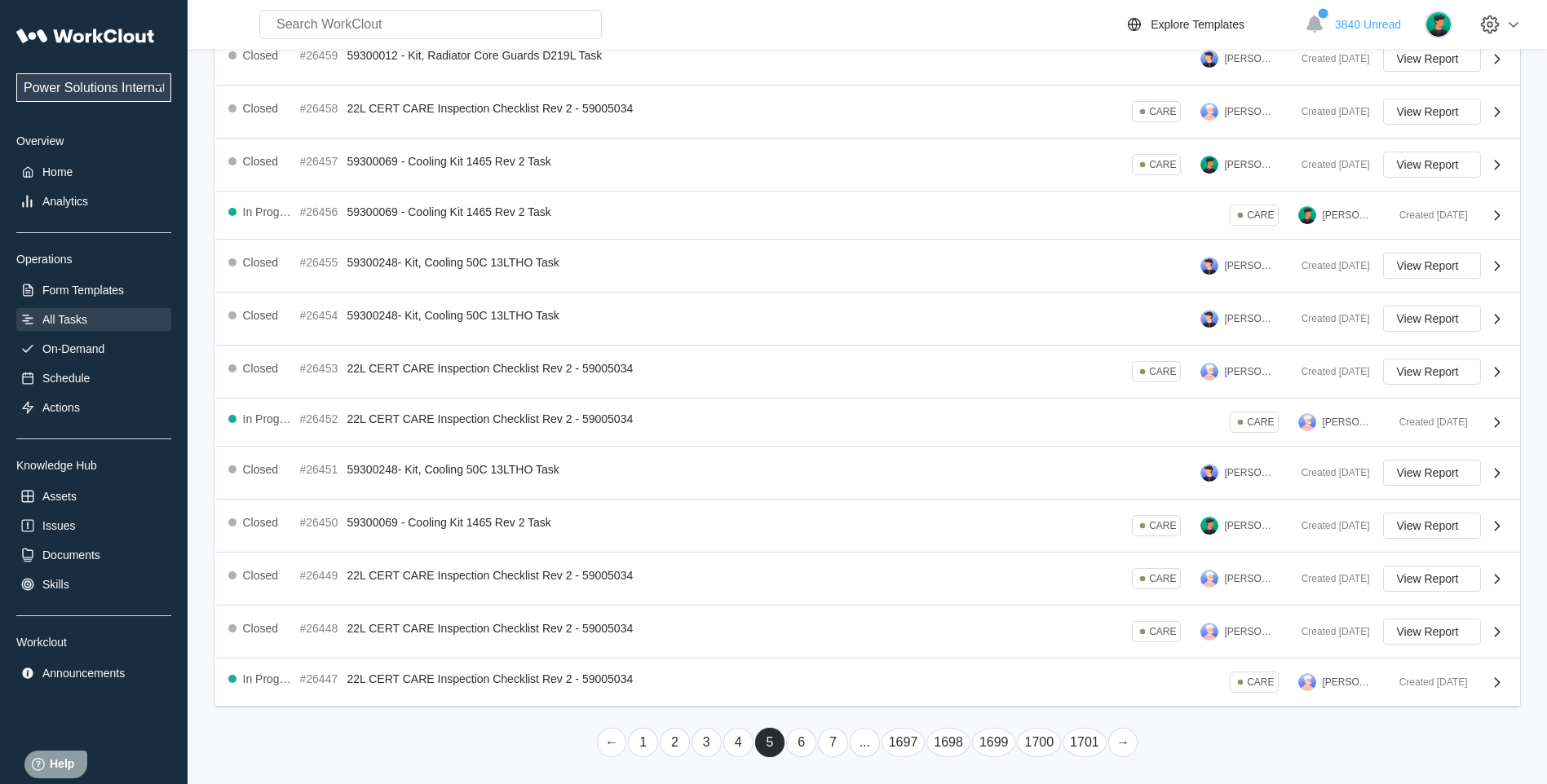
click at [796, 746] on link "6" at bounding box center [800, 743] width 30 height 29
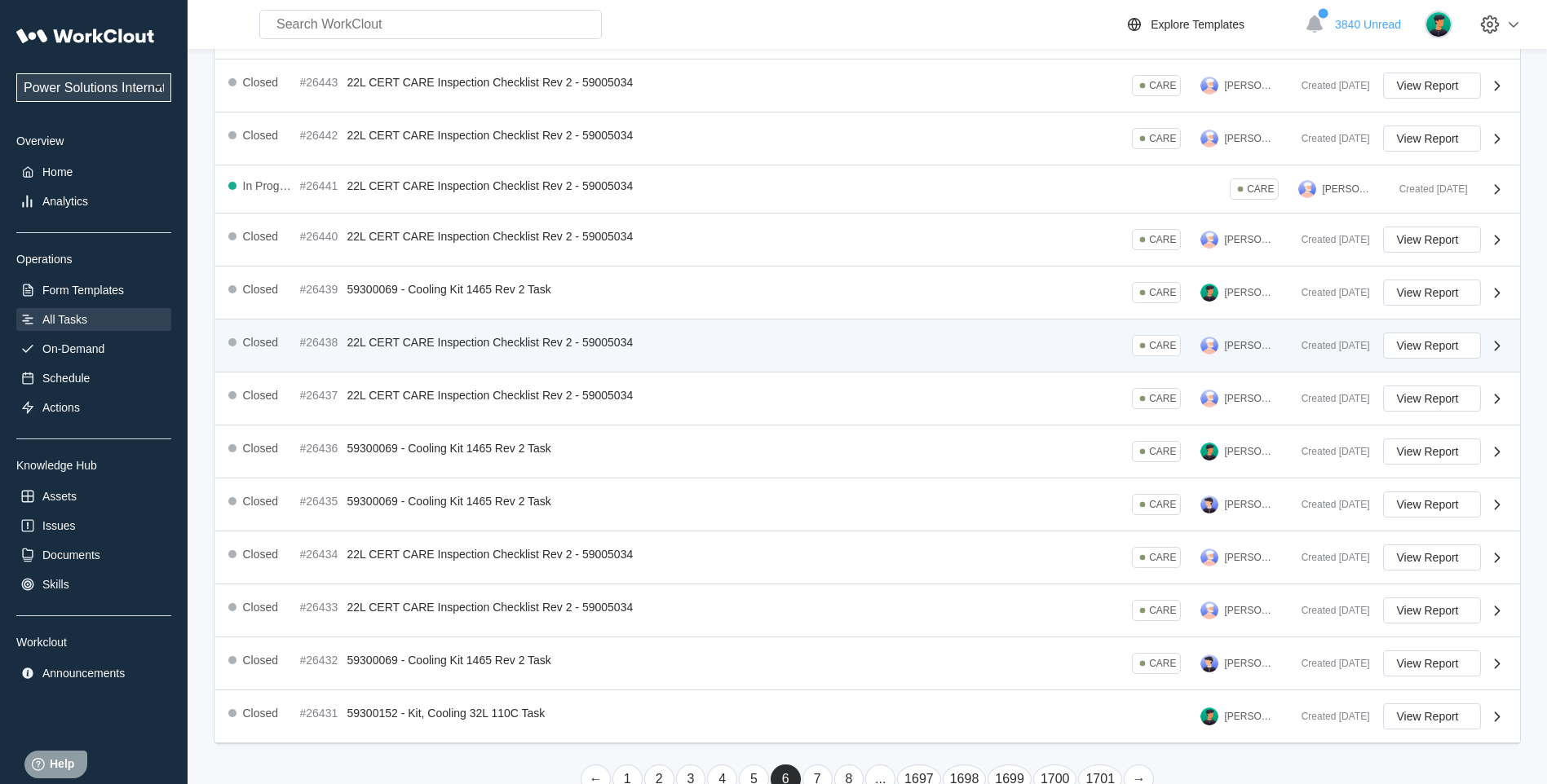
scroll to position [249, 0]
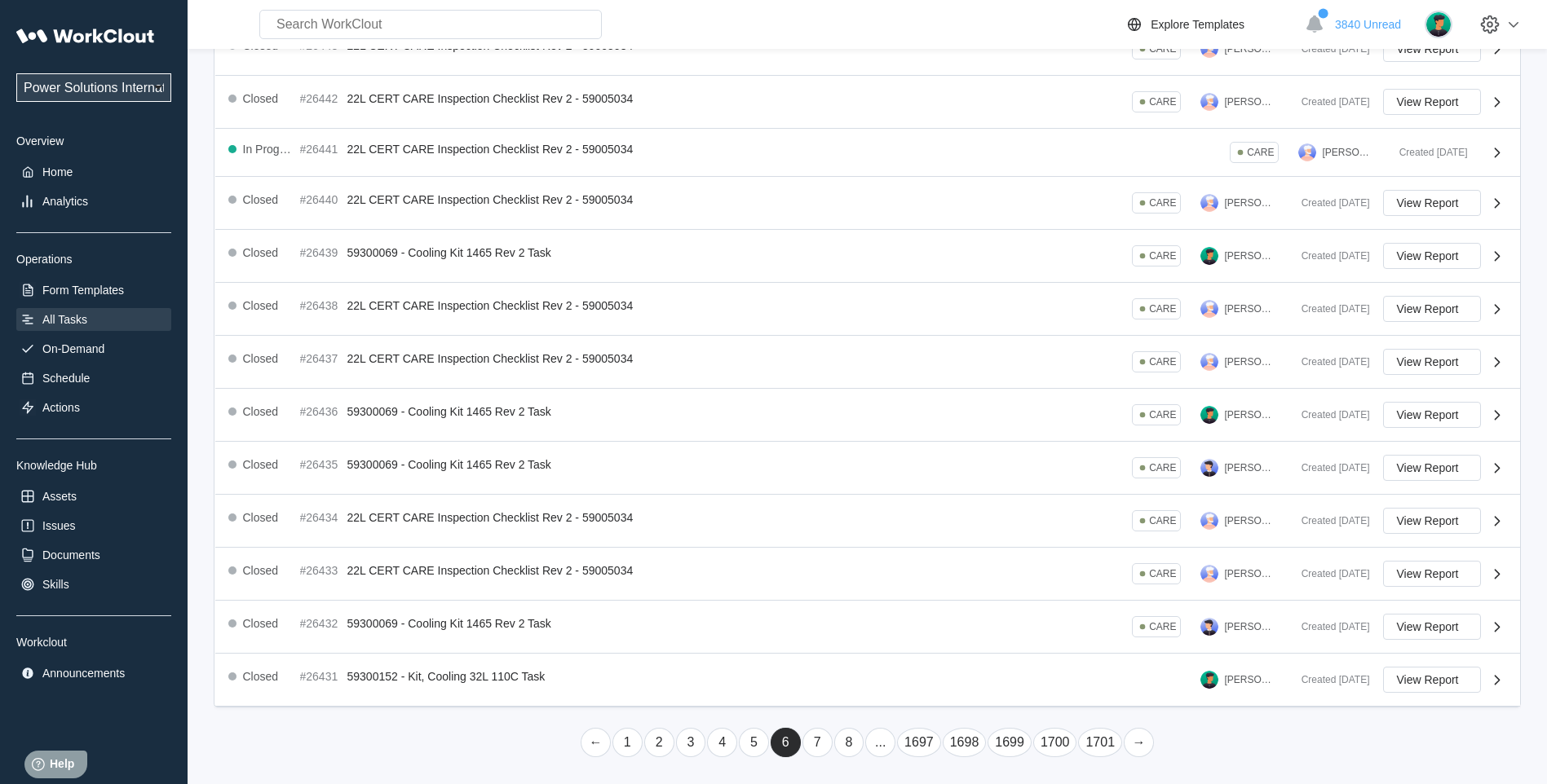
click at [815, 742] on link "7" at bounding box center [817, 743] width 30 height 29
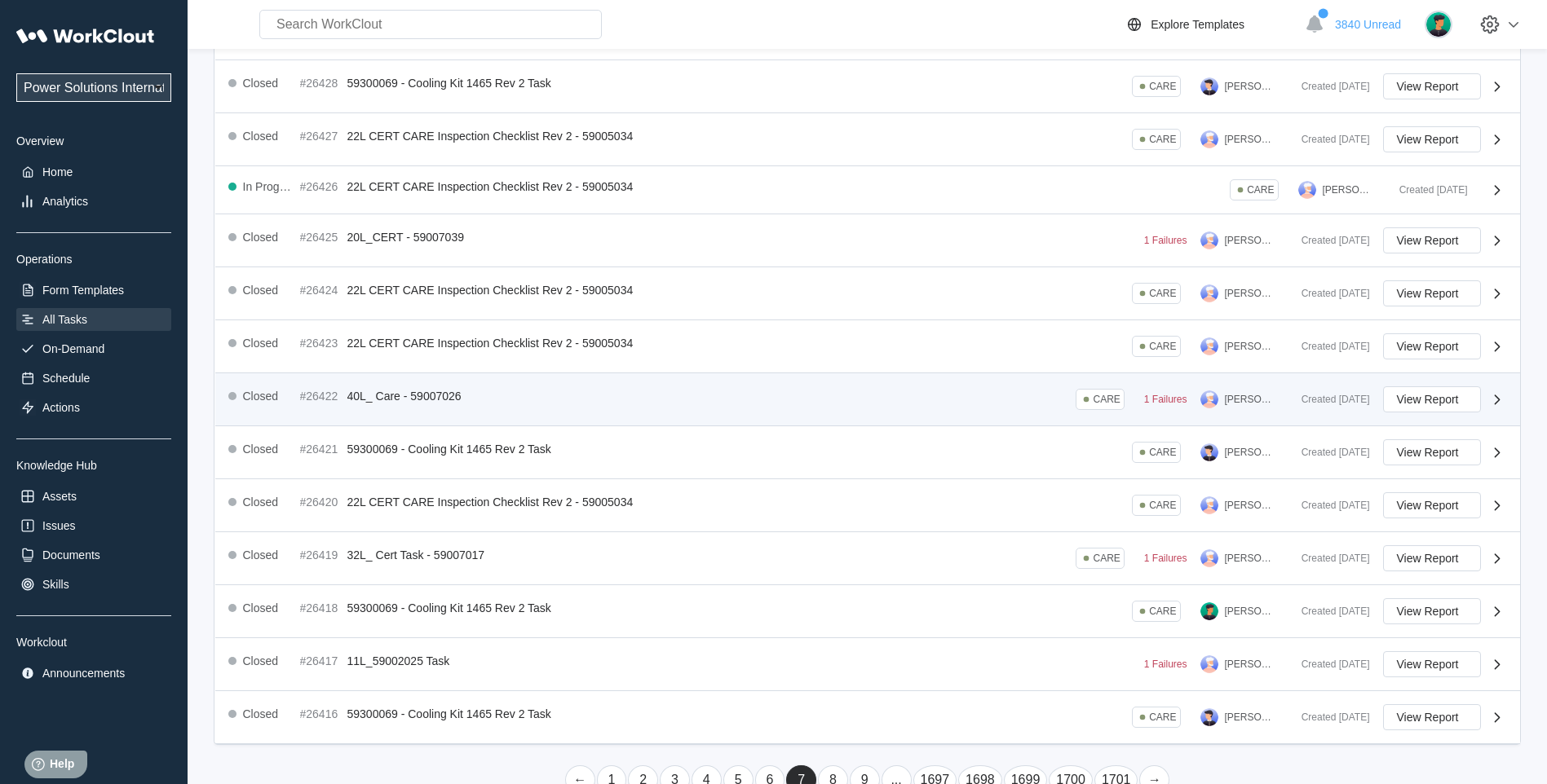
scroll to position [255, 0]
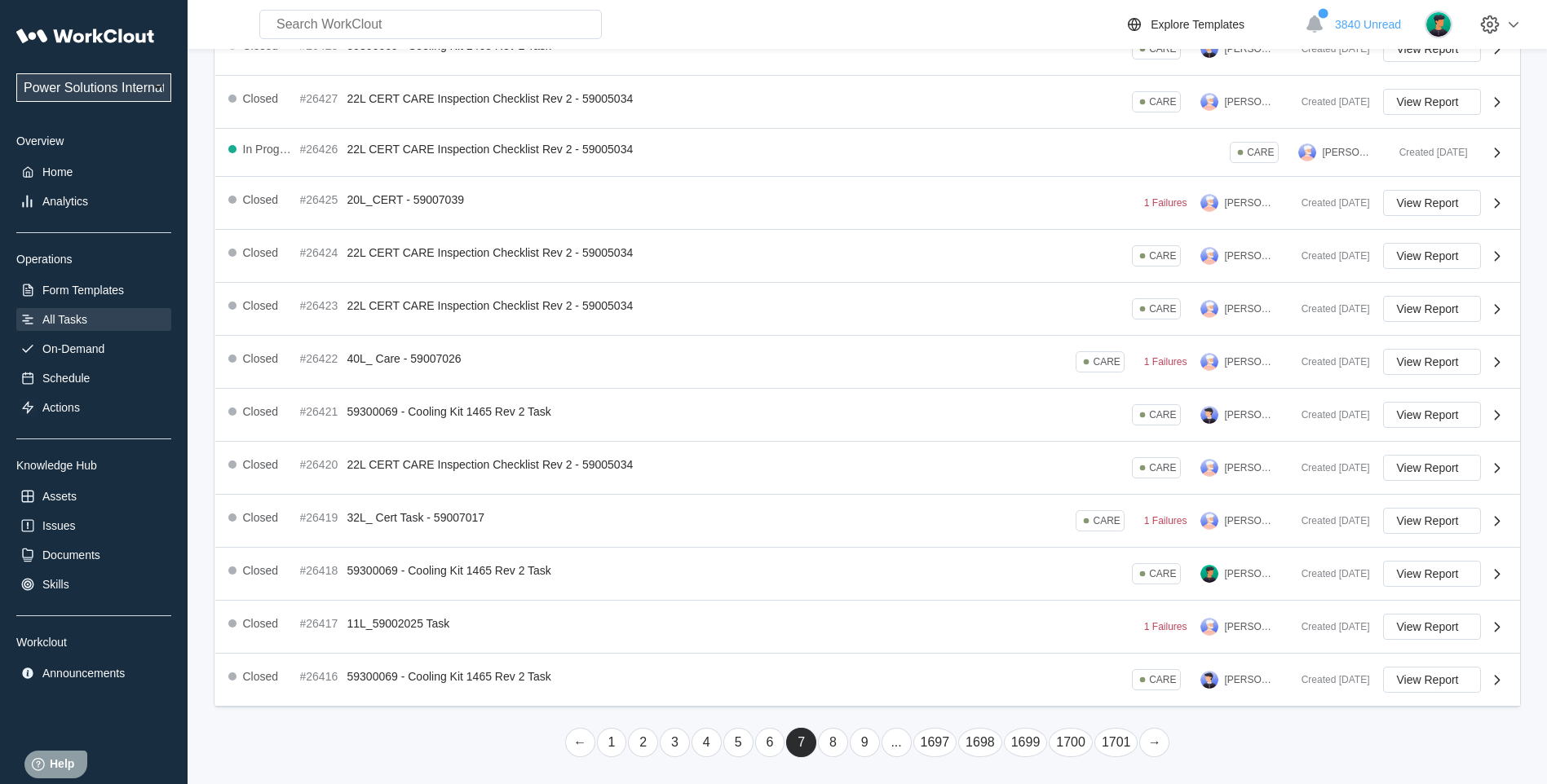
click at [839, 742] on link "8" at bounding box center [832, 743] width 30 height 29
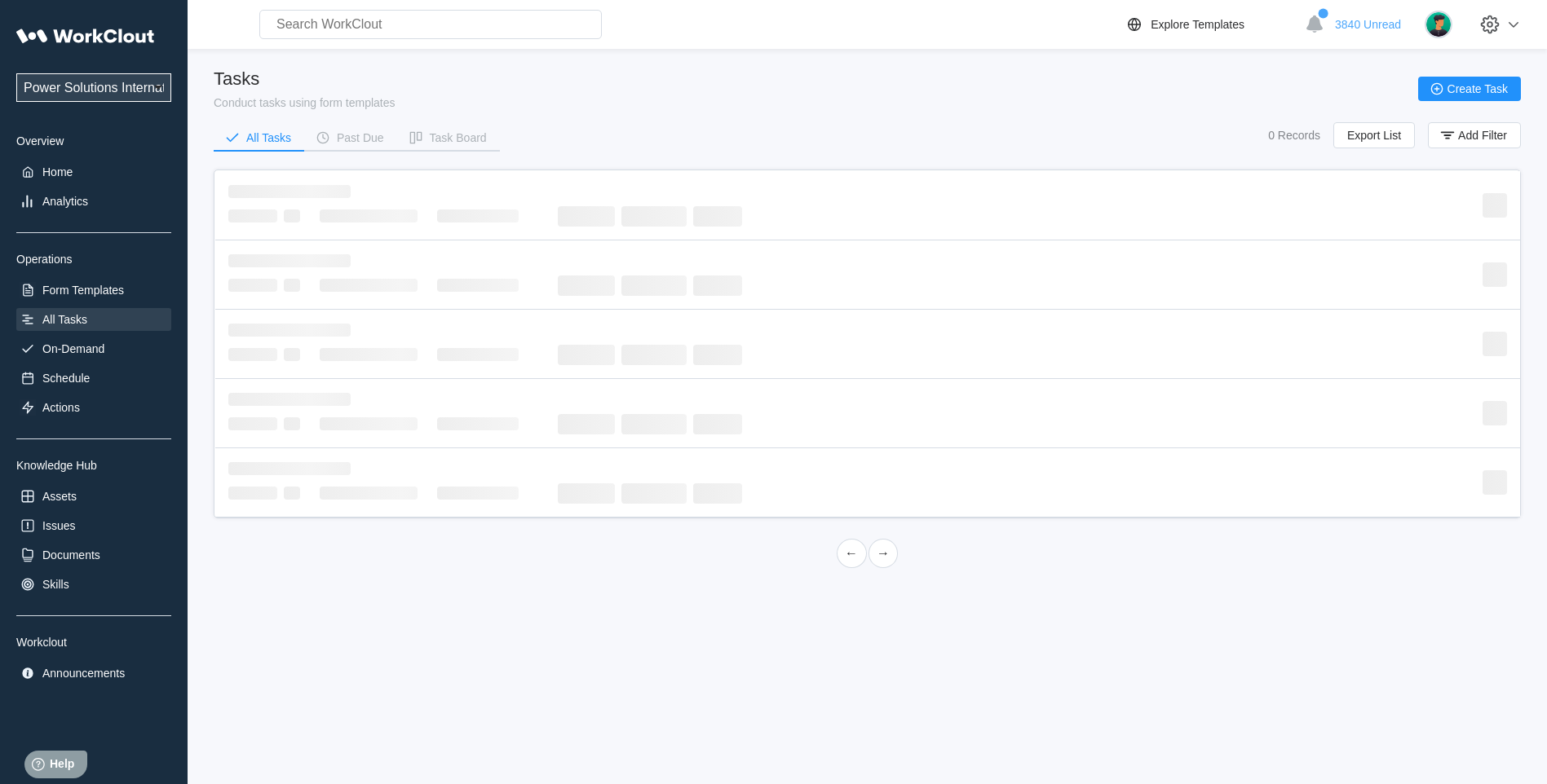
scroll to position [0, 0]
